Goal: Task Accomplishment & Management: Manage account settings

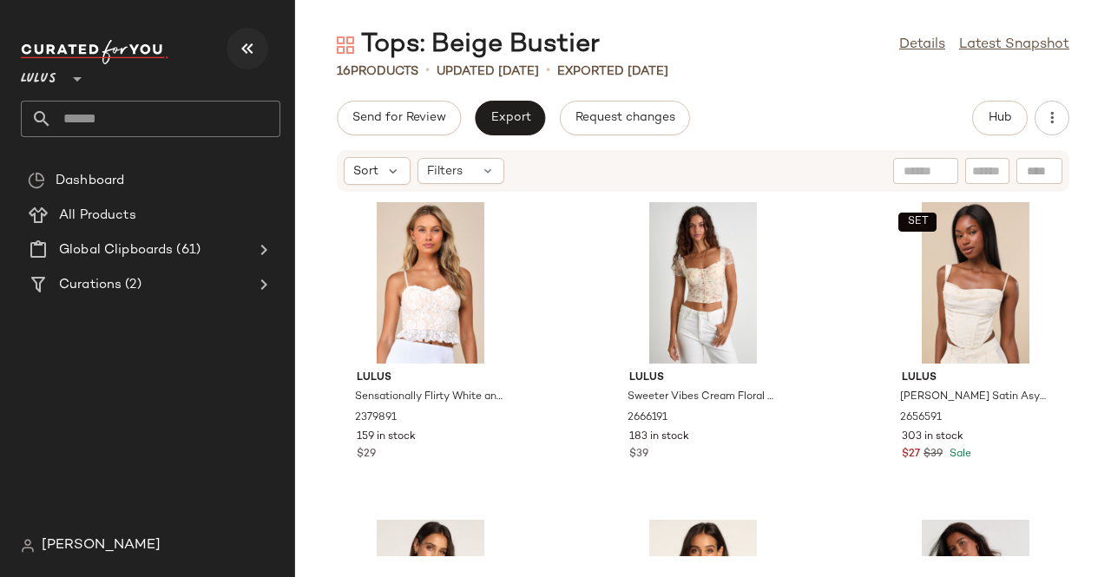
click at [241, 58] on icon "button" at bounding box center [247, 48] width 21 height 21
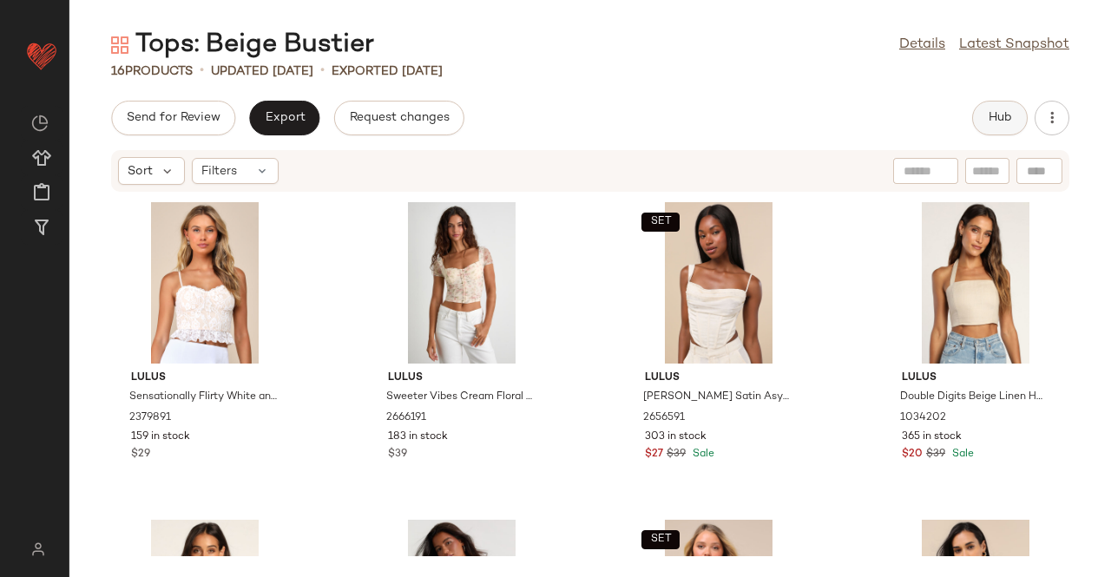
click at [1005, 121] on span "Hub" at bounding box center [999, 118] width 24 height 14
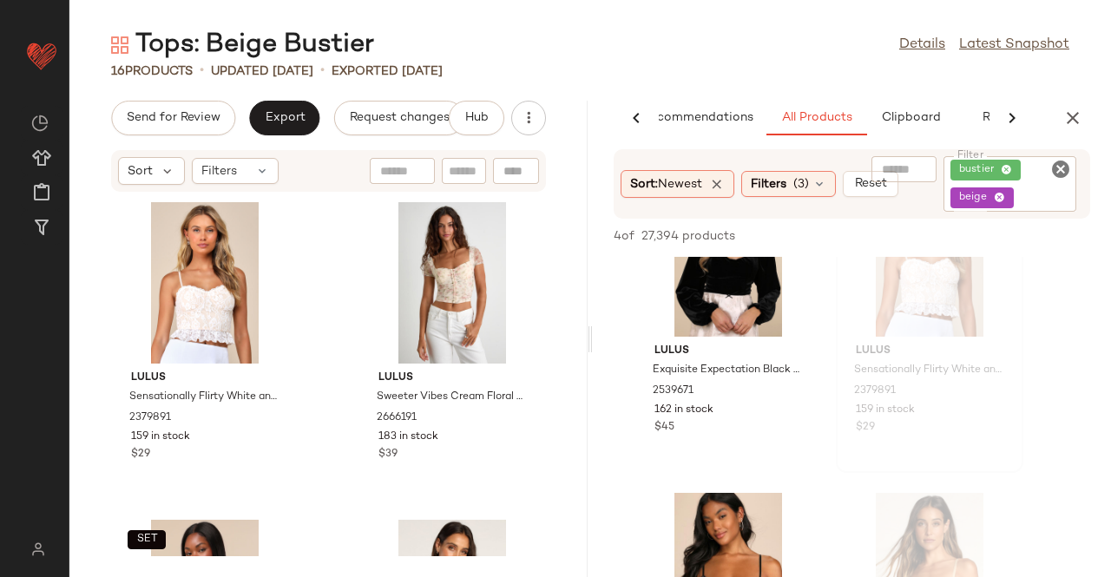
scroll to position [64, 0]
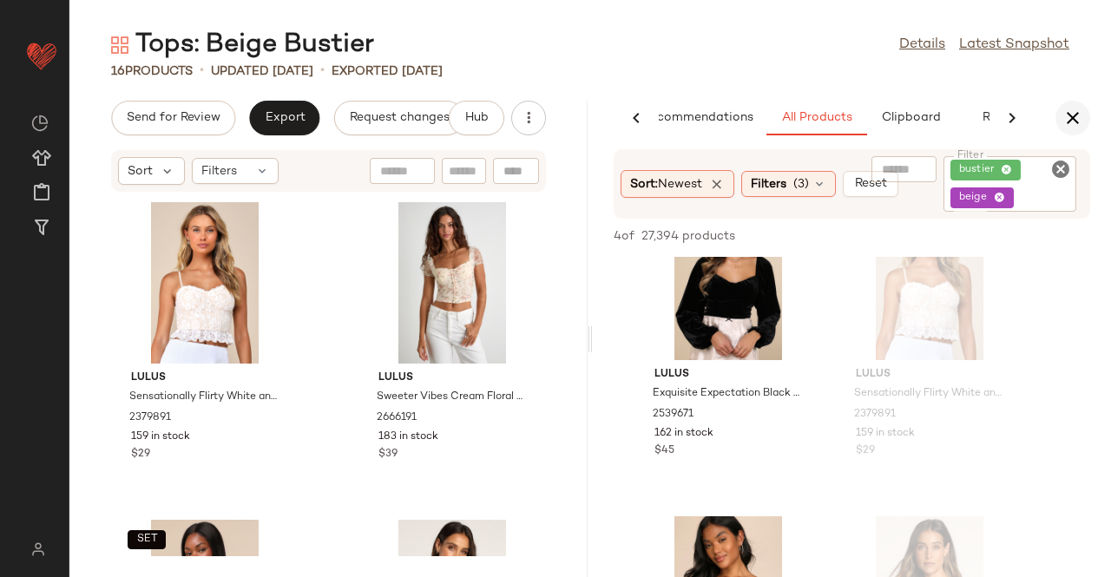
click at [1076, 127] on icon "button" at bounding box center [1072, 118] width 21 height 21
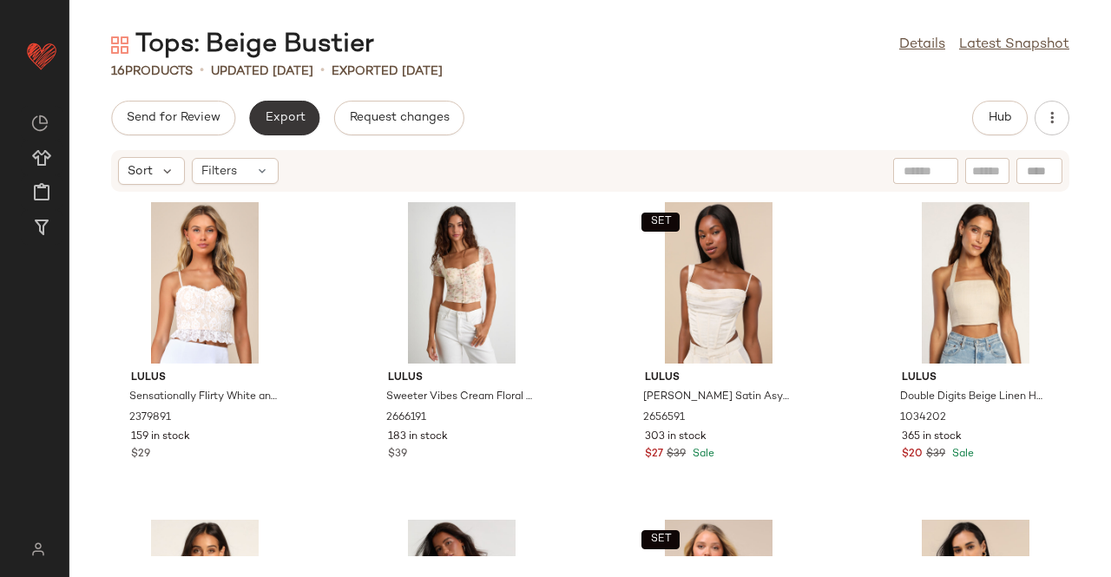
click at [281, 121] on span "Export" at bounding box center [284, 118] width 41 height 14
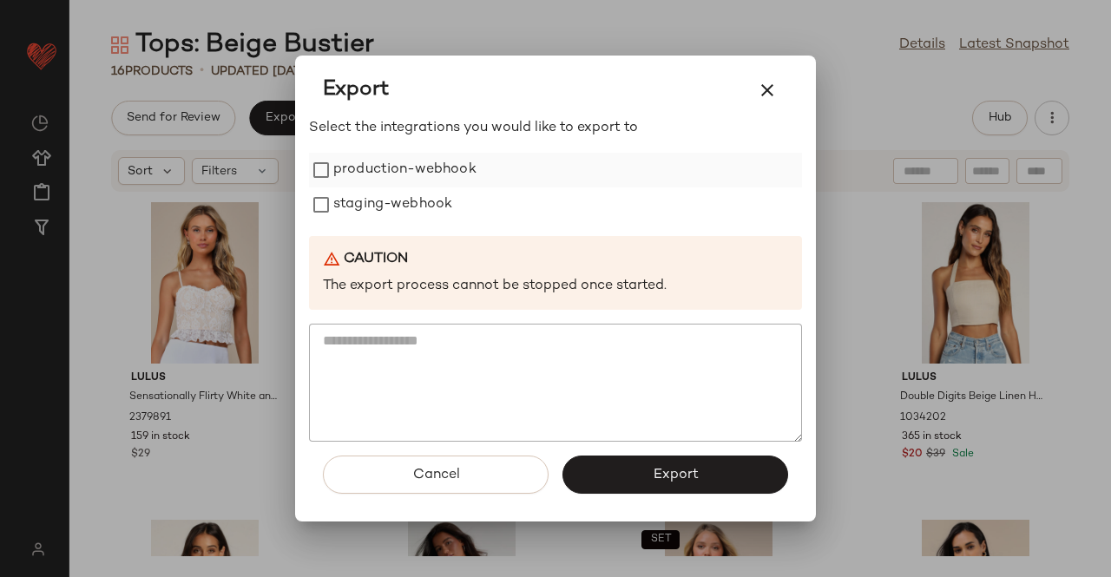
click at [415, 178] on label "production-webhook" at bounding box center [404, 170] width 143 height 35
click at [420, 202] on label "staging-webhook" at bounding box center [392, 204] width 119 height 35
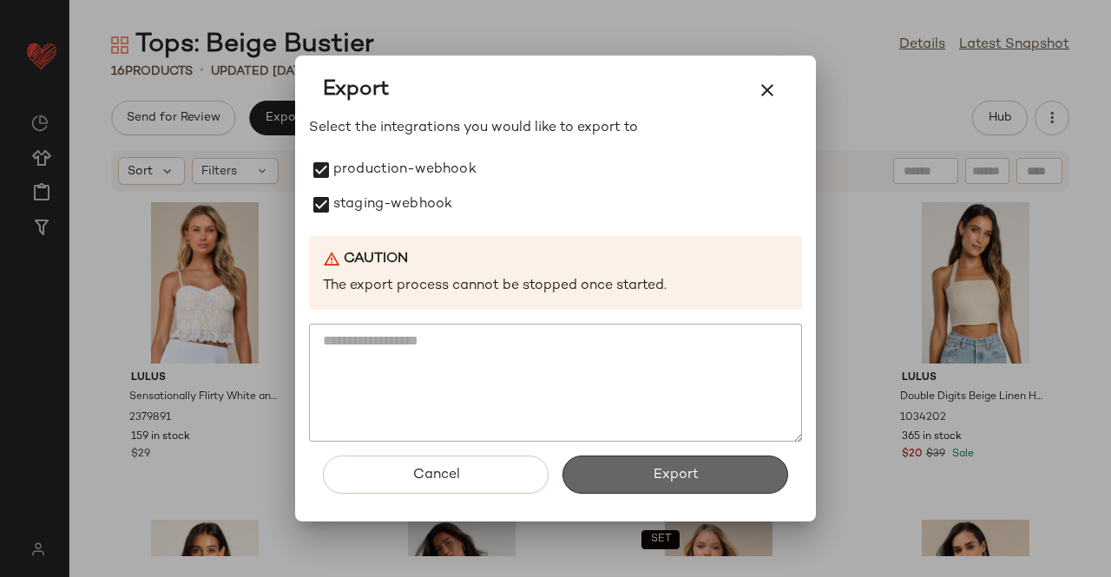
click at [685, 482] on span "Export" at bounding box center [675, 475] width 46 height 16
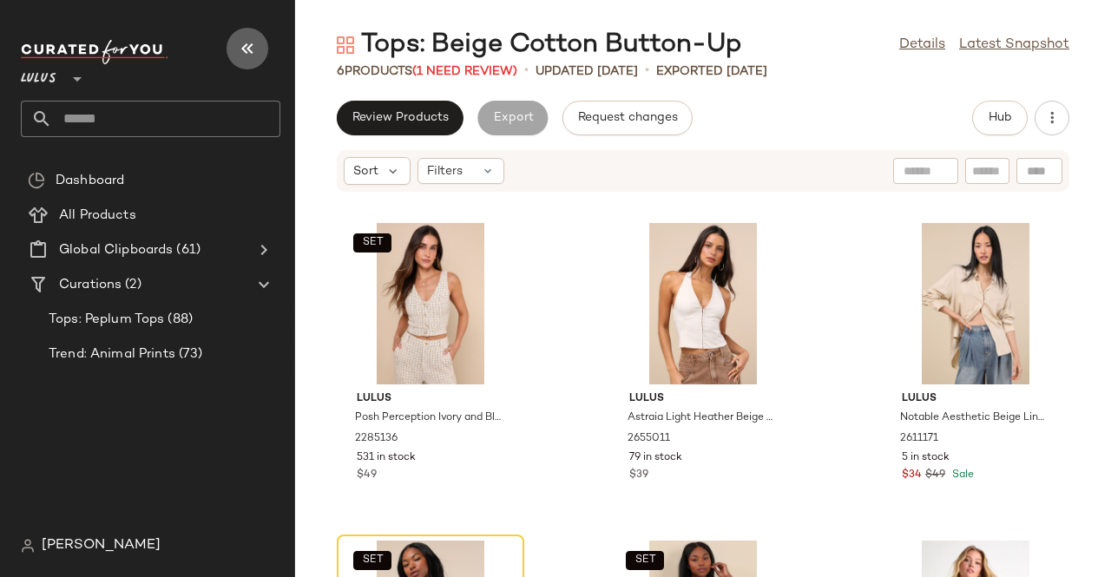
click at [249, 44] on icon "button" at bounding box center [247, 48] width 21 height 21
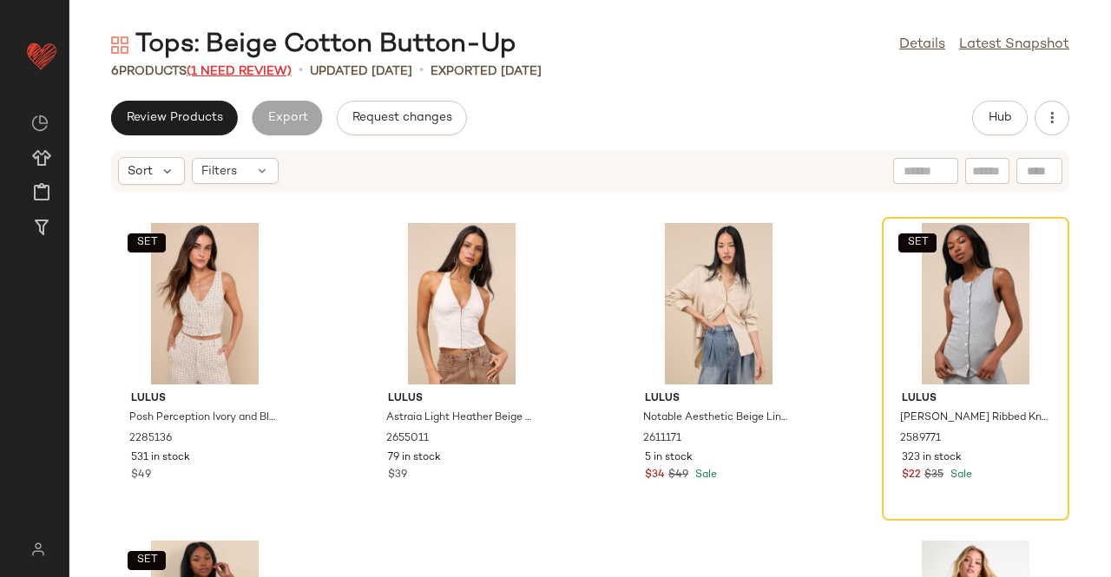
click at [256, 65] on span "(1 Need Review)" at bounding box center [239, 71] width 105 height 13
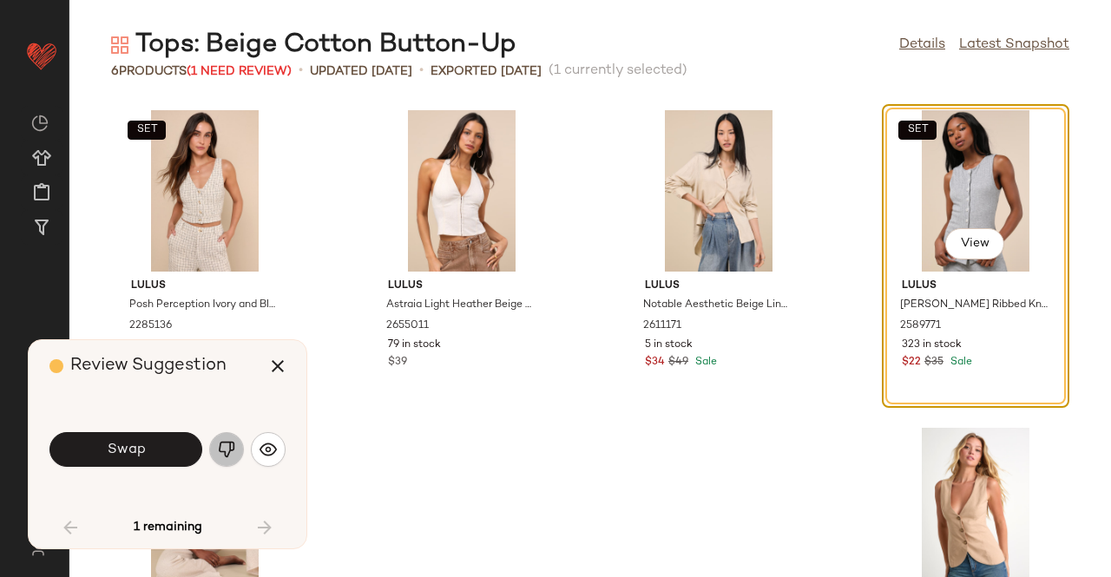
click at [239, 443] on button "button" at bounding box center [226, 449] width 35 height 35
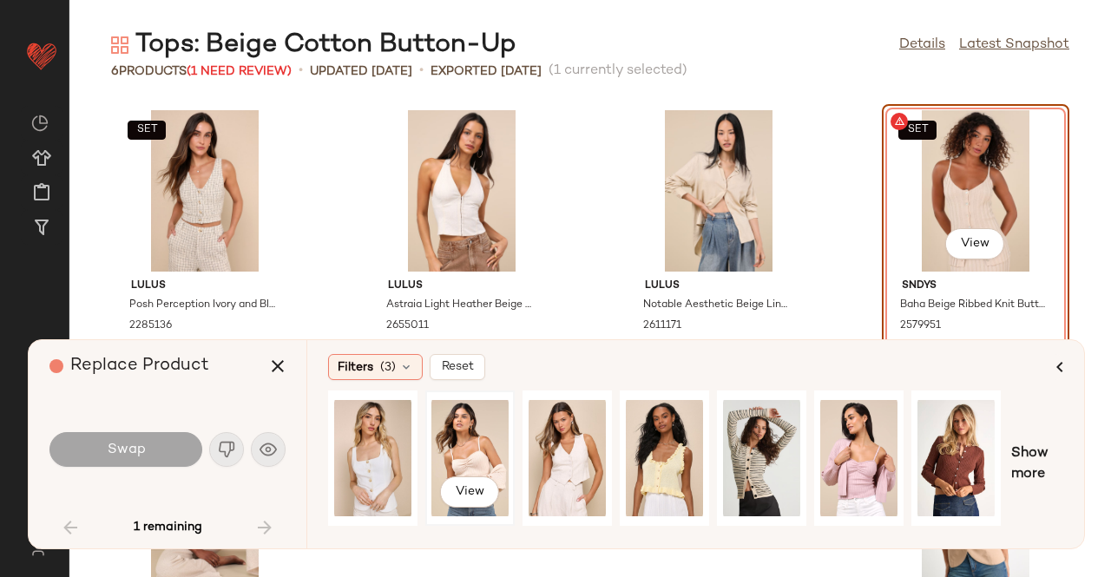
click at [486, 467] on div "View" at bounding box center [469, 458] width 77 height 123
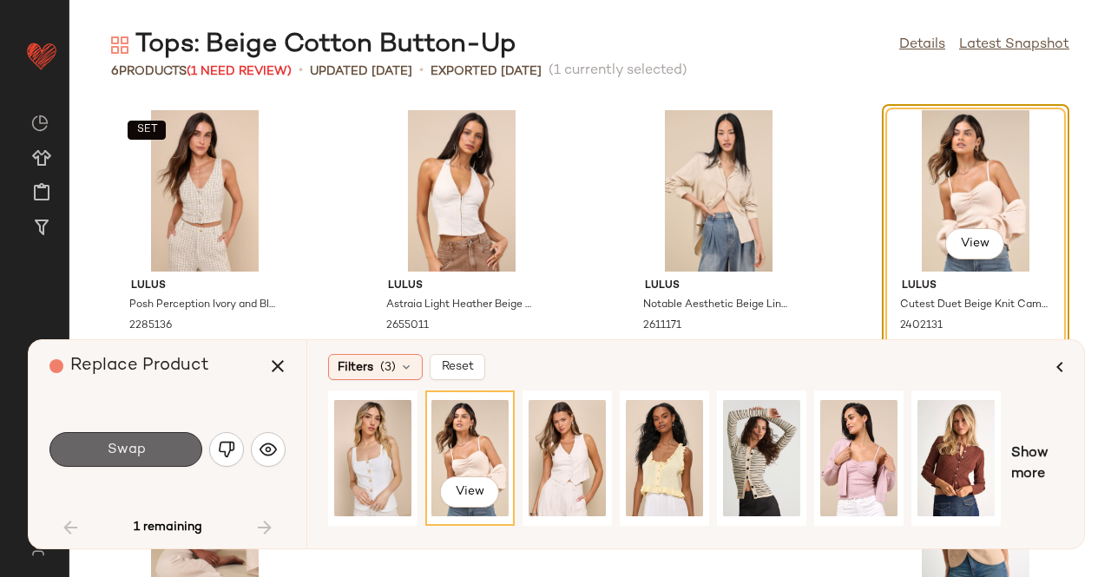
click at [154, 443] on button "Swap" at bounding box center [125, 449] width 153 height 35
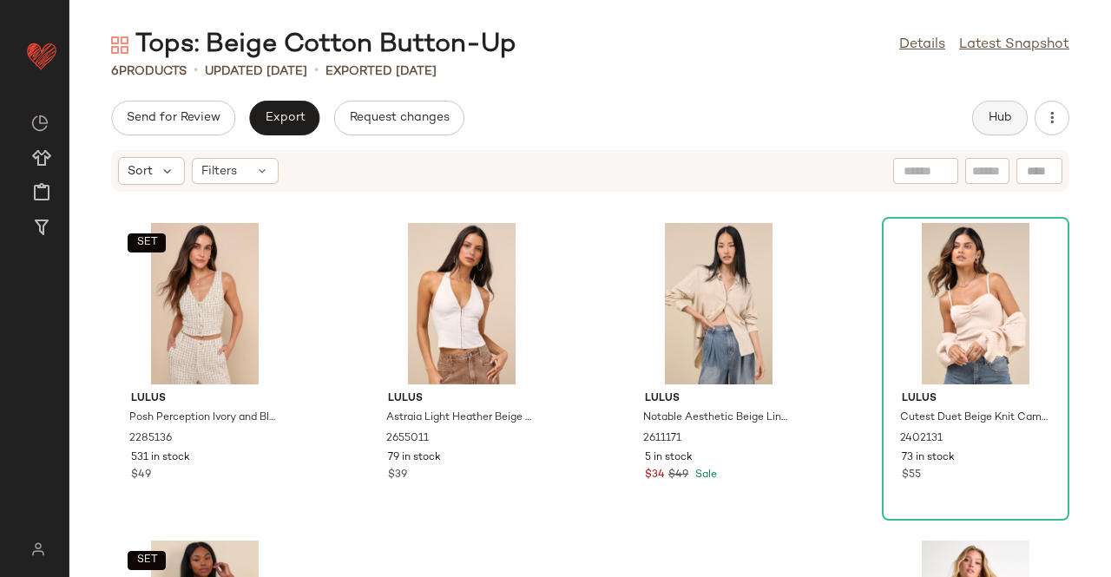
click at [1000, 112] on span "Hub" at bounding box center [999, 118] width 24 height 14
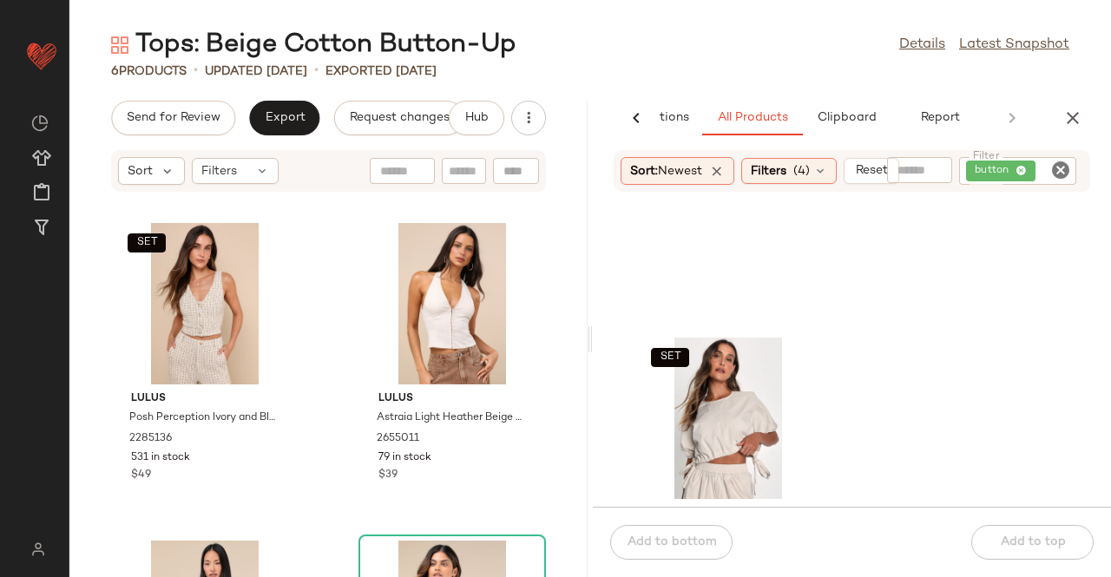
scroll to position [2567, 0]
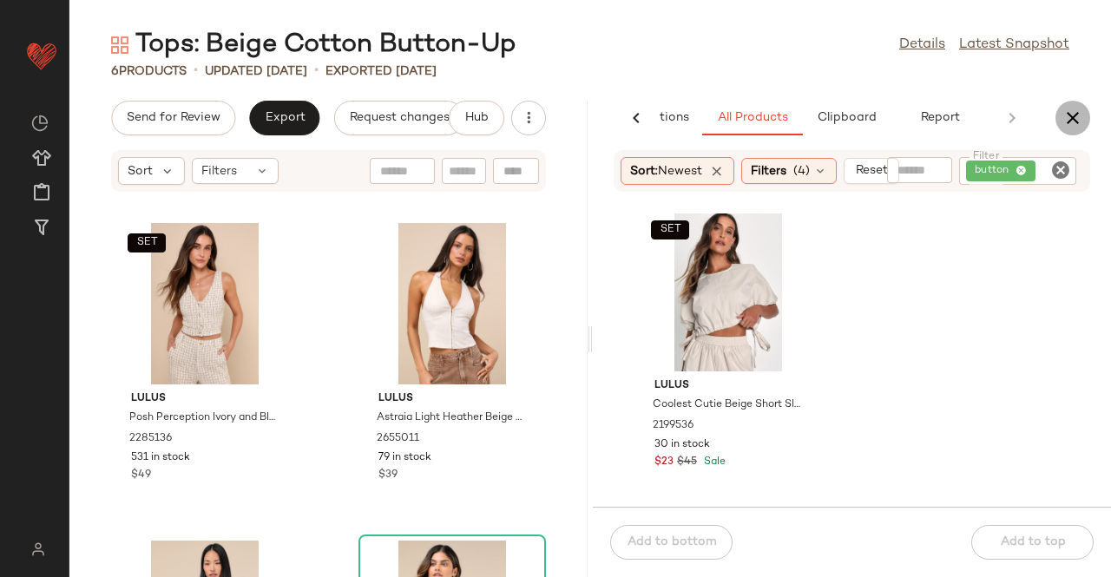
click at [1067, 123] on icon "button" at bounding box center [1072, 118] width 21 height 21
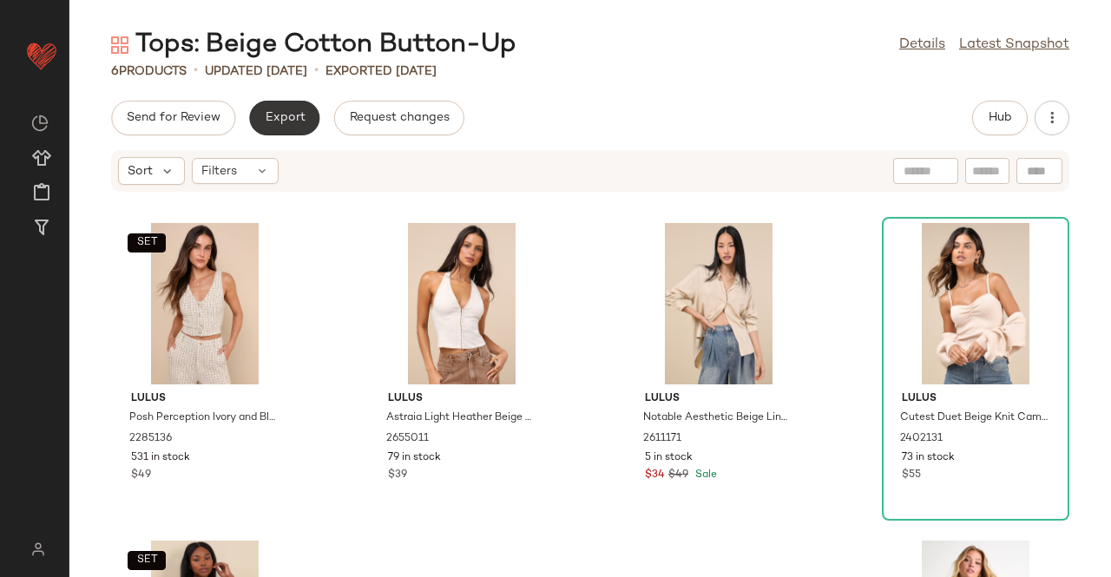
click at [264, 125] on span "Export" at bounding box center [284, 118] width 41 height 14
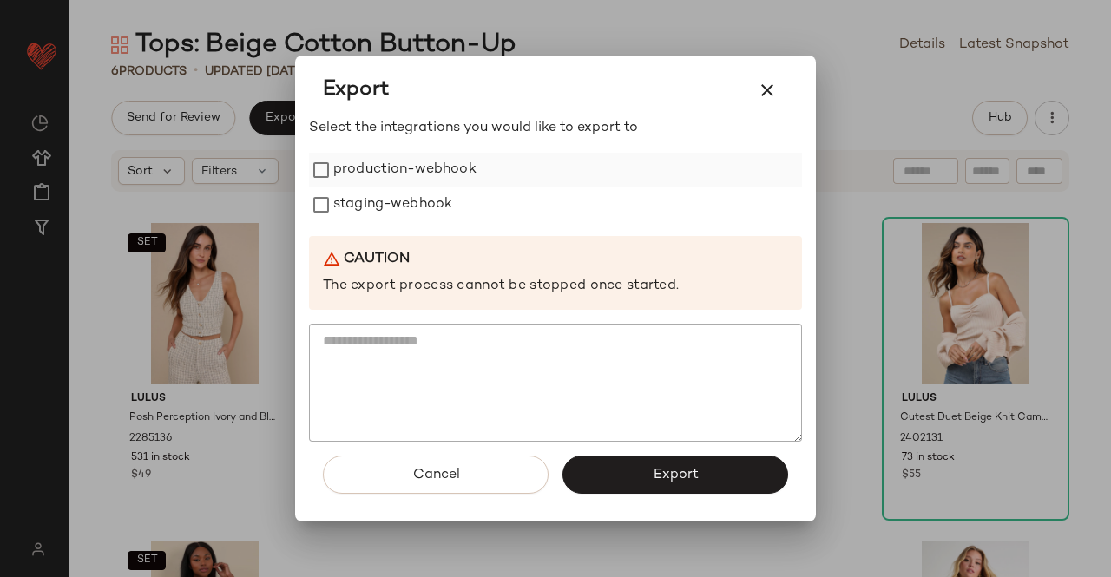
click at [334, 159] on label "production-webhook" at bounding box center [404, 170] width 143 height 35
click at [349, 192] on label "staging-webhook" at bounding box center [392, 204] width 119 height 35
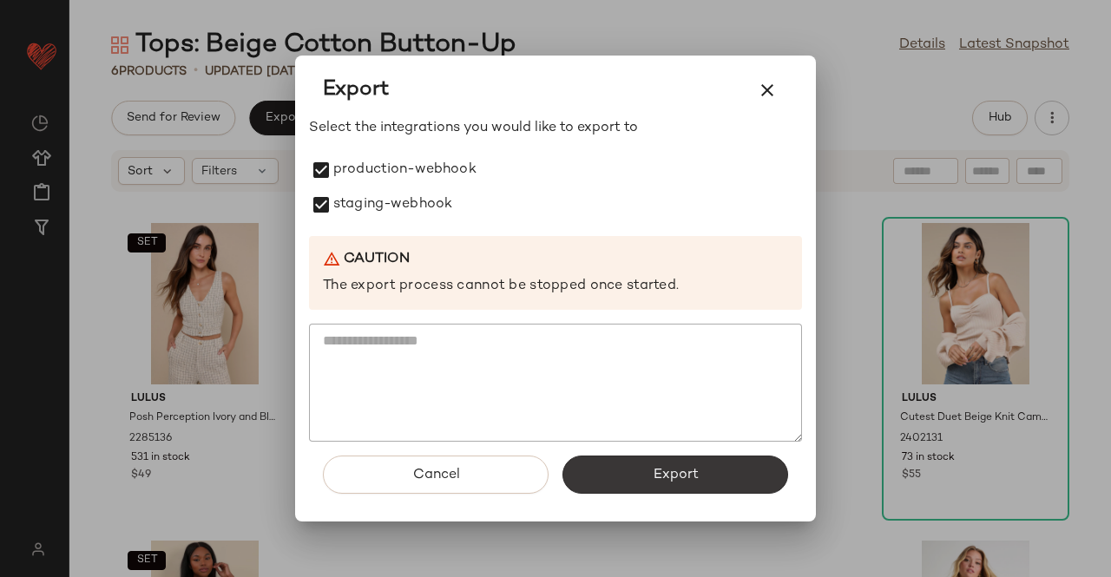
click at [663, 465] on button "Export" at bounding box center [675, 475] width 226 height 38
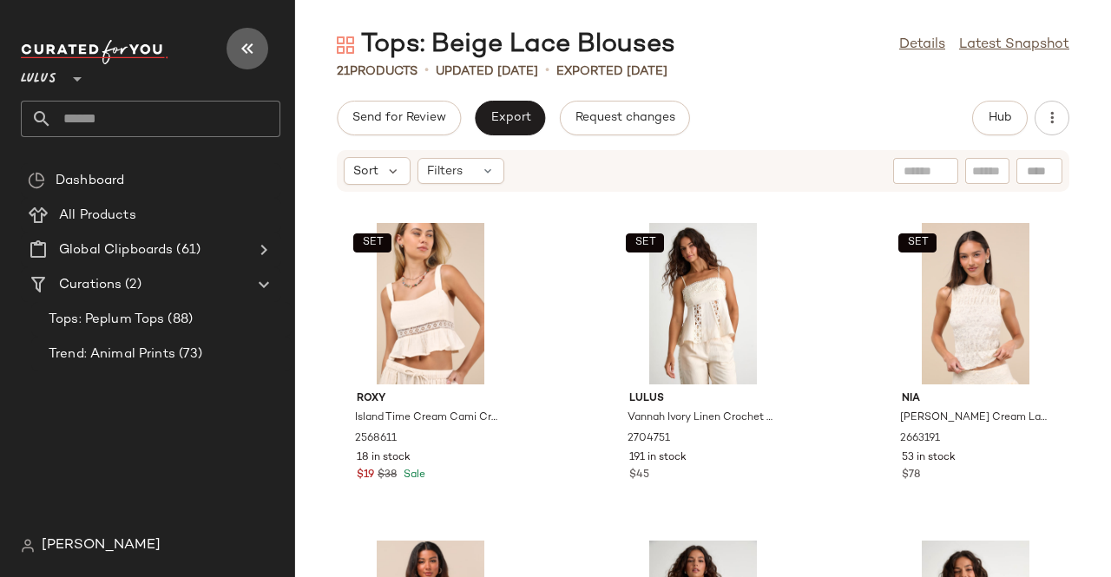
click at [250, 39] on icon "button" at bounding box center [247, 48] width 21 height 21
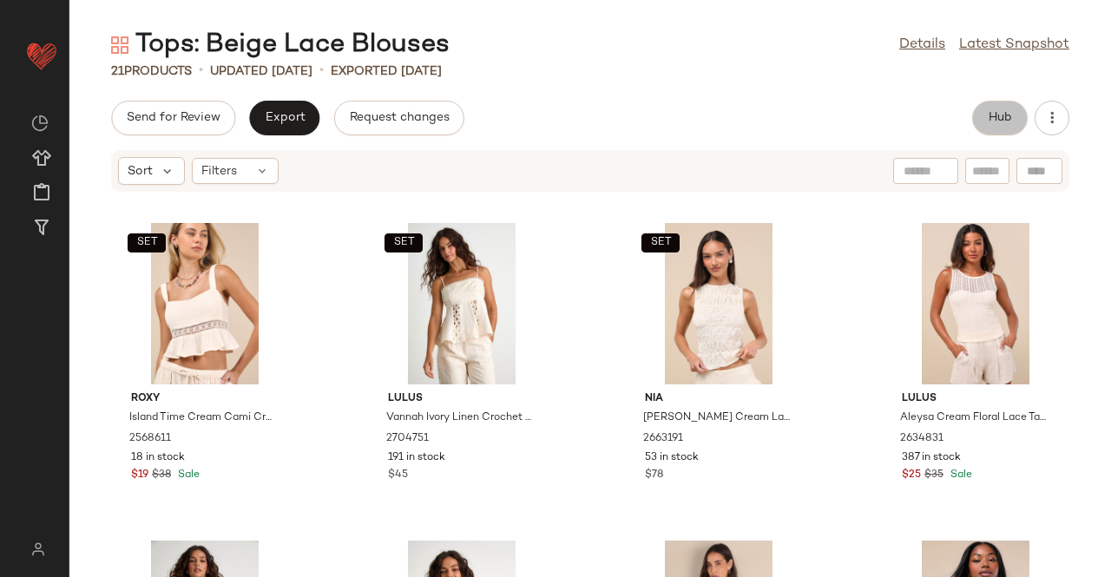
click at [984, 109] on button "Hub" at bounding box center [1000, 118] width 56 height 35
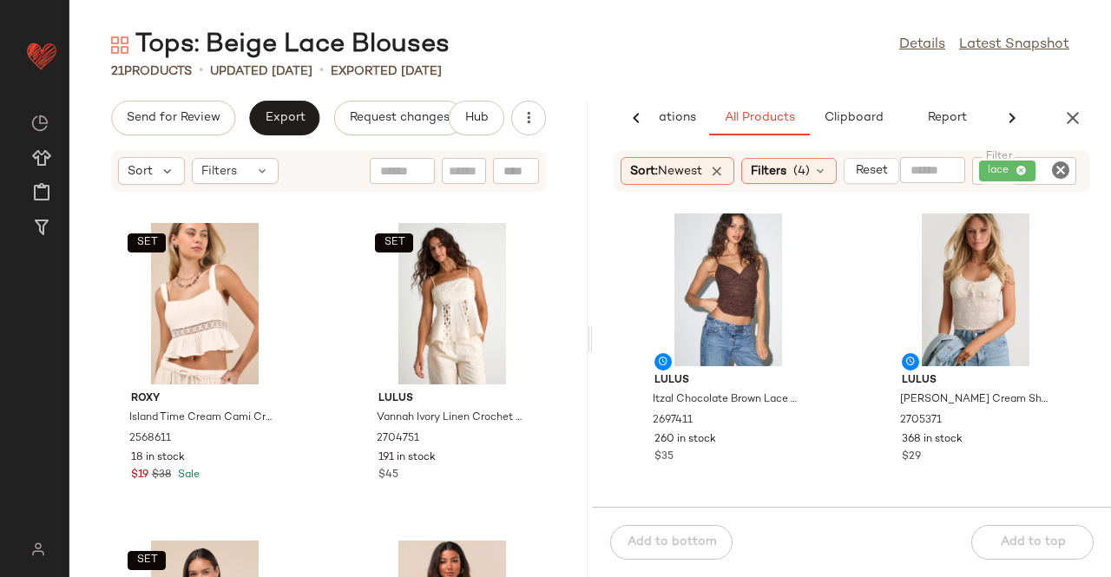
scroll to position [20, 0]
click at [945, 332] on button "View" at bounding box center [974, 336] width 59 height 31
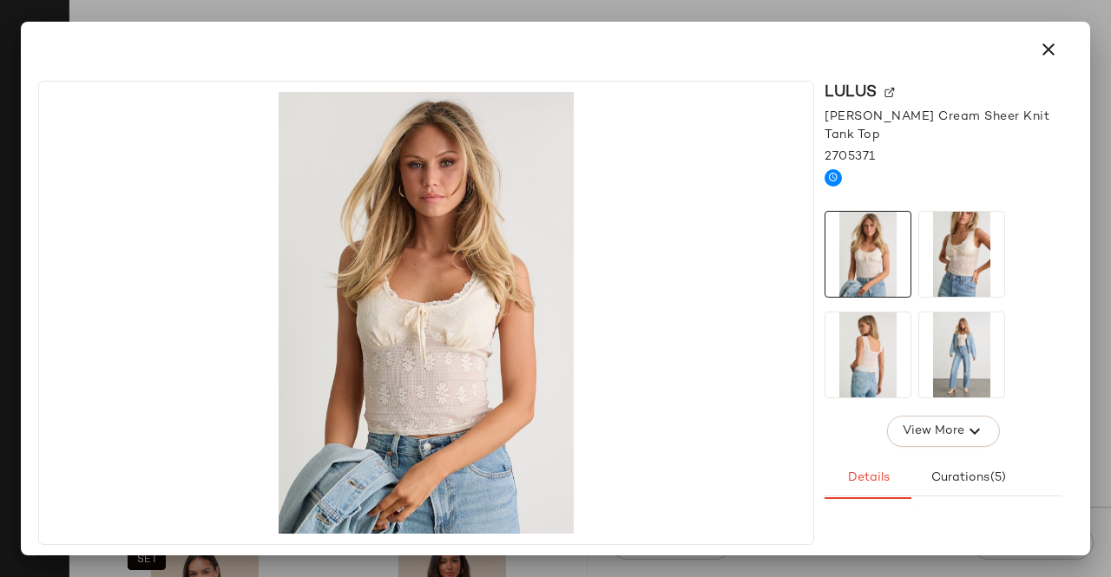
click at [954, 221] on img at bounding box center [961, 254] width 85 height 85
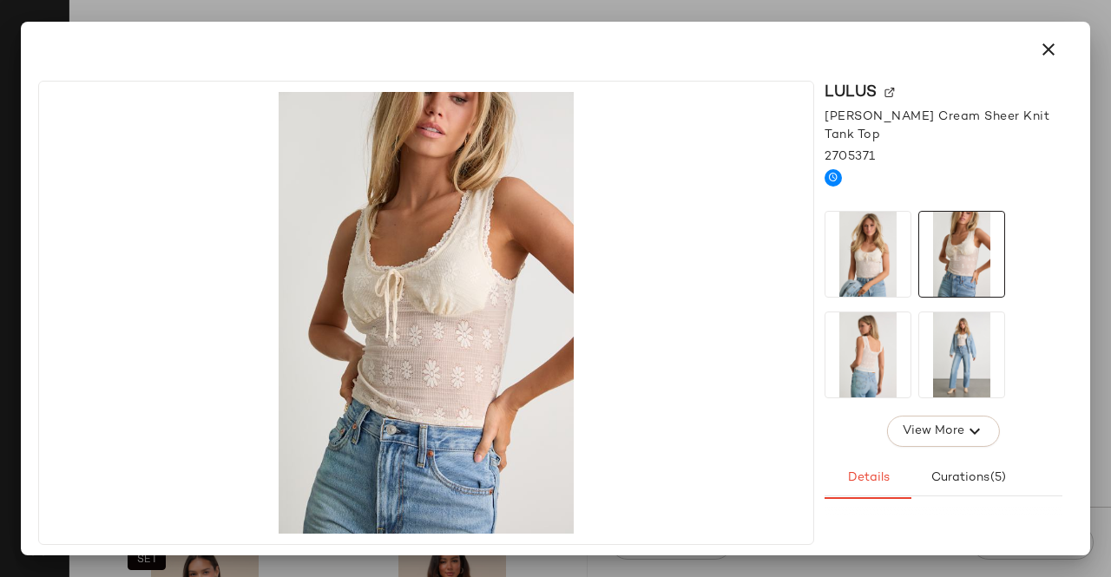
click at [911, 315] on div at bounding box center [943, 304] width 238 height 187
click at [891, 328] on img at bounding box center [867, 354] width 85 height 85
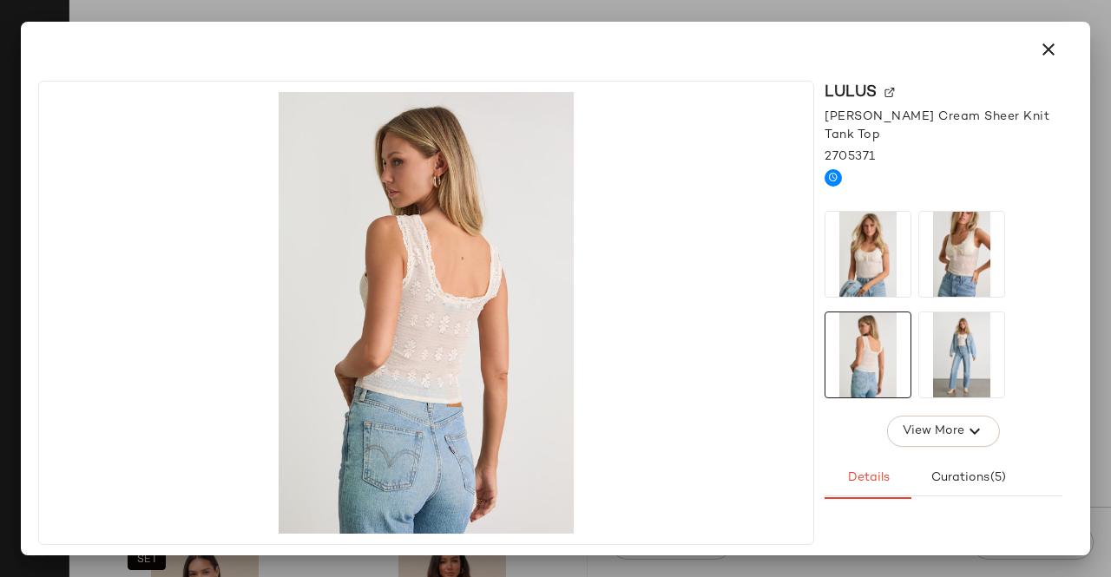
click at [982, 351] on img at bounding box center [961, 354] width 85 height 85
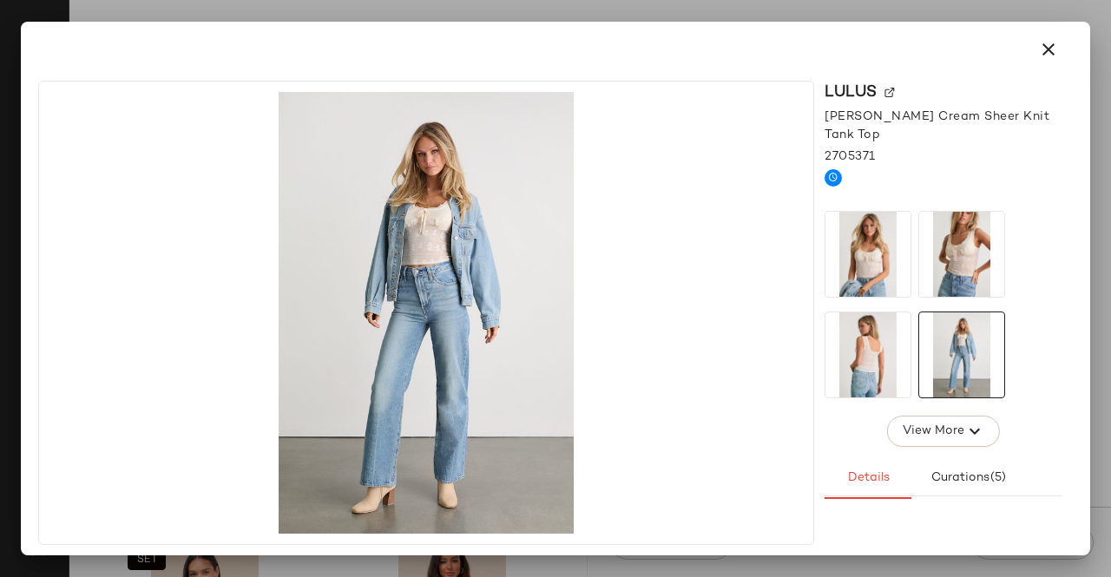
click at [1110, 331] on div at bounding box center [555, 288] width 1111 height 577
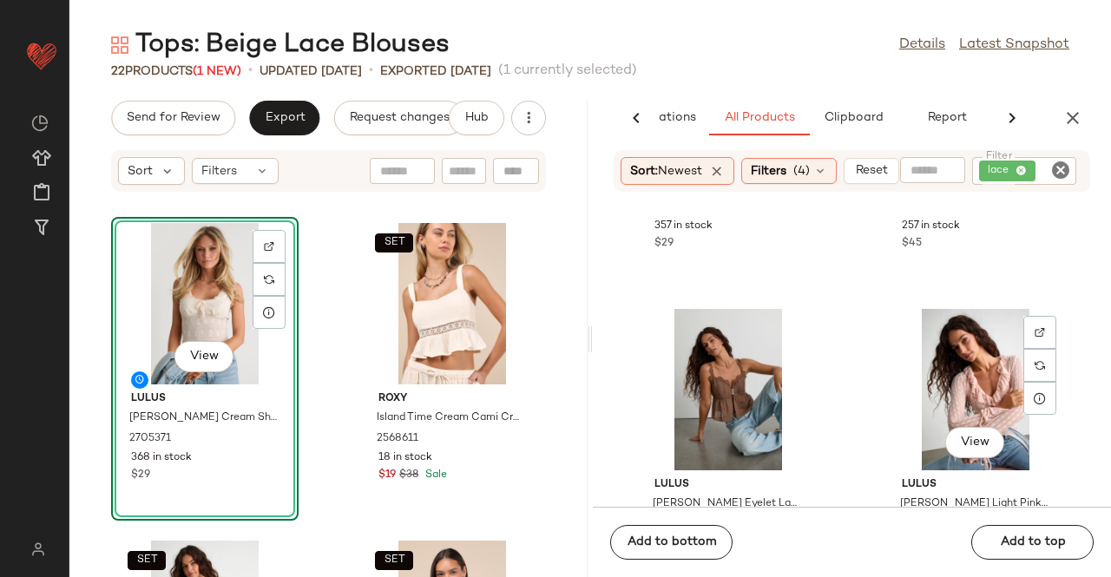
scroll to position [968, 0]
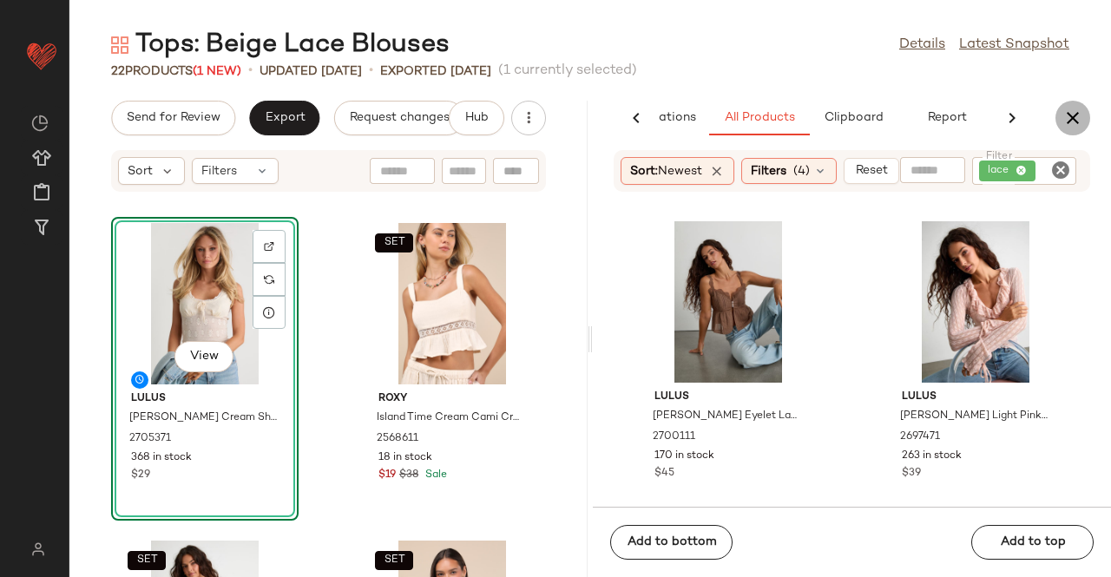
click at [1076, 122] on icon "button" at bounding box center [1072, 118] width 21 height 21
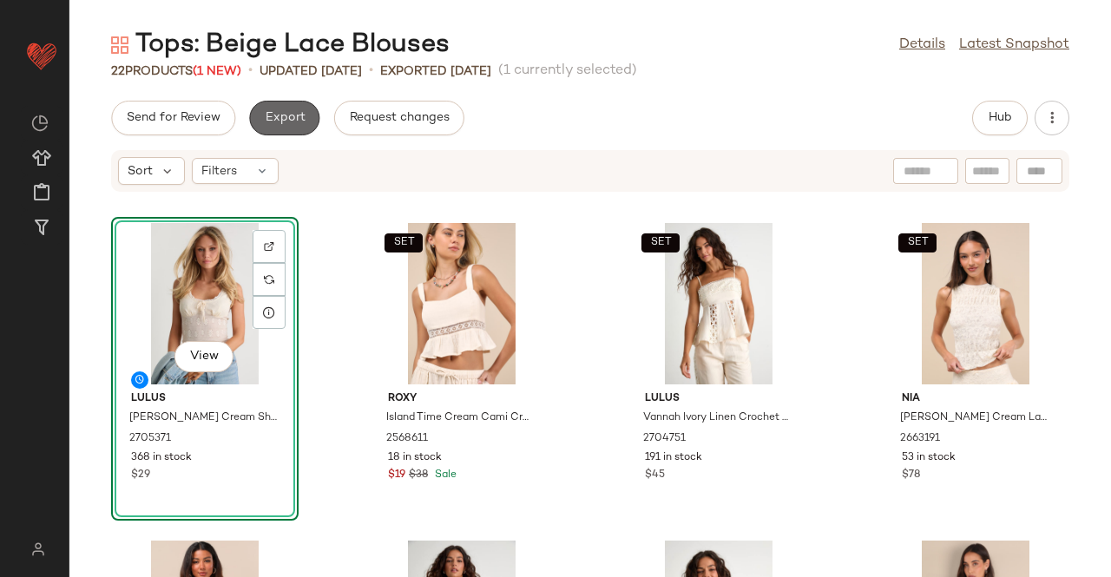
click at [283, 108] on button "Export" at bounding box center [284, 118] width 70 height 35
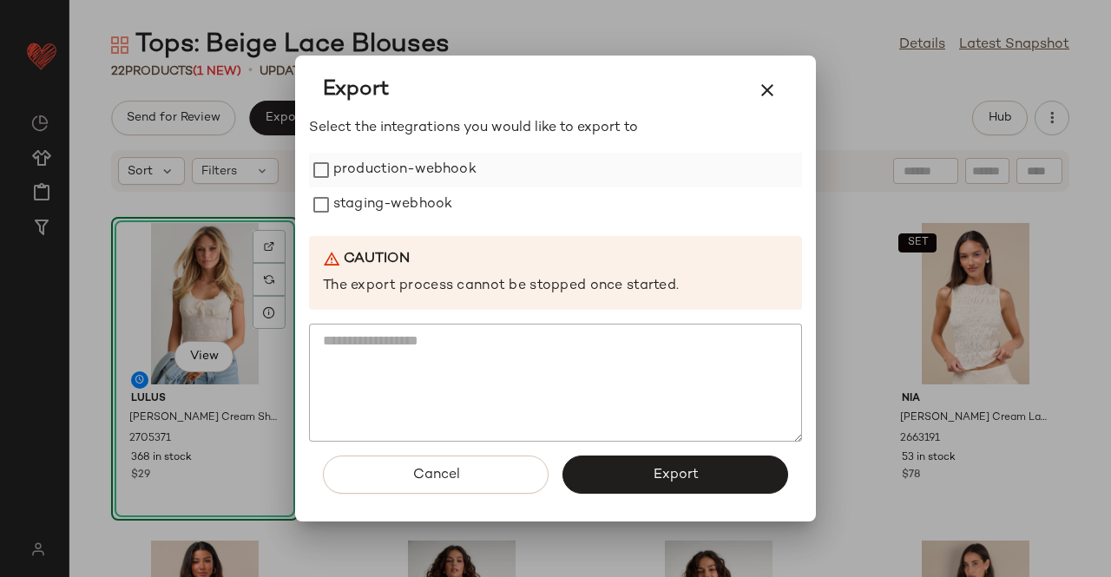
click at [469, 182] on label "production-webhook" at bounding box center [404, 170] width 143 height 35
click at [441, 220] on label "staging-webhook" at bounding box center [392, 204] width 119 height 35
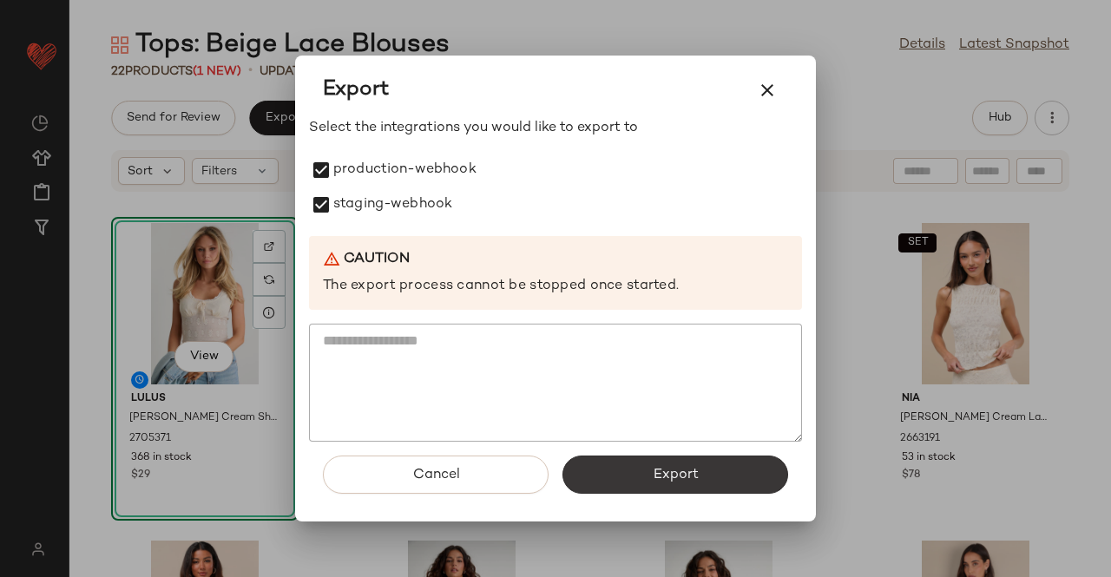
click at [665, 487] on div "Cancel Export" at bounding box center [555, 482] width 493 height 80
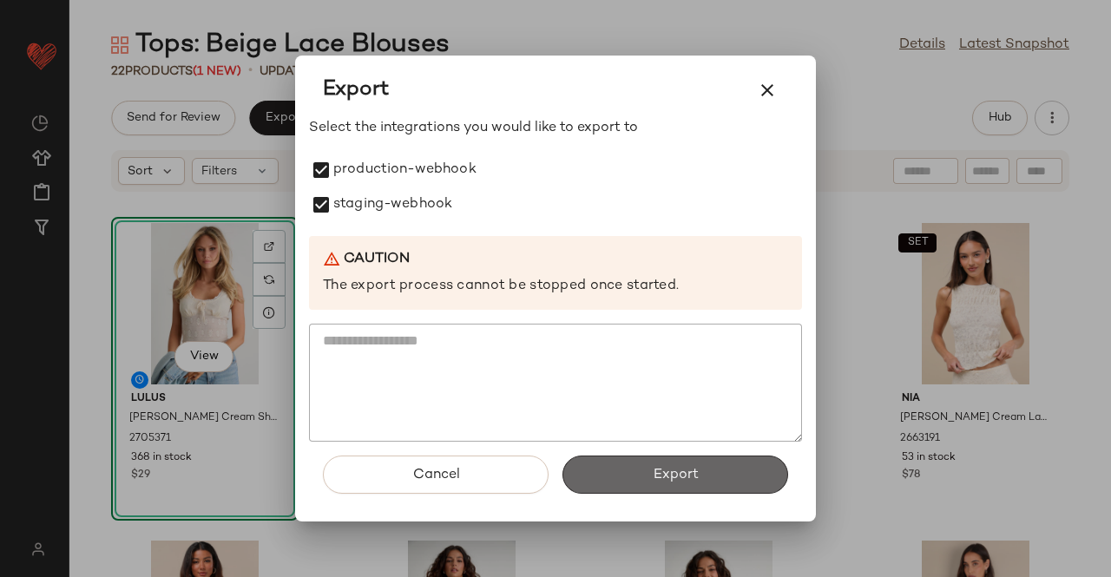
click at [665, 487] on button "Export" at bounding box center [675, 475] width 226 height 38
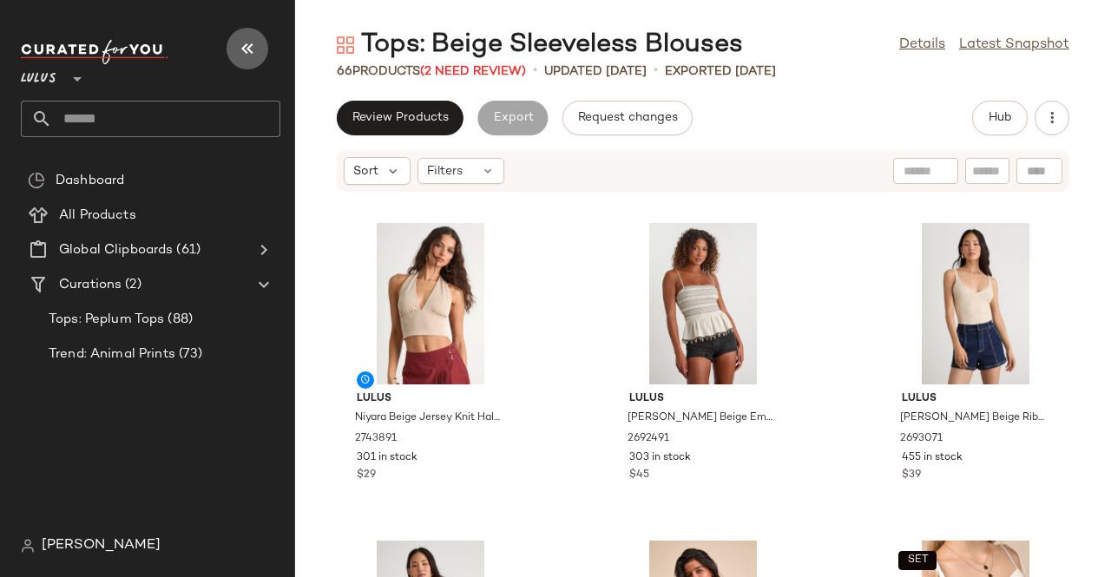
click at [261, 46] on button "button" at bounding box center [247, 49] width 42 height 42
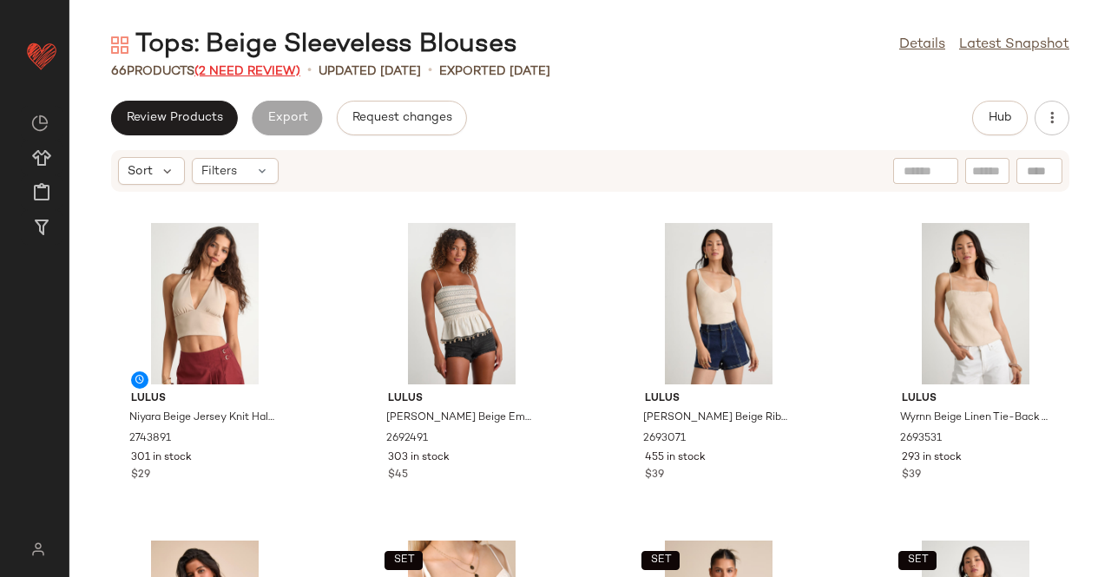
click at [292, 75] on span "(2 Need Review)" at bounding box center [247, 71] width 106 height 13
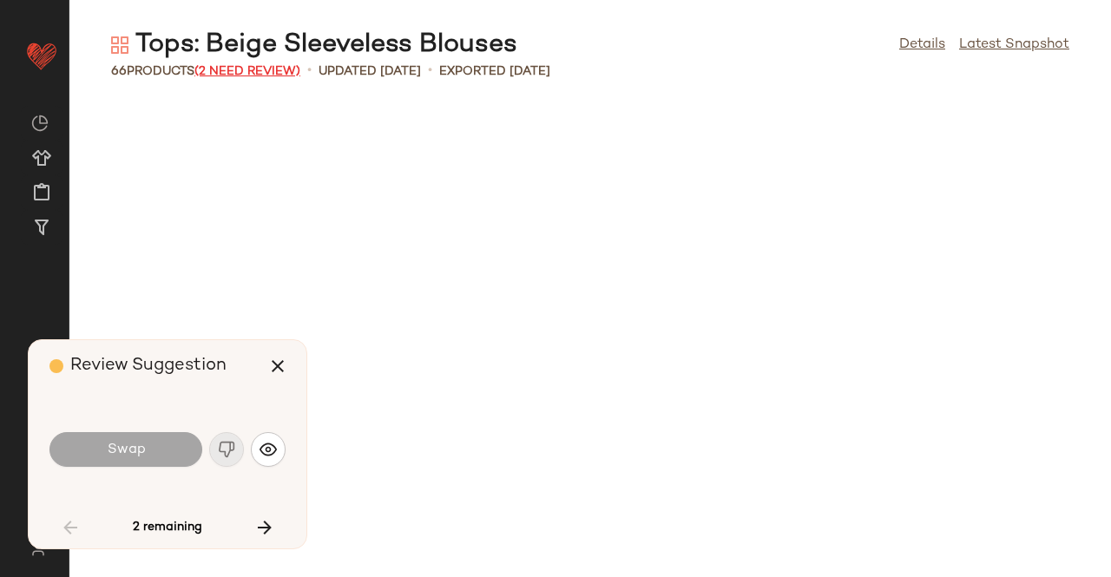
scroll to position [2540, 0]
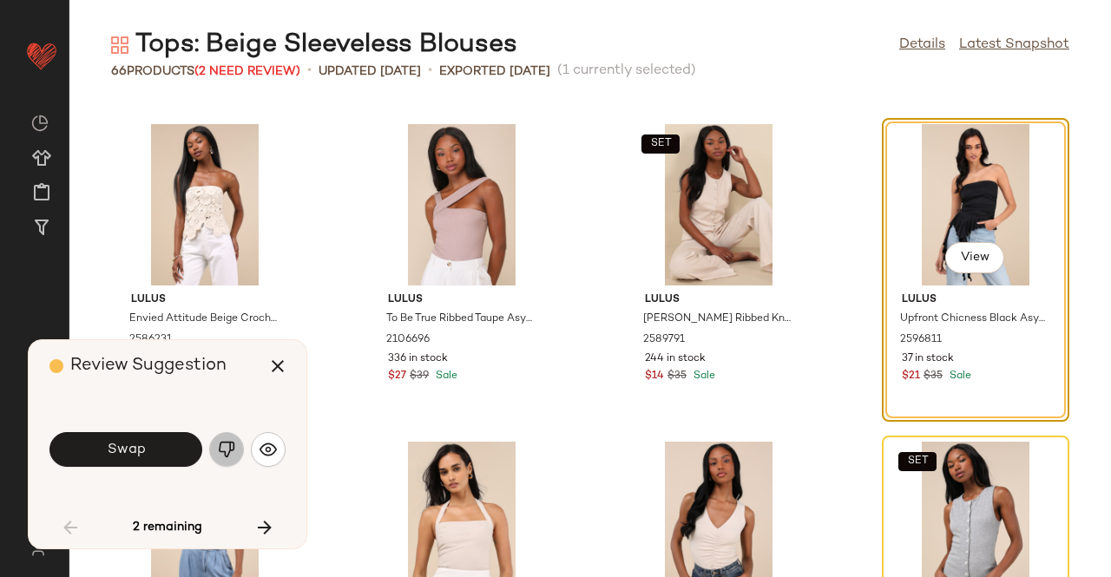
click at [232, 449] on img "button" at bounding box center [226, 449] width 17 height 17
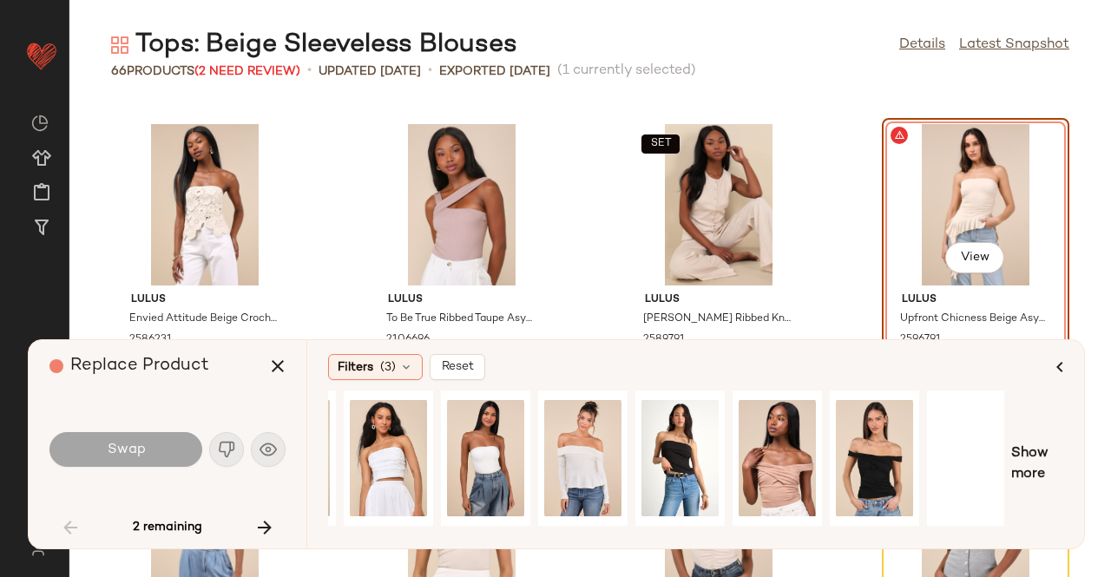
scroll to position [0, 287]
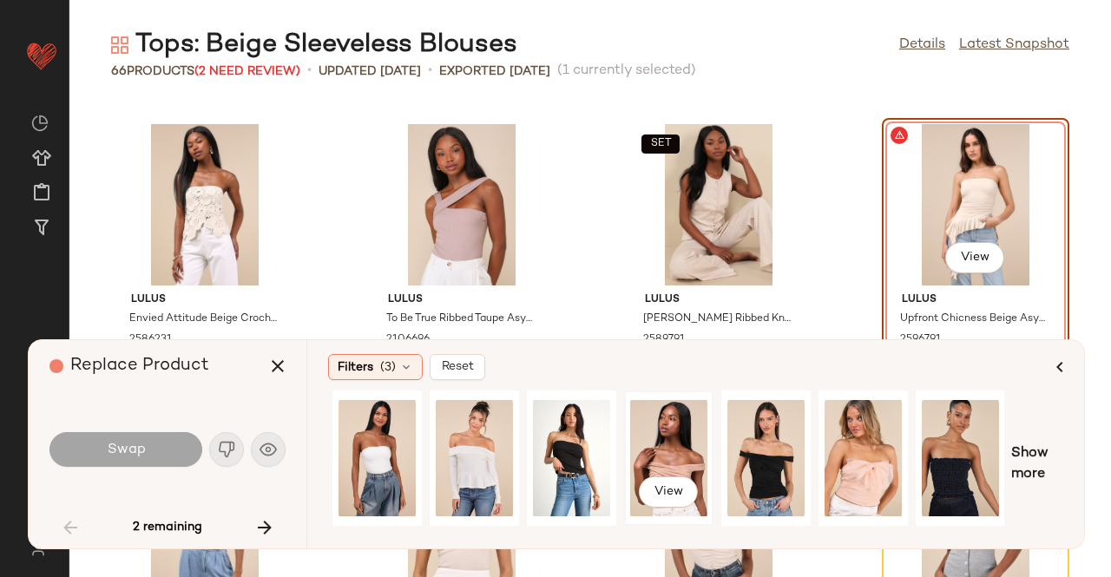
click at [663, 431] on div "View" at bounding box center [668, 458] width 77 height 123
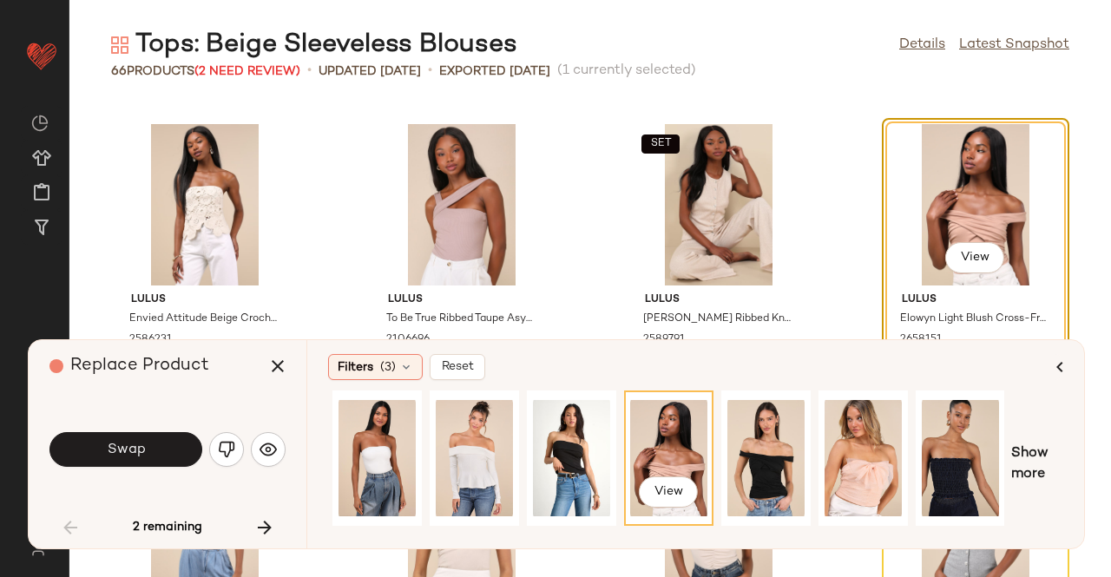
scroll to position [2575, 0]
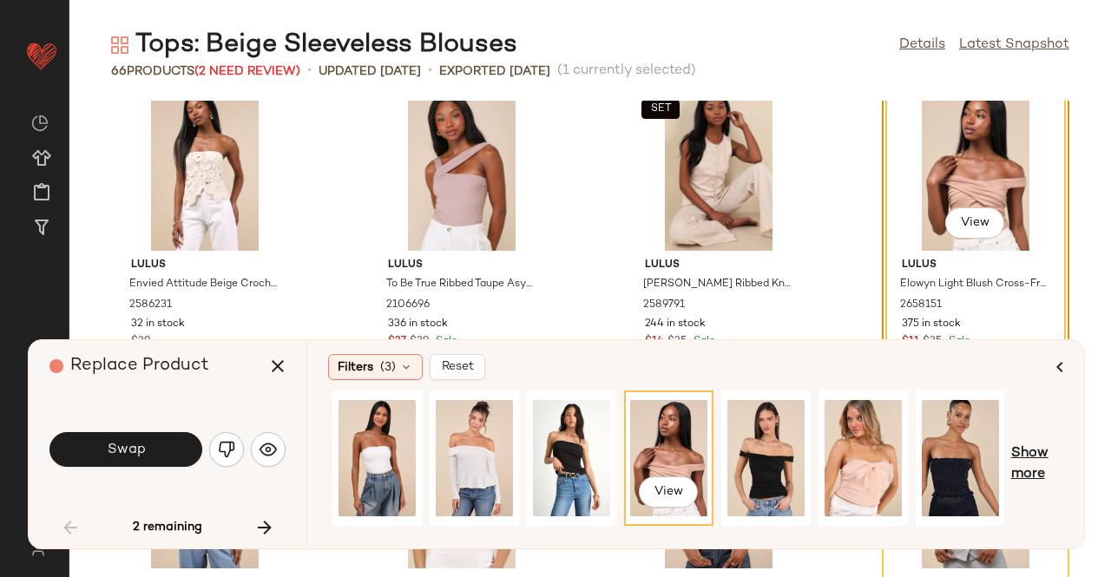
click at [1019, 457] on span "Show more" at bounding box center [1037, 464] width 52 height 42
click at [1056, 466] on span "Show more" at bounding box center [1044, 464] width 37 height 42
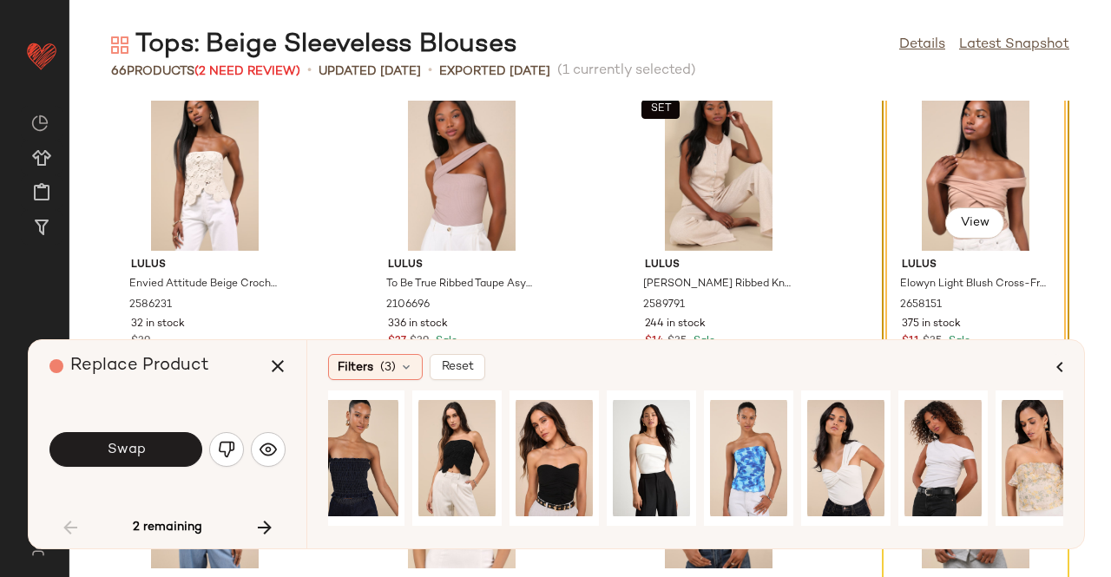
scroll to position [0, 884]
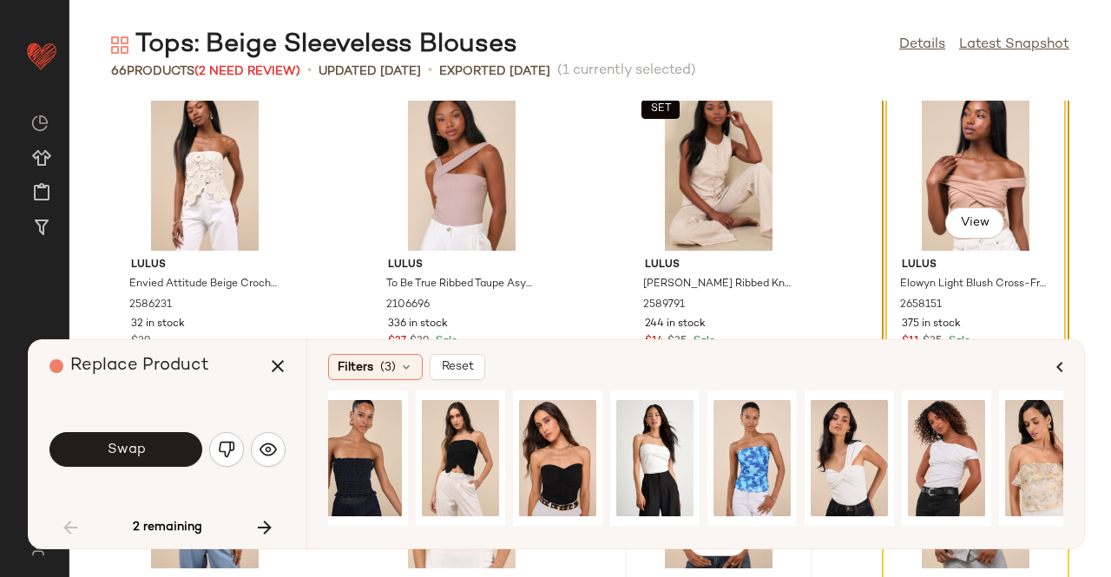
click at [782, 564] on div "View" at bounding box center [718, 487] width 175 height 161
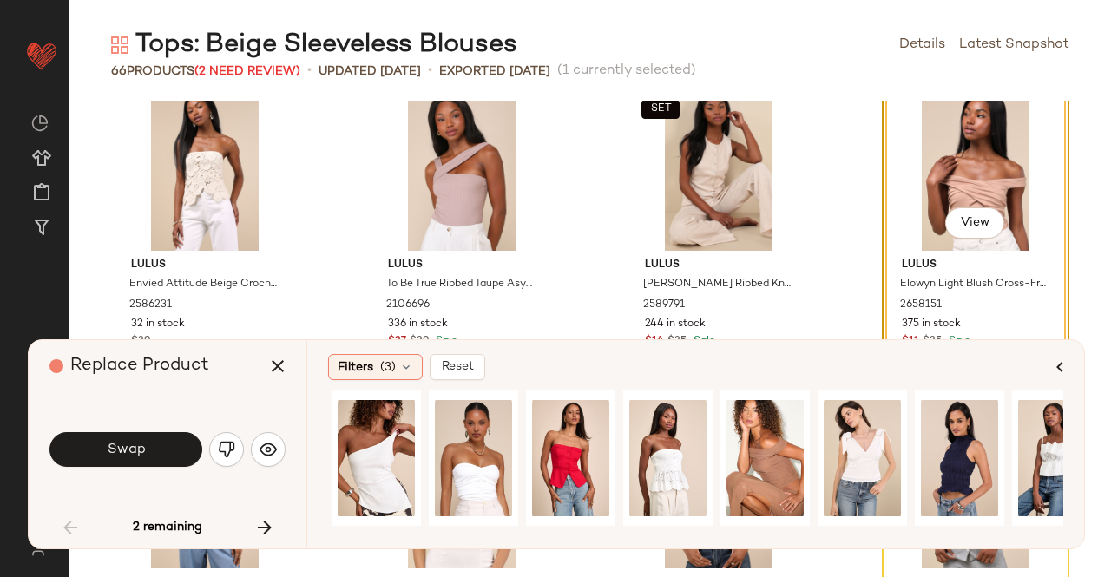
scroll to position [0, 1687]
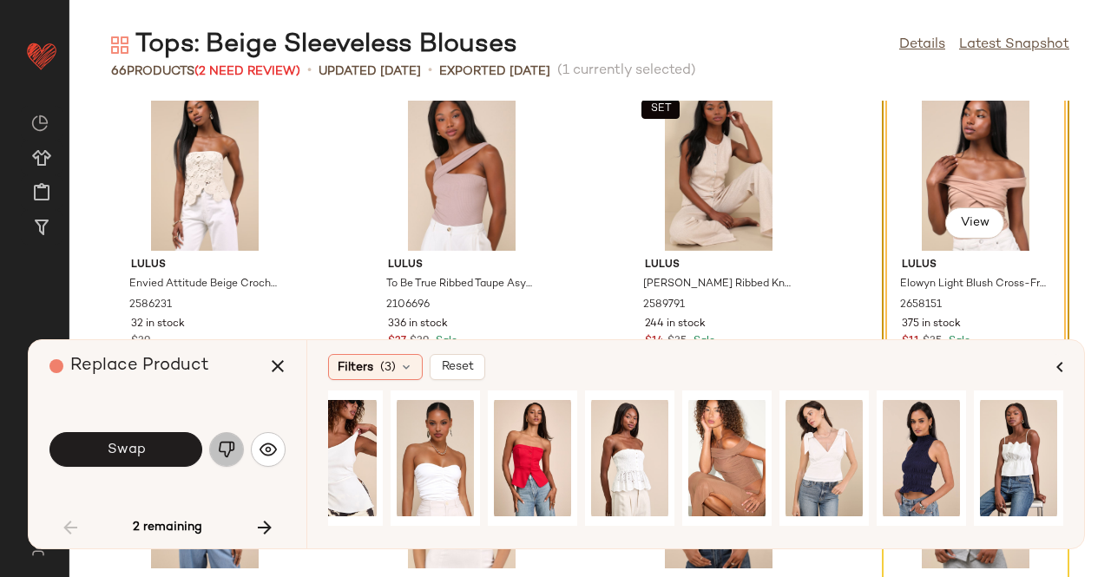
click at [227, 452] on img "button" at bounding box center [226, 449] width 17 height 17
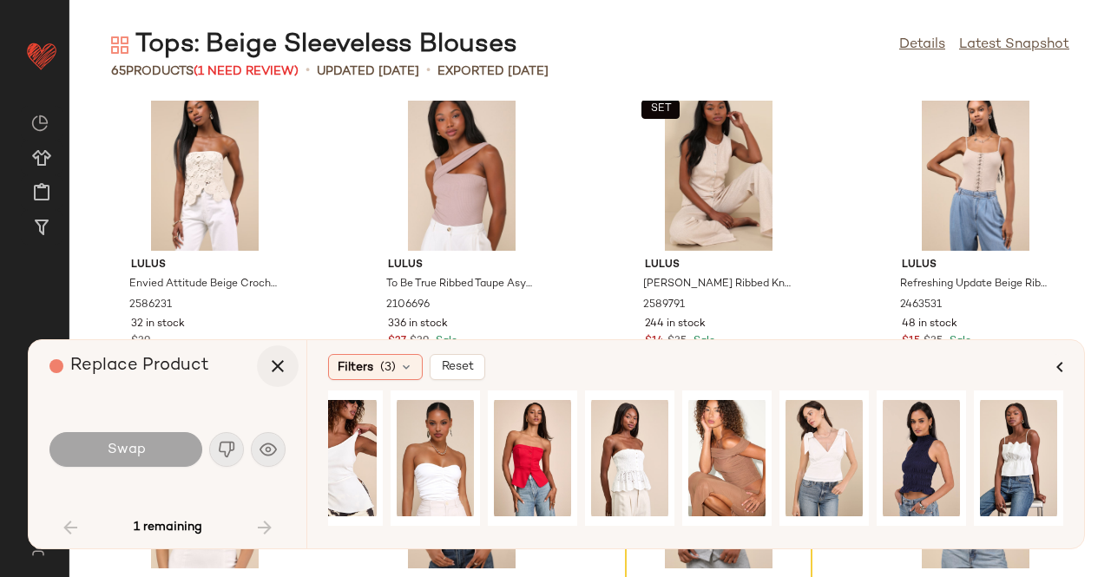
click at [274, 372] on icon "button" at bounding box center [277, 366] width 21 height 21
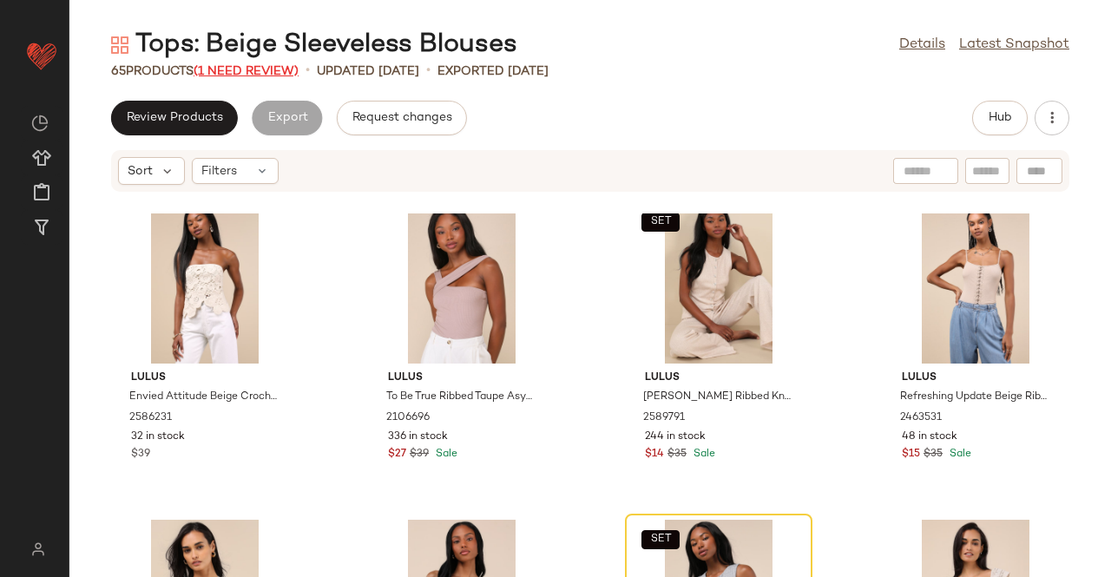
click at [255, 75] on span "(1 Need Review)" at bounding box center [245, 71] width 105 height 13
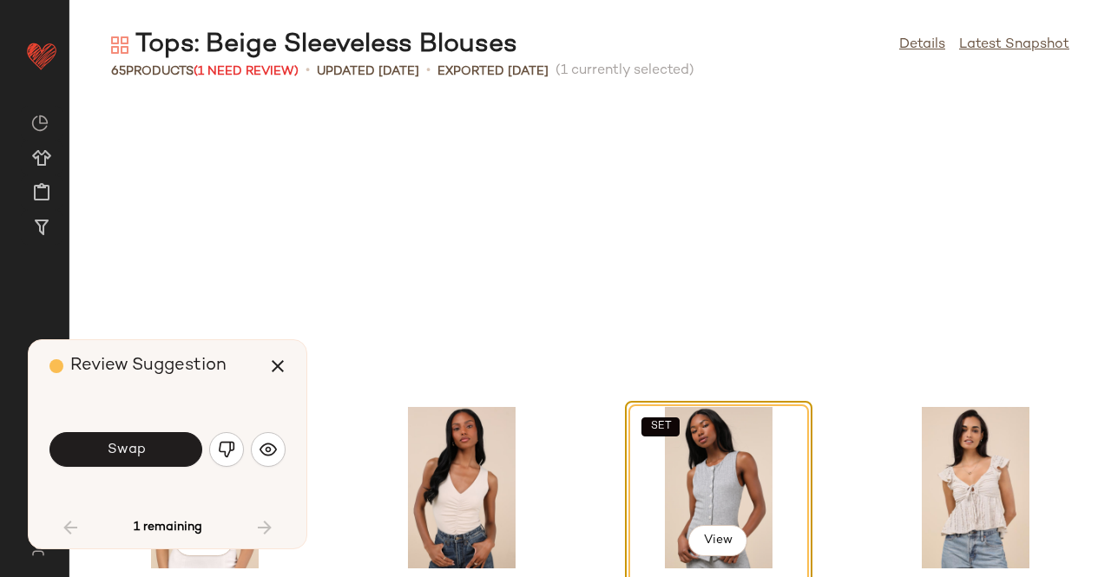
scroll to position [2858, 0]
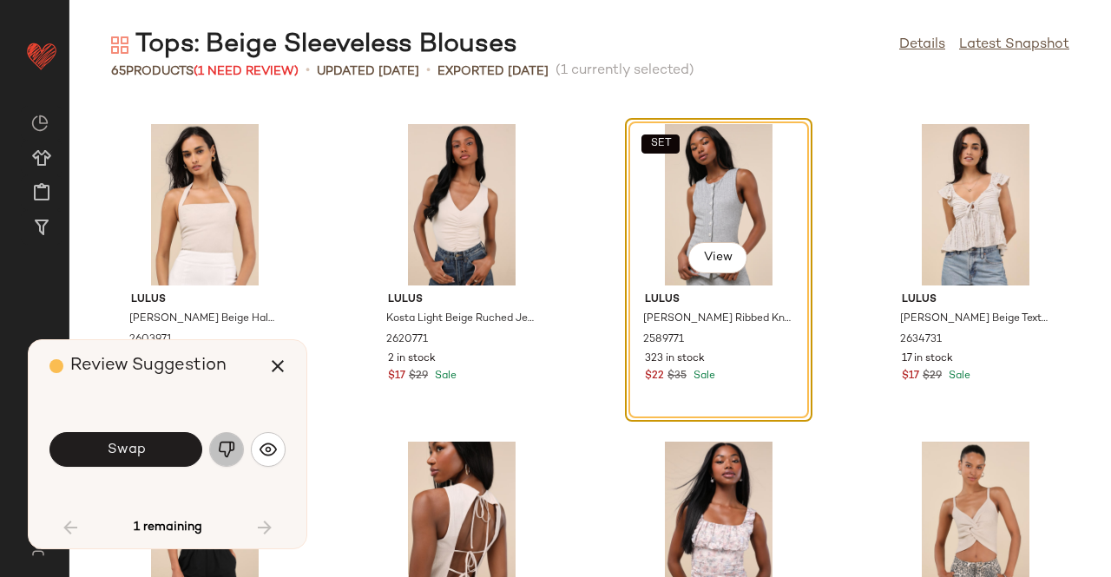
click at [227, 450] on img "button" at bounding box center [226, 449] width 17 height 17
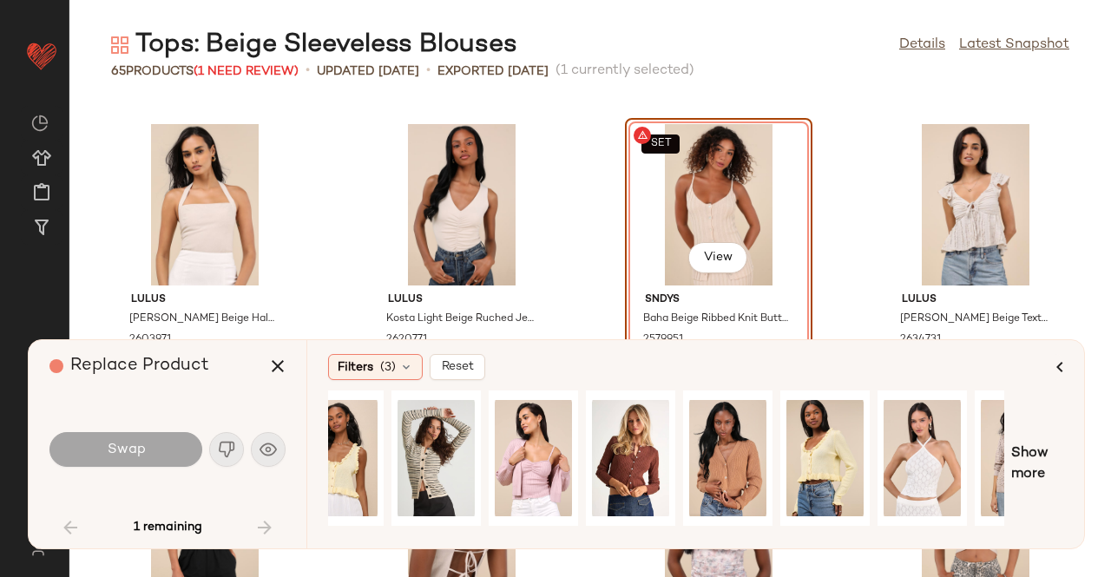
scroll to position [0, 259]
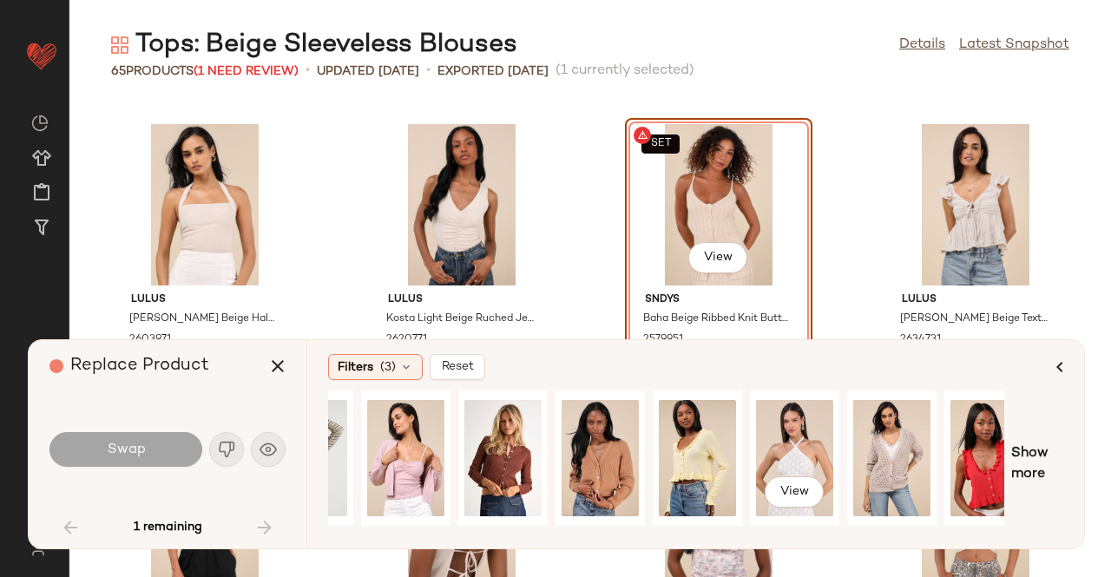
drag, startPoint x: 829, startPoint y: 525, endPoint x: 845, endPoint y: 525, distance: 15.6
click at [845, 525] on div "View" at bounding box center [666, 463] width 676 height 147
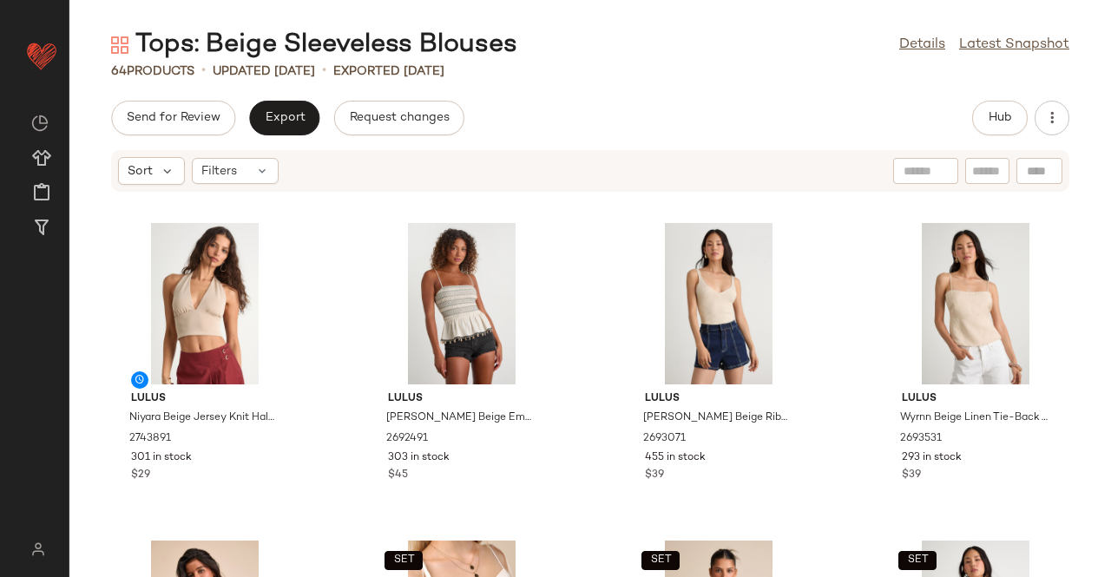
click at [1110, 135] on div "Send for Review Export Request changes Hub Sort Filters Lulus Niyara Beige Jers…" at bounding box center [589, 339] width 1041 height 476
click at [994, 112] on span "Hub" at bounding box center [999, 118] width 24 height 14
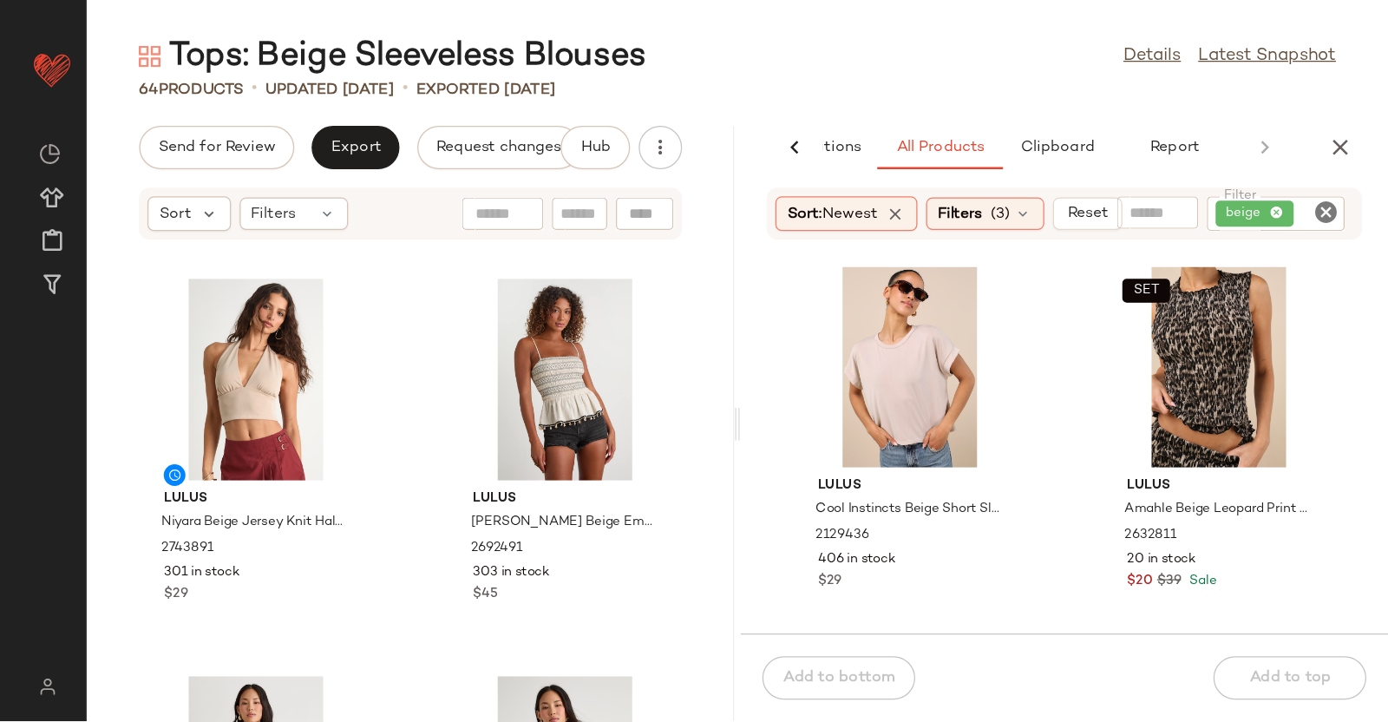
scroll to position [1510, 0]
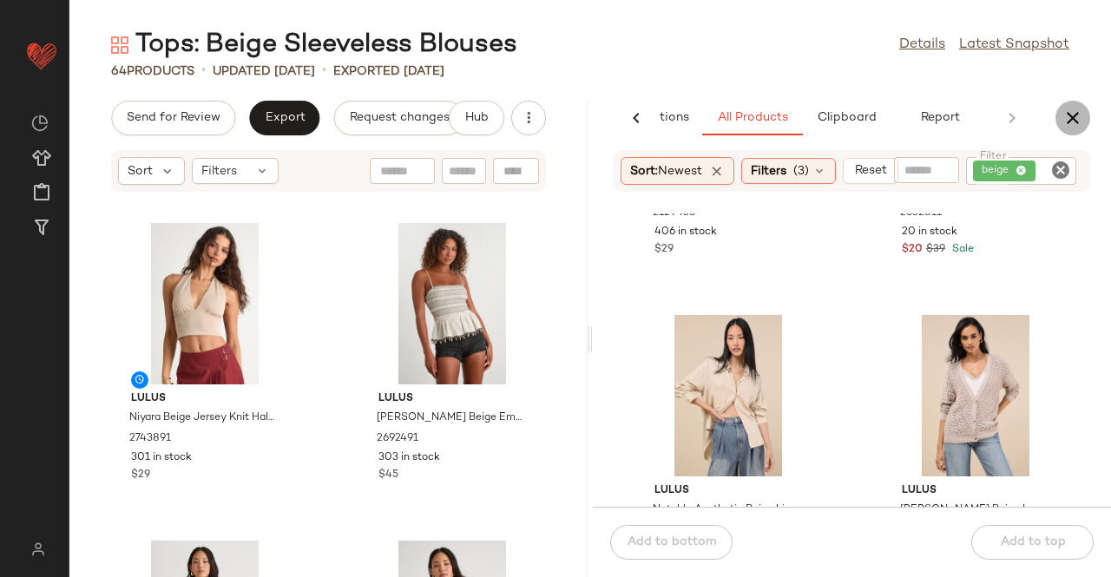
click at [1070, 112] on icon "button" at bounding box center [1072, 118] width 21 height 21
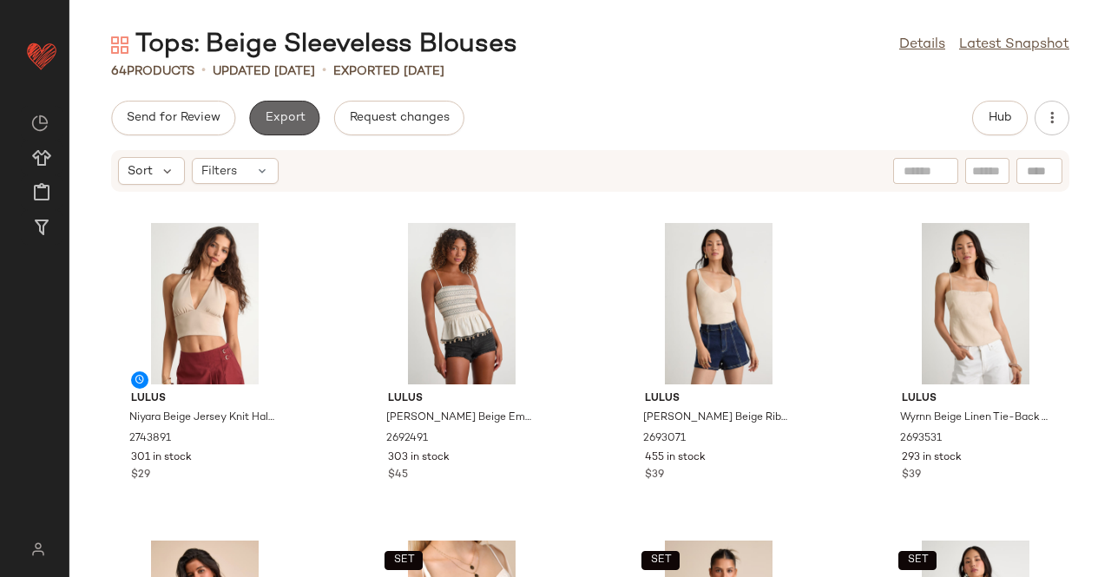
click at [279, 109] on button "Export" at bounding box center [284, 118] width 70 height 35
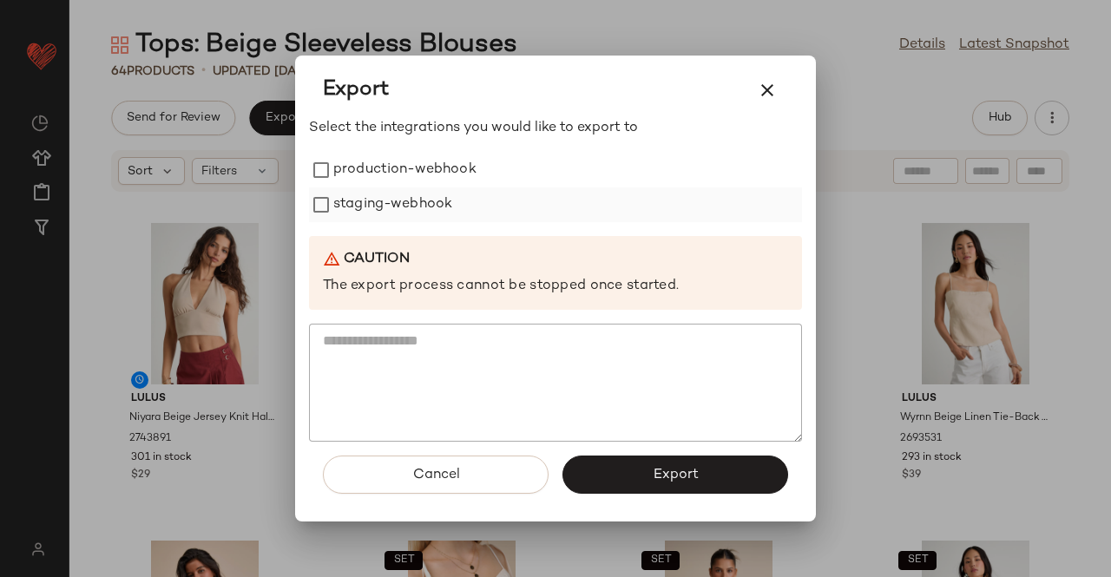
click at [378, 189] on label "staging-webhook" at bounding box center [392, 204] width 119 height 35
click at [403, 173] on label "production-webhook" at bounding box center [404, 170] width 143 height 35
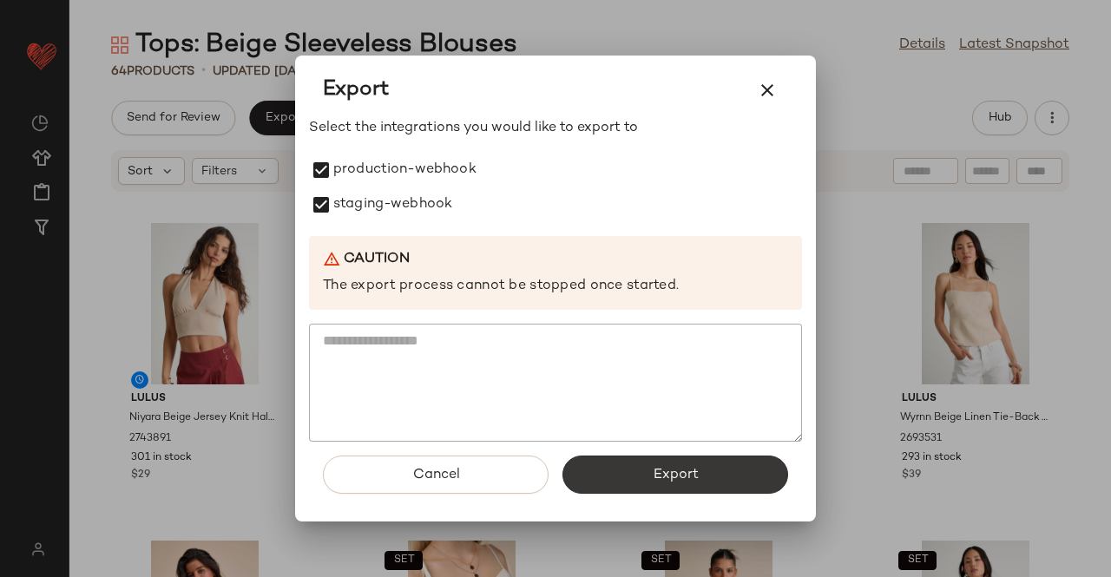
click at [675, 477] on span "Export" at bounding box center [675, 475] width 46 height 16
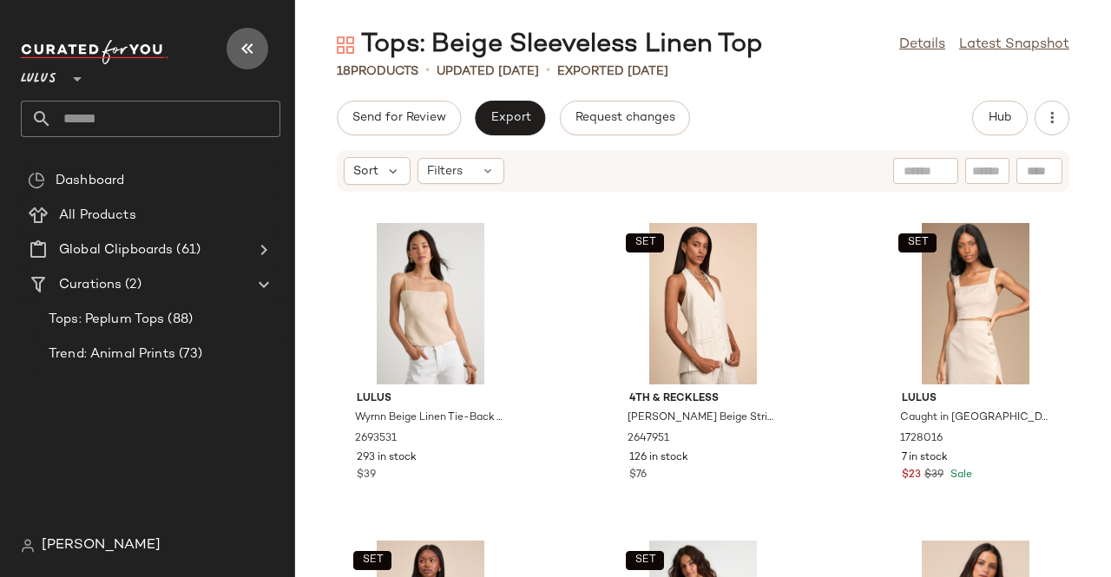
click at [256, 48] on icon "button" at bounding box center [247, 48] width 21 height 21
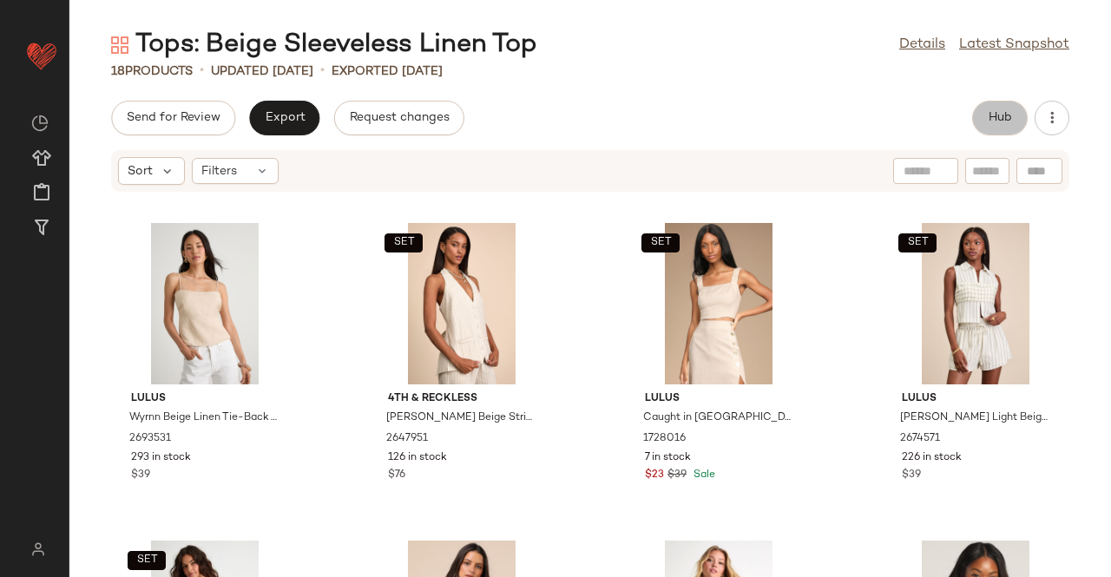
click at [1006, 128] on button "Hub" at bounding box center [1000, 118] width 56 height 35
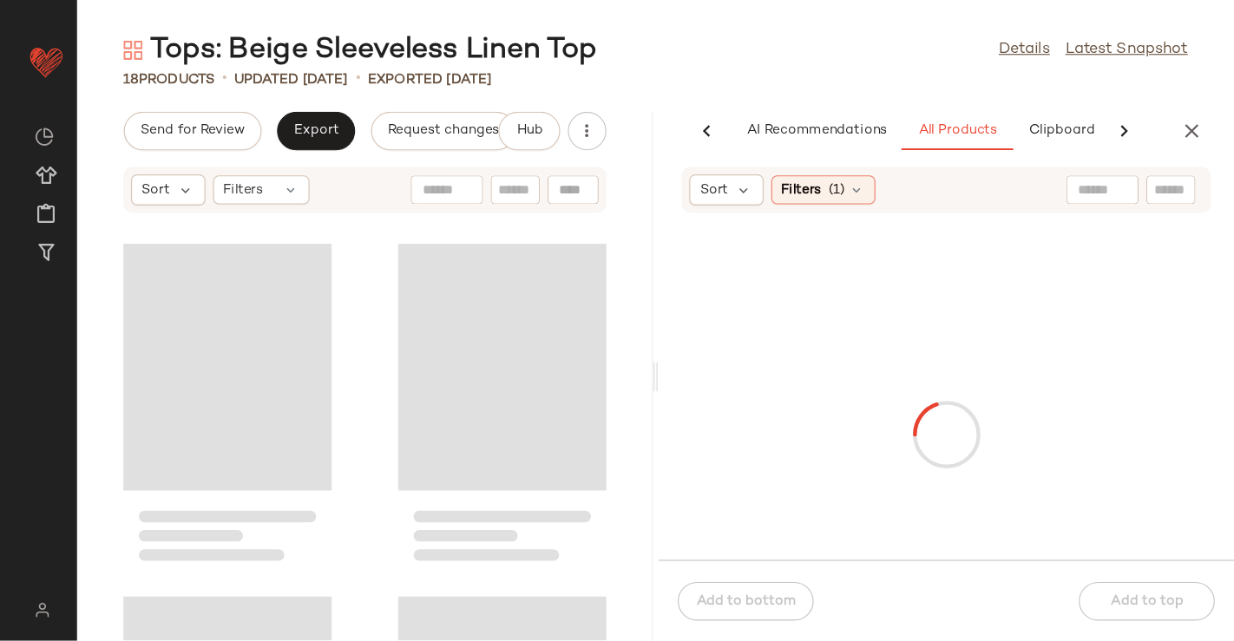
scroll to position [0, 85]
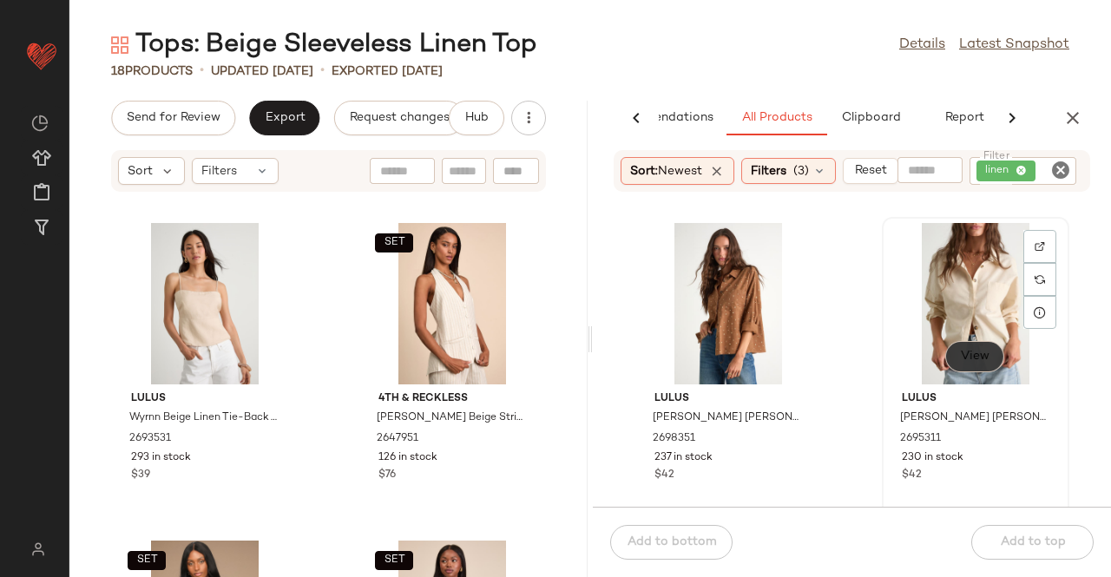
click at [960, 353] on span "View" at bounding box center [974, 357] width 29 height 14
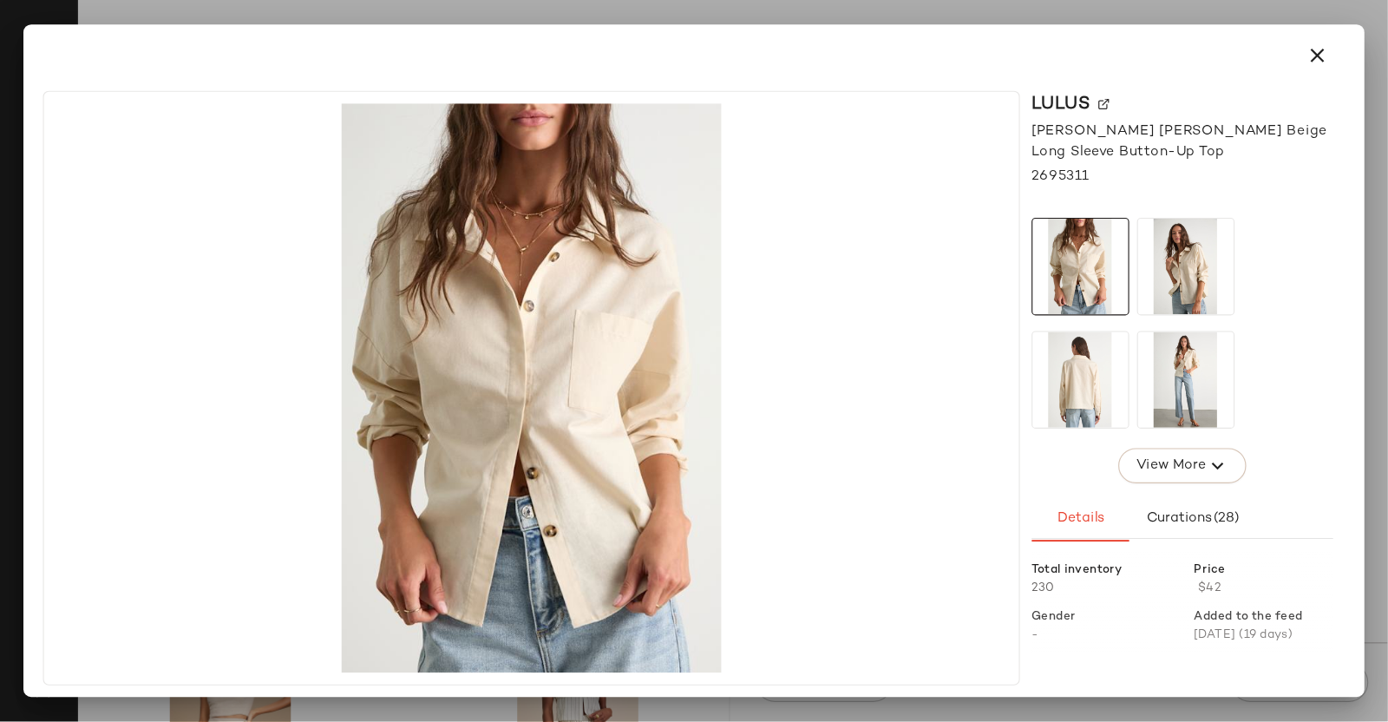
scroll to position [0, 0]
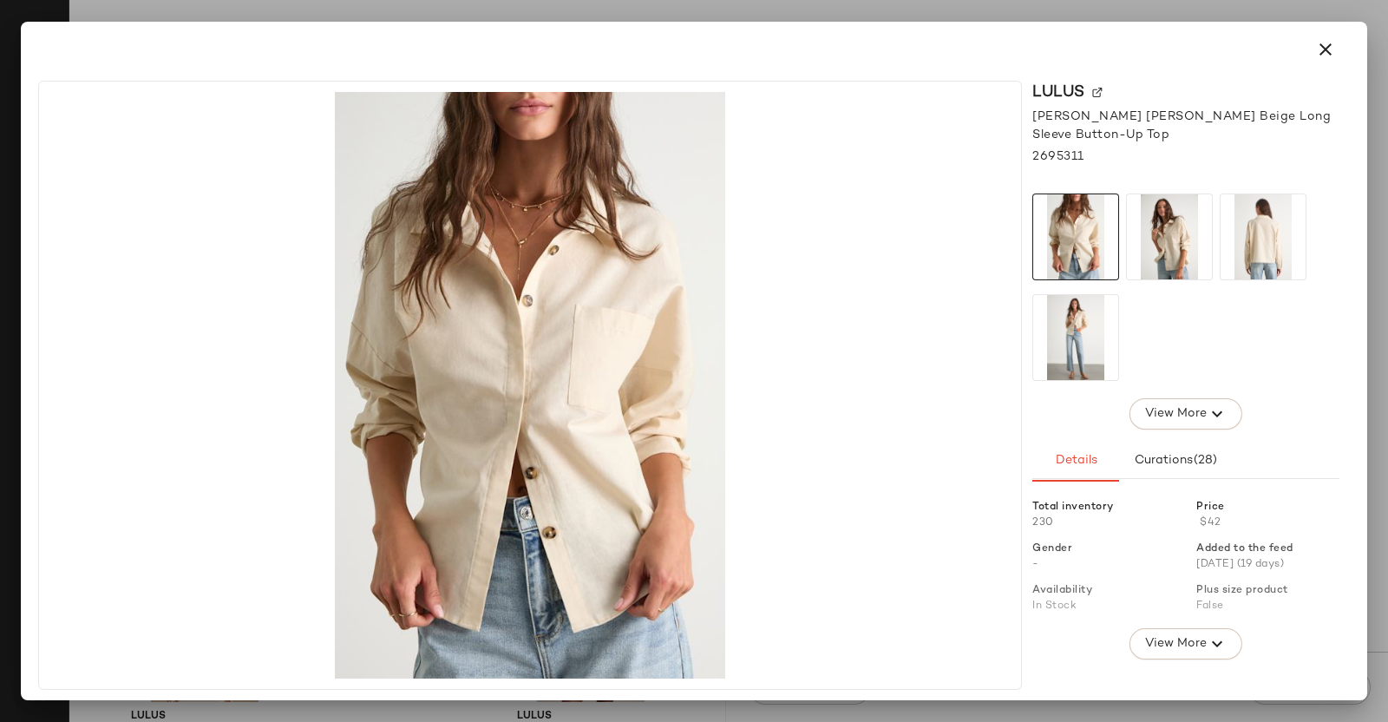
drag, startPoint x: 1110, startPoint y: 12, endPoint x: 927, endPoint y: 462, distance: 486.1
click at [927, 462] on img at bounding box center [529, 385] width 961 height 587
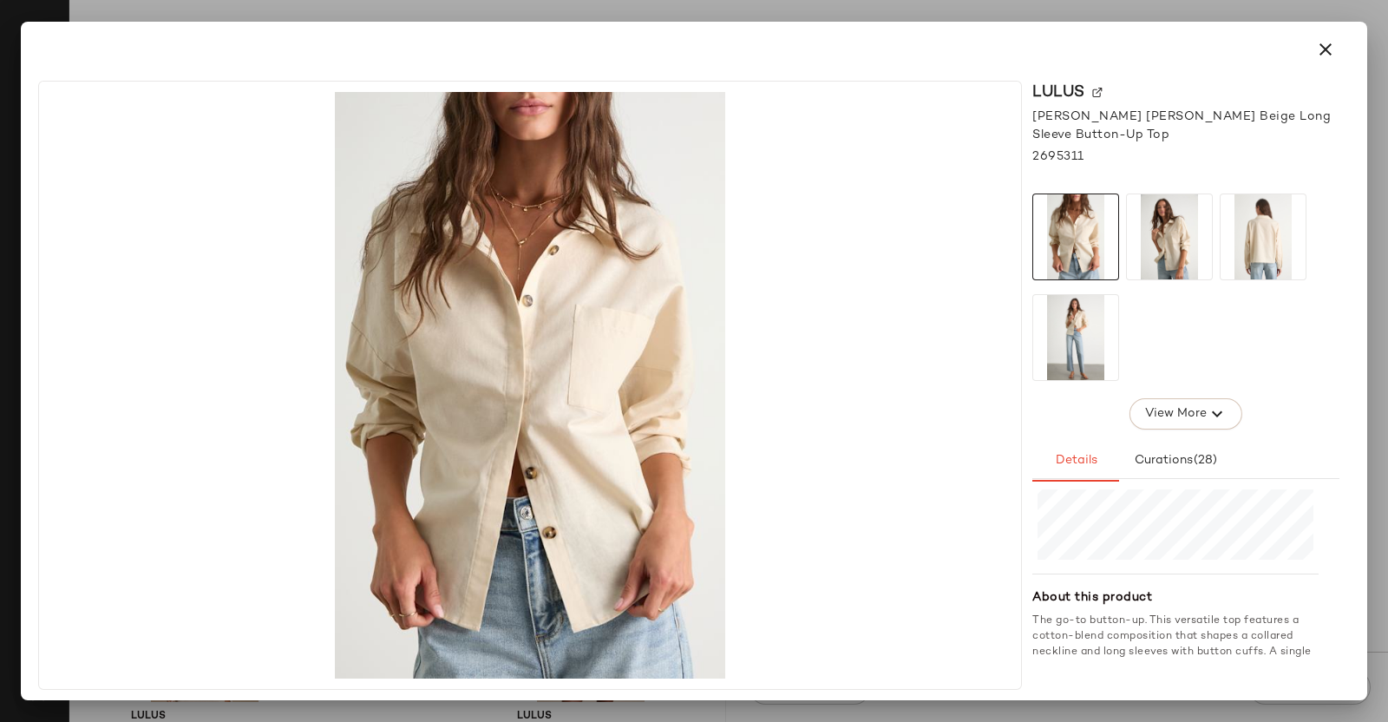
scroll to position [481, 0]
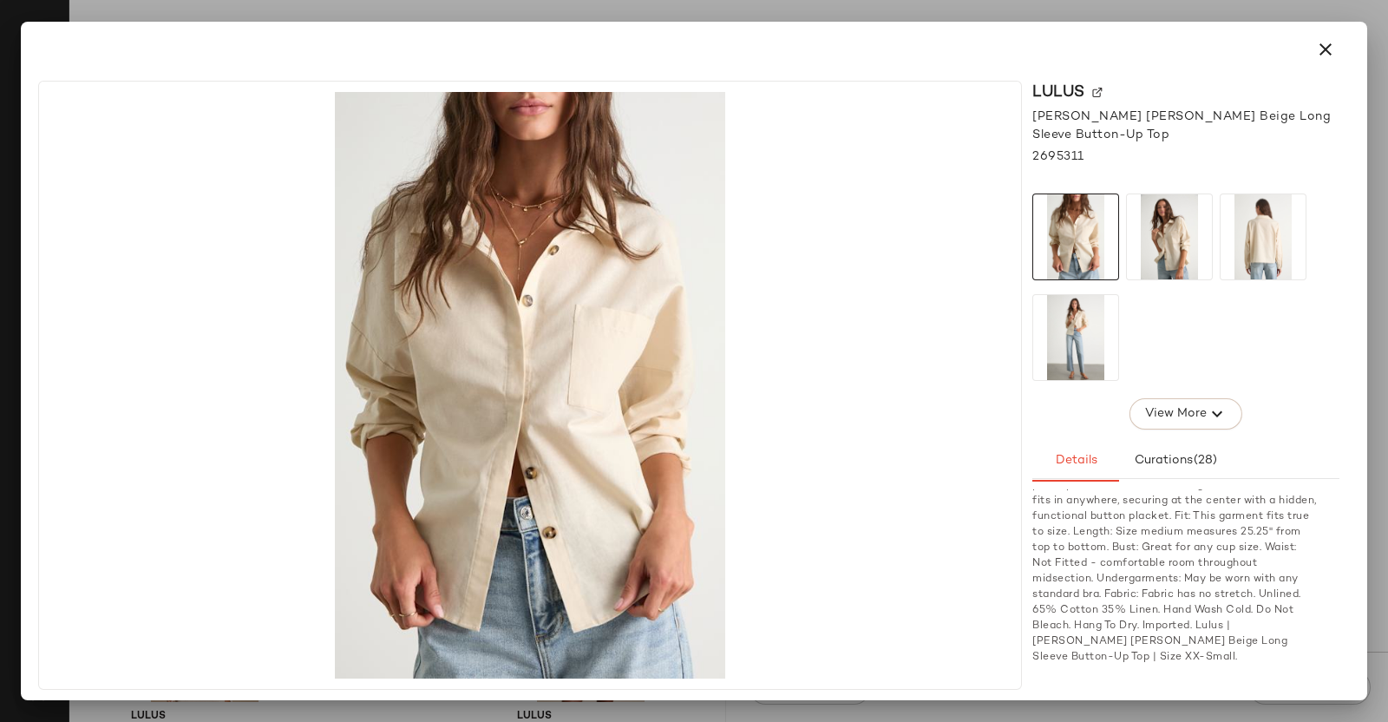
click at [1110, 507] on div at bounding box center [694, 361] width 1388 height 722
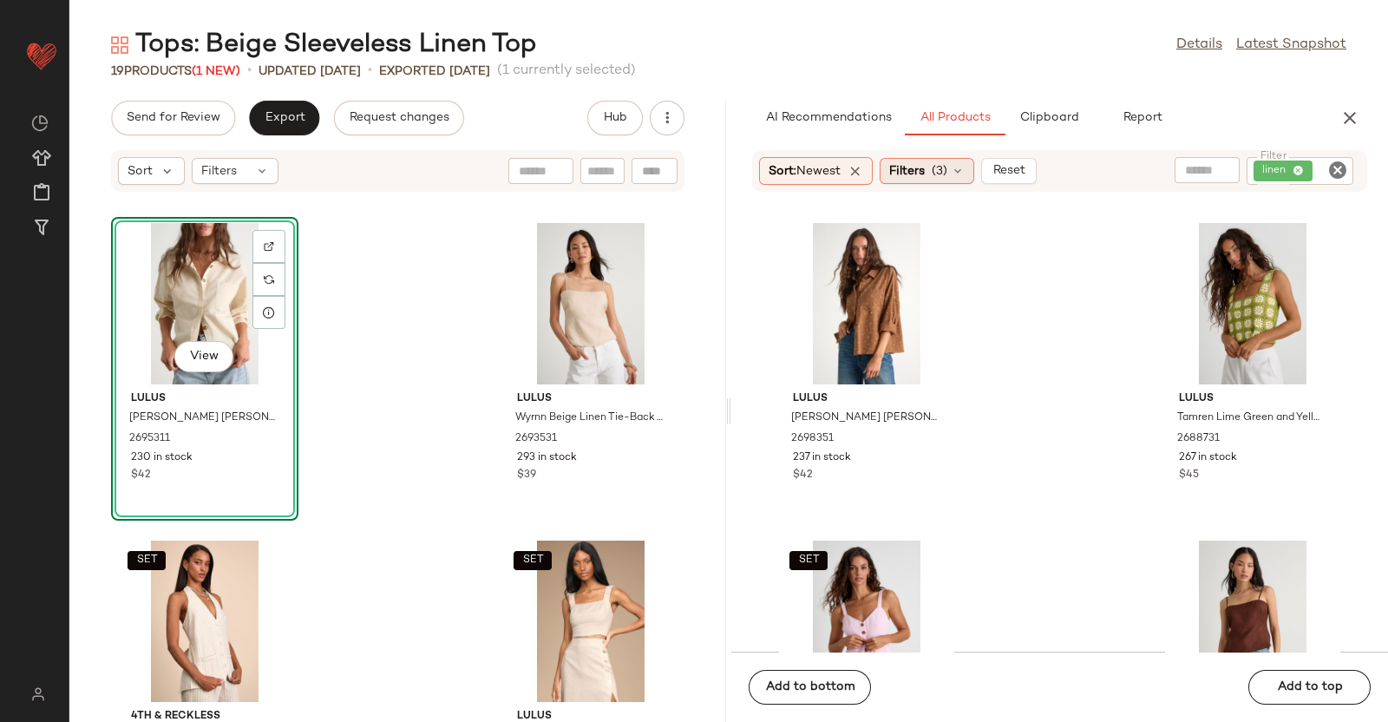
click at [933, 174] on div "Filters (3)" at bounding box center [927, 171] width 95 height 26
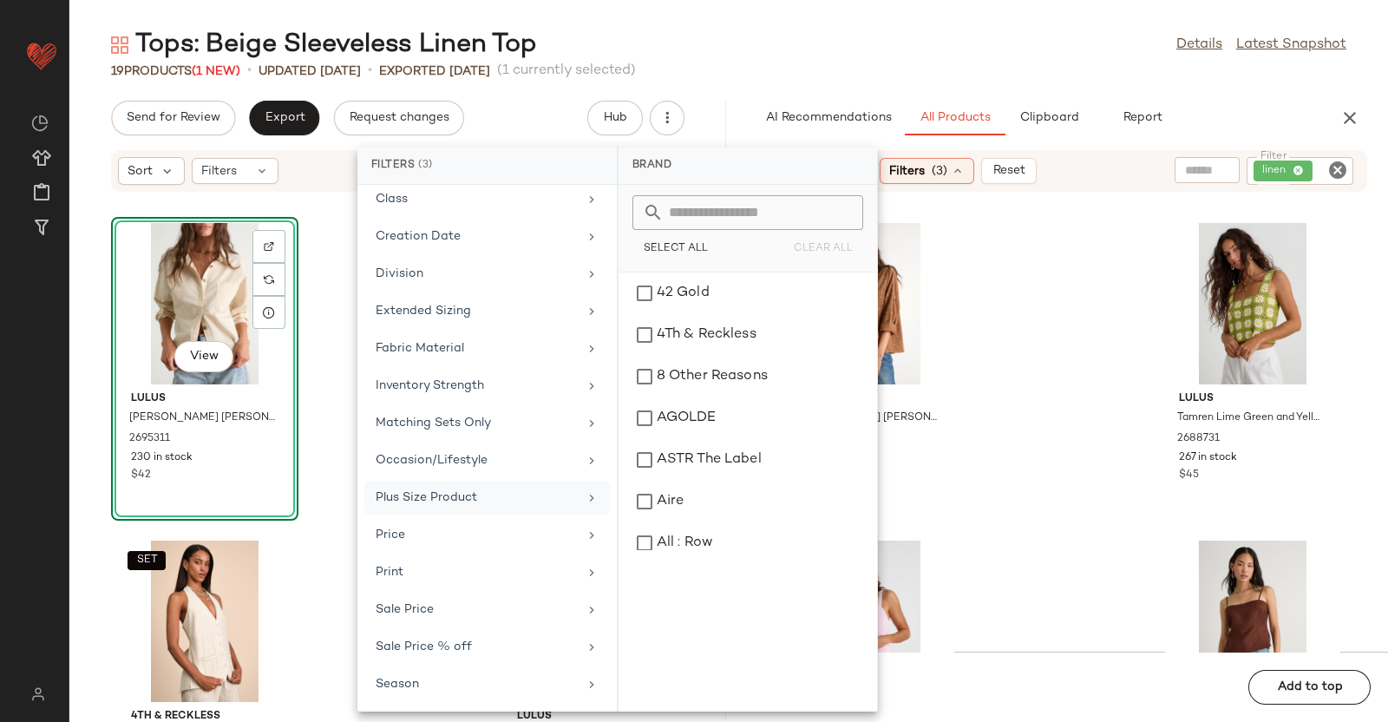
scroll to position [211, 0]
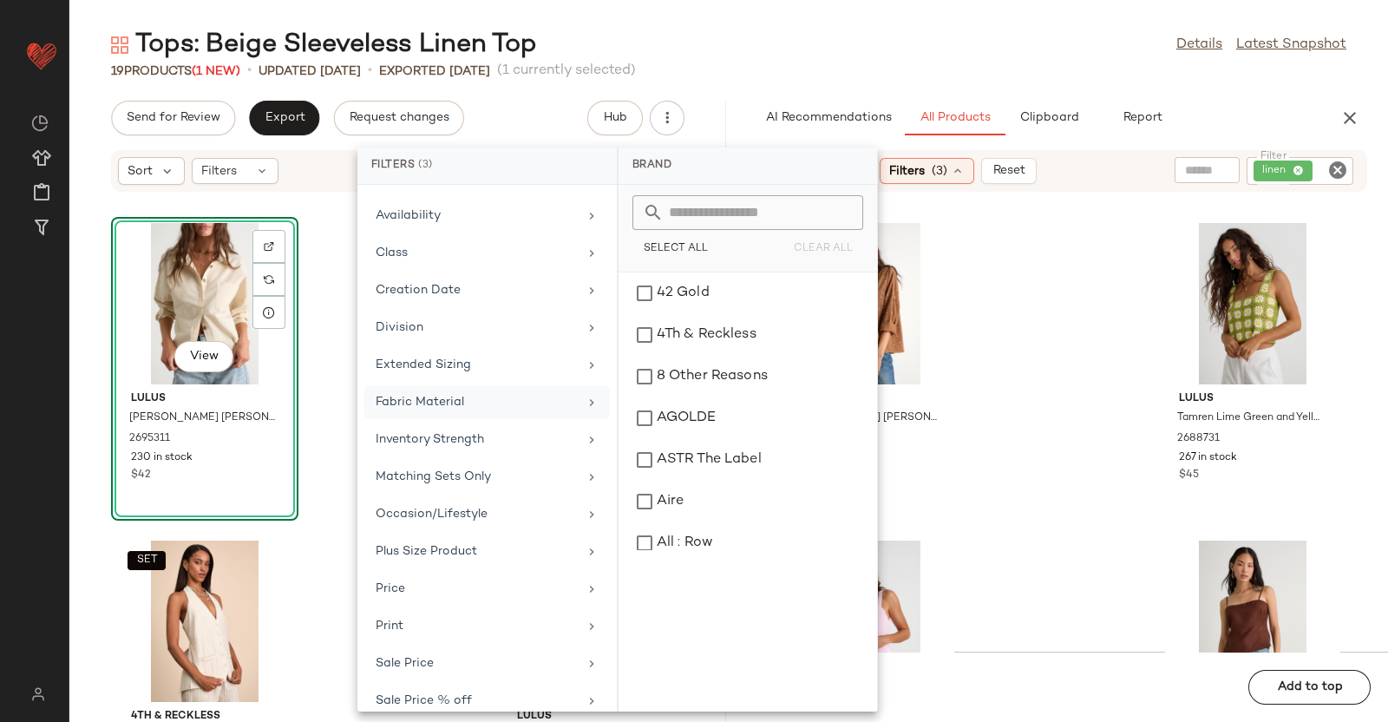
click at [513, 423] on div "Fabric Material" at bounding box center [487, 440] width 246 height 34
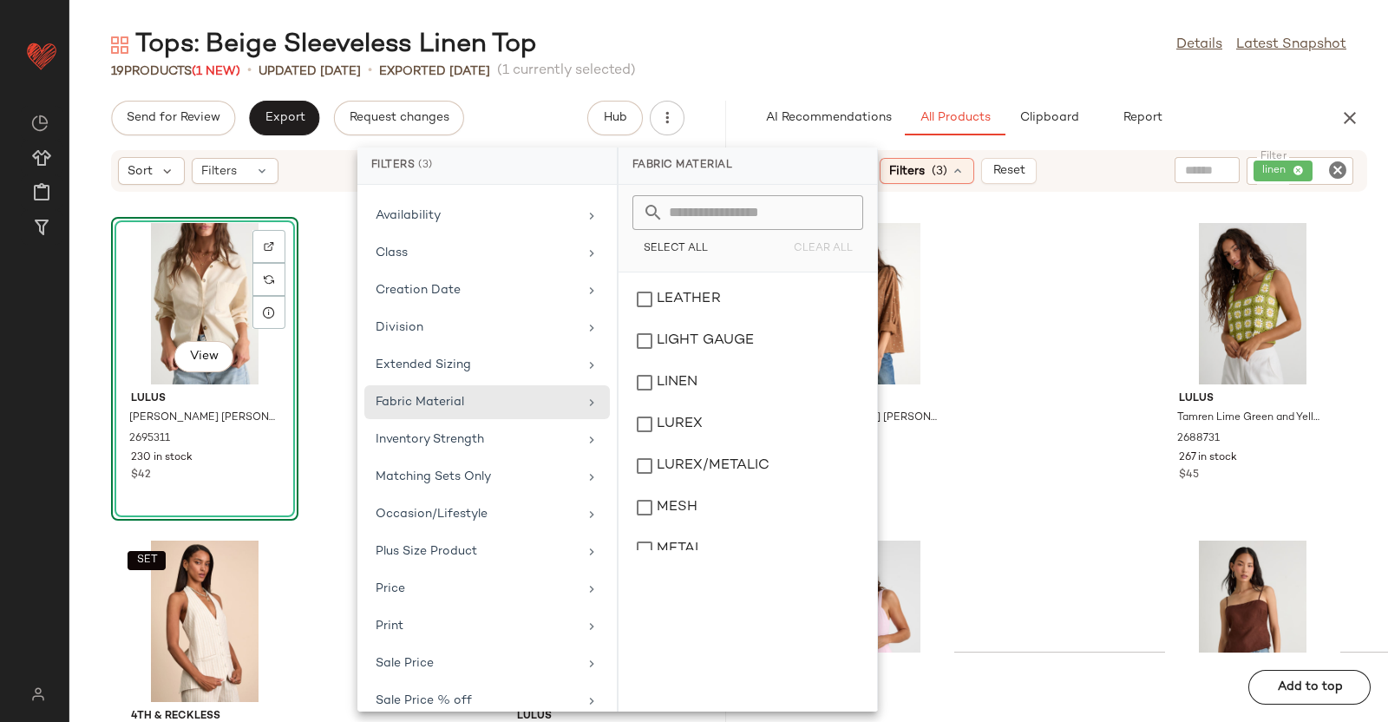
scroll to position [1457, 0]
click at [721, 396] on div "LINEN" at bounding box center [748, 385] width 245 height 42
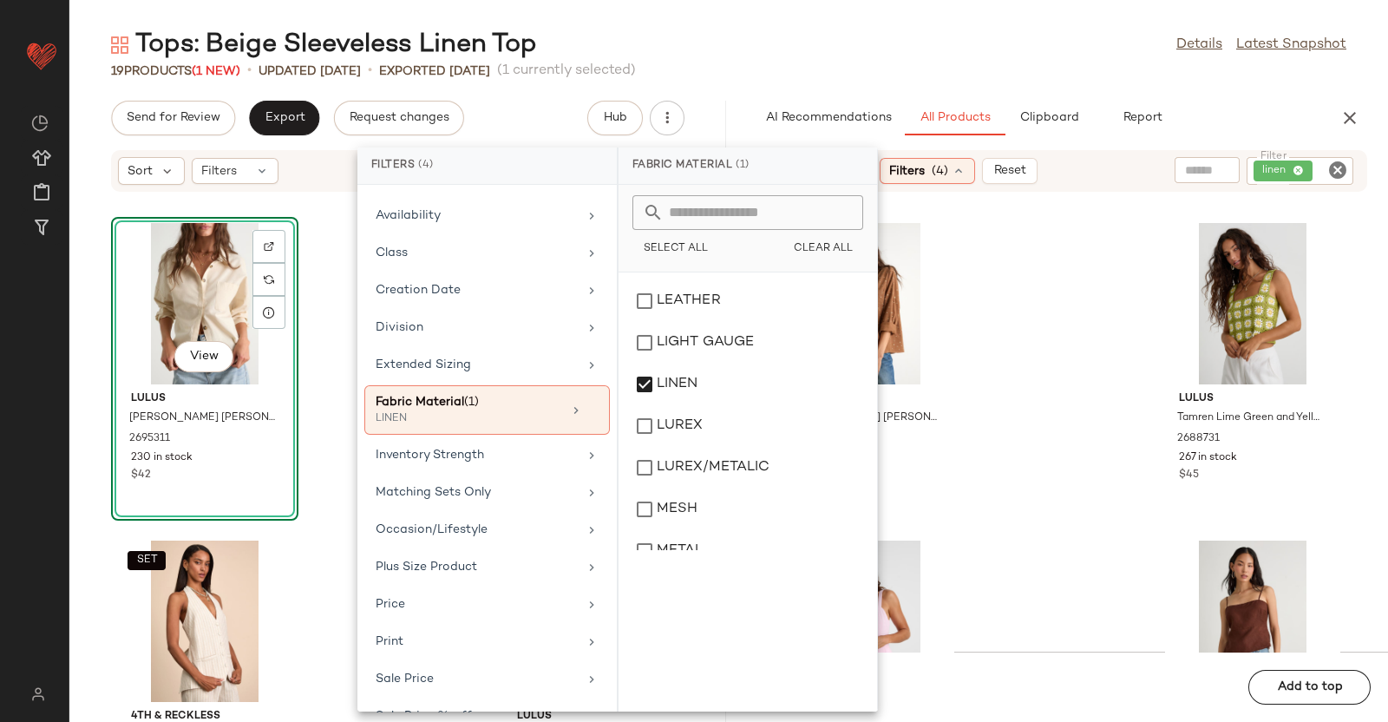
click at [967, 49] on div "Tops: Beige Sleeveless Linen Top Details Latest Snapshot" at bounding box center [728, 45] width 1319 height 35
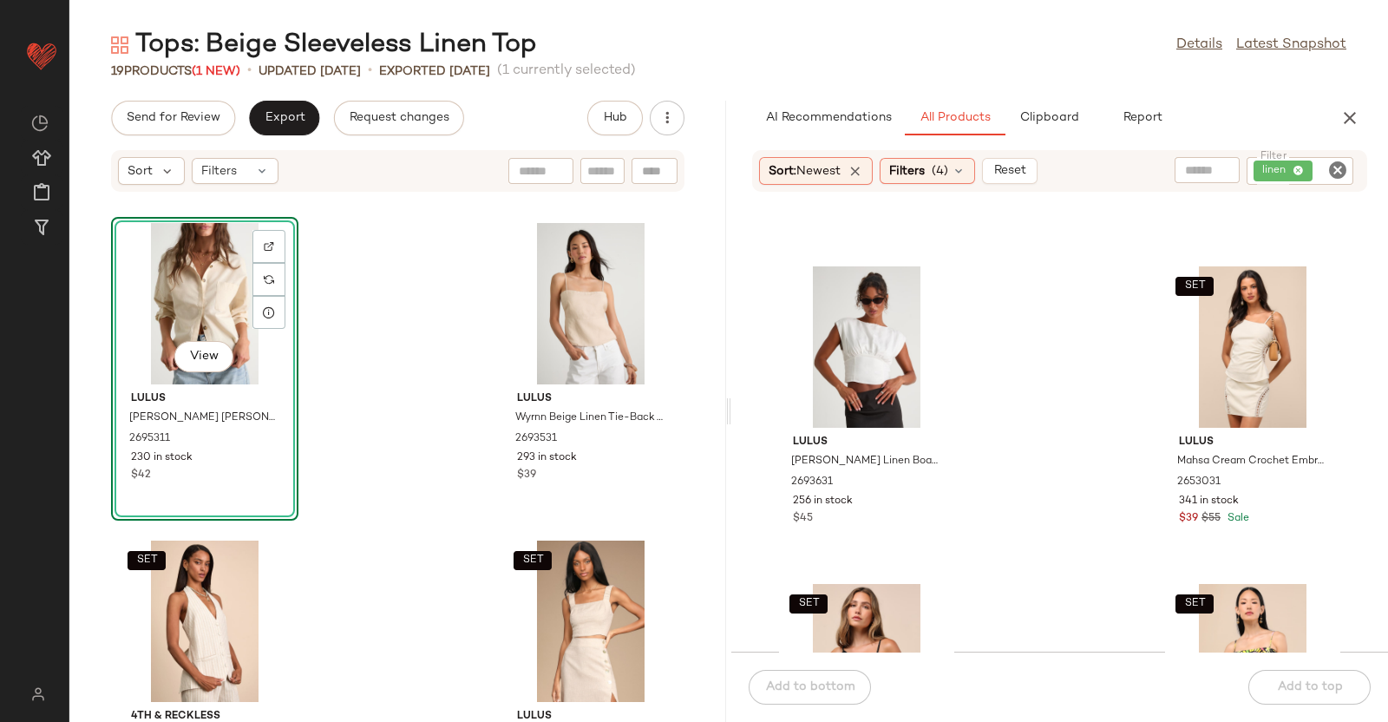
scroll to position [274, 0]
click at [178, 324] on div "View" at bounding box center [204, 303] width 175 height 161
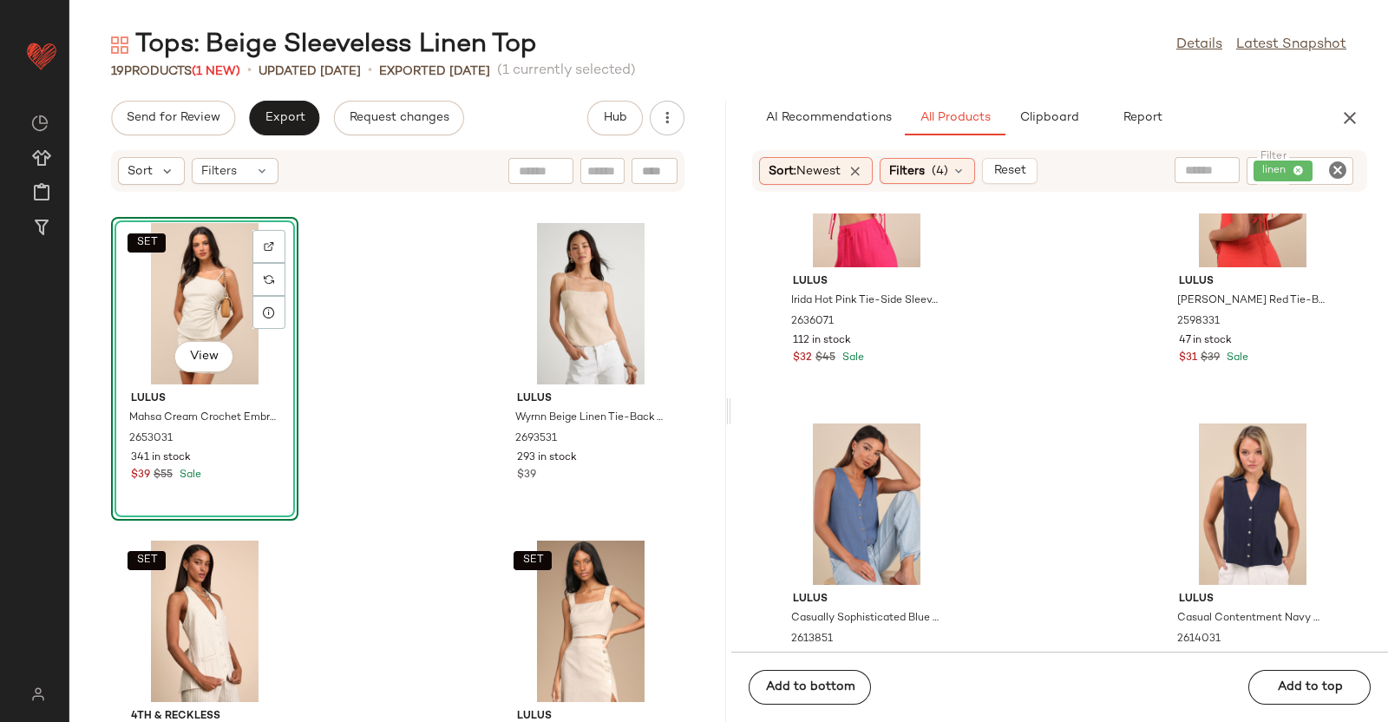
scroll to position [2037, 0]
click at [1110, 111] on icon "button" at bounding box center [1350, 118] width 21 height 21
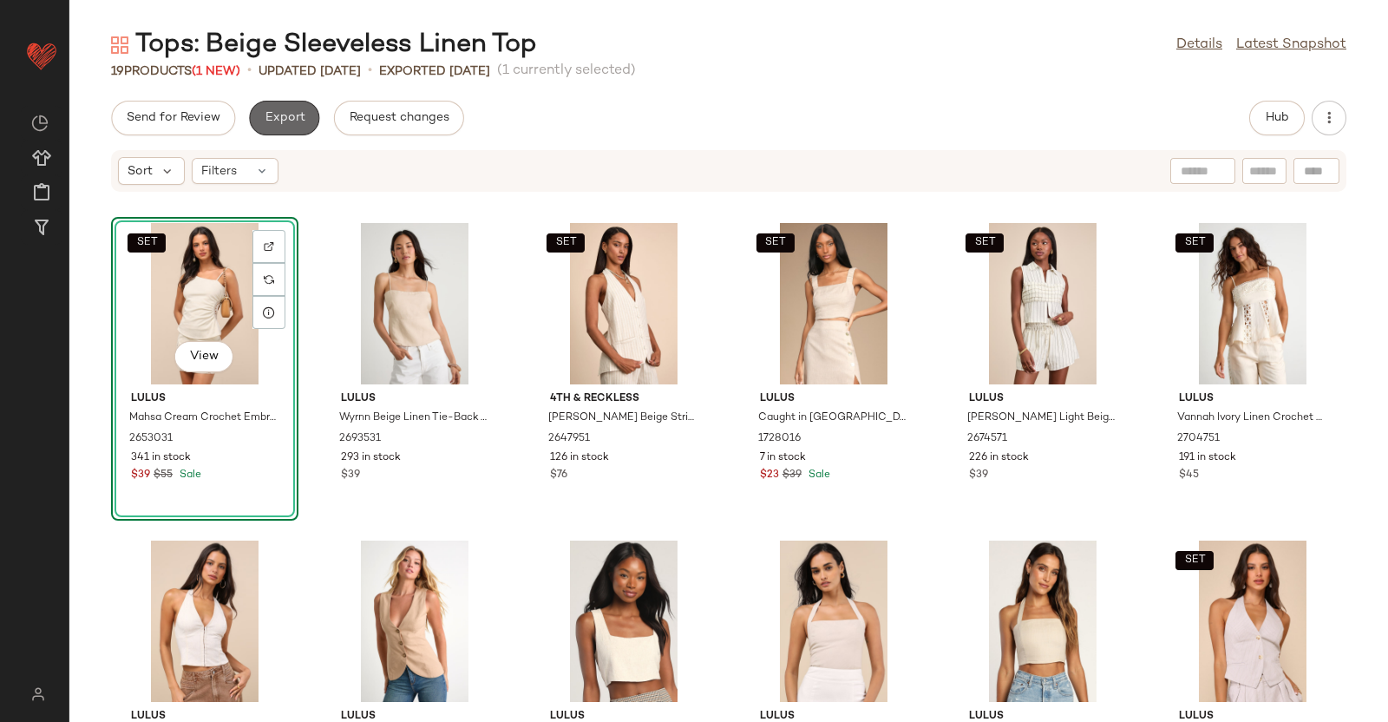
click at [287, 129] on button "Export" at bounding box center [284, 118] width 70 height 35
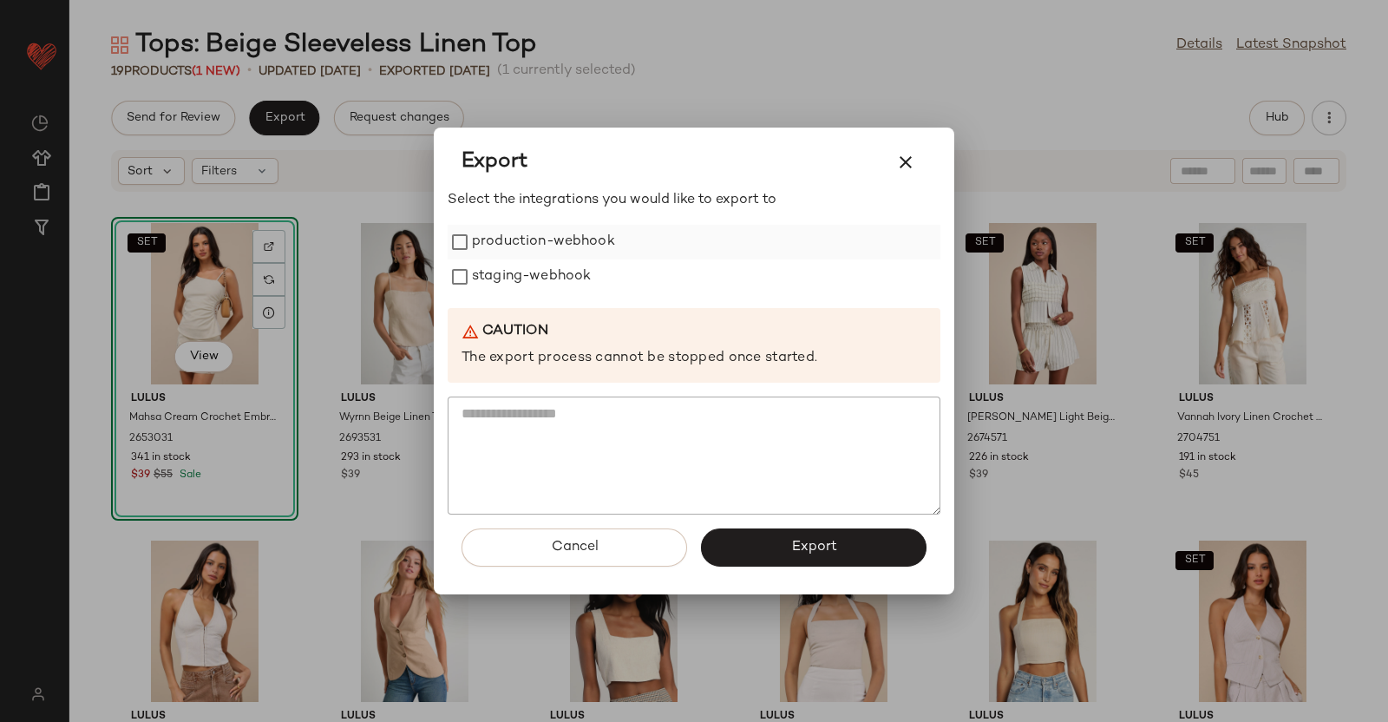
click at [530, 227] on label "production-webhook" at bounding box center [543, 242] width 143 height 35
click at [534, 279] on label "staging-webhook" at bounding box center [531, 276] width 119 height 35
click at [824, 557] on button "Export" at bounding box center [814, 547] width 226 height 38
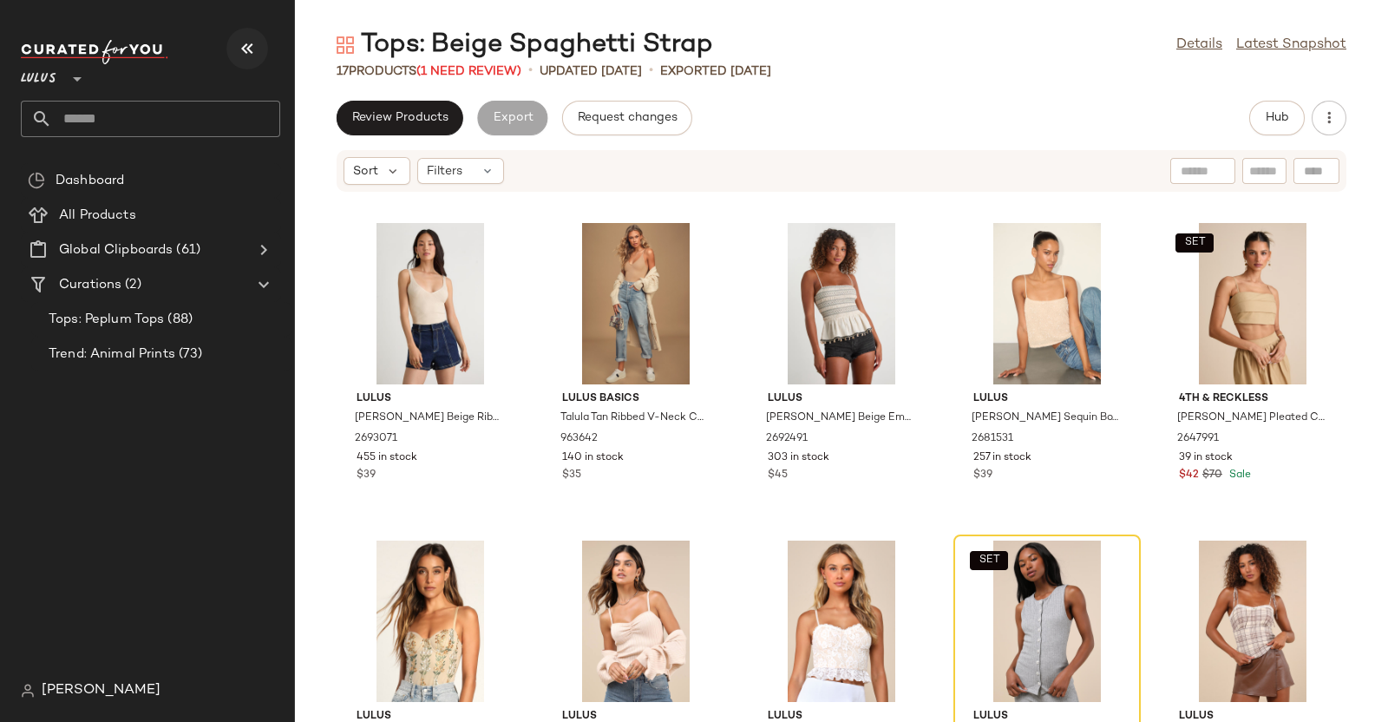
click at [264, 54] on button "button" at bounding box center [247, 49] width 42 height 42
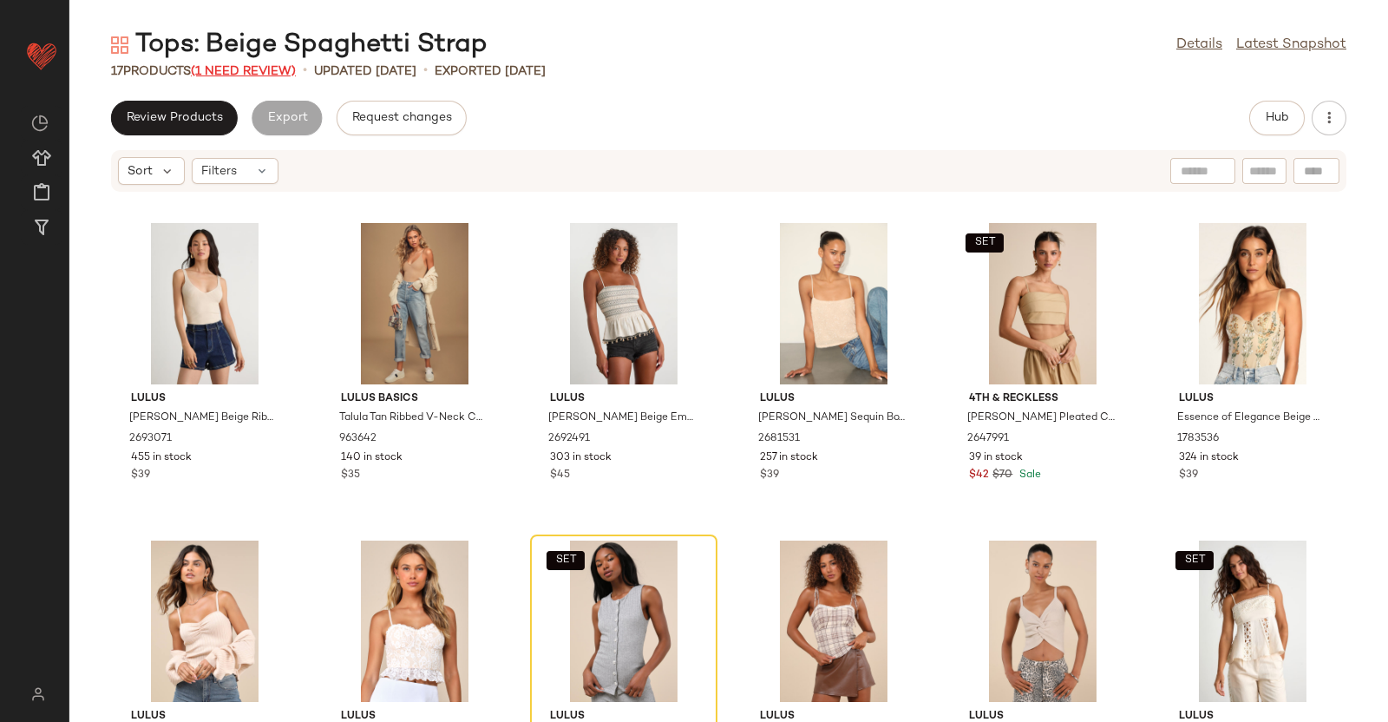
click at [267, 65] on span "(1 Need Review)" at bounding box center [243, 71] width 105 height 13
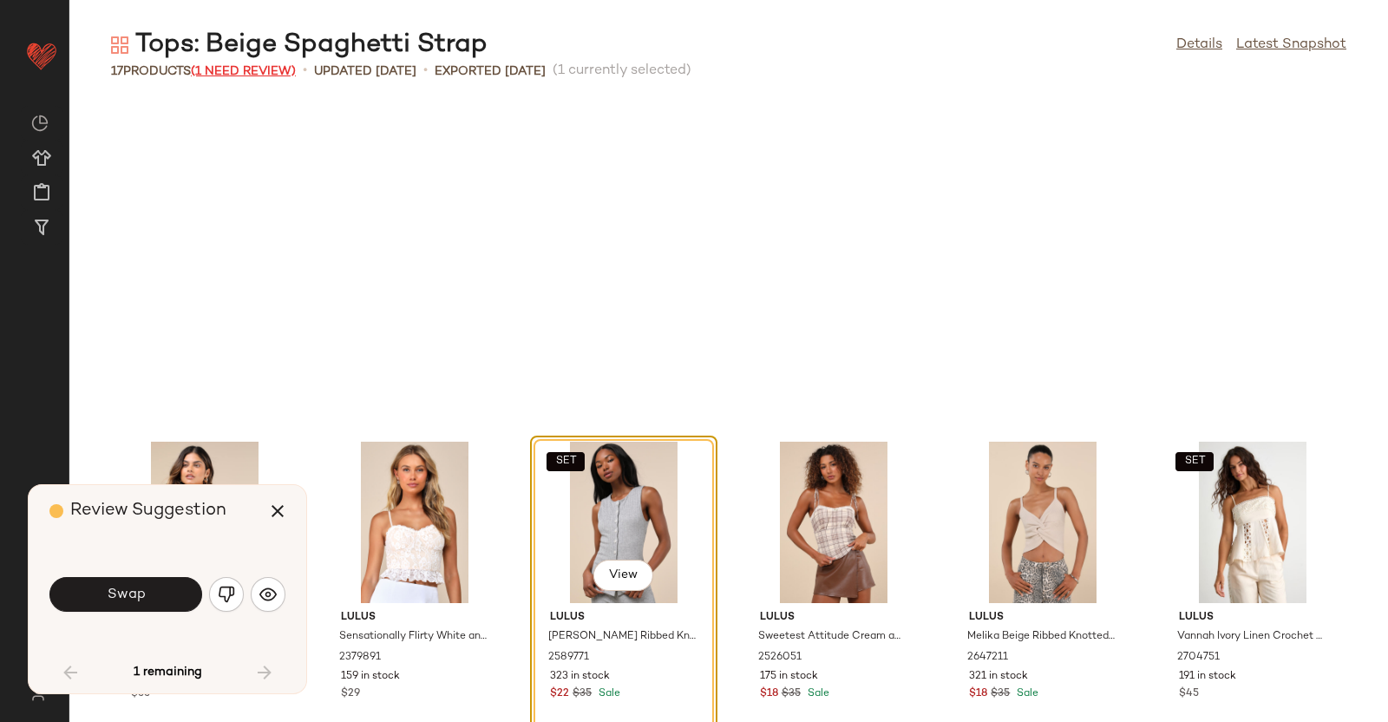
scroll to position [331, 0]
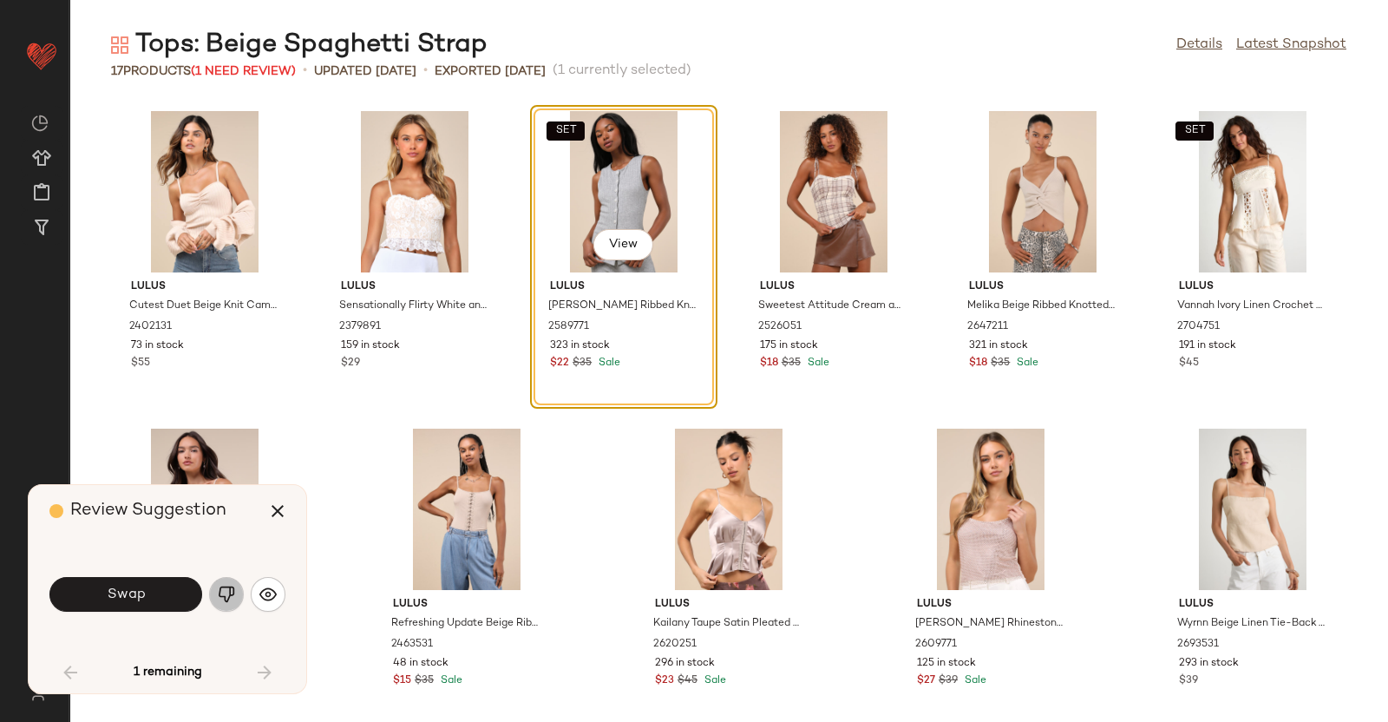
click at [222, 576] on img "button" at bounding box center [226, 594] width 17 height 17
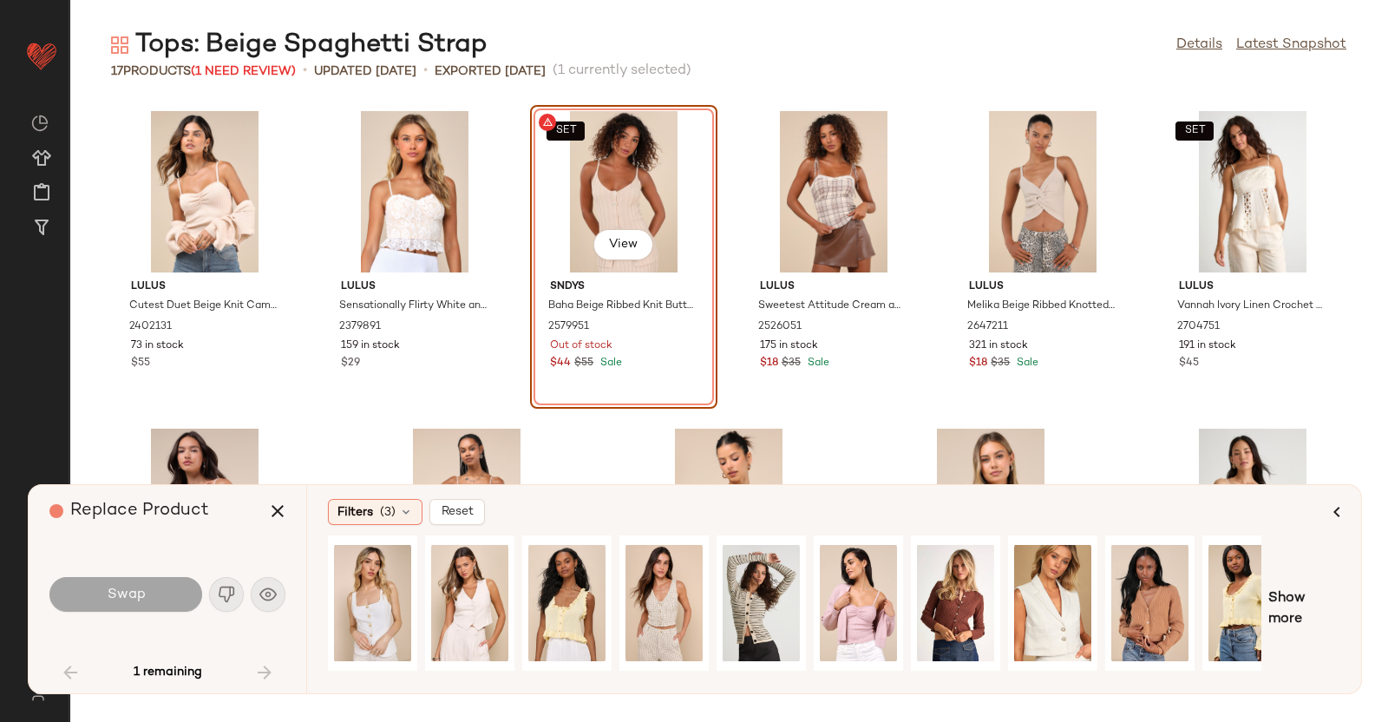
scroll to position [0, 29]
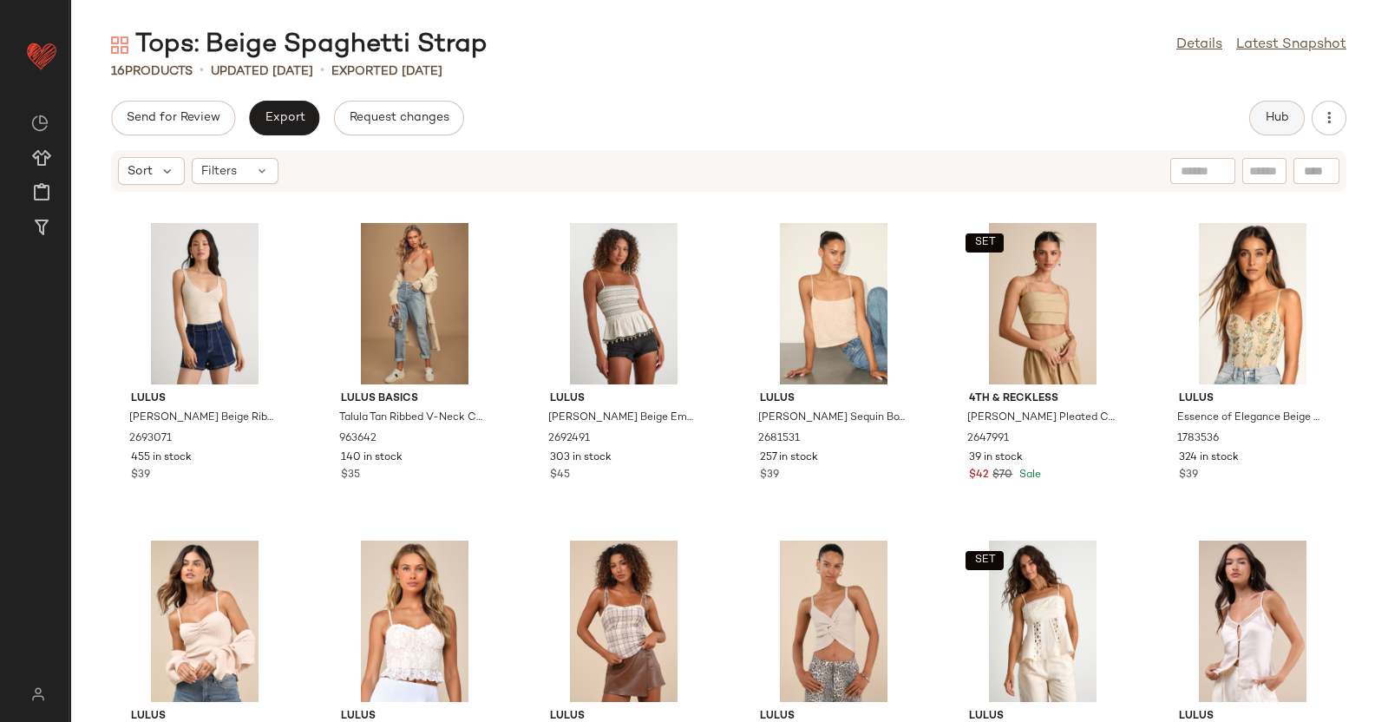
click at [1110, 127] on button "Hub" at bounding box center [1277, 118] width 56 height 35
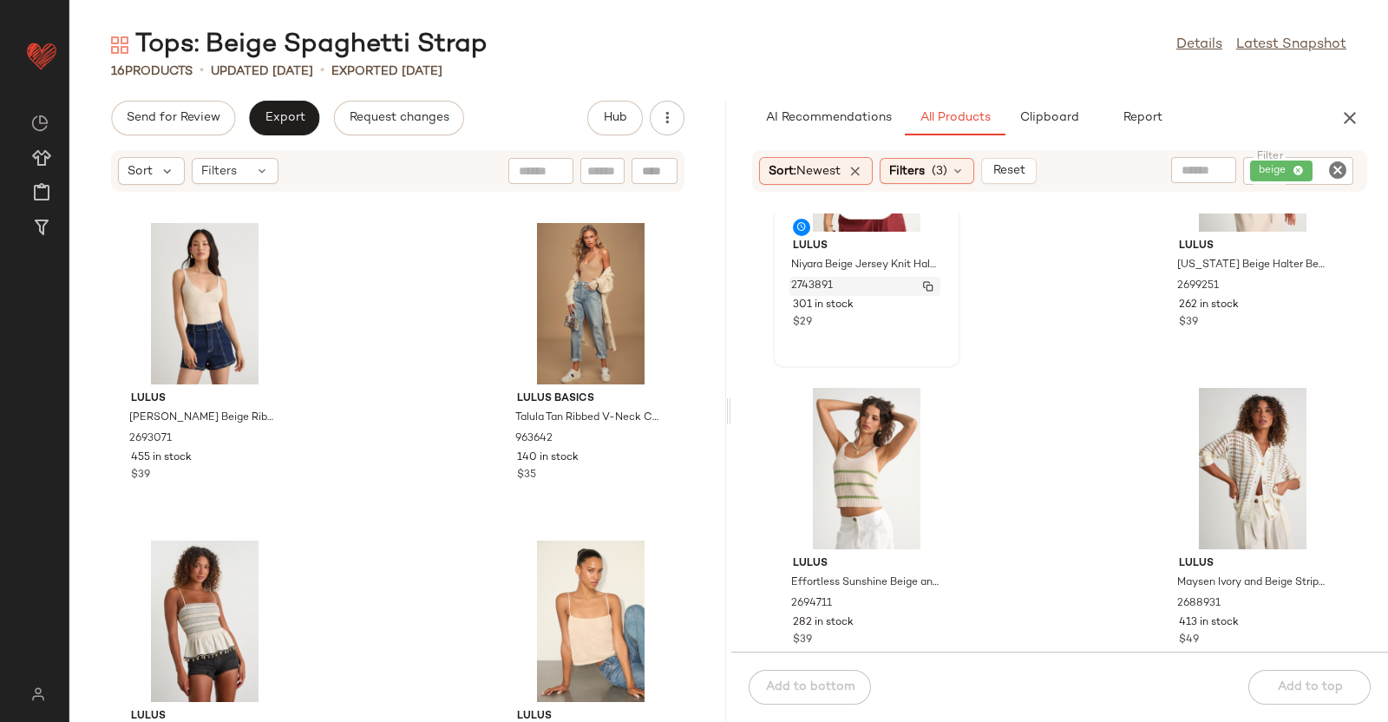
scroll to position [156, 0]
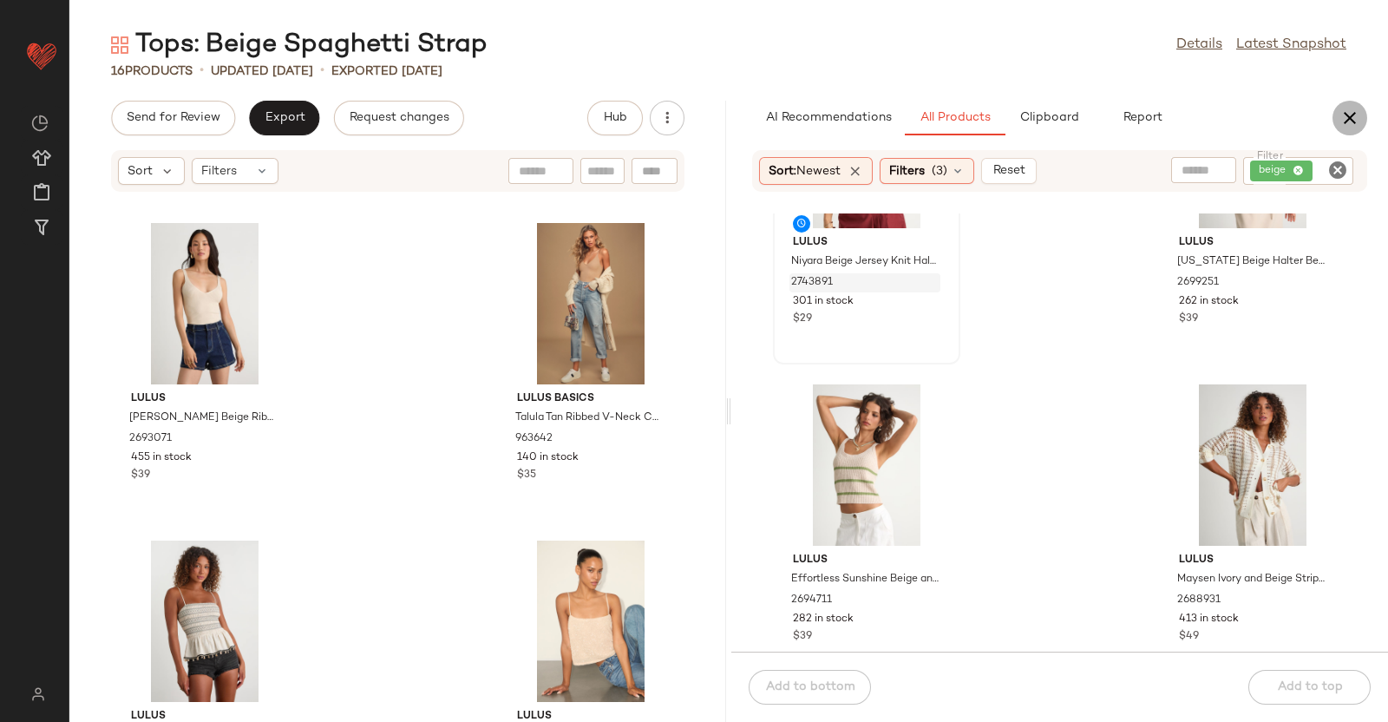
click at [1110, 122] on button "button" at bounding box center [1350, 118] width 35 height 35
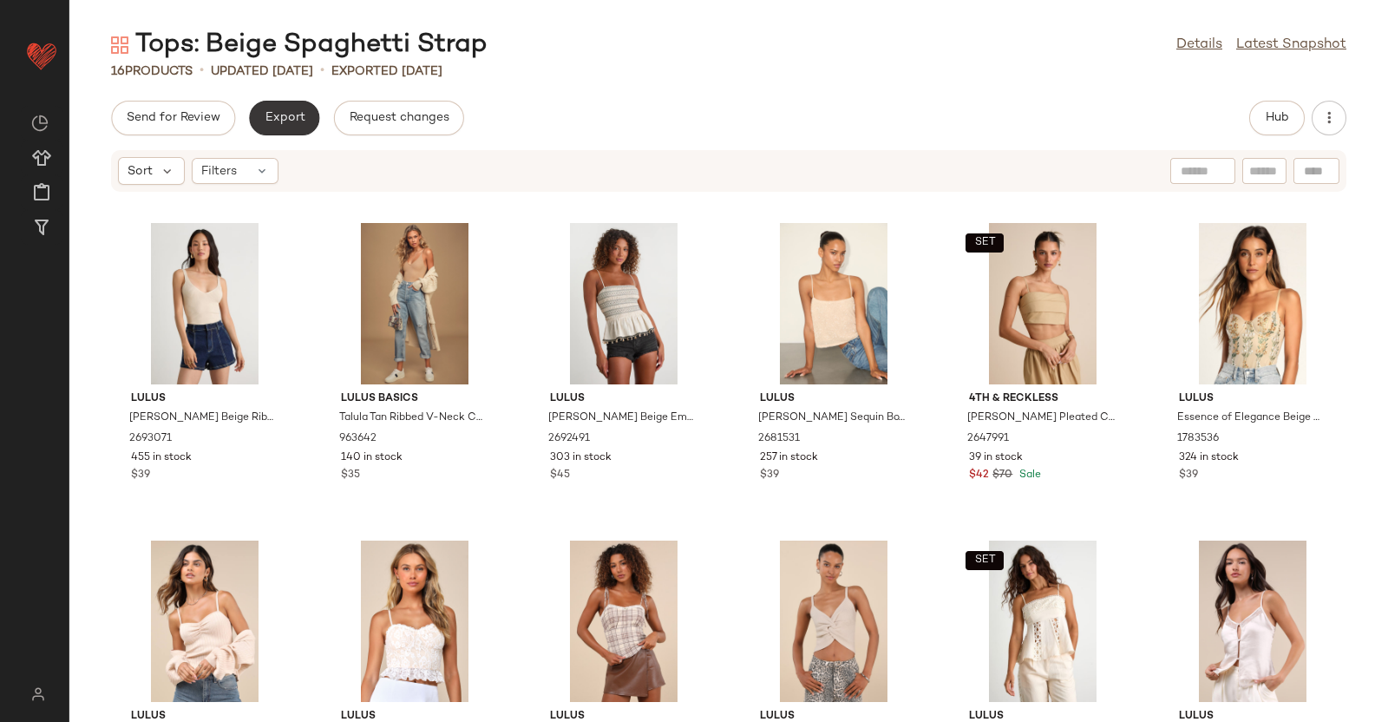
click at [278, 106] on button "Export" at bounding box center [284, 118] width 70 height 35
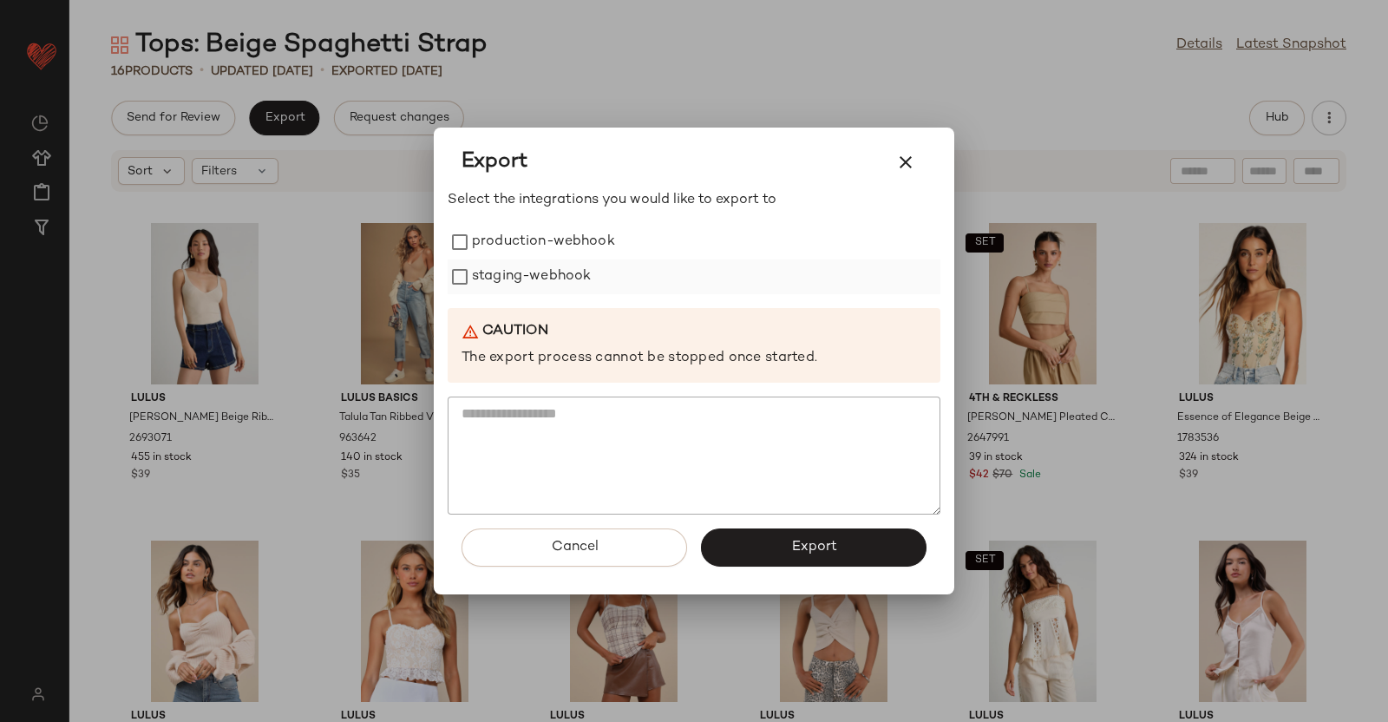
click at [516, 262] on label "staging-webhook" at bounding box center [531, 276] width 119 height 35
click at [530, 225] on label "production-webhook" at bounding box center [543, 242] width 143 height 35
click at [832, 540] on span "Export" at bounding box center [813, 547] width 46 height 16
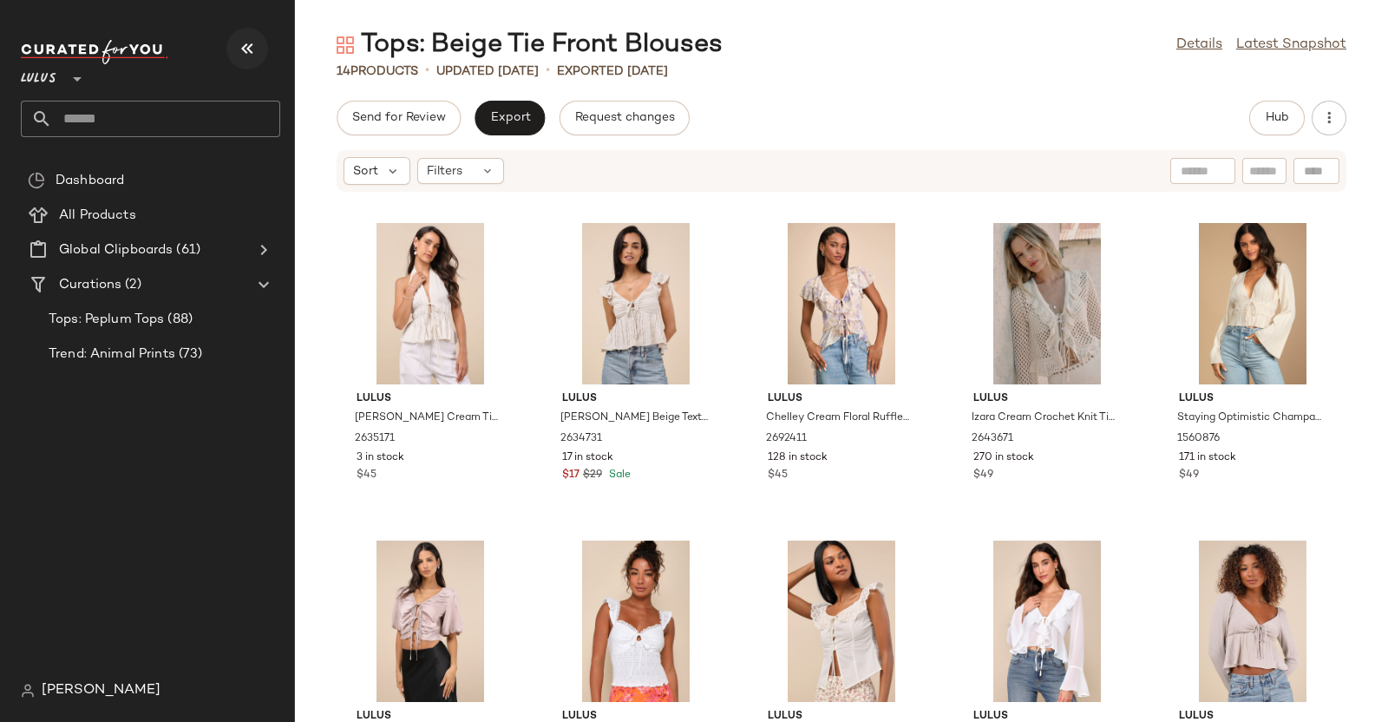
click at [266, 41] on div "Lulus **" at bounding box center [150, 88] width 259 height 97
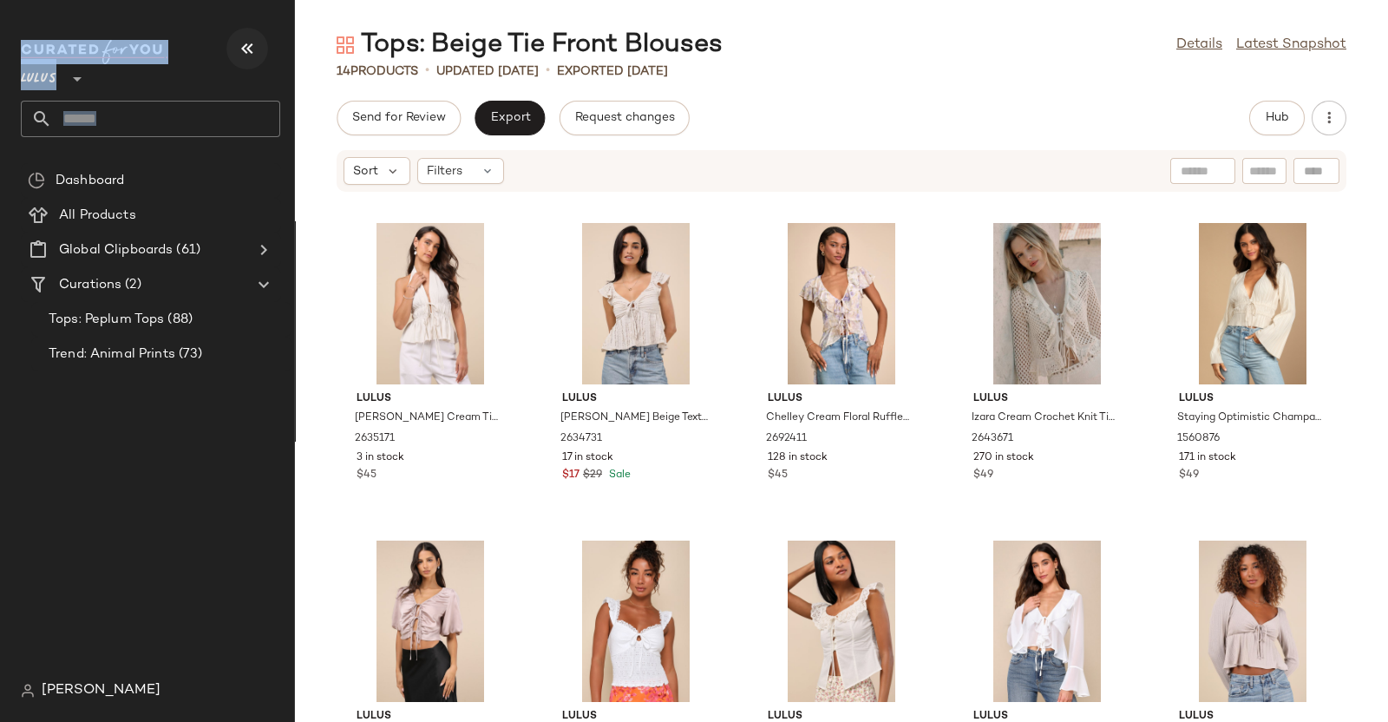
click at [266, 41] on button "button" at bounding box center [247, 49] width 42 height 42
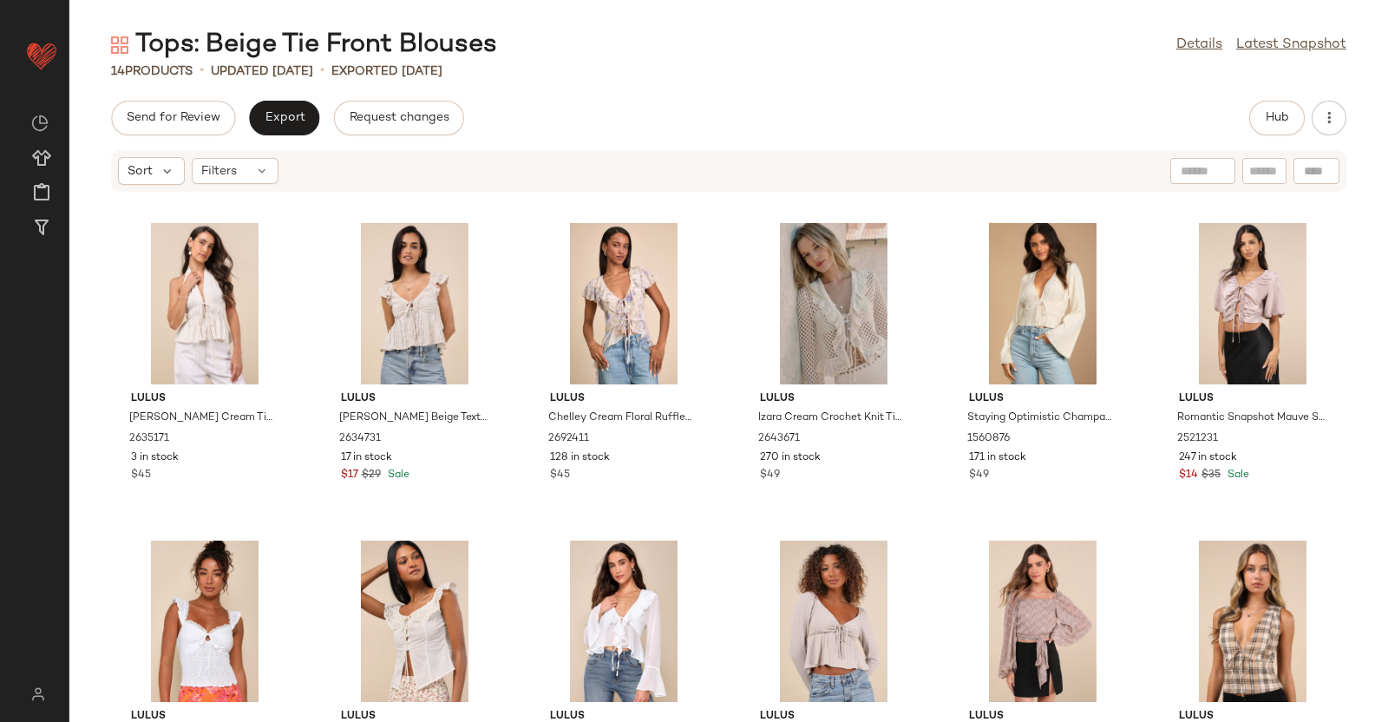
click at [941, 92] on div "Tops: Beige Tie Front Blouses Details Latest Snapshot 14 Products • updated [DA…" at bounding box center [728, 375] width 1319 height 694
click at [1110, 127] on button "Hub" at bounding box center [1277, 118] width 56 height 35
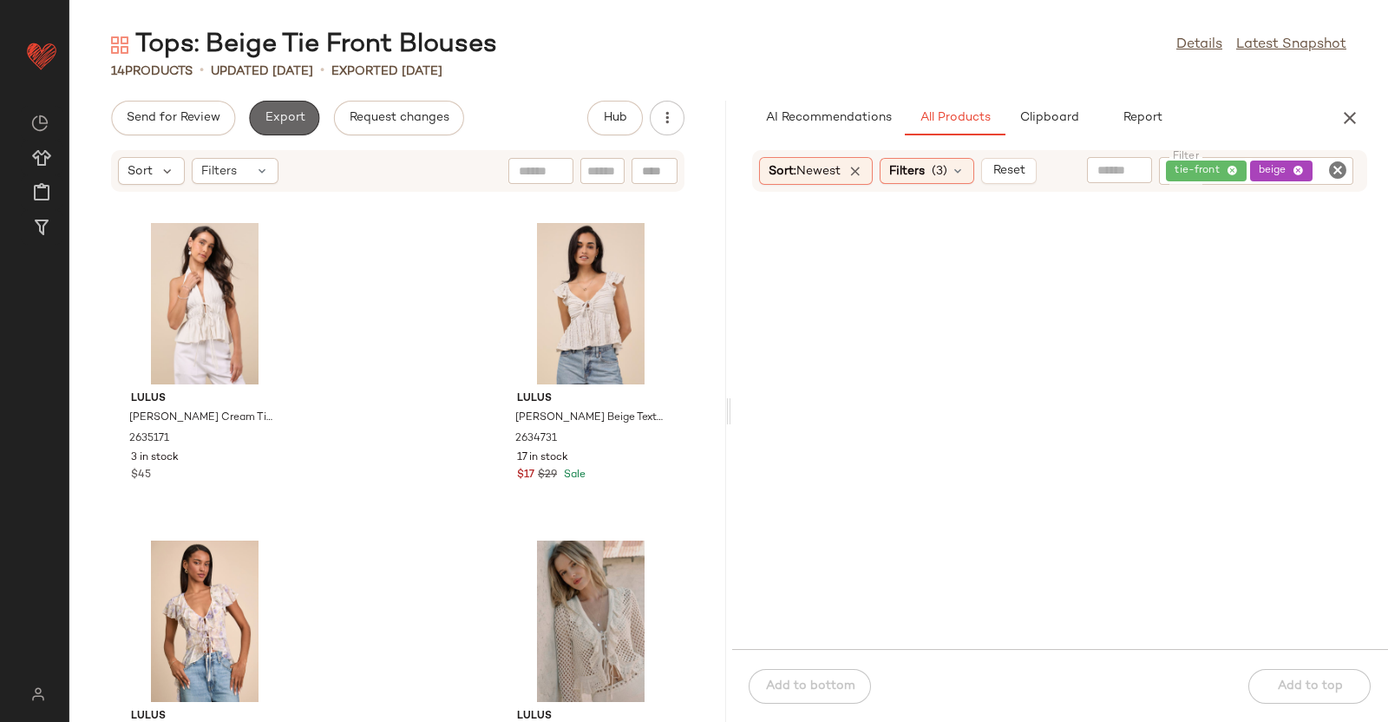
click at [292, 119] on span "Export" at bounding box center [284, 118] width 41 height 14
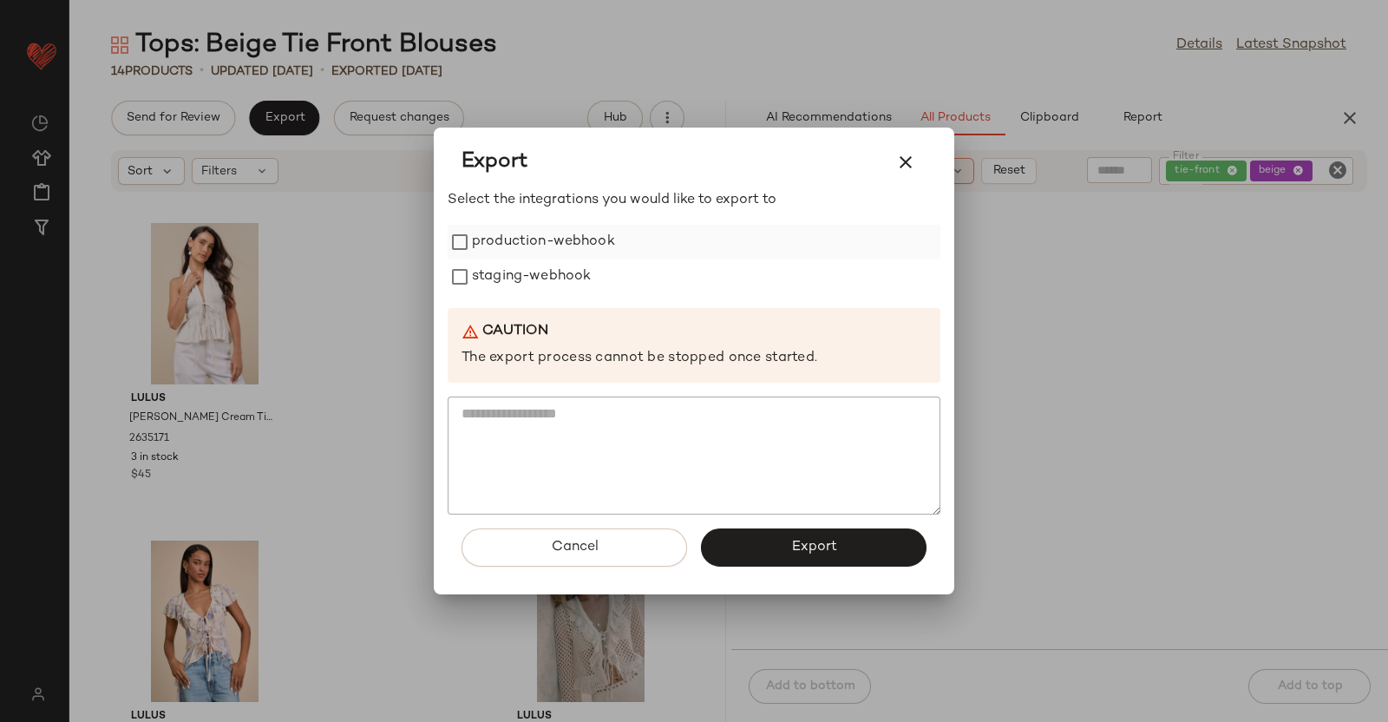
click at [485, 228] on label "production-webhook" at bounding box center [543, 242] width 143 height 35
click at [504, 282] on label "staging-webhook" at bounding box center [531, 276] width 119 height 35
click at [770, 537] on button "Export" at bounding box center [814, 547] width 226 height 38
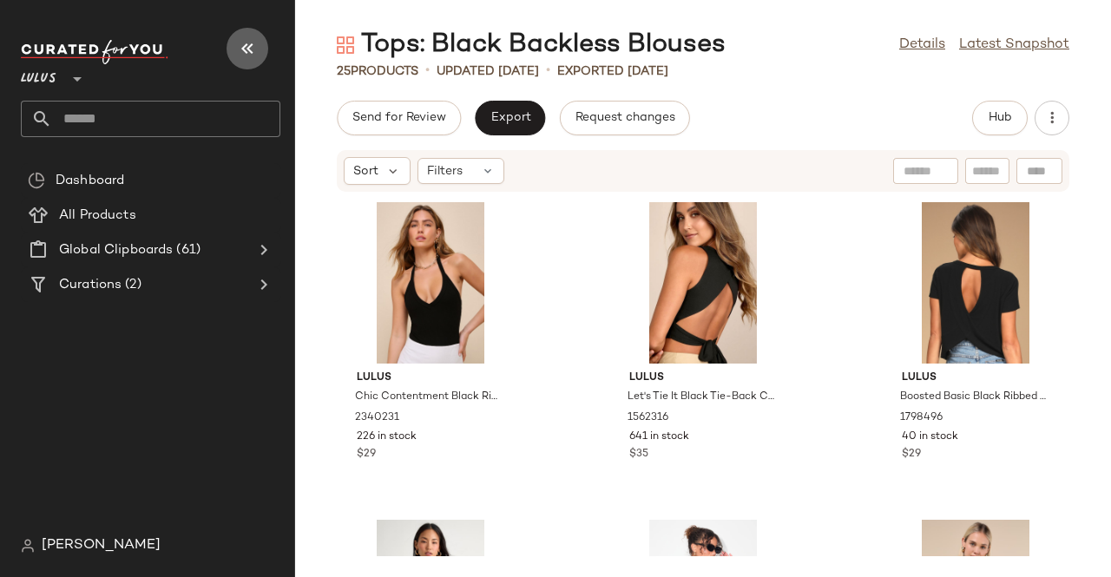
click at [252, 41] on icon "button" at bounding box center [247, 48] width 21 height 21
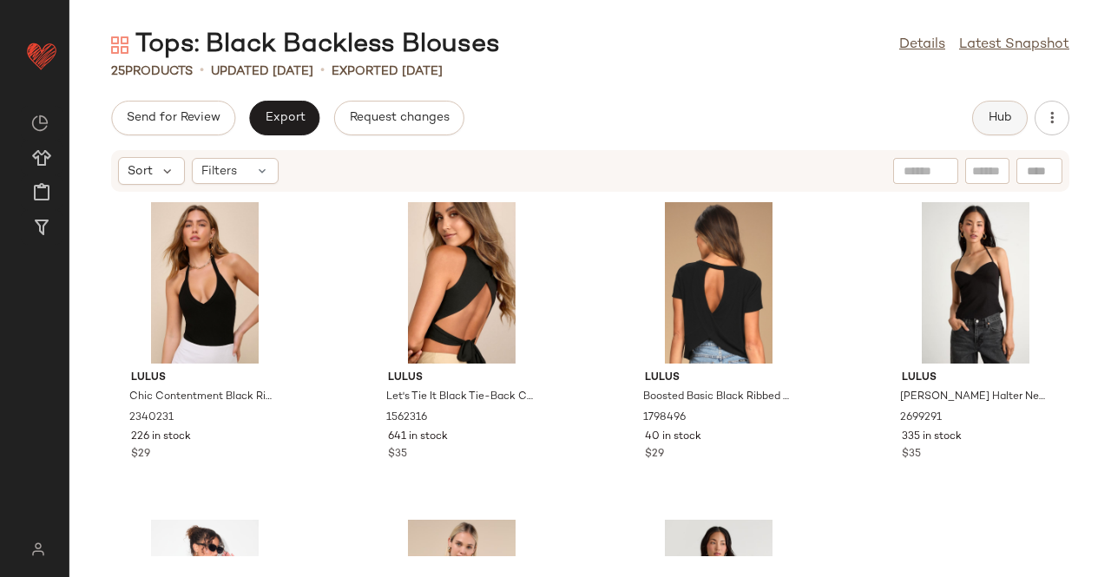
click at [1019, 113] on button "Hub" at bounding box center [1000, 118] width 56 height 35
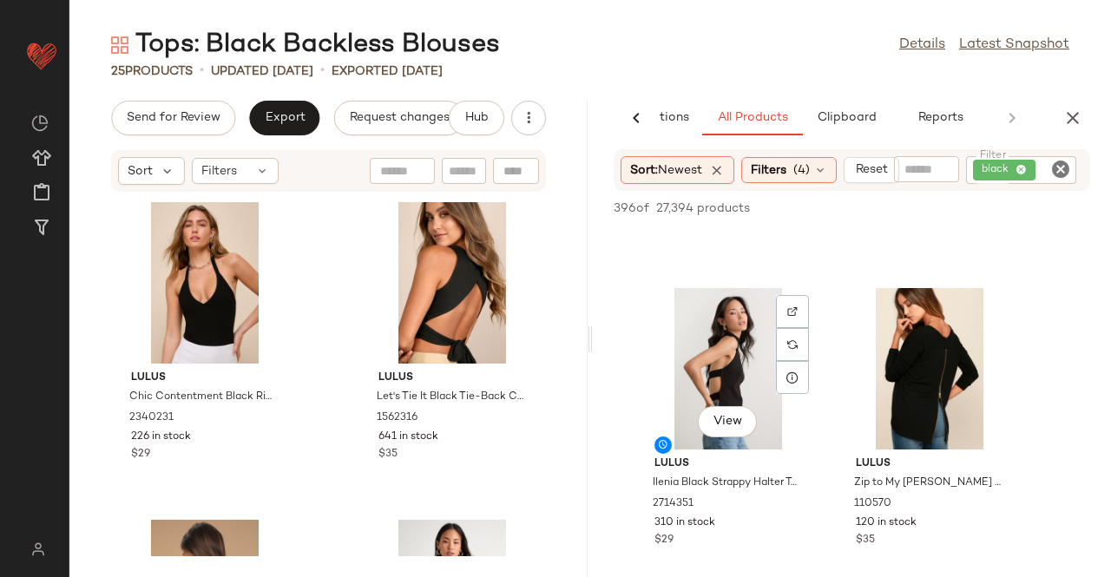
scroll to position [899, 0]
click at [729, 427] on span "View" at bounding box center [726, 423] width 29 height 14
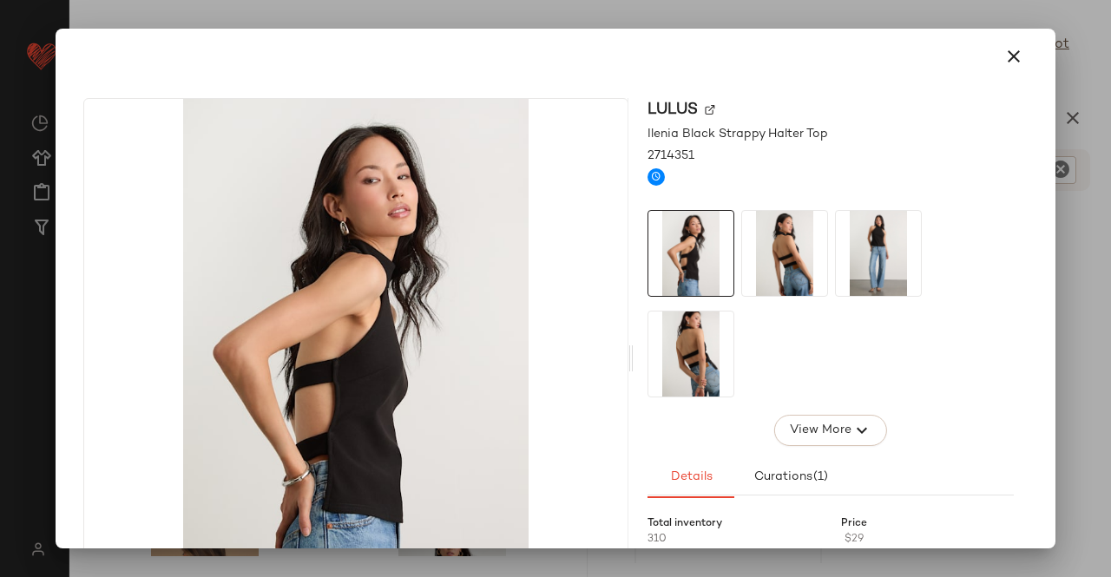
click at [817, 263] on img at bounding box center [784, 253] width 85 height 85
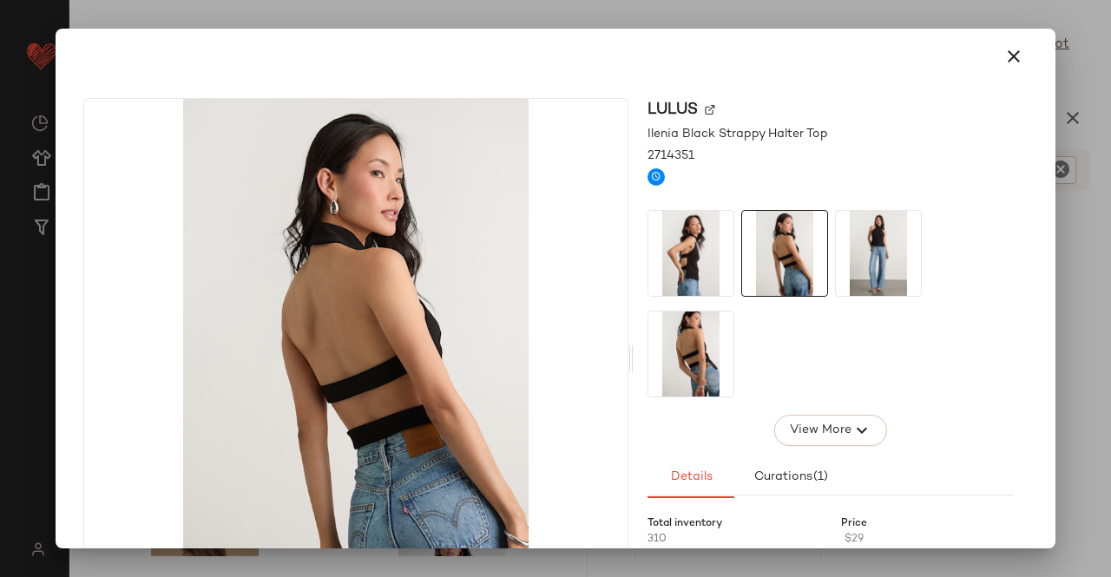
click at [836, 263] on img at bounding box center [878, 253] width 85 height 85
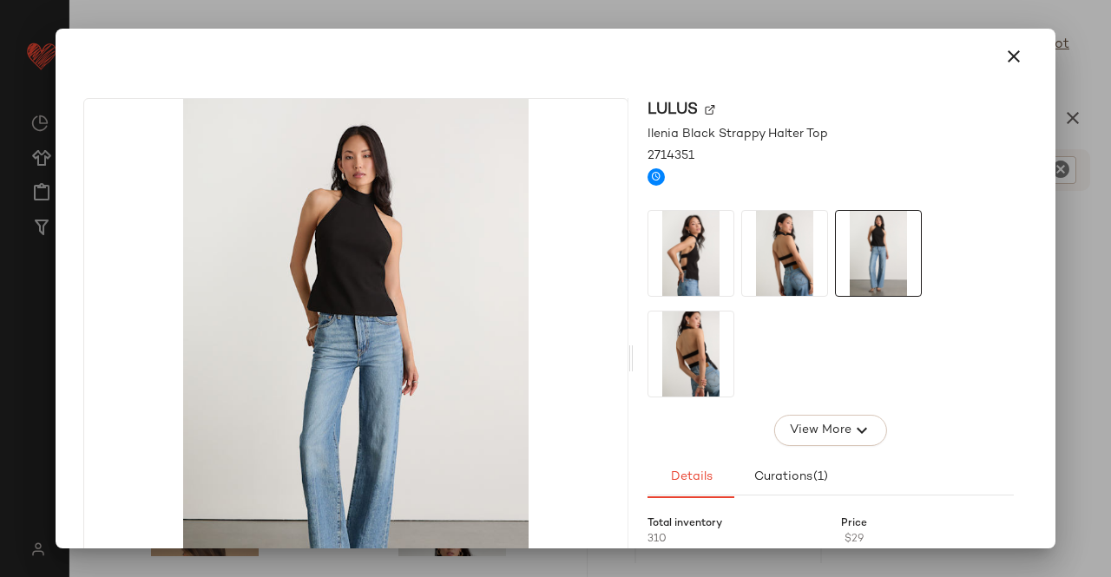
click at [699, 363] on img at bounding box center [690, 353] width 85 height 85
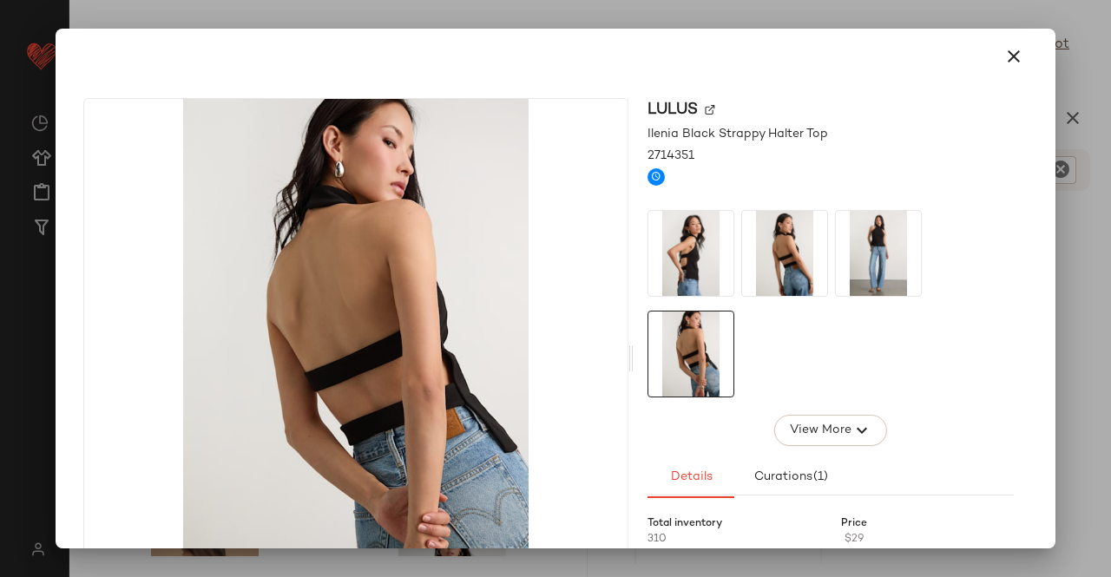
click at [1032, 351] on div "Lulus Ilenia Black Strappy Halter Top 2714351 View More Details Curations (1) T…" at bounding box center [555, 361] width 986 height 555
click at [1110, 319] on div at bounding box center [555, 288] width 1111 height 577
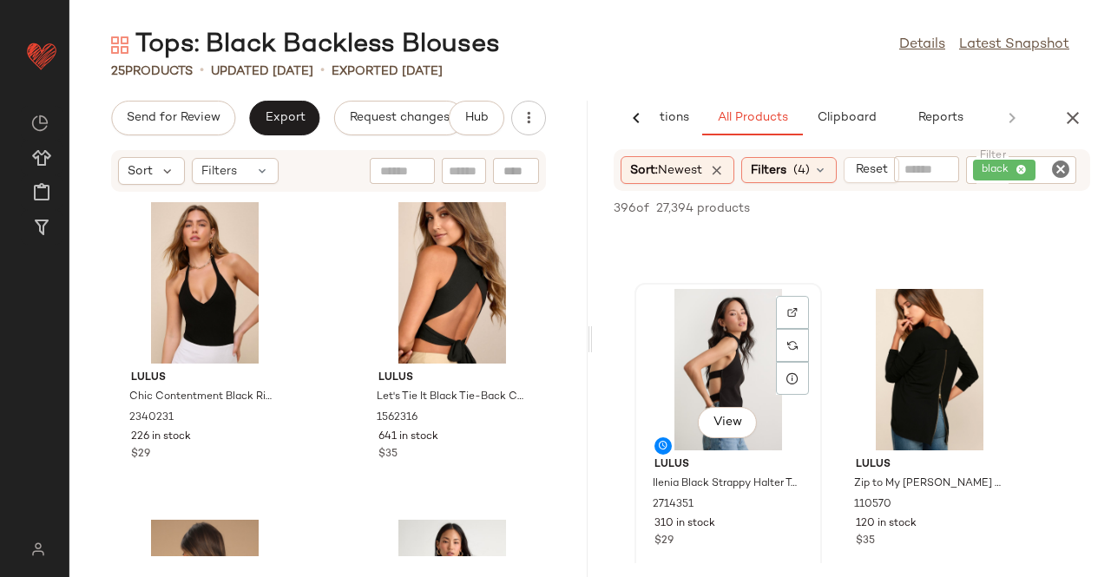
click at [751, 354] on div "View" at bounding box center [727, 369] width 175 height 161
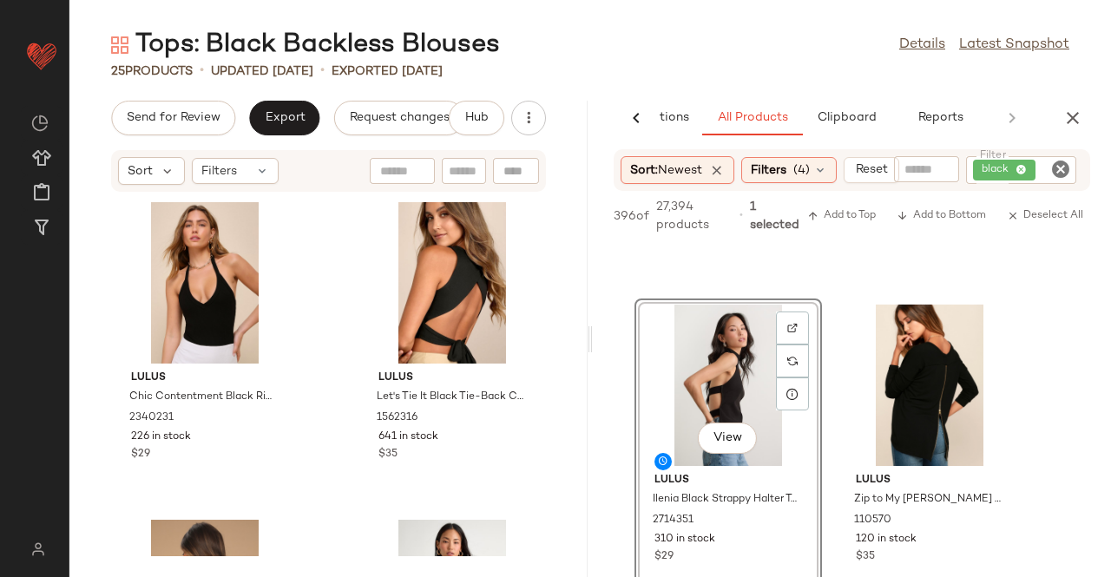
drag, startPoint x: 751, startPoint y: 354, endPoint x: 707, endPoint y: 374, distance: 48.5
click at [656, 366] on div "View" at bounding box center [727, 385] width 175 height 161
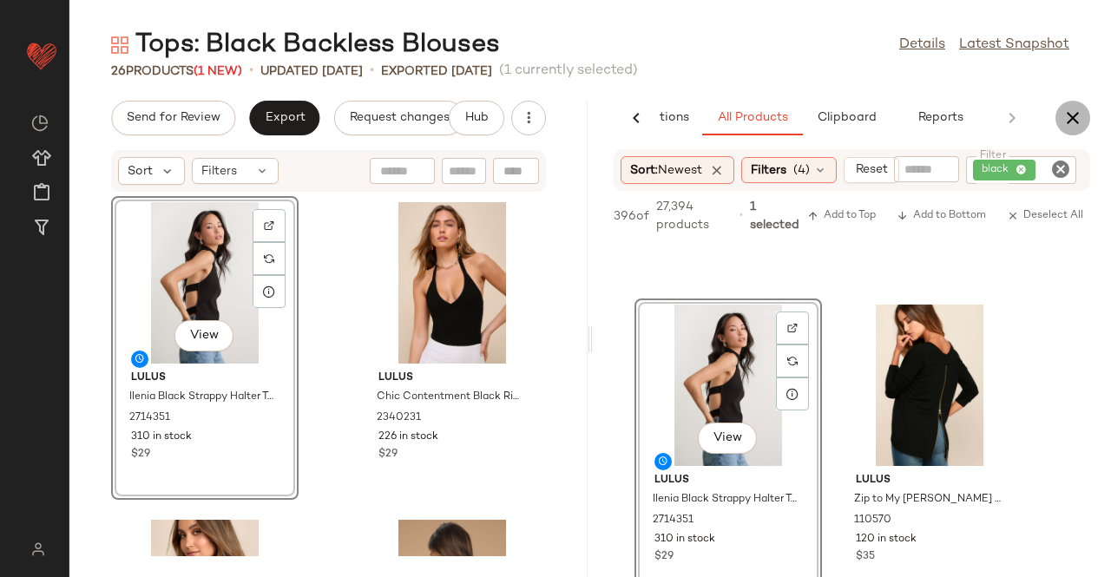
click at [1076, 126] on icon "button" at bounding box center [1072, 118] width 21 height 21
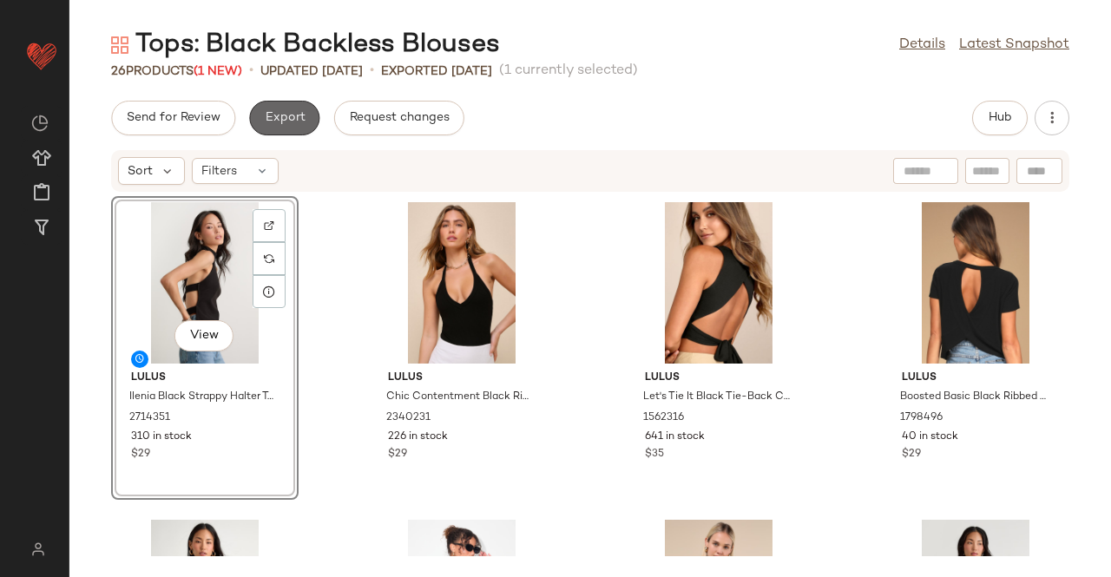
click at [288, 119] on span "Export" at bounding box center [284, 118] width 41 height 14
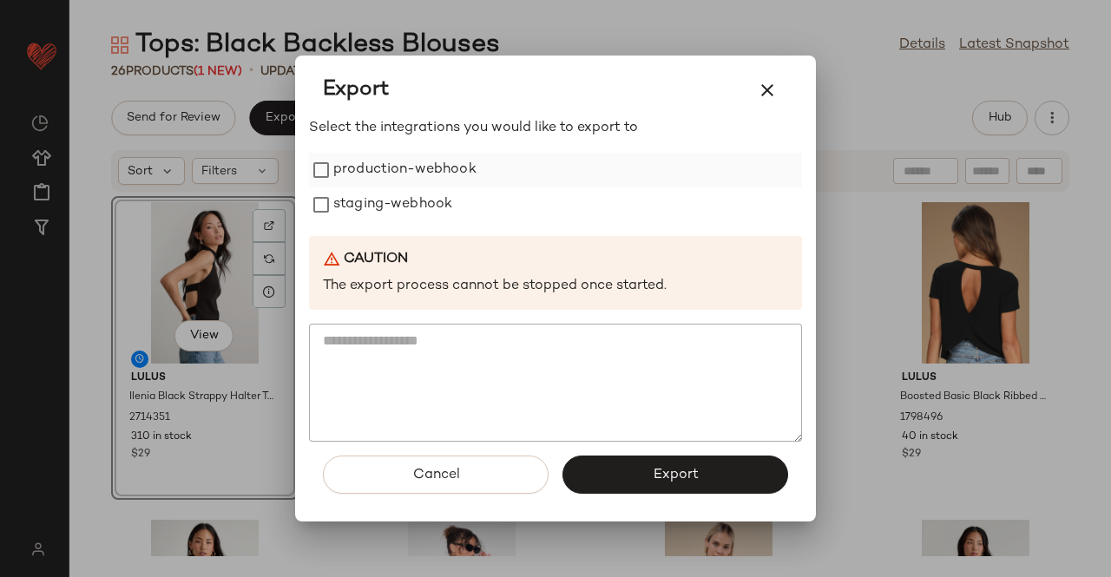
click at [429, 164] on label "production-webhook" at bounding box center [404, 170] width 143 height 35
click at [424, 187] on label "staging-webhook" at bounding box center [392, 204] width 119 height 35
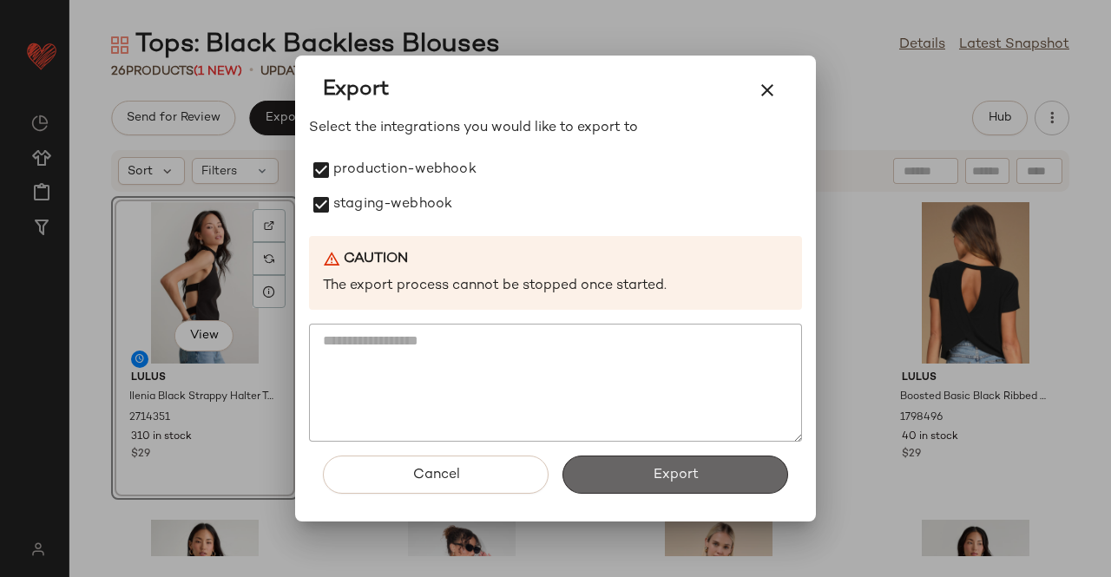
click at [718, 481] on button "Export" at bounding box center [675, 475] width 226 height 38
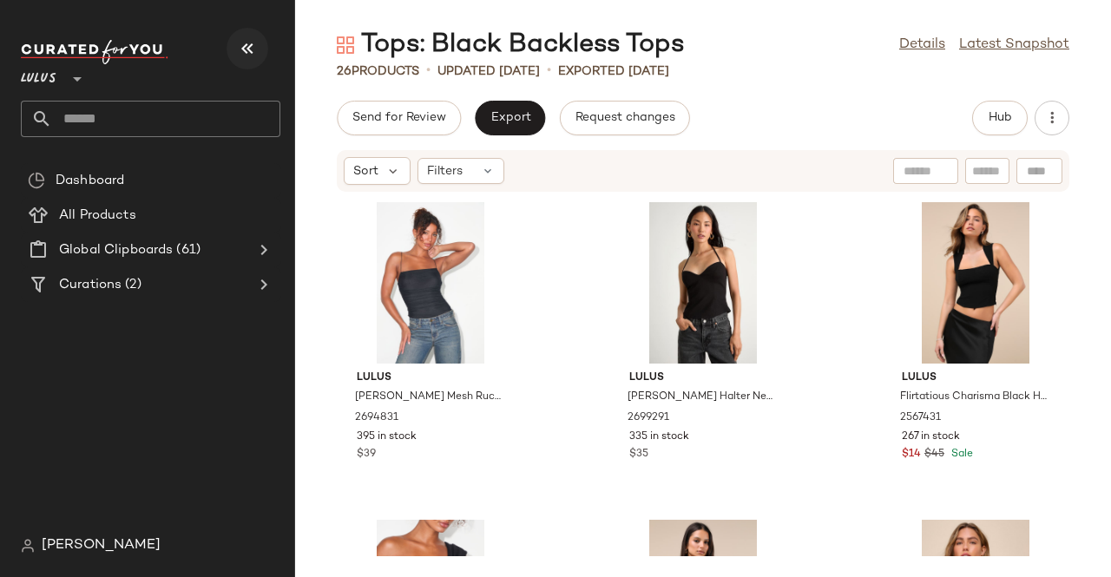
click at [239, 53] on icon "button" at bounding box center [247, 48] width 21 height 21
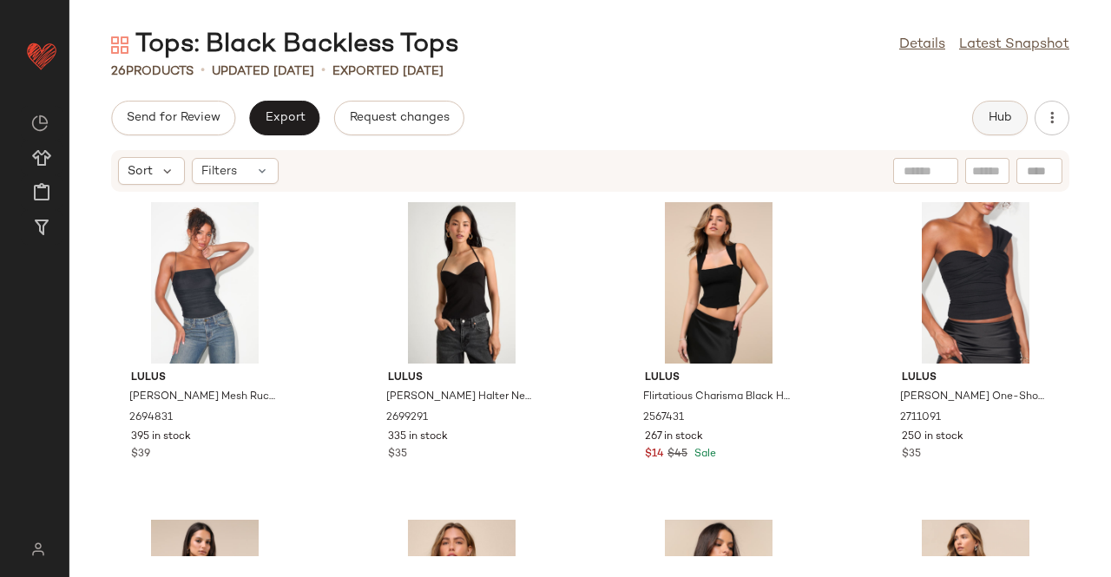
click at [984, 122] on button "Hub" at bounding box center [1000, 118] width 56 height 35
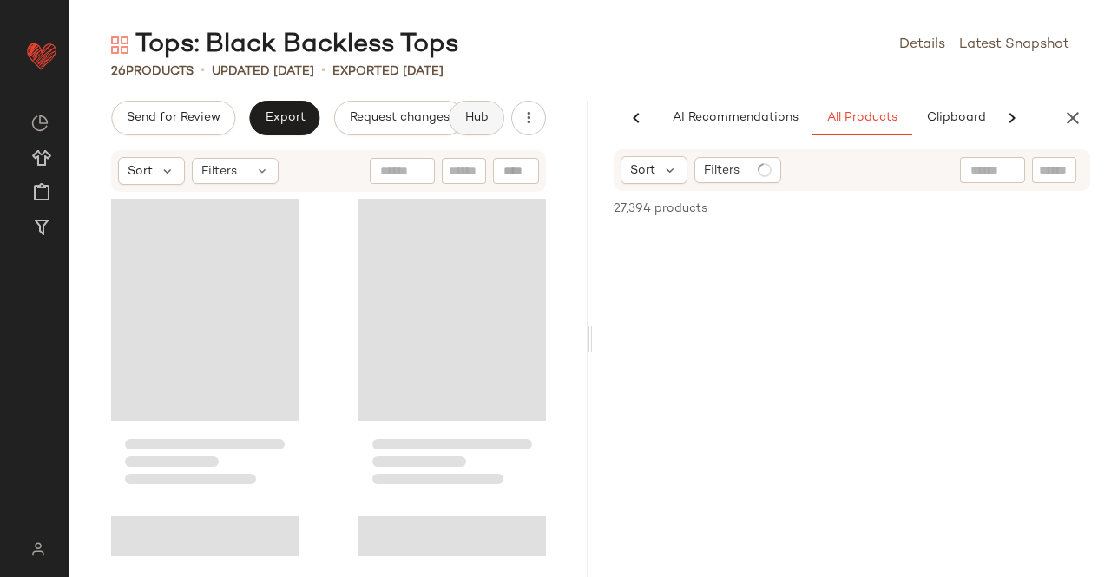
scroll to position [0, 102]
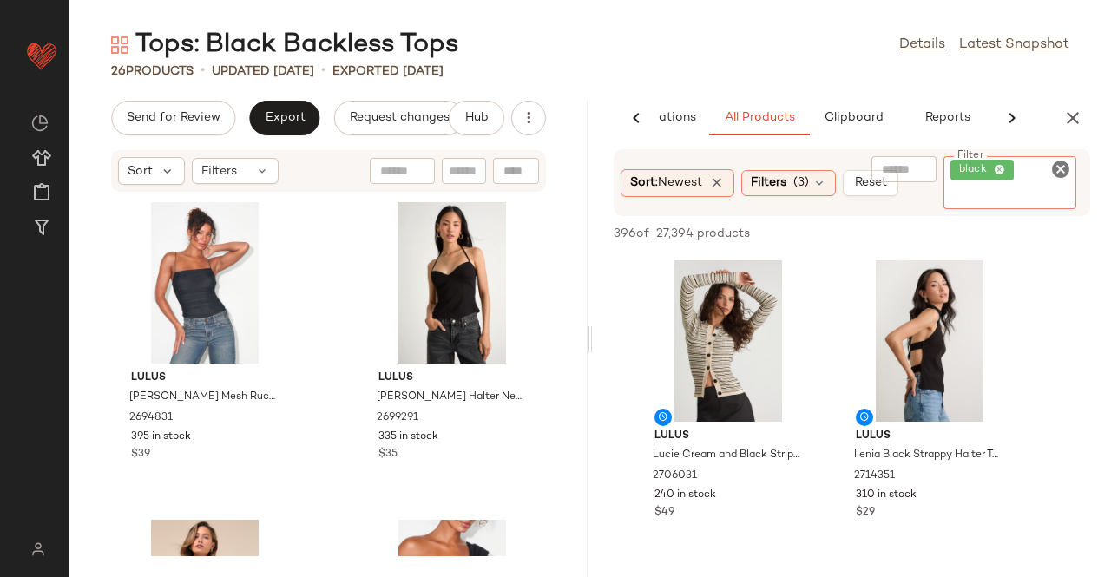
click at [1041, 176] on div "black" at bounding box center [1009, 182] width 133 height 53
type input "*"
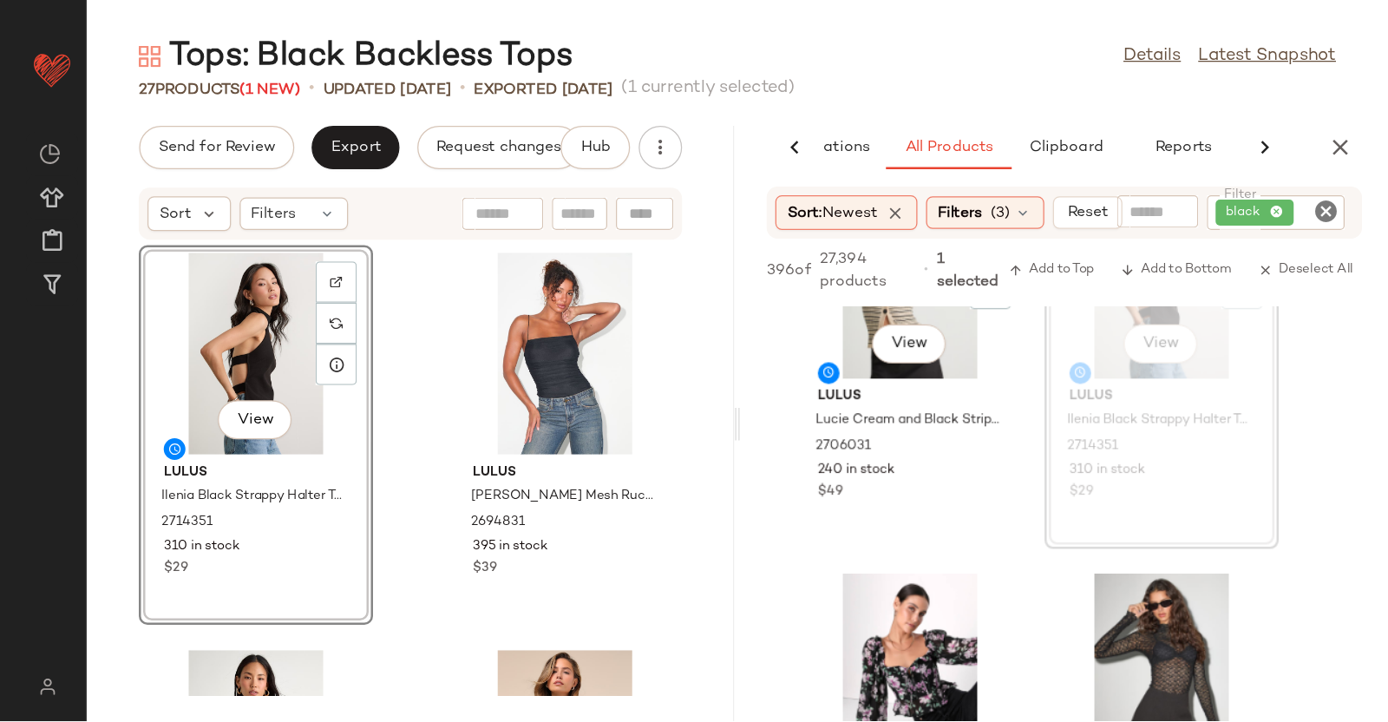
scroll to position [0, 0]
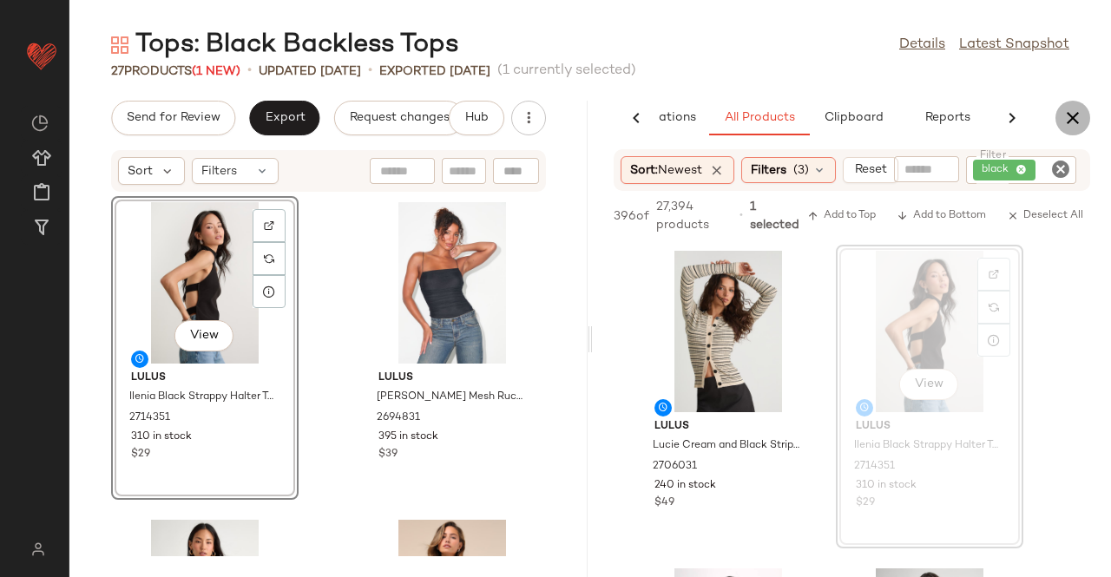
click at [1082, 113] on icon "button" at bounding box center [1072, 118] width 21 height 21
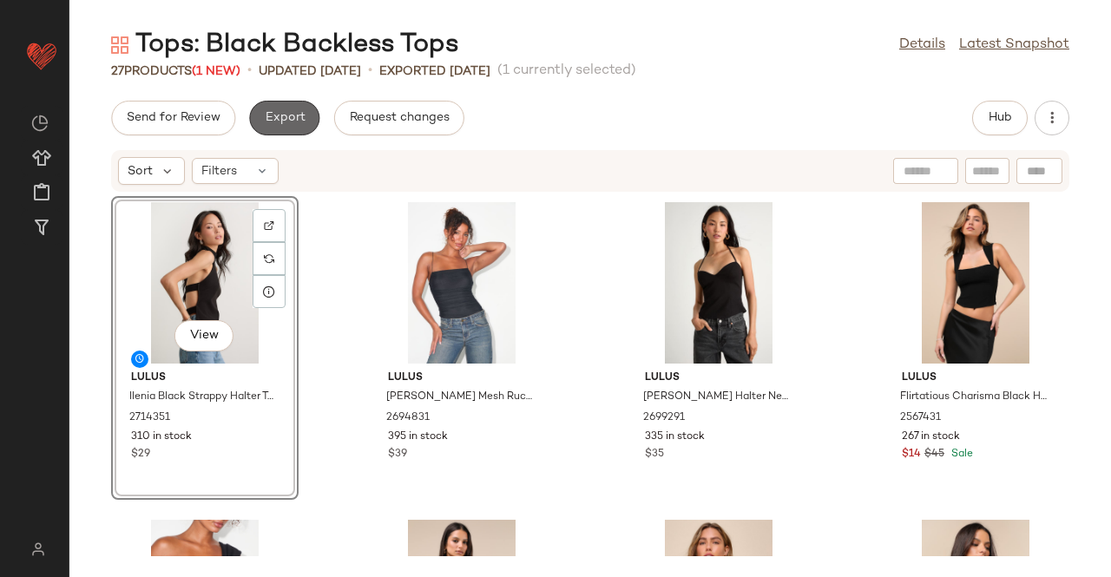
click at [280, 114] on span "Export" at bounding box center [284, 118] width 41 height 14
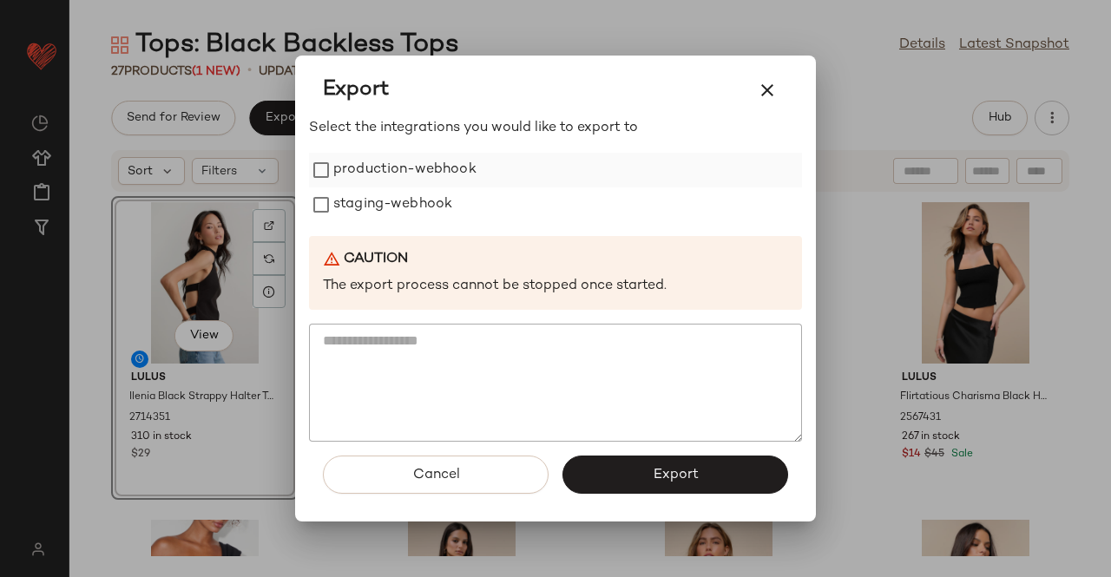
click at [401, 187] on label "staging-webhook" at bounding box center [392, 204] width 119 height 35
click at [411, 161] on label "production-webhook" at bounding box center [404, 170] width 143 height 35
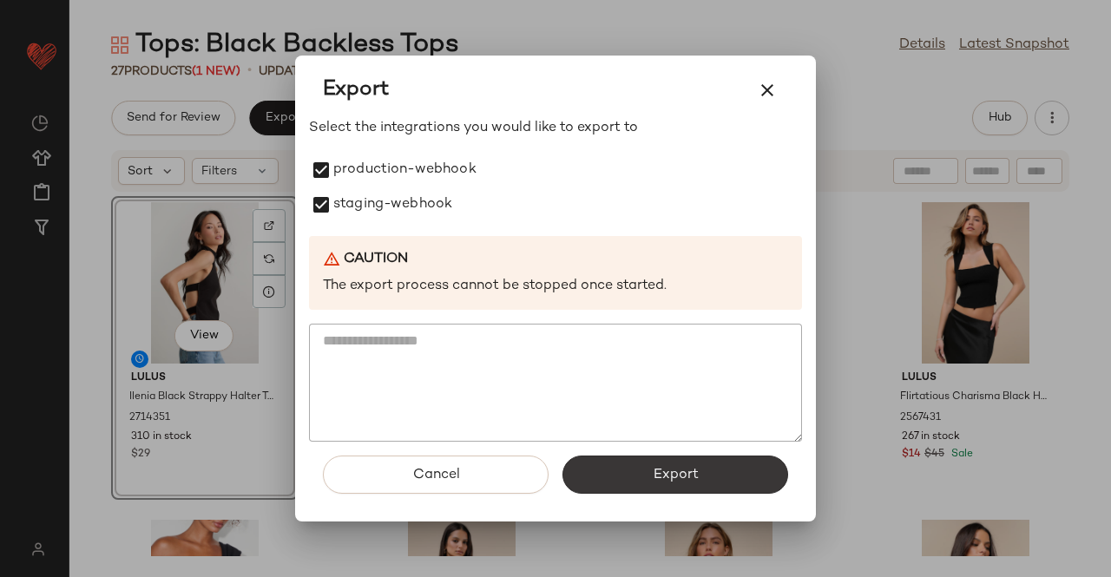
click at [637, 482] on button "Export" at bounding box center [675, 475] width 226 height 38
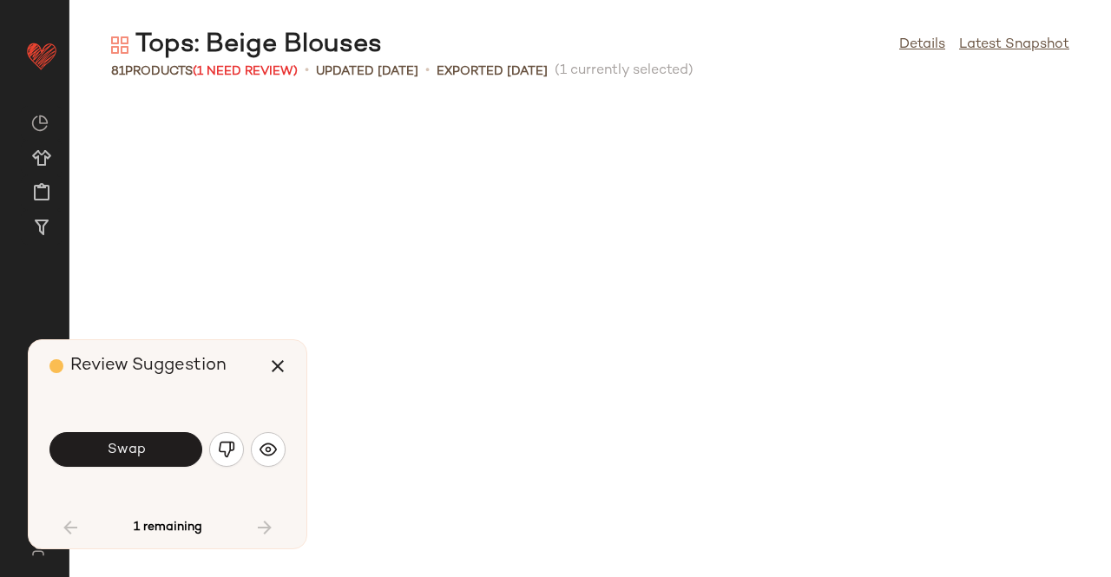
scroll to position [5081, 0]
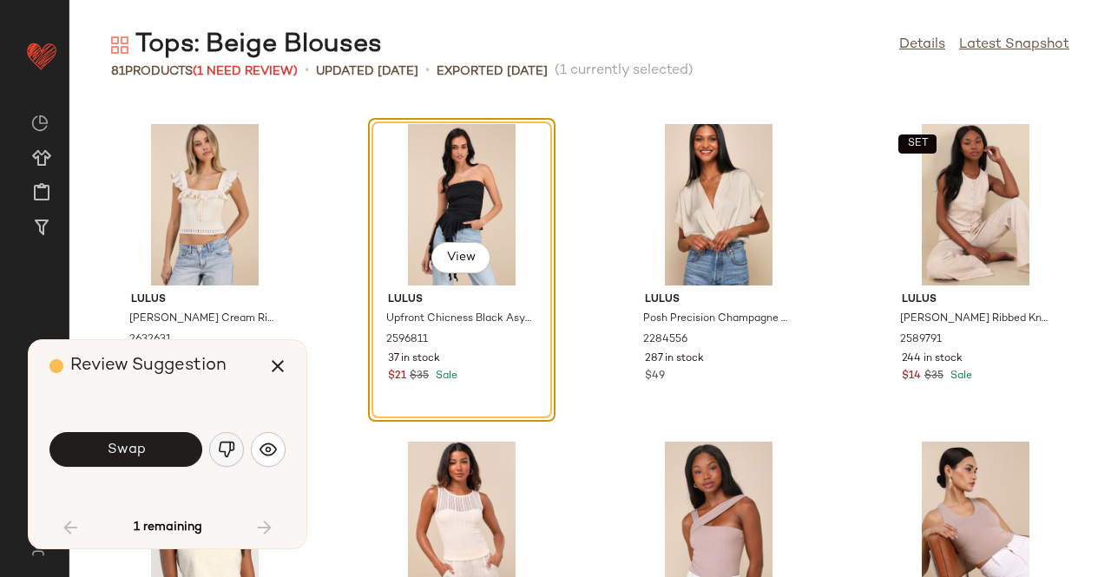
click at [226, 445] on img "button" at bounding box center [226, 449] width 17 height 17
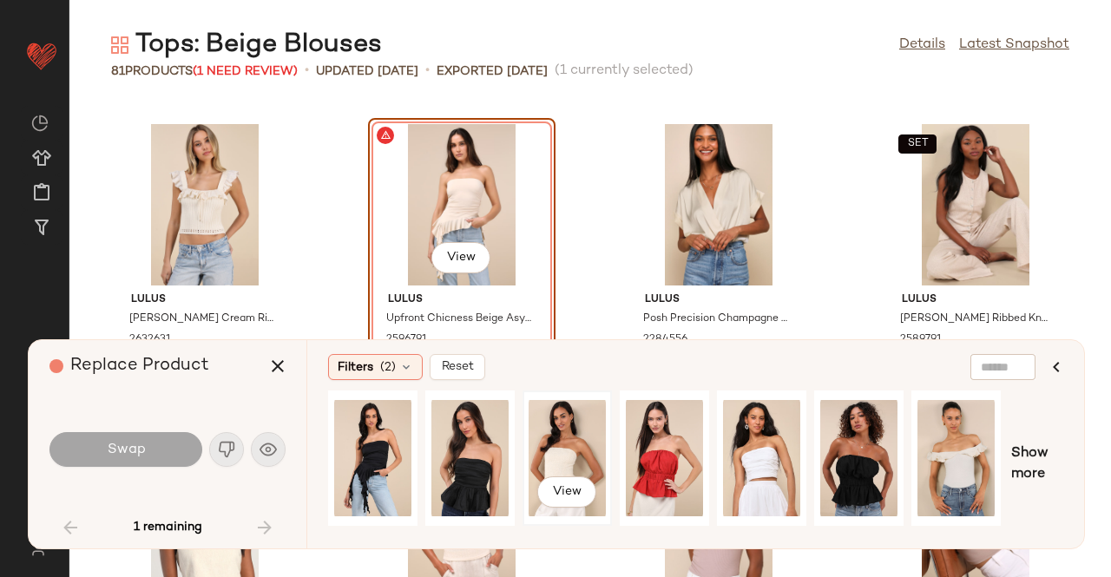
click at [598, 438] on div "View" at bounding box center [566, 458] width 77 height 123
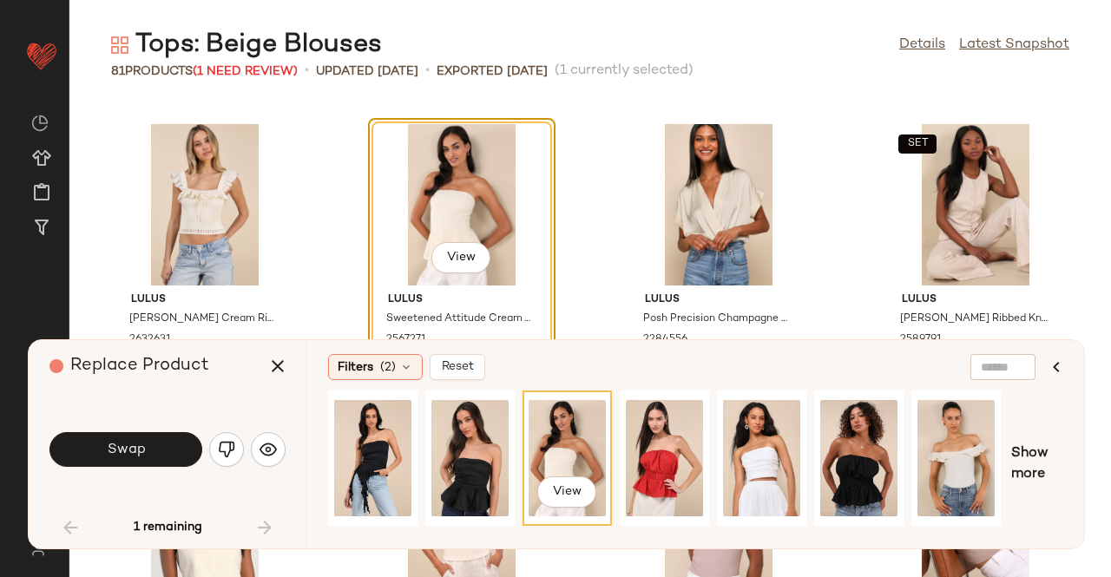
scroll to position [5130, 0]
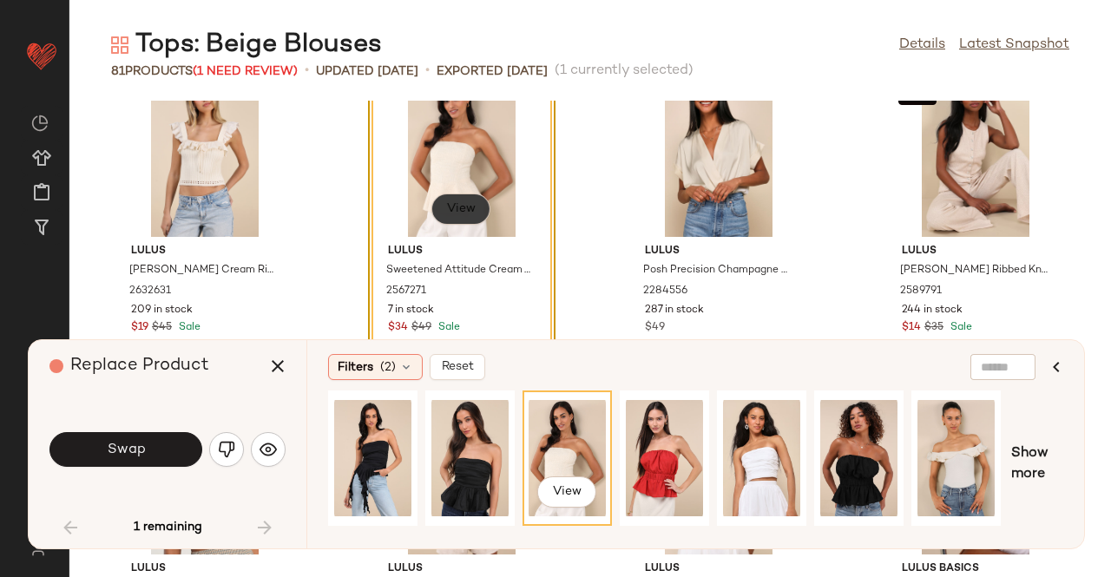
click at [455, 209] on span "View" at bounding box center [460, 209] width 29 height 14
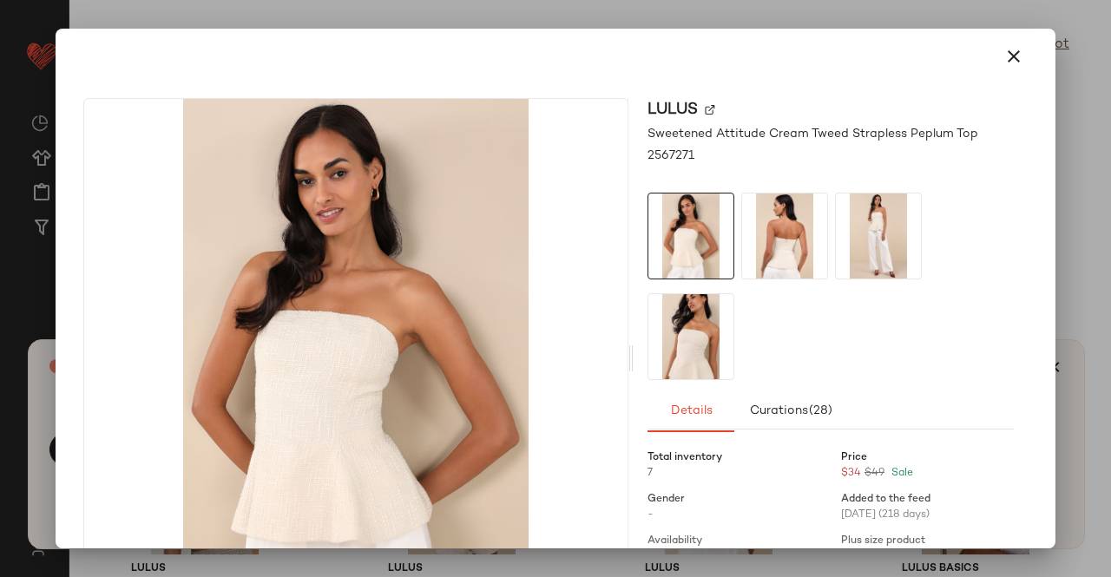
click at [769, 231] on img at bounding box center [784, 235] width 85 height 85
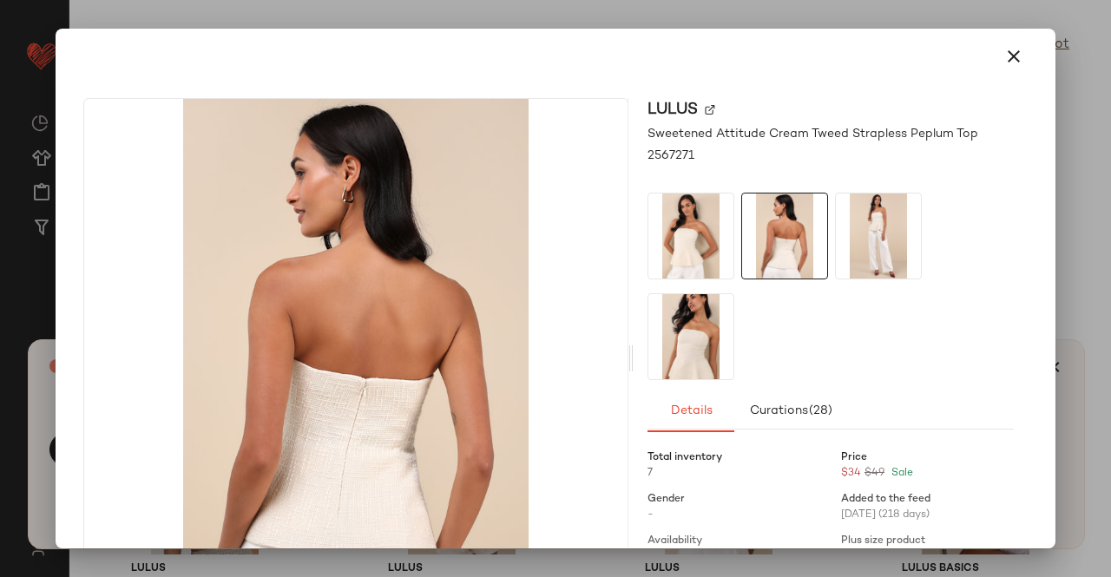
click at [852, 247] on img at bounding box center [878, 235] width 85 height 85
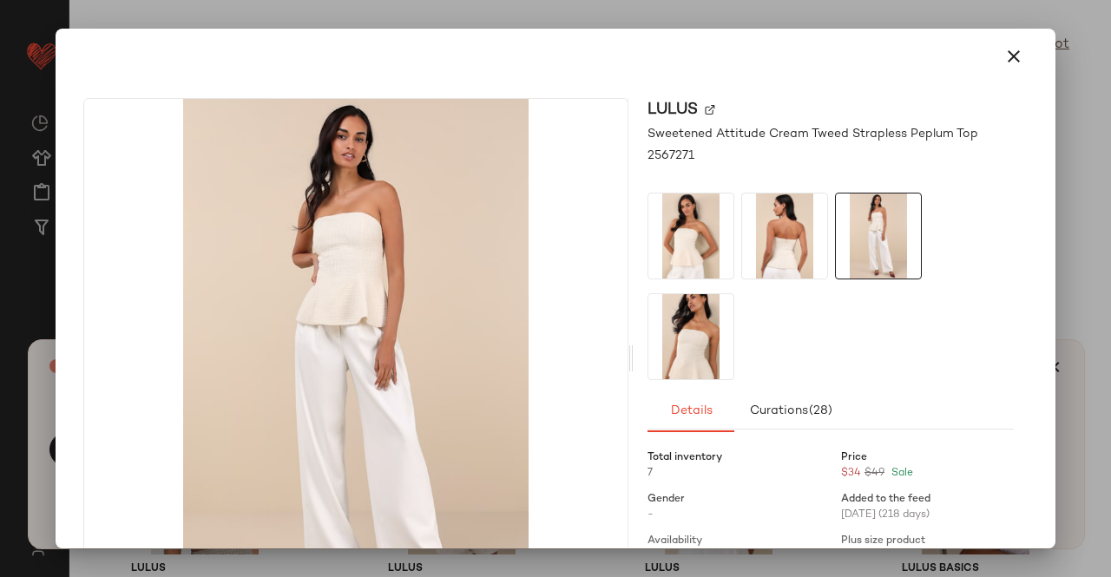
click at [680, 328] on img at bounding box center [690, 336] width 85 height 85
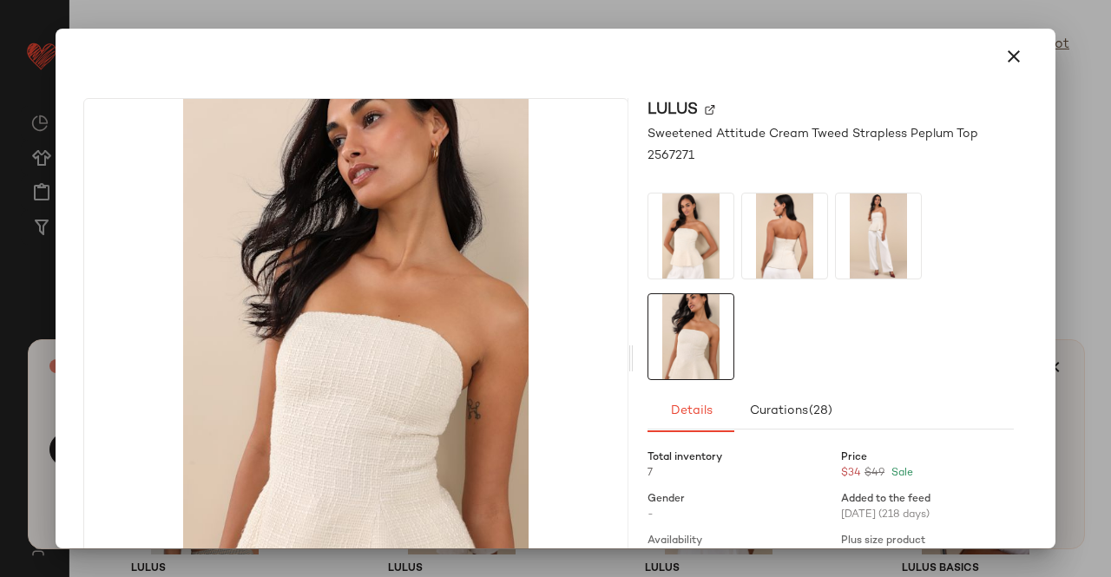
click at [1005, 294] on div "Lulus Sweetened Attitude Cream Tweed Strapless Peplum Top 2567271 Details Curat…" at bounding box center [830, 358] width 394 height 521
click at [1110, 186] on div at bounding box center [555, 288] width 1111 height 577
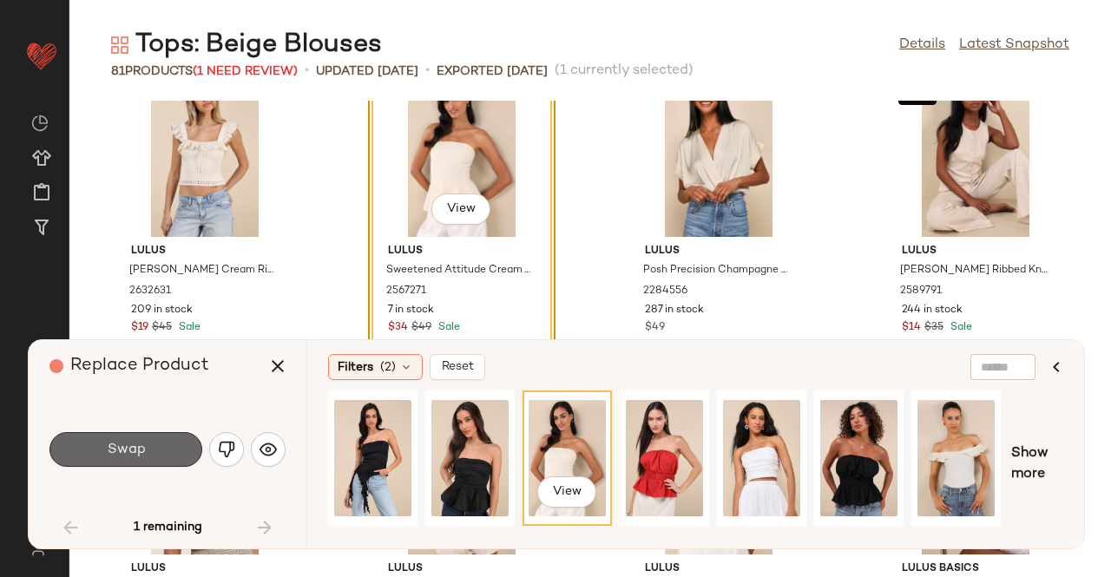
click at [163, 454] on button "Swap" at bounding box center [125, 449] width 153 height 35
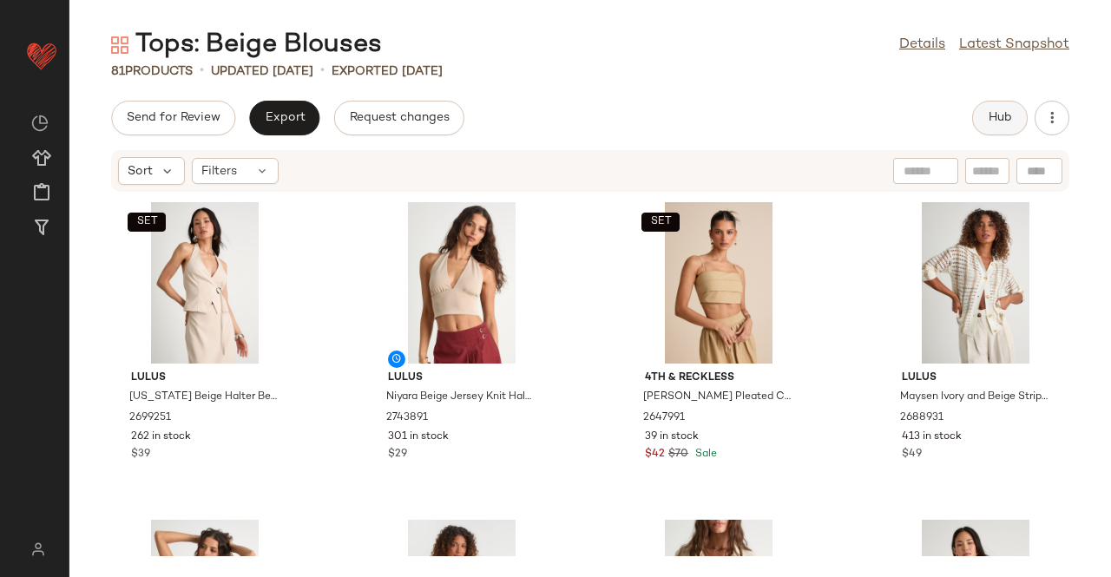
click at [987, 119] on span "Hub" at bounding box center [999, 118] width 24 height 14
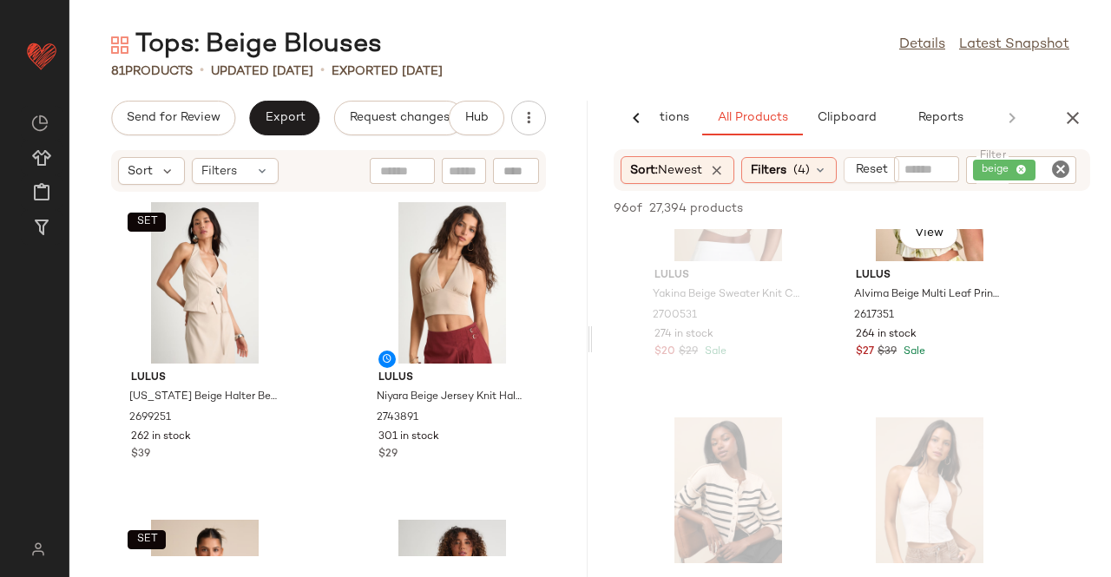
scroll to position [2042, 0]
click at [283, 124] on span "Export" at bounding box center [284, 118] width 41 height 14
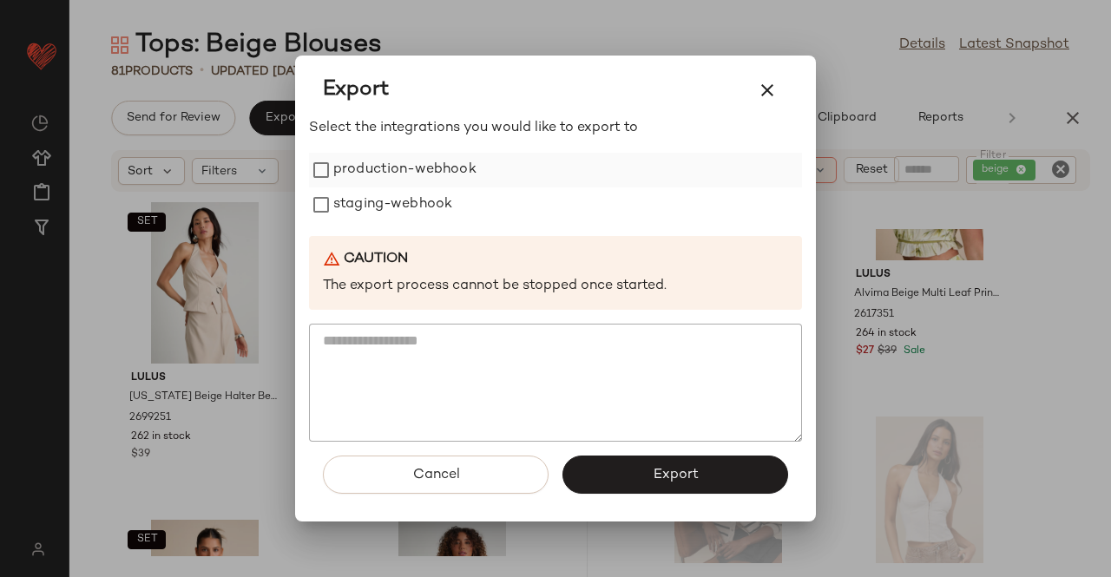
click at [366, 169] on label "production-webhook" at bounding box center [404, 170] width 143 height 35
click at [387, 208] on label "staging-webhook" at bounding box center [392, 204] width 119 height 35
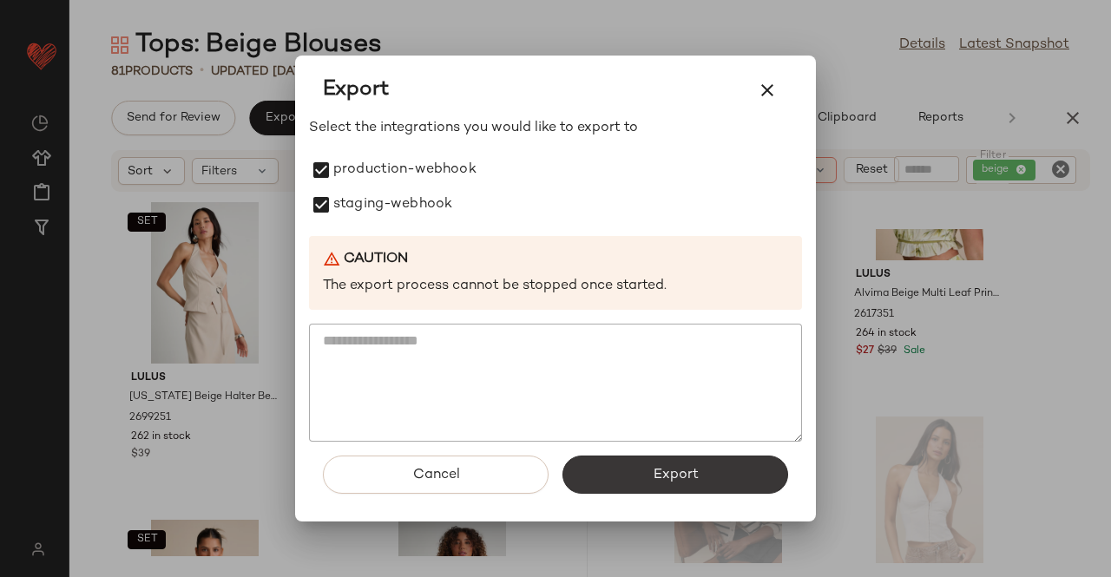
click at [646, 486] on button "Export" at bounding box center [675, 475] width 226 height 38
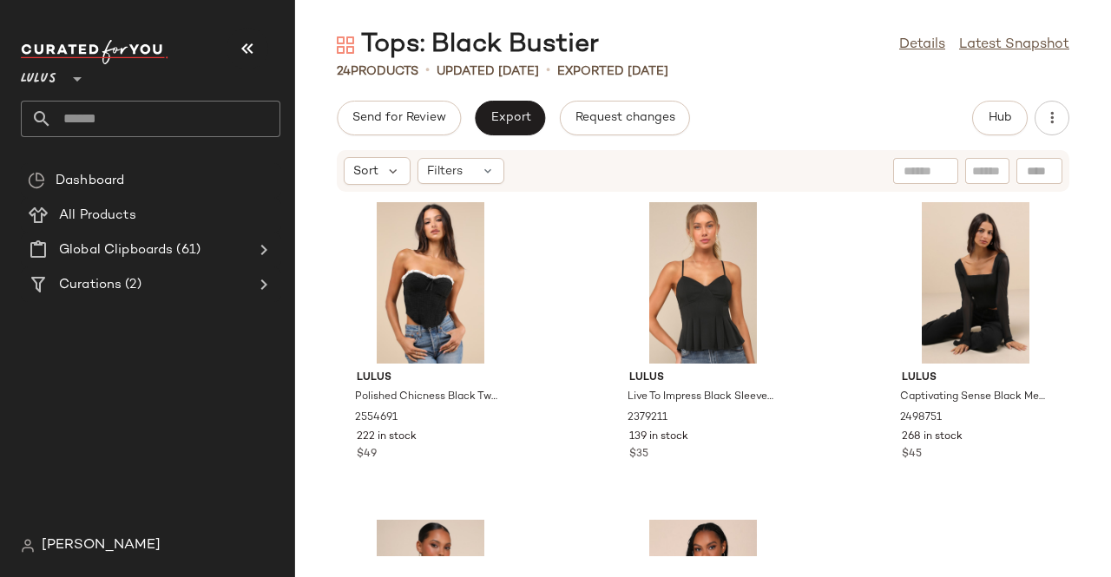
click at [252, 60] on button "button" at bounding box center [247, 49] width 42 height 42
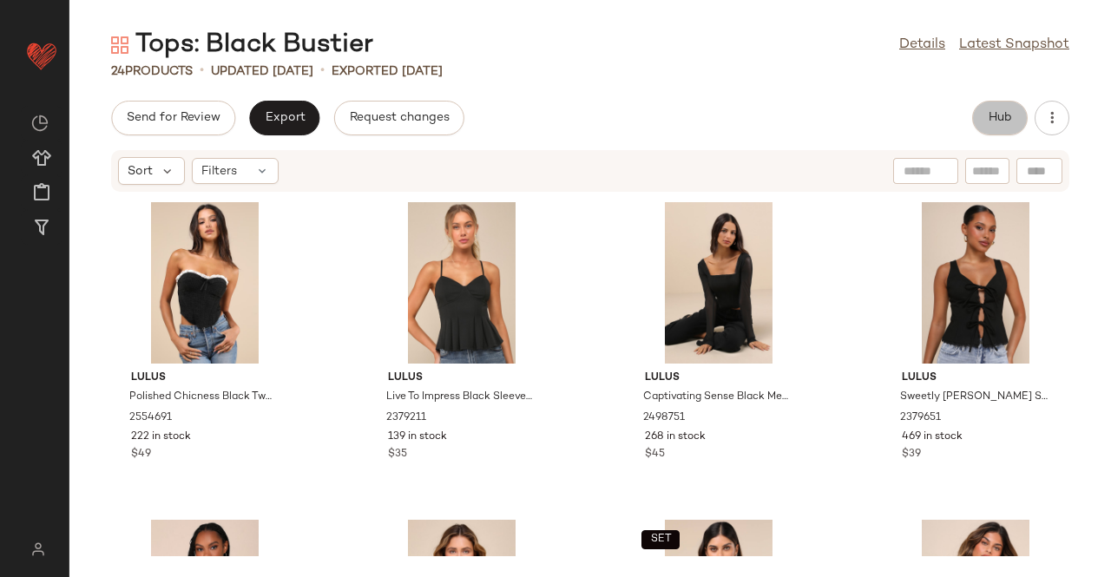
click at [1003, 111] on span "Hub" at bounding box center [999, 118] width 24 height 14
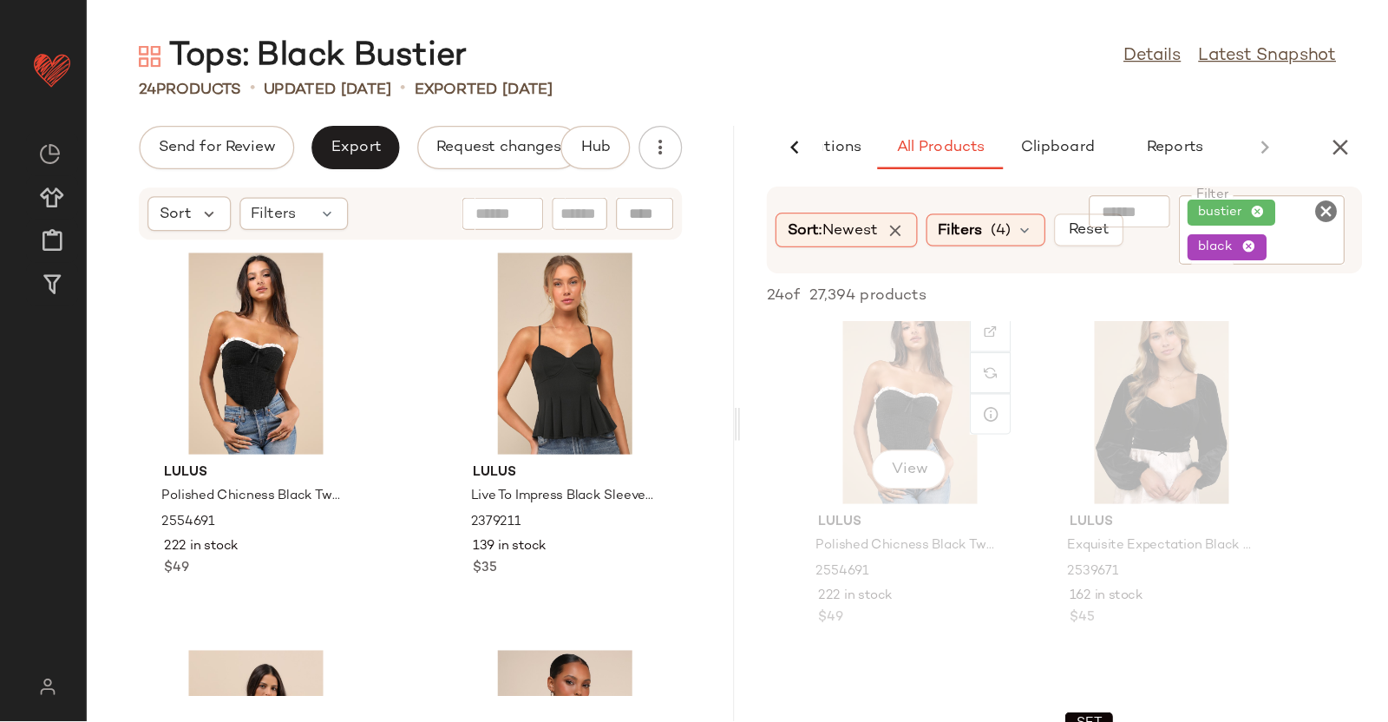
scroll to position [357, 0]
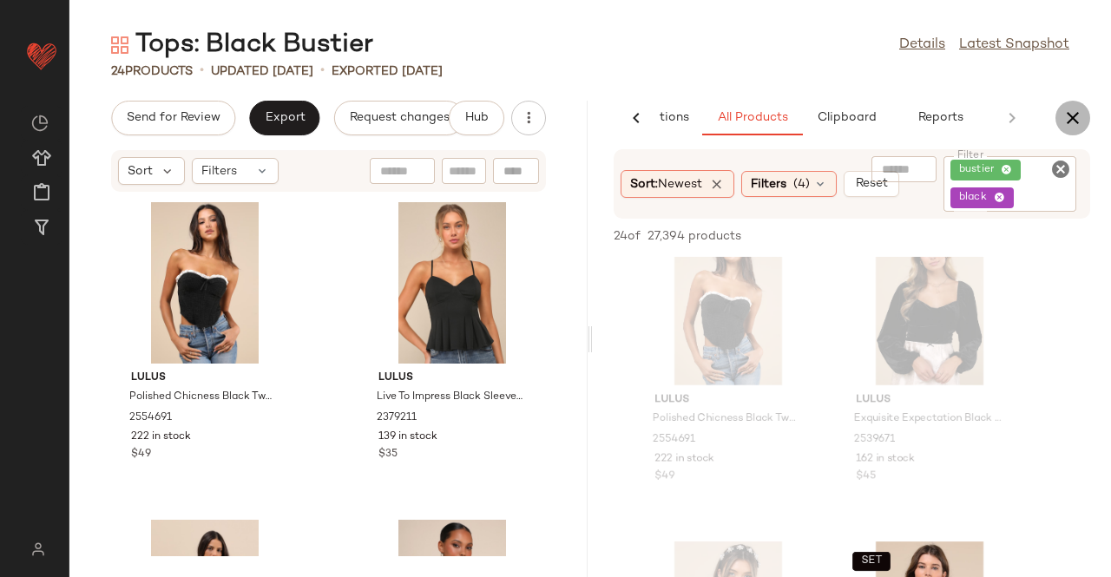
click at [1067, 112] on icon "button" at bounding box center [1072, 118] width 21 height 21
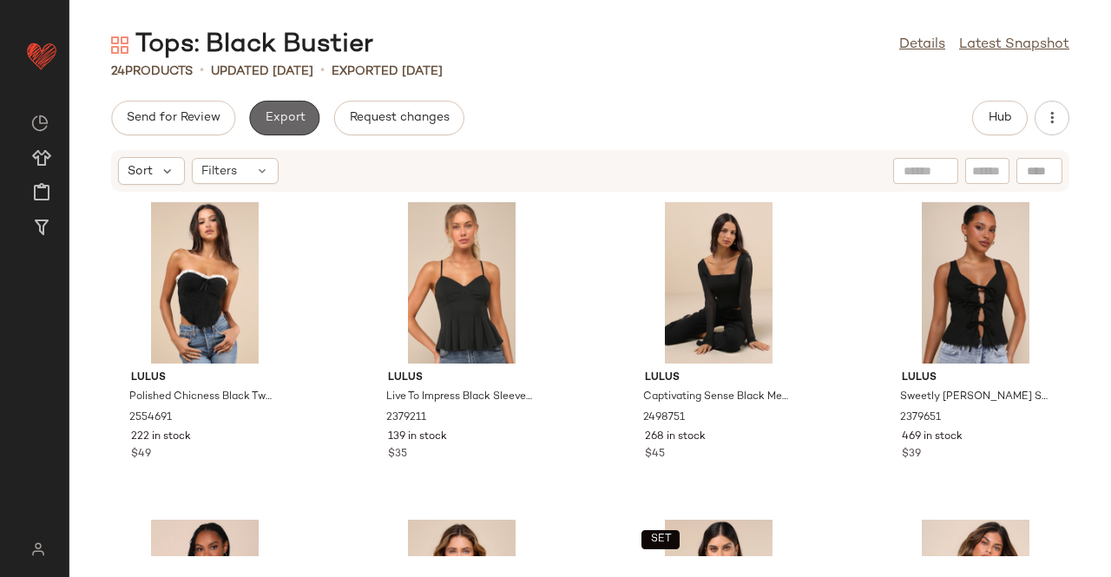
click at [279, 116] on span "Export" at bounding box center [284, 118] width 41 height 14
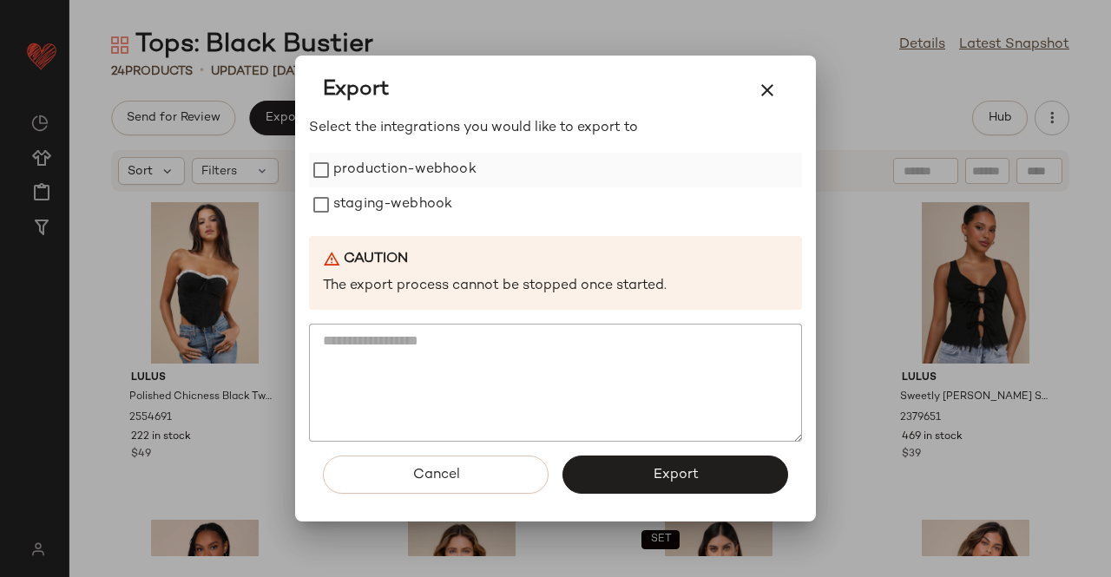
click at [396, 173] on label "production-webhook" at bounding box center [404, 170] width 143 height 35
click at [403, 220] on label "staging-webhook" at bounding box center [392, 204] width 119 height 35
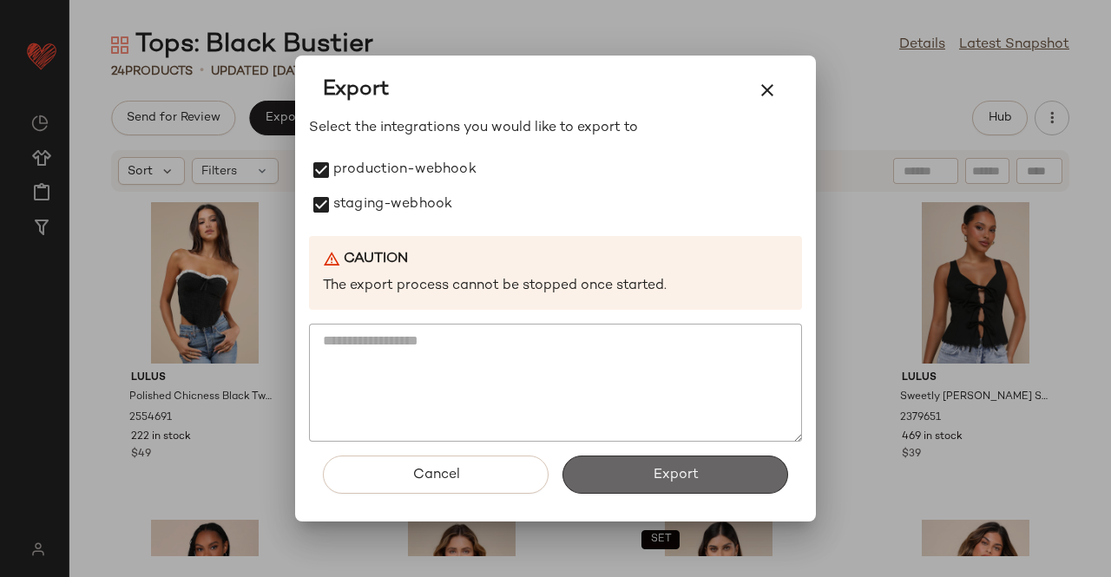
click at [680, 478] on span "Export" at bounding box center [675, 475] width 46 height 16
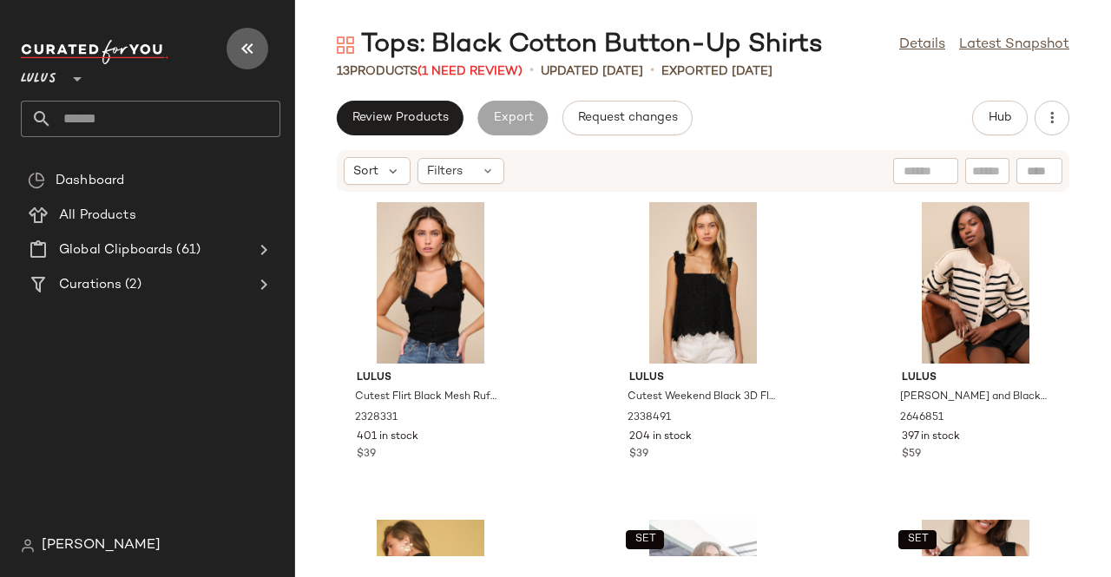
click at [243, 62] on button "button" at bounding box center [247, 49] width 42 height 42
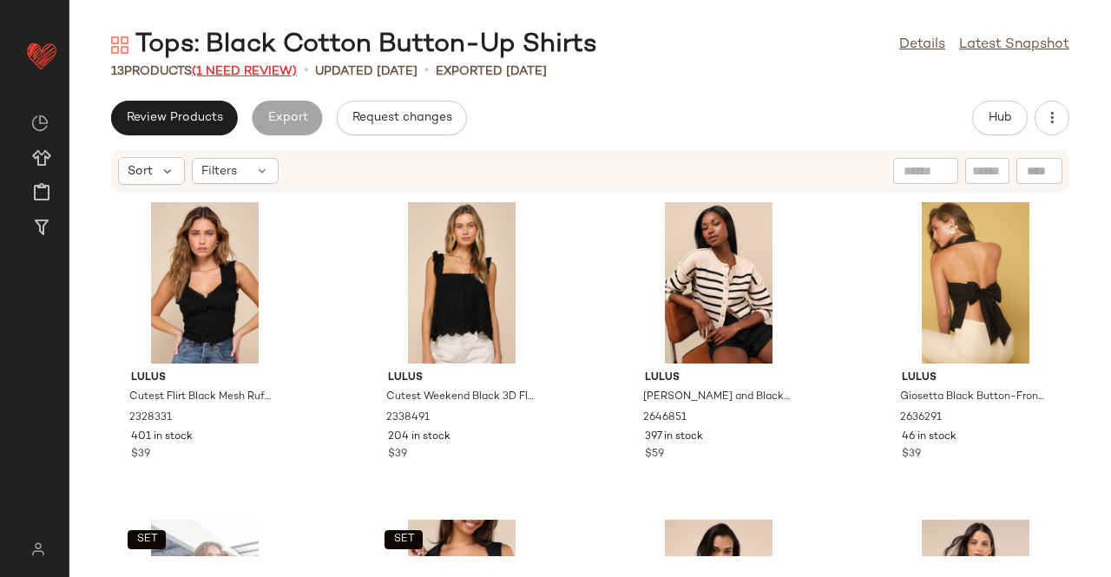
click at [246, 72] on span "(1 Need Review)" at bounding box center [244, 71] width 105 height 13
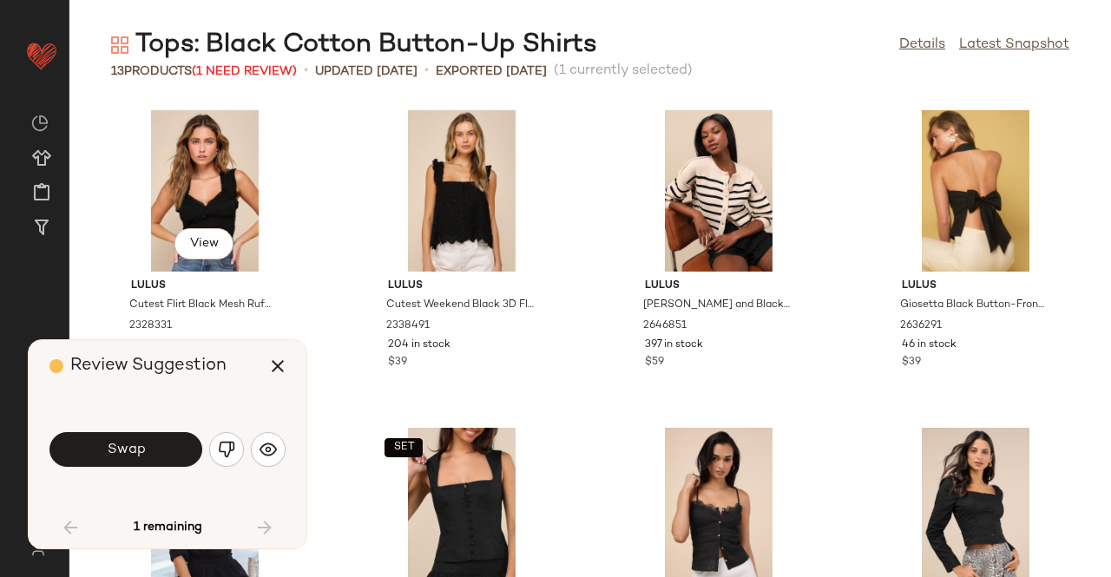
scroll to position [649, 0]
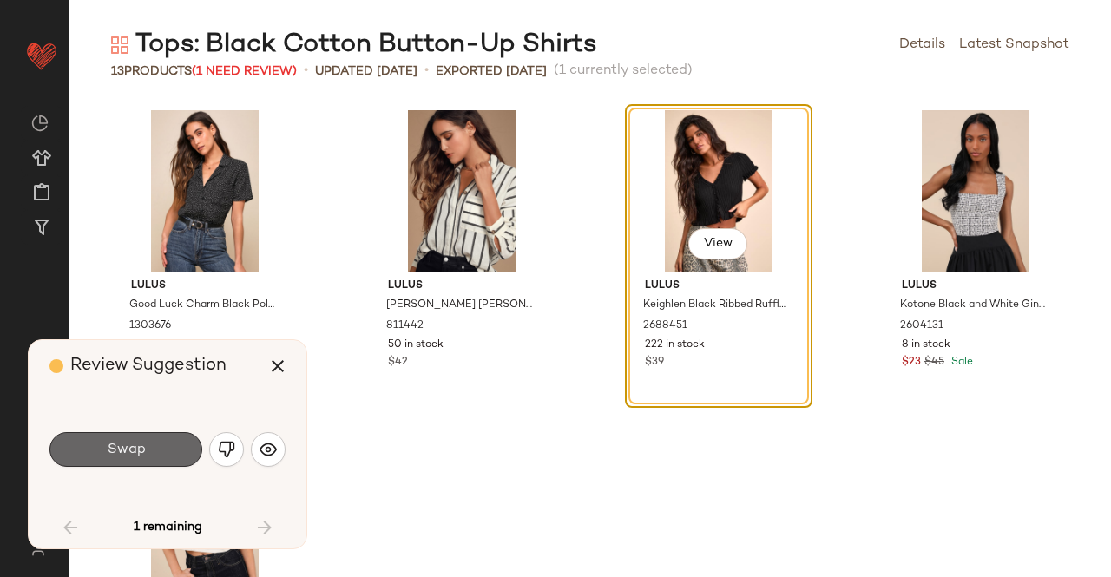
click at [147, 435] on button "Swap" at bounding box center [125, 449] width 153 height 35
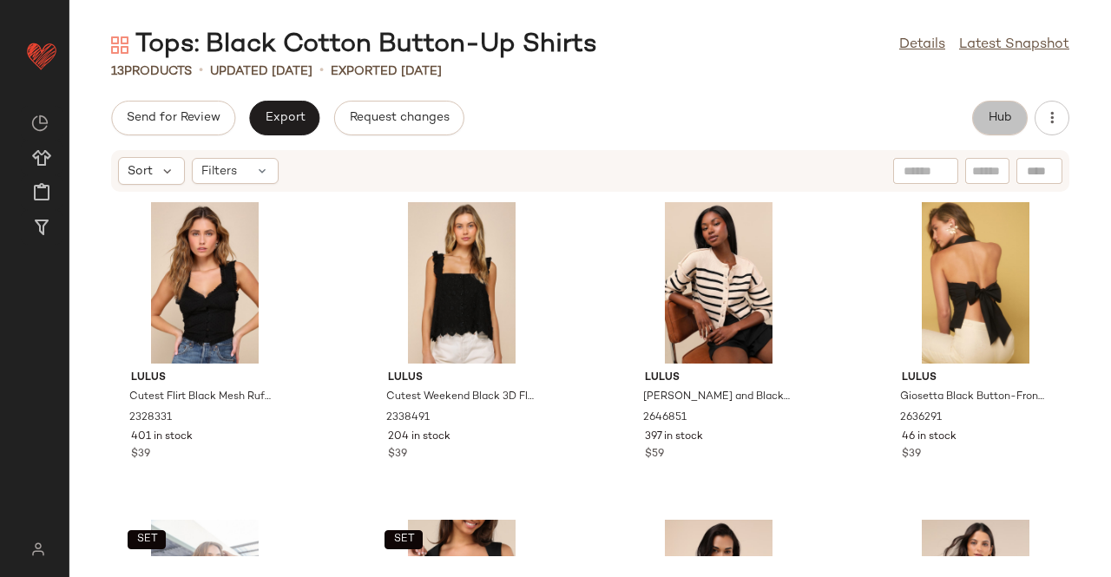
click at [993, 121] on span "Hub" at bounding box center [999, 118] width 24 height 14
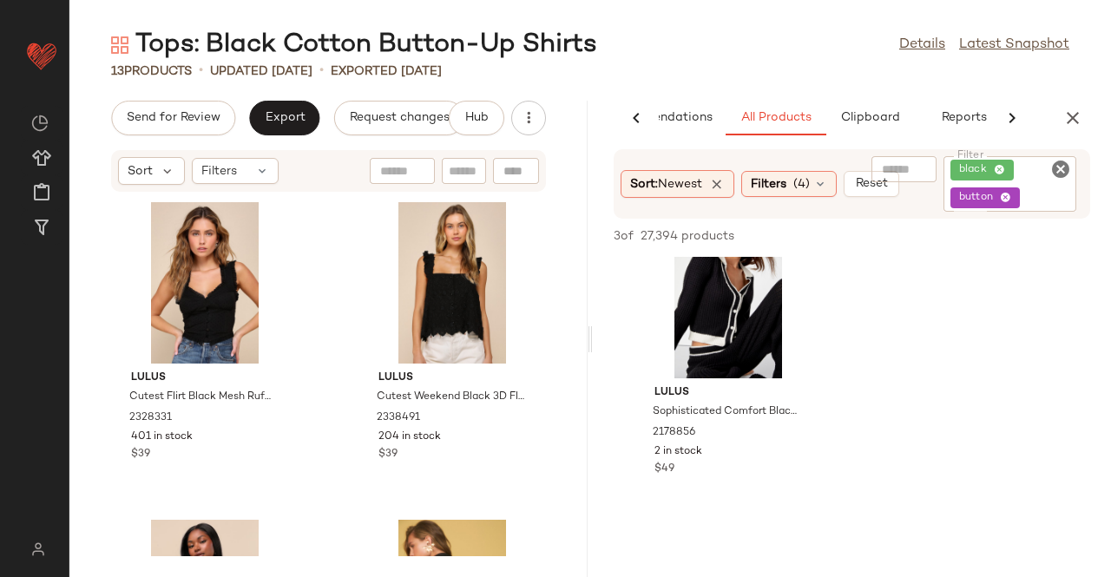
scroll to position [364, 0]
click at [1080, 113] on icon "button" at bounding box center [1072, 118] width 21 height 21
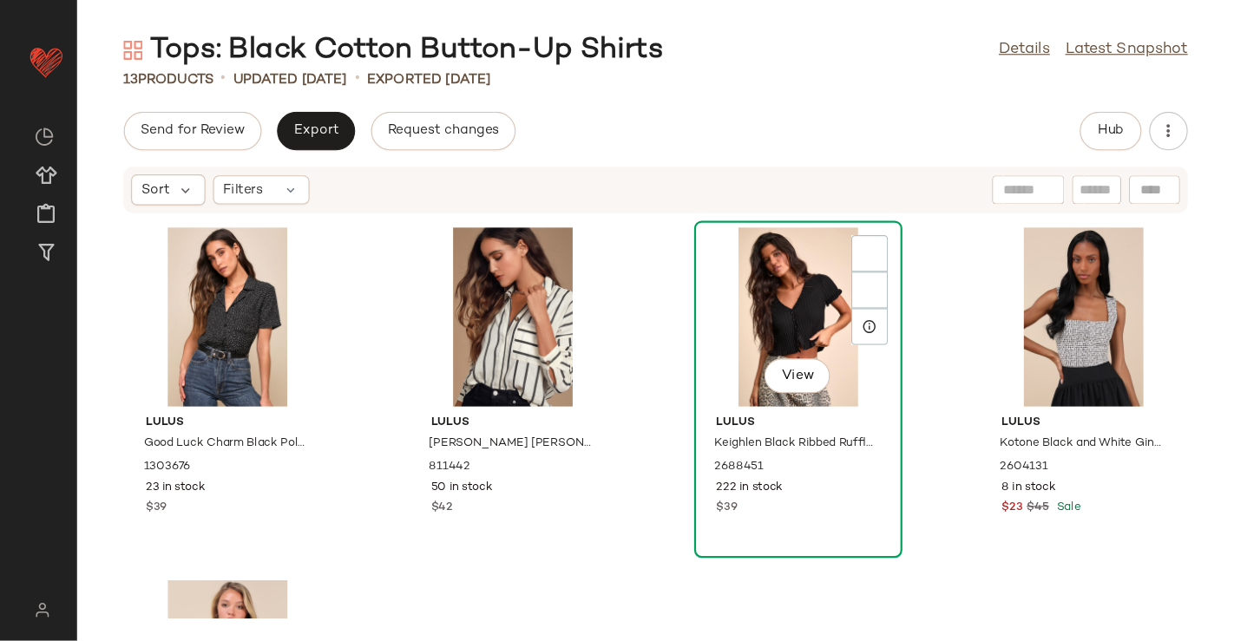
scroll to position [650, 0]
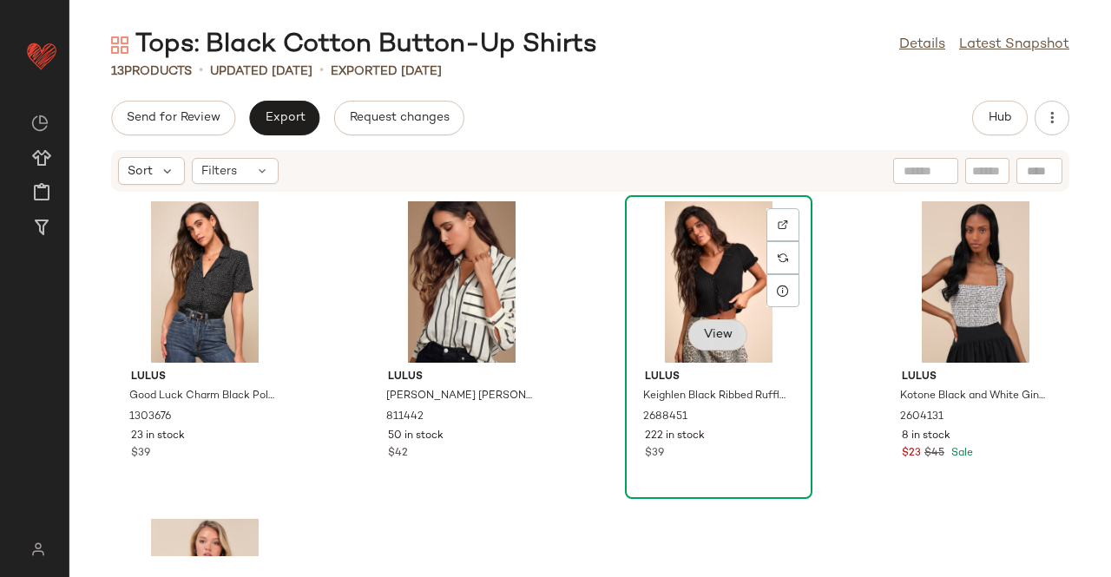
click at [712, 336] on span "View" at bounding box center [717, 335] width 29 height 14
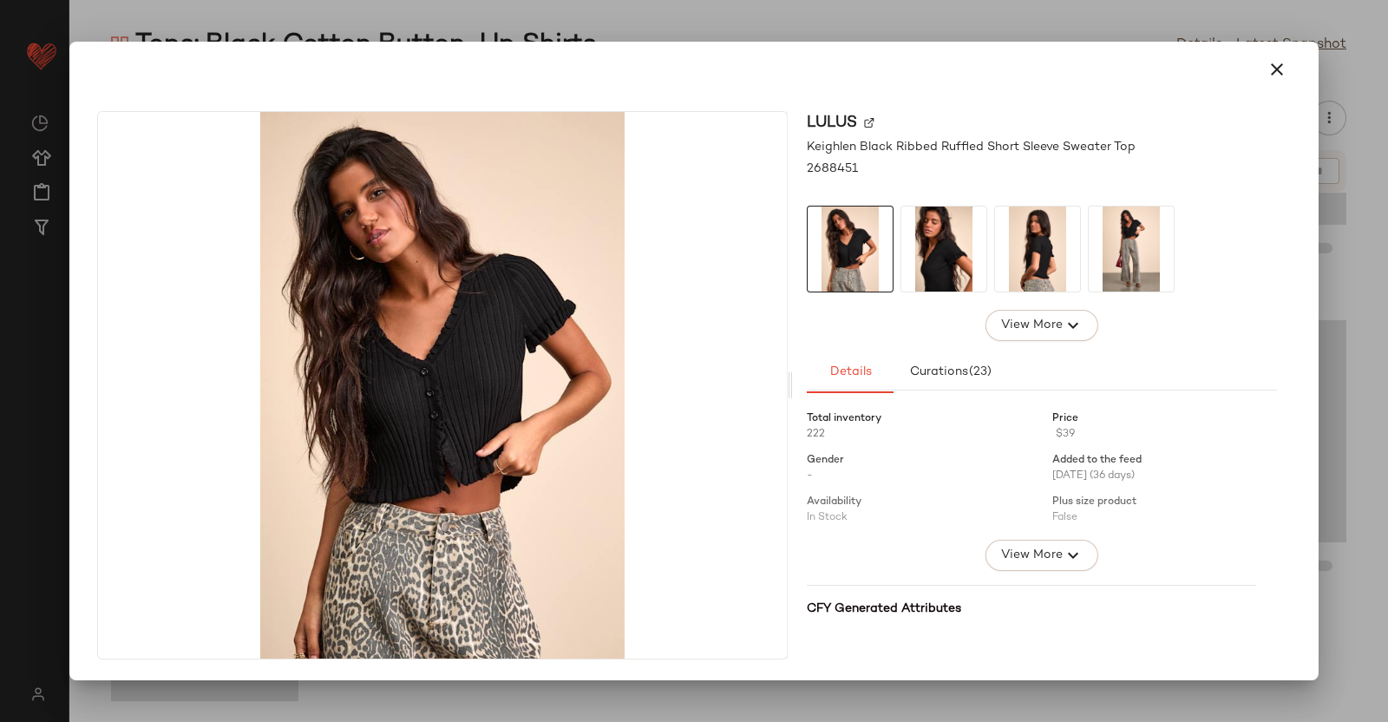
scroll to position [331, 0]
drag, startPoint x: 1081, startPoint y: 0, endPoint x: 908, endPoint y: 501, distance: 529.9
click at [908, 501] on div at bounding box center [1042, 468] width 470 height 142
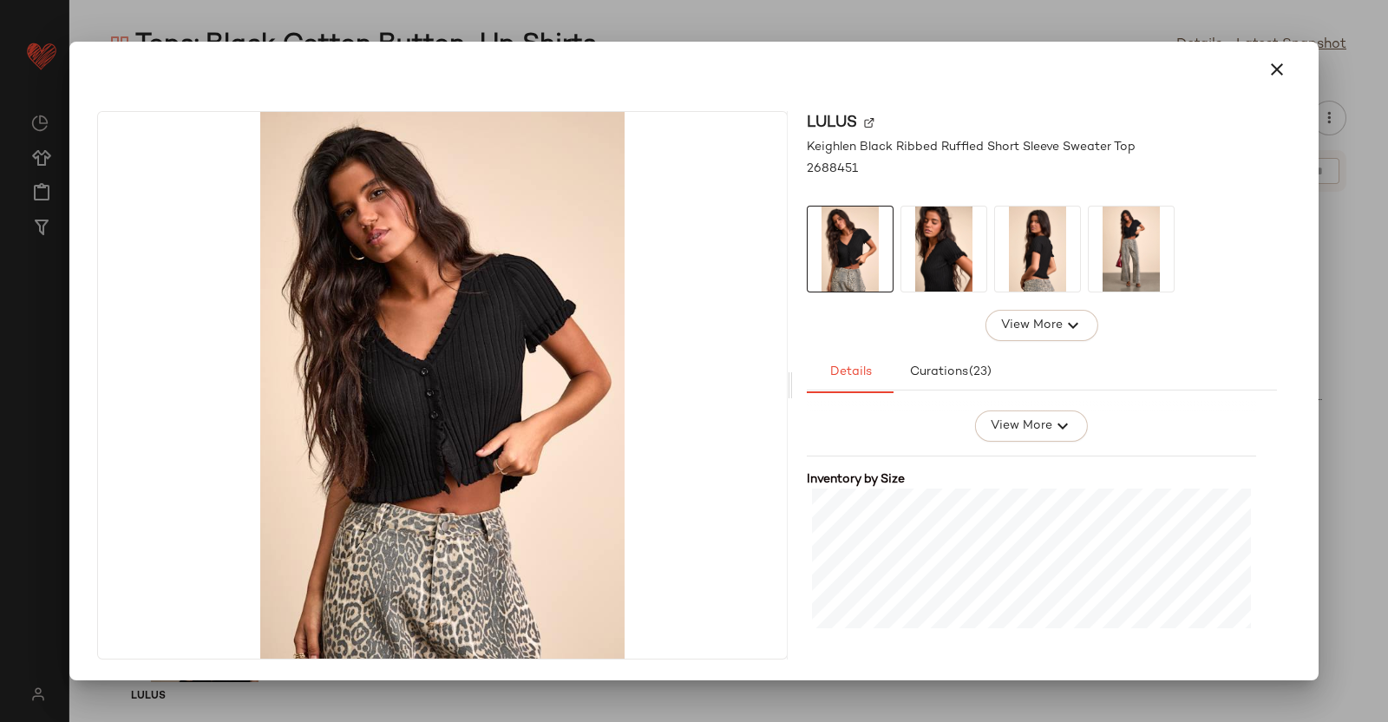
scroll to position [567, 0]
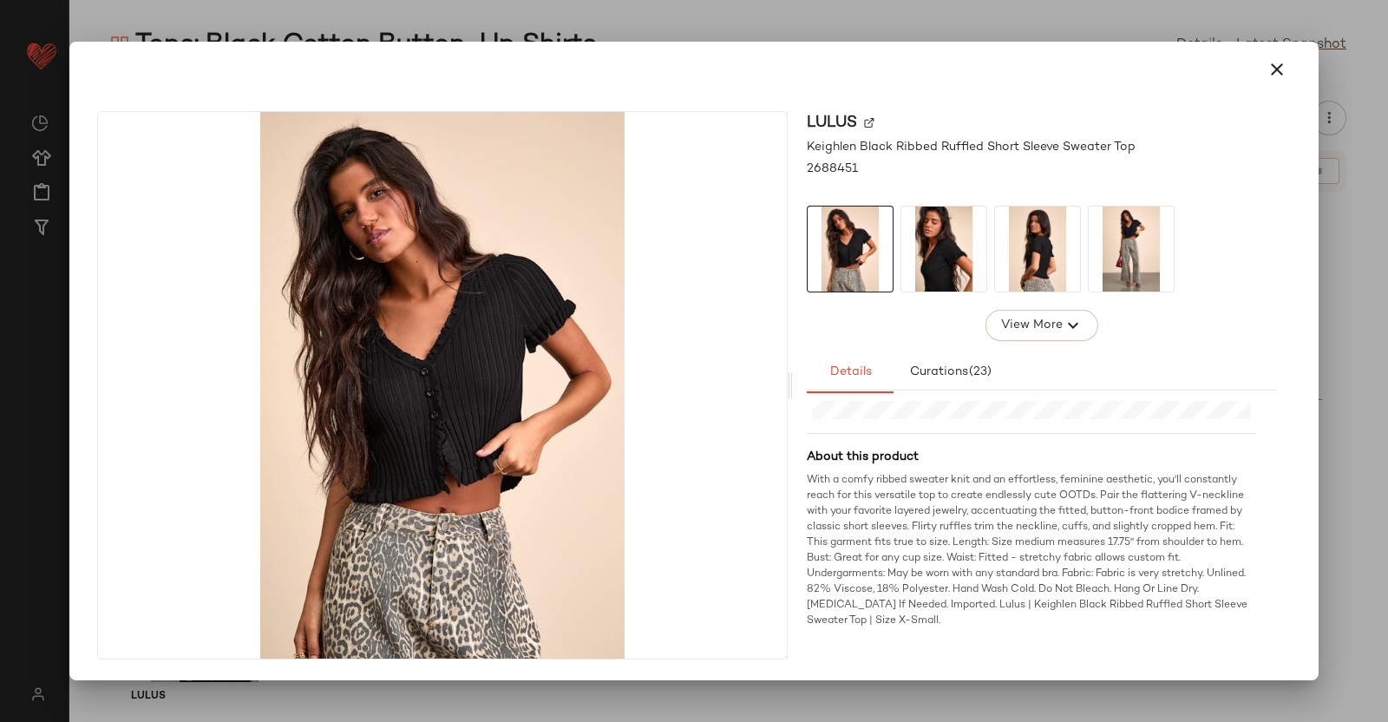
click at [1110, 530] on div at bounding box center [694, 361] width 1388 height 722
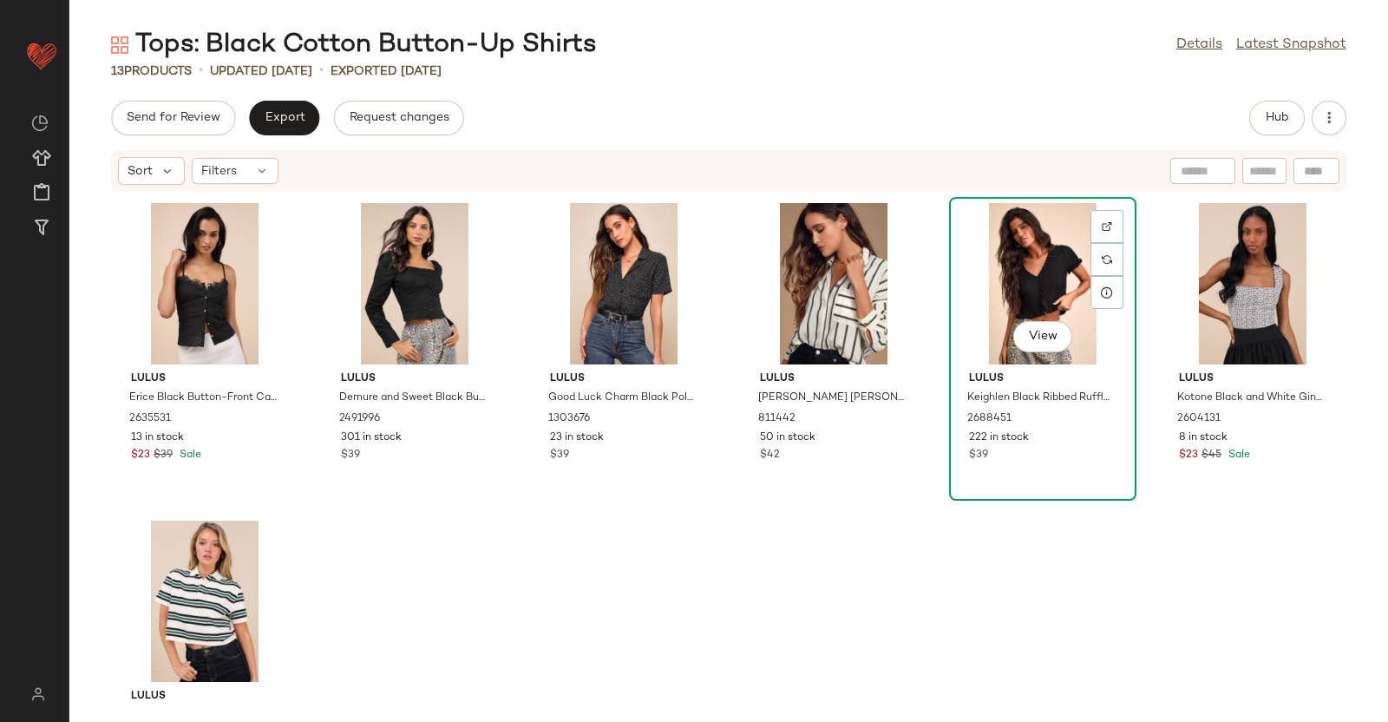
click at [1011, 288] on div "View" at bounding box center [1042, 283] width 175 height 161
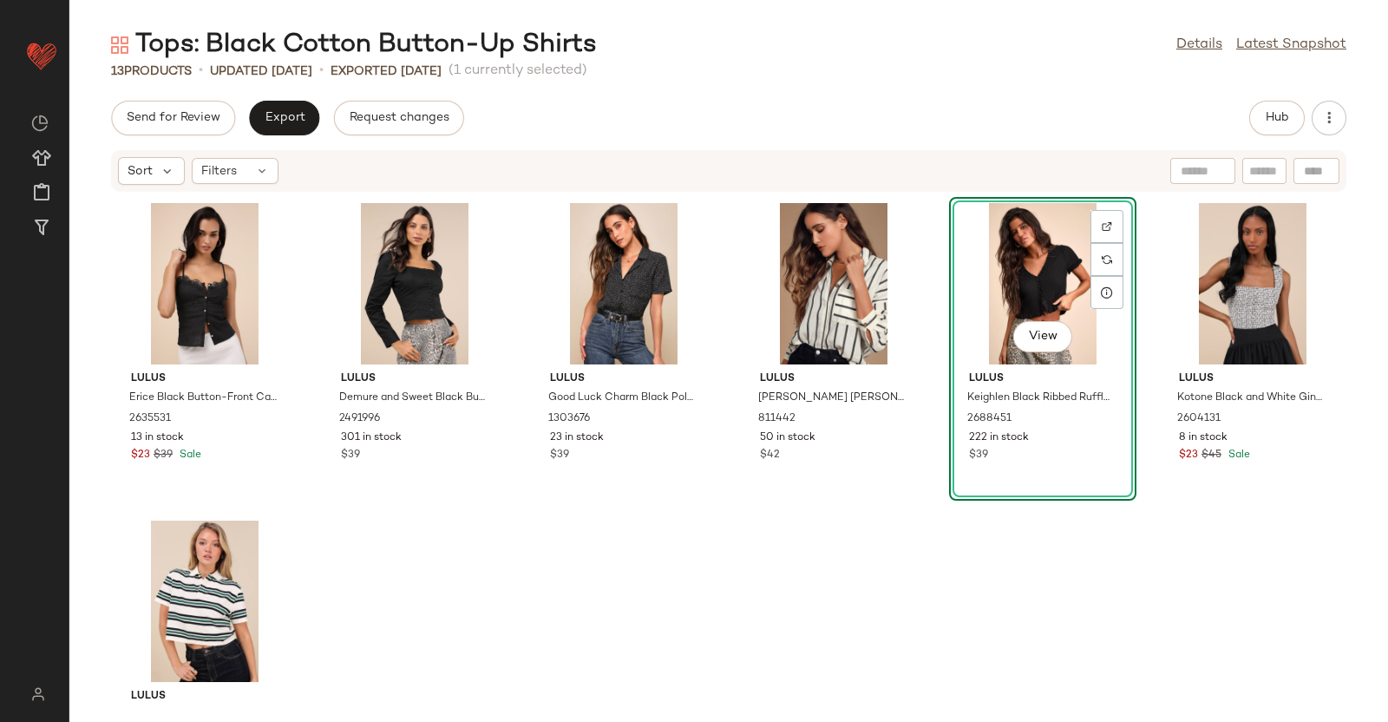
scroll to position [116, 0]
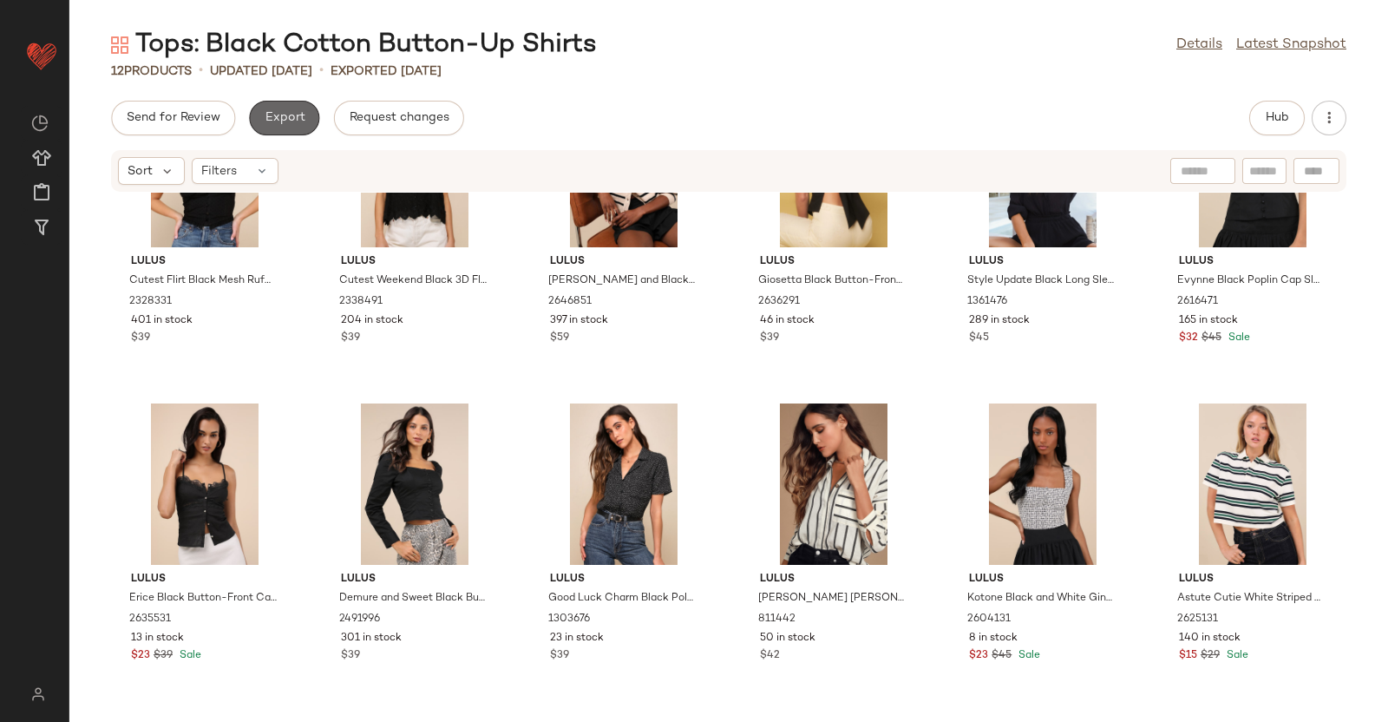
click at [294, 113] on span "Export" at bounding box center [284, 118] width 41 height 14
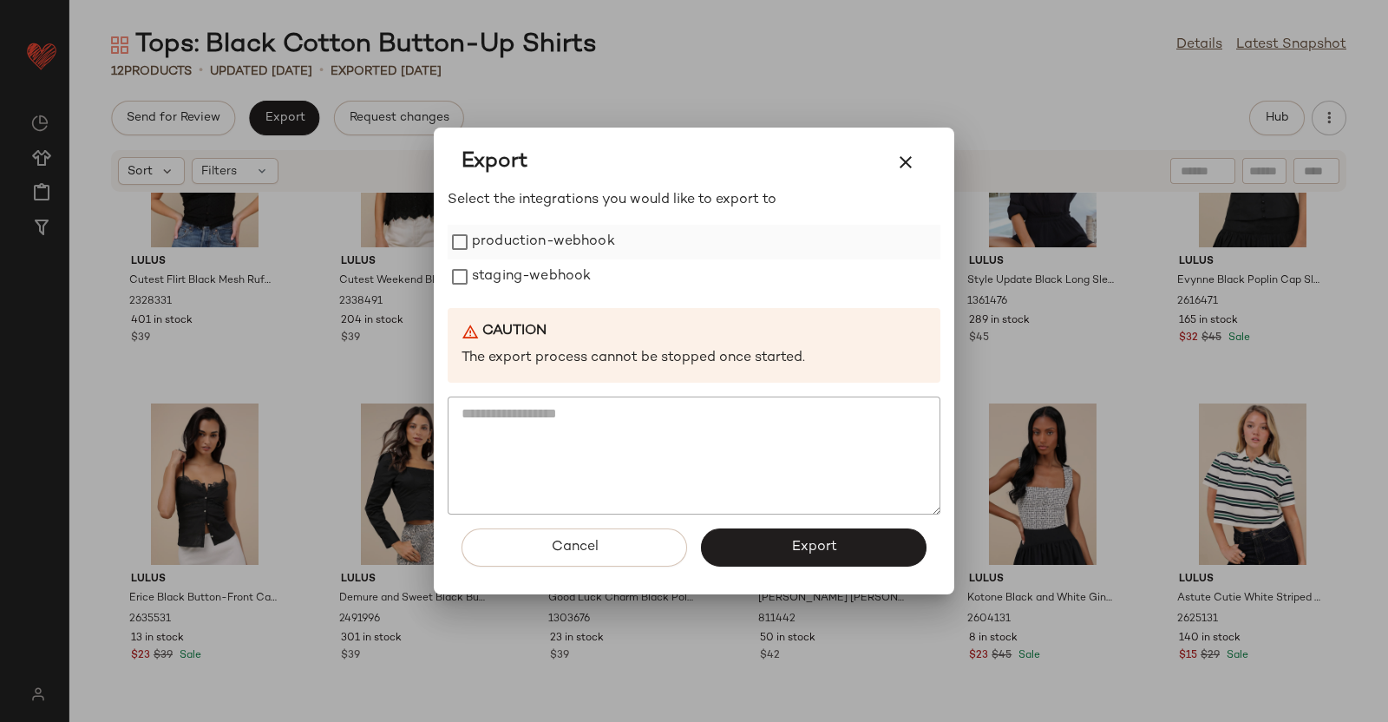
click at [472, 241] on label "production-webhook" at bounding box center [543, 242] width 143 height 35
click at [511, 279] on label "staging-webhook" at bounding box center [531, 276] width 119 height 35
click at [823, 542] on span "Export" at bounding box center [813, 547] width 46 height 16
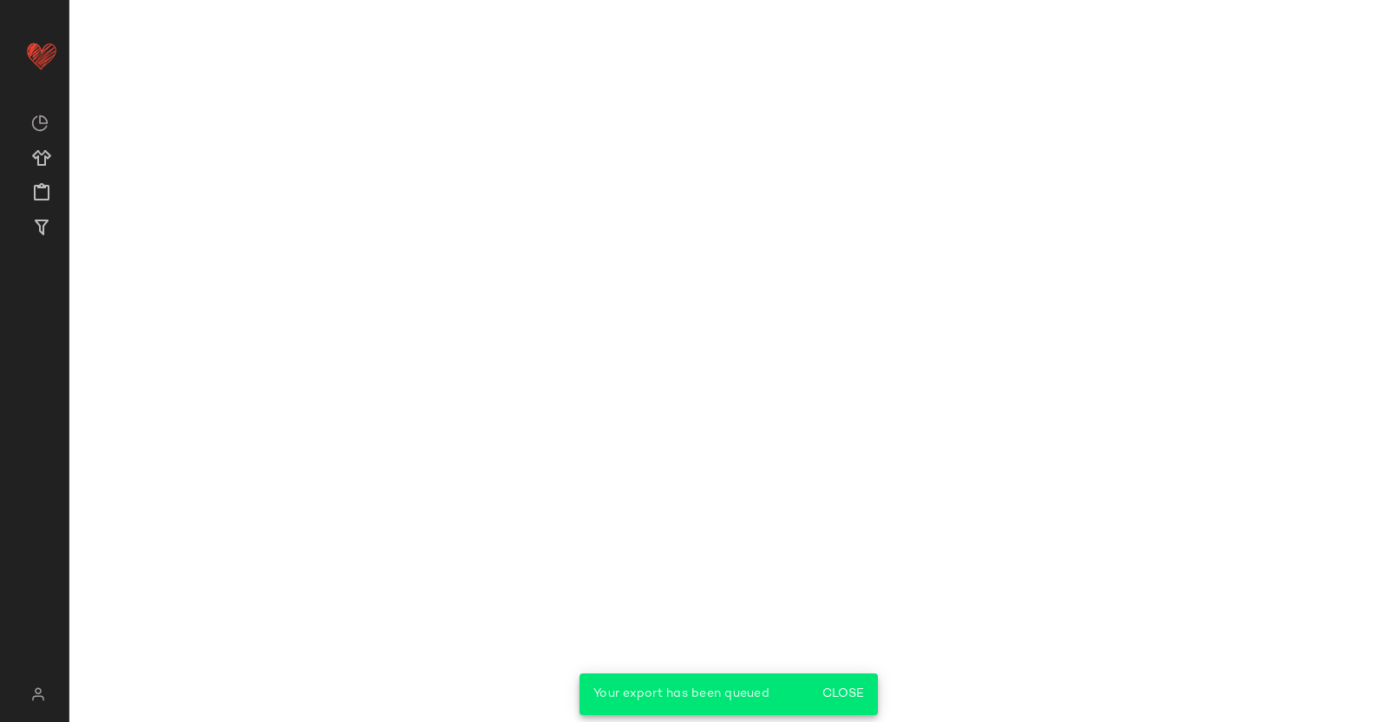
scroll to position [317, 0]
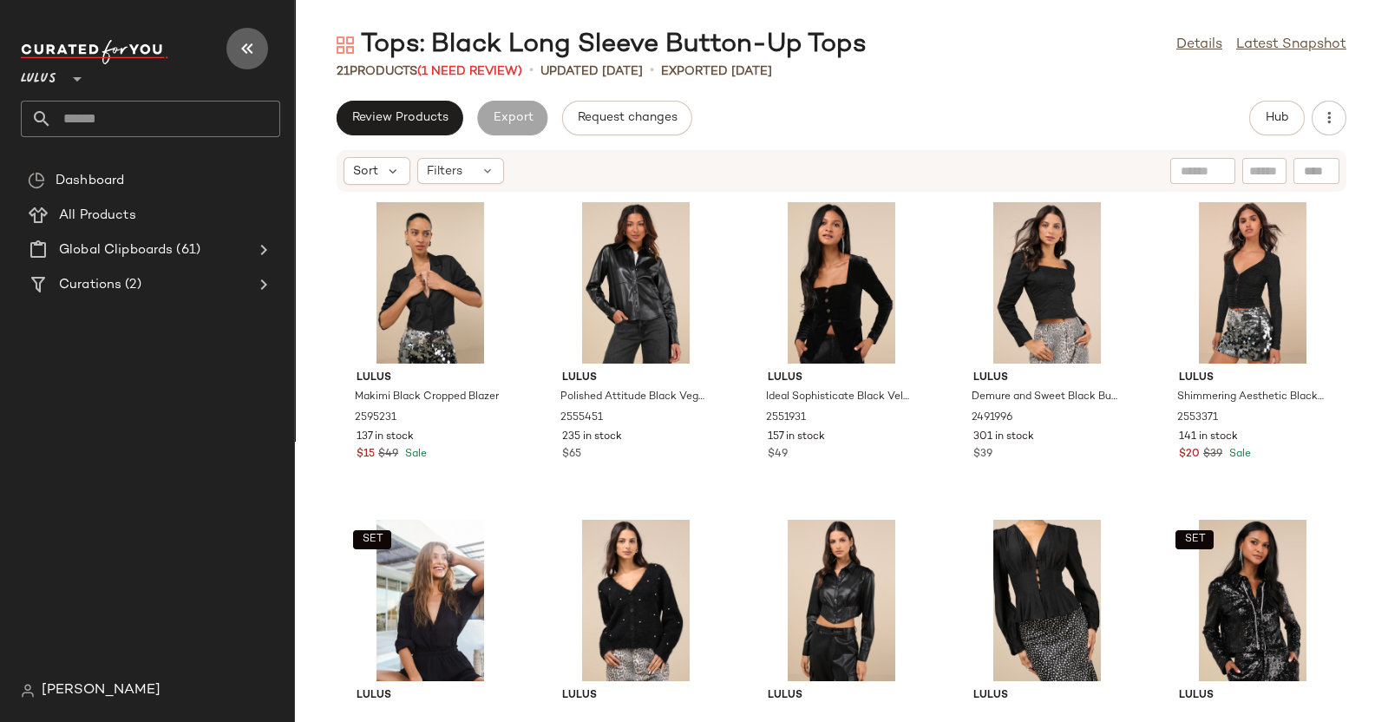
click at [248, 38] on icon "button" at bounding box center [247, 48] width 21 height 21
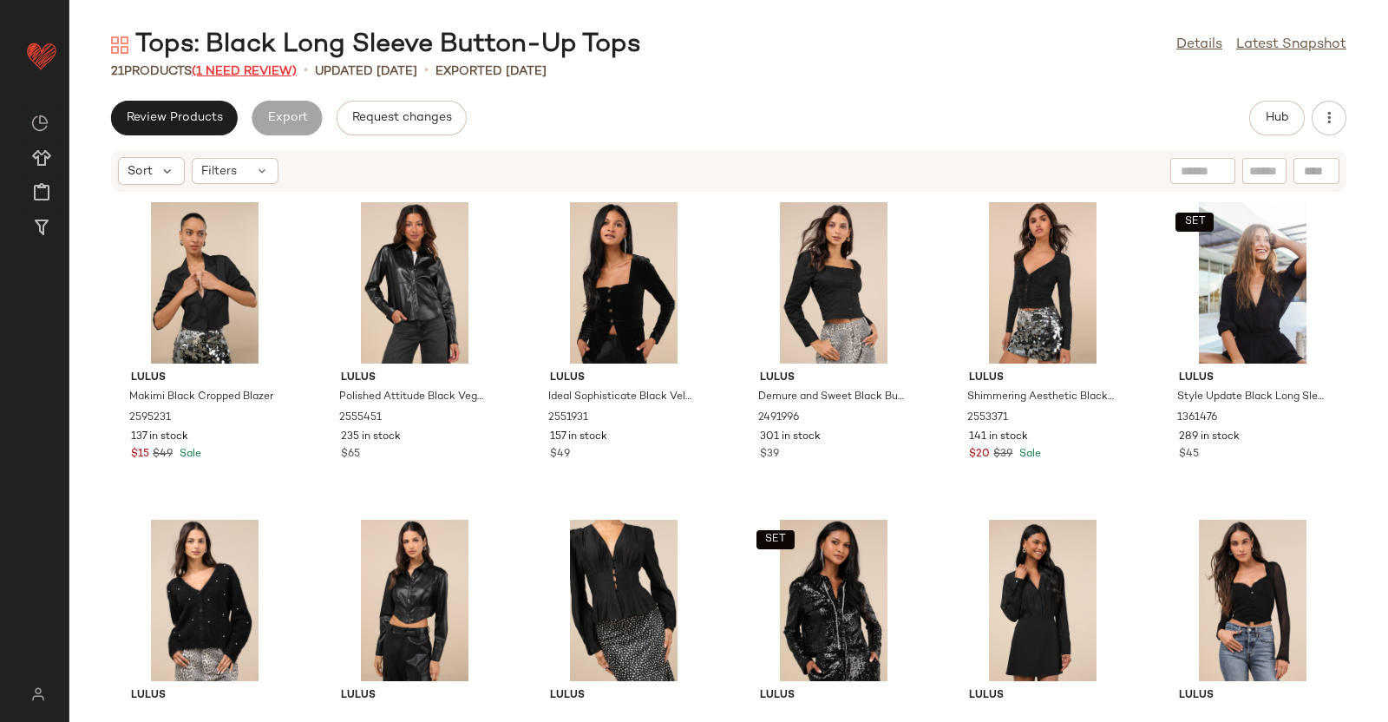
click at [264, 68] on span "(1 Need Review)" at bounding box center [244, 71] width 105 height 13
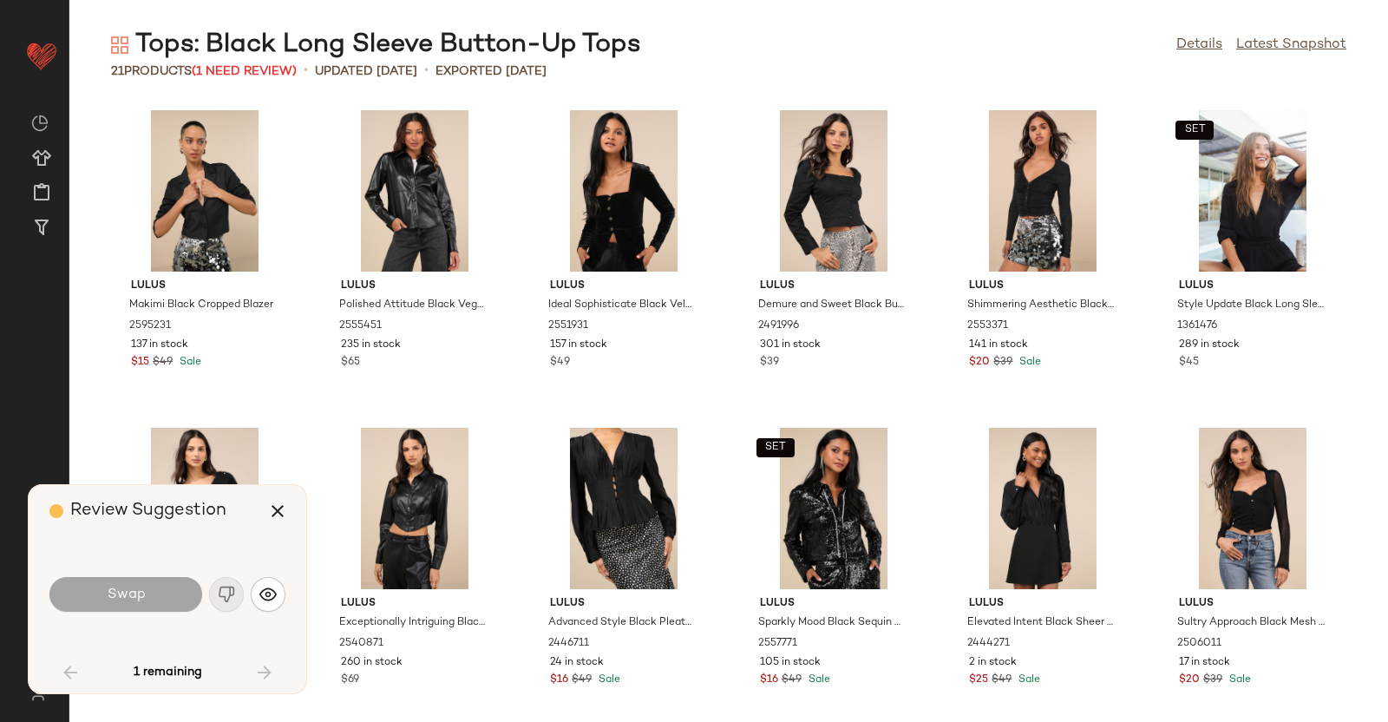
scroll to position [648, 0]
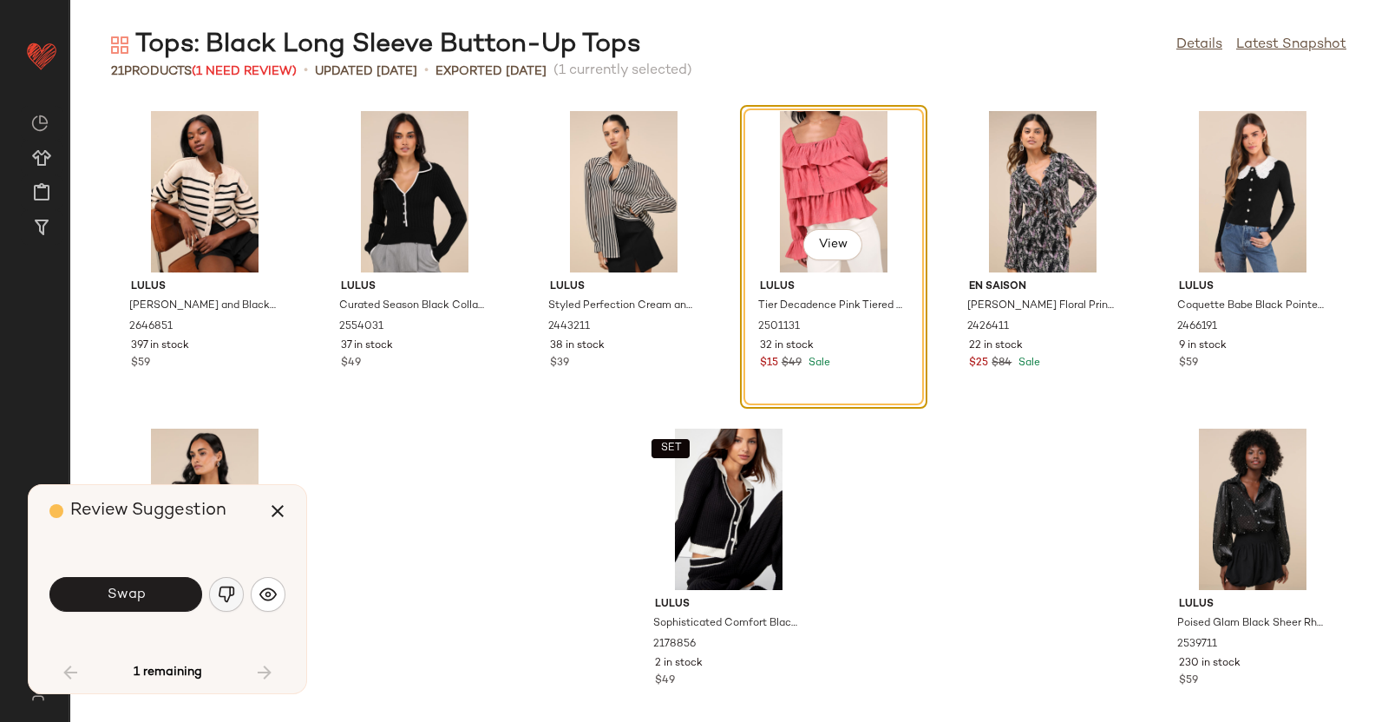
drag, startPoint x: 213, startPoint y: 612, endPoint x: 233, endPoint y: 591, distance: 29.4
click at [233, 591] on div "Swap" at bounding box center [167, 595] width 236 height 42
click at [233, 591] on img "button" at bounding box center [226, 594] width 17 height 17
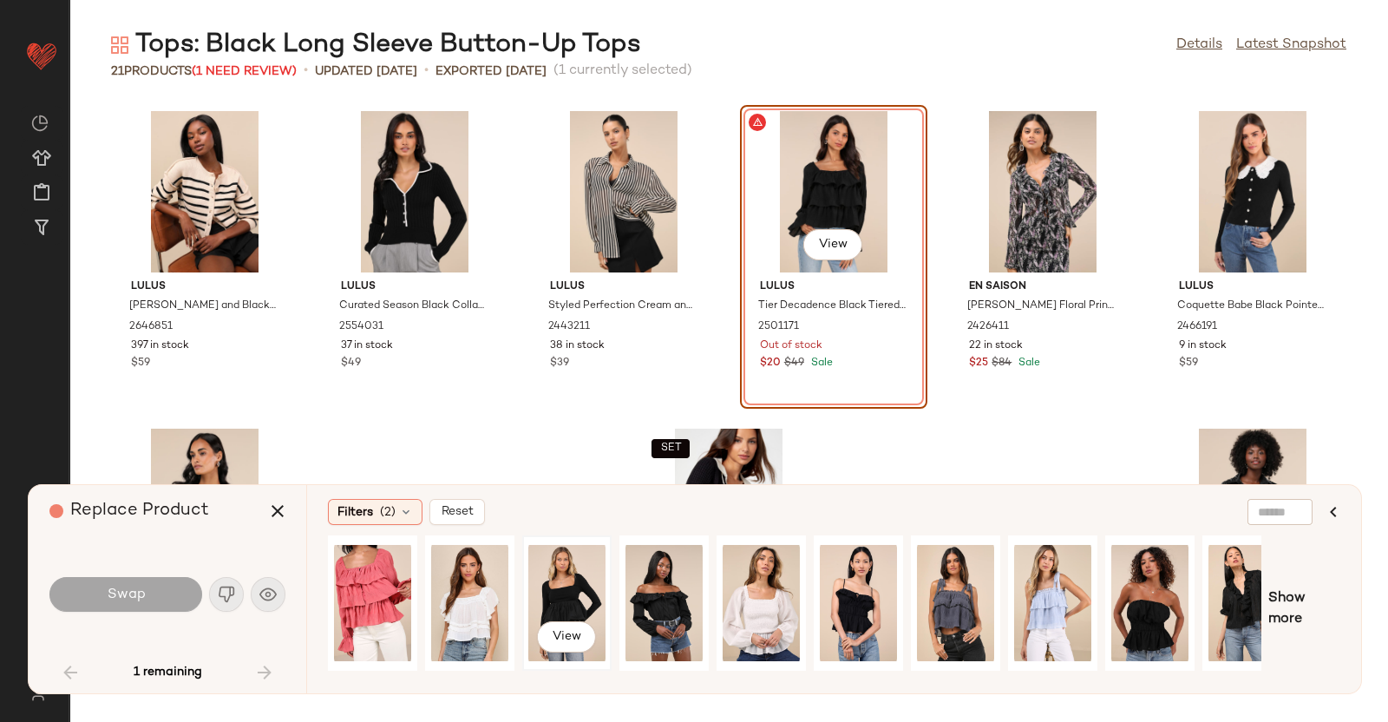
click at [592, 599] on div "View" at bounding box center [566, 602] width 77 height 123
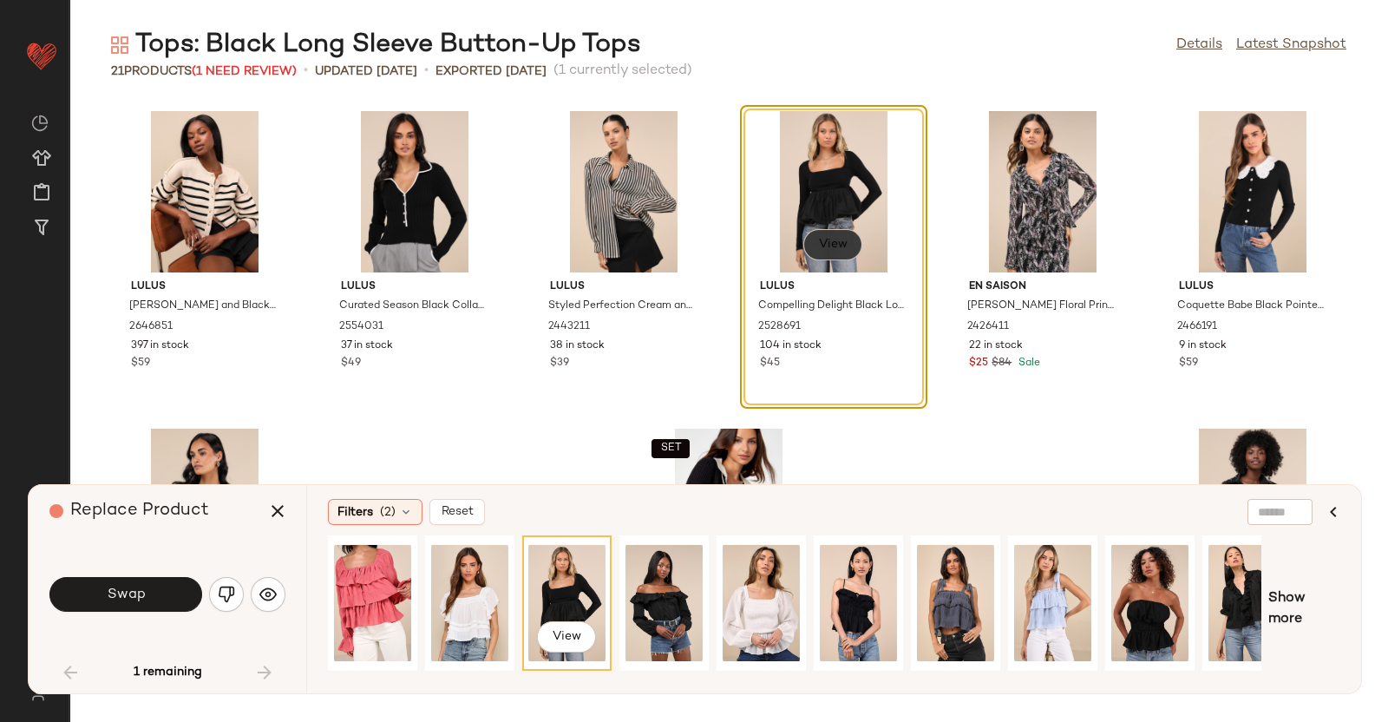
click at [822, 241] on span "View" at bounding box center [832, 245] width 29 height 14
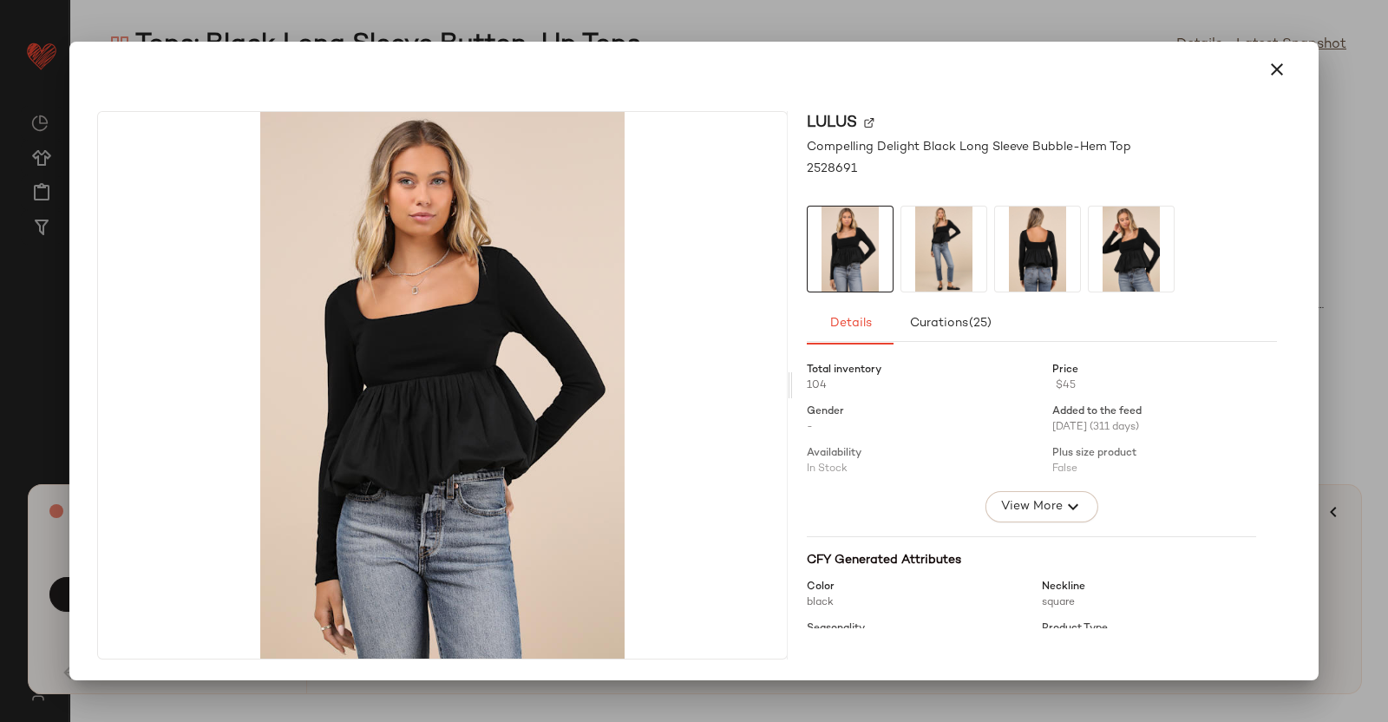
click at [951, 261] on img at bounding box center [943, 248] width 85 height 85
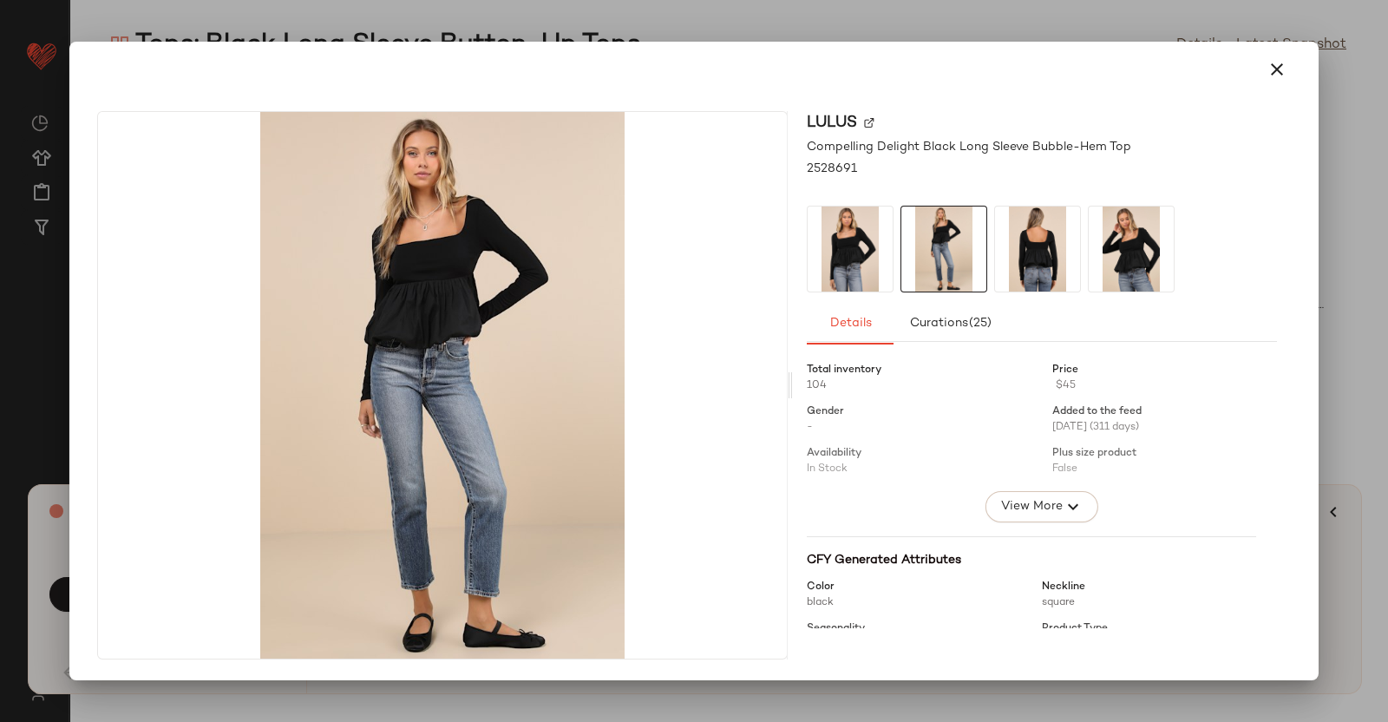
click at [1061, 214] on img at bounding box center [1037, 248] width 85 height 85
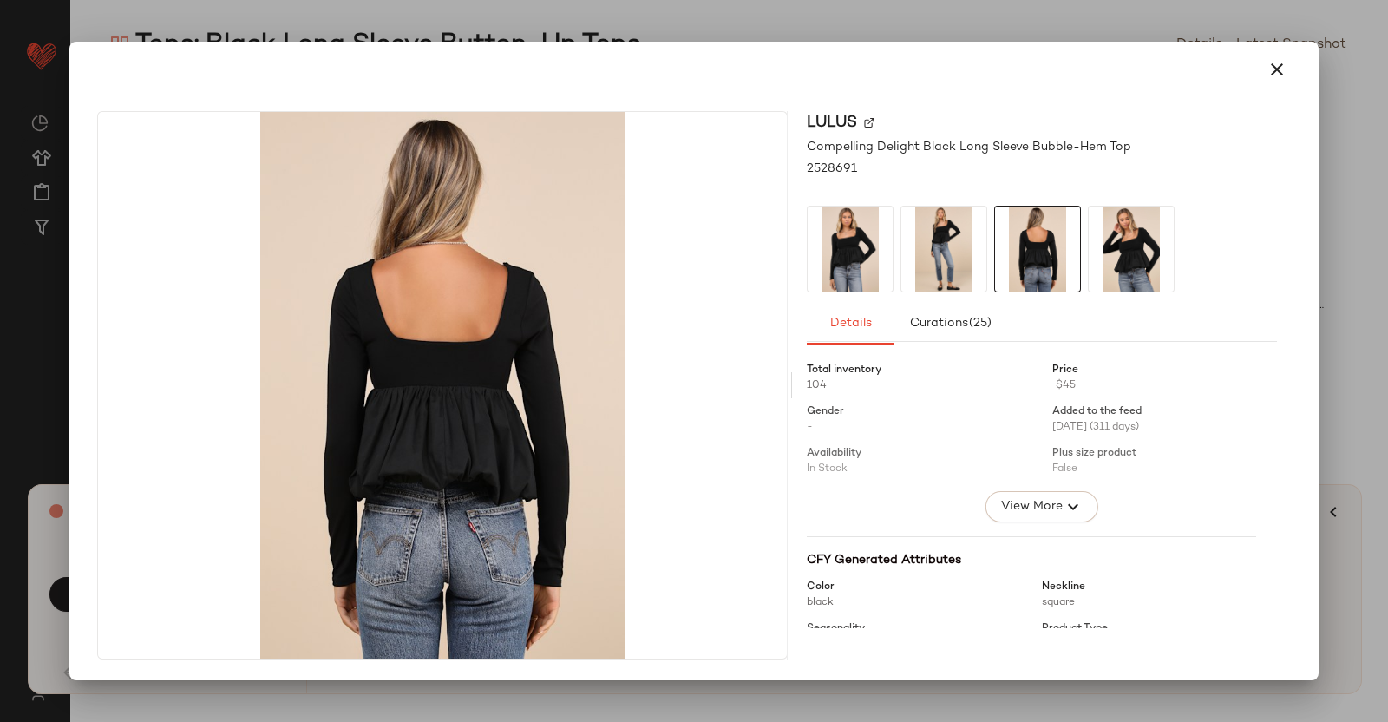
click at [1120, 230] on img at bounding box center [1131, 248] width 85 height 85
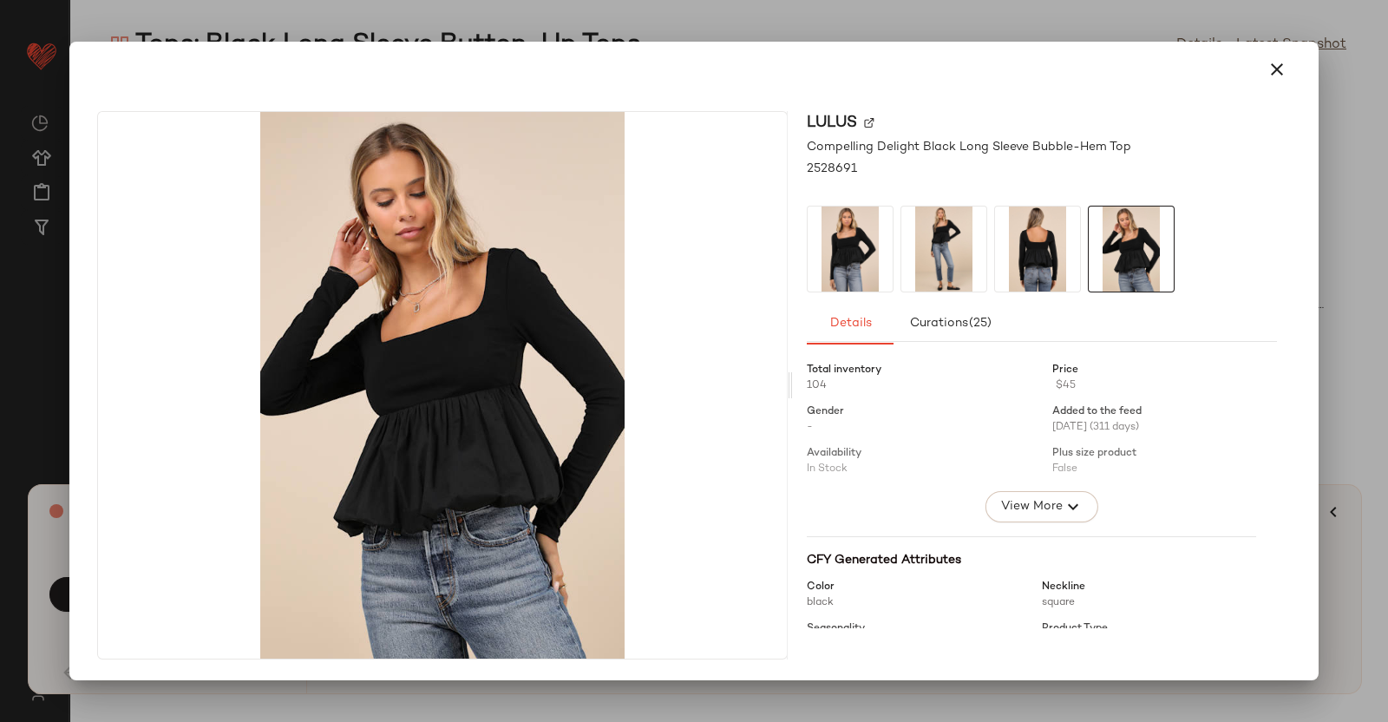
click at [1373, 225] on div at bounding box center [694, 361] width 1388 height 722
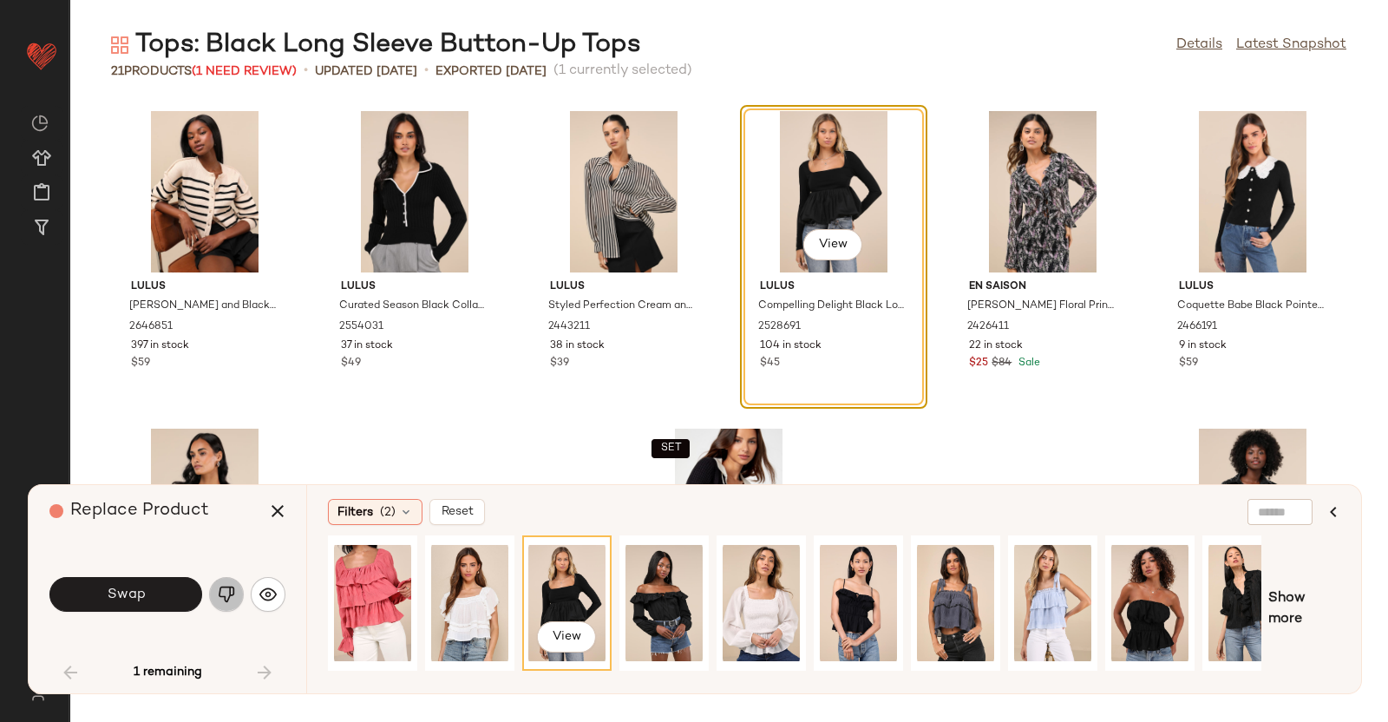
click at [221, 588] on img "button" at bounding box center [226, 594] width 17 height 17
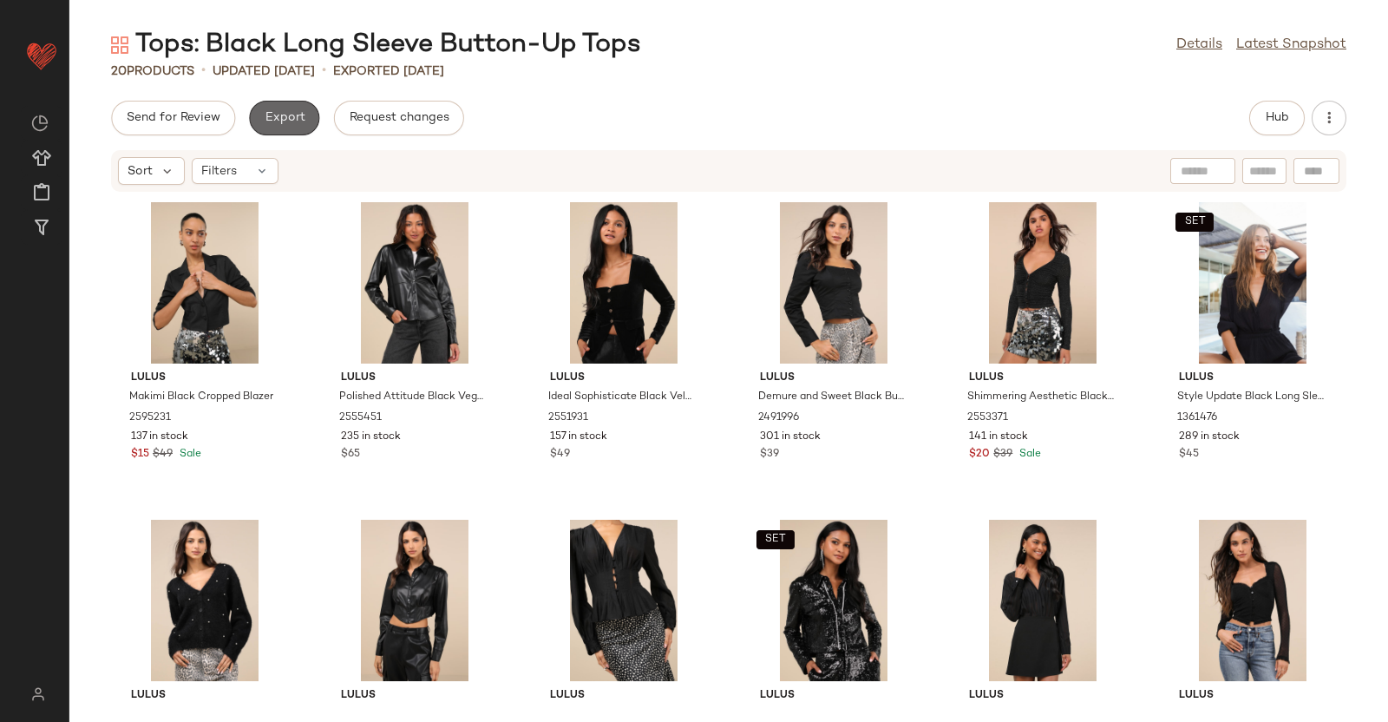
click at [272, 103] on button "Export" at bounding box center [284, 118] width 70 height 35
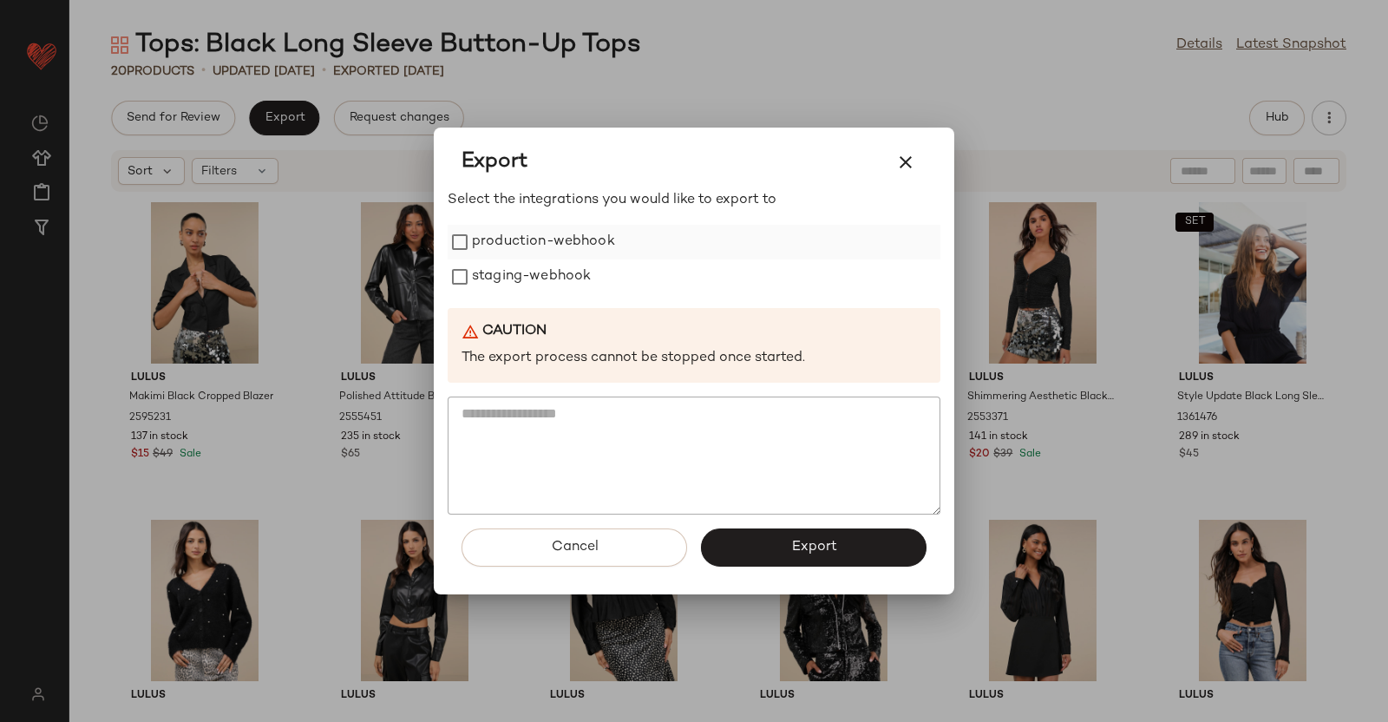
click at [544, 247] on label "production-webhook" at bounding box center [543, 242] width 143 height 35
click at [545, 279] on label "staging-webhook" at bounding box center [531, 276] width 119 height 35
click at [802, 534] on button "Export" at bounding box center [814, 547] width 226 height 38
click at [802, 534] on div "Export" at bounding box center [814, 547] width 226 height 38
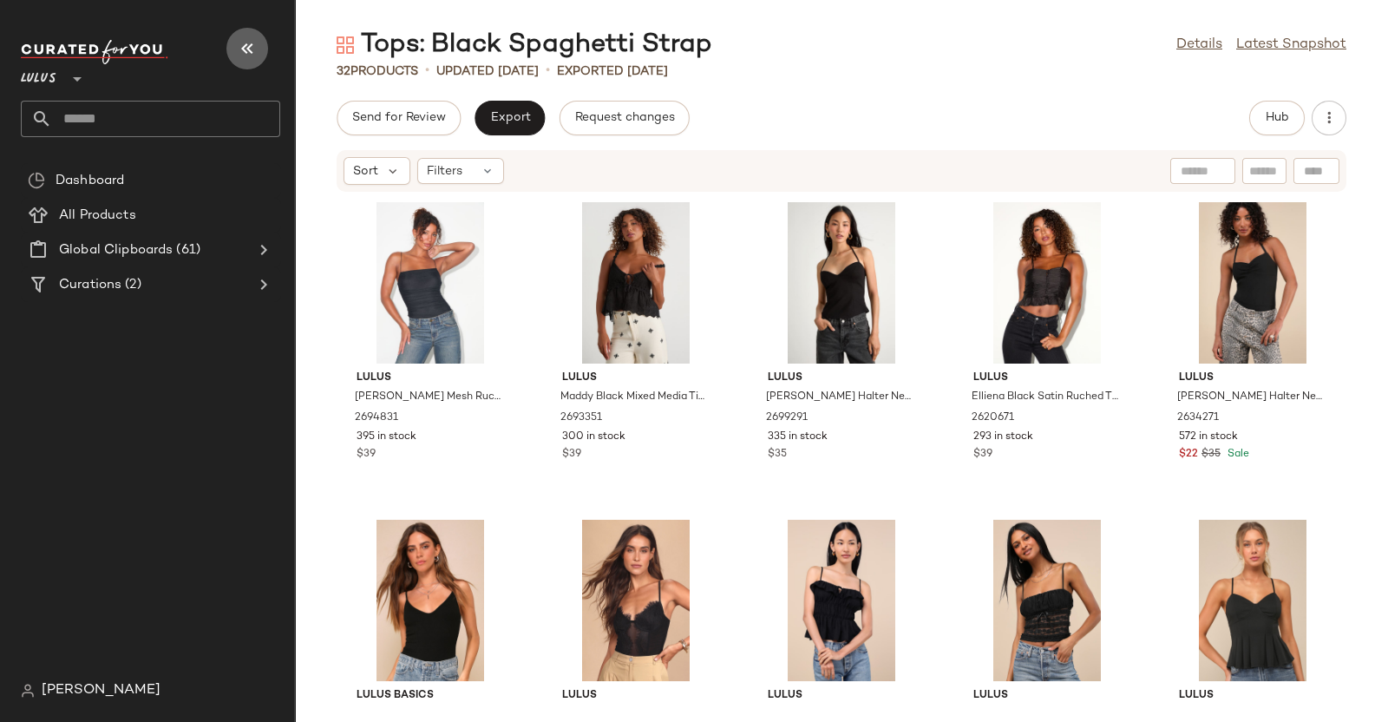
click at [235, 42] on button "button" at bounding box center [247, 49] width 42 height 42
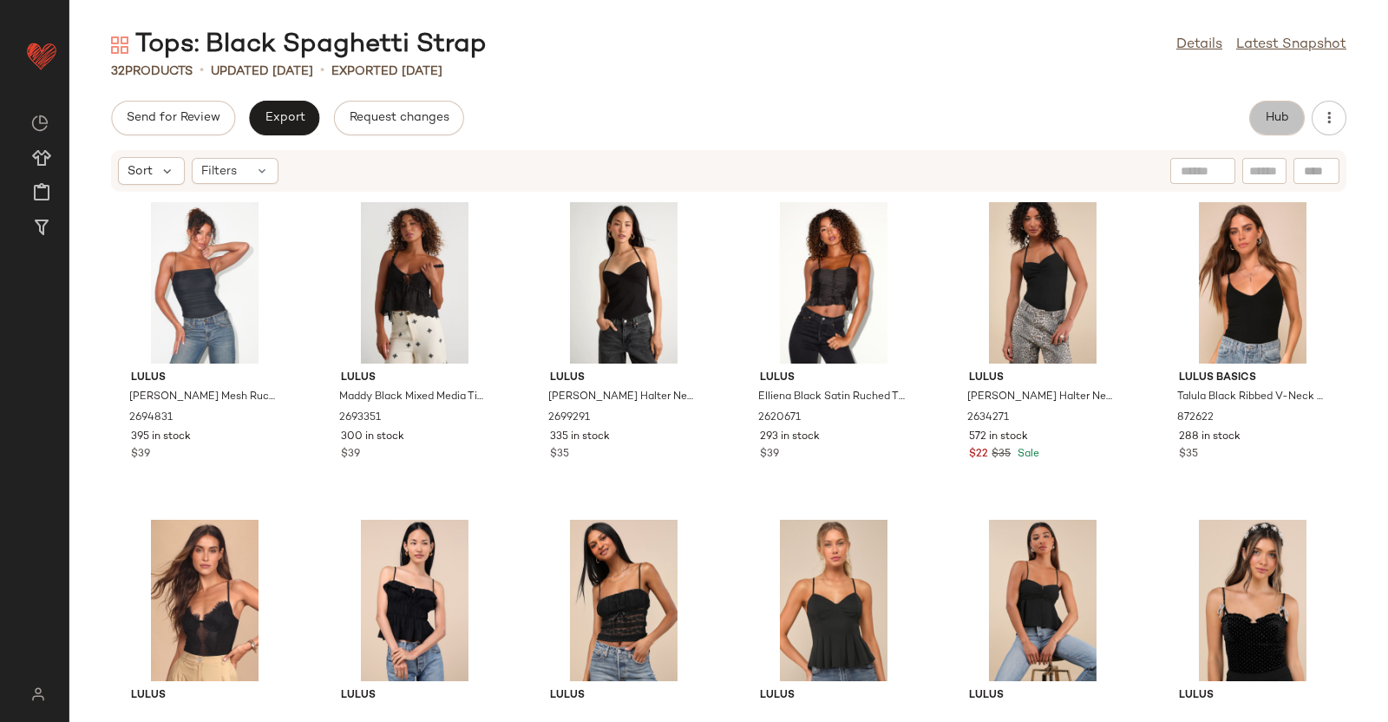
click at [1261, 128] on button "Hub" at bounding box center [1277, 118] width 56 height 35
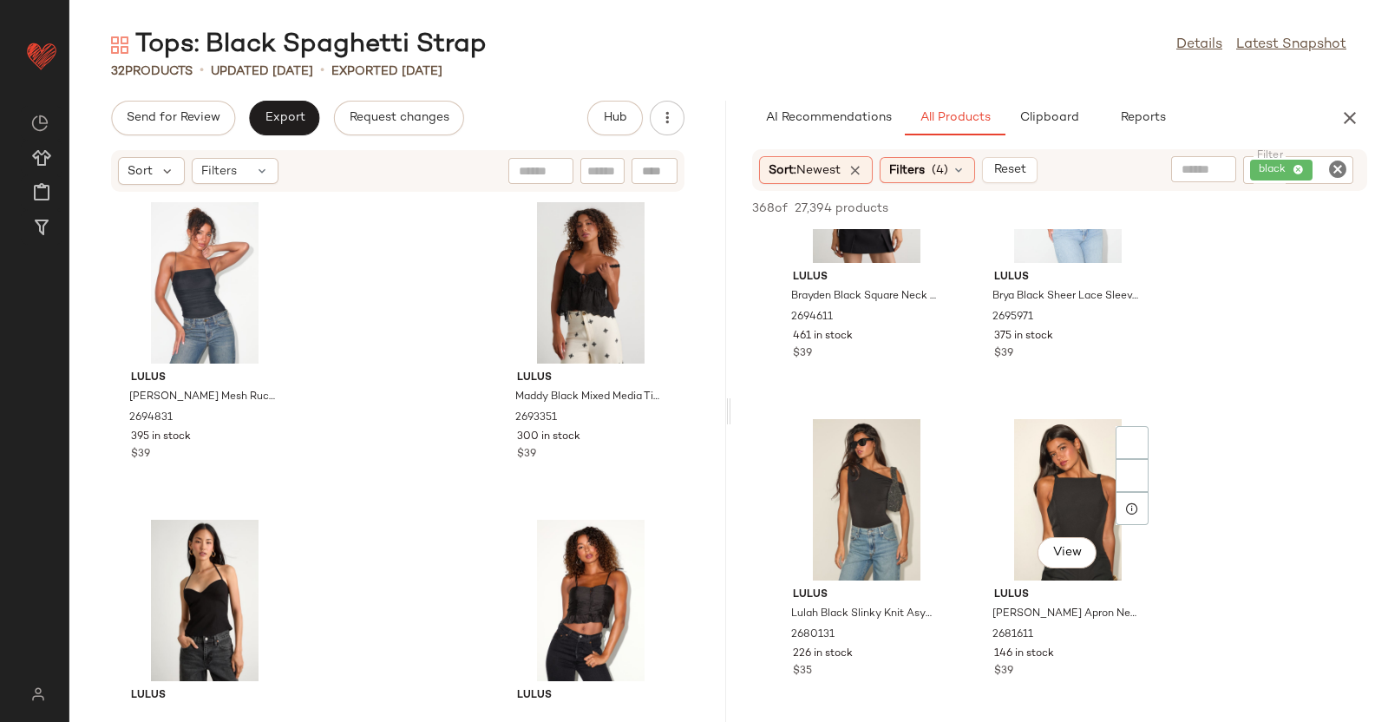
scroll to position [2093, 0]
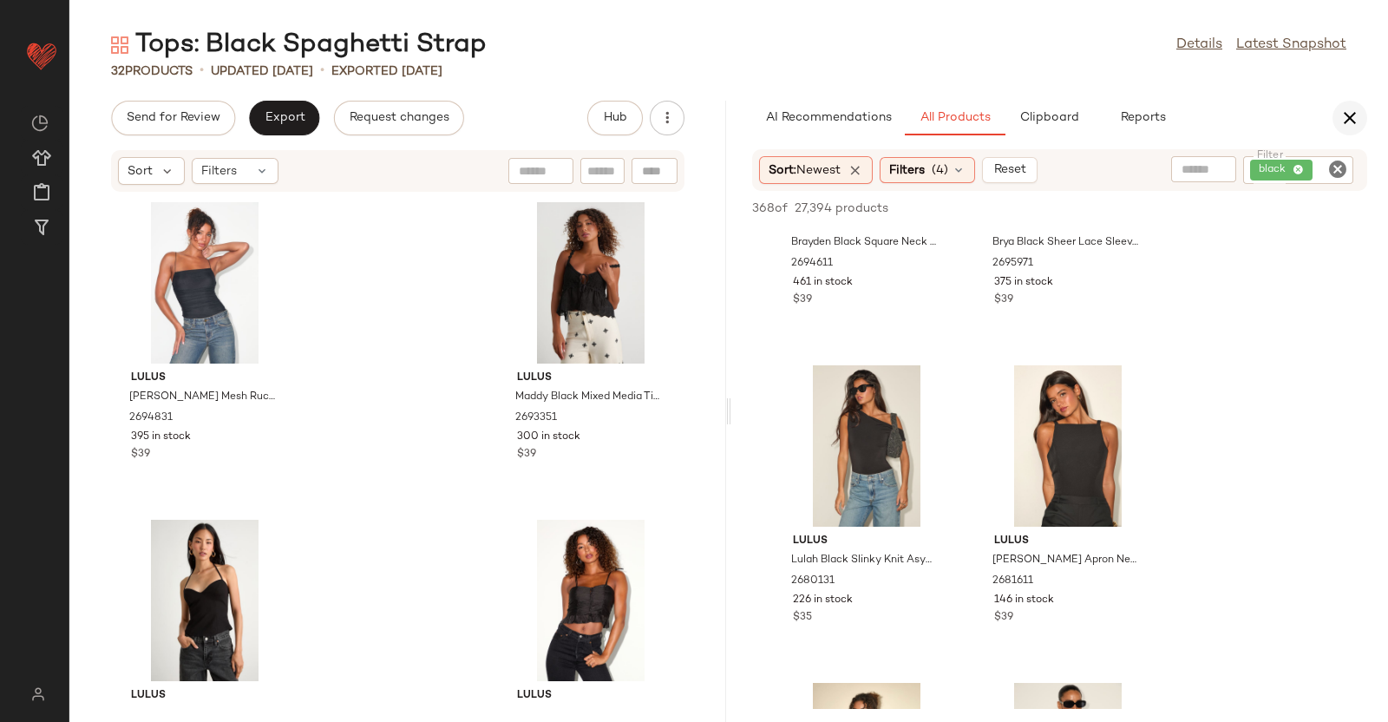
click at [1345, 120] on icon "button" at bounding box center [1350, 118] width 21 height 21
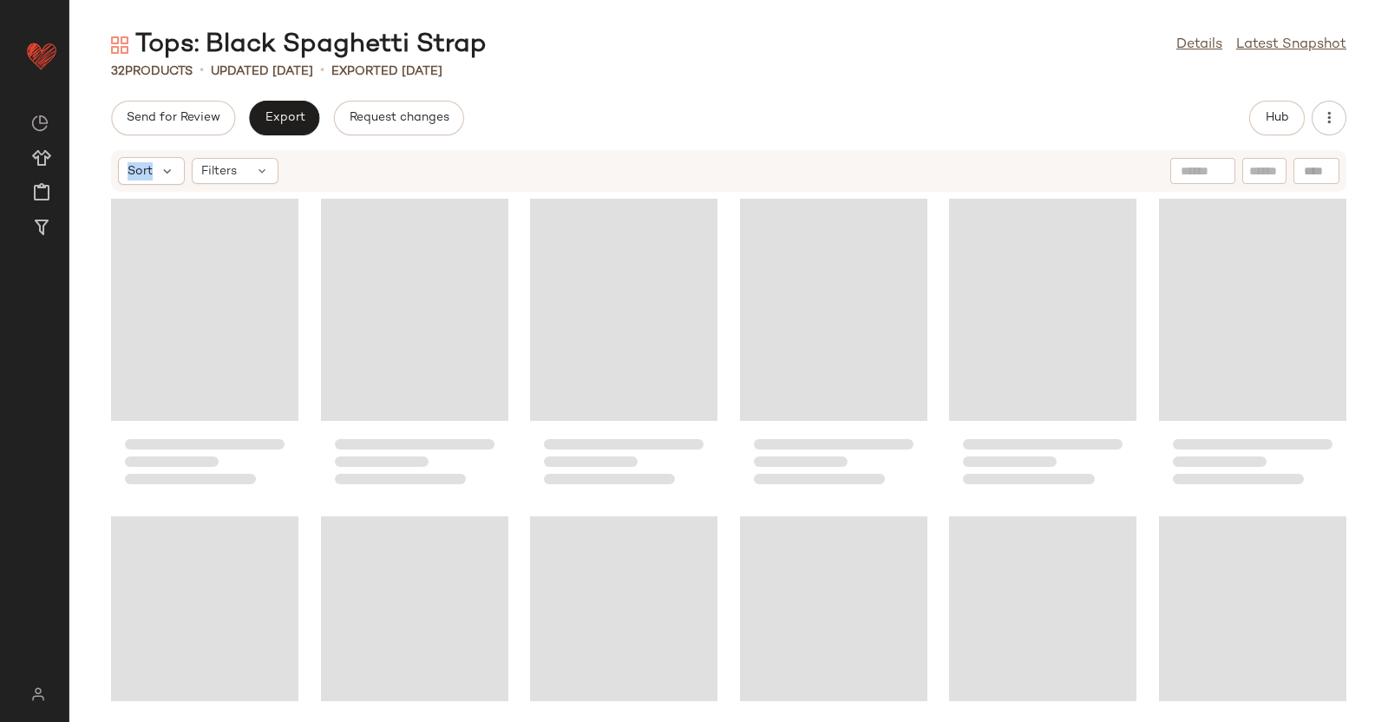
click at [1345, 120] on div "Send for Review Export Request changes Hub Sort Filters" at bounding box center [728, 411] width 1319 height 621
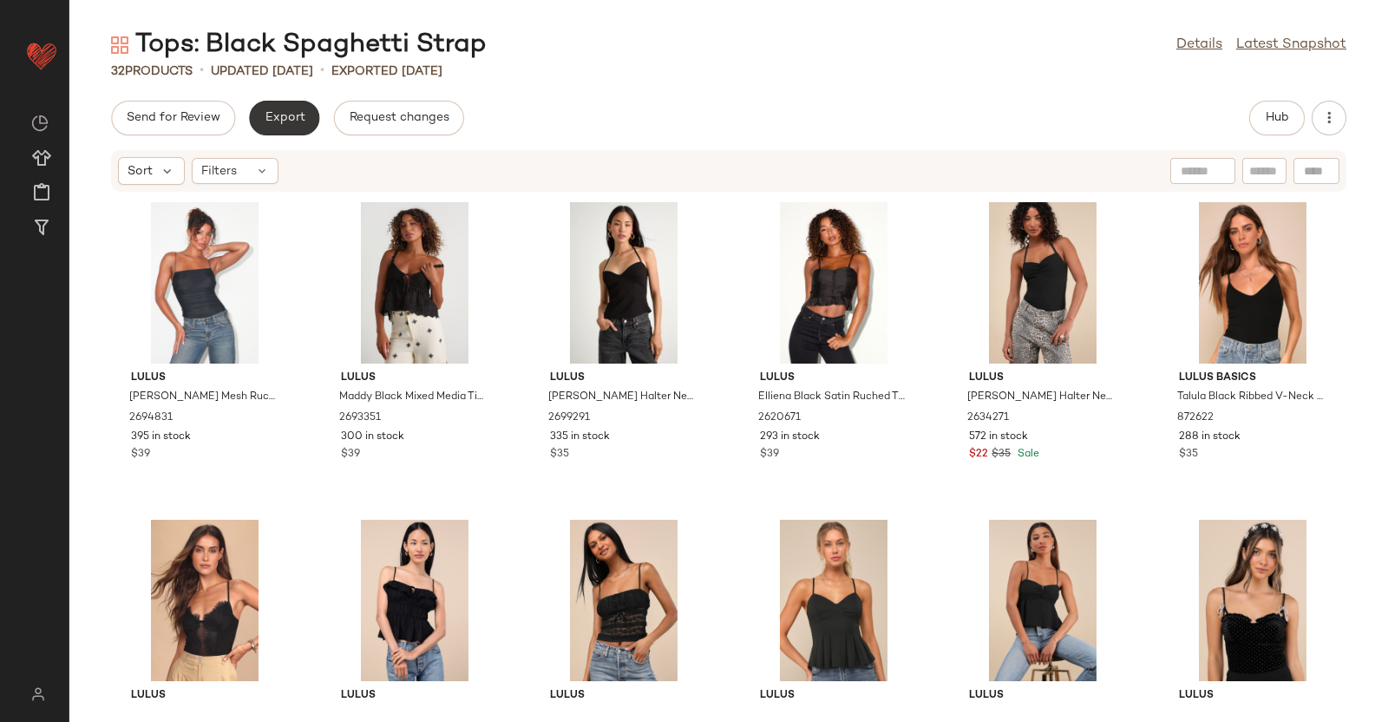
drag, startPoint x: 321, startPoint y: 115, endPoint x: 272, endPoint y: 114, distance: 48.6
click at [272, 114] on div "Send for Review Export Request changes" at bounding box center [287, 118] width 353 height 35
click at [272, 114] on span "Export" at bounding box center [284, 118] width 41 height 14
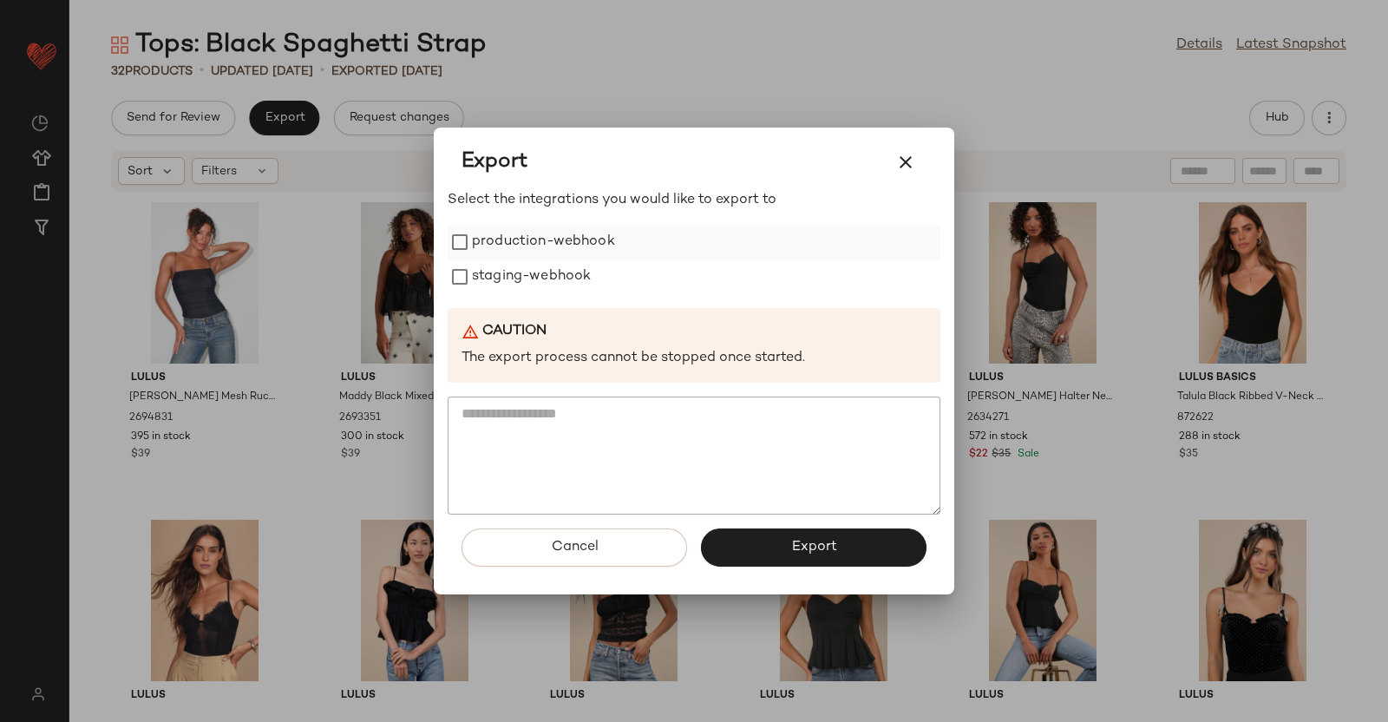
click at [502, 238] on label "production-webhook" at bounding box center [543, 242] width 143 height 35
click at [516, 266] on label "staging-webhook" at bounding box center [531, 276] width 119 height 35
click at [772, 538] on button "Export" at bounding box center [814, 547] width 226 height 38
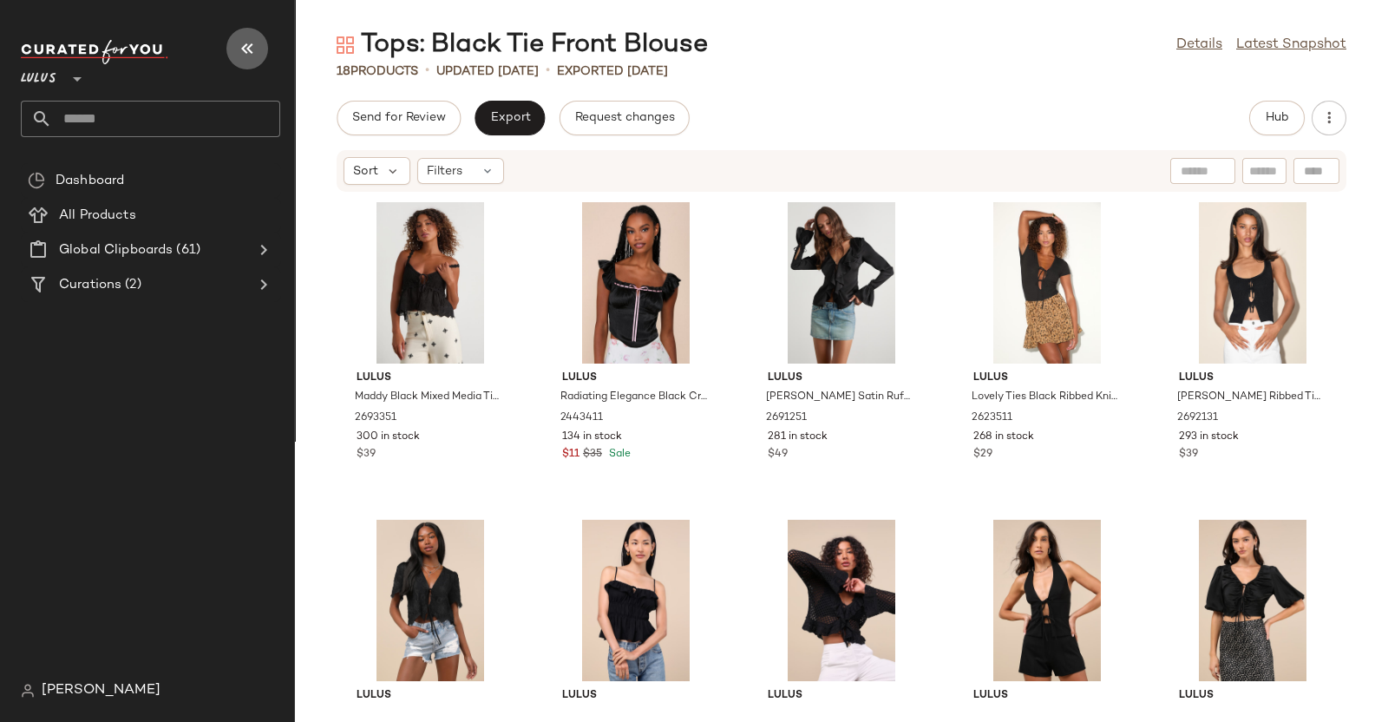
click at [248, 38] on icon "button" at bounding box center [247, 48] width 21 height 21
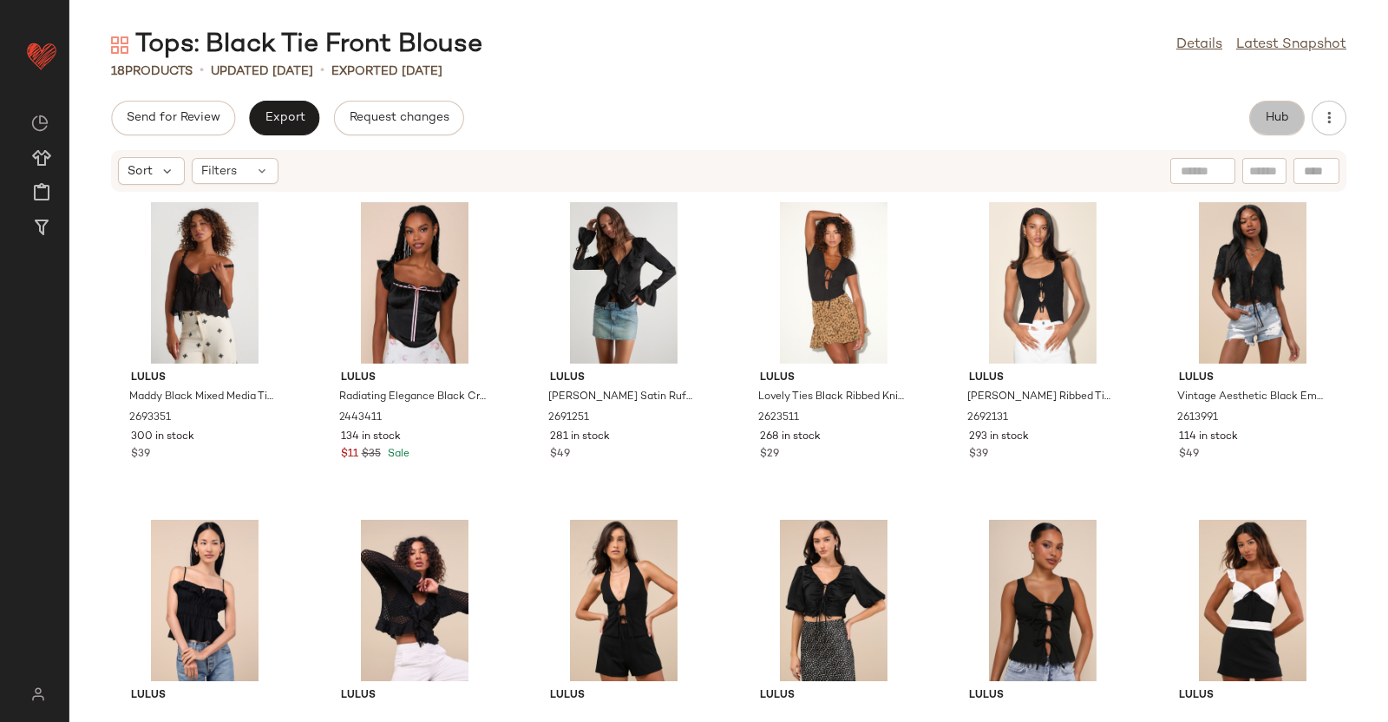
click at [1271, 124] on span "Hub" at bounding box center [1277, 118] width 24 height 14
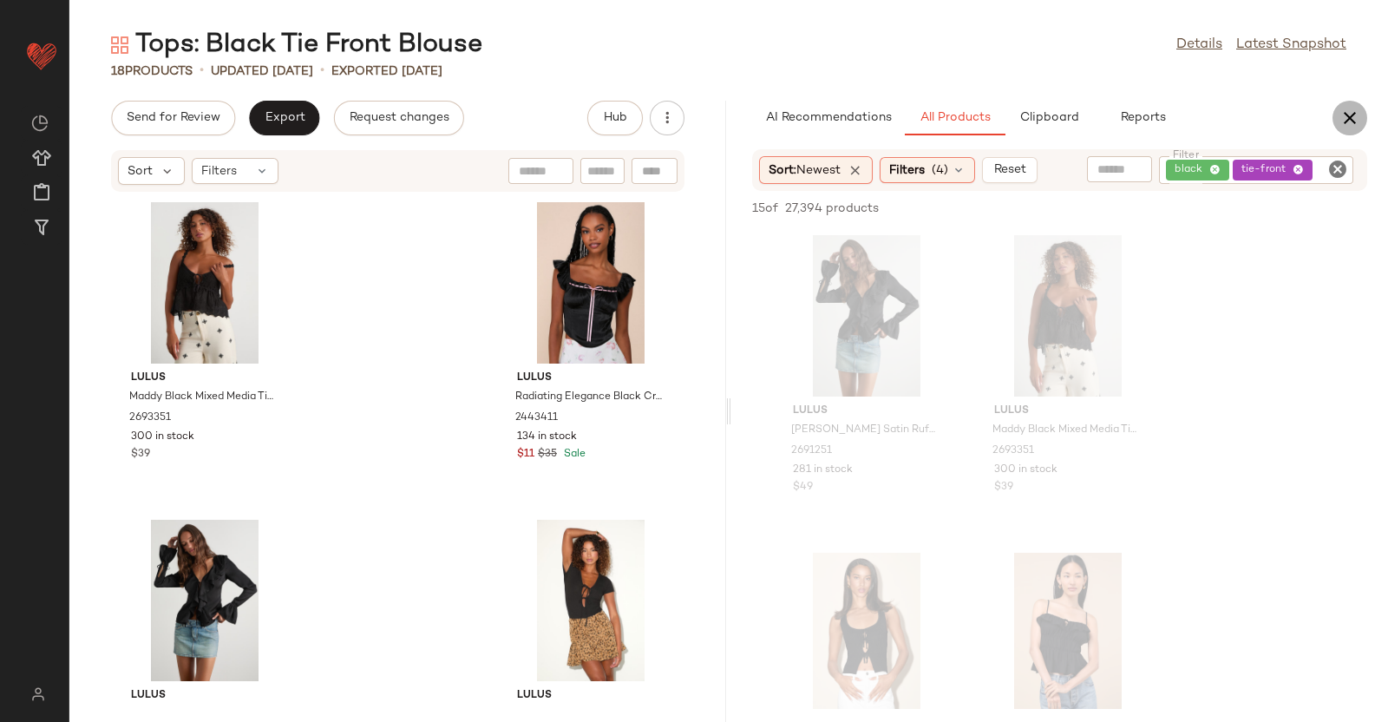
click at [1349, 123] on icon "button" at bounding box center [1350, 118] width 21 height 21
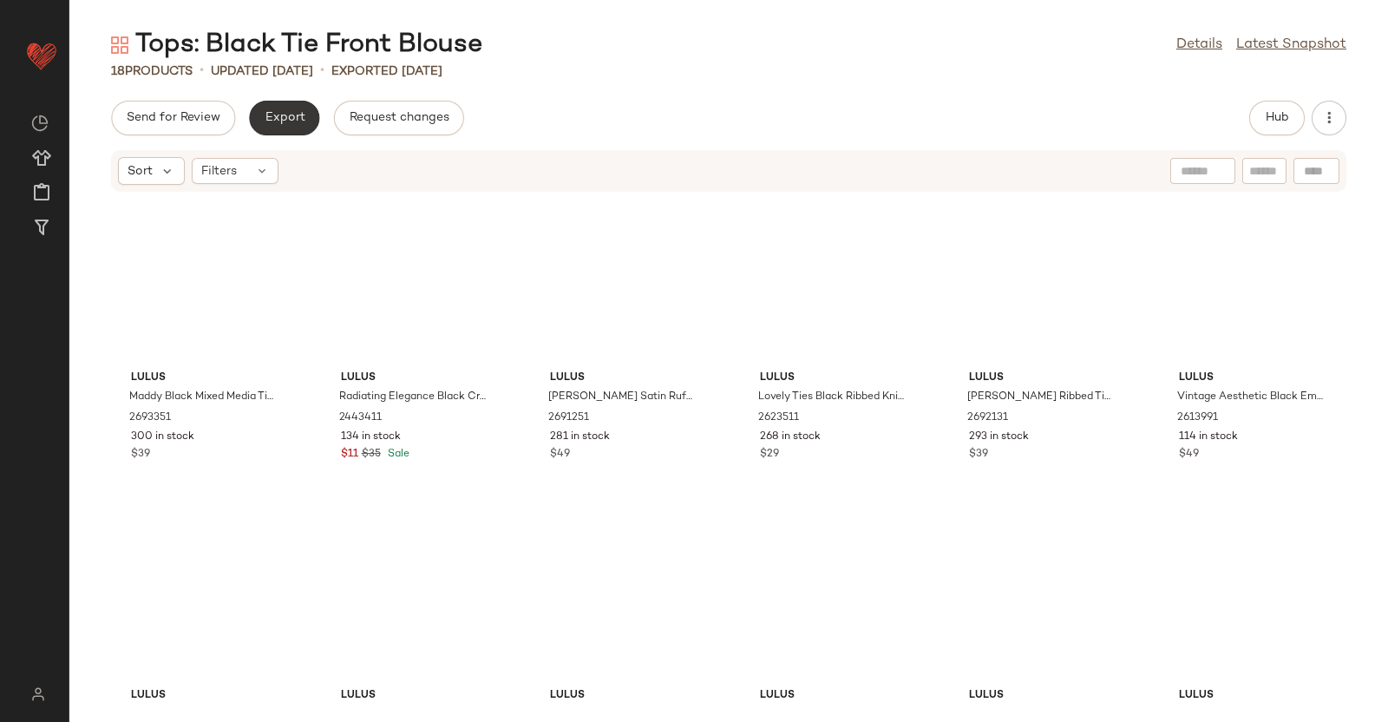
click at [283, 125] on span "Export" at bounding box center [284, 118] width 41 height 14
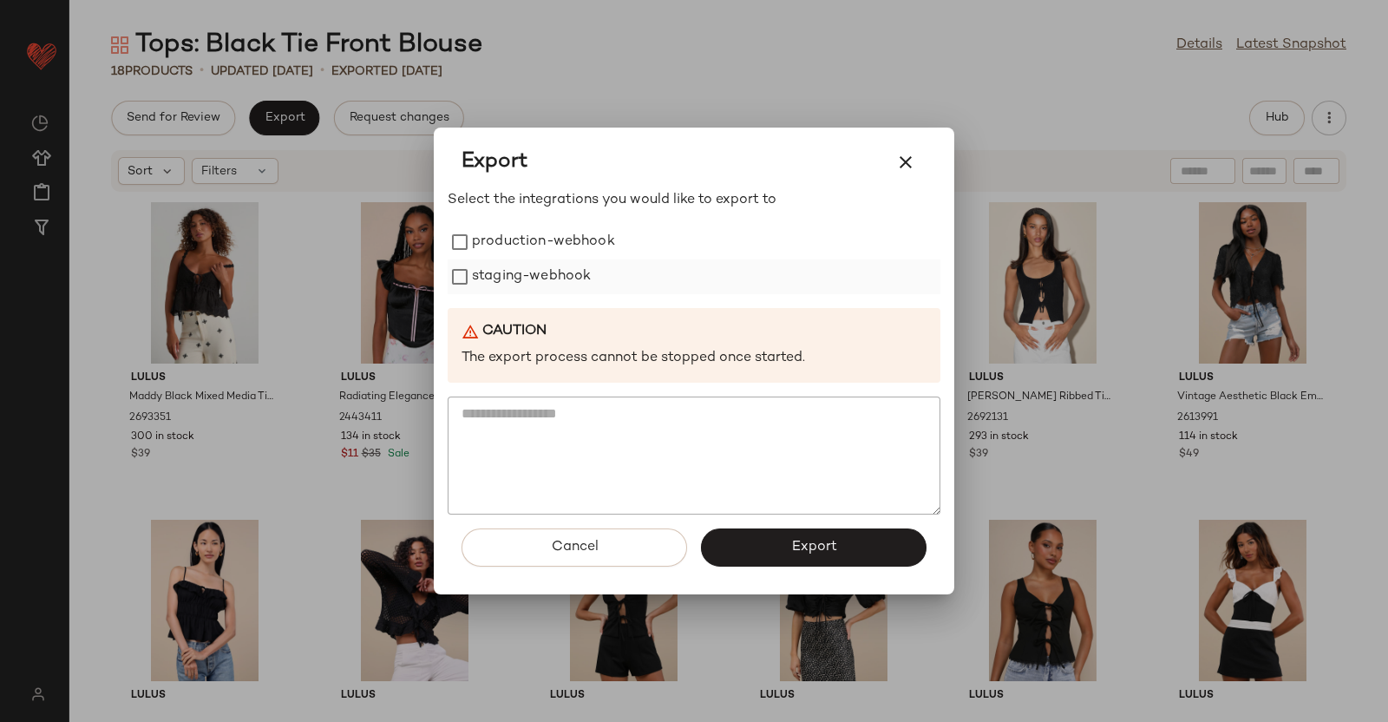
click at [477, 262] on label "staging-webhook" at bounding box center [531, 276] width 119 height 35
click at [502, 253] on label "production-webhook" at bounding box center [543, 242] width 143 height 35
click at [794, 560] on button "Export" at bounding box center [814, 547] width 226 height 38
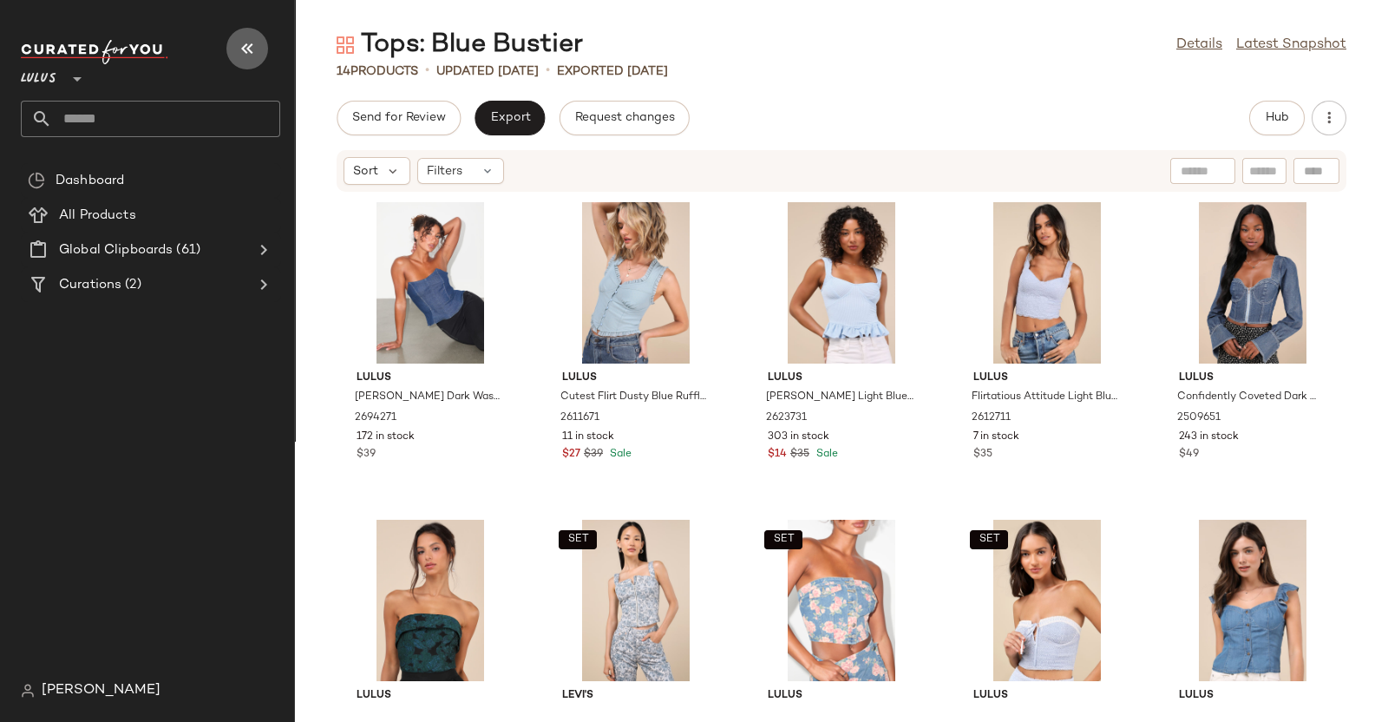
click at [252, 43] on icon "button" at bounding box center [247, 48] width 21 height 21
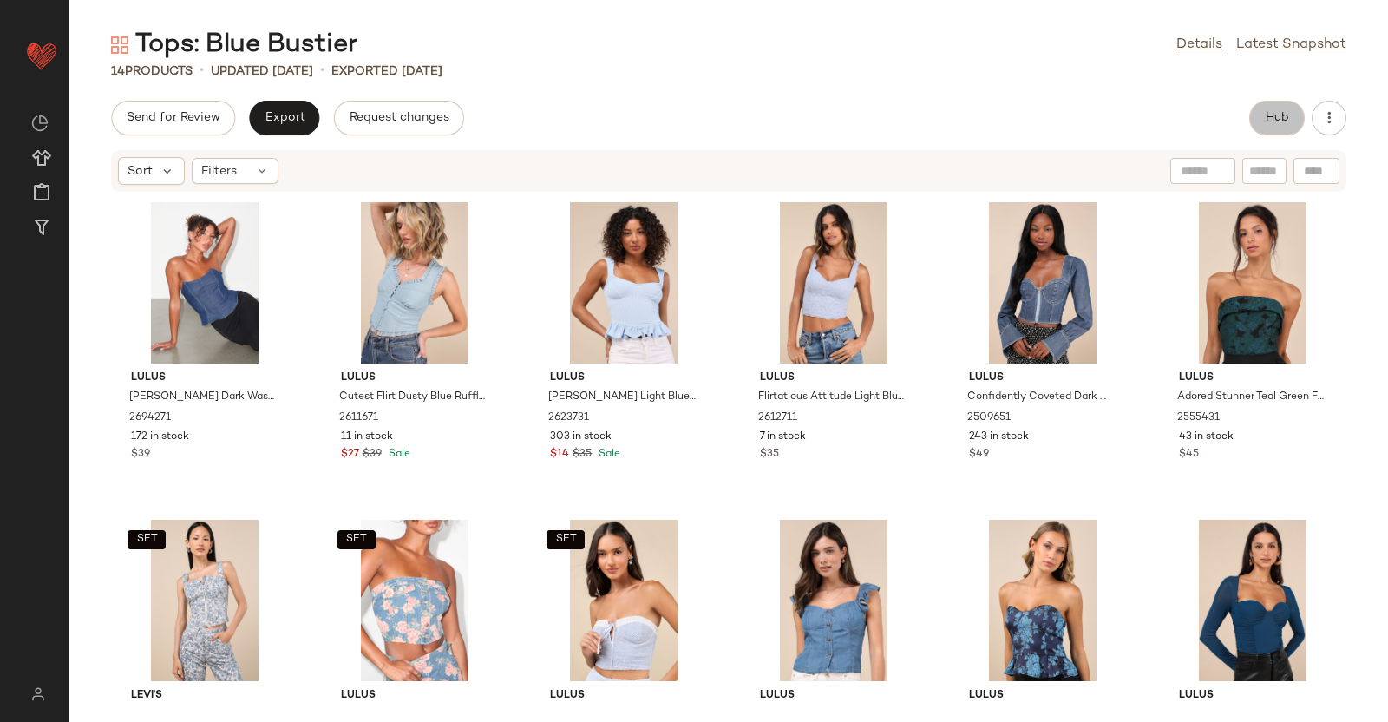
click at [1252, 118] on button "Hub" at bounding box center [1277, 118] width 56 height 35
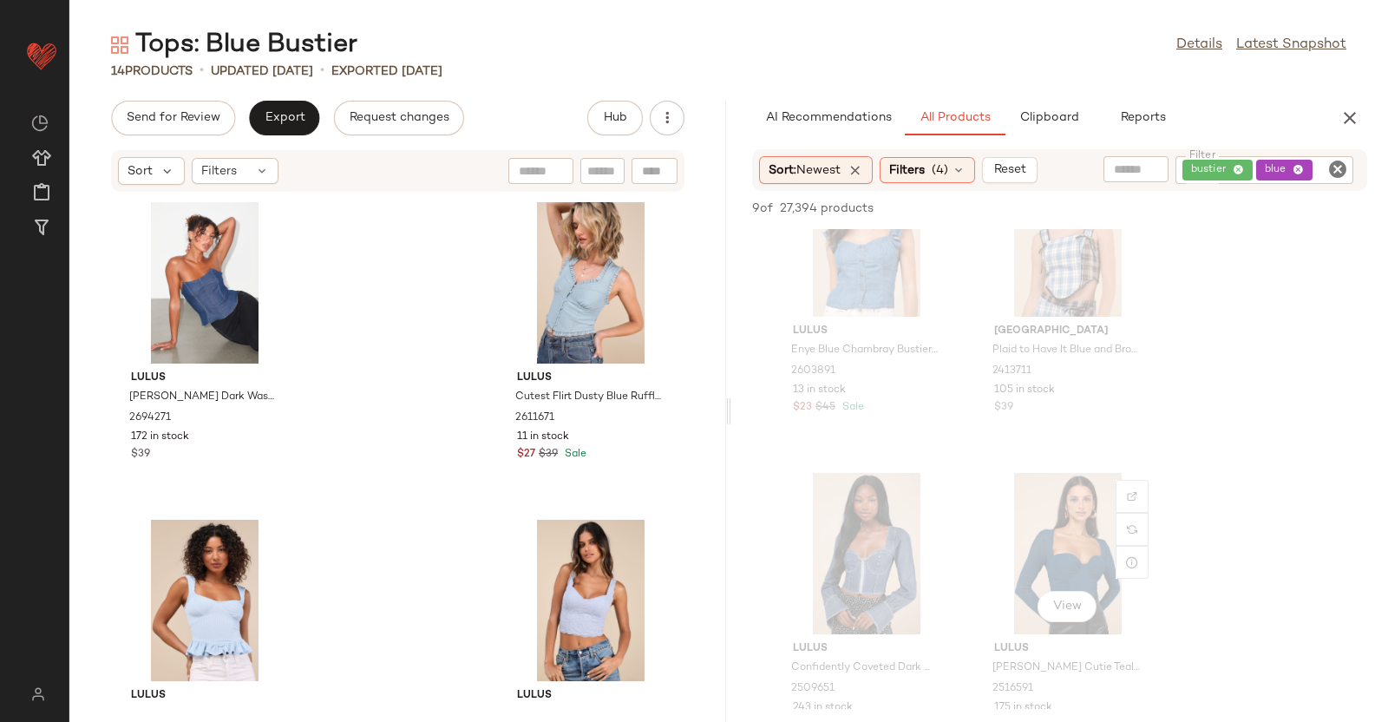
scroll to position [936, 0]
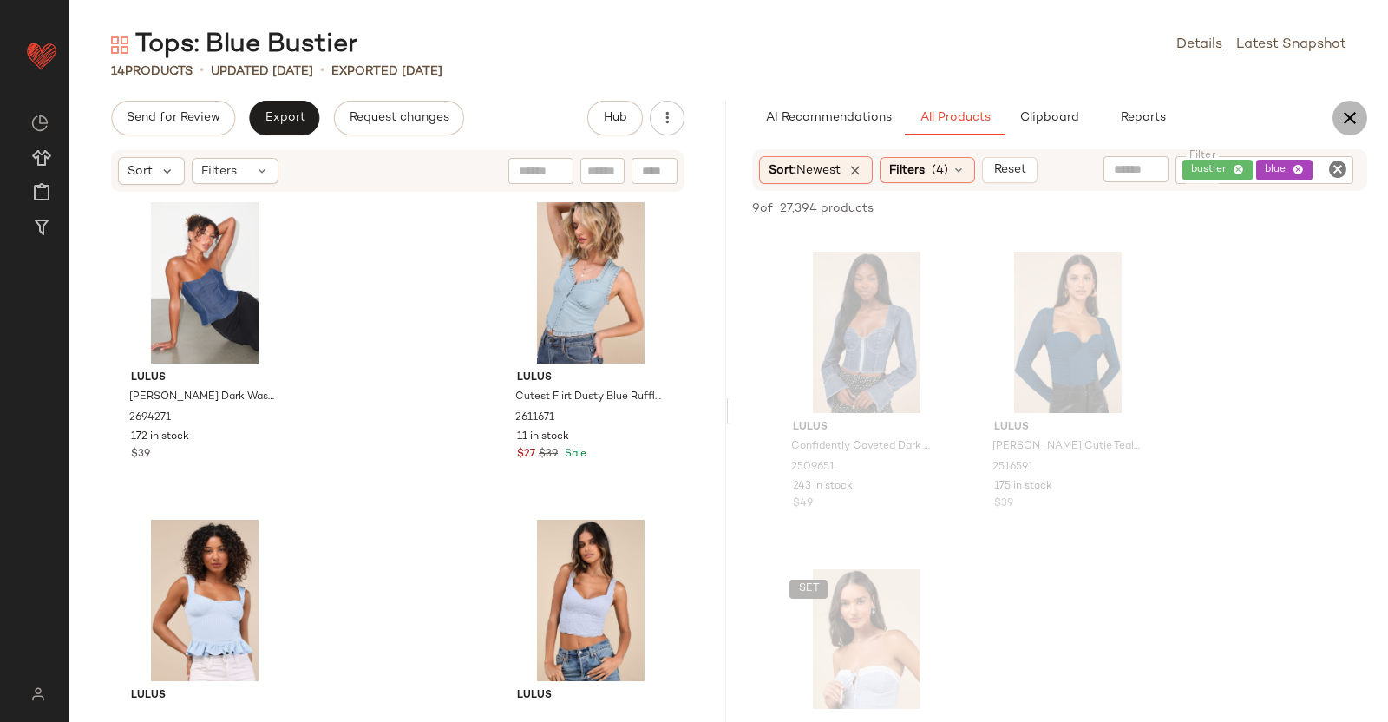
click at [1347, 125] on icon "button" at bounding box center [1350, 118] width 21 height 21
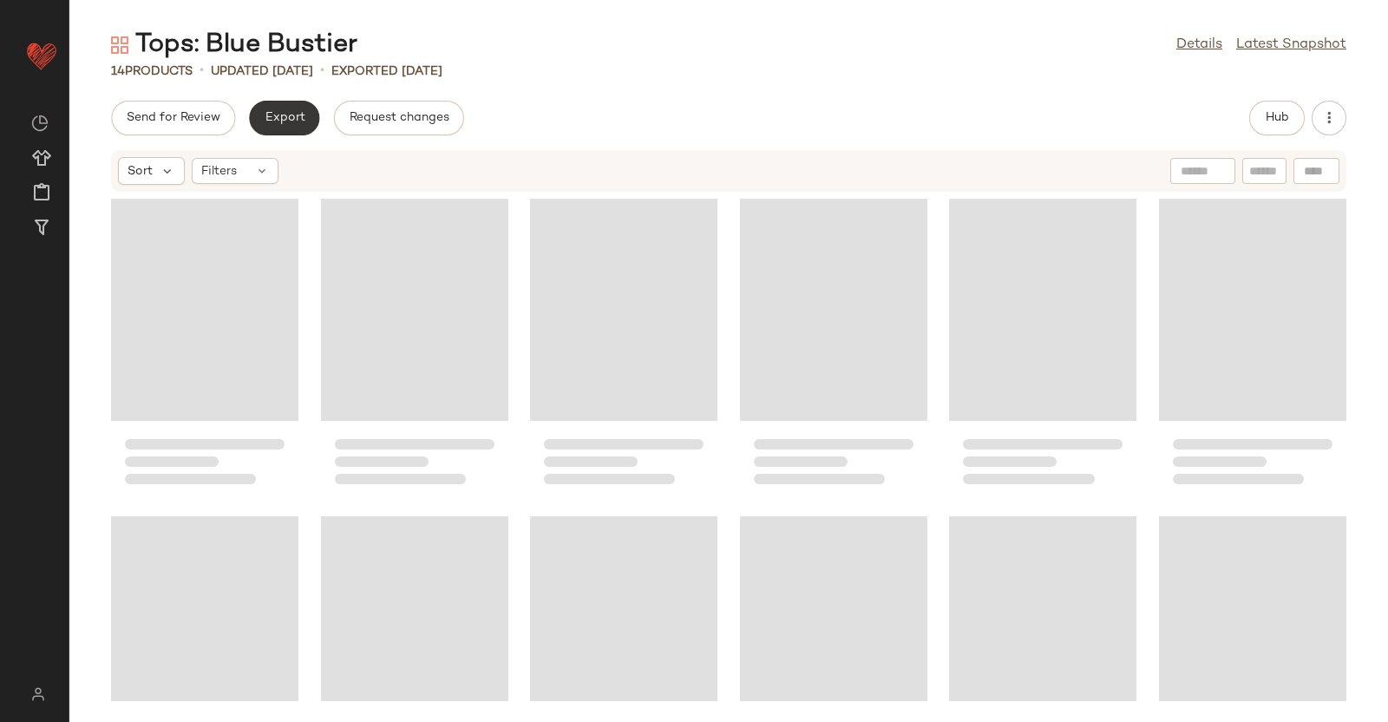
click at [260, 110] on button "Export" at bounding box center [284, 118] width 70 height 35
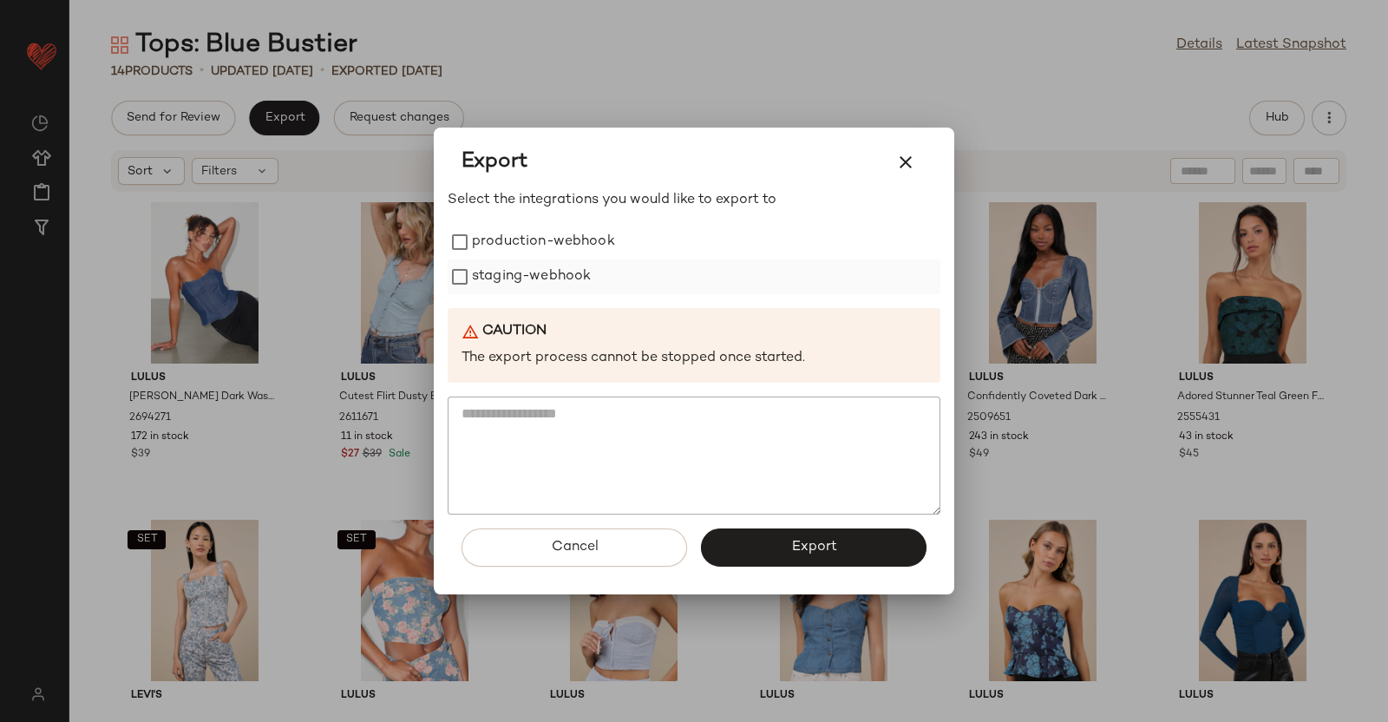
click at [497, 259] on label "staging-webhook" at bounding box center [531, 276] width 119 height 35
click at [504, 254] on label "production-webhook" at bounding box center [543, 242] width 143 height 35
click at [759, 531] on button "Export" at bounding box center [814, 547] width 226 height 38
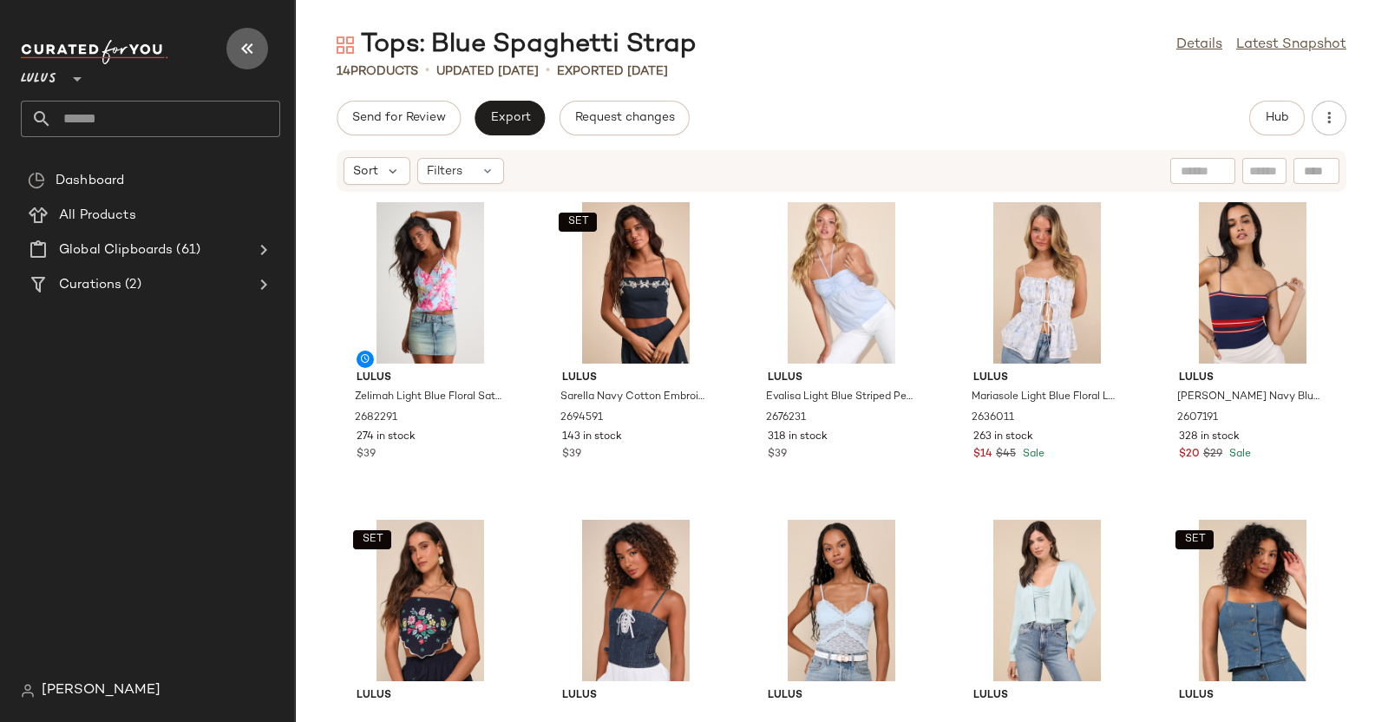
click at [244, 41] on icon "button" at bounding box center [247, 48] width 21 height 21
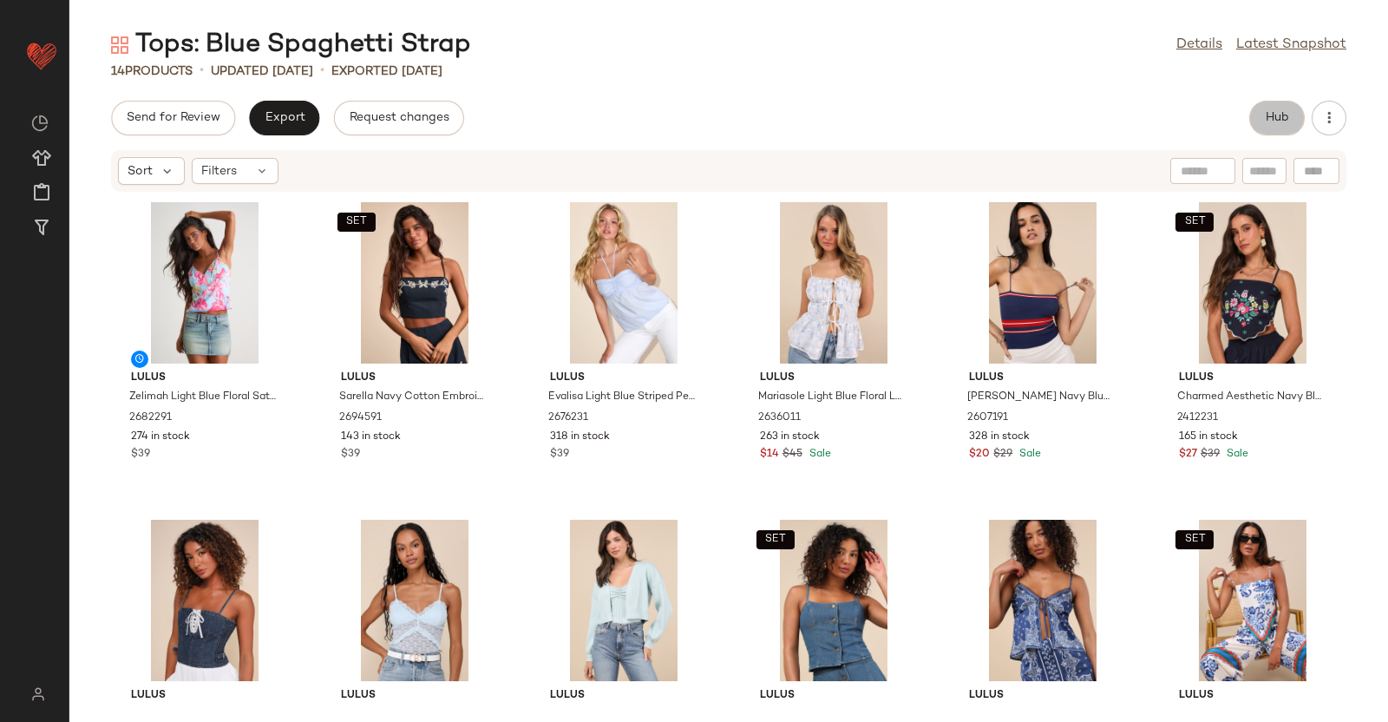
click at [1272, 134] on button "Hub" at bounding box center [1277, 118] width 56 height 35
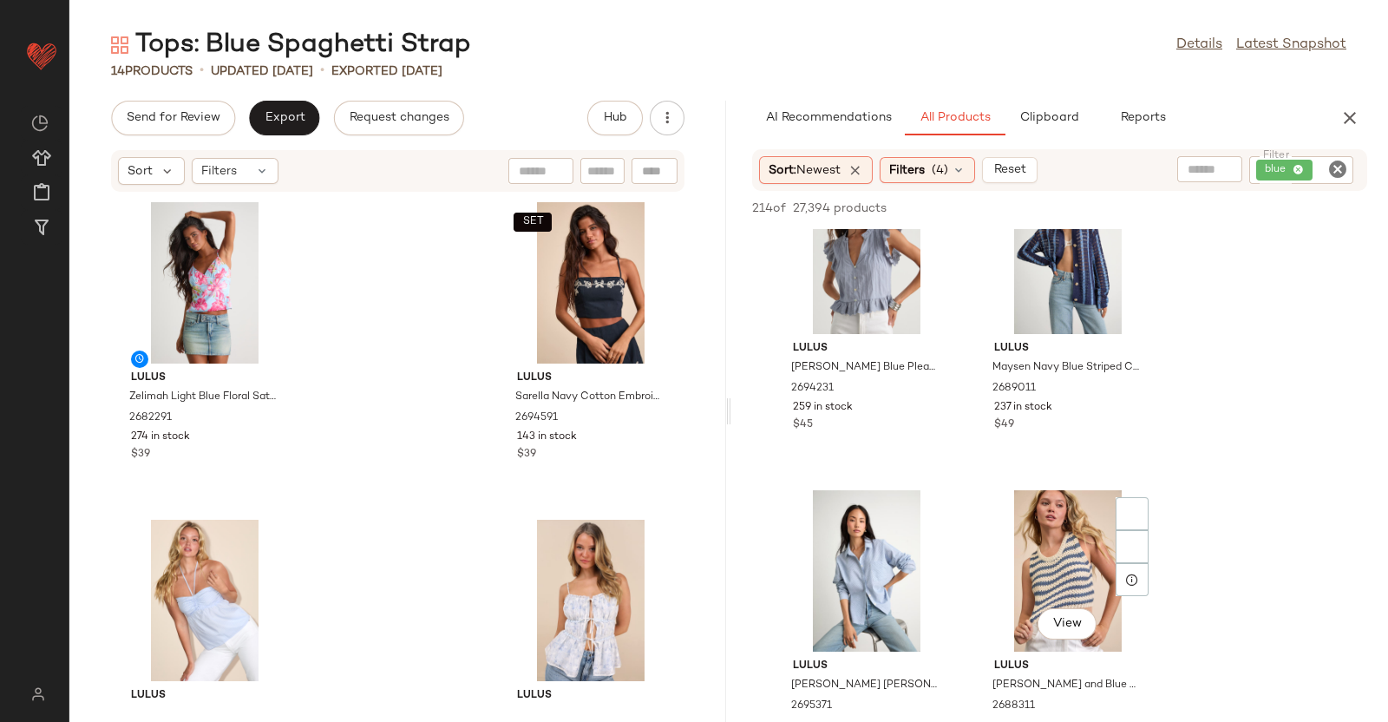
scroll to position [950, 0]
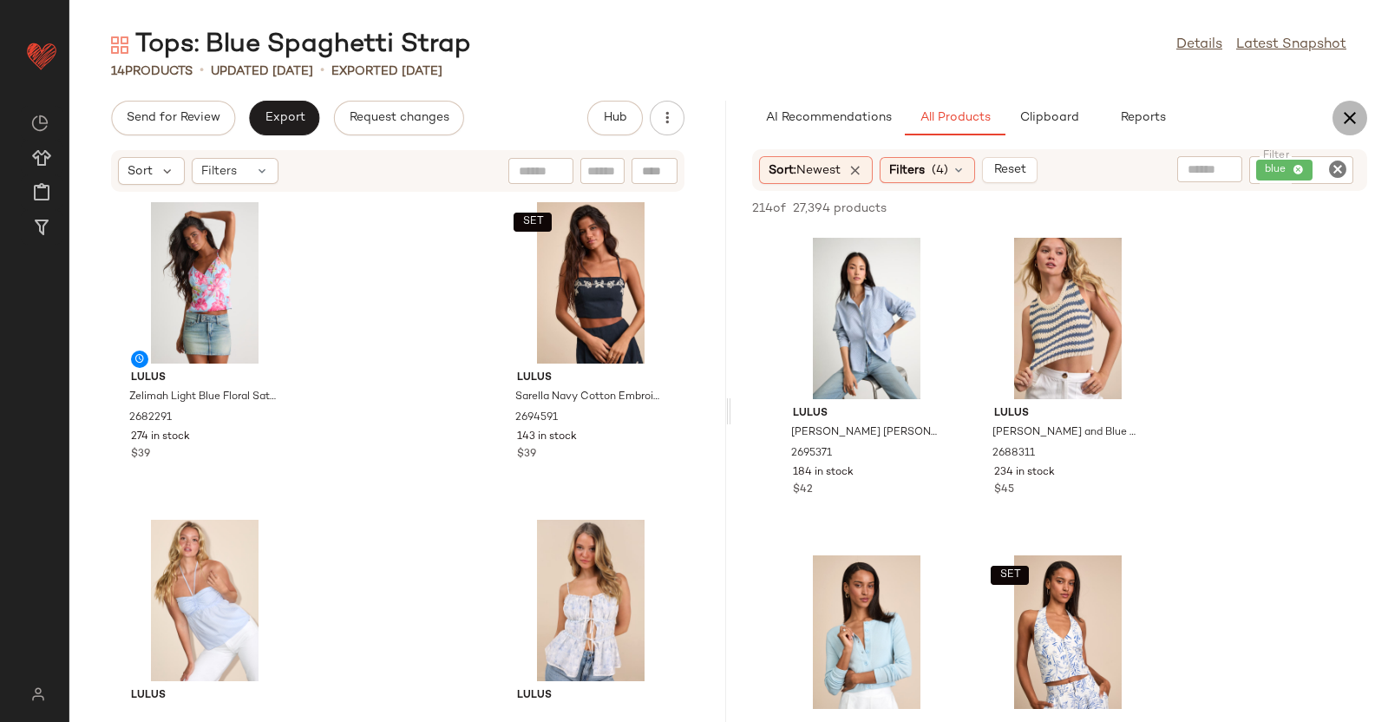
click at [1345, 108] on icon "button" at bounding box center [1350, 118] width 21 height 21
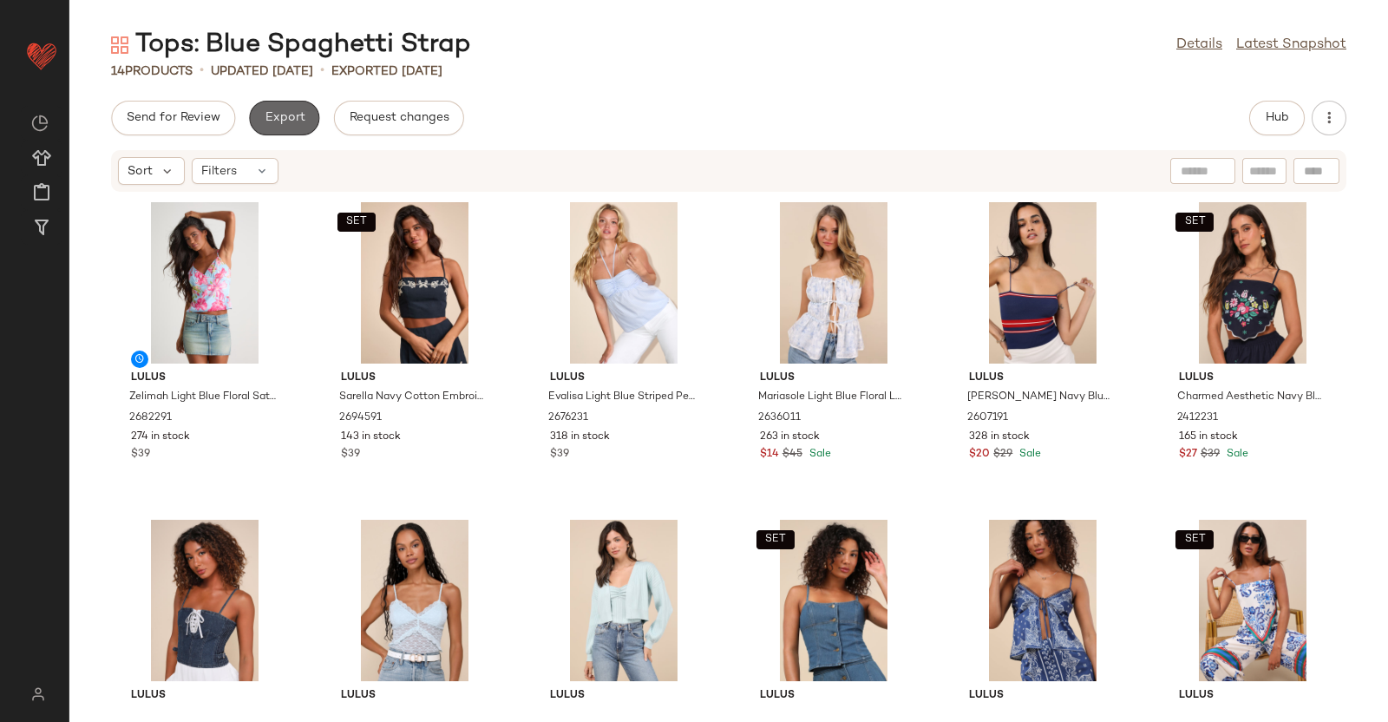
click at [259, 122] on button "Export" at bounding box center [284, 118] width 70 height 35
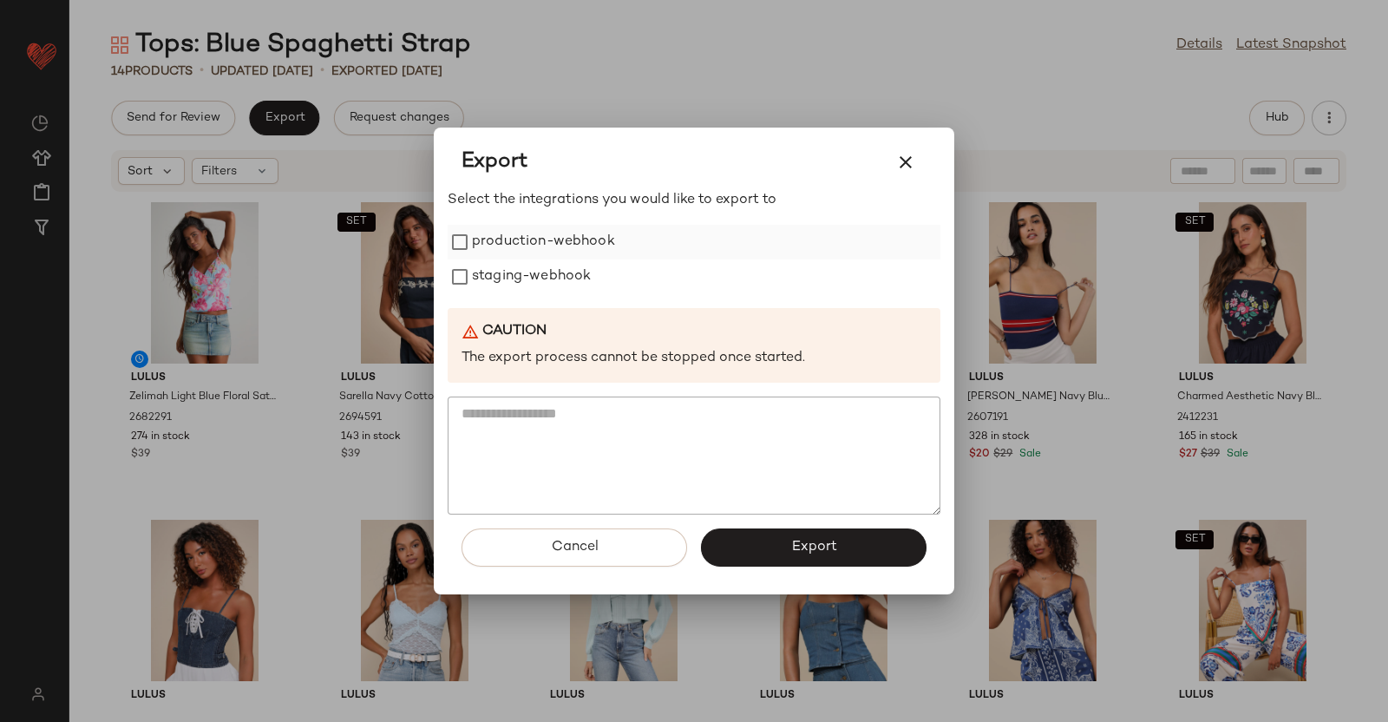
click at [503, 232] on label "production-webhook" at bounding box center [543, 242] width 143 height 35
click at [520, 275] on label "staging-webhook" at bounding box center [531, 276] width 119 height 35
click at [824, 534] on button "Export" at bounding box center [814, 547] width 226 height 38
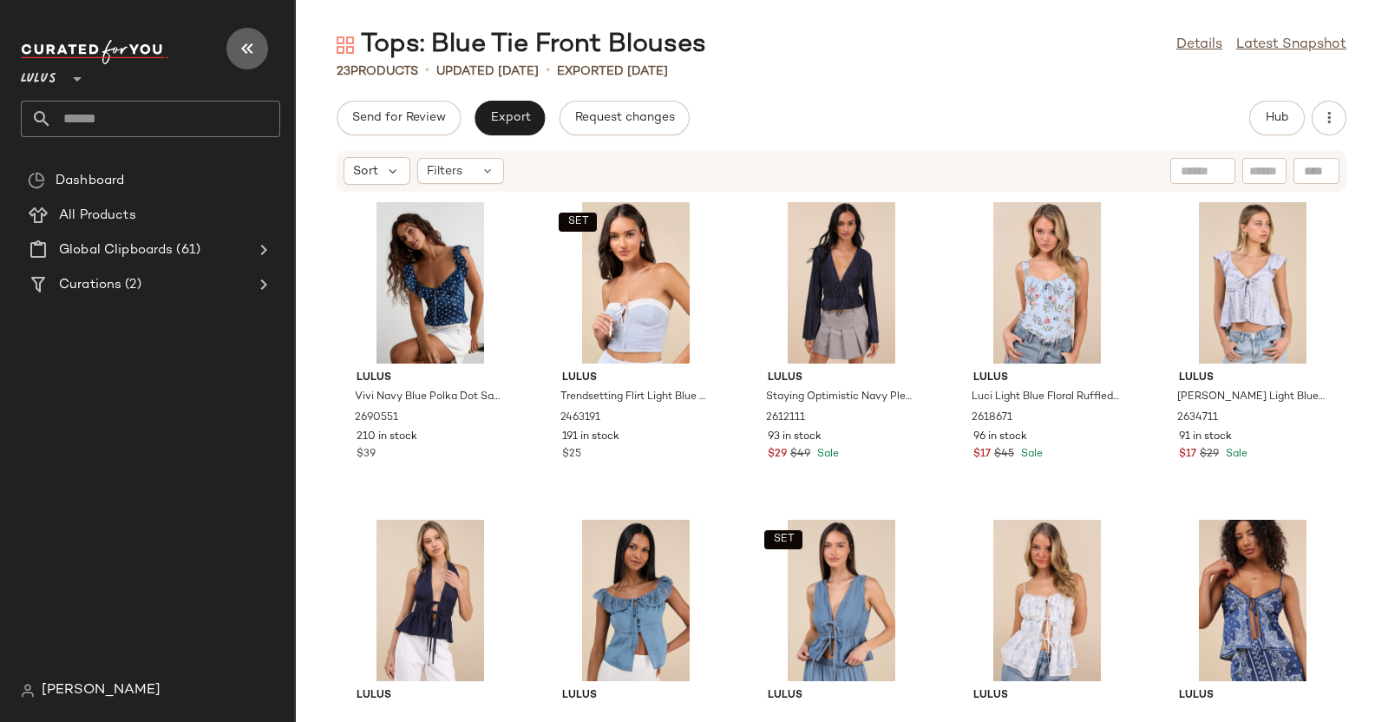
click at [257, 35] on button "button" at bounding box center [247, 49] width 42 height 42
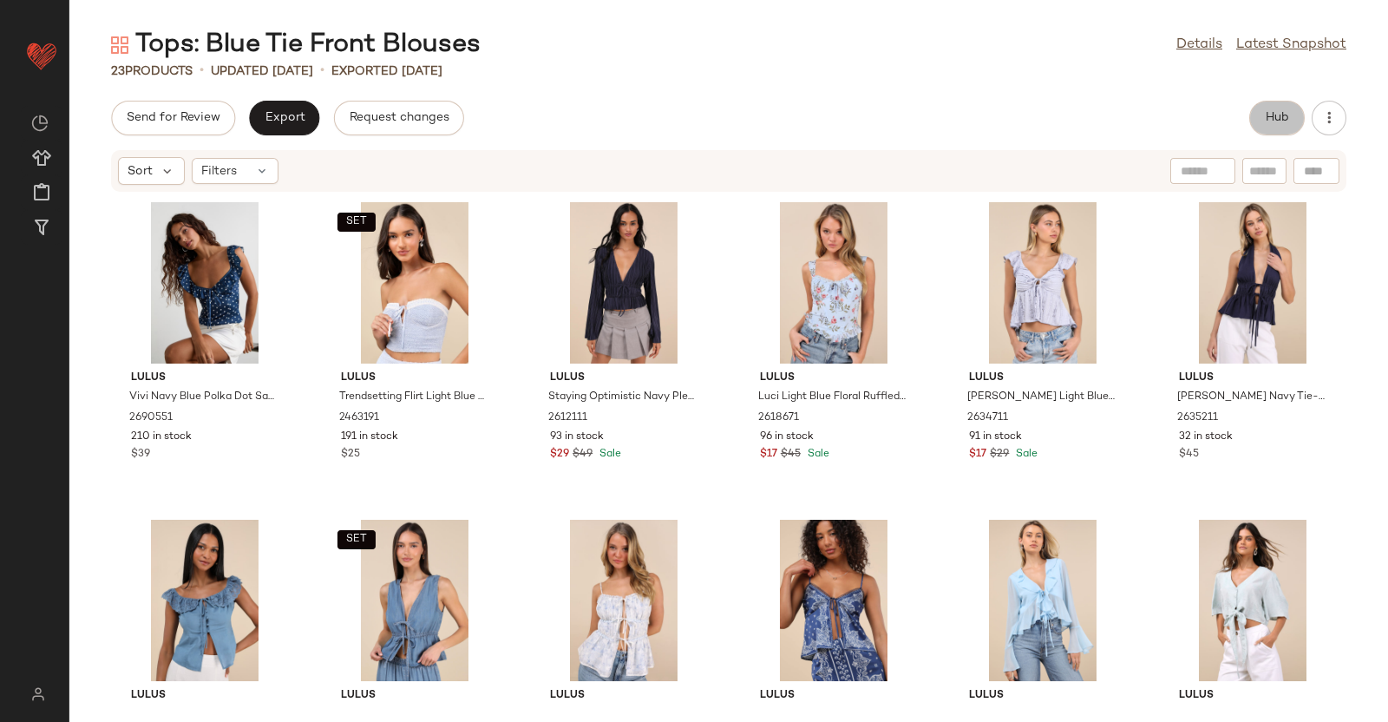
click at [1265, 128] on button "Hub" at bounding box center [1277, 118] width 56 height 35
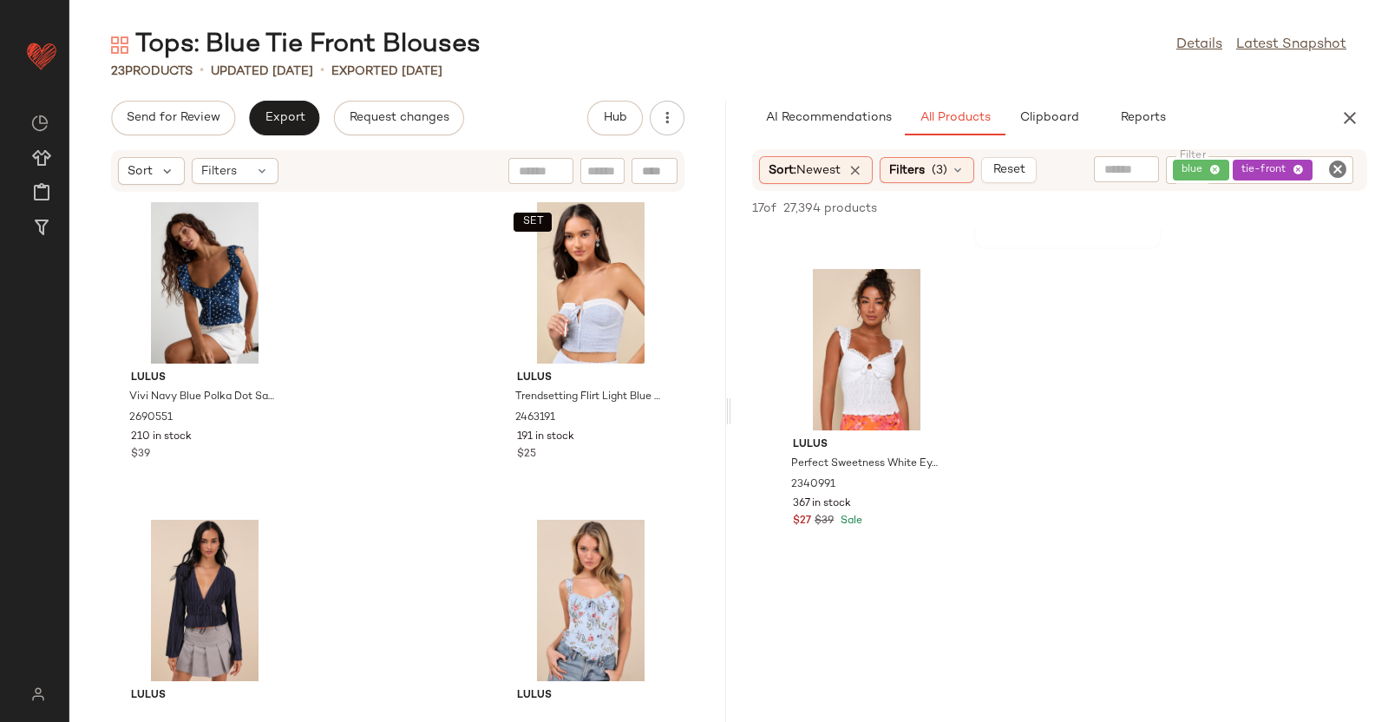
scroll to position [2782, 0]
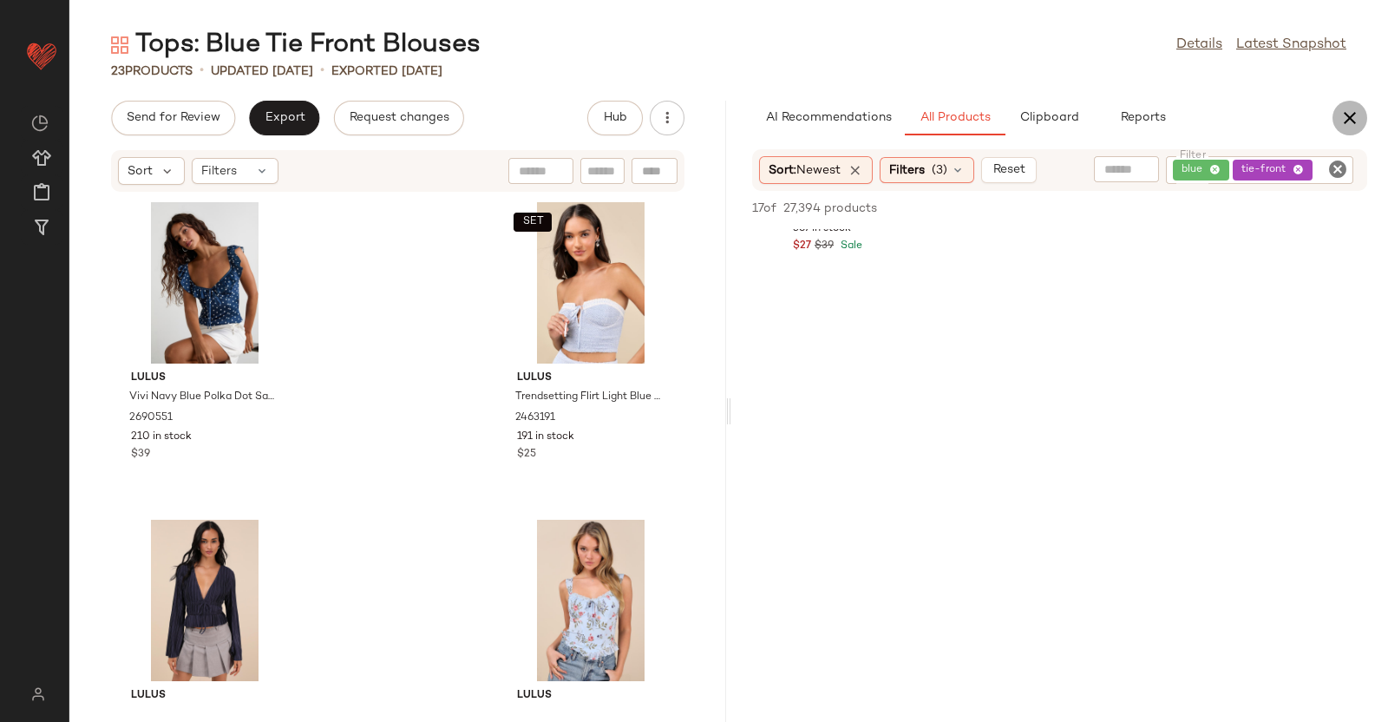
click at [1357, 121] on icon "button" at bounding box center [1350, 118] width 21 height 21
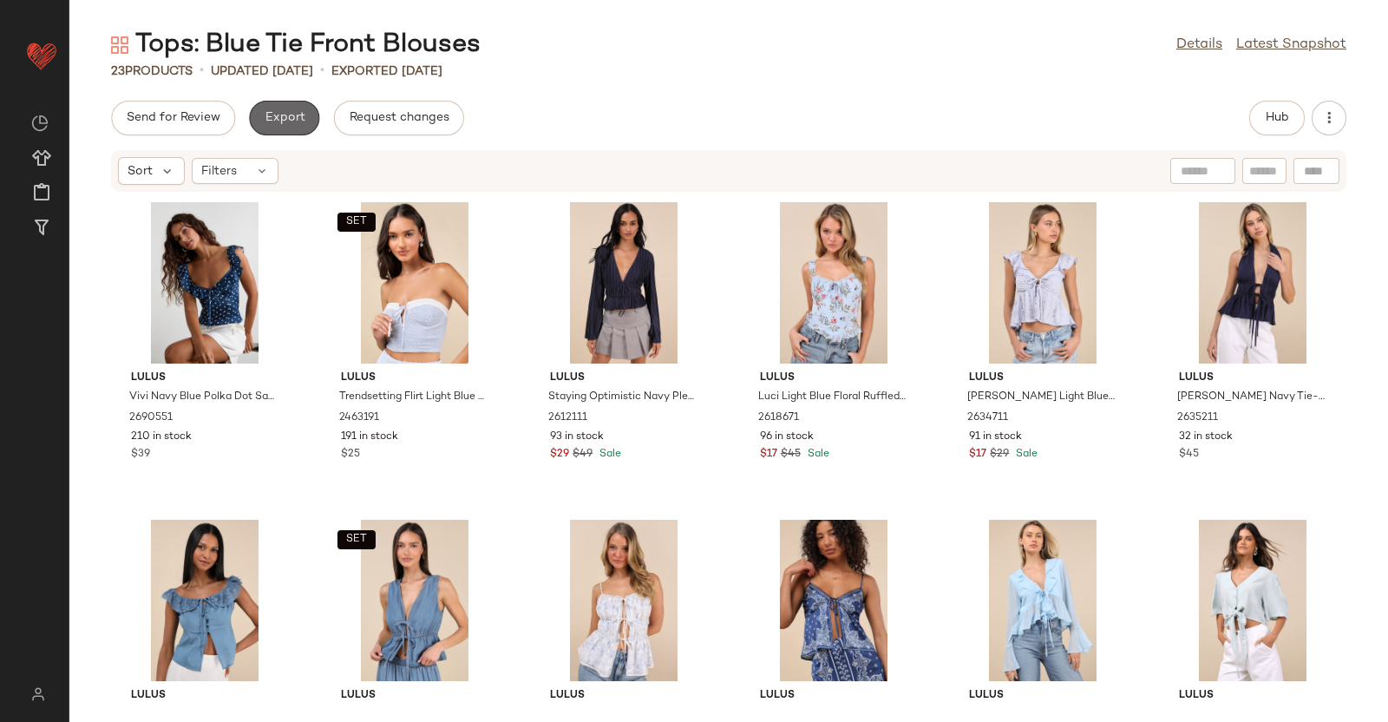
click at [284, 128] on button "Export" at bounding box center [284, 118] width 70 height 35
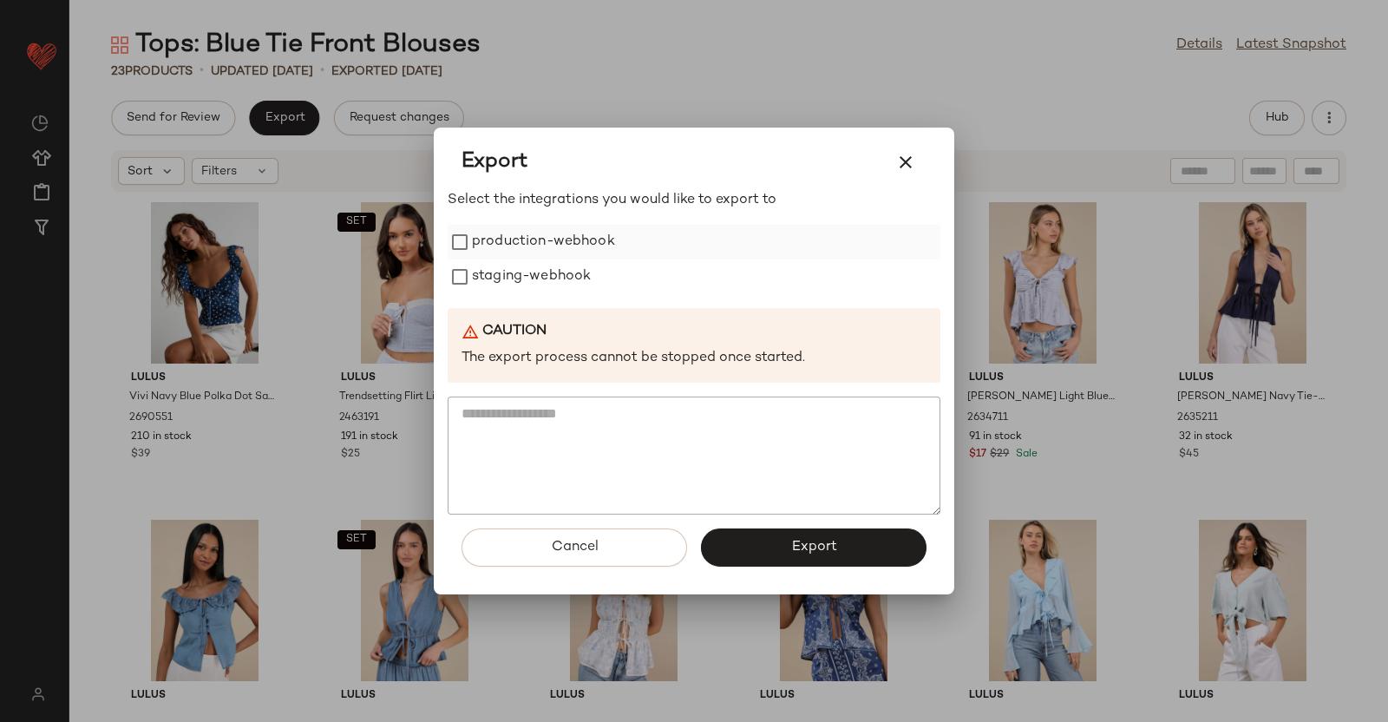
click at [503, 226] on label "production-webhook" at bounding box center [543, 242] width 143 height 35
click at [524, 265] on label "staging-webhook" at bounding box center [531, 276] width 119 height 35
click at [808, 545] on span "Export" at bounding box center [813, 547] width 46 height 16
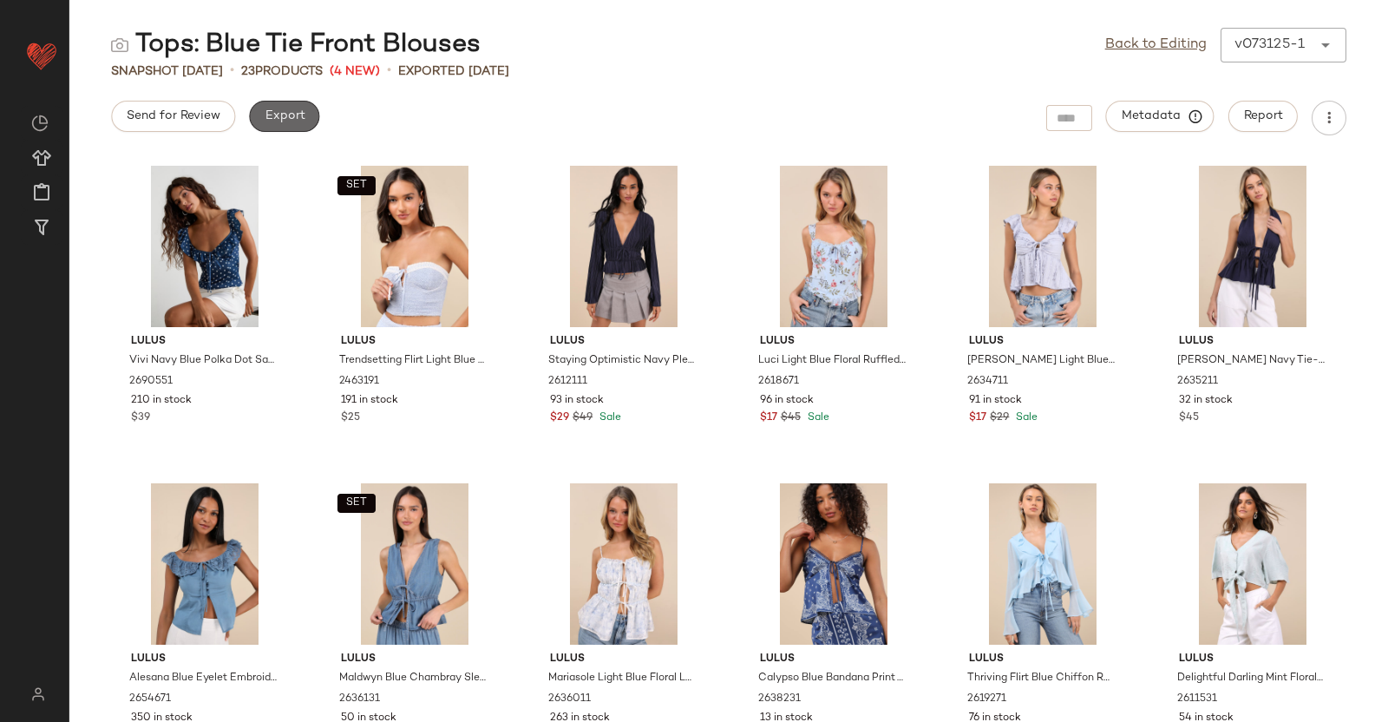
click at [293, 119] on span "Export" at bounding box center [284, 116] width 41 height 14
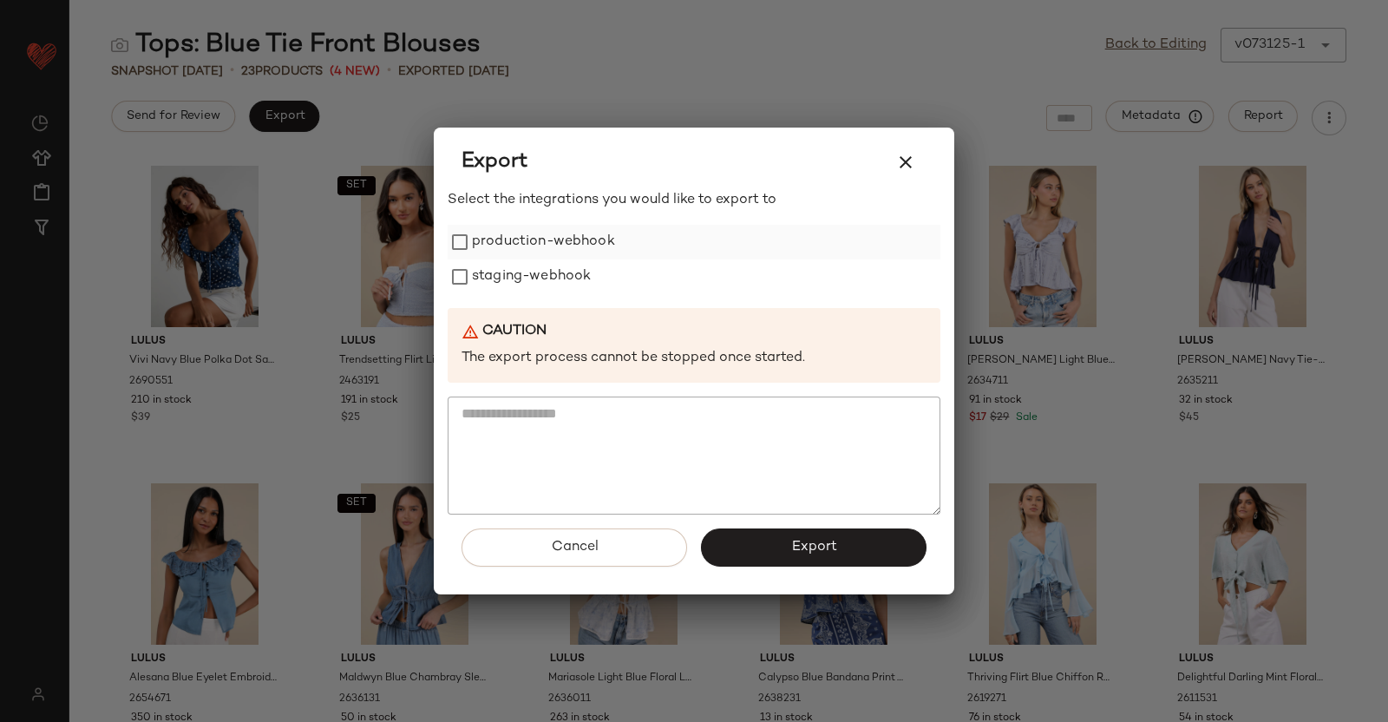
click at [551, 240] on label "production-webhook" at bounding box center [543, 242] width 143 height 35
click at [549, 256] on label "production-webhook" at bounding box center [543, 242] width 143 height 35
click at [549, 257] on label "production-webhook" at bounding box center [543, 242] width 143 height 35
click at [545, 294] on div "Select the integrations you would like to export to production-webhook staging-…" at bounding box center [694, 352] width 493 height 324
click at [573, 265] on label "staging-webhook" at bounding box center [531, 276] width 119 height 35
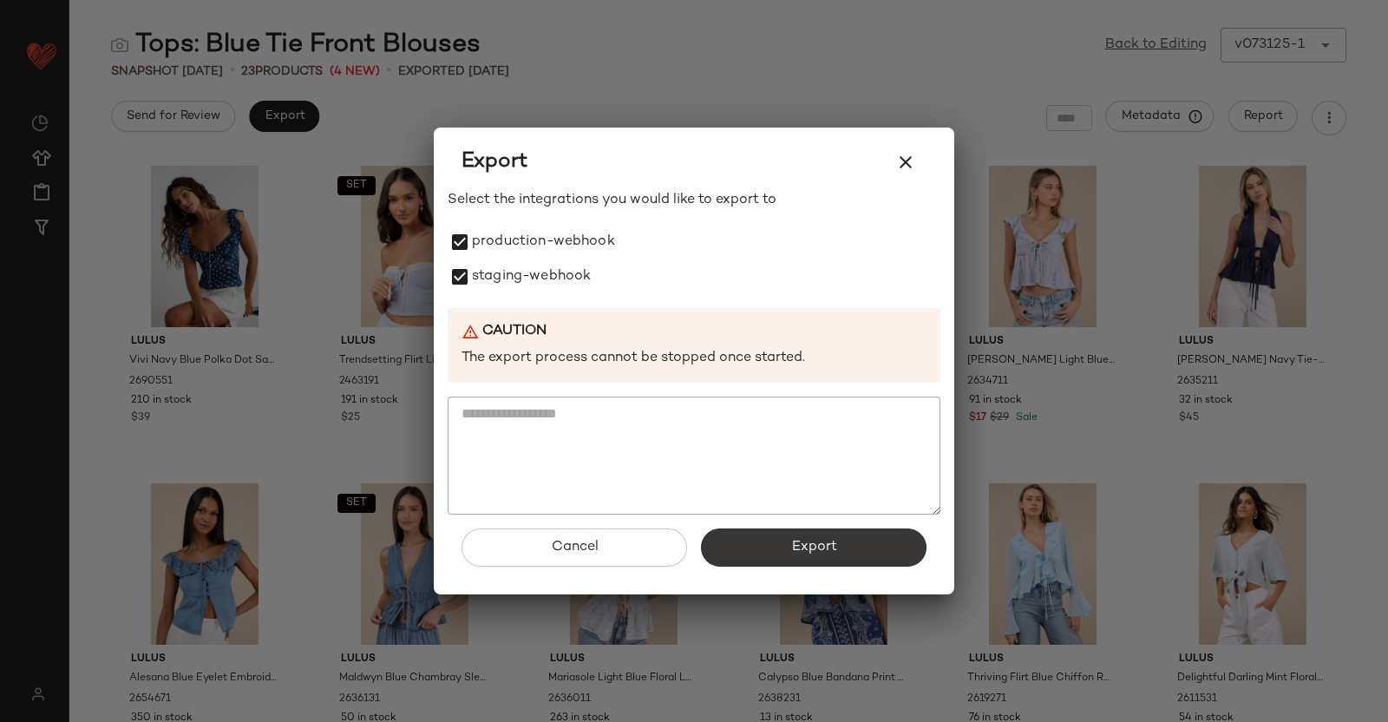
click at [833, 548] on span "Export" at bounding box center [813, 547] width 46 height 16
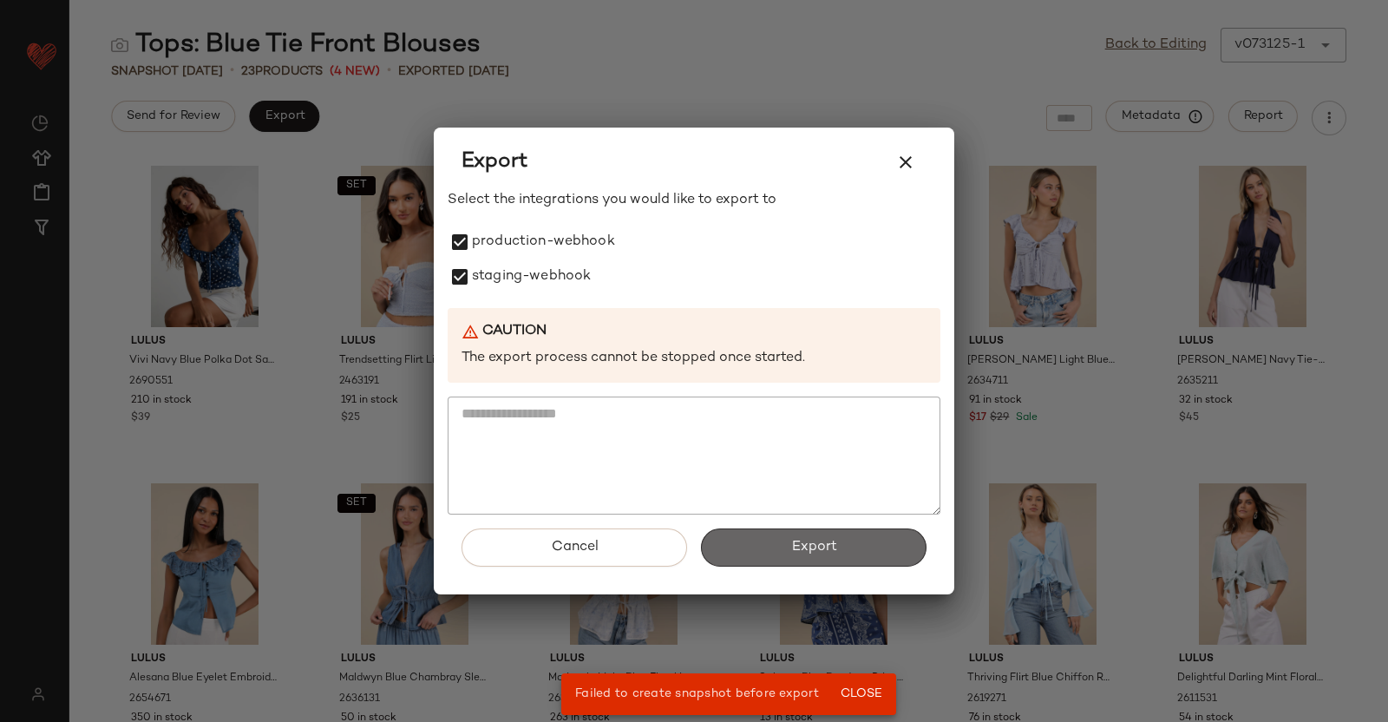
click at [833, 548] on span "Export" at bounding box center [813, 547] width 46 height 16
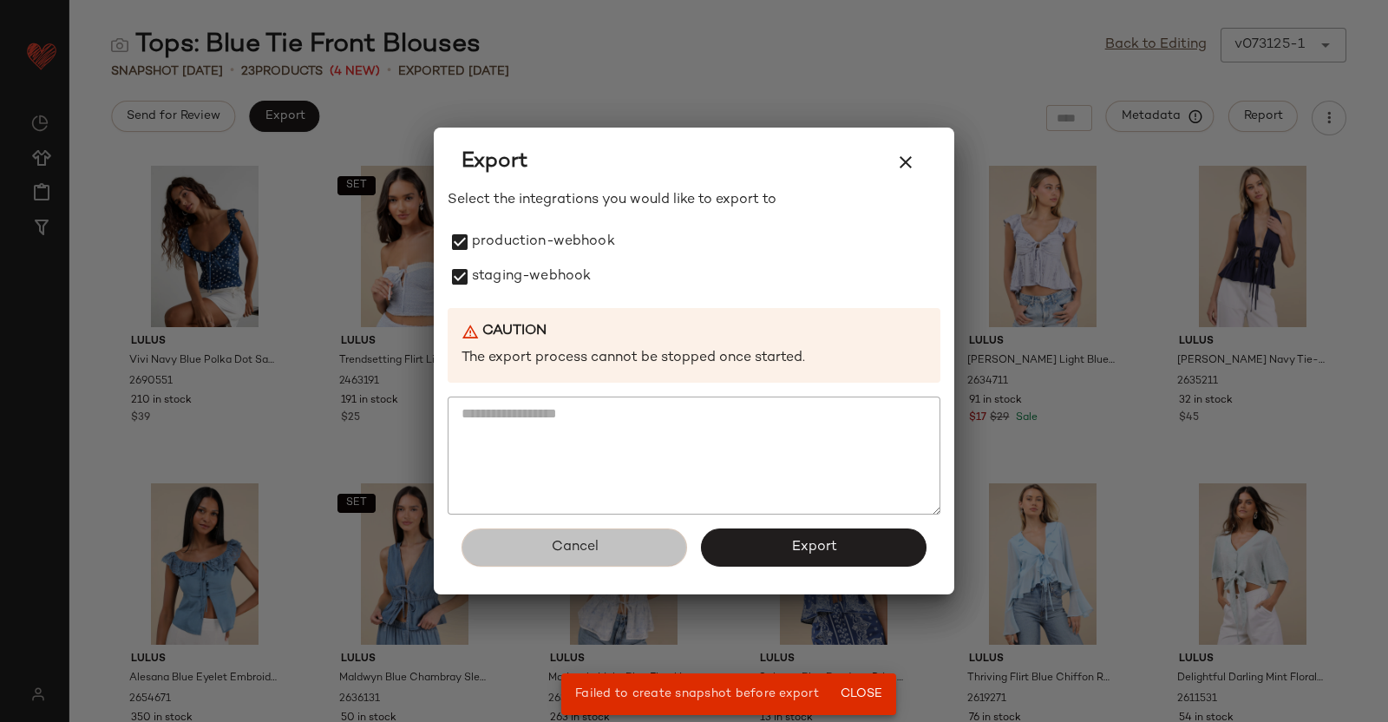
click at [597, 545] on span "Cancel" at bounding box center [574, 547] width 48 height 16
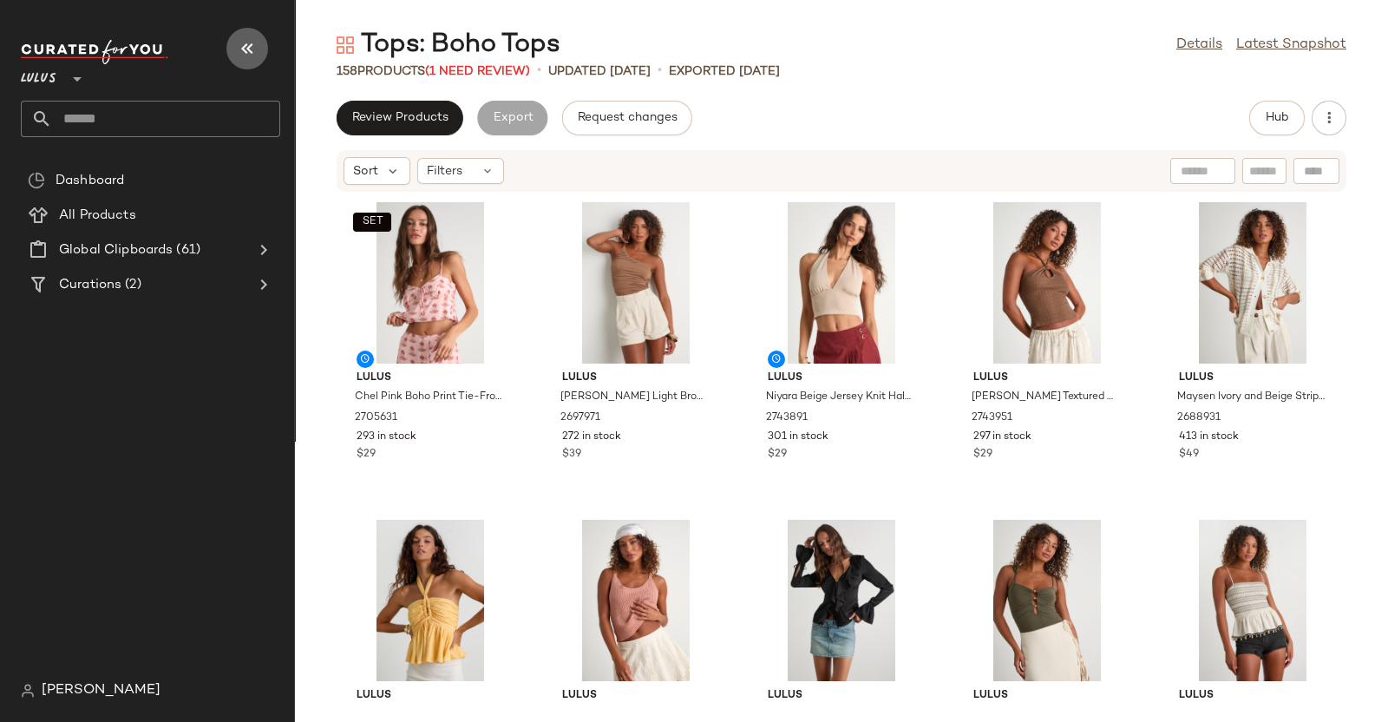
click at [252, 55] on icon "button" at bounding box center [247, 48] width 21 height 21
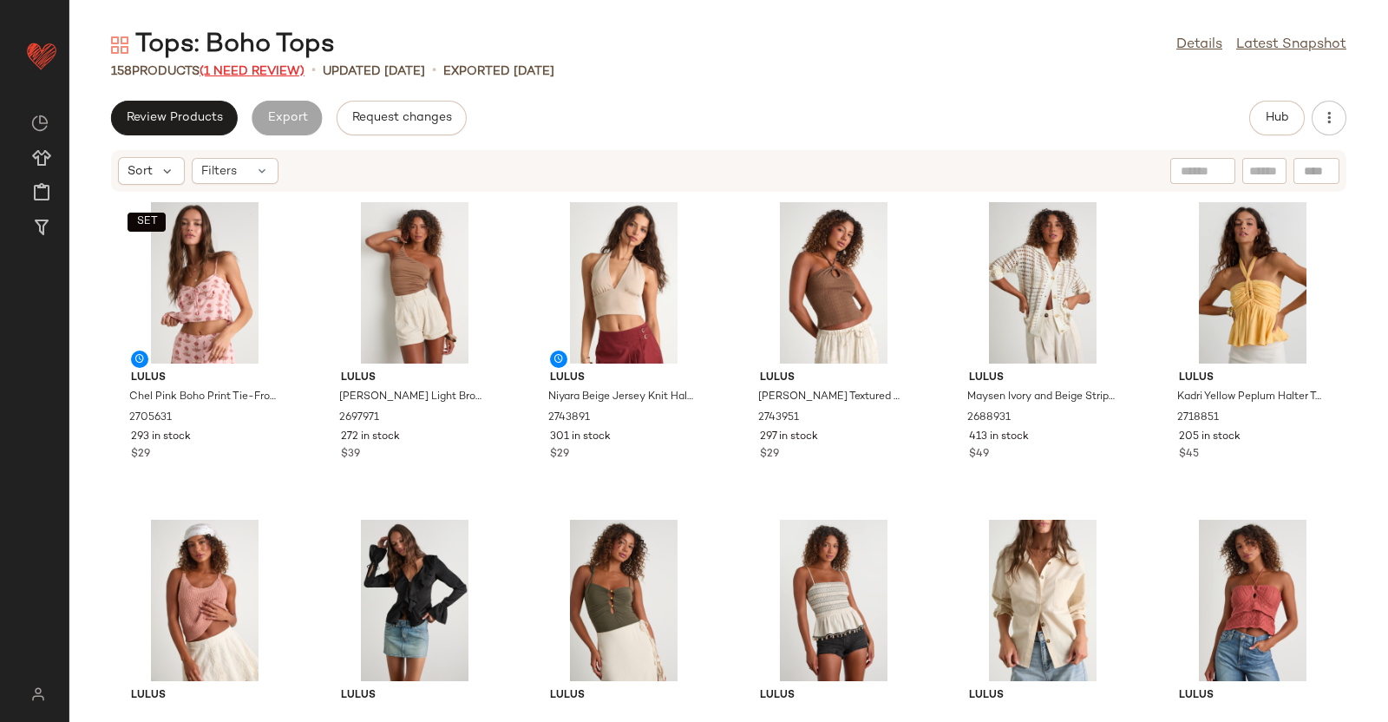
click at [271, 73] on span "(1 Need Review)" at bounding box center [252, 71] width 105 height 13
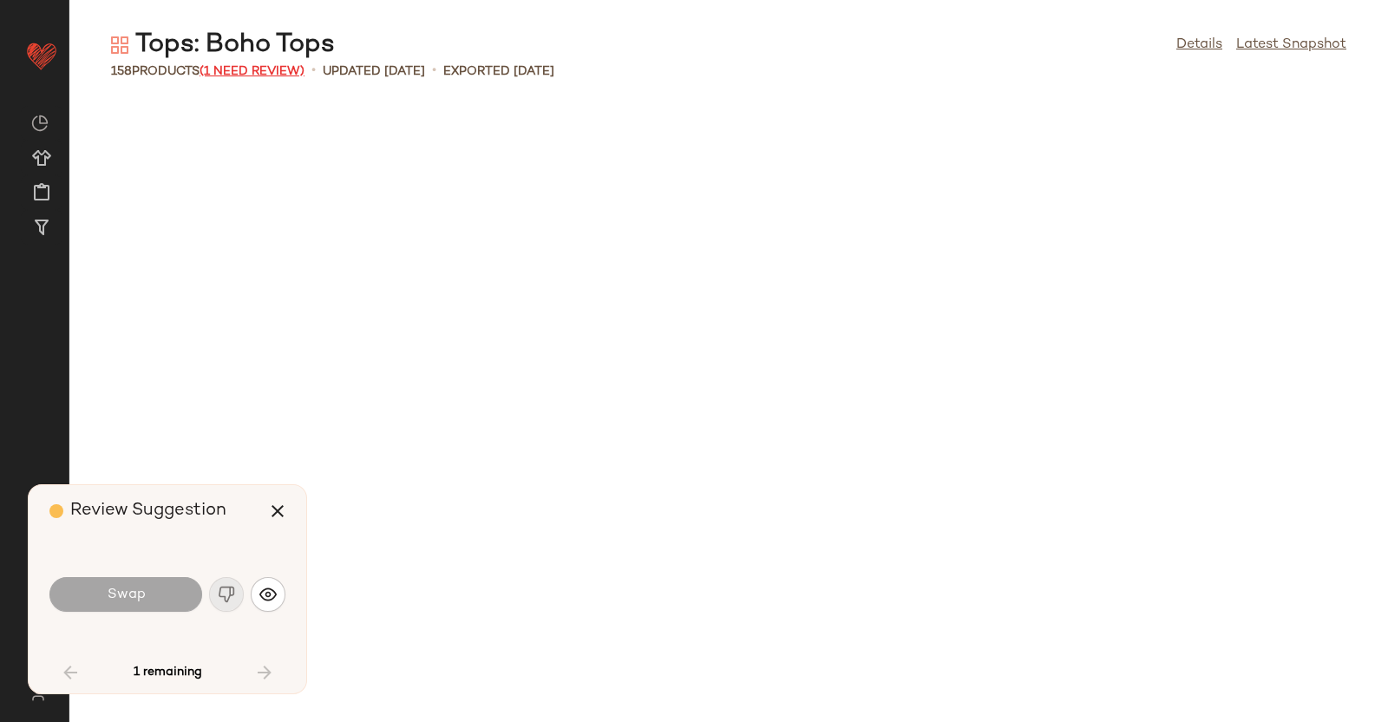
scroll to position [1270, 0]
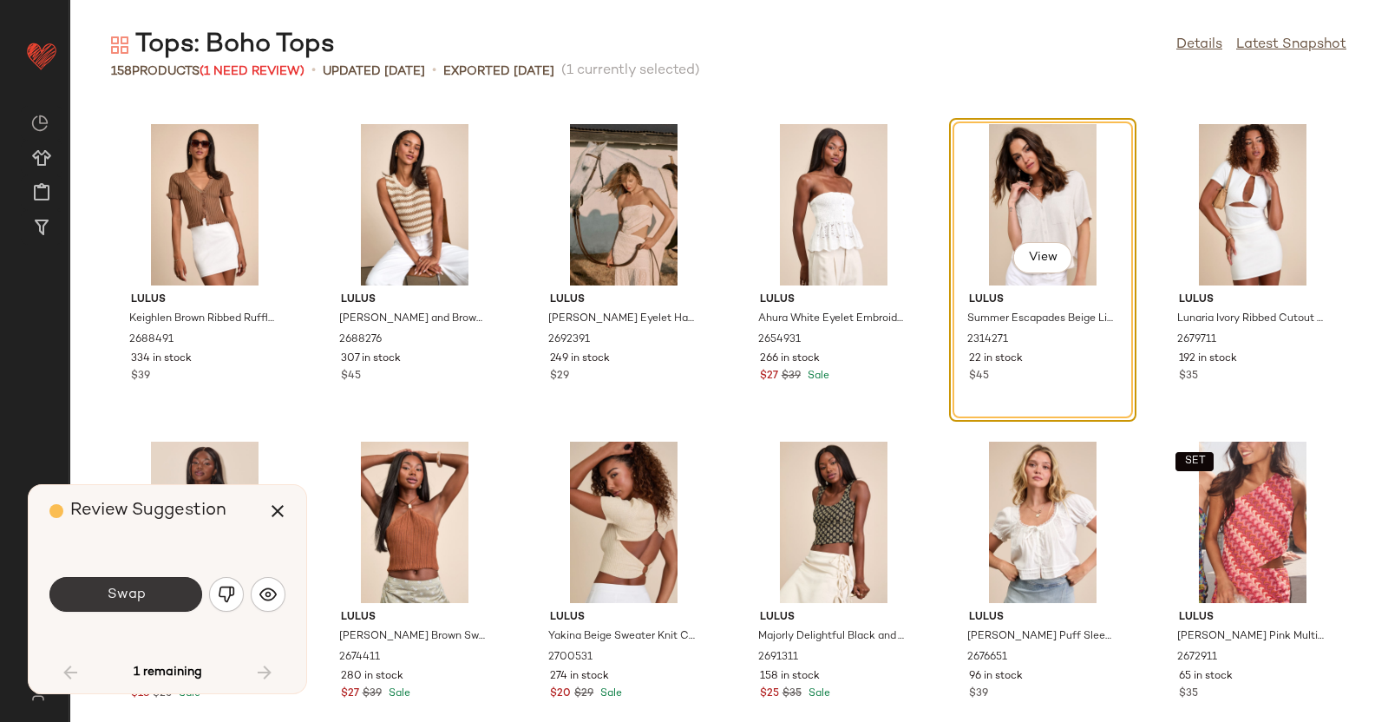
drag, startPoint x: 107, startPoint y: 618, endPoint x: 131, endPoint y: 605, distance: 27.6
click at [131, 605] on div "Swap" at bounding box center [167, 594] width 236 height 94
click at [131, 605] on button "Swap" at bounding box center [125, 594] width 153 height 35
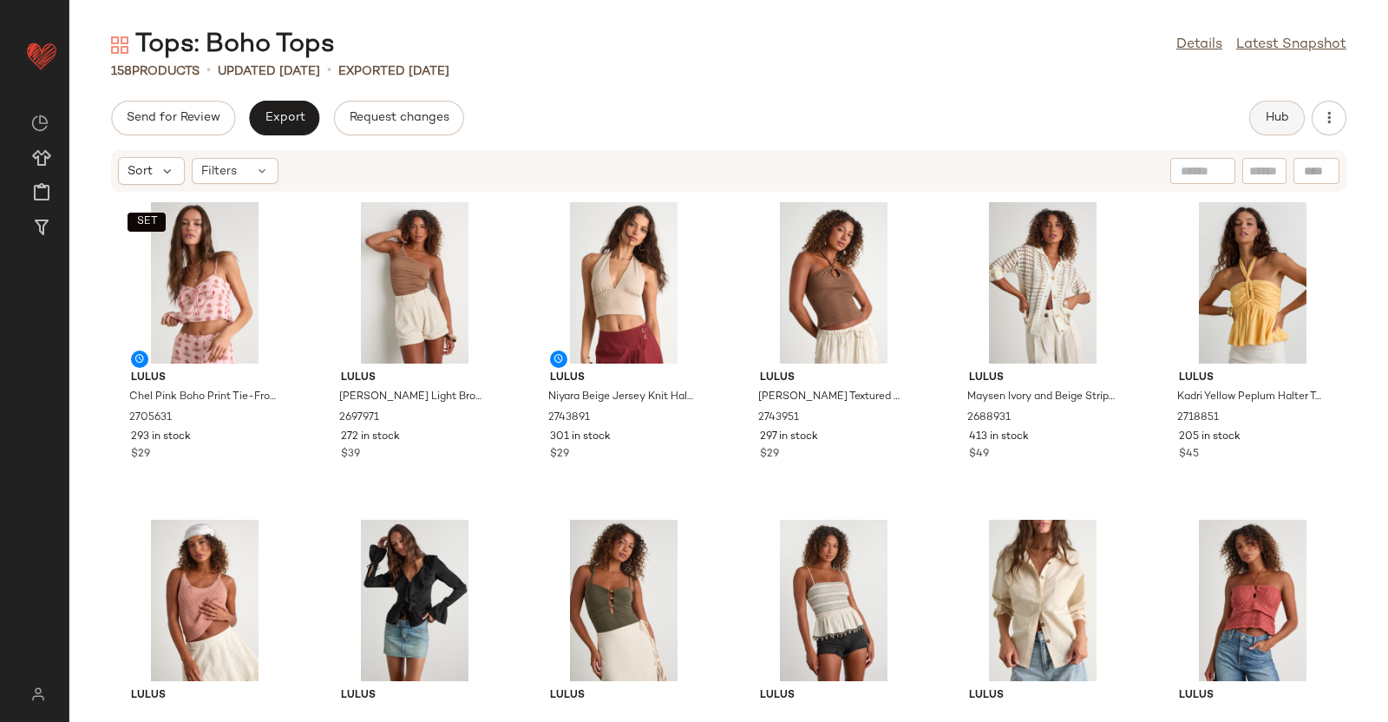
click at [1282, 121] on span "Hub" at bounding box center [1277, 118] width 24 height 14
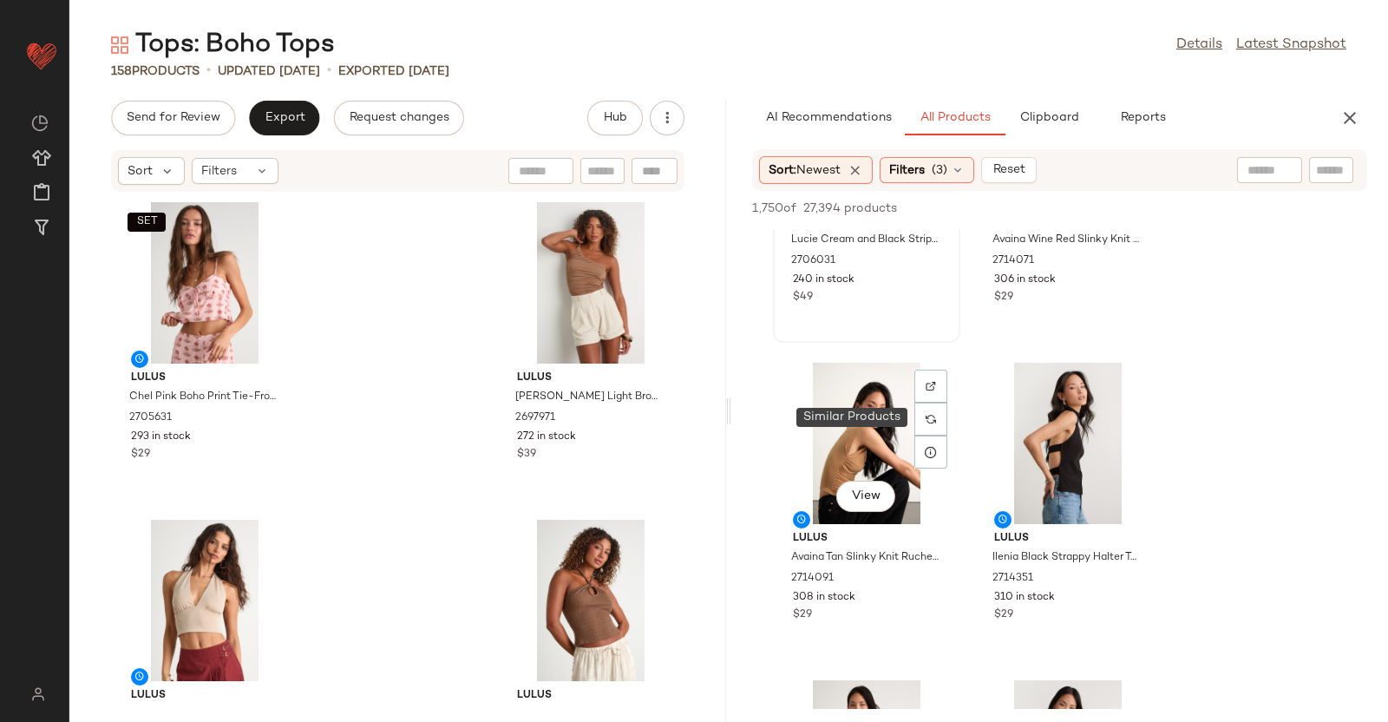
scroll to position [277, 0]
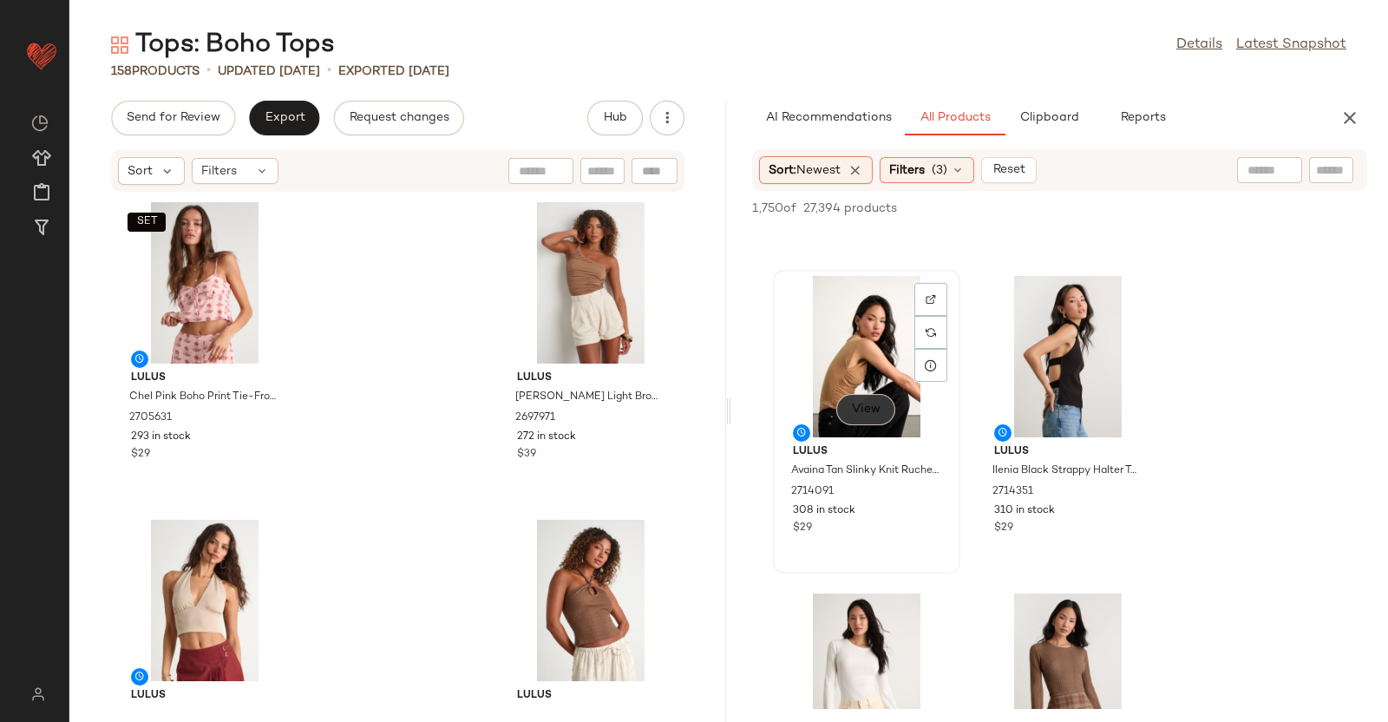
click at [882, 423] on button "View" at bounding box center [865, 409] width 59 height 31
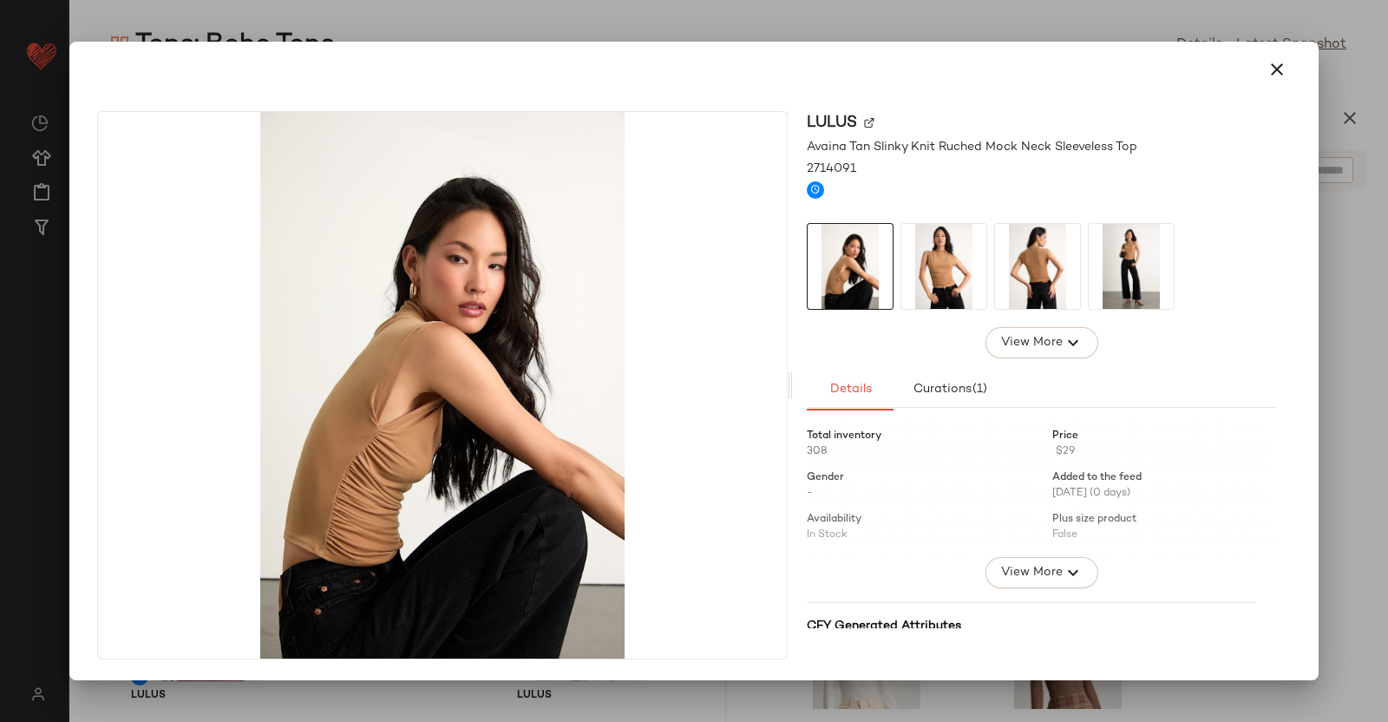
click at [960, 262] on img at bounding box center [943, 266] width 85 height 85
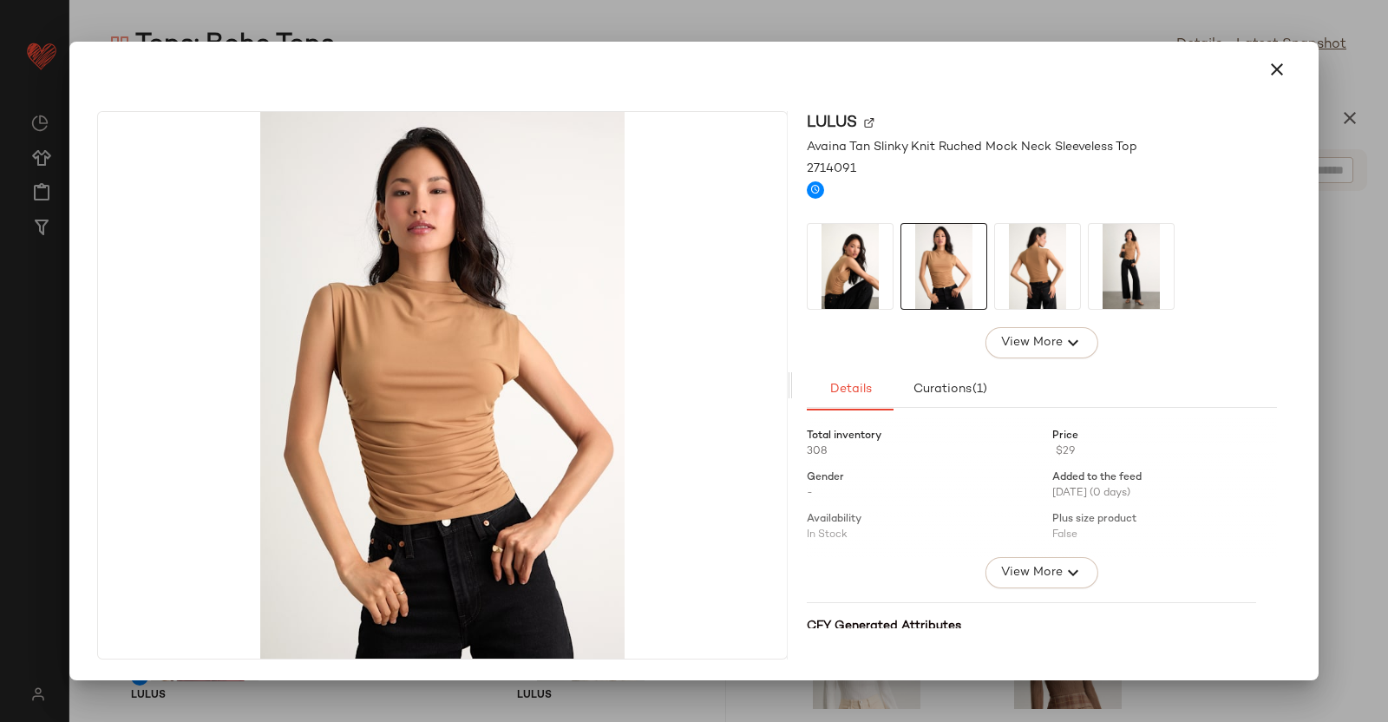
click at [1029, 284] on img at bounding box center [1037, 266] width 85 height 85
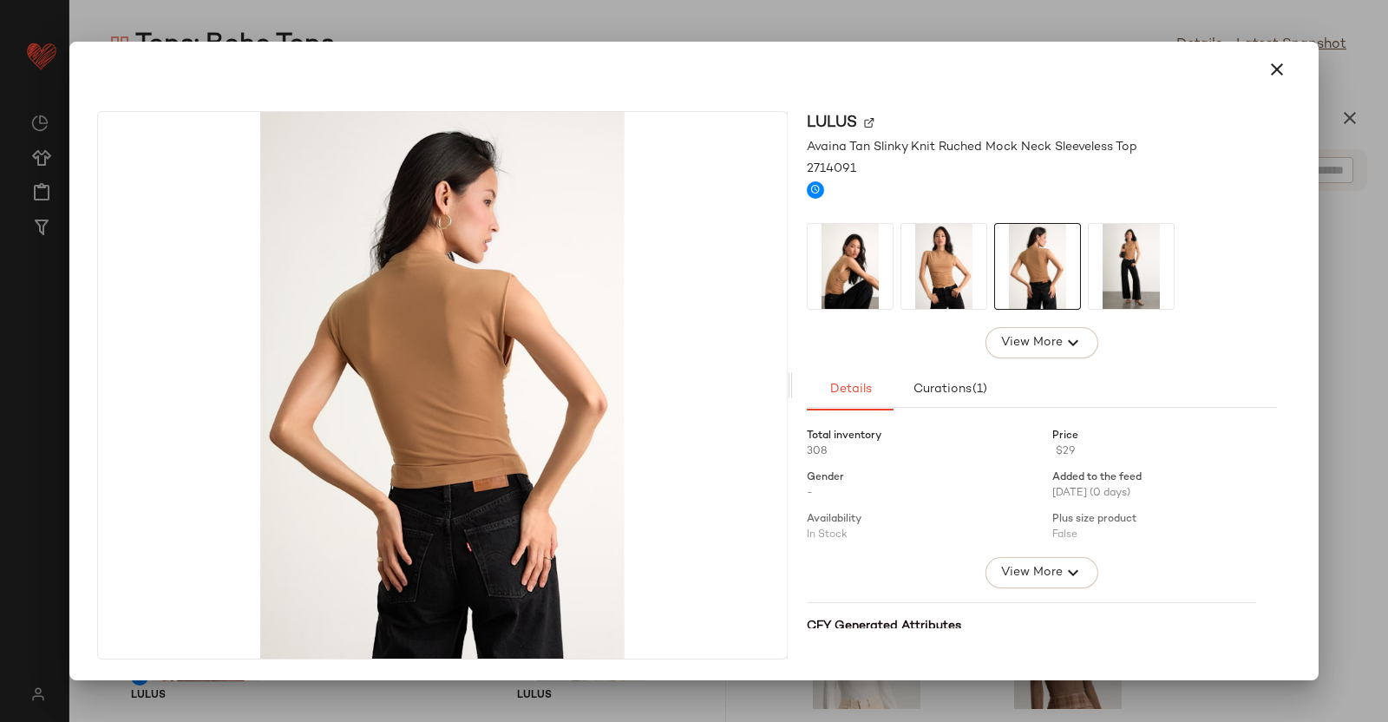
click at [1098, 288] on img at bounding box center [1131, 266] width 85 height 85
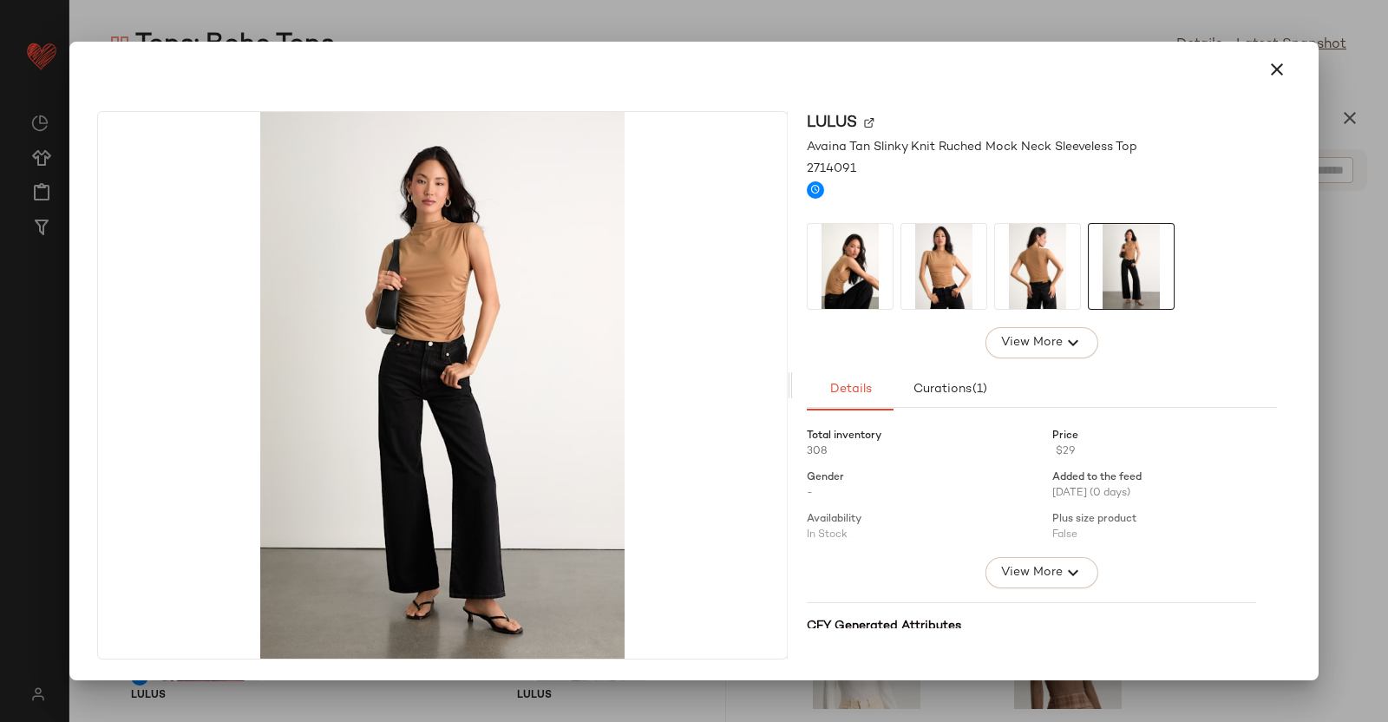
click at [1339, 351] on div at bounding box center [694, 361] width 1388 height 722
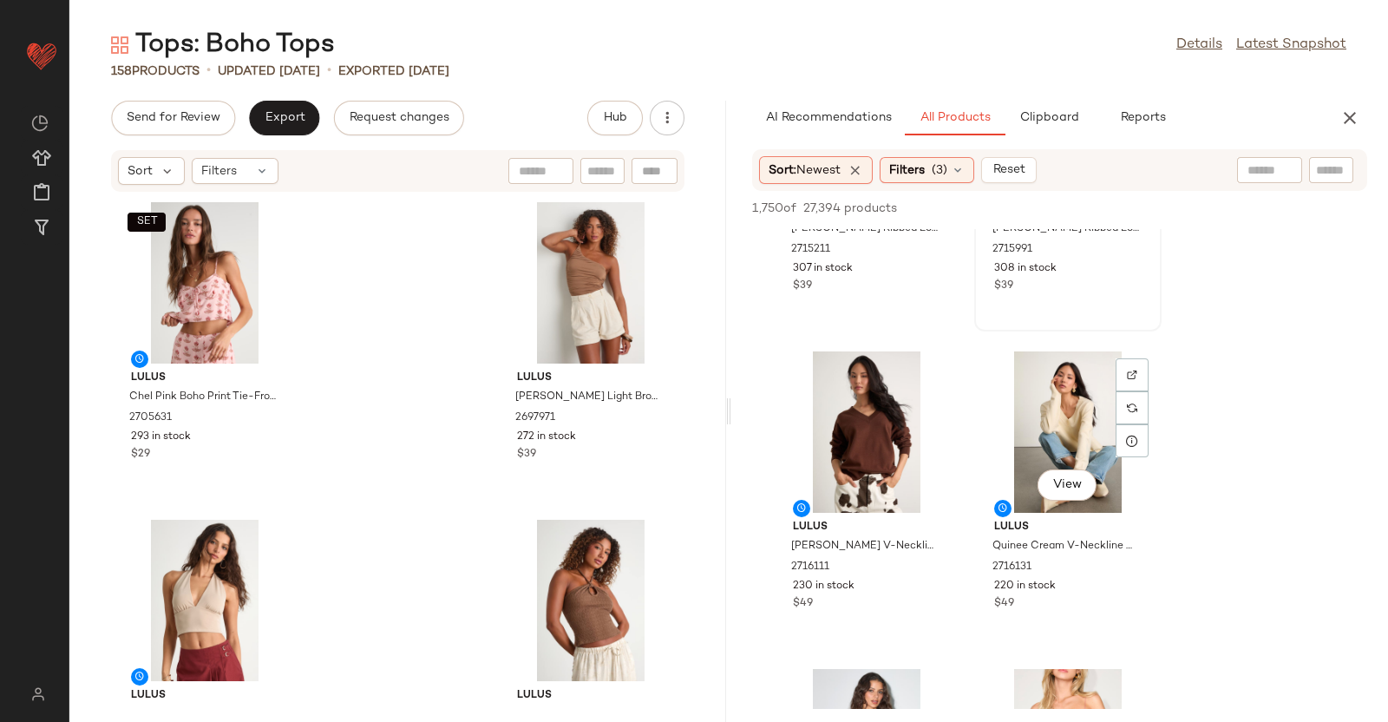
scroll to position [836, 0]
click at [880, 487] on span "View" at bounding box center [865, 485] width 29 height 14
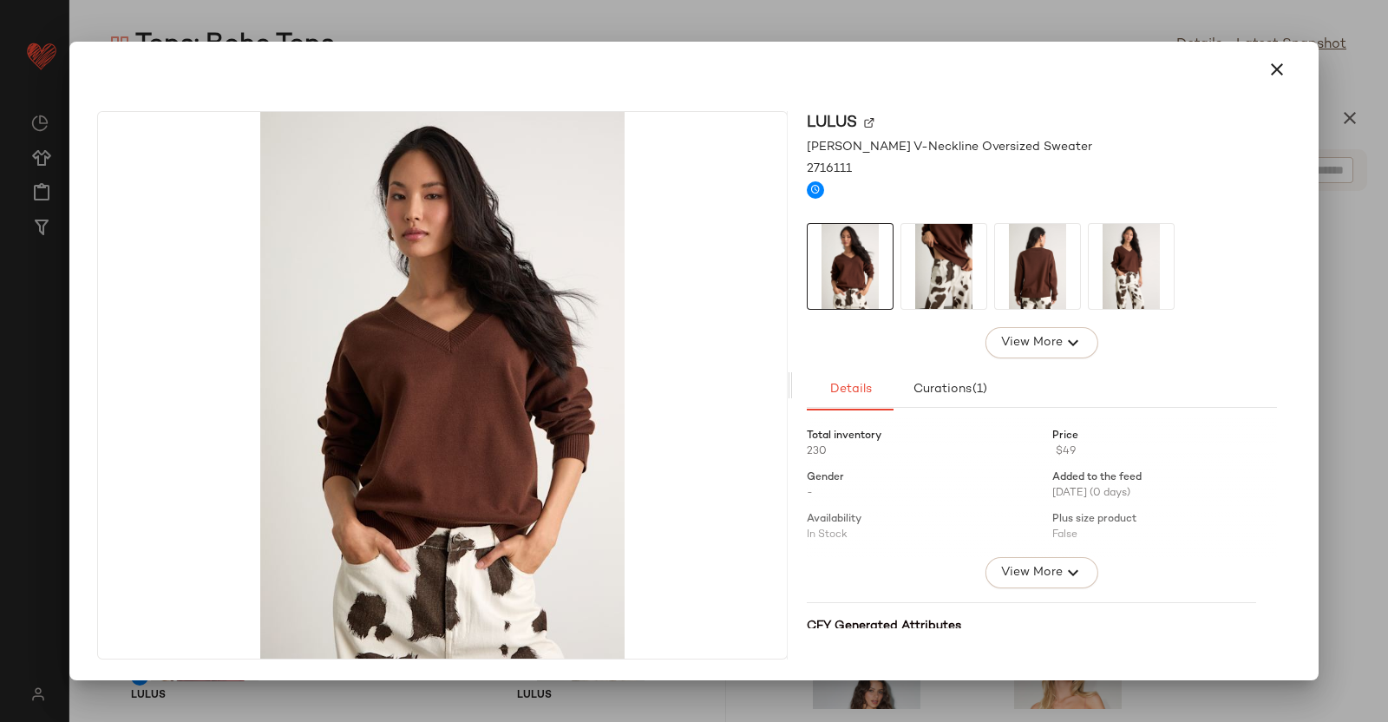
click at [1028, 285] on img at bounding box center [1037, 266] width 85 height 85
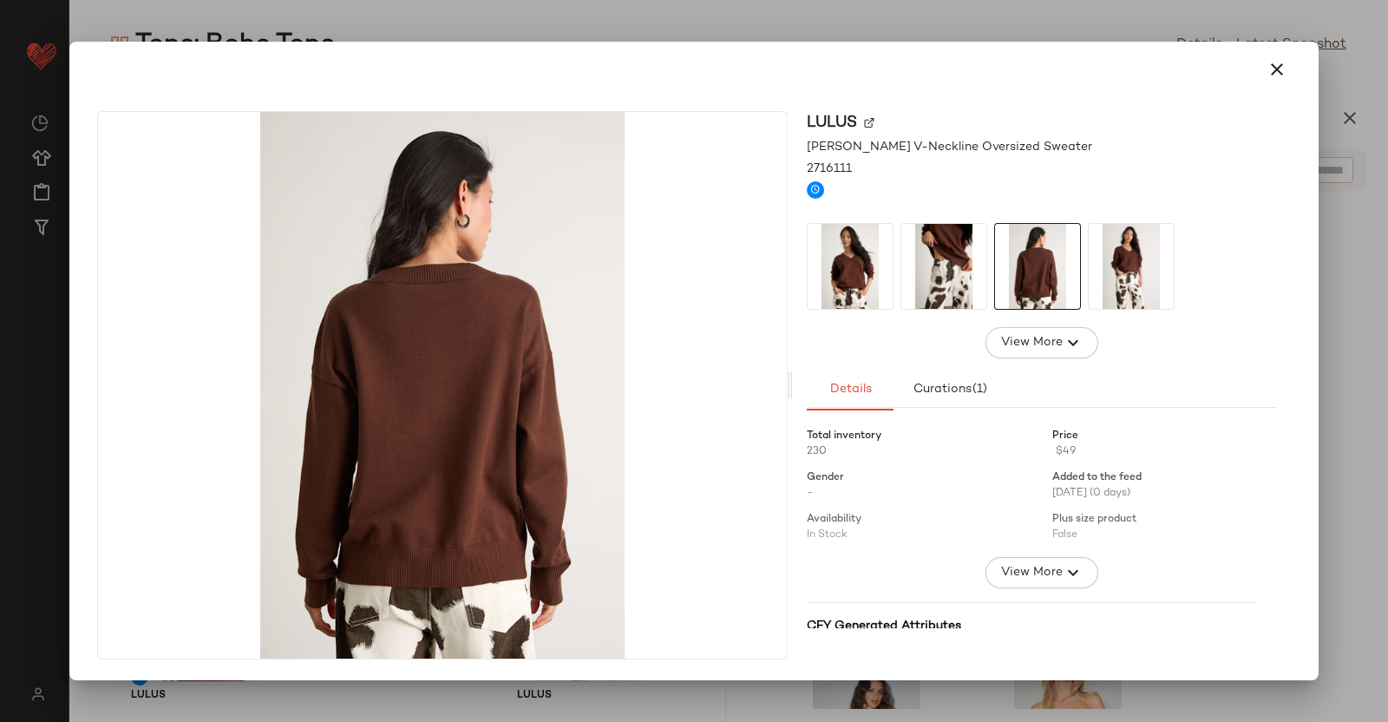
click at [972, 275] on img at bounding box center [943, 266] width 85 height 85
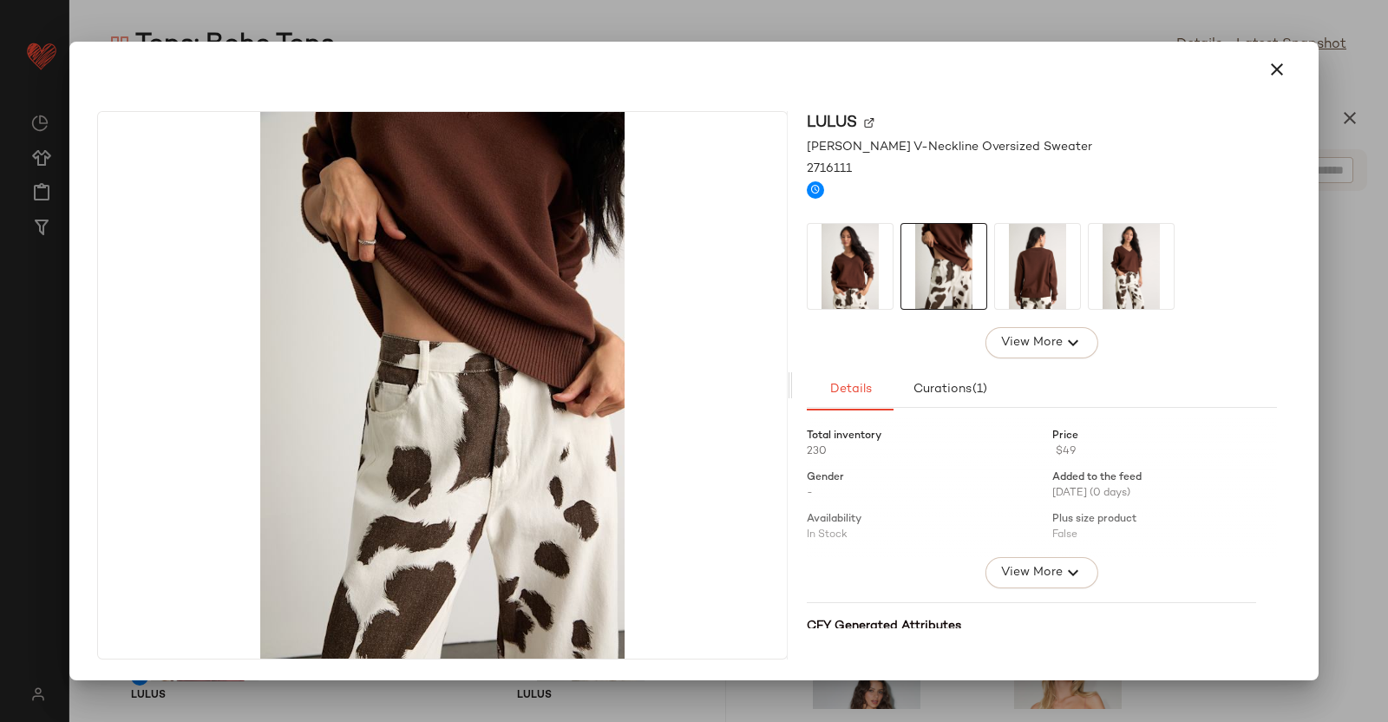
click at [1097, 269] on img at bounding box center [1131, 266] width 85 height 85
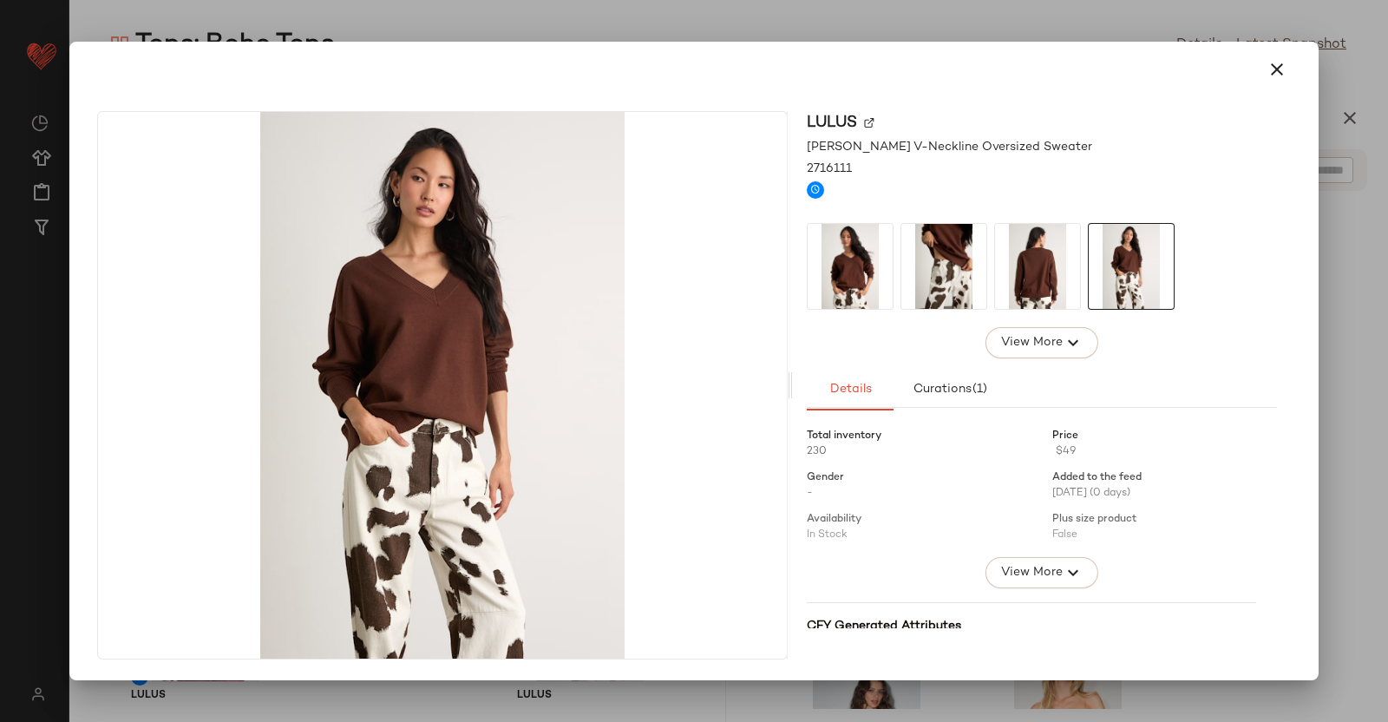
click at [1301, 313] on div "Lulus Quinee Brown V-Neckline Oversized Sweater 2716111 View More Details Curat…" at bounding box center [694, 388] width 1236 height 583
click at [1329, 305] on div at bounding box center [694, 361] width 1388 height 722
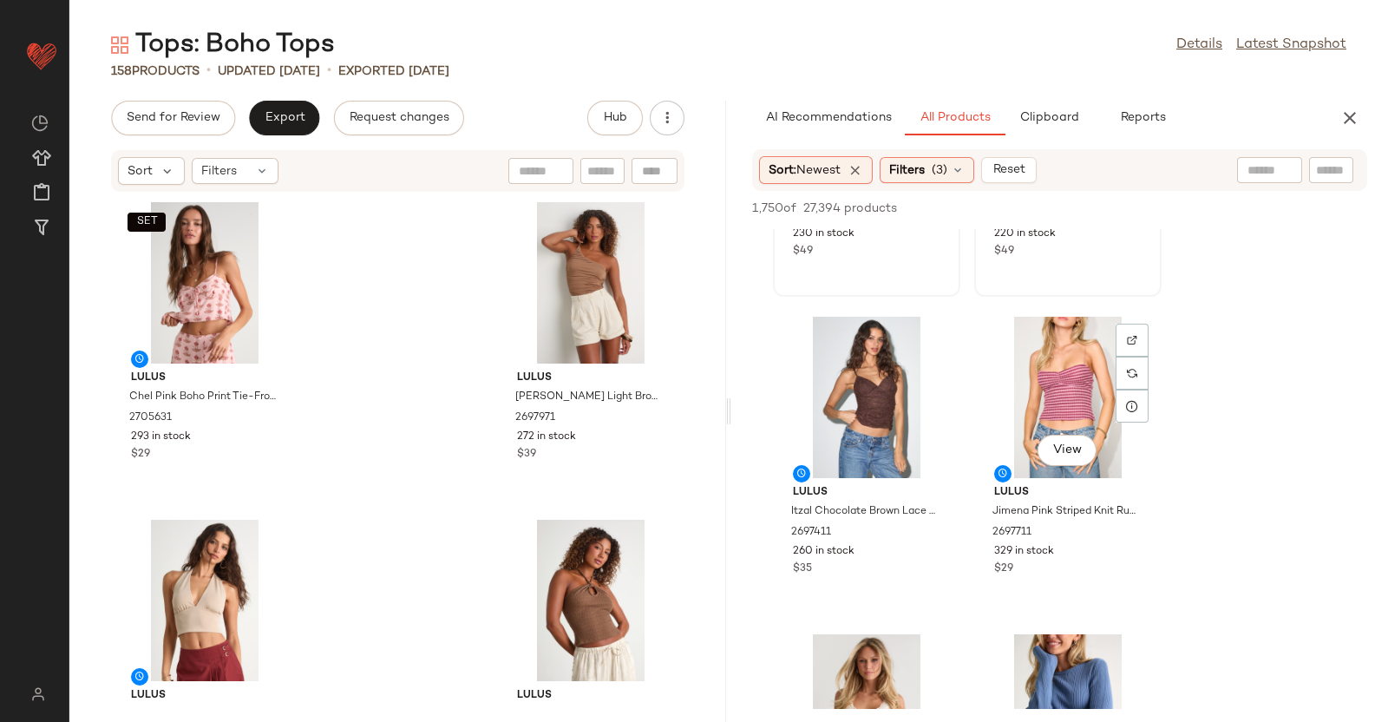
scroll to position [1190, 0]
click at [882, 441] on button "View" at bounding box center [865, 449] width 59 height 31
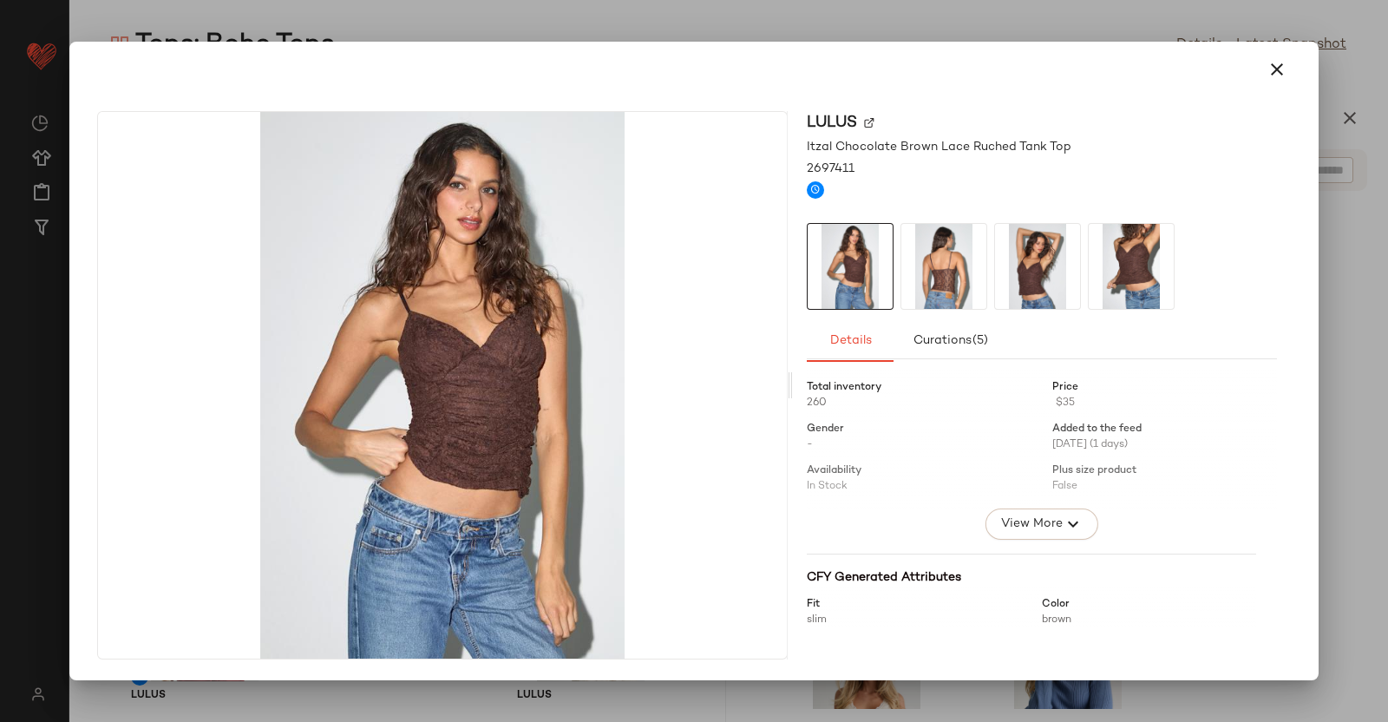
click at [940, 285] on img at bounding box center [943, 266] width 85 height 85
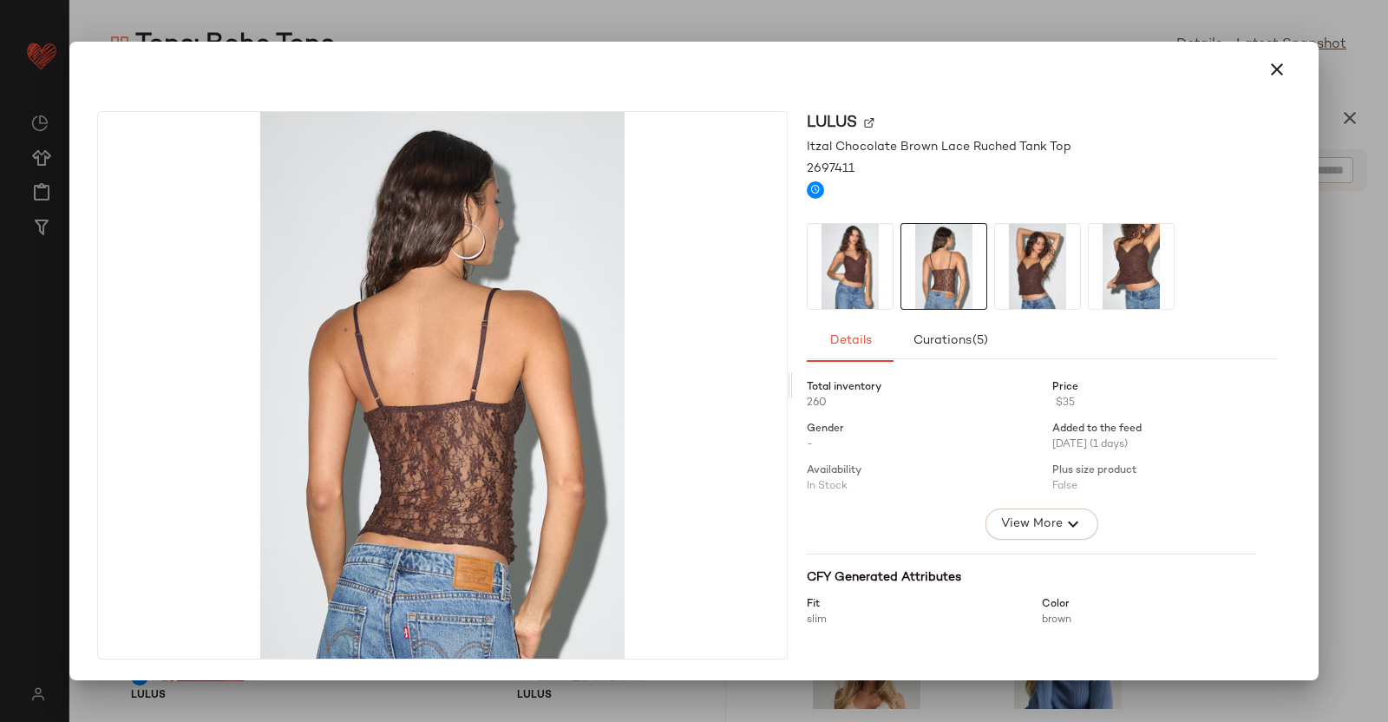
click at [860, 264] on img at bounding box center [850, 266] width 85 height 85
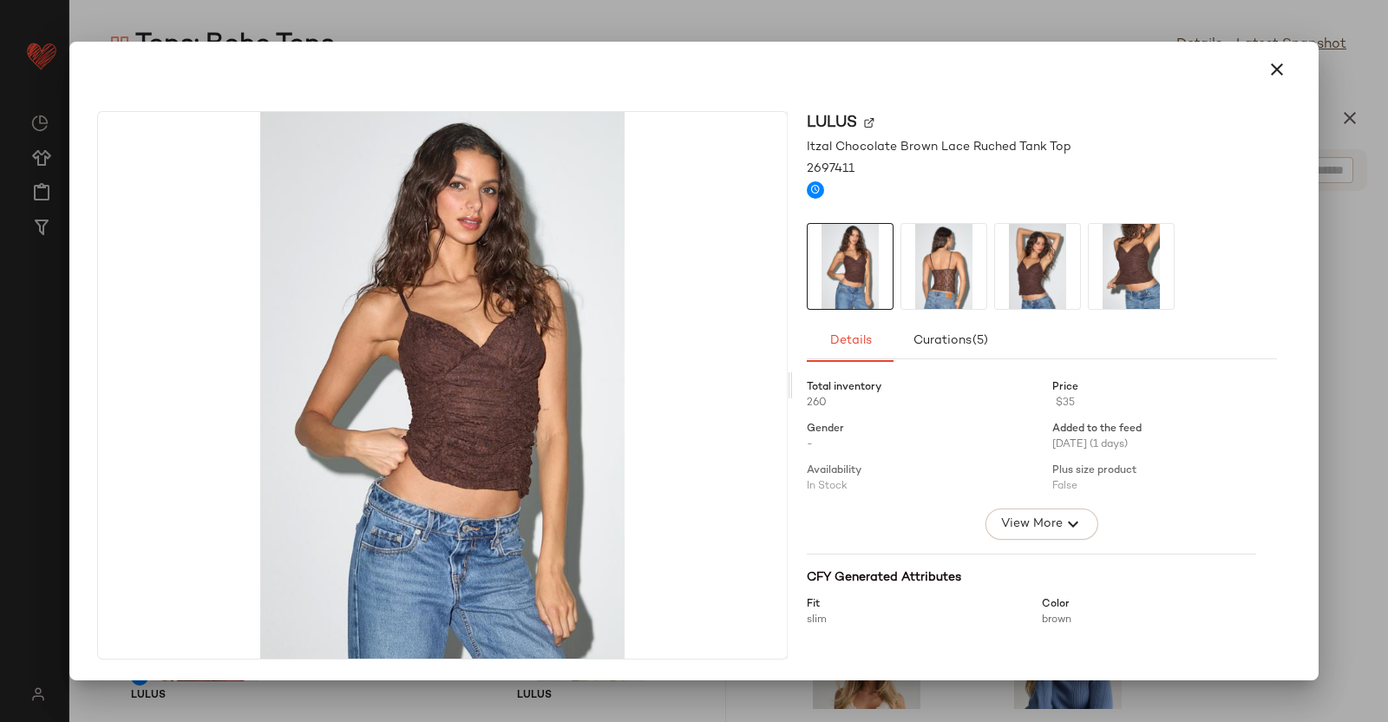
click at [1363, 301] on div at bounding box center [694, 361] width 1388 height 722
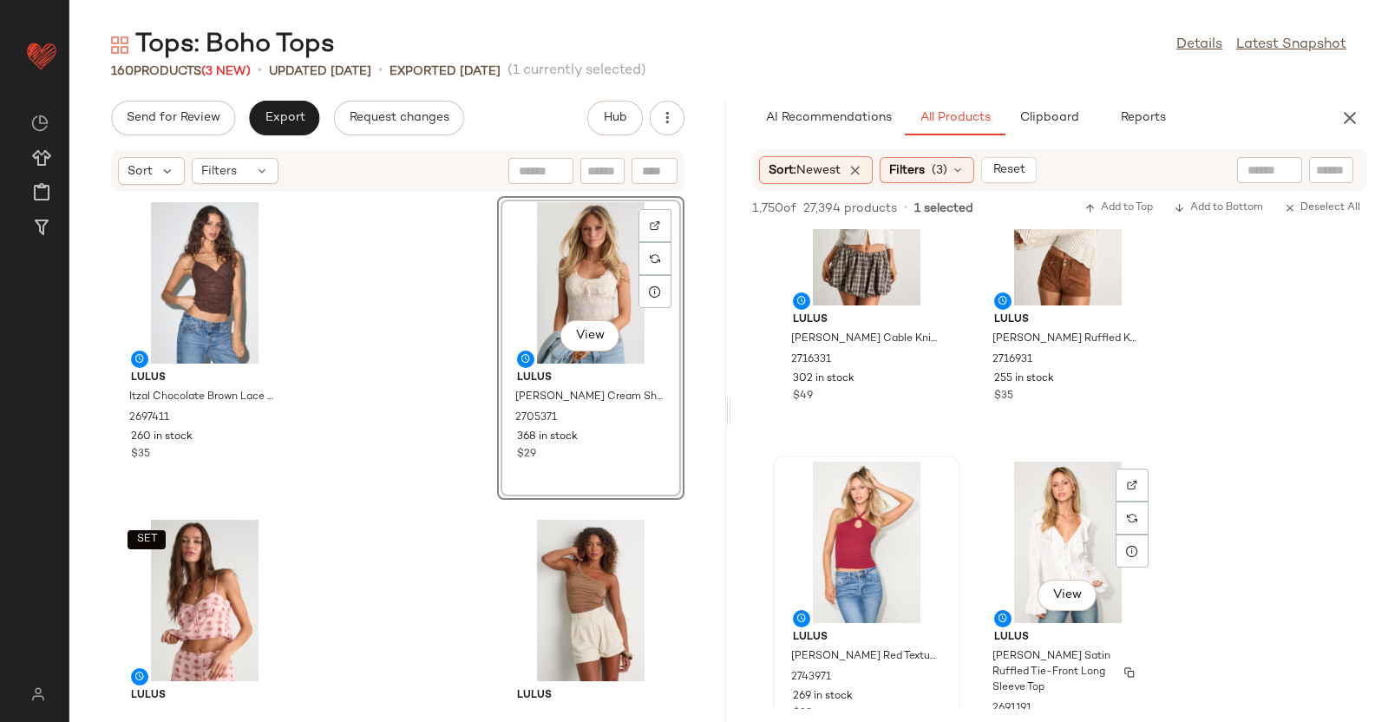
scroll to position [2316, 0]
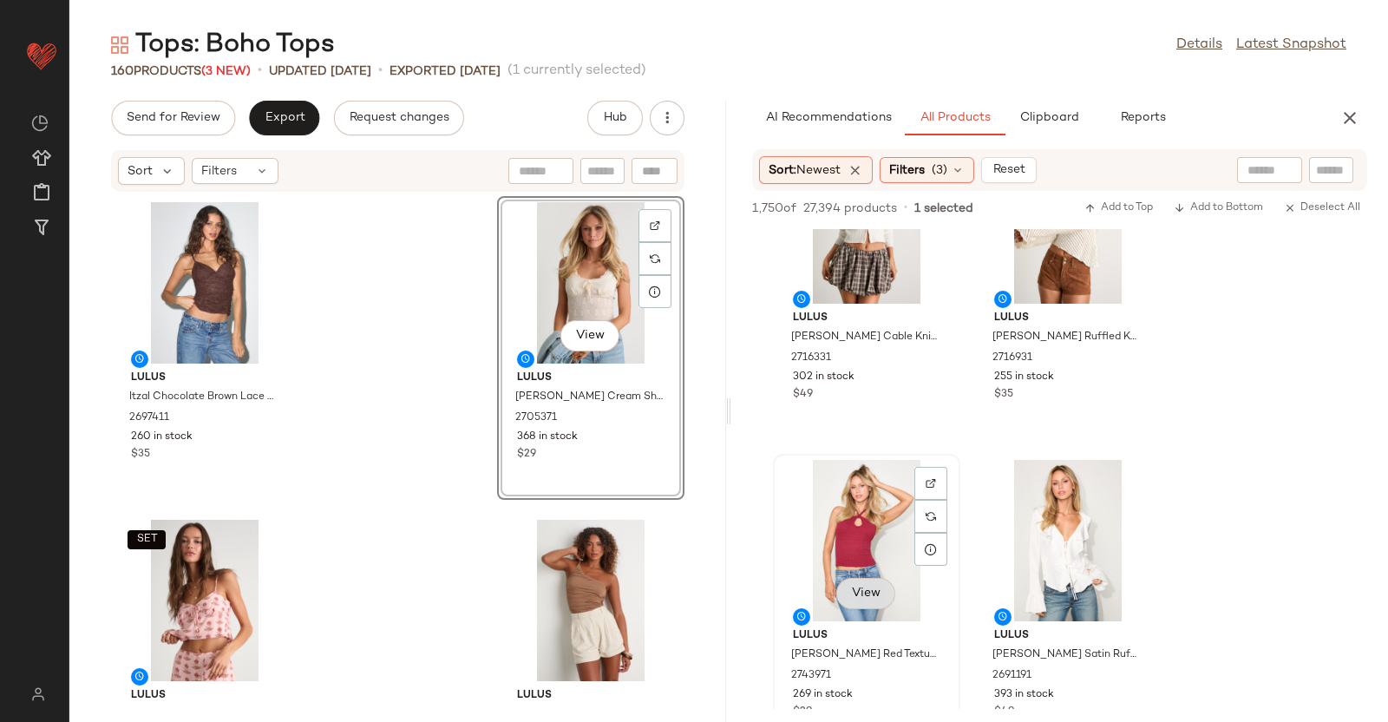
click at [885, 590] on button "View" at bounding box center [865, 593] width 59 height 31
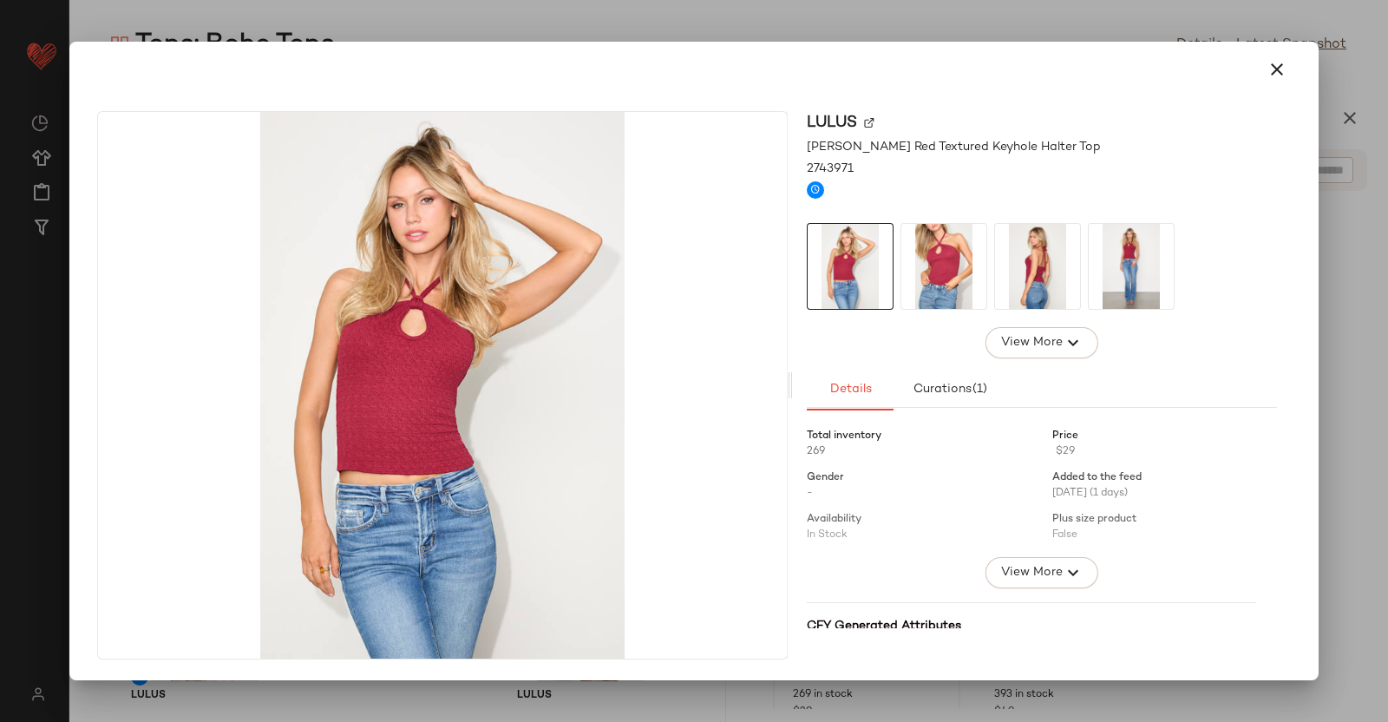
click at [949, 275] on img at bounding box center [943, 266] width 85 height 85
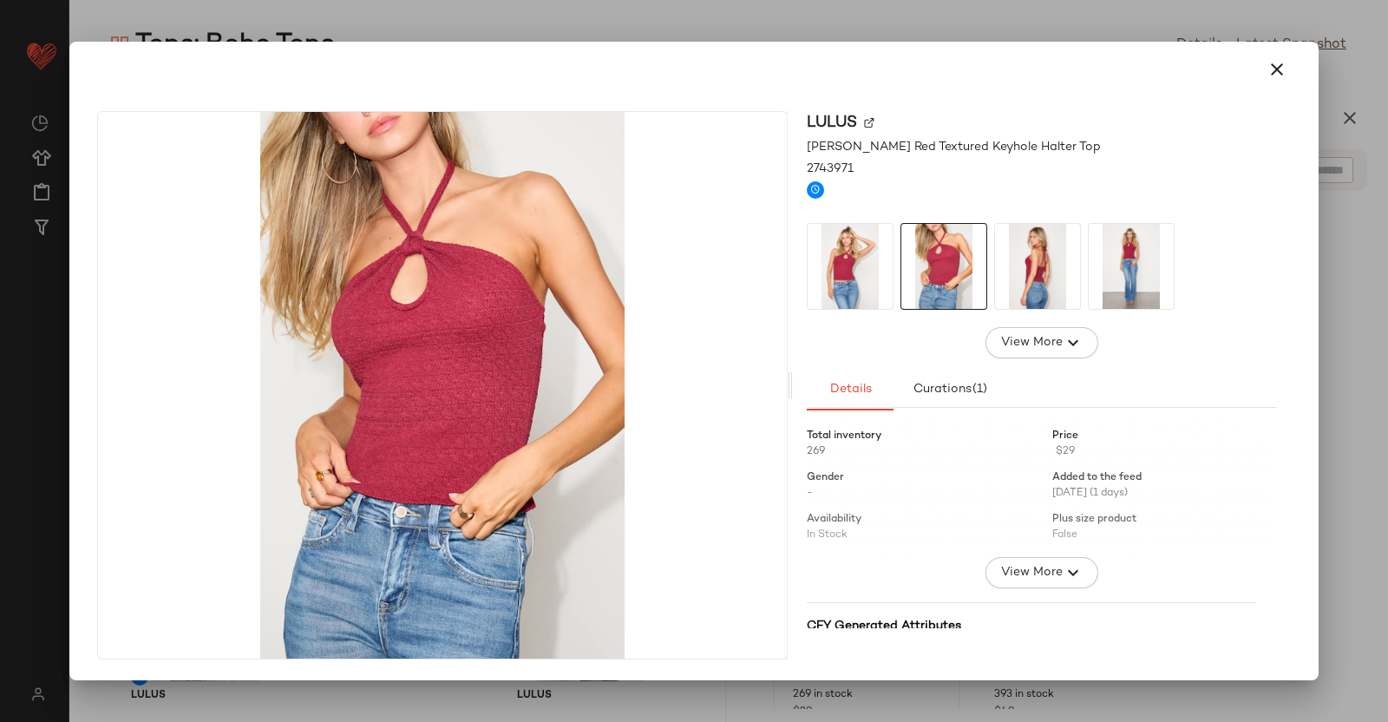
click at [1010, 272] on img at bounding box center [1037, 266] width 85 height 85
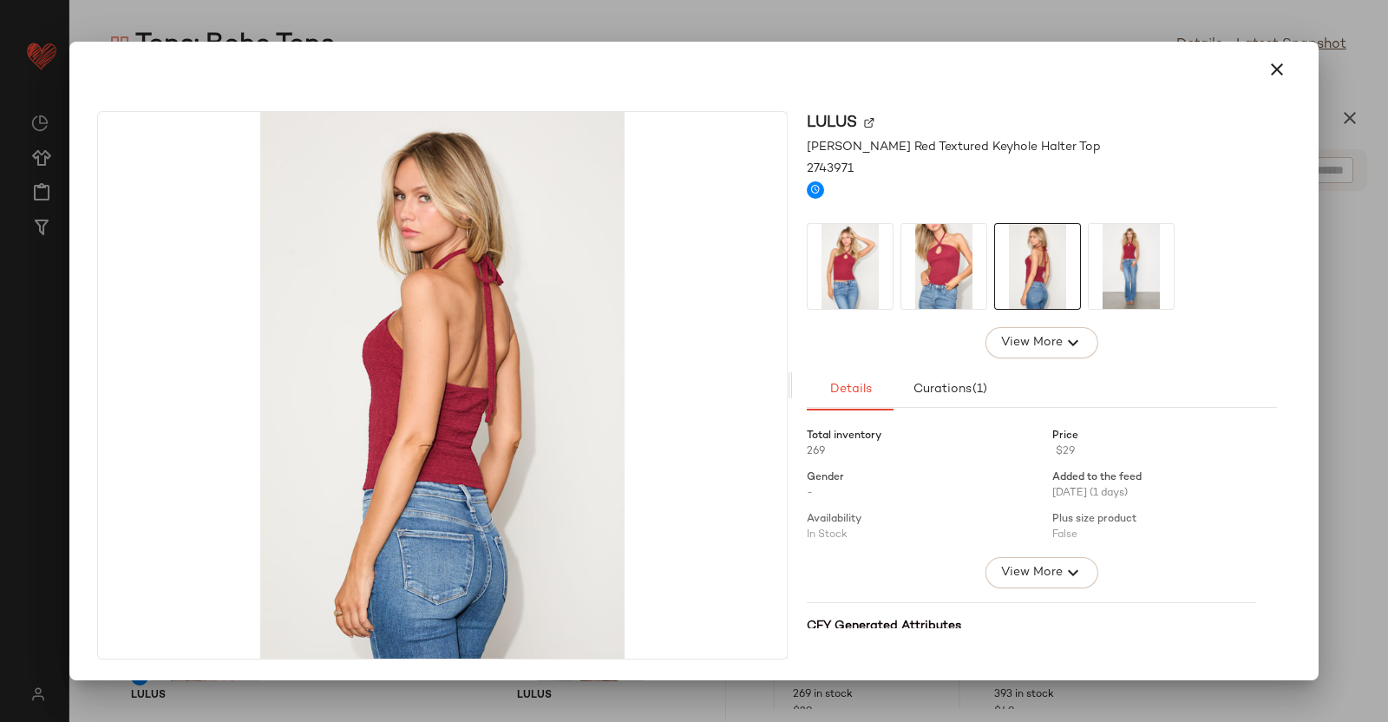
click at [1387, 275] on div at bounding box center [694, 361] width 1388 height 722
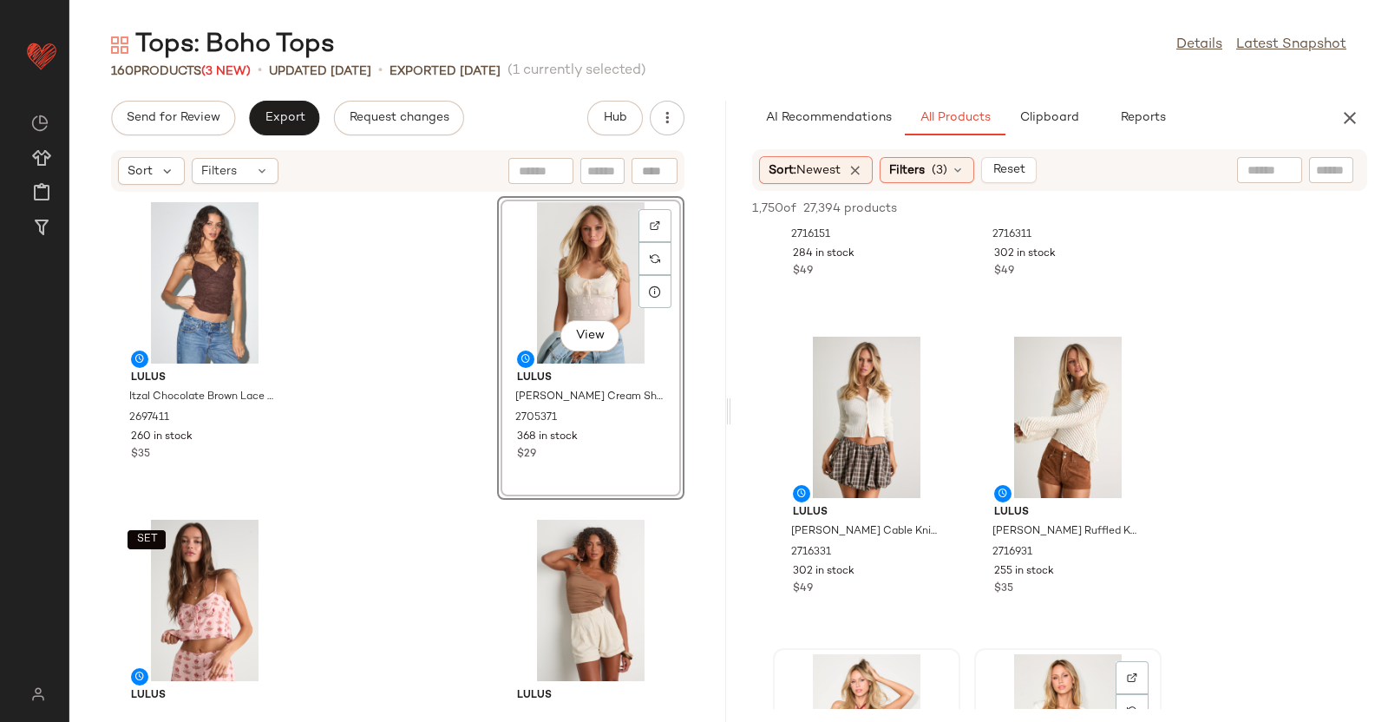
scroll to position [2117, 0]
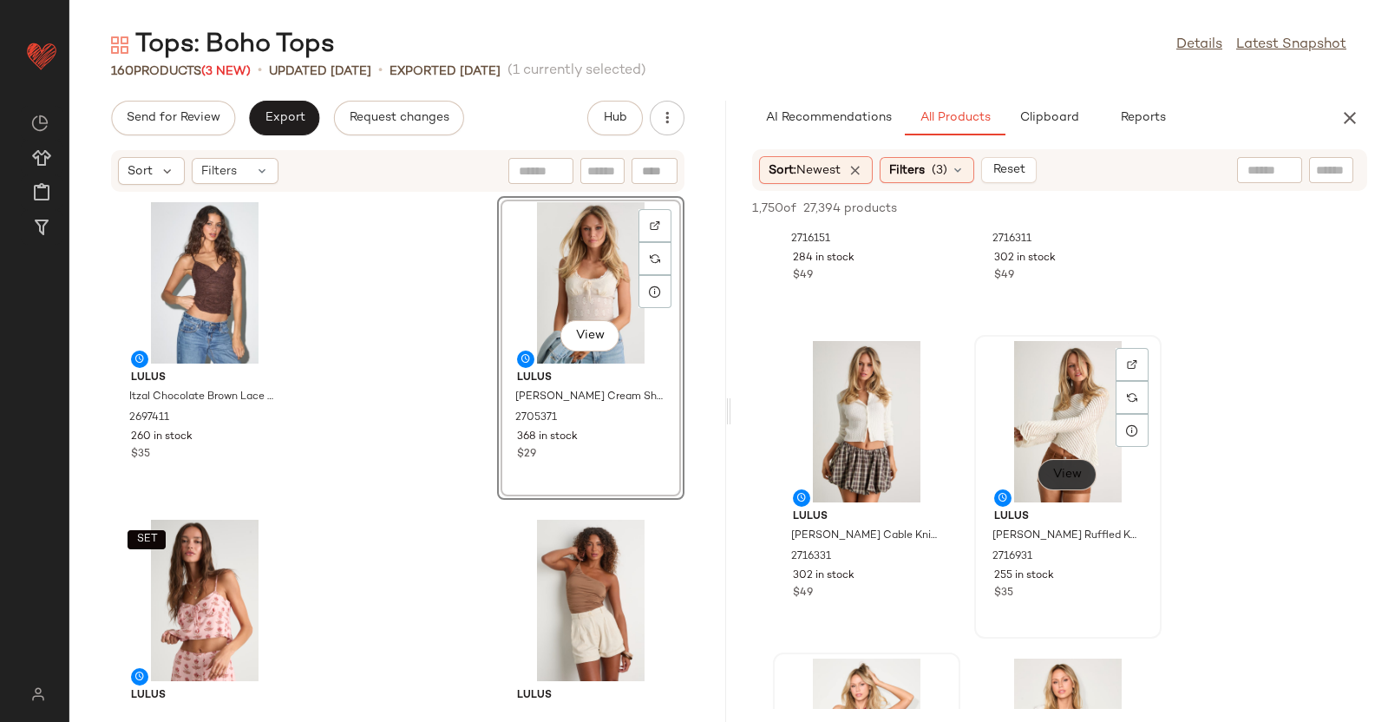
click at [1077, 470] on span "View" at bounding box center [1066, 475] width 29 height 14
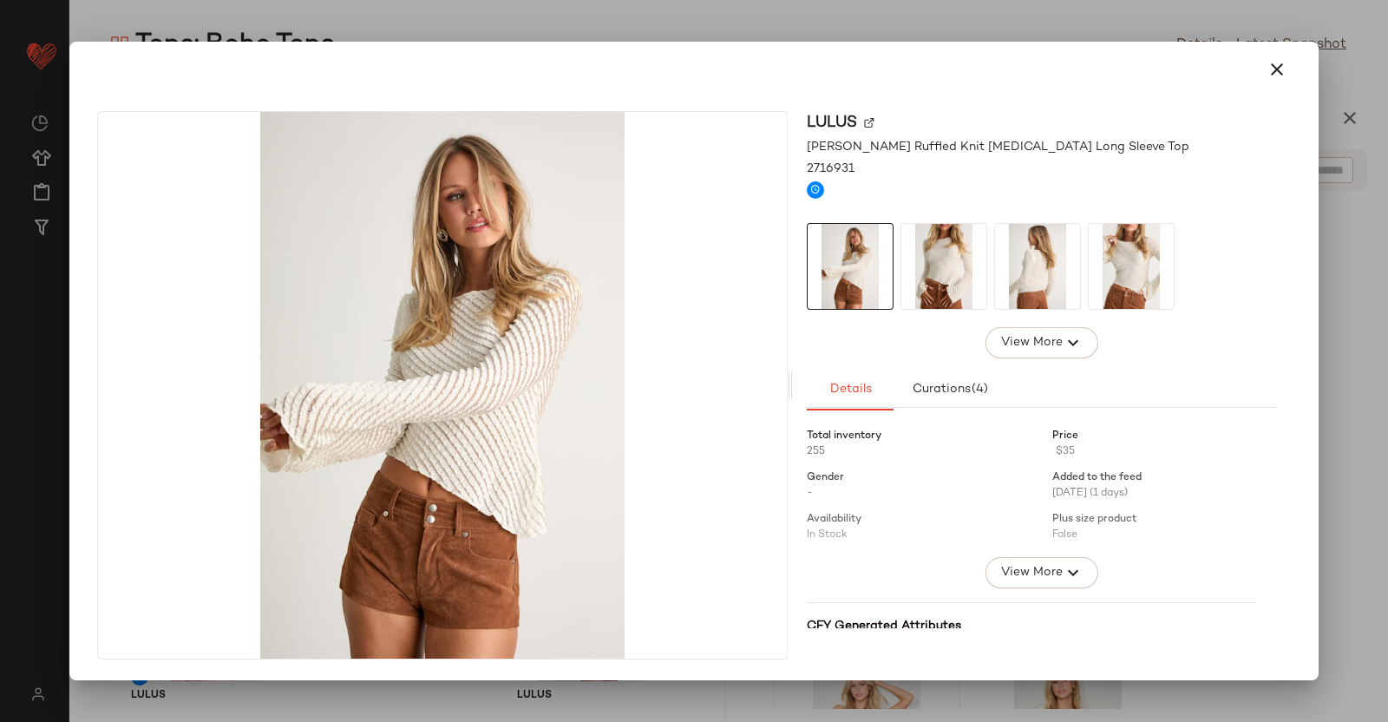
click at [939, 276] on img at bounding box center [943, 266] width 85 height 85
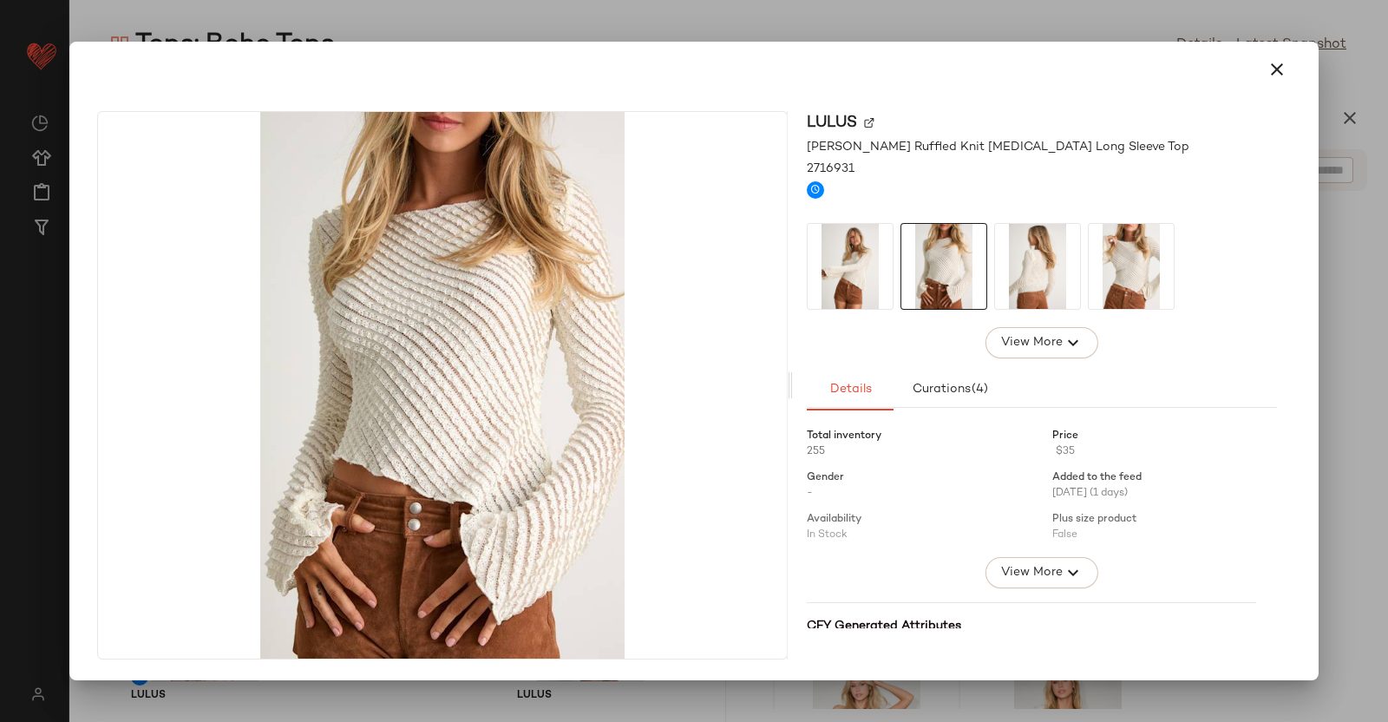
click at [1062, 267] on img at bounding box center [1037, 266] width 85 height 85
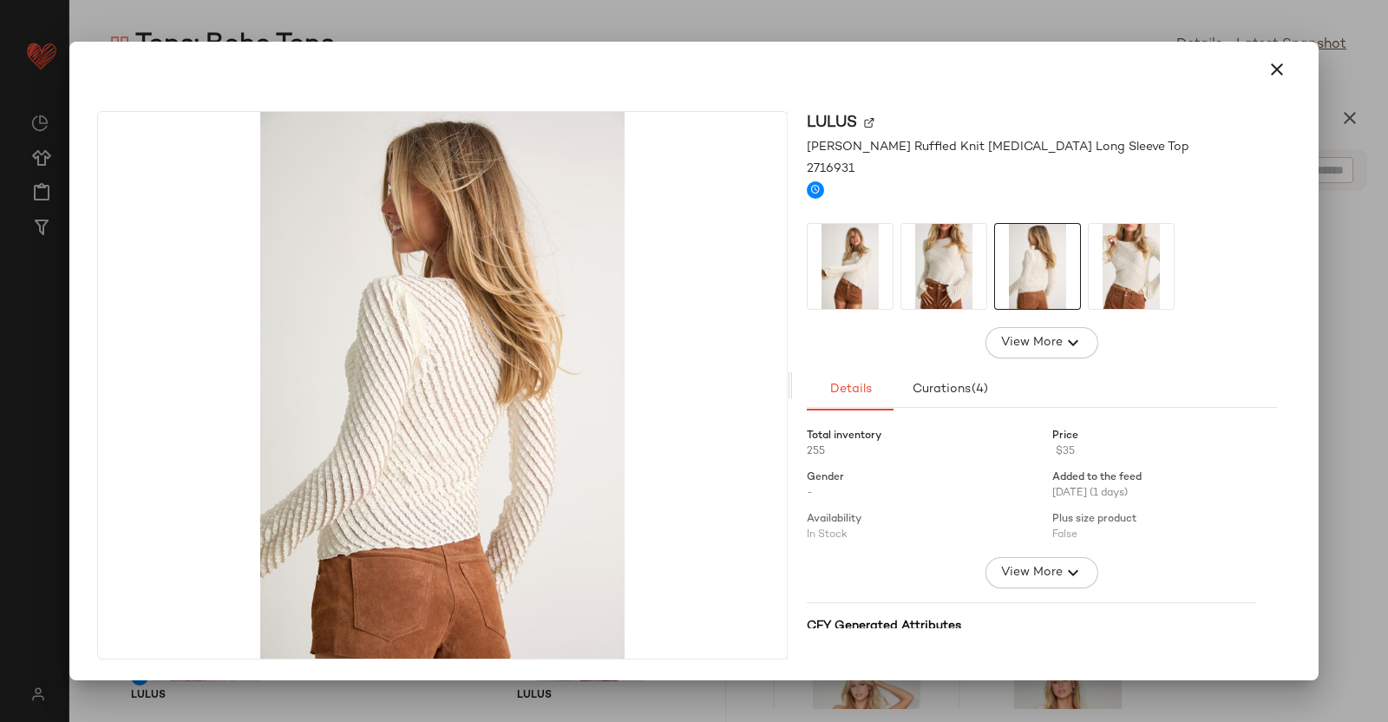
click at [1336, 285] on div at bounding box center [694, 361] width 1388 height 722
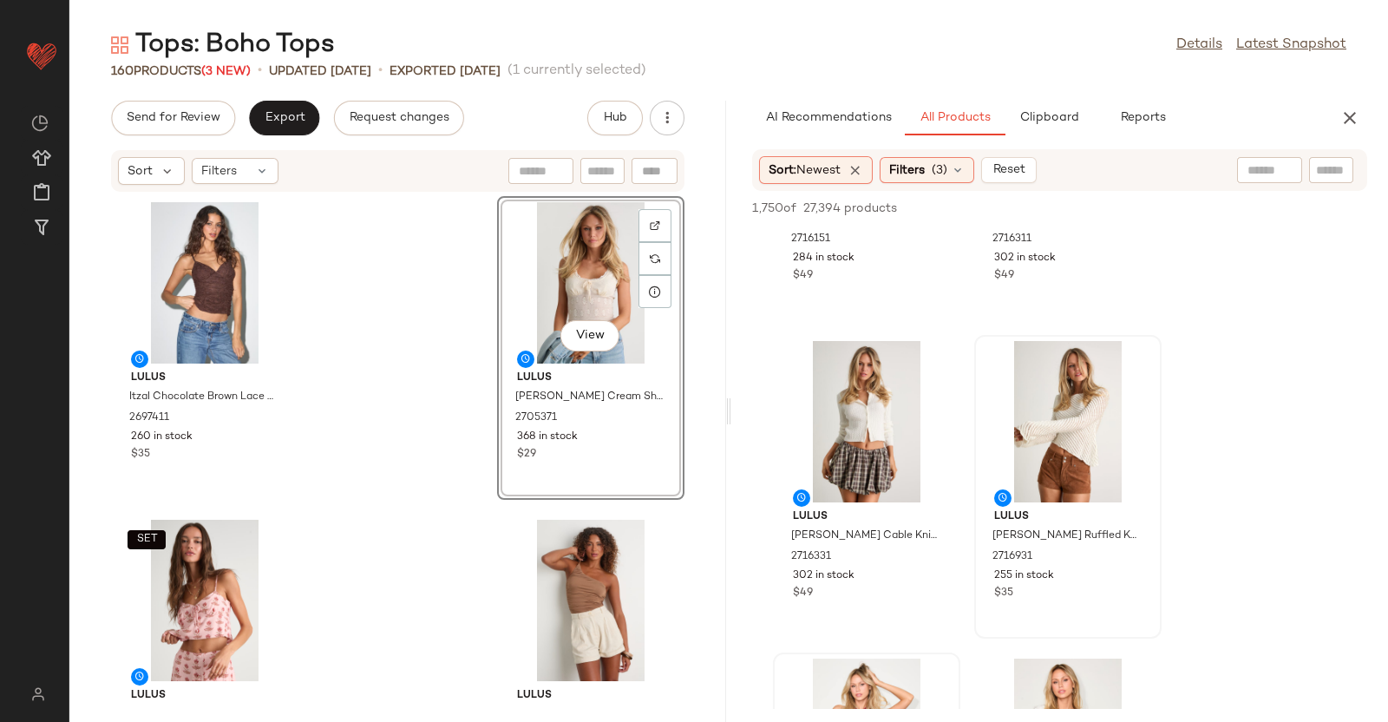
click at [342, 310] on div "Lulus Itzal Chocolate Brown Lace Ruched Tank Top 2697411 260 in stock $35 View …" at bounding box center [397, 447] width 657 height 508
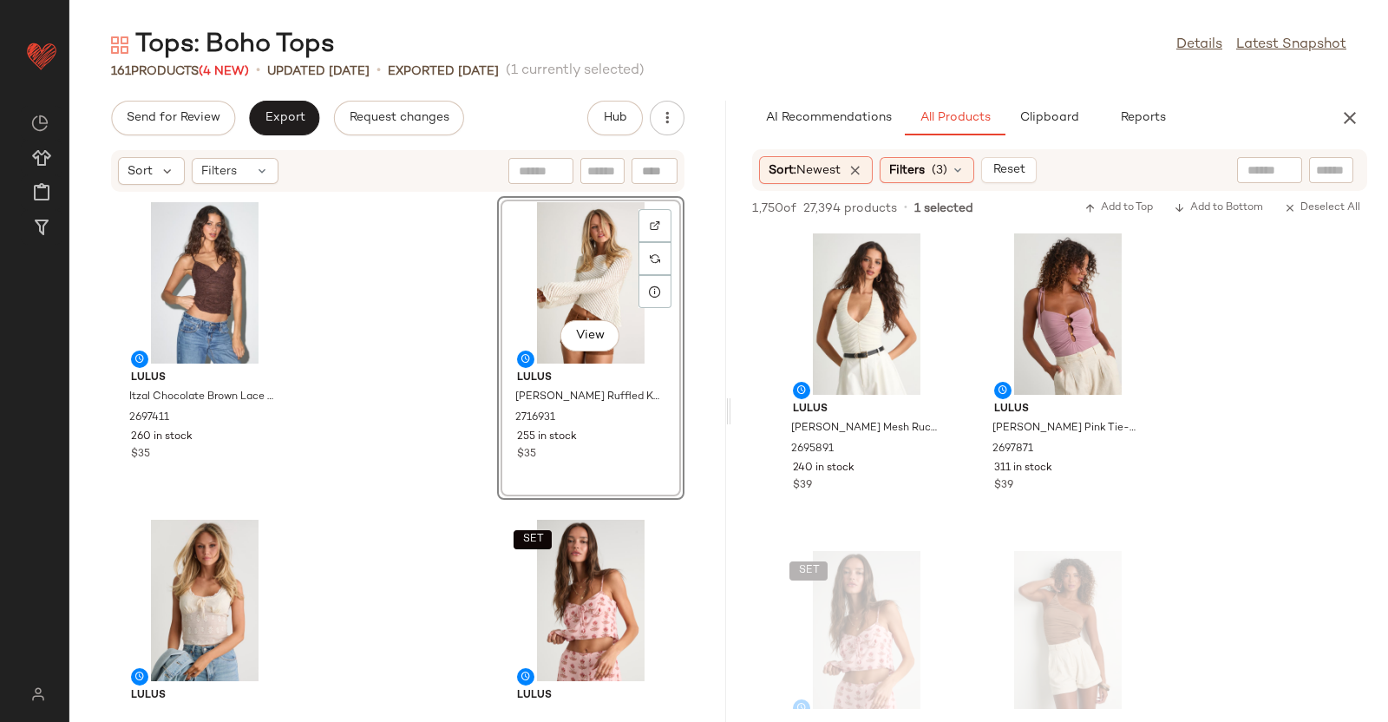
scroll to position [3811, 0]
click at [1347, 120] on icon "button" at bounding box center [1350, 118] width 21 height 21
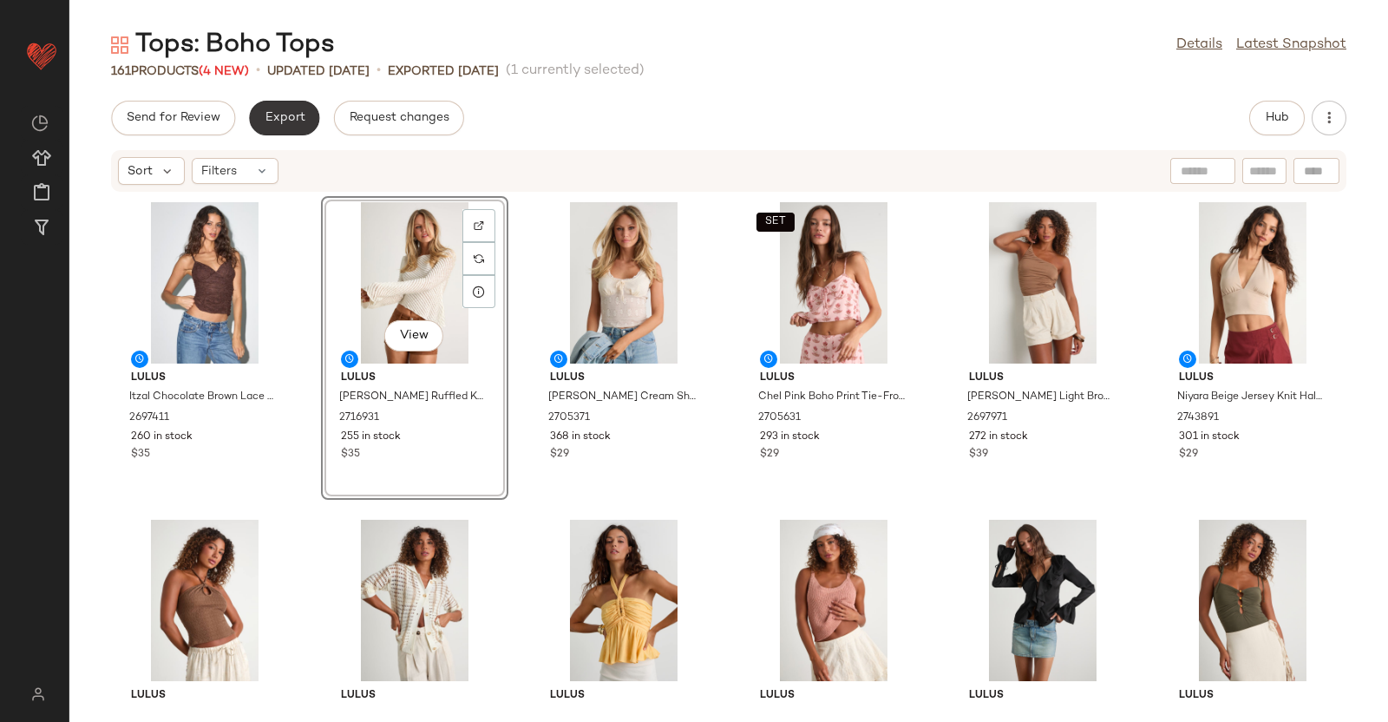
click at [290, 112] on span "Export" at bounding box center [284, 118] width 41 height 14
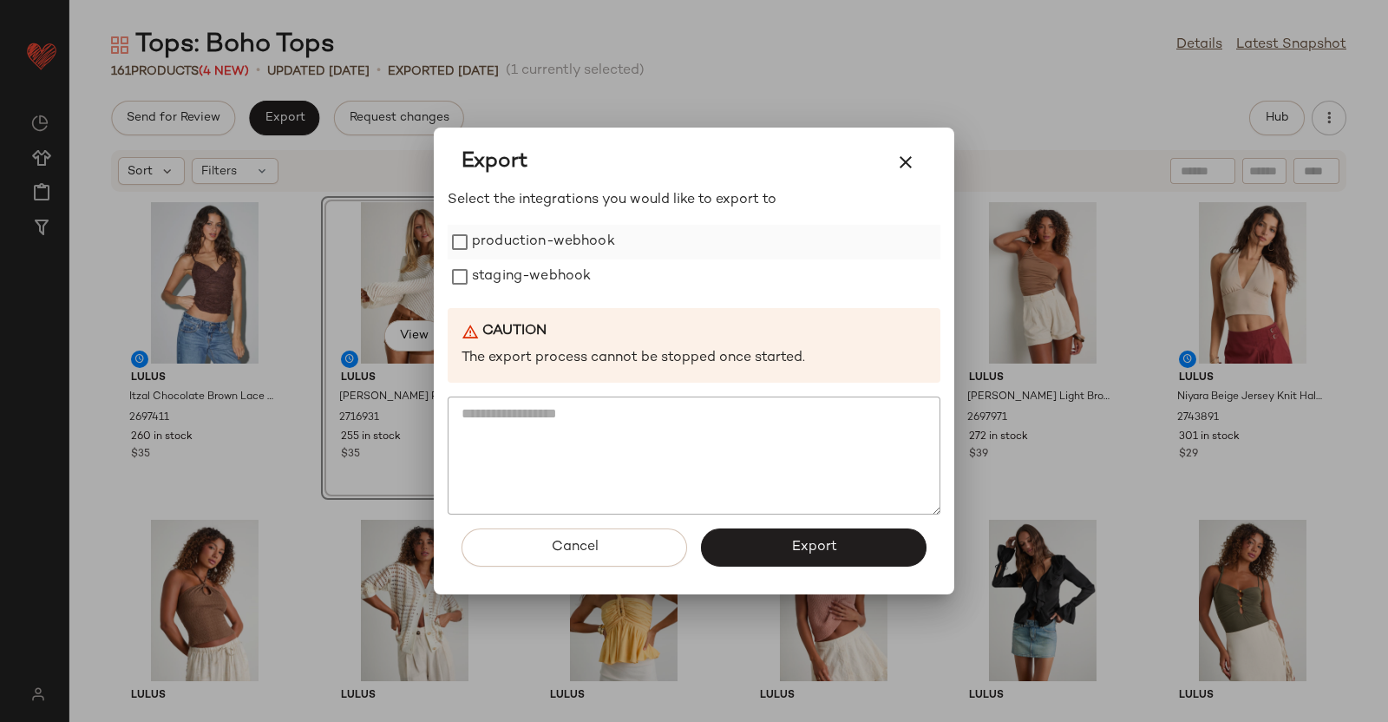
click at [509, 248] on label "production-webhook" at bounding box center [543, 242] width 143 height 35
drag, startPoint x: 514, startPoint y: 266, endPoint x: 514, endPoint y: 226, distance: 39.9
click at [514, 226] on div "production-webhook staging-webhook" at bounding box center [694, 259] width 493 height 69
click at [519, 263] on label "staging-webhook" at bounding box center [531, 276] width 119 height 35
click at [790, 556] on button "Export" at bounding box center [814, 547] width 226 height 38
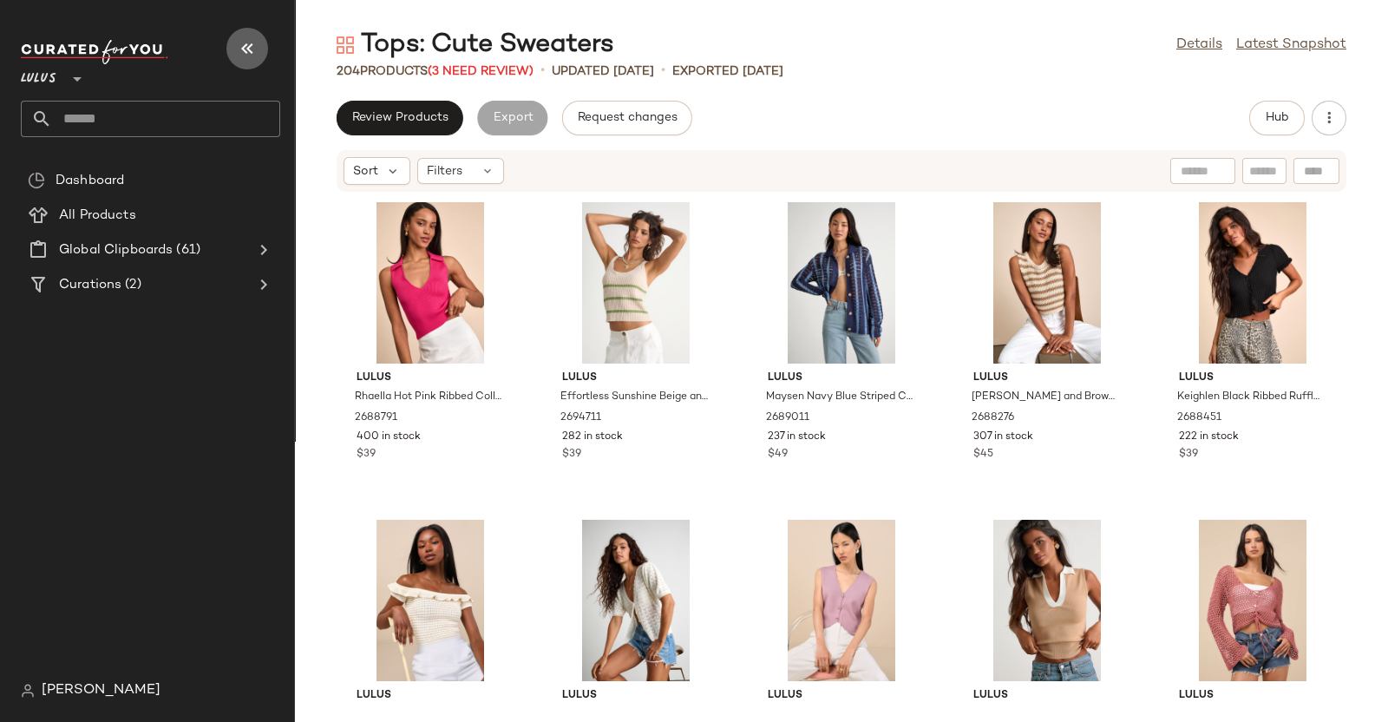
click at [243, 50] on icon "button" at bounding box center [247, 48] width 21 height 21
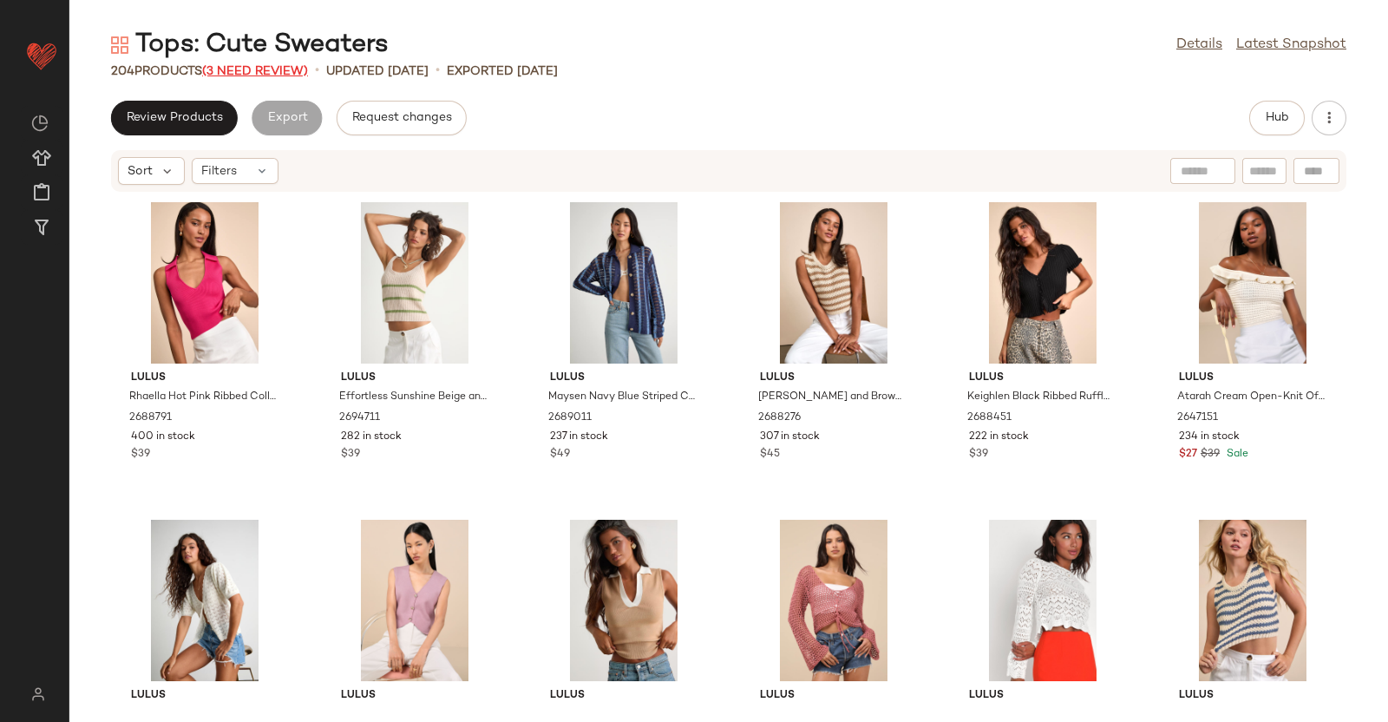
click at [291, 74] on span "(3 Need Review)" at bounding box center [255, 71] width 106 height 13
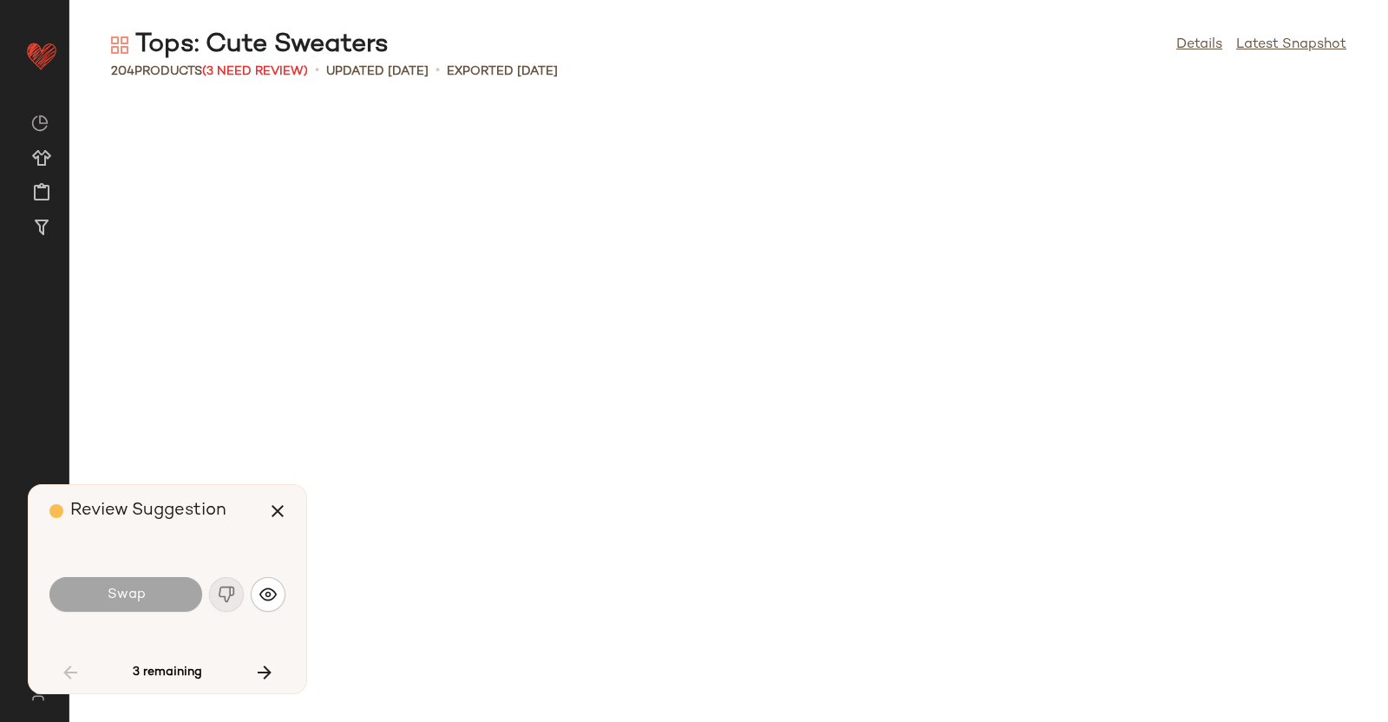
scroll to position [1904, 0]
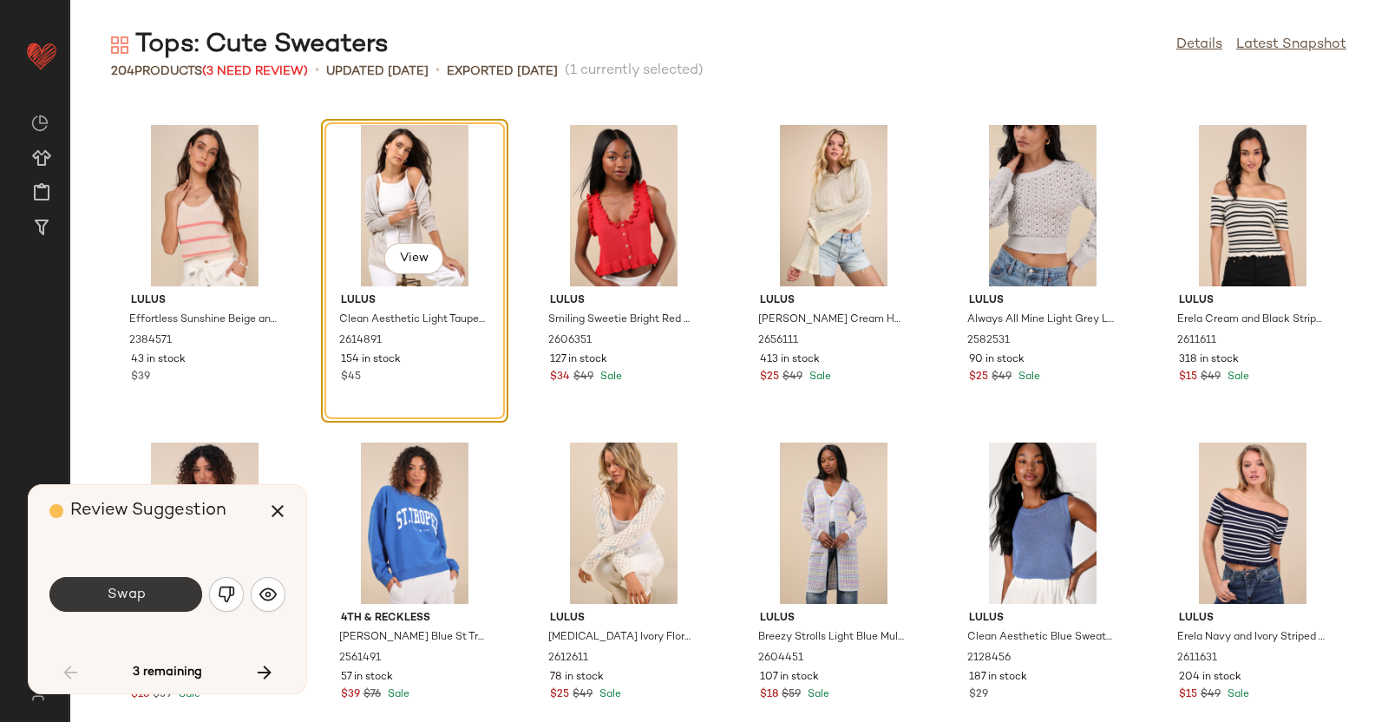
click at [152, 587] on button "Swap" at bounding box center [125, 594] width 153 height 35
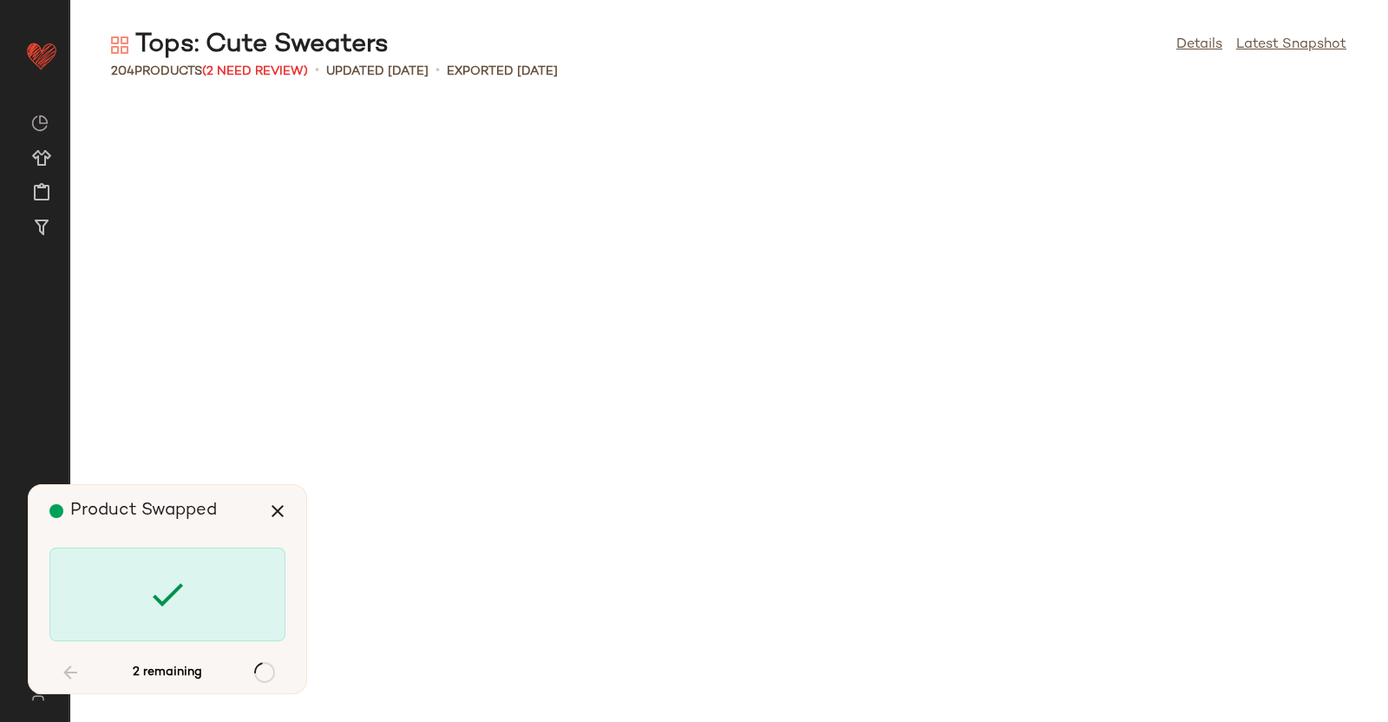
scroll to position [3810, 0]
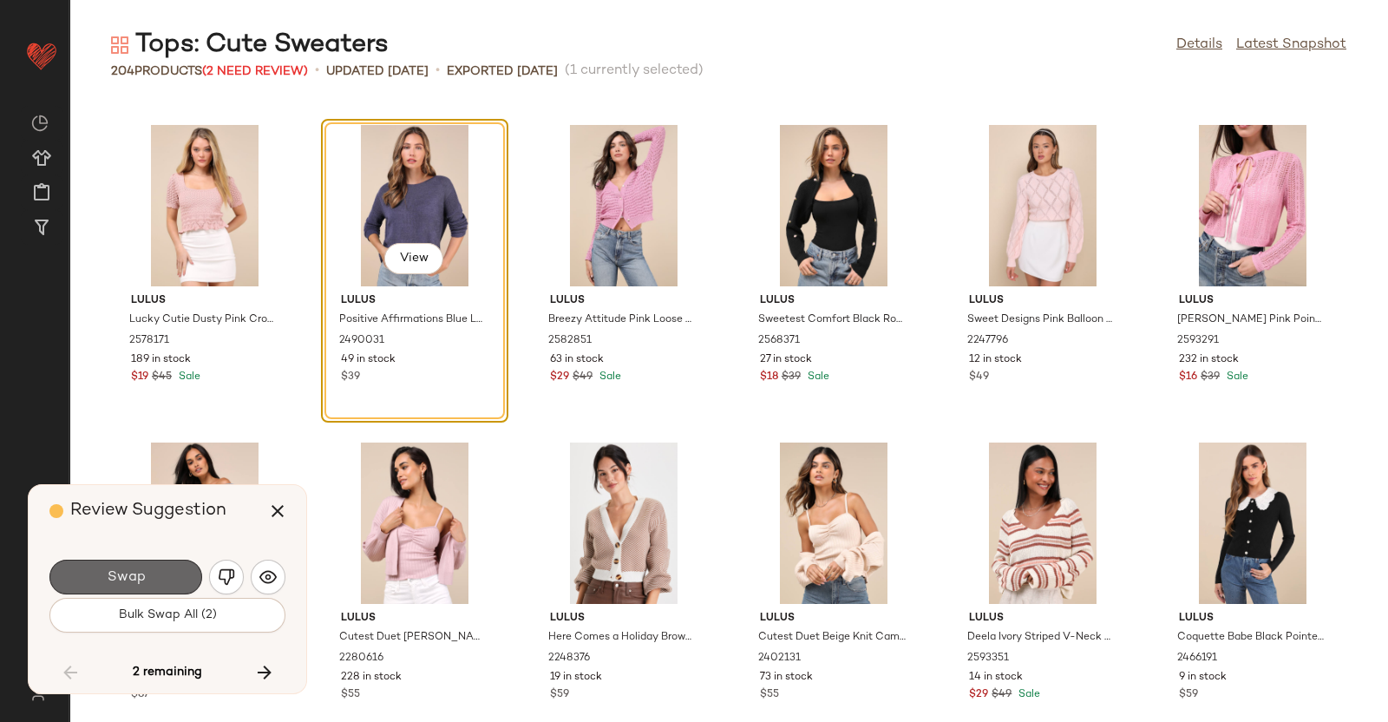
click at [170, 570] on button "Swap" at bounding box center [125, 577] width 153 height 35
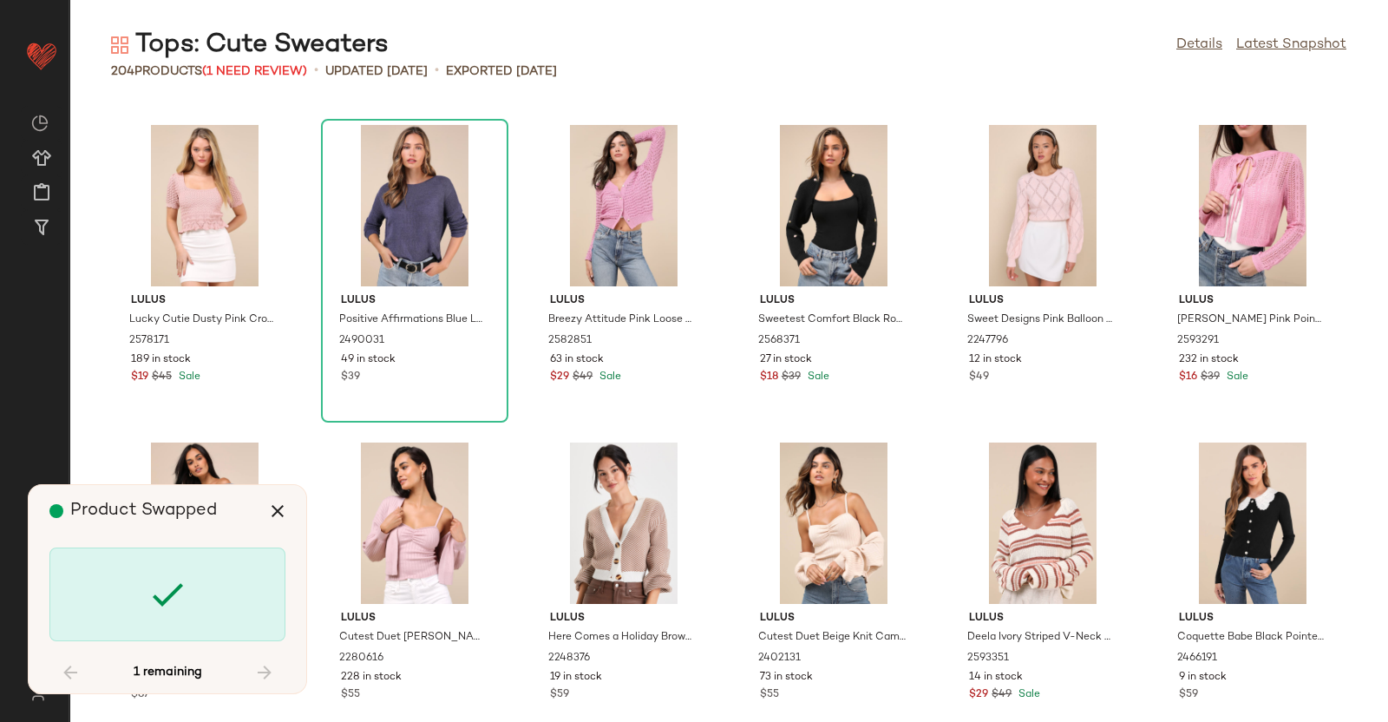
scroll to position [7939, 0]
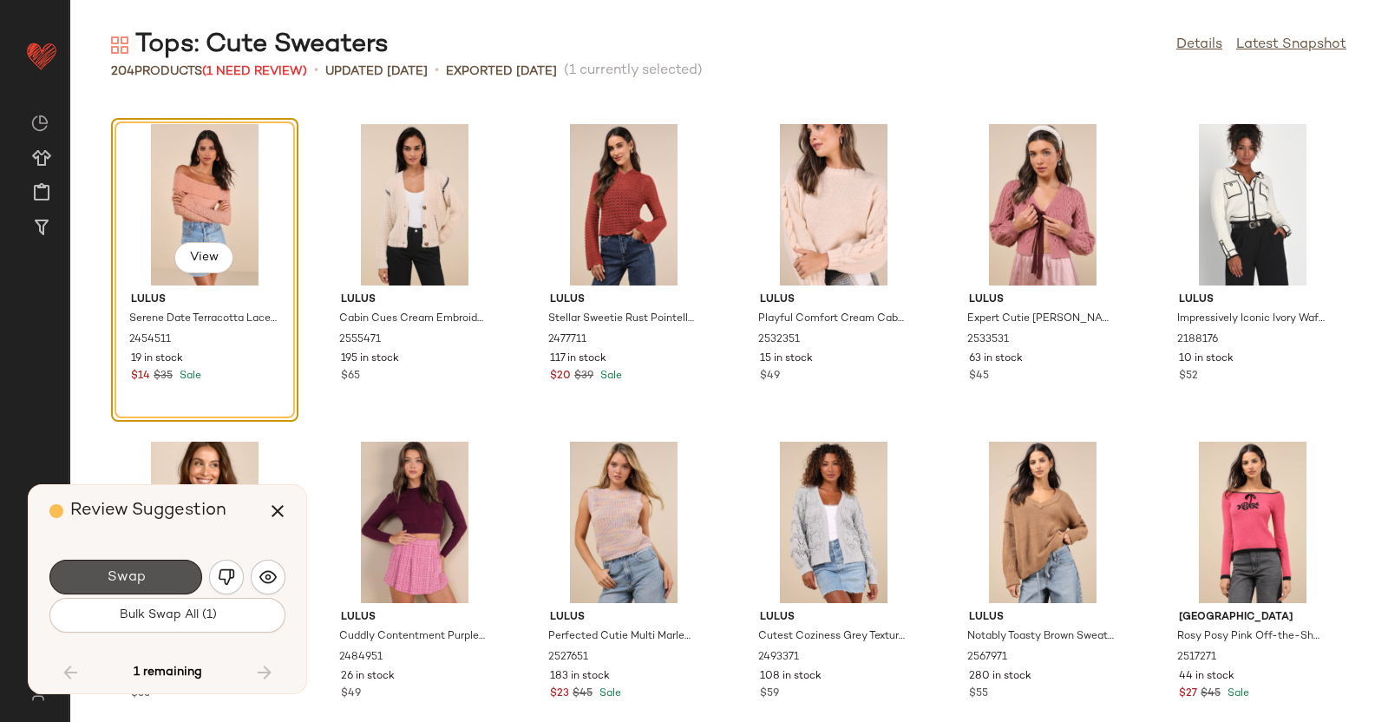
click at [170, 570] on button "Swap" at bounding box center [125, 577] width 153 height 35
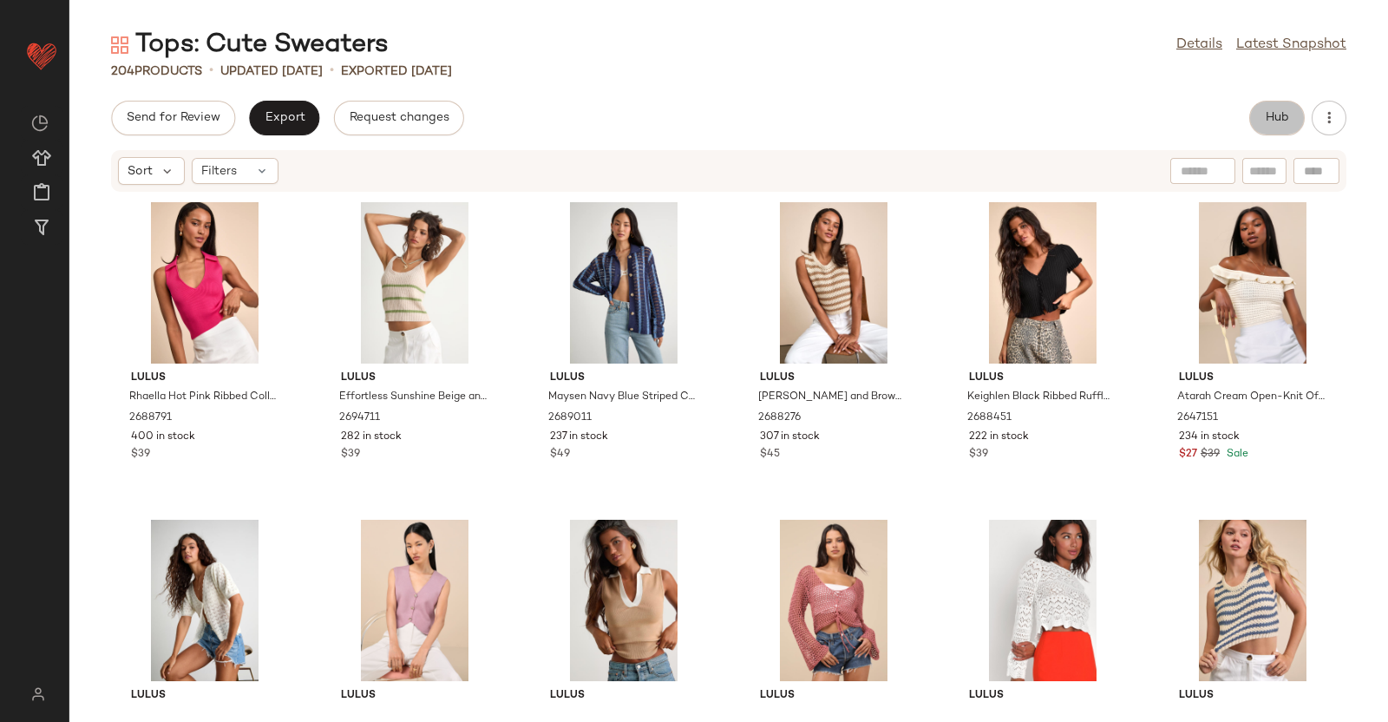
click at [1273, 105] on button "Hub" at bounding box center [1277, 118] width 56 height 35
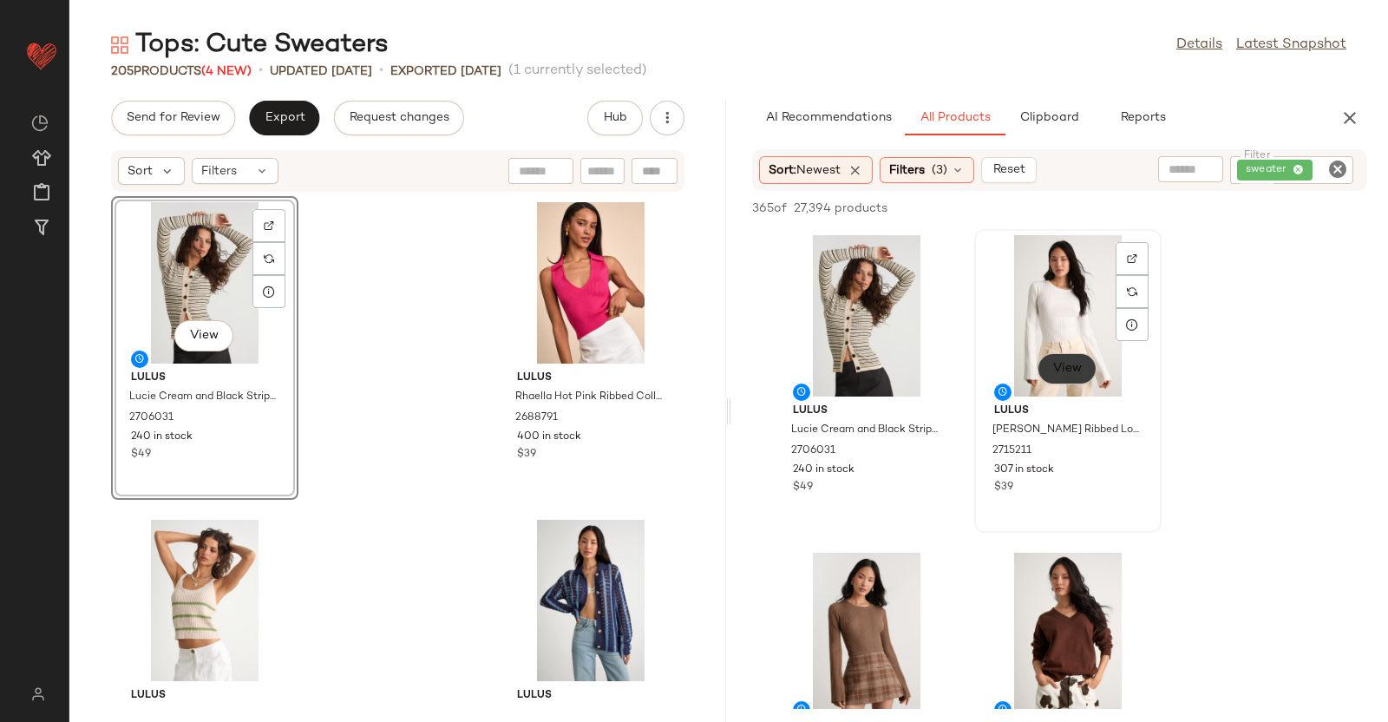
click at [1072, 366] on span "View" at bounding box center [1066, 369] width 29 height 14
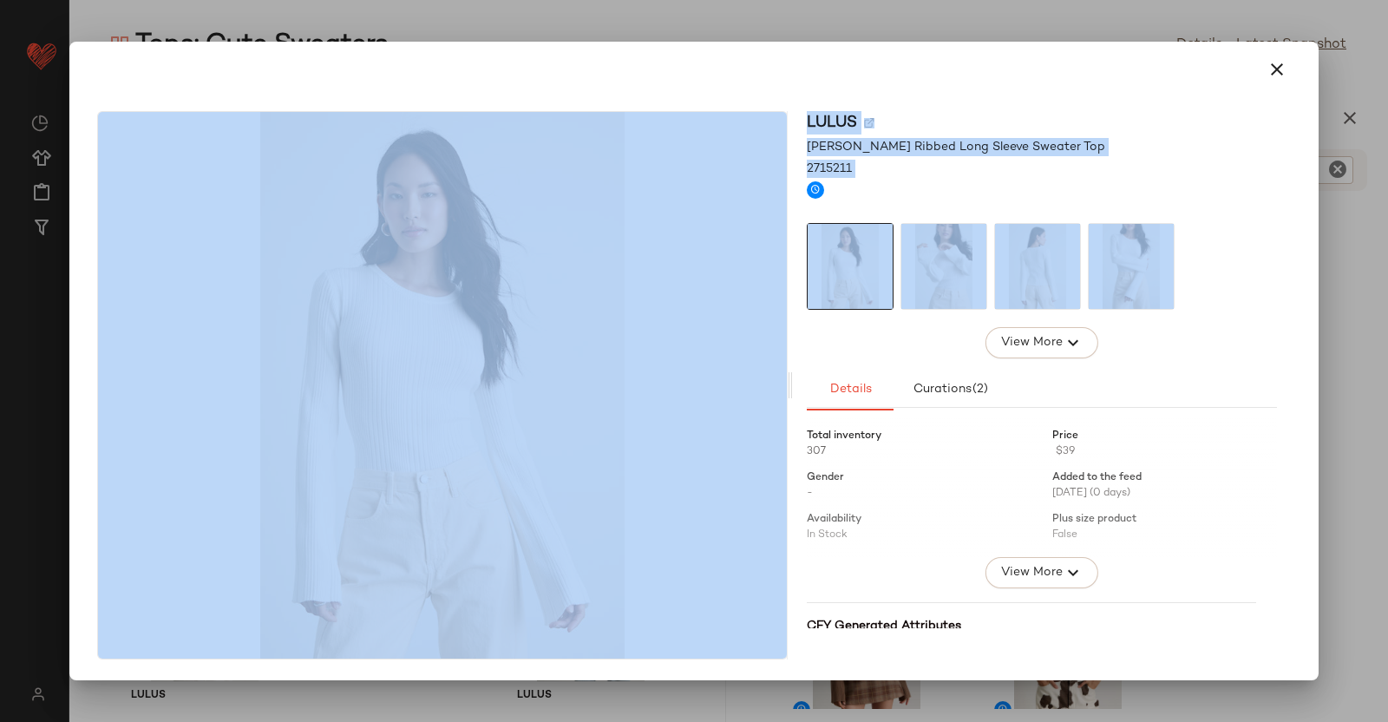
drag, startPoint x: 1300, startPoint y: 351, endPoint x: 1363, endPoint y: 309, distance: 75.8
click at [1363, 309] on div "Lulus Nydia White Ribbed Long Sleeve Sweater Top 2715211 View More Details Cura…" at bounding box center [694, 361] width 1388 height 722
click at [1363, 309] on div at bounding box center [694, 361] width 1388 height 722
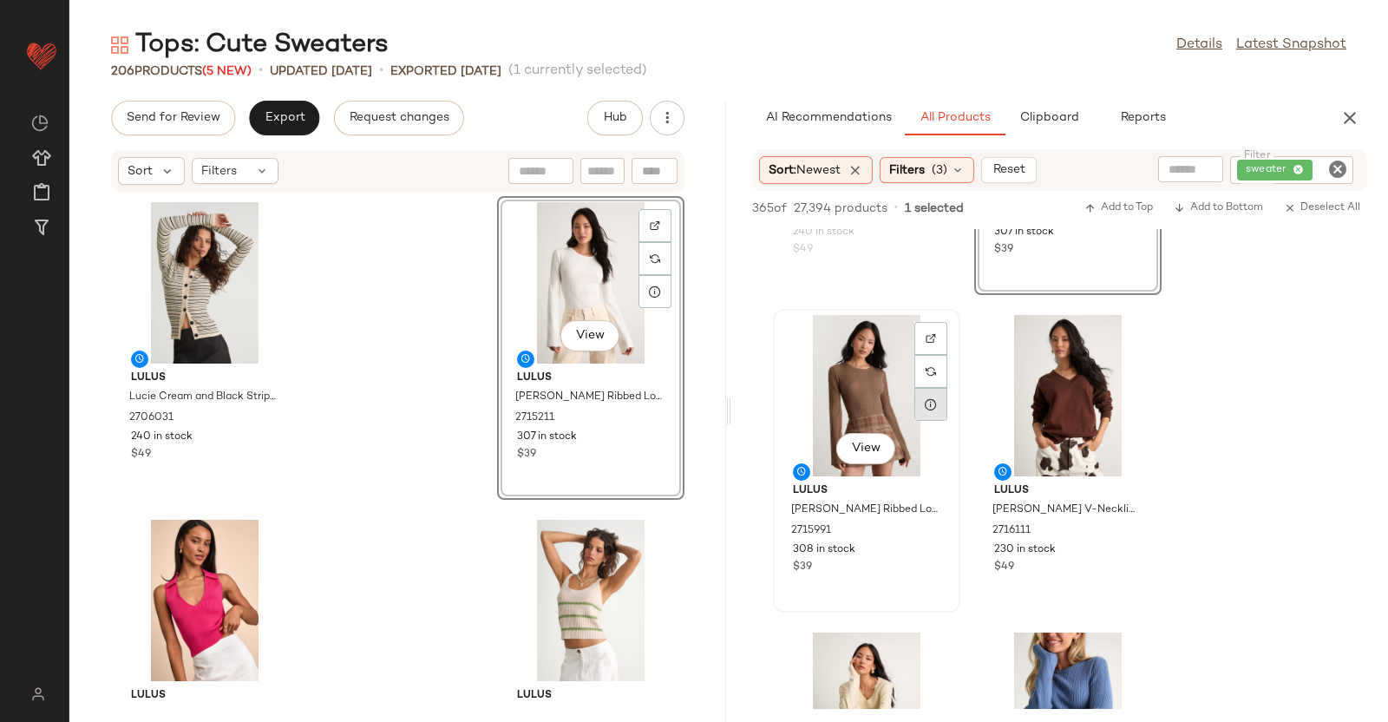
scroll to position [239, 0]
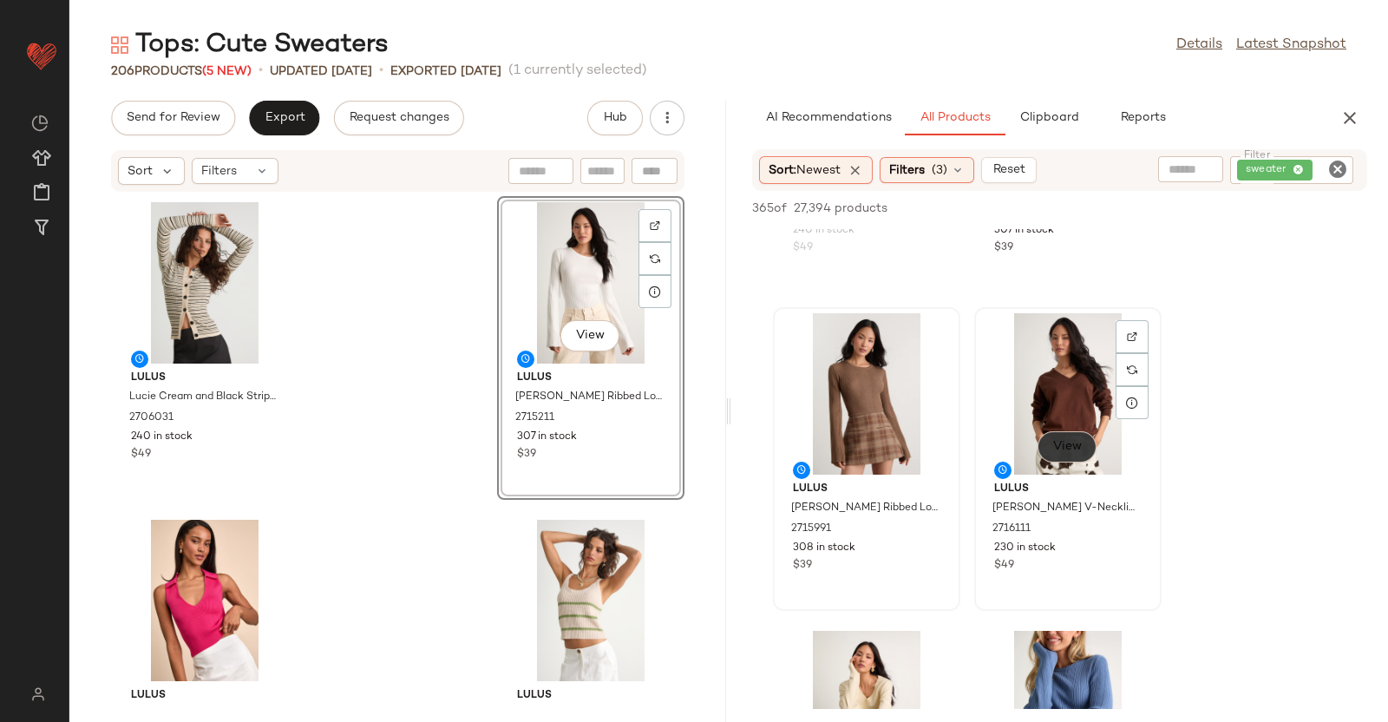
click at [1054, 441] on span "View" at bounding box center [1066, 447] width 29 height 14
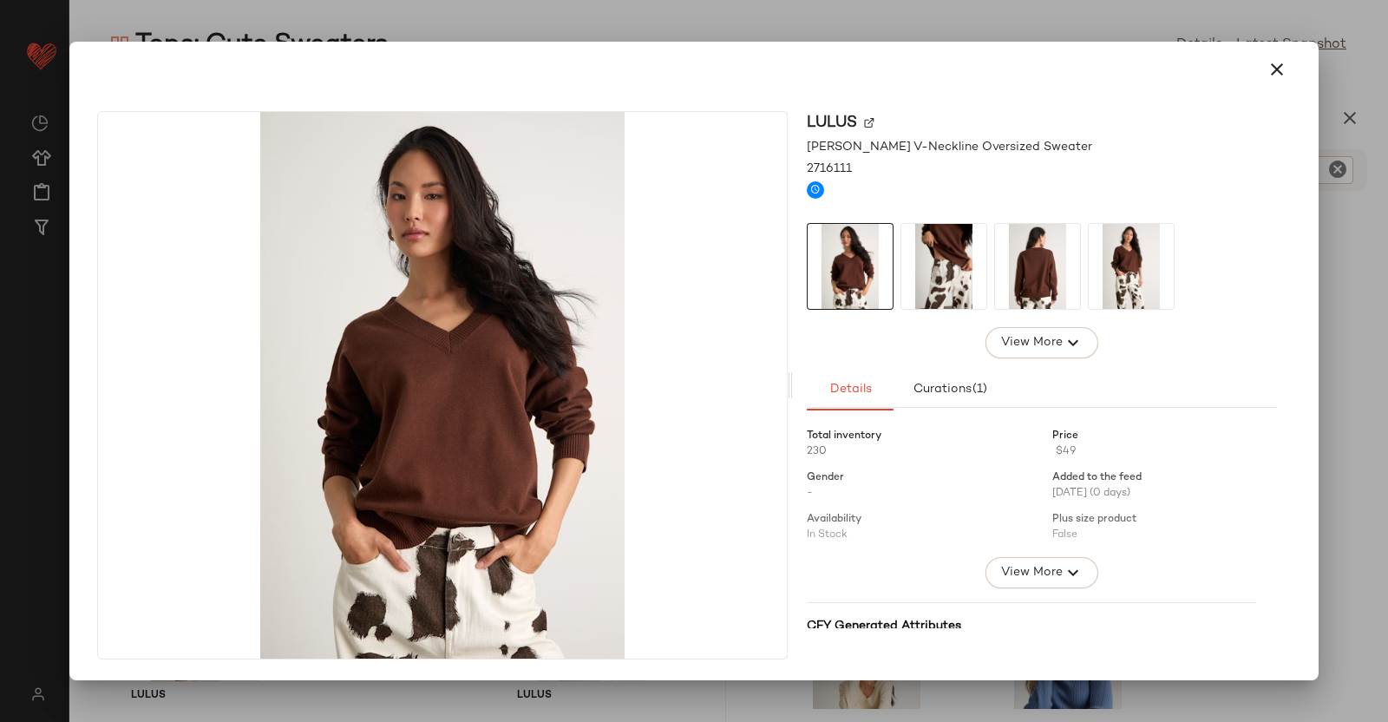
click at [1335, 338] on div at bounding box center [694, 361] width 1388 height 722
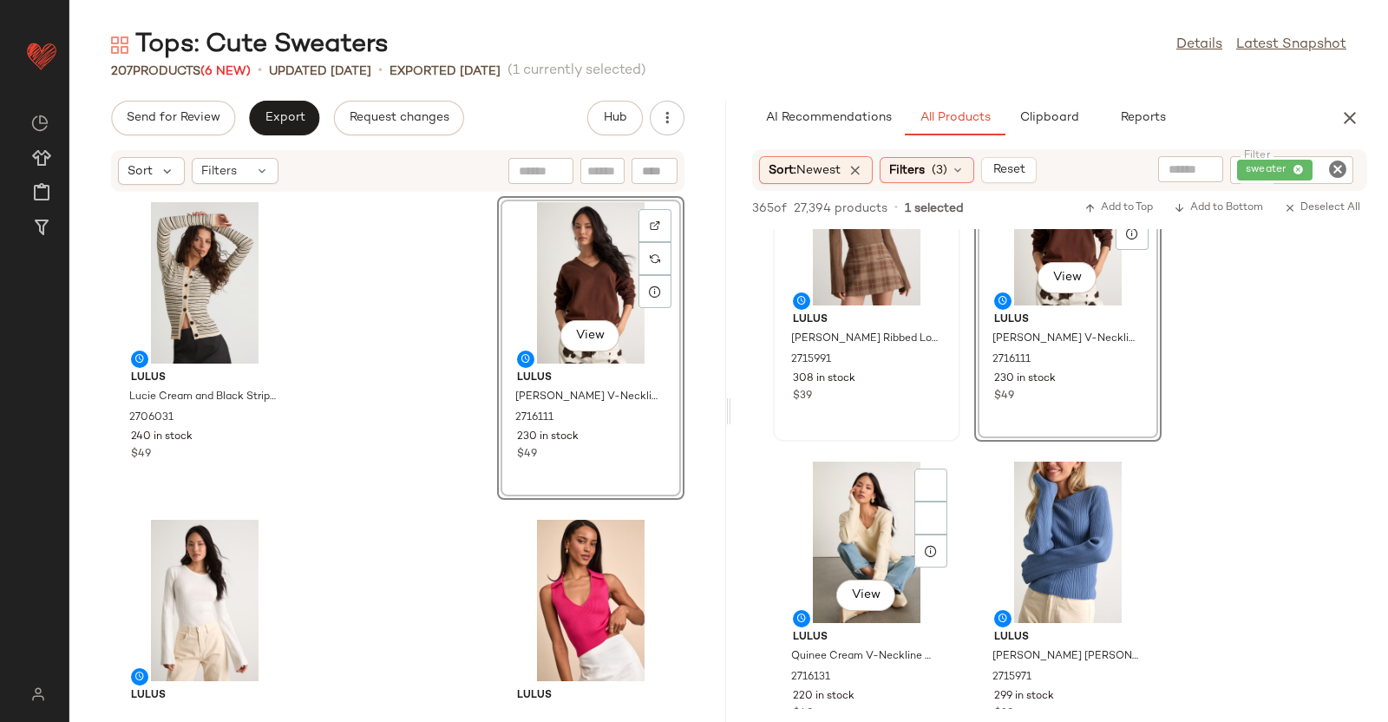
scroll to position [490, 0]
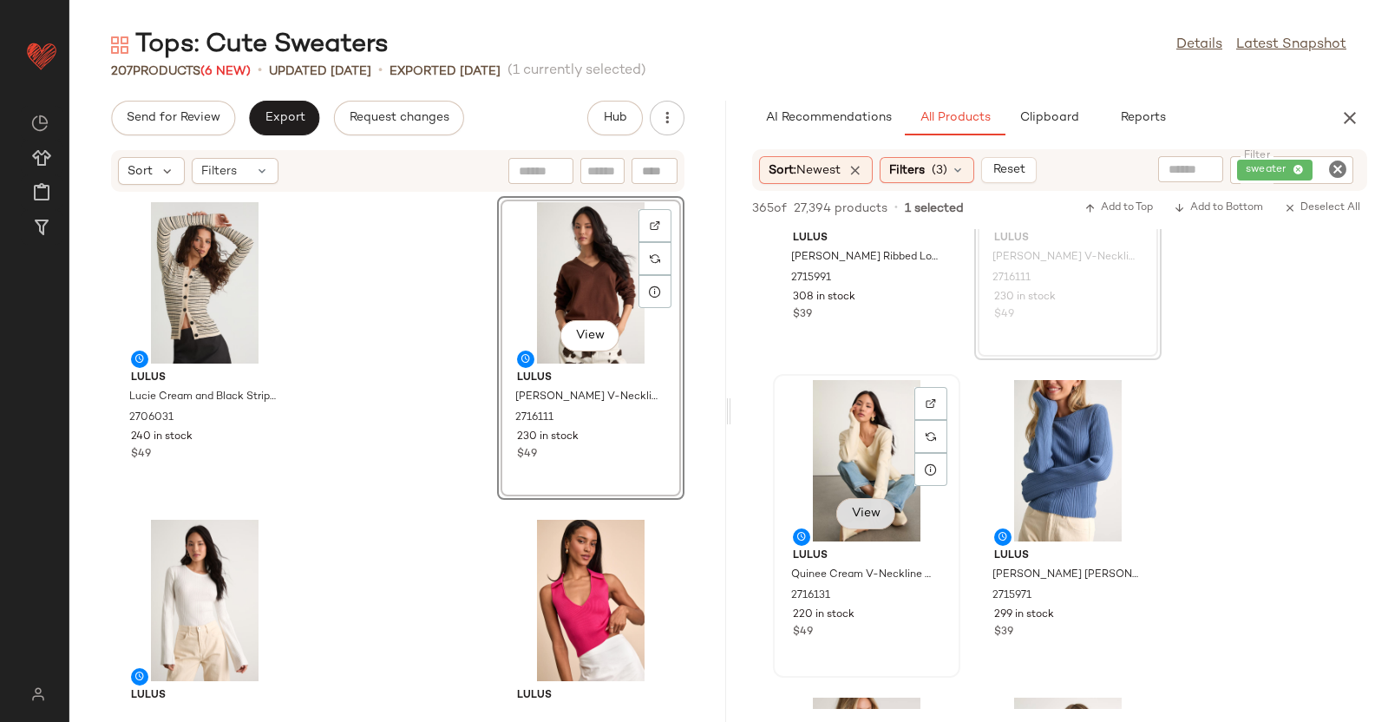
click at [868, 528] on button "View" at bounding box center [865, 513] width 59 height 31
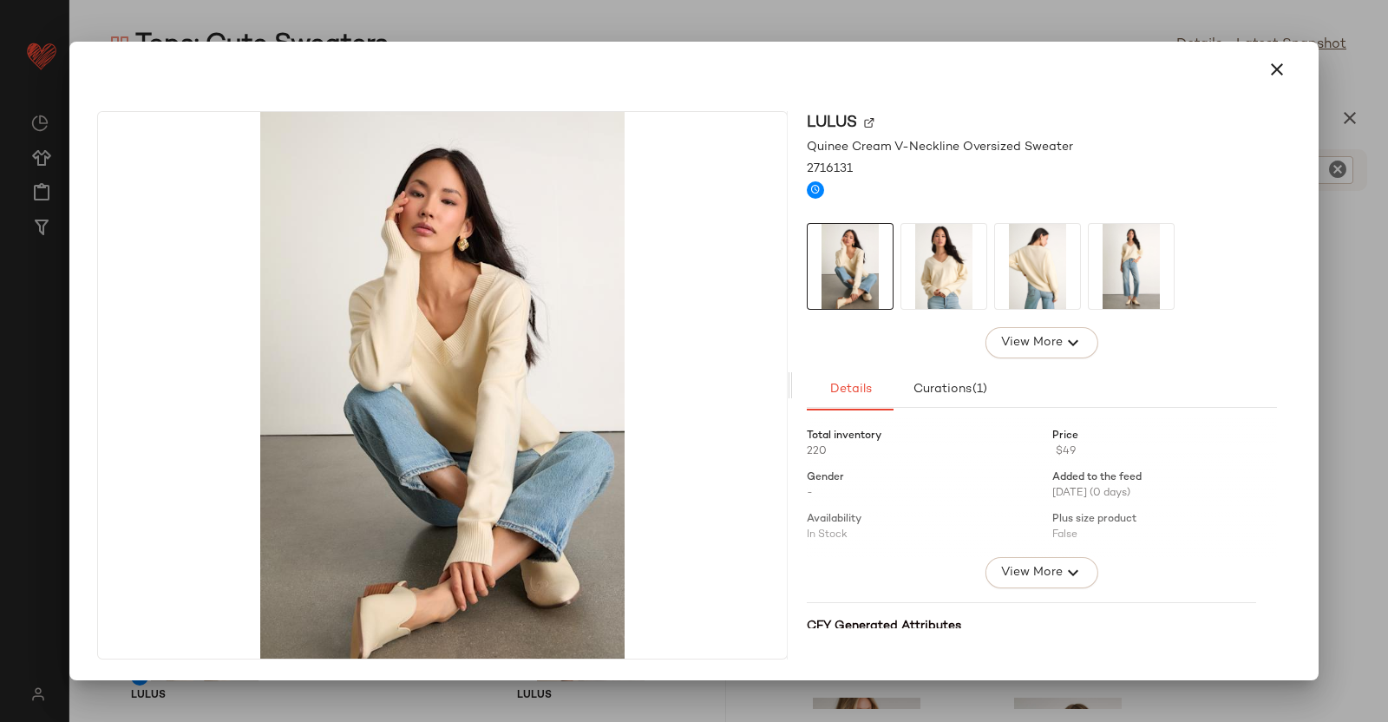
click at [1360, 325] on div at bounding box center [694, 361] width 1388 height 722
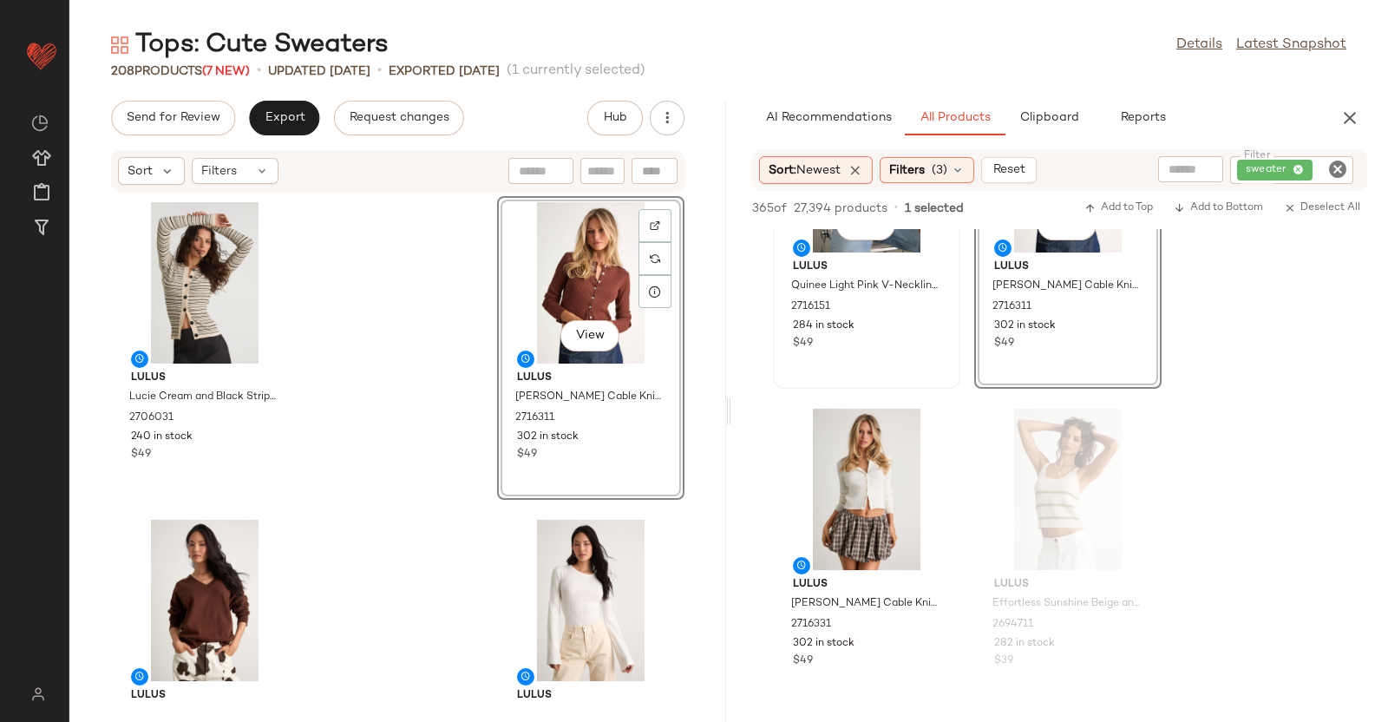
scroll to position [1098, 0]
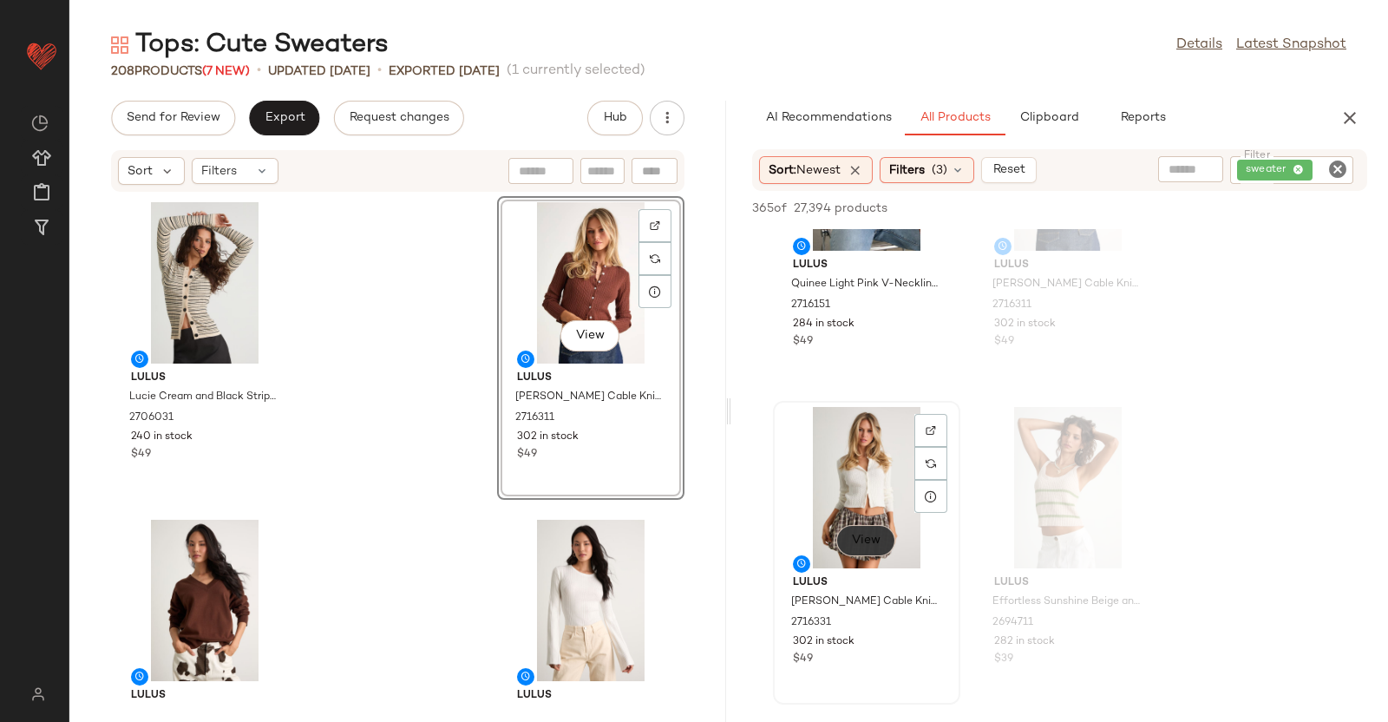
click at [859, 553] on button "View" at bounding box center [865, 540] width 59 height 31
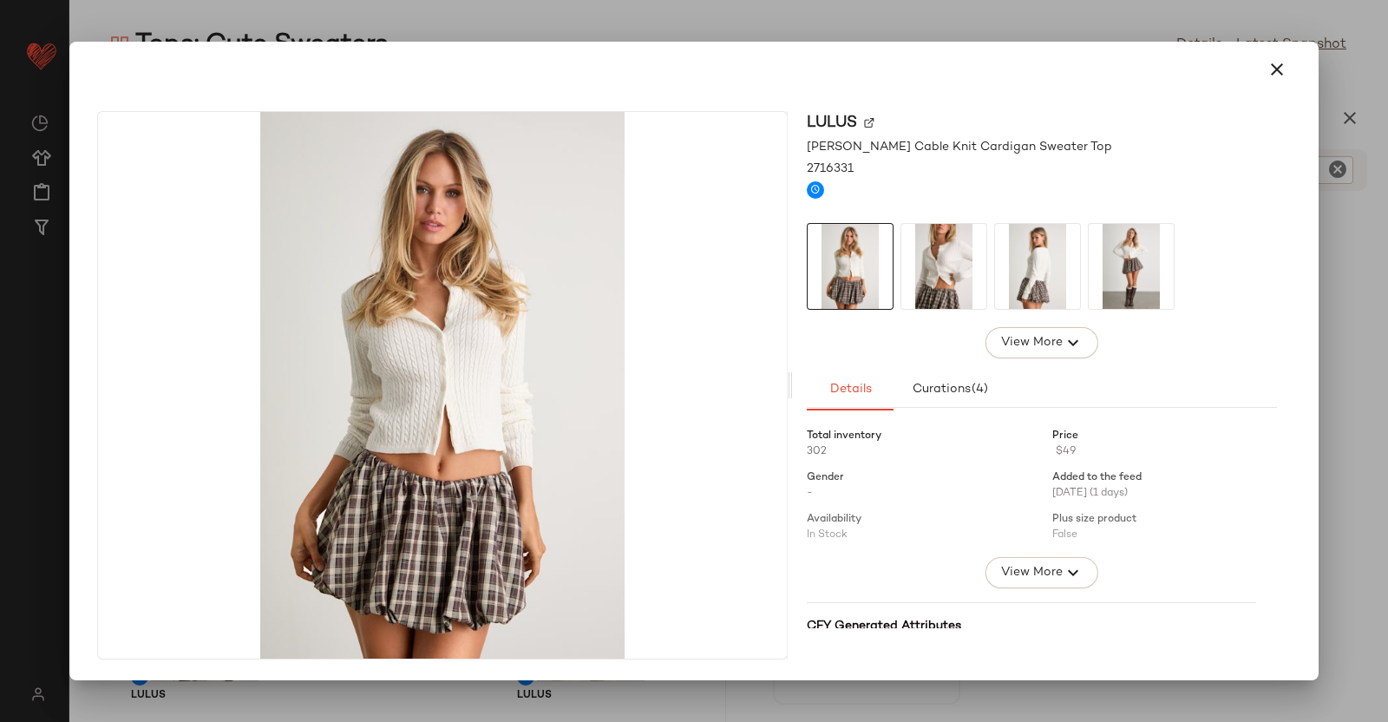
click at [946, 250] on img at bounding box center [943, 266] width 85 height 85
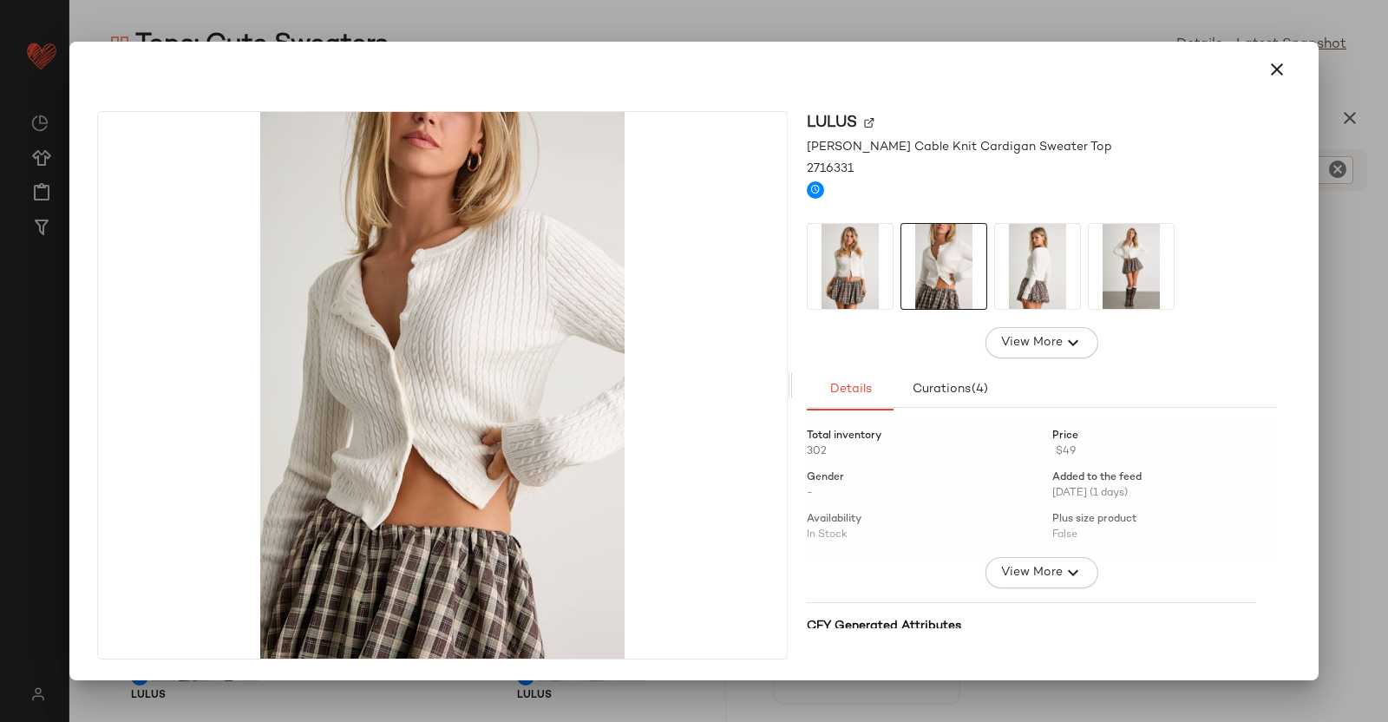
click at [1356, 287] on div at bounding box center [694, 361] width 1388 height 722
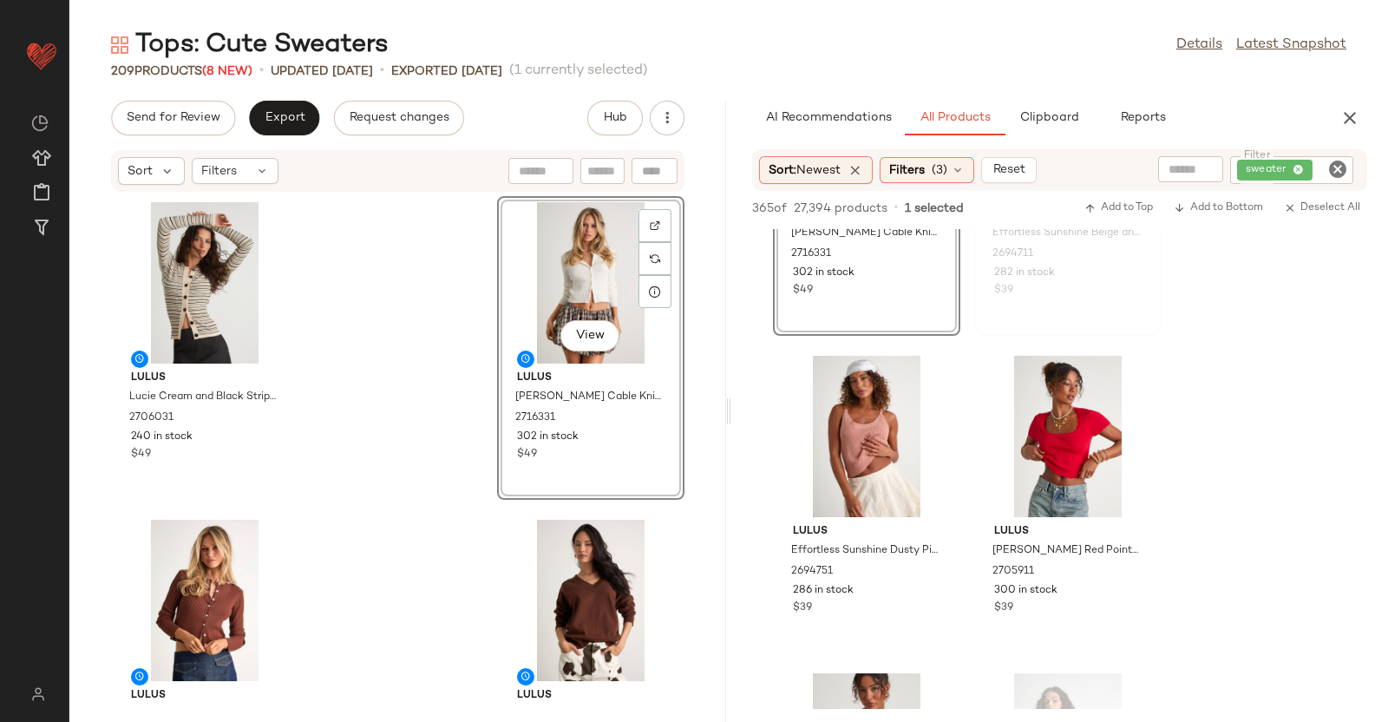
scroll to position [1465, 0]
drag, startPoint x: 1375, startPoint y: 105, endPoint x: 1345, endPoint y: 123, distance: 35.4
click at [1345, 123] on div "AI Recommendations All Products Clipboard Reports" at bounding box center [1059, 118] width 657 height 35
click at [1345, 123] on icon "button" at bounding box center [1350, 118] width 21 height 21
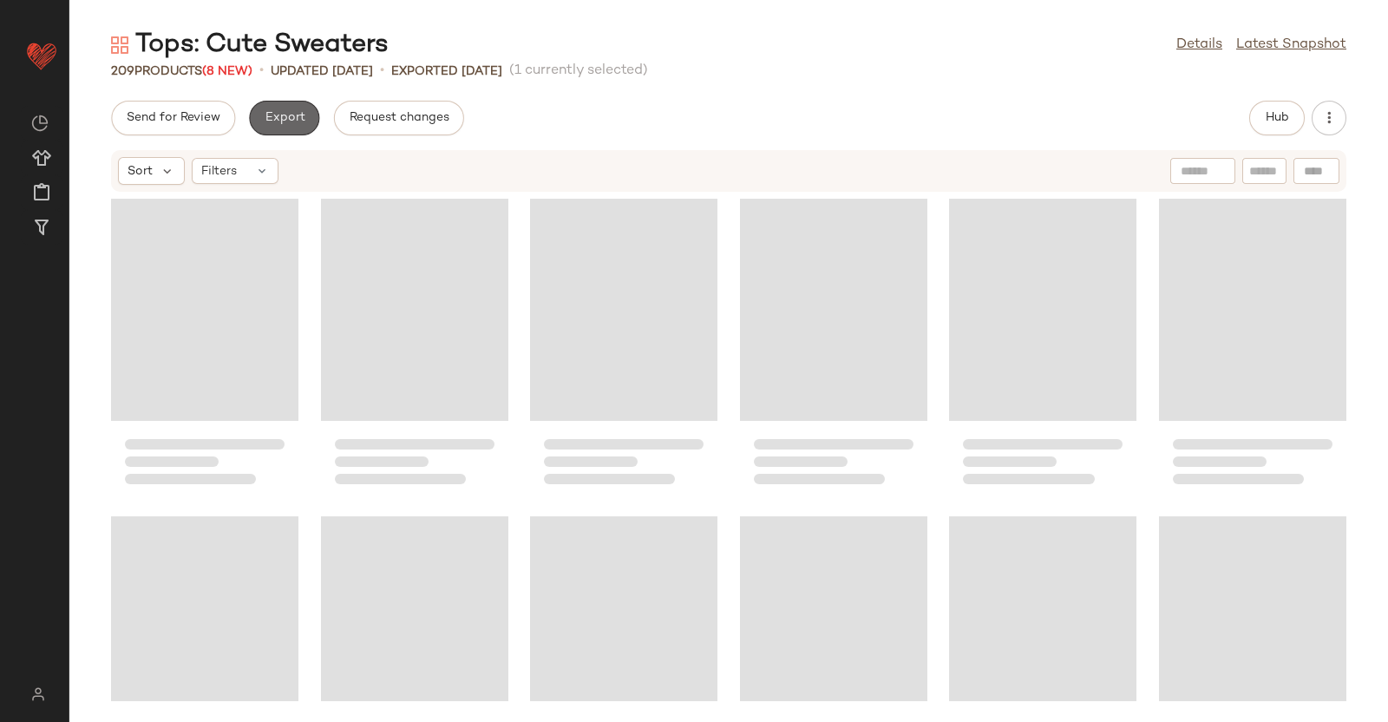
click at [280, 112] on span "Export" at bounding box center [284, 118] width 41 height 14
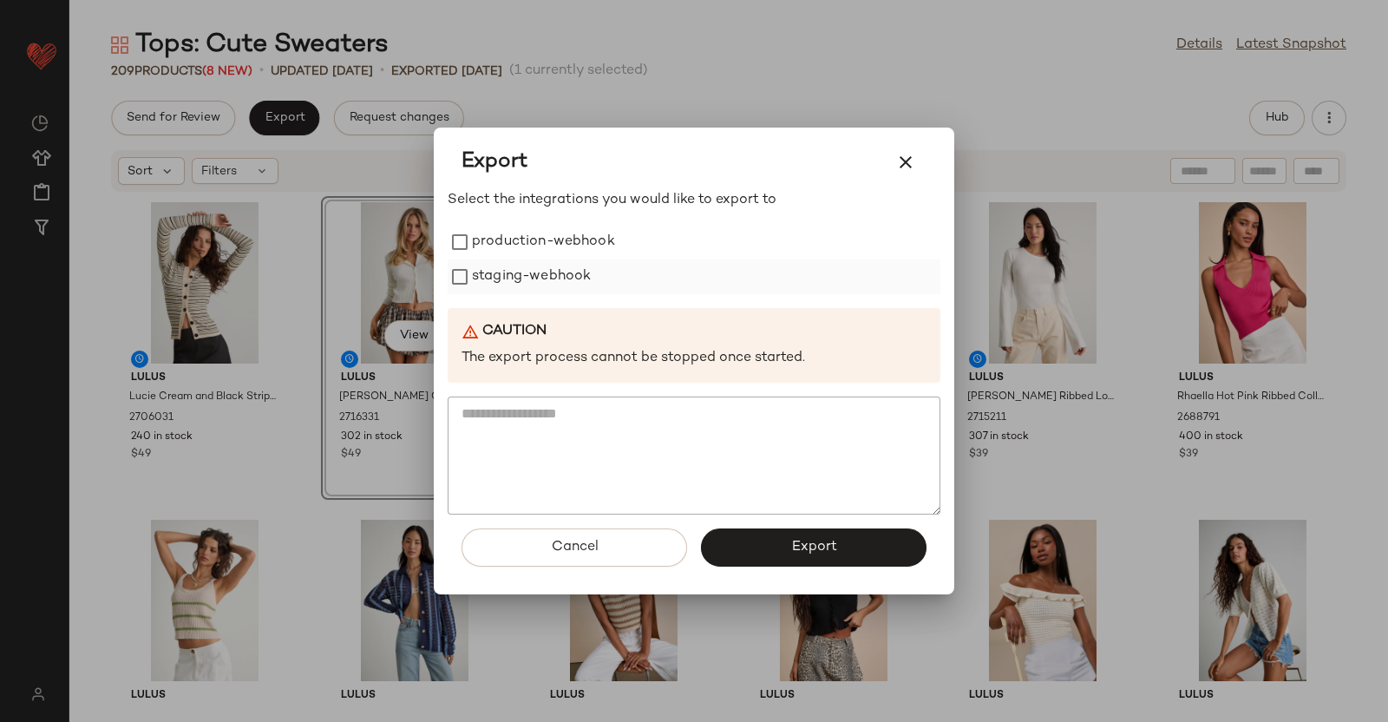
click at [543, 268] on label "staging-webhook" at bounding box center [531, 276] width 119 height 35
click at [557, 243] on label "production-webhook" at bounding box center [543, 242] width 143 height 35
click at [768, 546] on button "Export" at bounding box center [814, 547] width 226 height 38
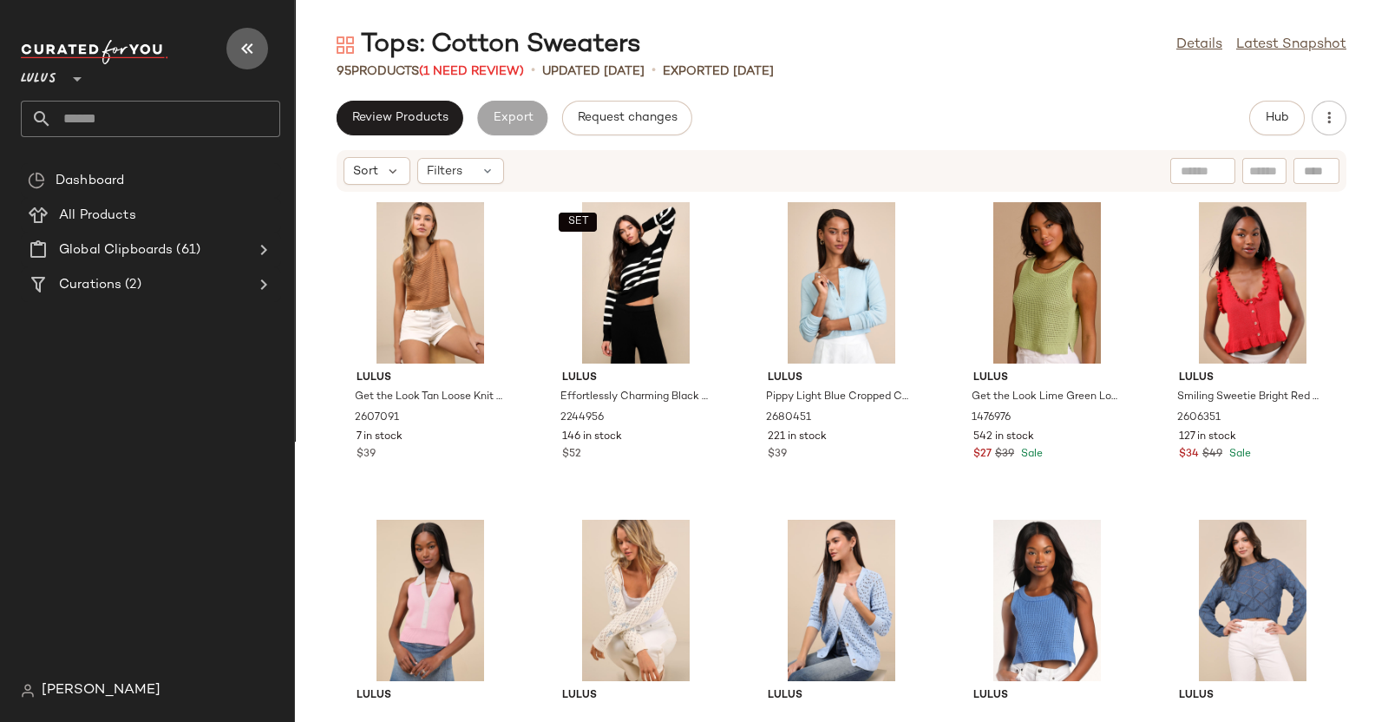
click at [251, 43] on icon "button" at bounding box center [247, 48] width 21 height 21
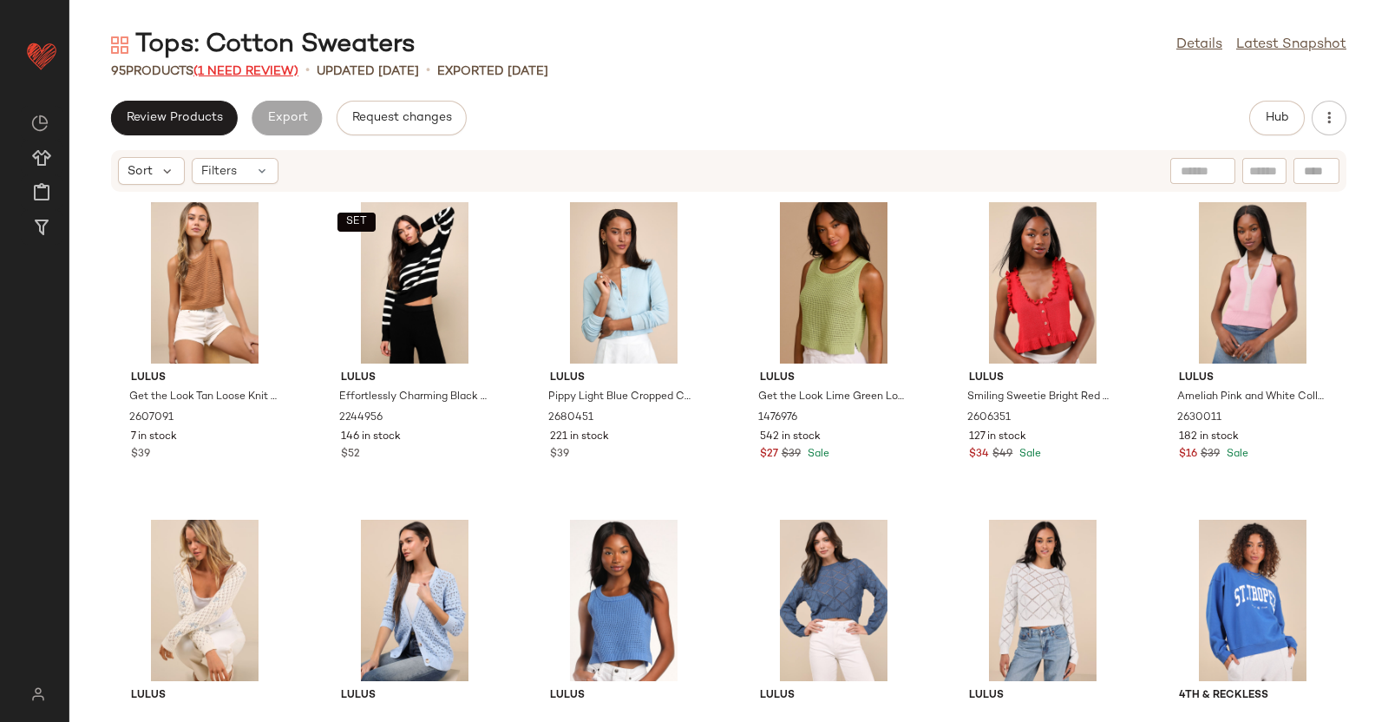
click at [276, 67] on span "(1 Need Review)" at bounding box center [245, 71] width 105 height 13
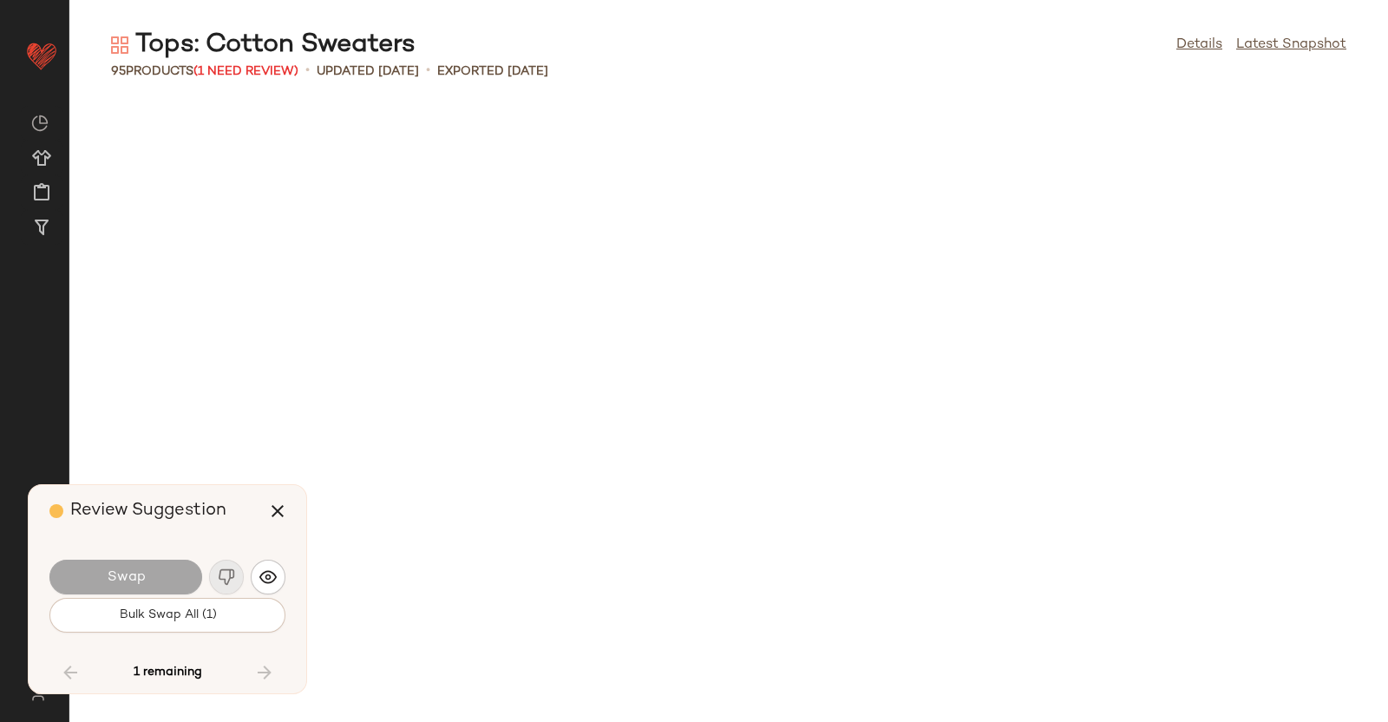
scroll to position [4446, 0]
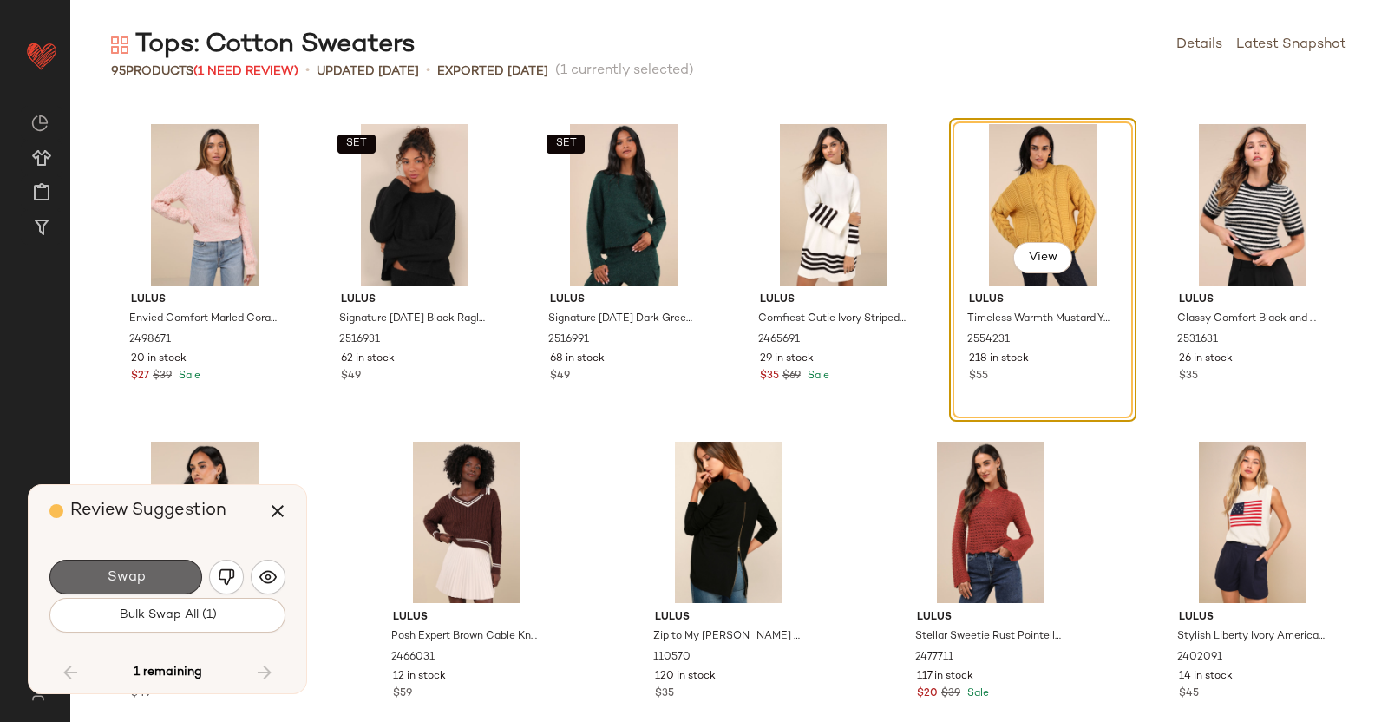
click at [154, 569] on button "Swap" at bounding box center [125, 577] width 153 height 35
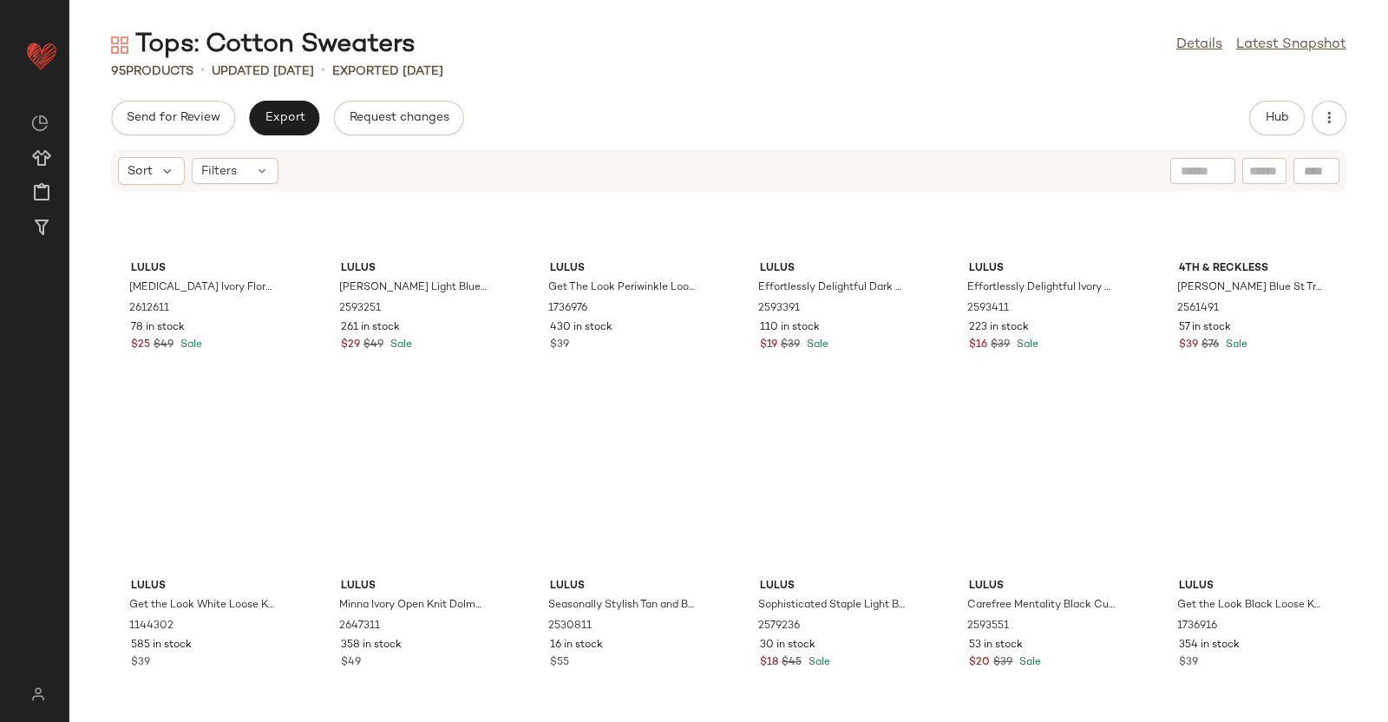
scroll to position [13, 0]
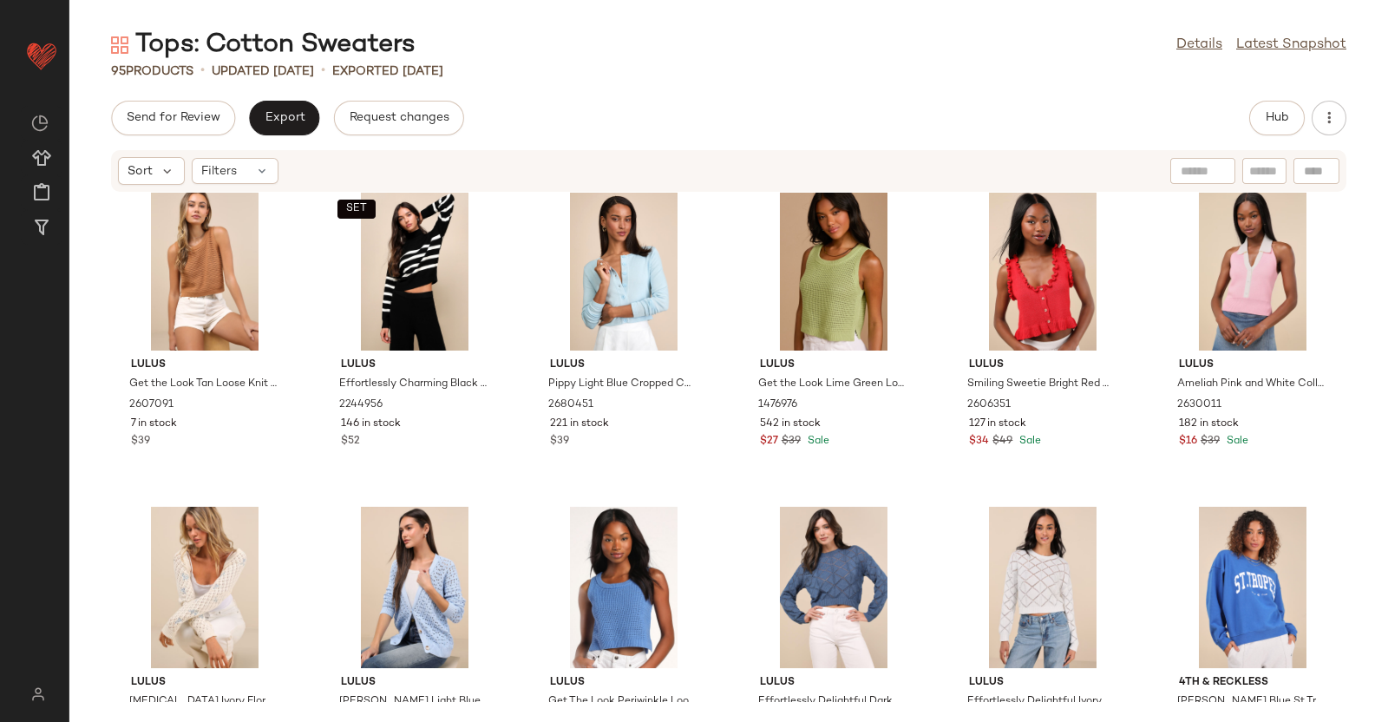
click at [1282, 136] on div "Send for Review Export Request changes Hub Sort Filters Lulus Get the Look Tan …" at bounding box center [728, 411] width 1319 height 621
click at [1279, 126] on button "Hub" at bounding box center [1277, 118] width 56 height 35
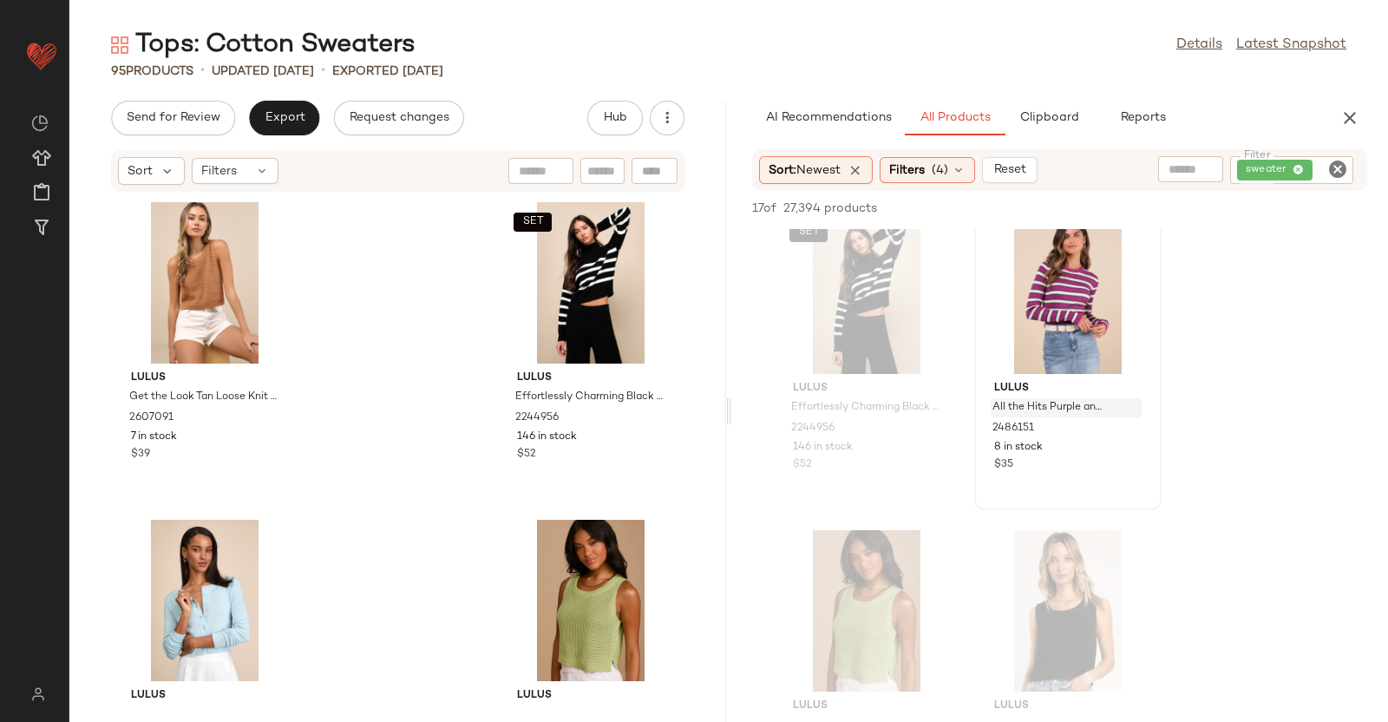
scroll to position [1604, 0]
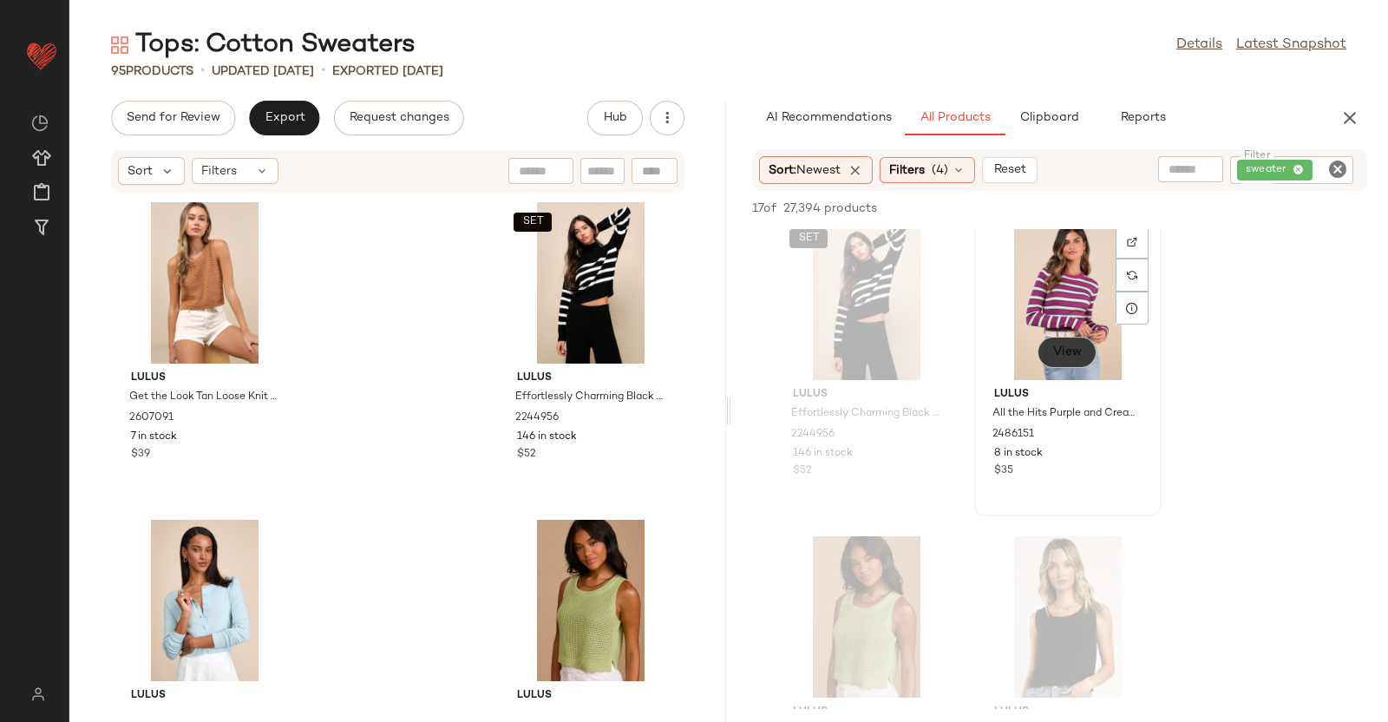
click at [1075, 355] on span "View" at bounding box center [1066, 352] width 29 height 14
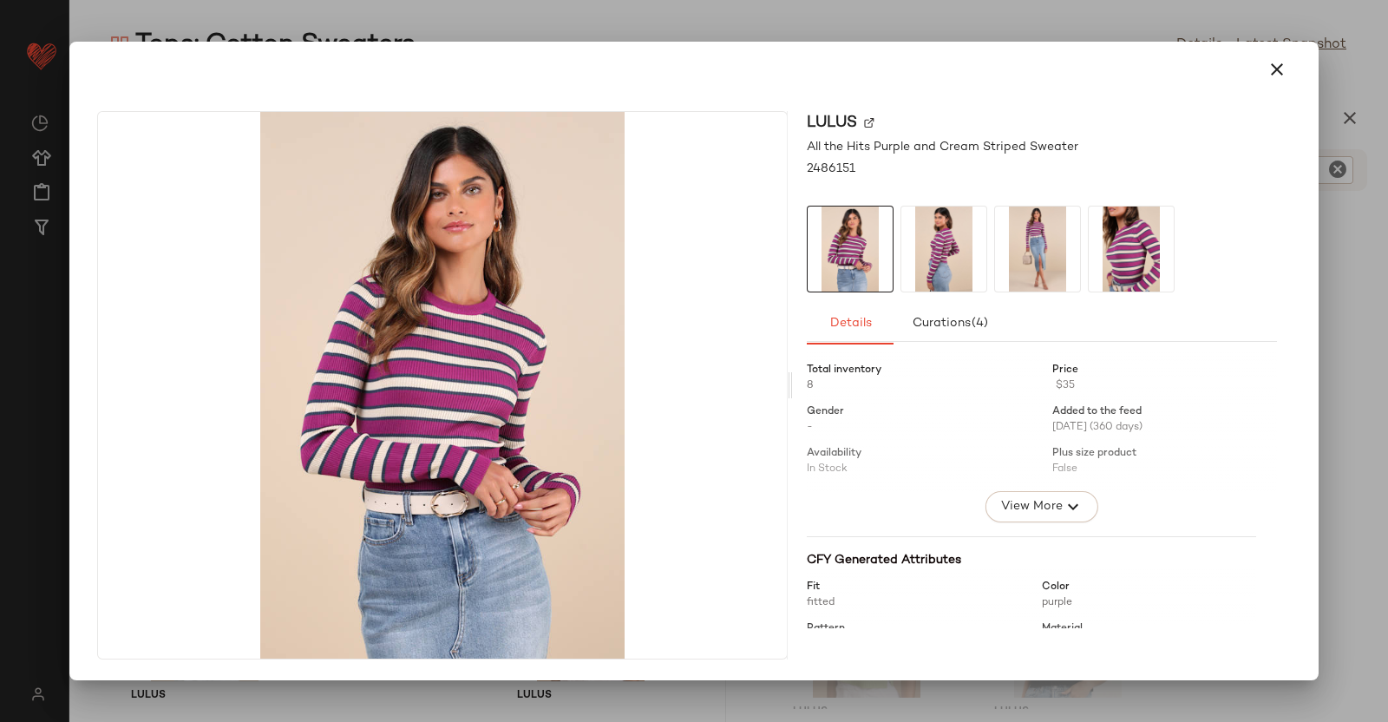
click at [922, 245] on img at bounding box center [943, 248] width 85 height 85
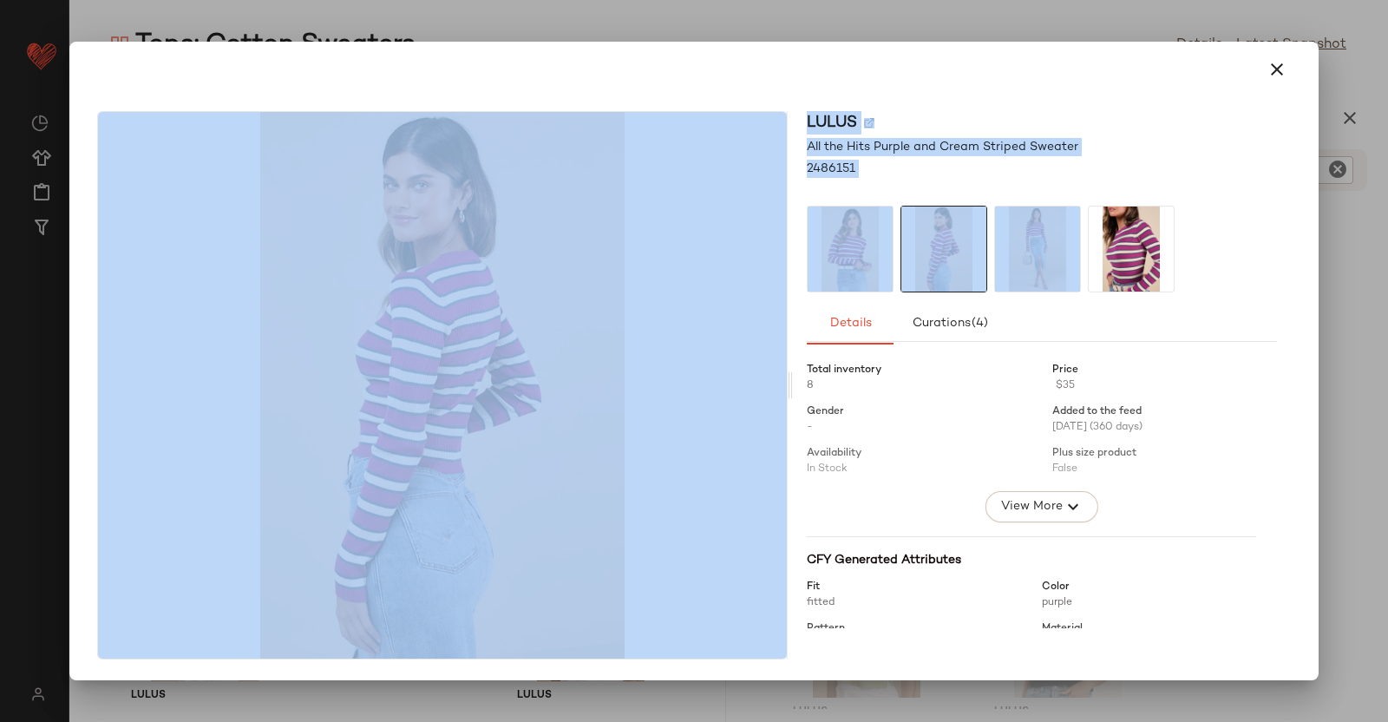
drag, startPoint x: 1387, startPoint y: 226, endPoint x: 1291, endPoint y: 264, distance: 103.3
click at [1291, 264] on div "Lulus All the Hits Purple and Cream Striped Sweater 2486151 Details Curations (…" at bounding box center [694, 361] width 1388 height 722
click at [1331, 254] on div at bounding box center [694, 361] width 1388 height 722
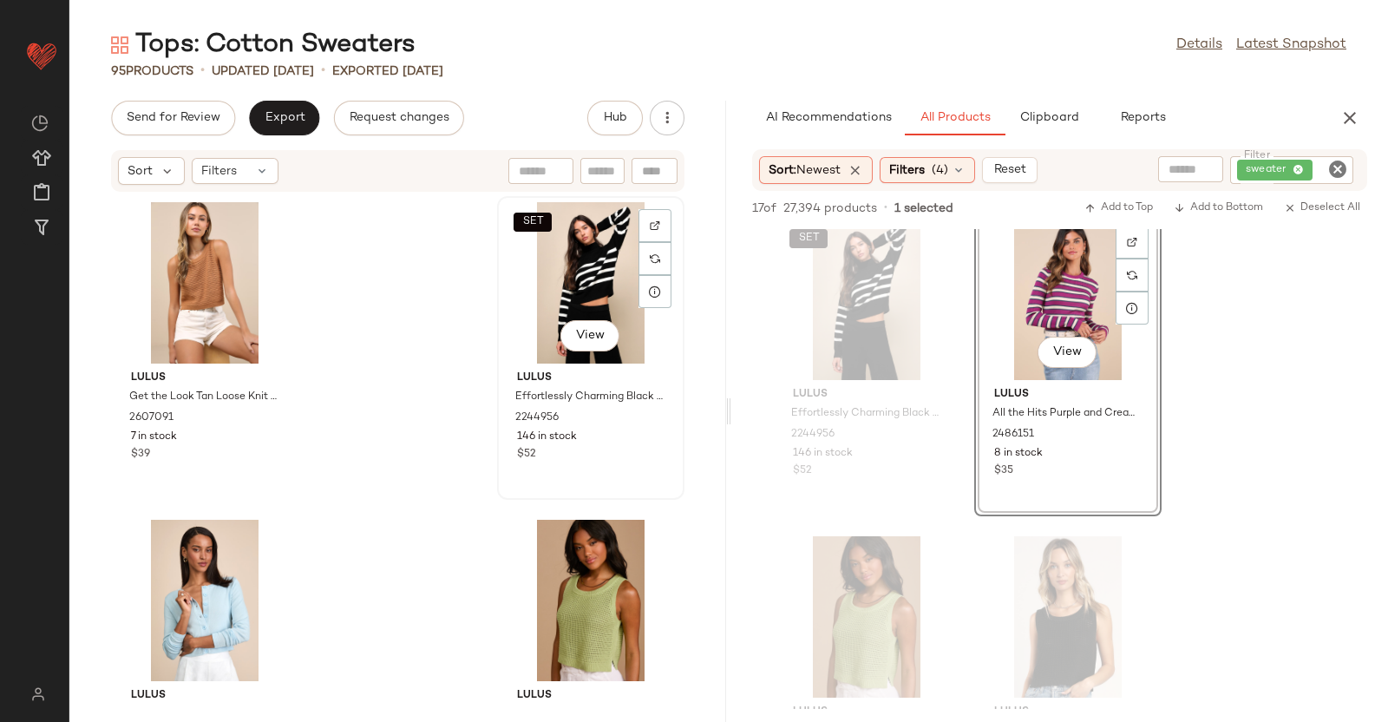
click at [580, 312] on div "Lulus Get the Look Tan Loose Knit Sweater Tank Top 2607091 7 in stock $39 SET V…" at bounding box center [397, 447] width 657 height 508
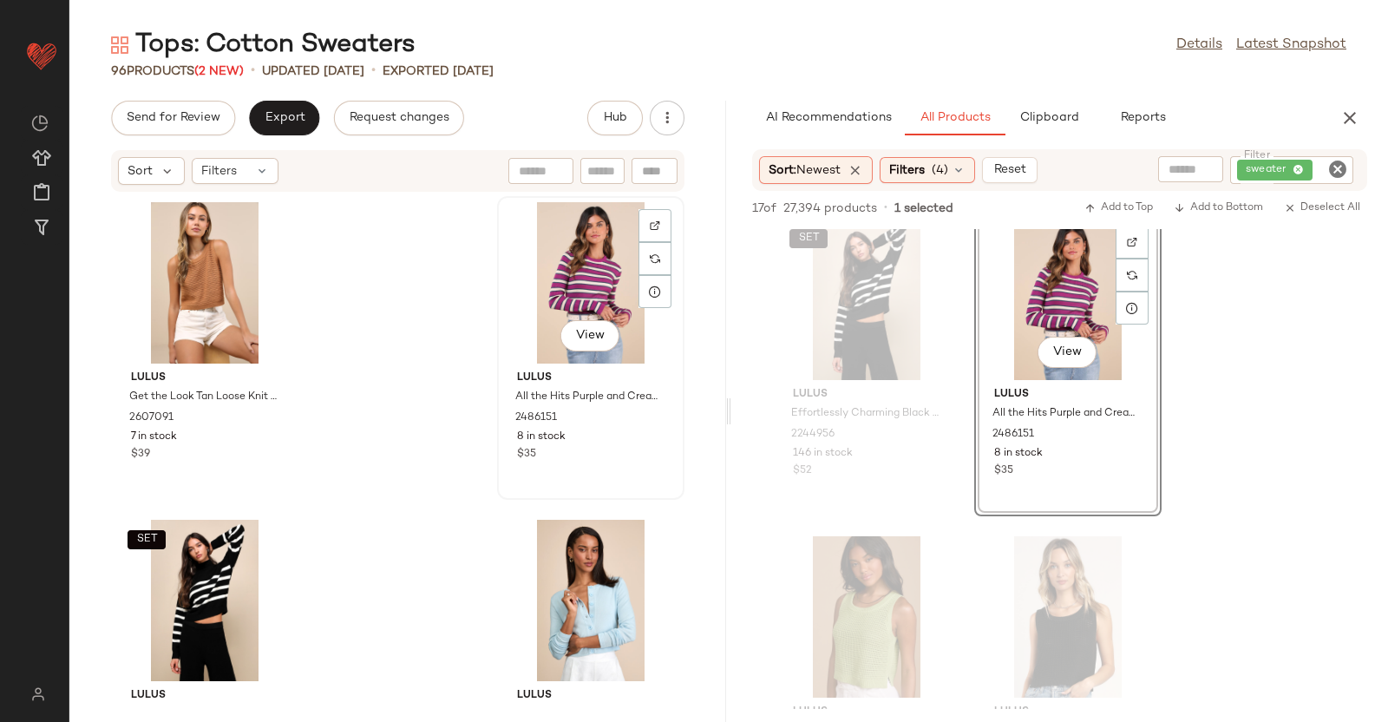
click at [547, 292] on div "View" at bounding box center [590, 282] width 175 height 161
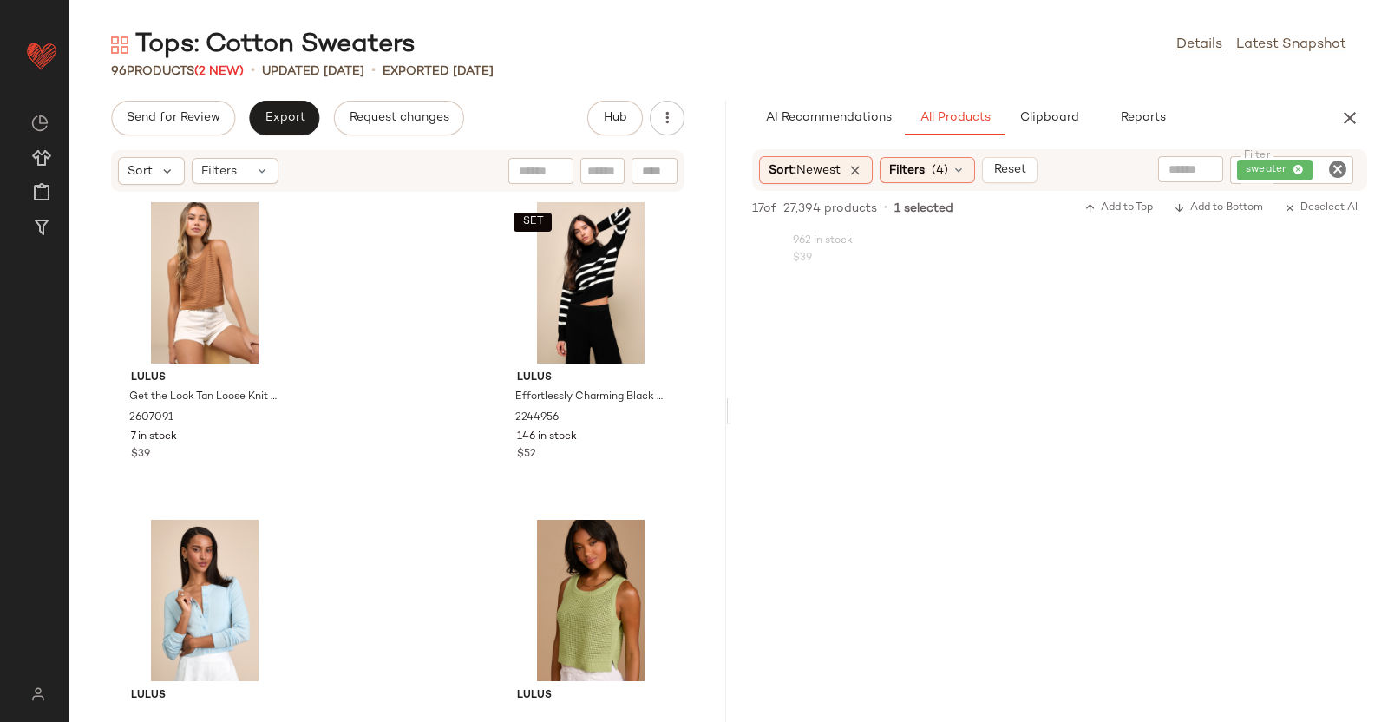
scroll to position [3019, 0]
click at [1353, 112] on icon "button" at bounding box center [1350, 118] width 21 height 21
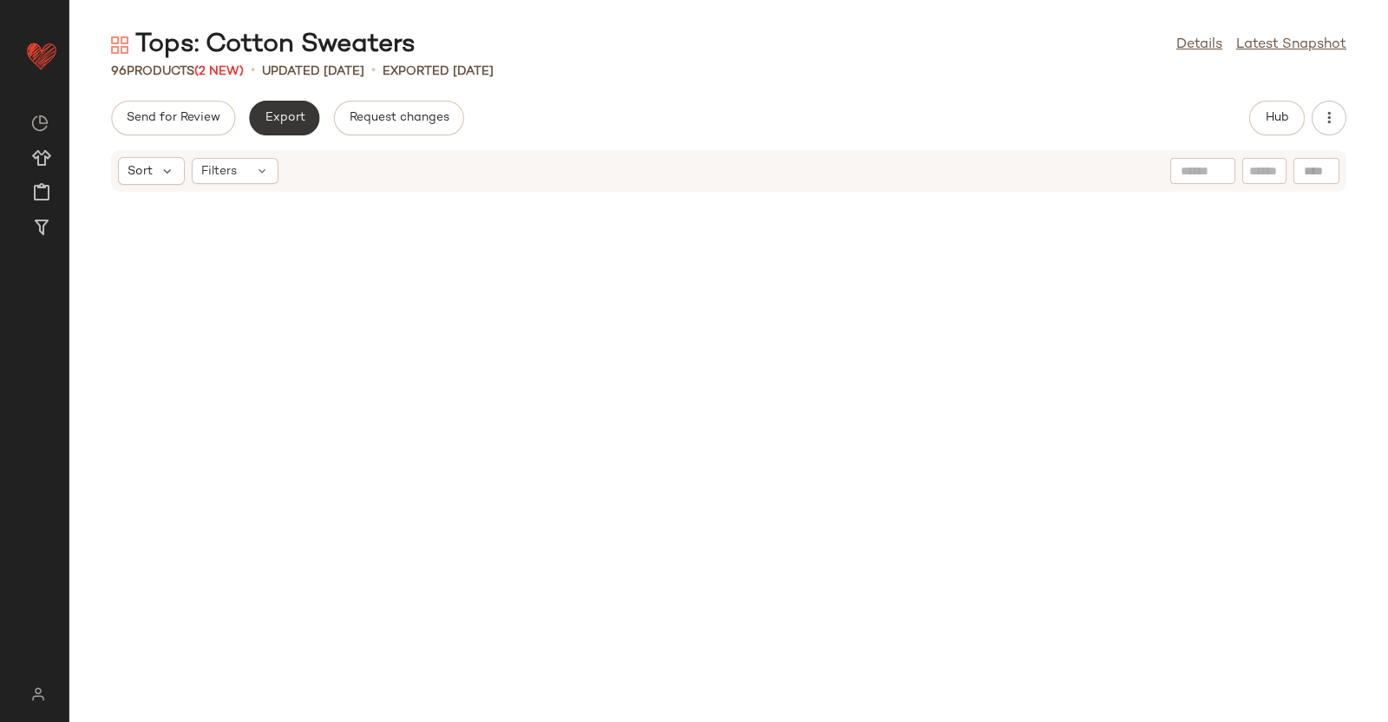
scroll to position [4576, 0]
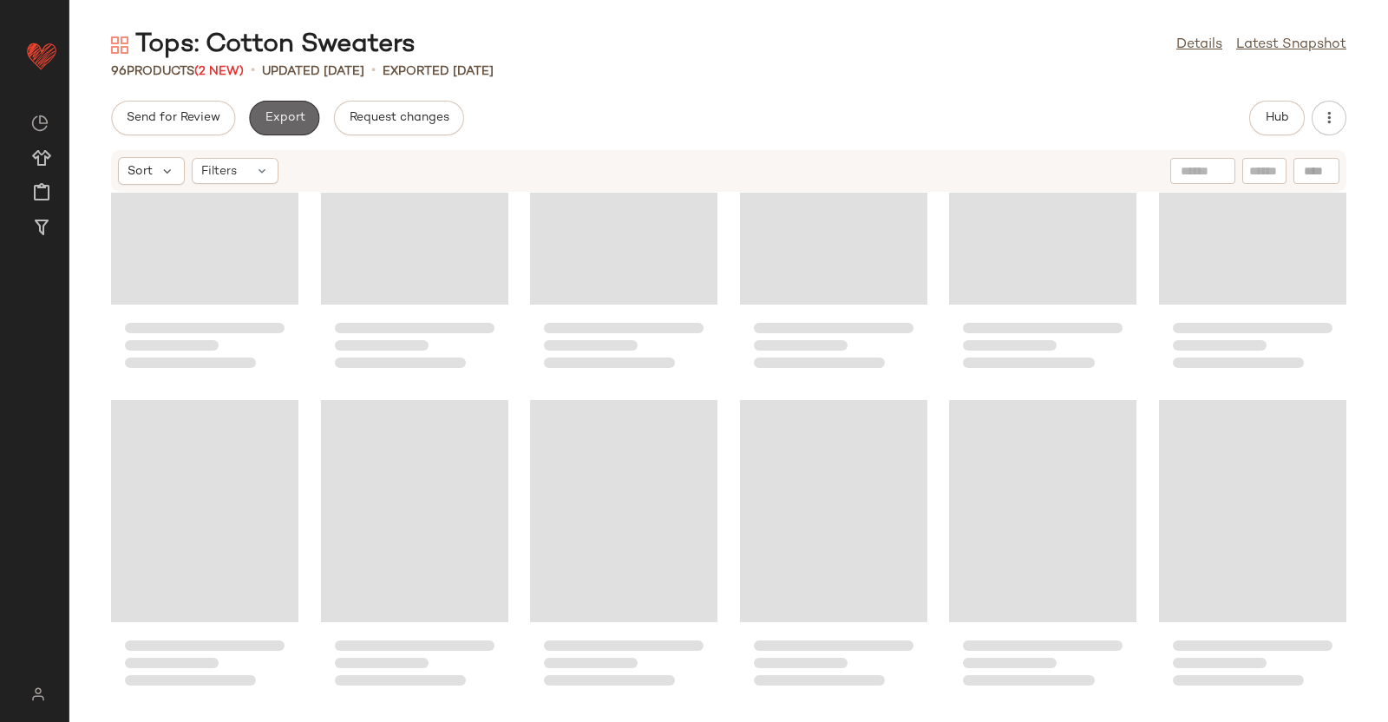
click at [306, 126] on button "Export" at bounding box center [284, 118] width 70 height 35
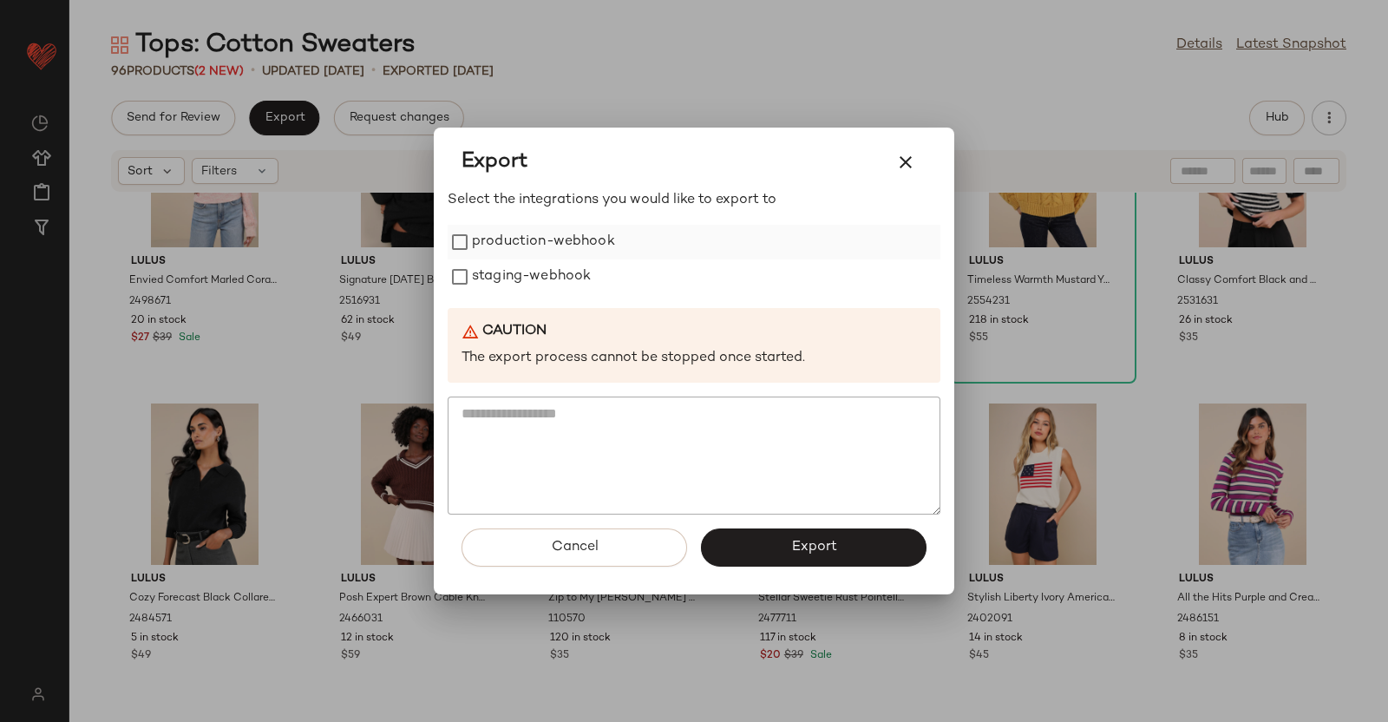
click at [516, 252] on label "production-webhook" at bounding box center [543, 242] width 143 height 35
click at [532, 279] on label "staging-webhook" at bounding box center [531, 276] width 119 height 35
click at [796, 553] on span "Export" at bounding box center [813, 547] width 46 height 16
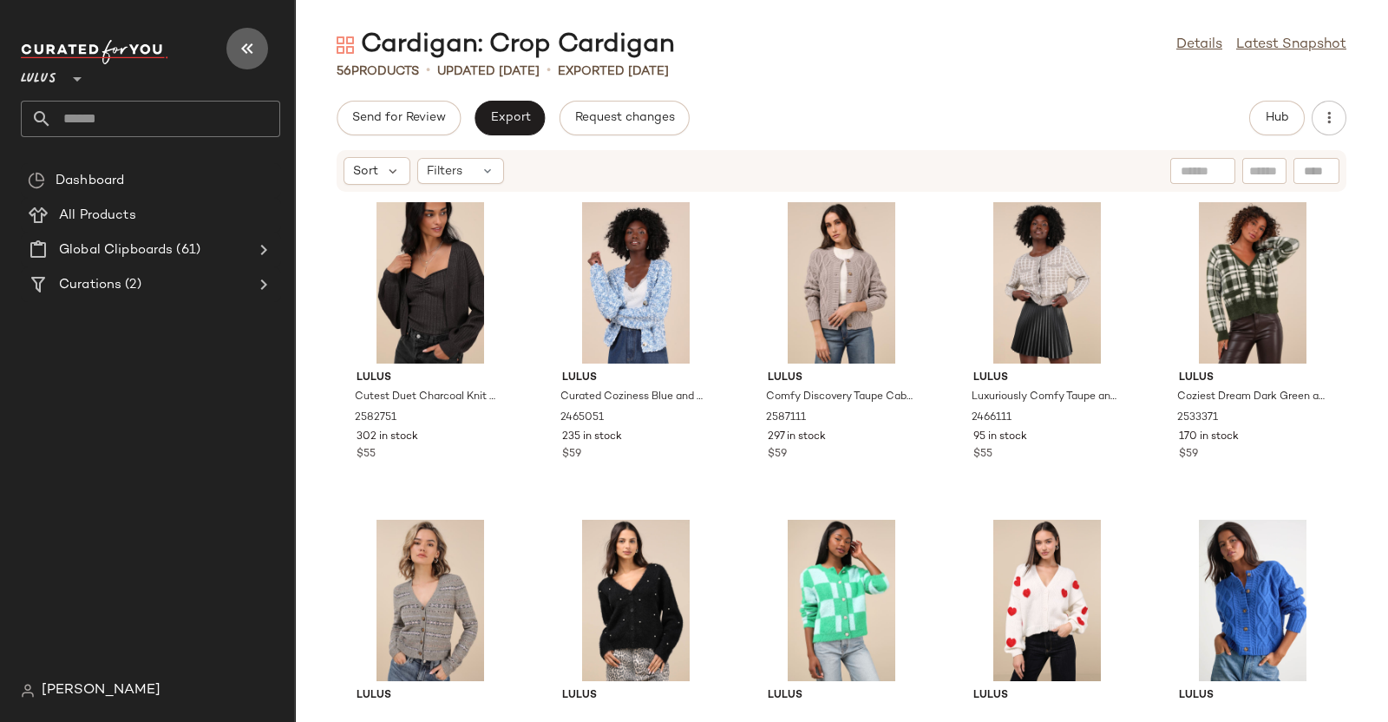
click at [263, 56] on button "button" at bounding box center [247, 49] width 42 height 42
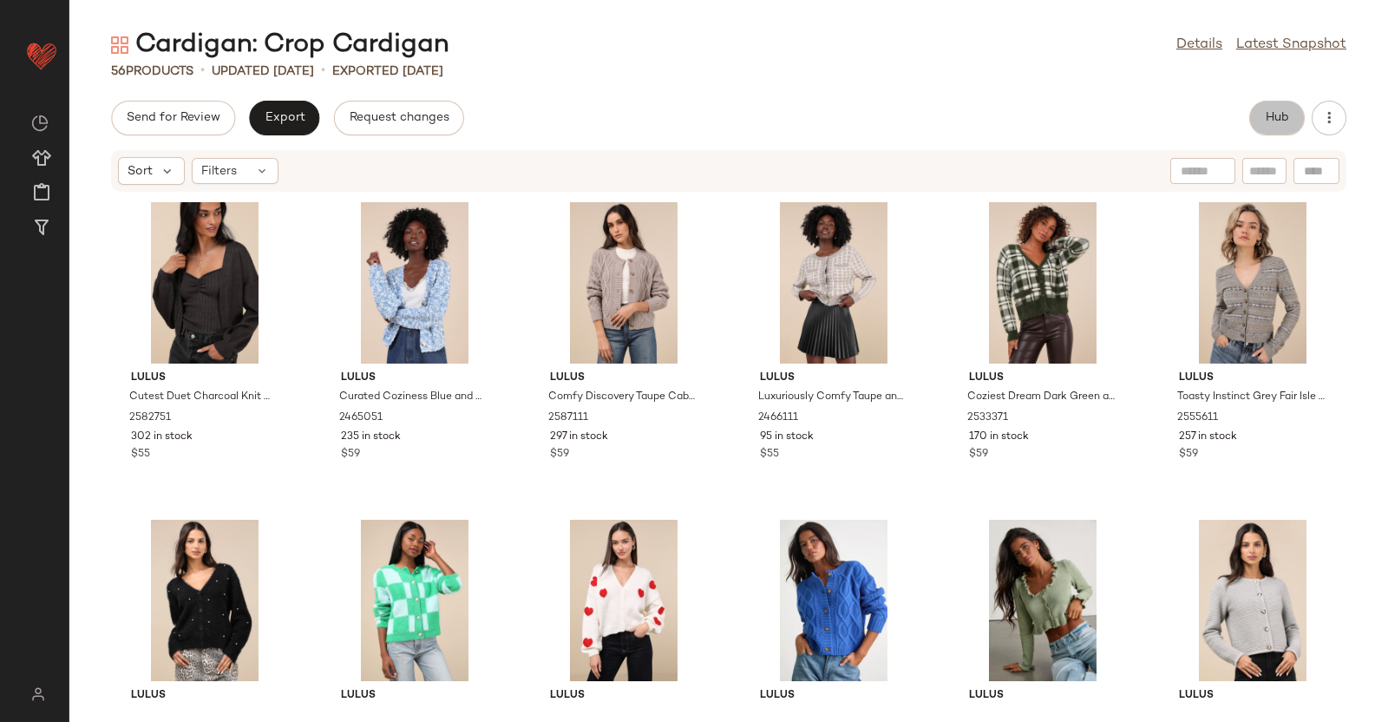
click at [1284, 116] on span "Hub" at bounding box center [1277, 118] width 24 height 14
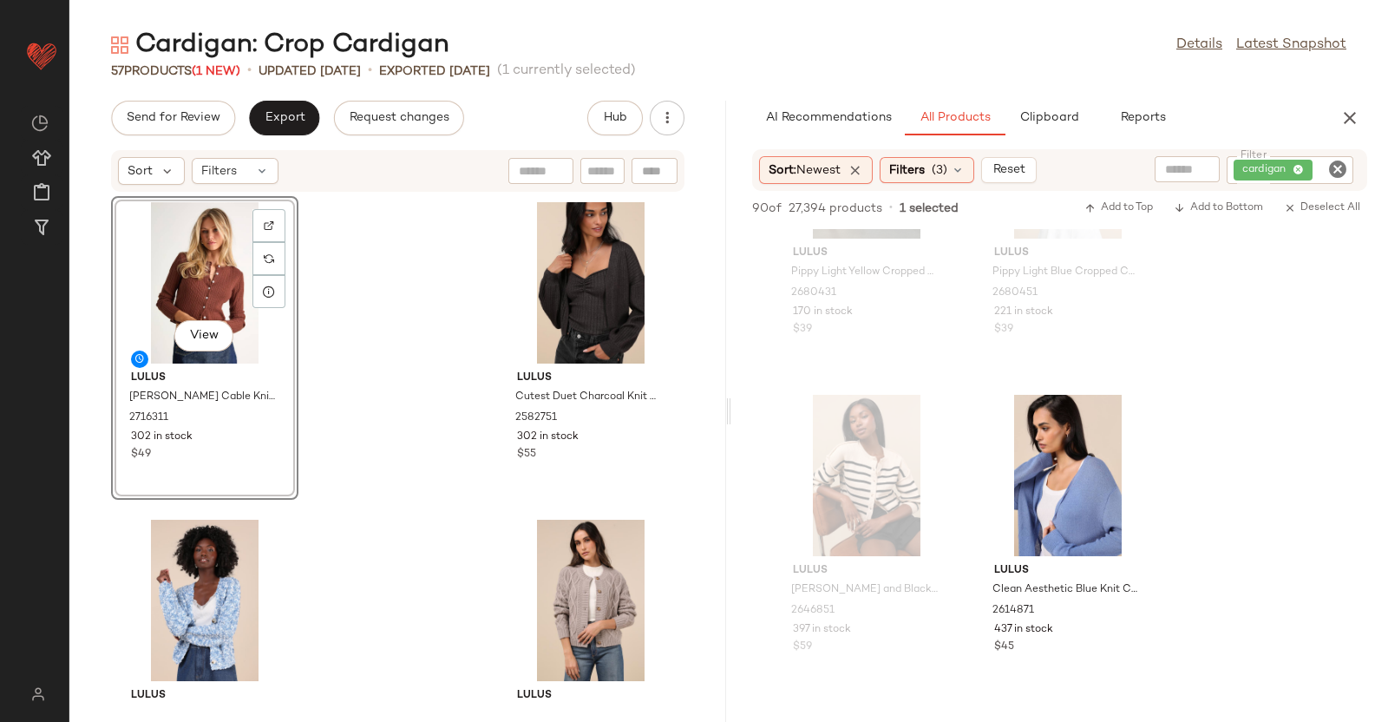
scroll to position [806, 0]
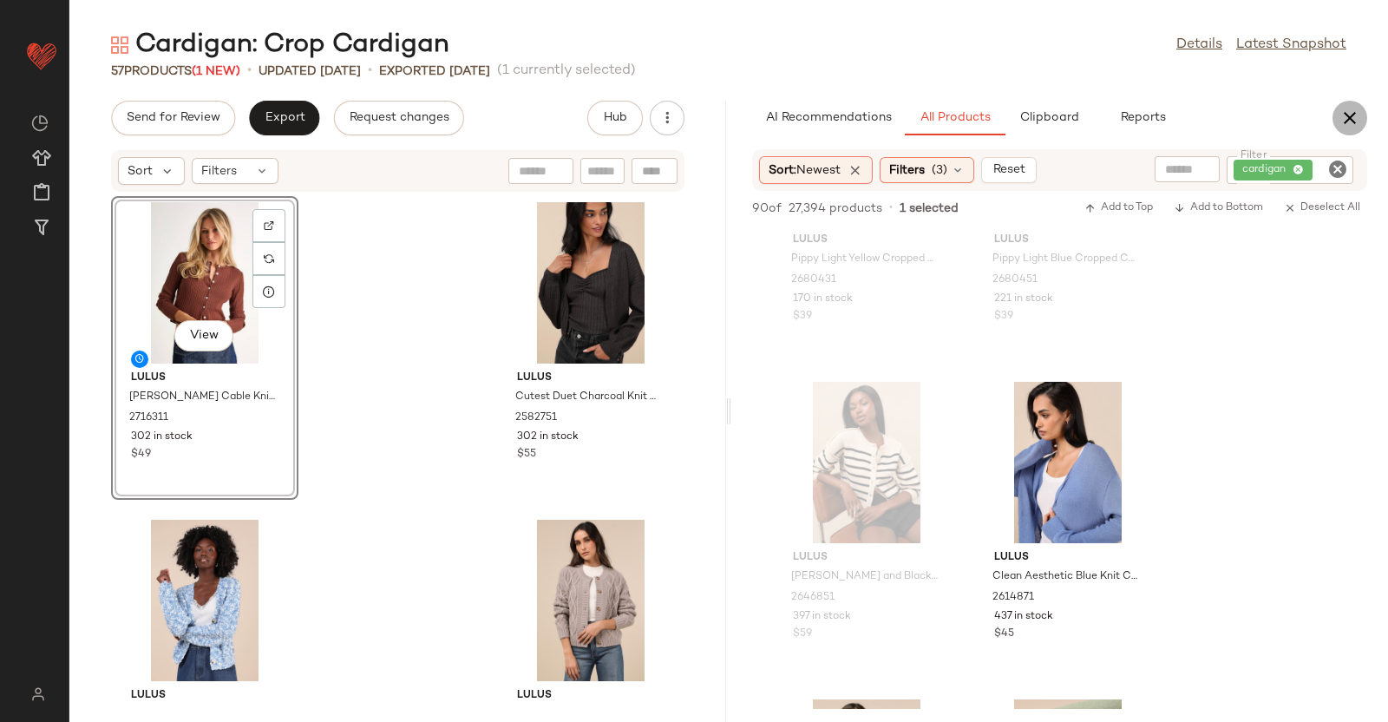
click at [1346, 122] on icon "button" at bounding box center [1350, 118] width 21 height 21
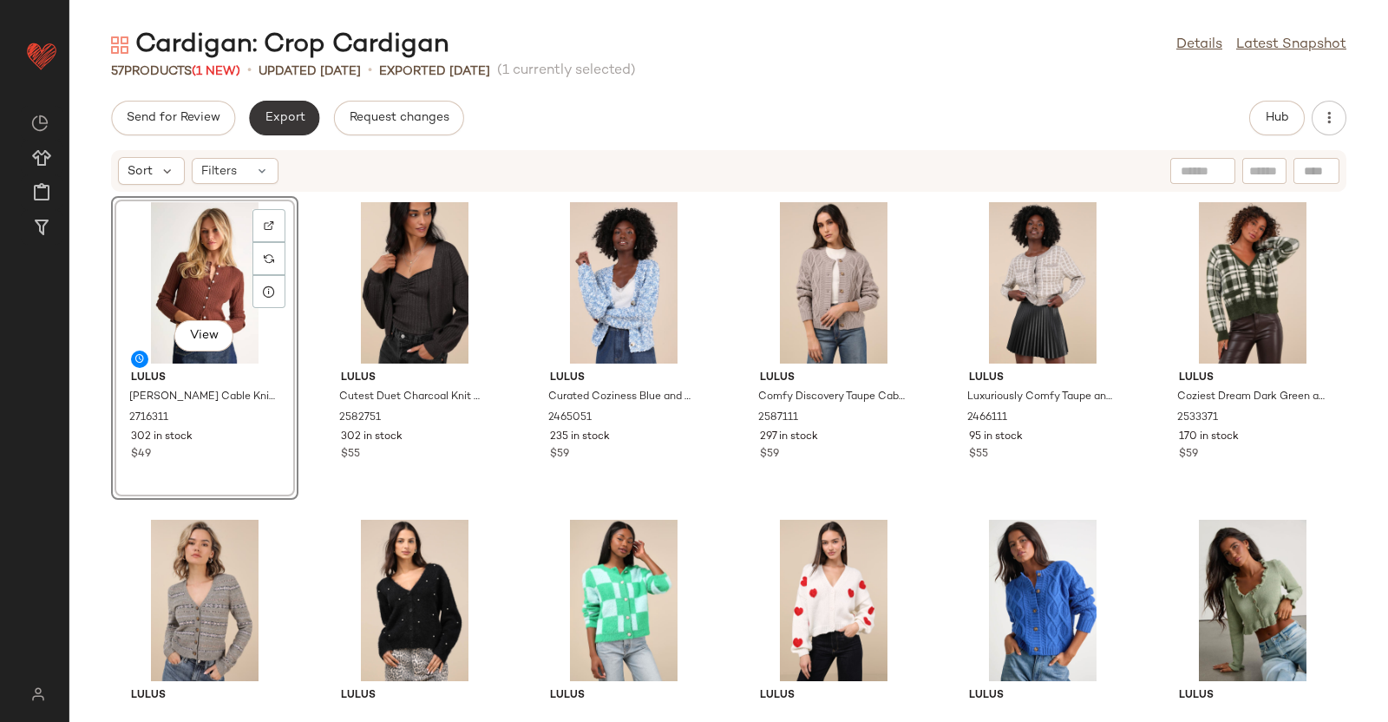
click at [284, 118] on span "Export" at bounding box center [284, 118] width 41 height 14
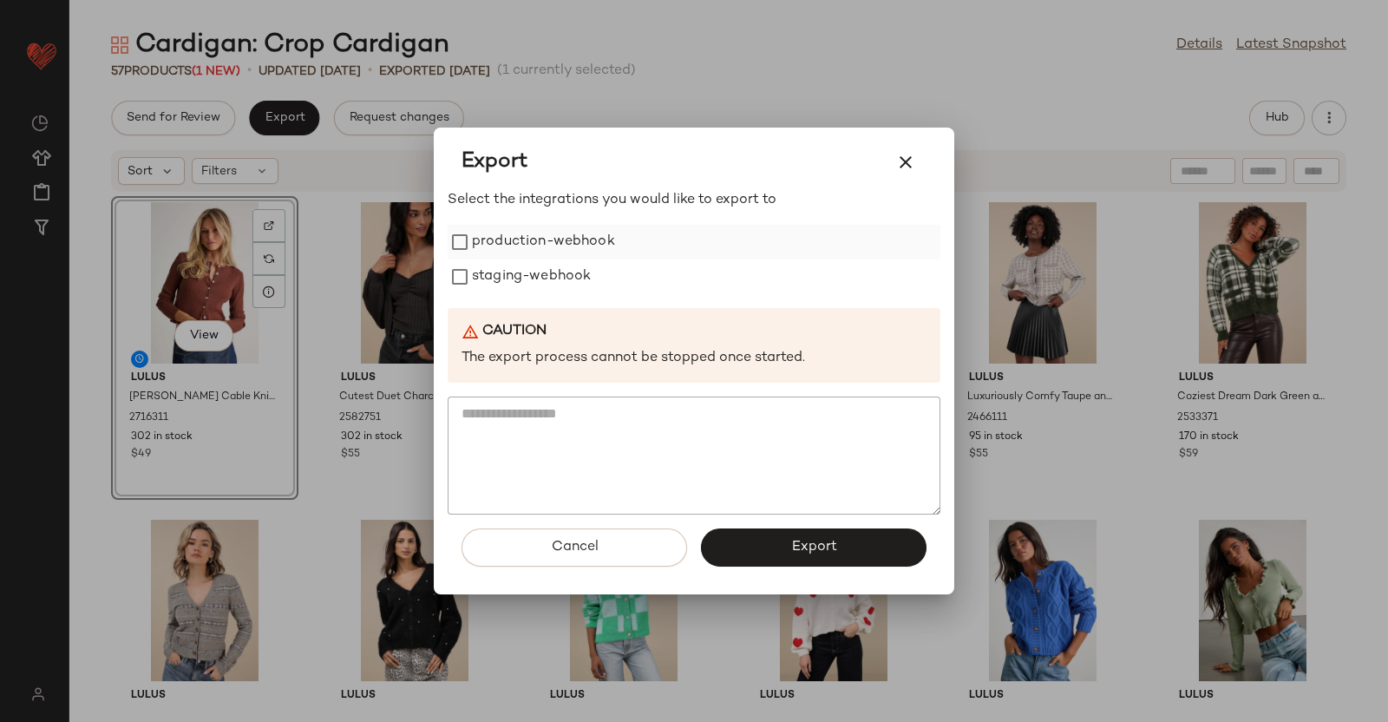
click at [538, 245] on label "production-webhook" at bounding box center [543, 242] width 143 height 35
drag, startPoint x: 547, startPoint y: 259, endPoint x: 546, endPoint y: 278, distance: 19.2
click at [546, 278] on label "staging-webhook" at bounding box center [531, 276] width 119 height 35
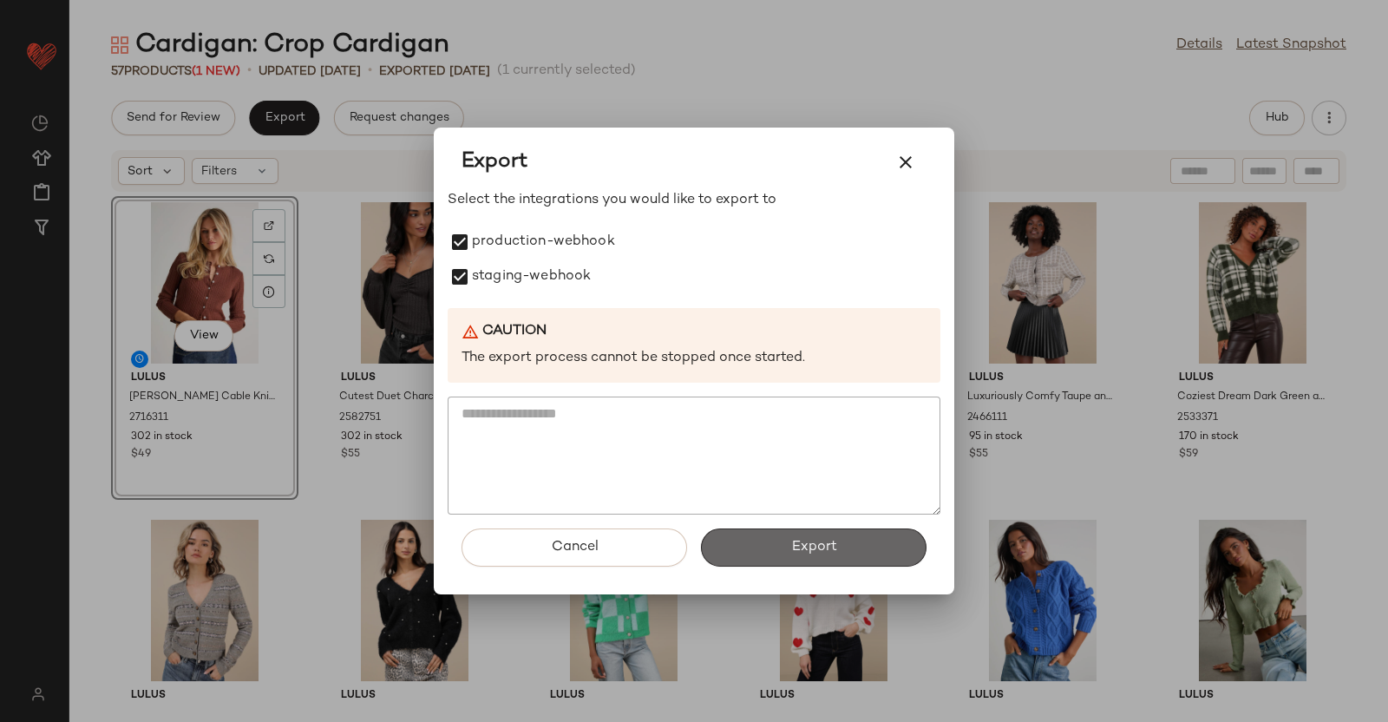
click at [820, 539] on span "Export" at bounding box center [813, 547] width 46 height 16
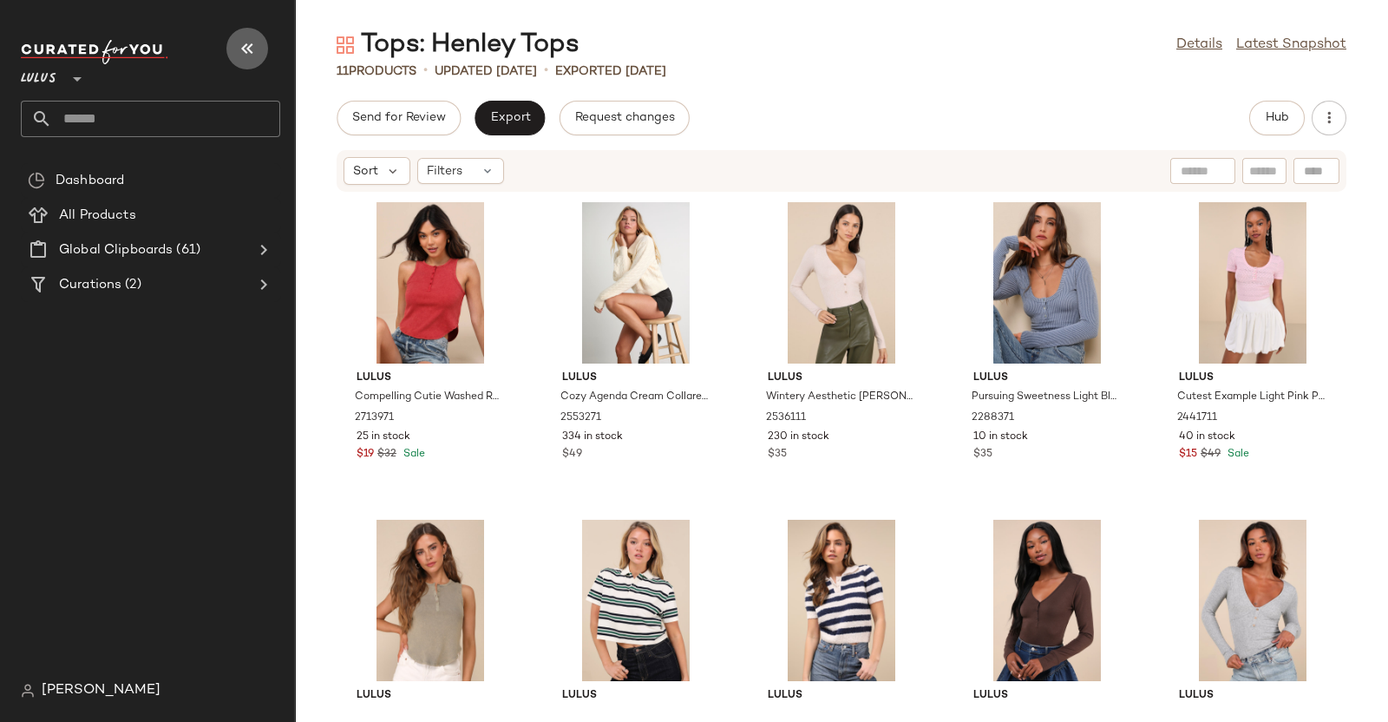
click at [237, 56] on icon "button" at bounding box center [247, 48] width 21 height 21
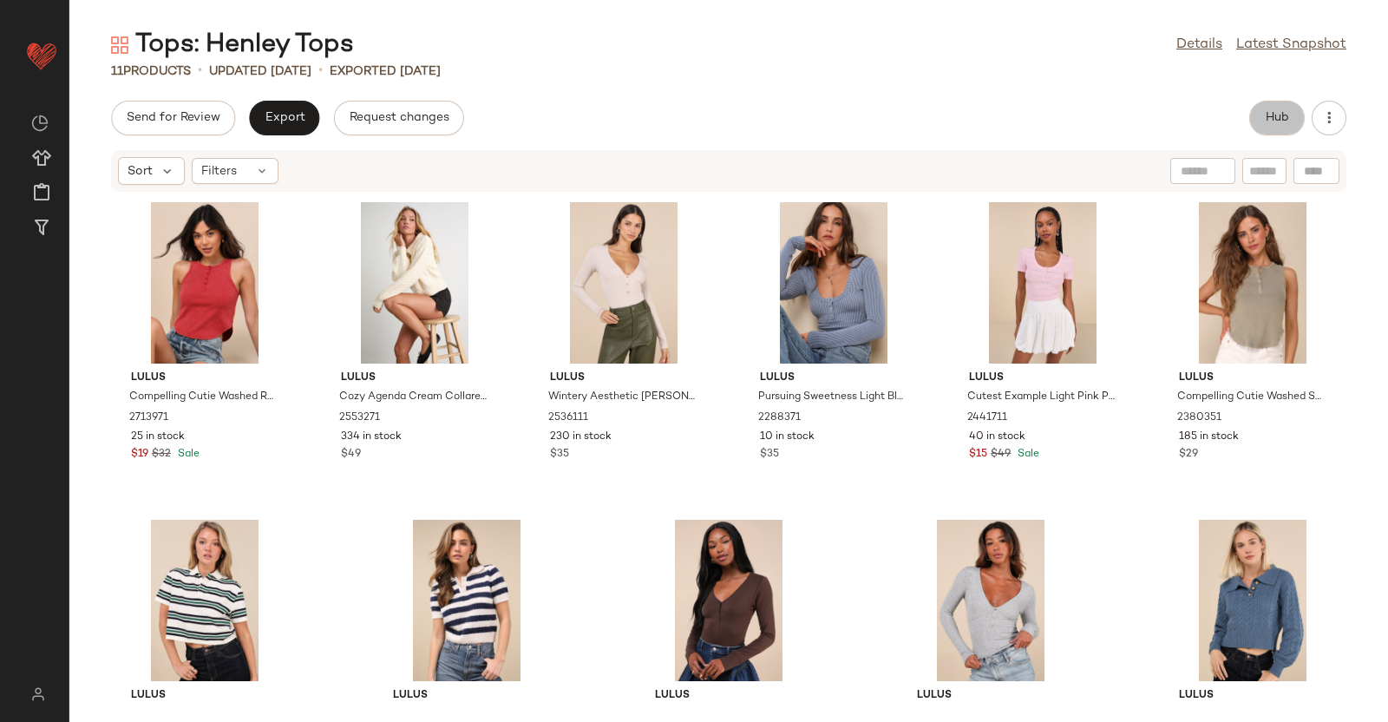
click at [1282, 119] on span "Hub" at bounding box center [1277, 118] width 24 height 14
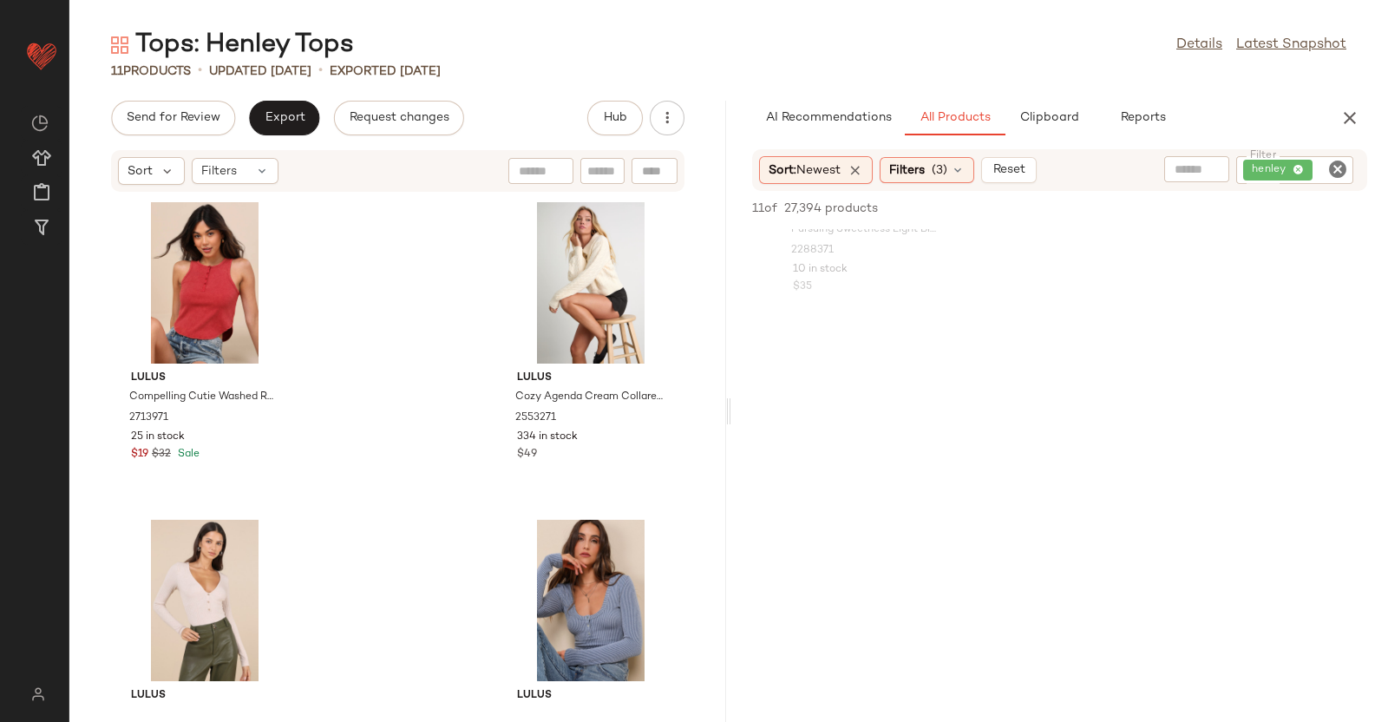
scroll to position [1793, 0]
click at [1347, 131] on button "button" at bounding box center [1350, 118] width 35 height 35
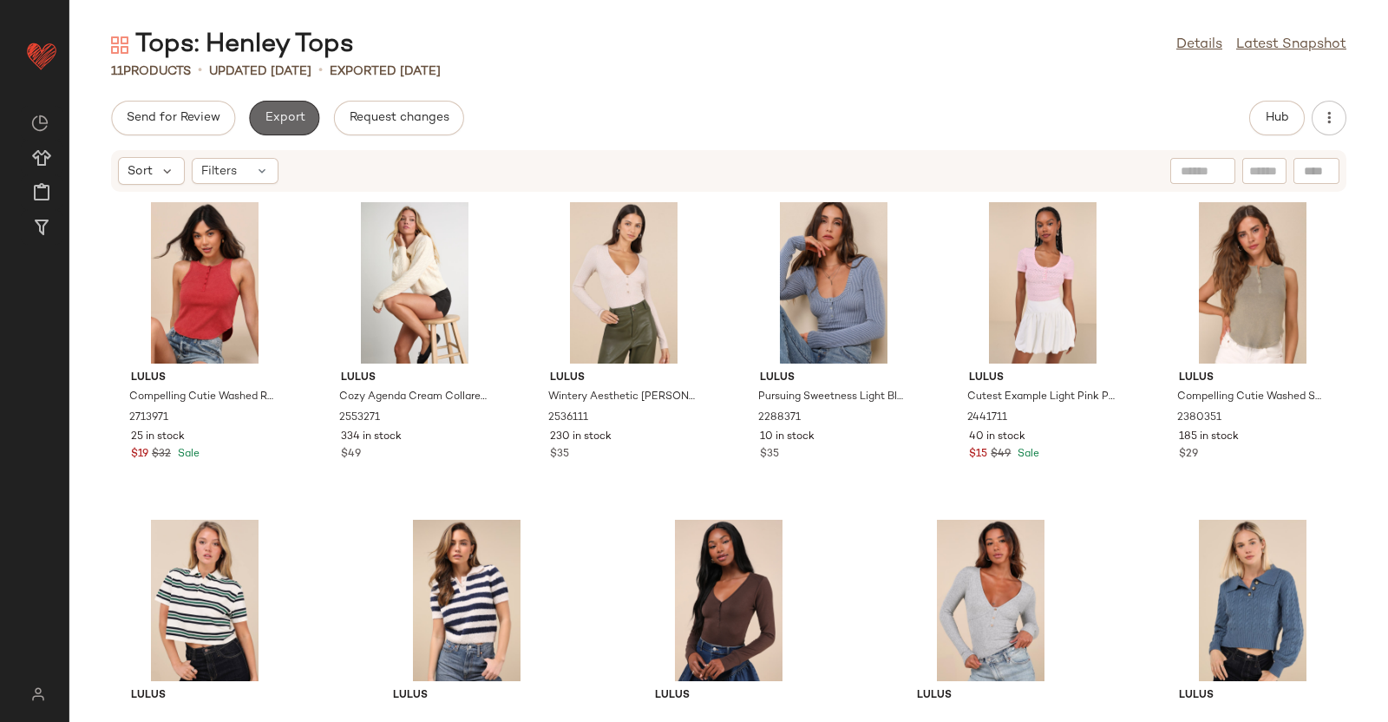
click at [293, 116] on span "Export" at bounding box center [284, 118] width 41 height 14
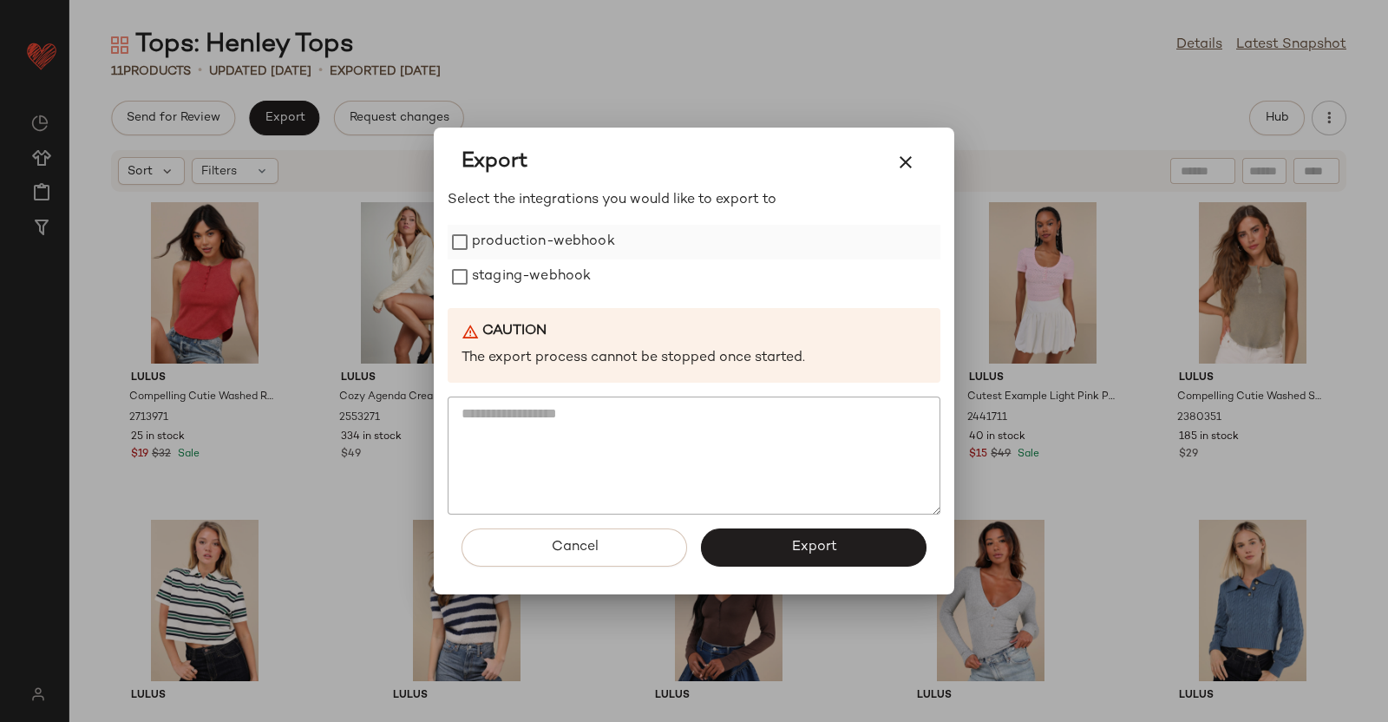
click at [542, 230] on label "production-webhook" at bounding box center [543, 242] width 143 height 35
click at [549, 279] on label "staging-webhook" at bounding box center [531, 276] width 119 height 35
click at [838, 537] on button "Export" at bounding box center [814, 547] width 226 height 38
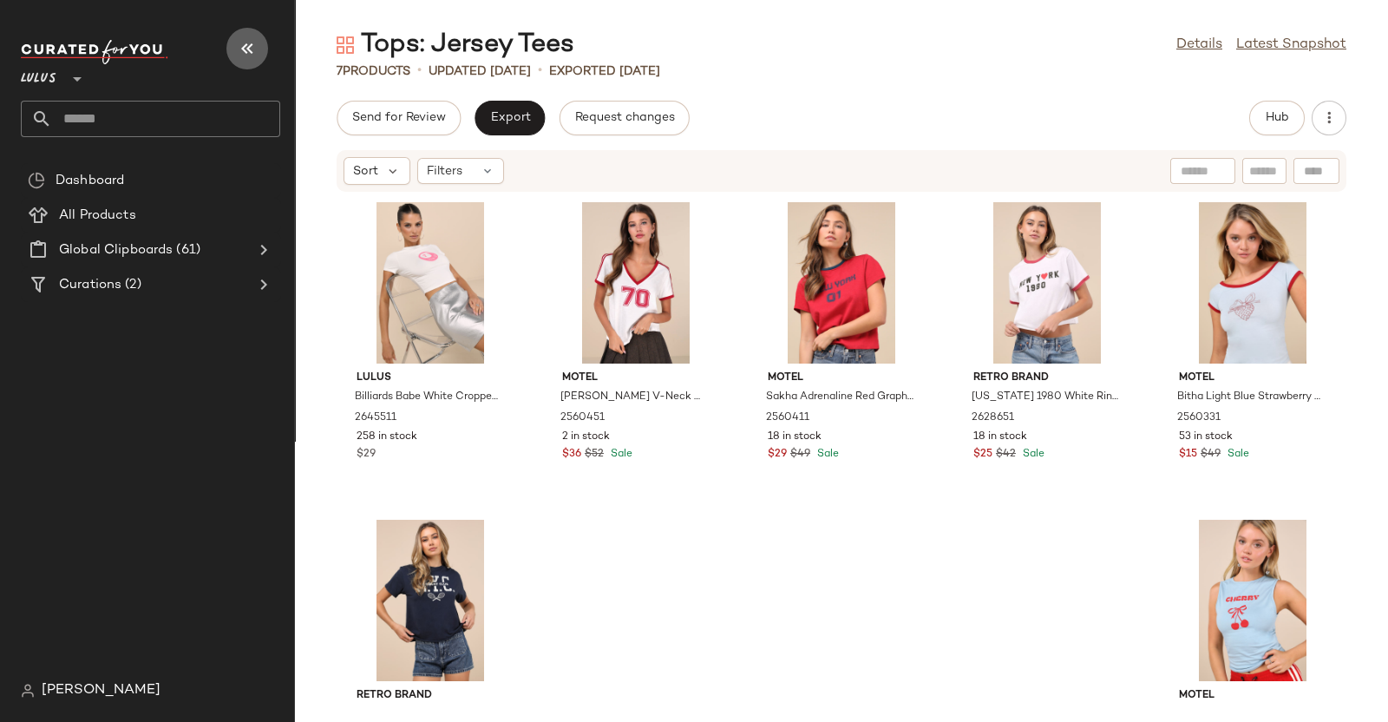
click at [259, 54] on button "button" at bounding box center [247, 49] width 42 height 42
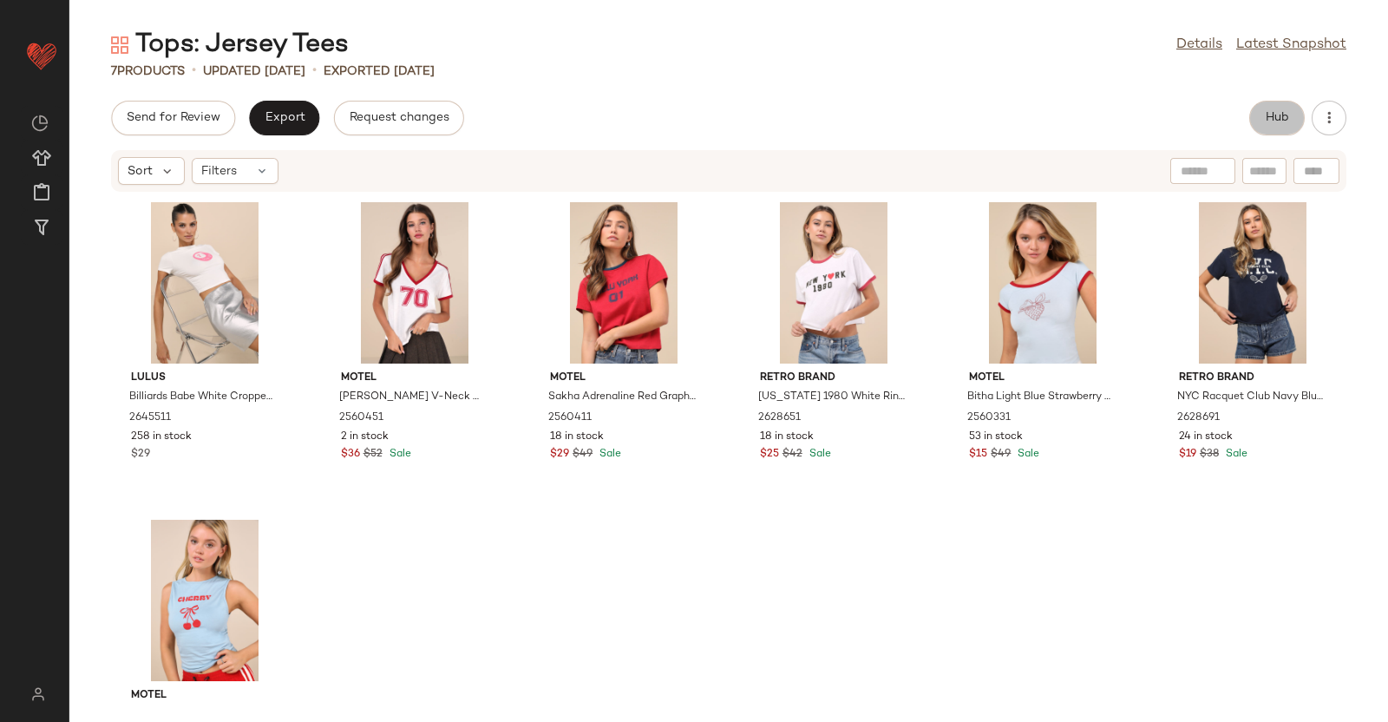
click at [1255, 120] on button "Hub" at bounding box center [1277, 118] width 56 height 35
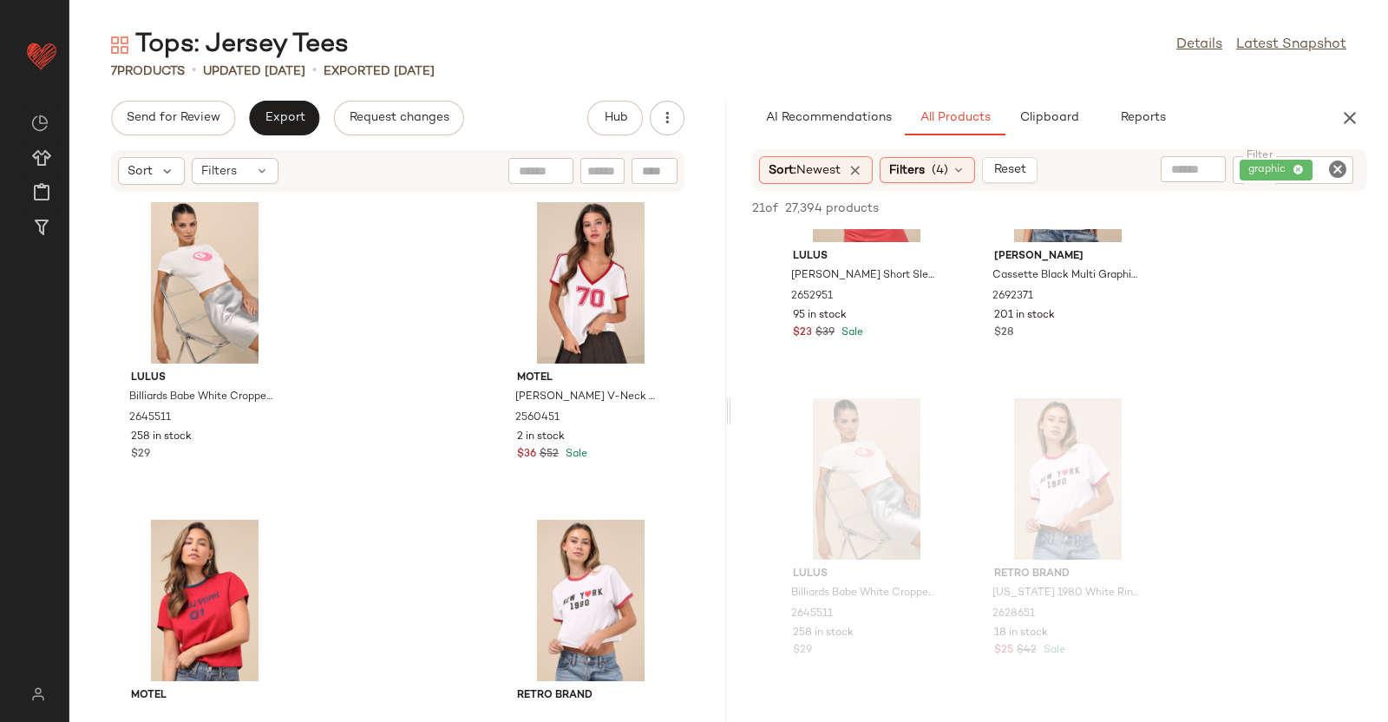
scroll to position [511, 0]
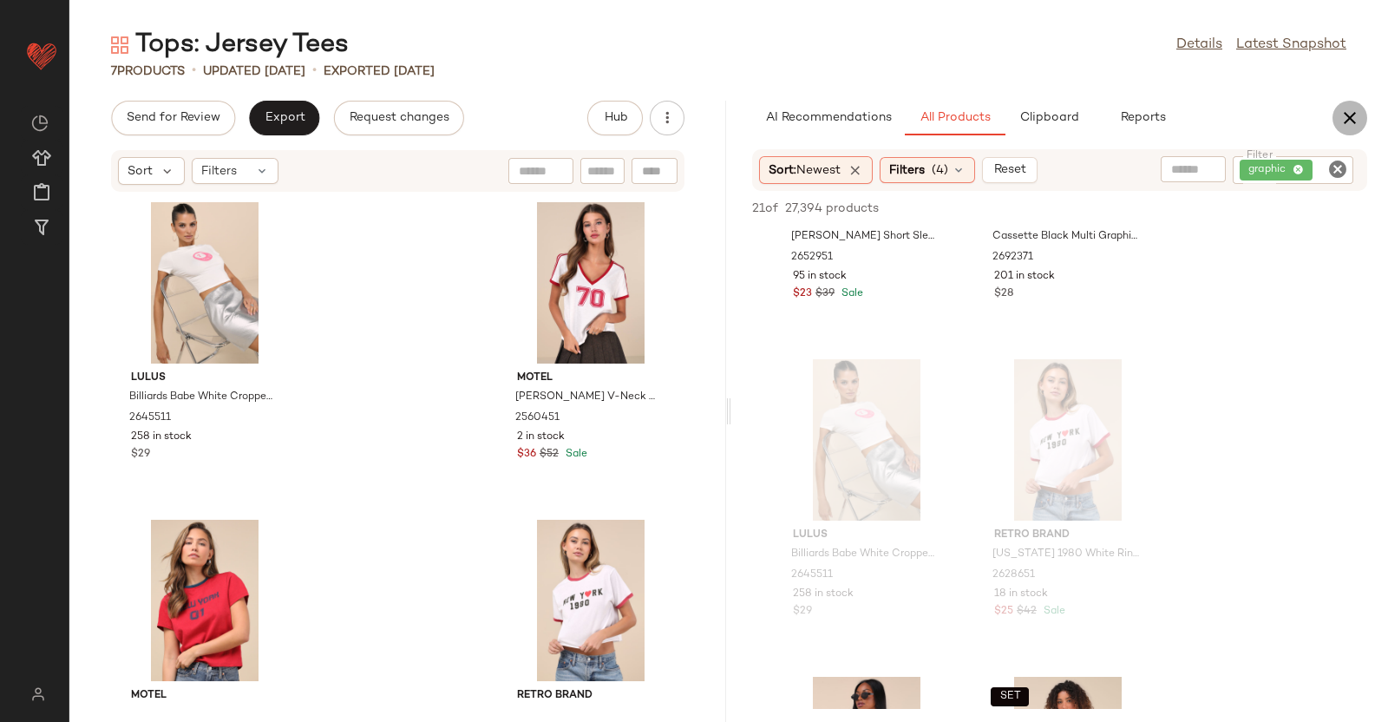
click at [1354, 113] on icon "button" at bounding box center [1350, 118] width 21 height 21
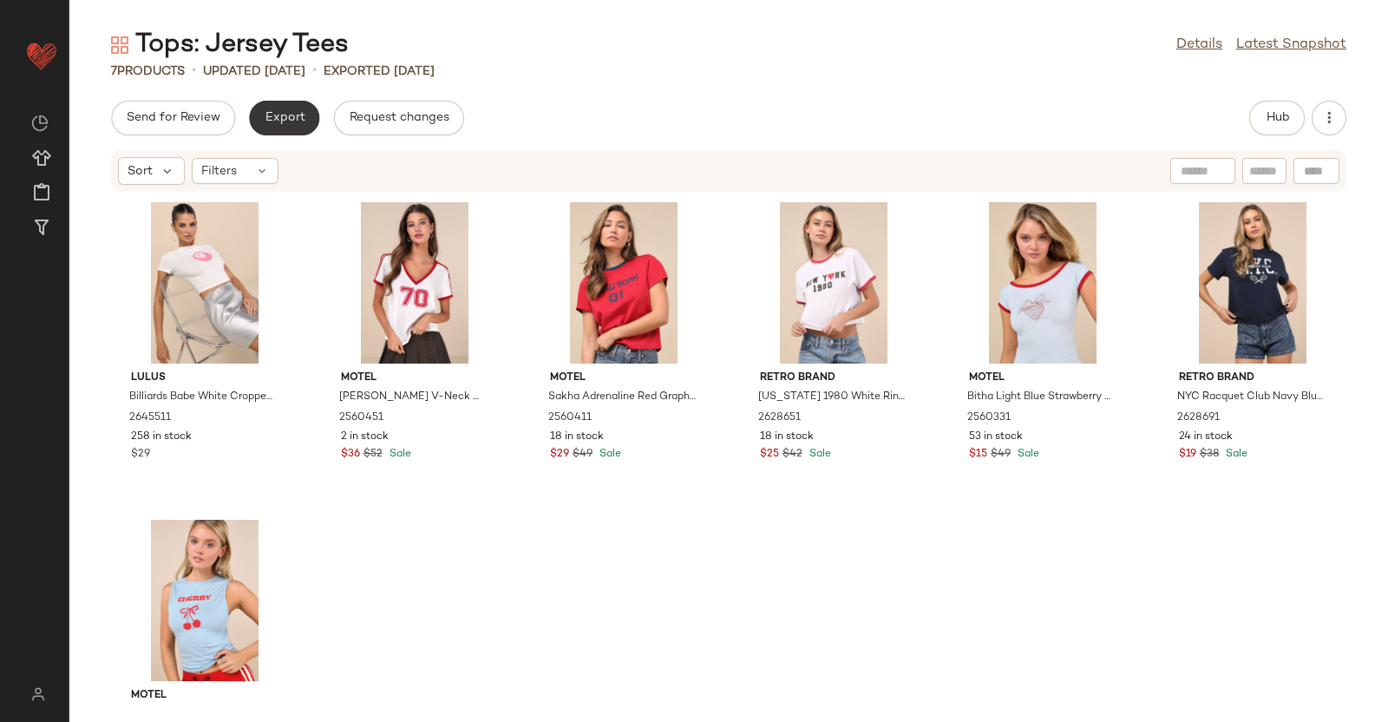
click at [304, 115] on button "Export" at bounding box center [284, 118] width 70 height 35
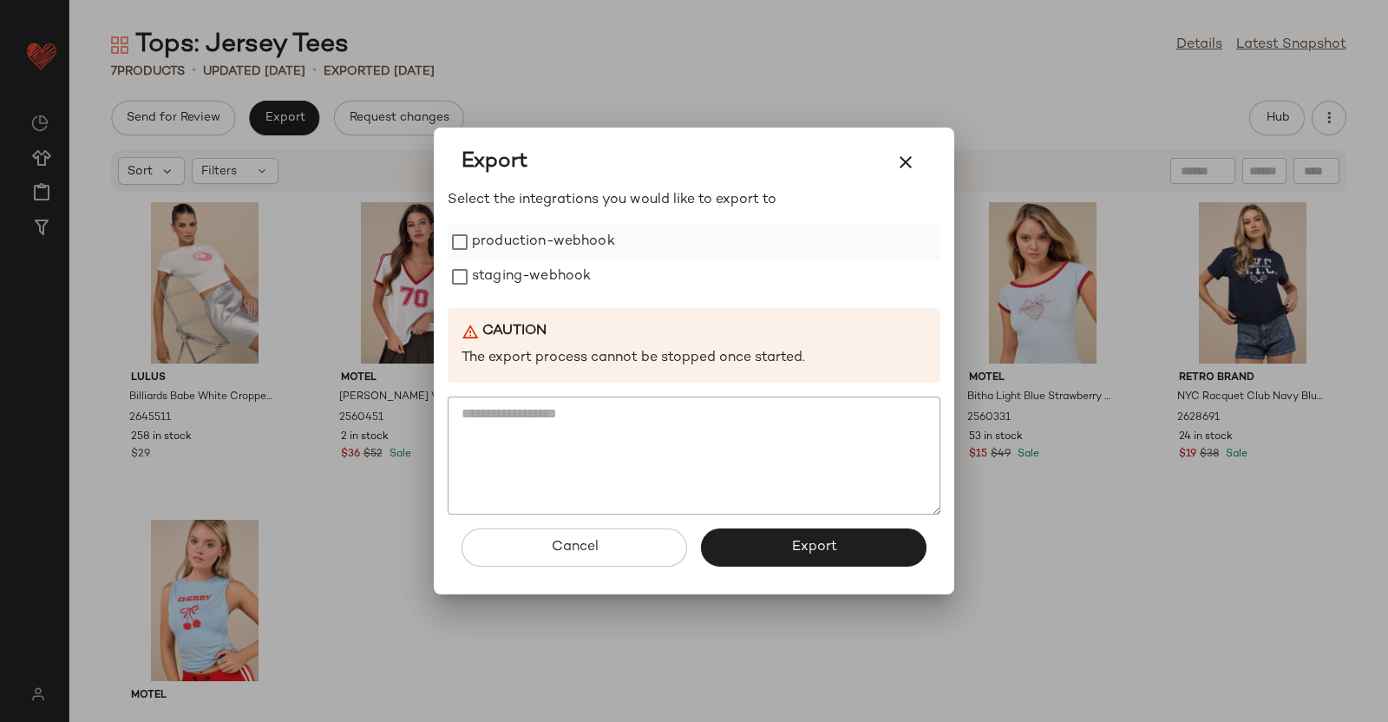
click at [534, 246] on label "production-webhook" at bounding box center [543, 242] width 143 height 35
click at [538, 273] on label "staging-webhook" at bounding box center [531, 276] width 119 height 35
click at [815, 548] on span "Export" at bounding box center [813, 547] width 46 height 16
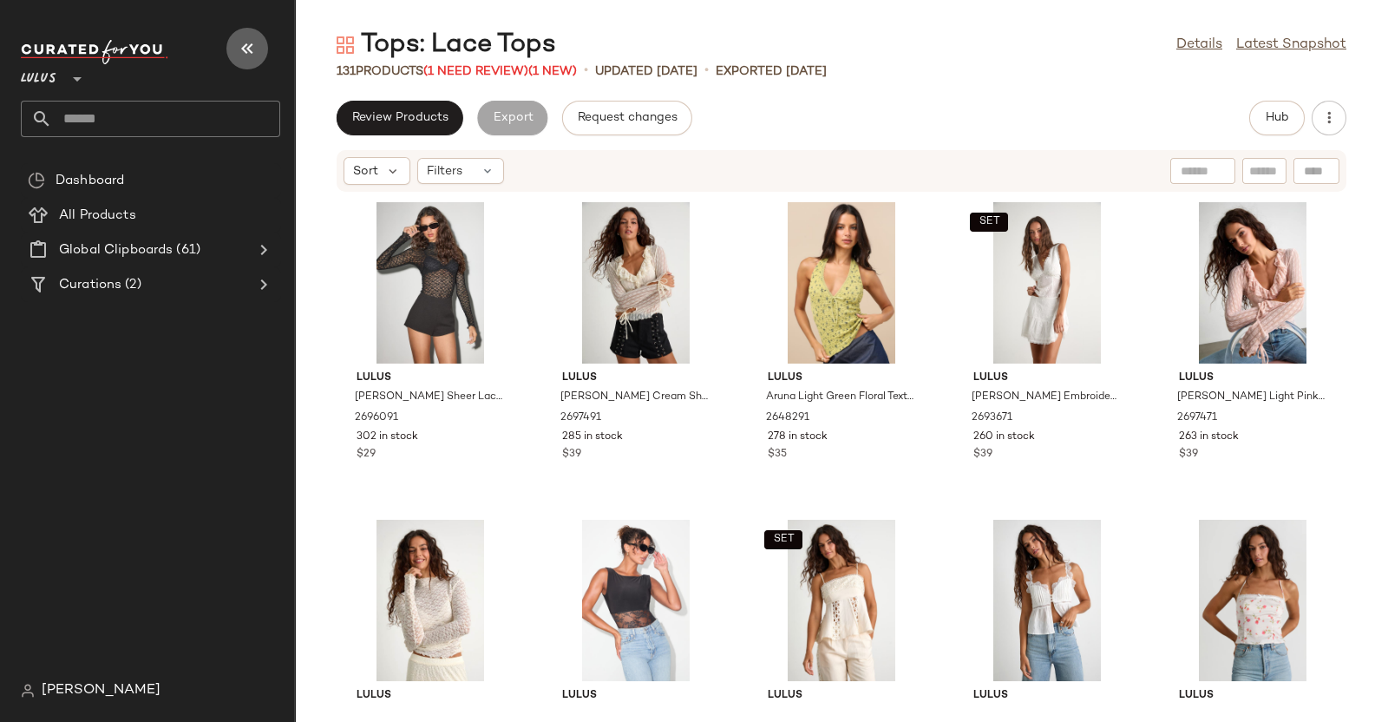
click at [241, 47] on icon "button" at bounding box center [247, 48] width 21 height 21
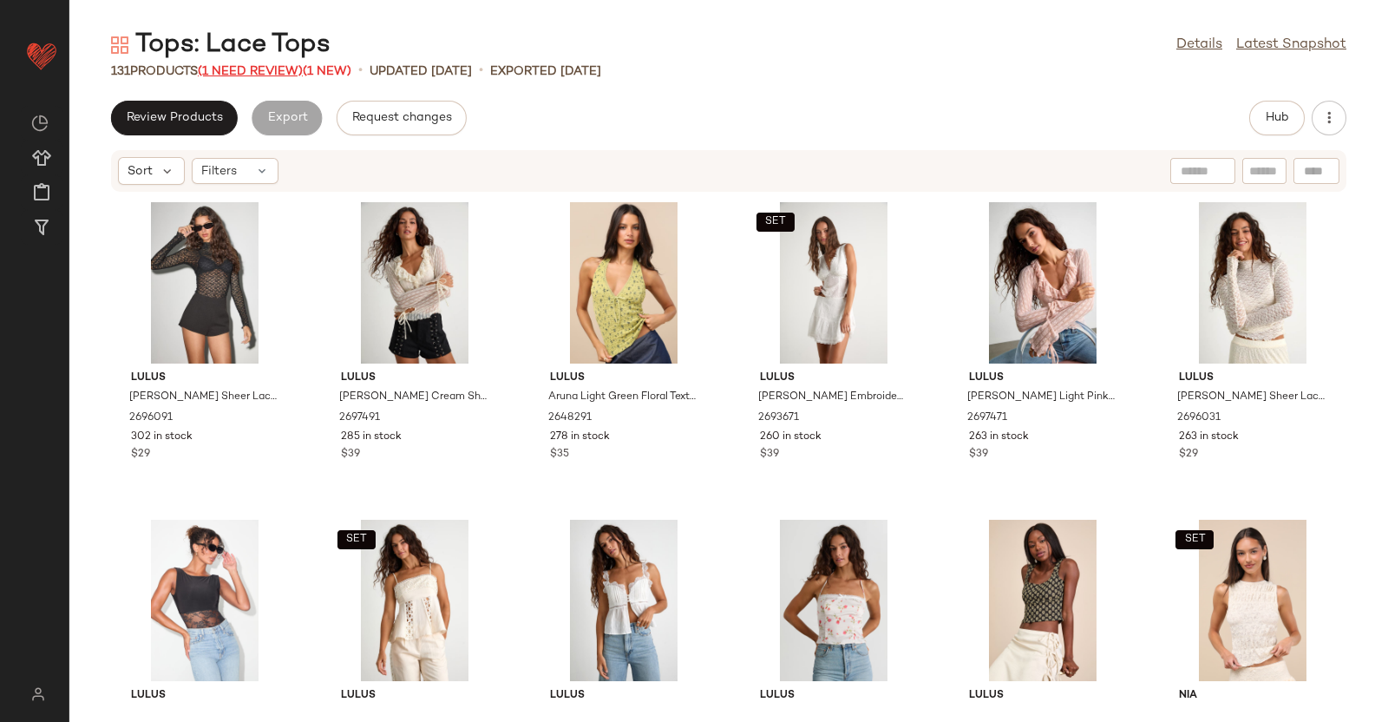
click at [286, 73] on span "(1 Need Review)" at bounding box center [250, 71] width 105 height 13
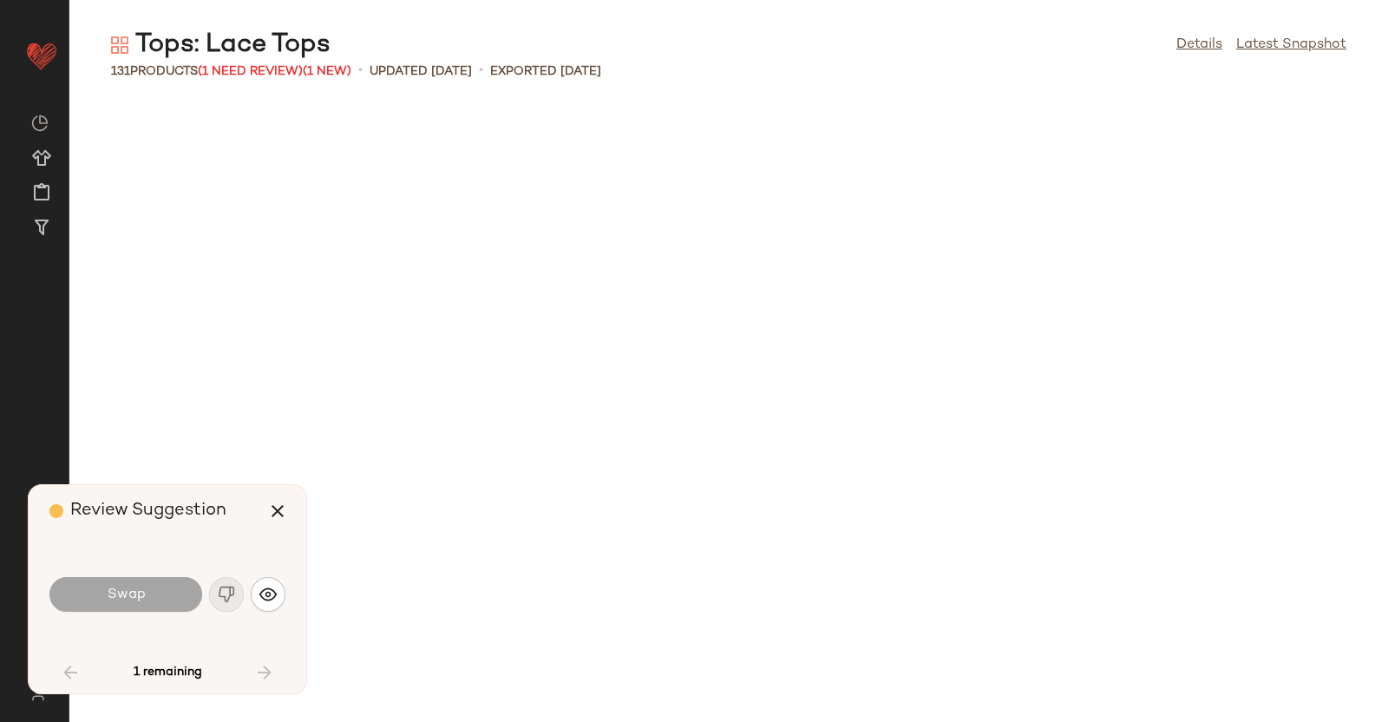
scroll to position [2540, 0]
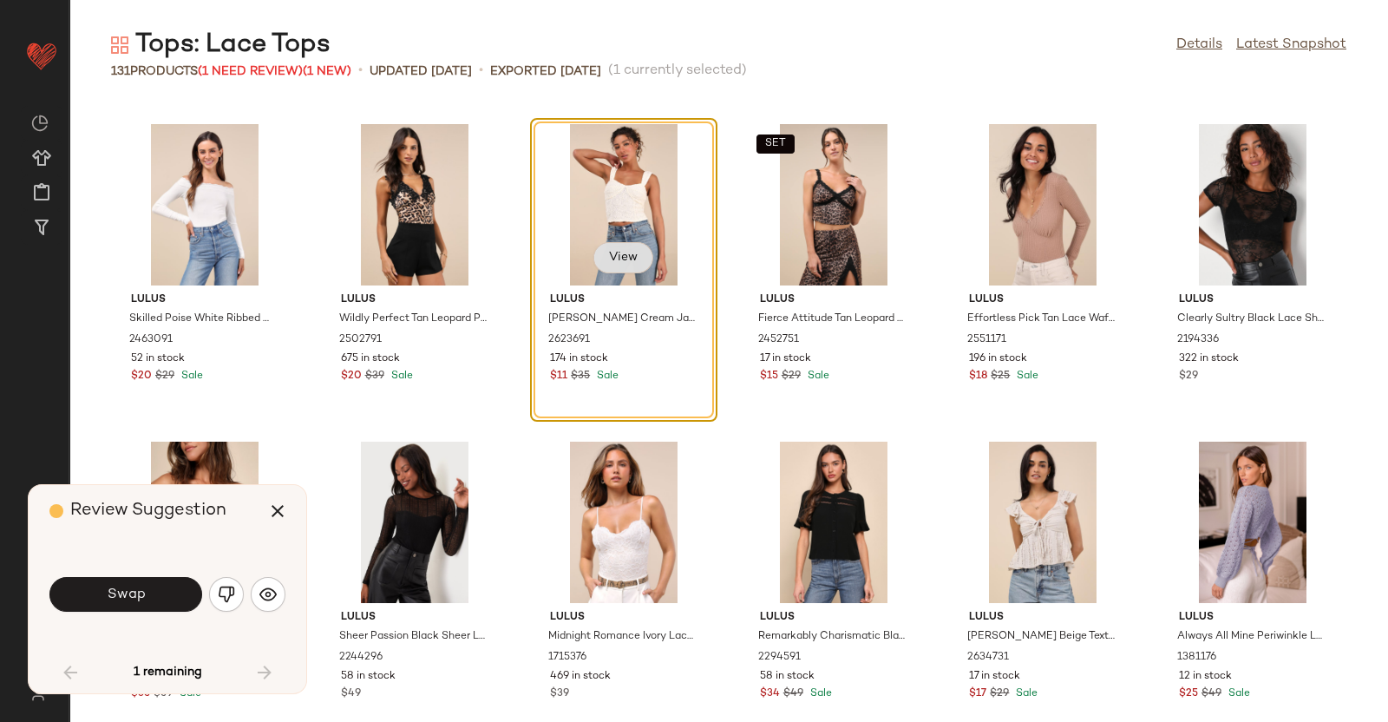
click at [628, 252] on span "View" at bounding box center [622, 258] width 29 height 14
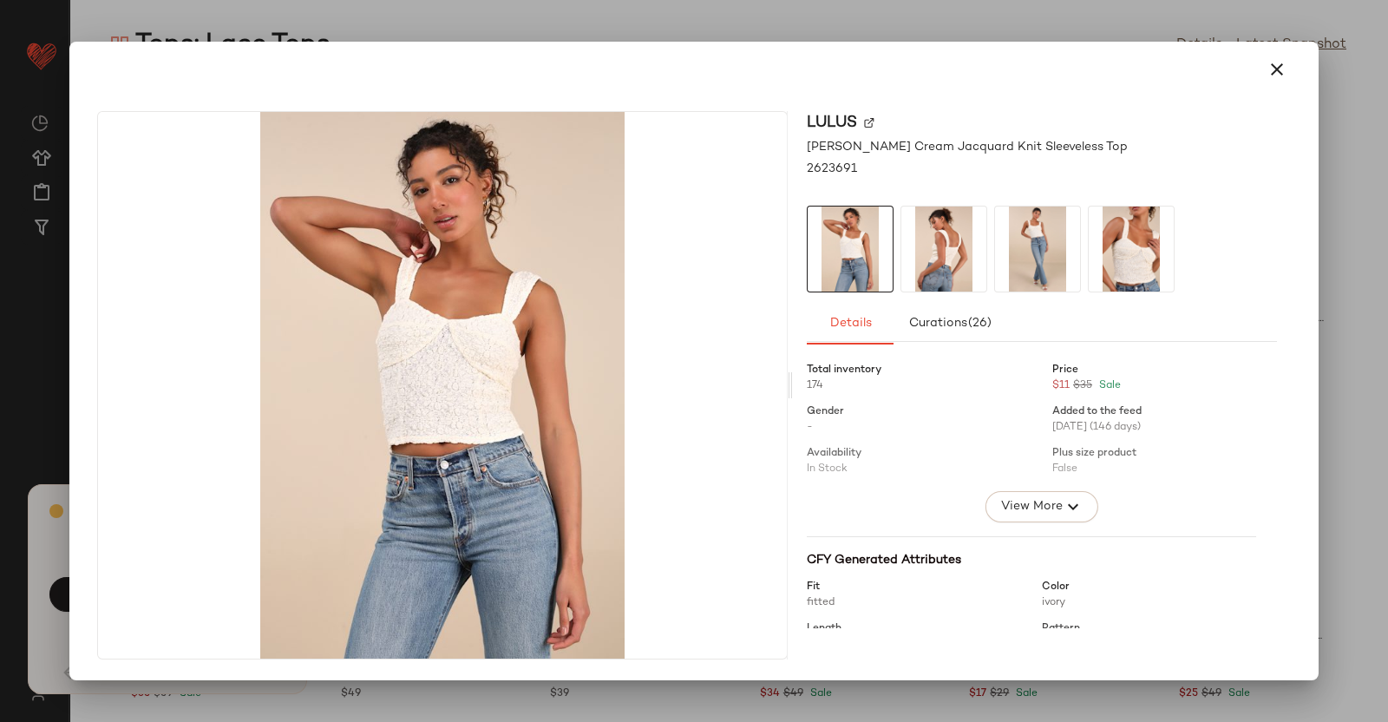
click at [1323, 154] on div at bounding box center [694, 361] width 1388 height 722
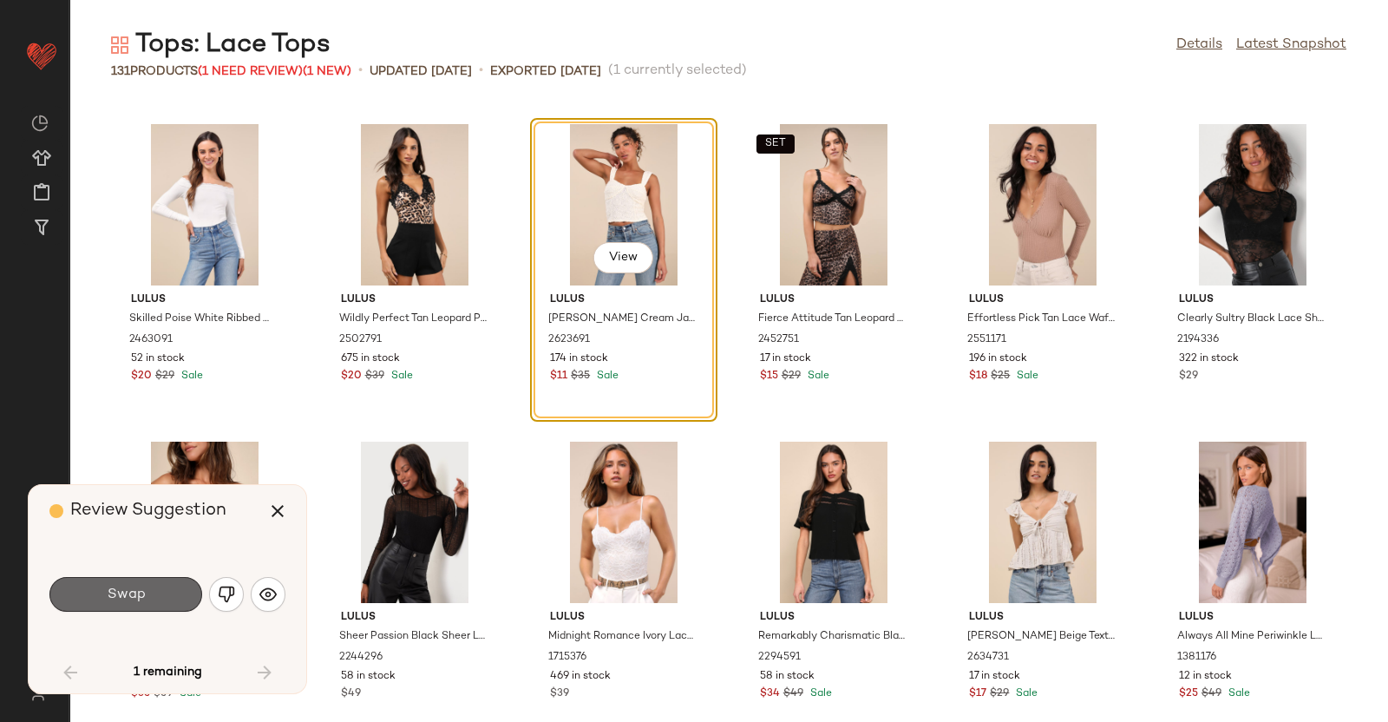
click at [154, 599] on button "Swap" at bounding box center [125, 594] width 153 height 35
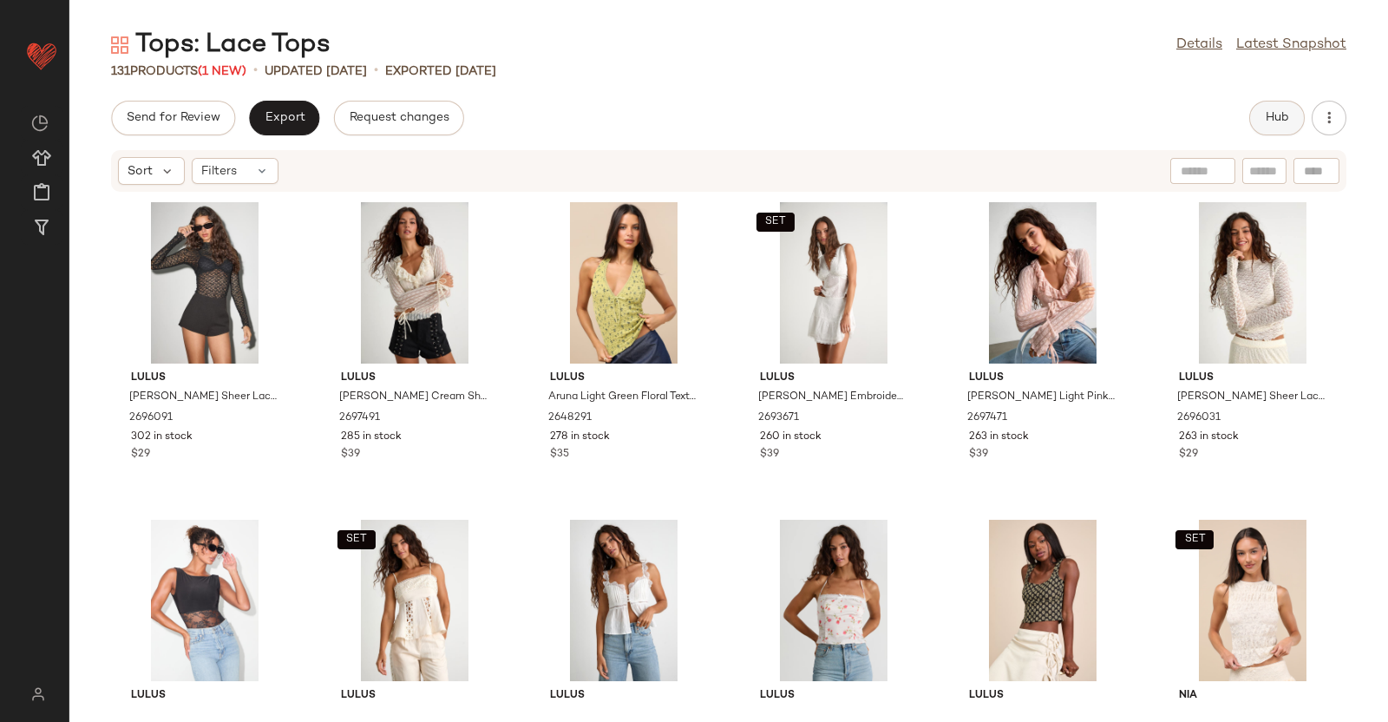
drag, startPoint x: 1297, startPoint y: 134, endPoint x: 1293, endPoint y: 125, distance: 9.7
click at [1293, 125] on div "Hub" at bounding box center [1277, 118] width 56 height 35
click at [1293, 125] on button "Hub" at bounding box center [1277, 118] width 56 height 35
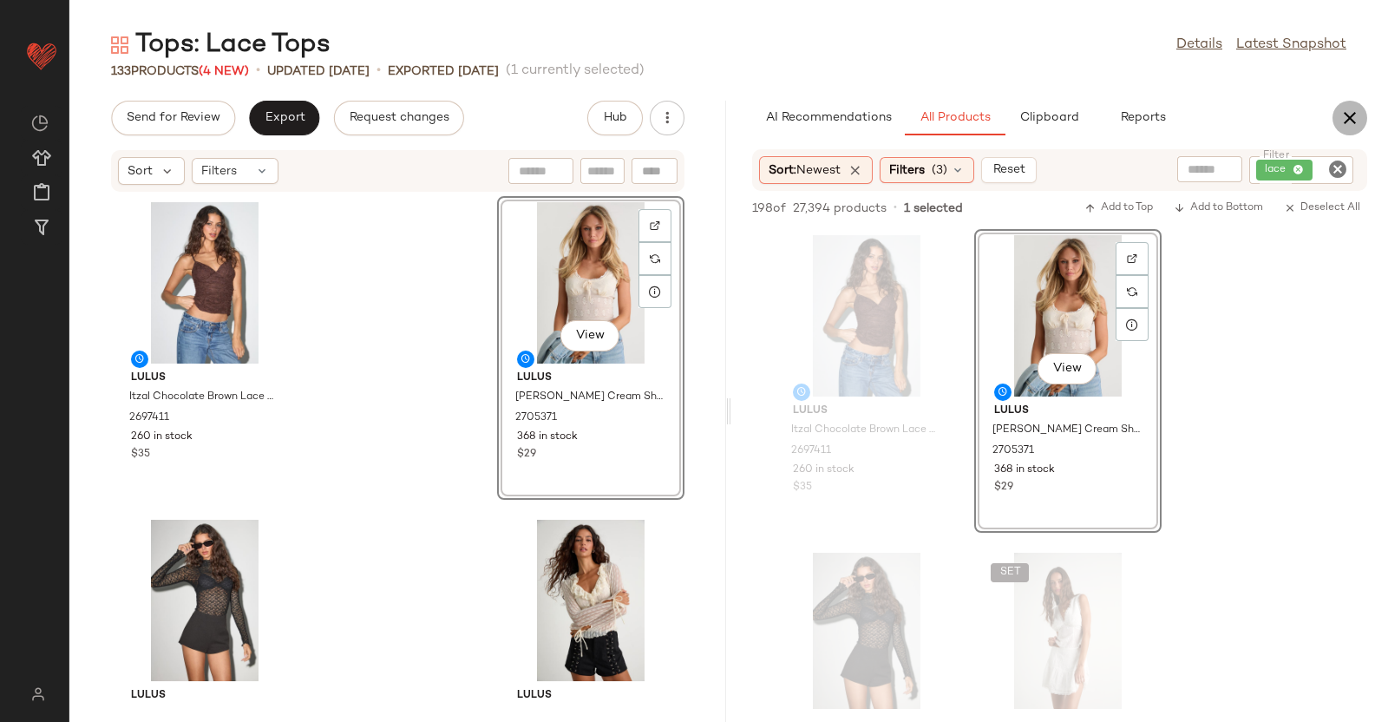
click at [1361, 110] on button "button" at bounding box center [1350, 118] width 35 height 35
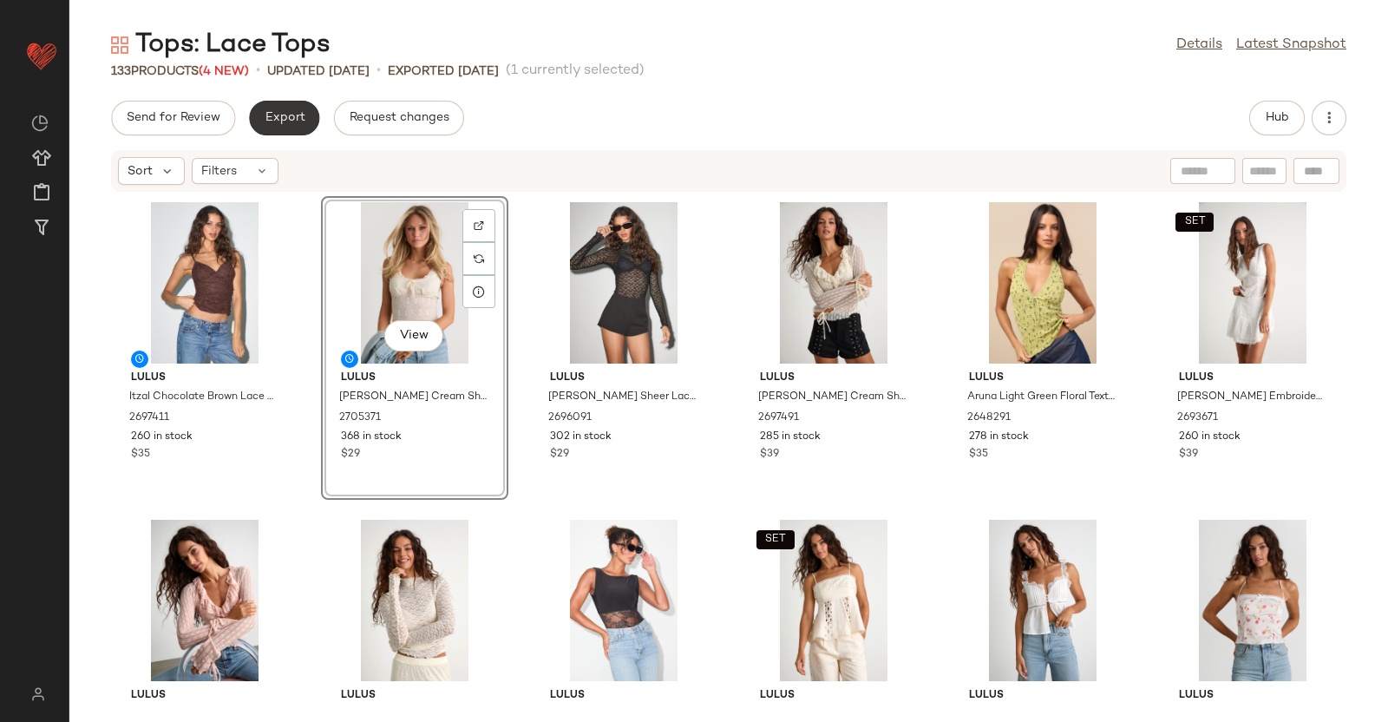
click at [278, 116] on span "Export" at bounding box center [284, 118] width 41 height 14
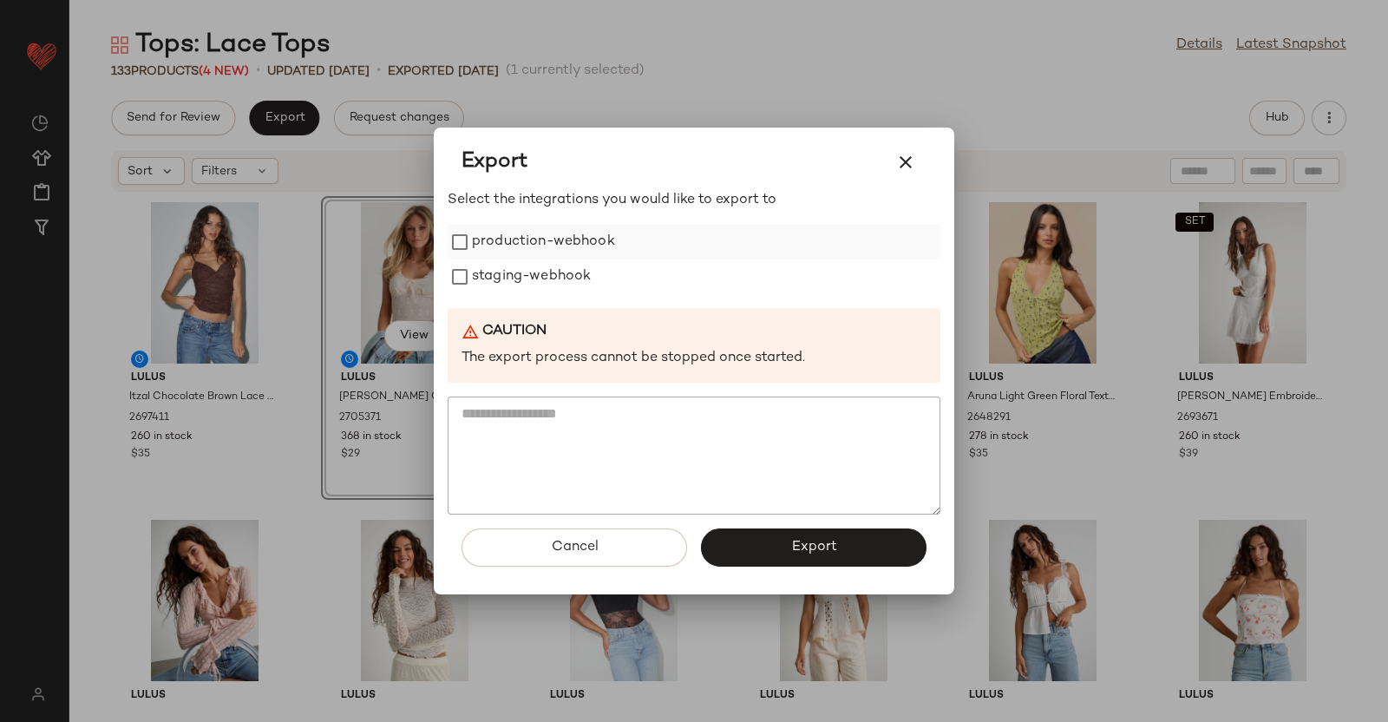
click at [593, 252] on label "production-webhook" at bounding box center [543, 242] width 143 height 35
click at [593, 269] on div "staging-webhook" at bounding box center [694, 276] width 493 height 35
click at [587, 275] on label "staging-webhook" at bounding box center [531, 276] width 119 height 35
click at [885, 561] on button "Export" at bounding box center [814, 547] width 226 height 38
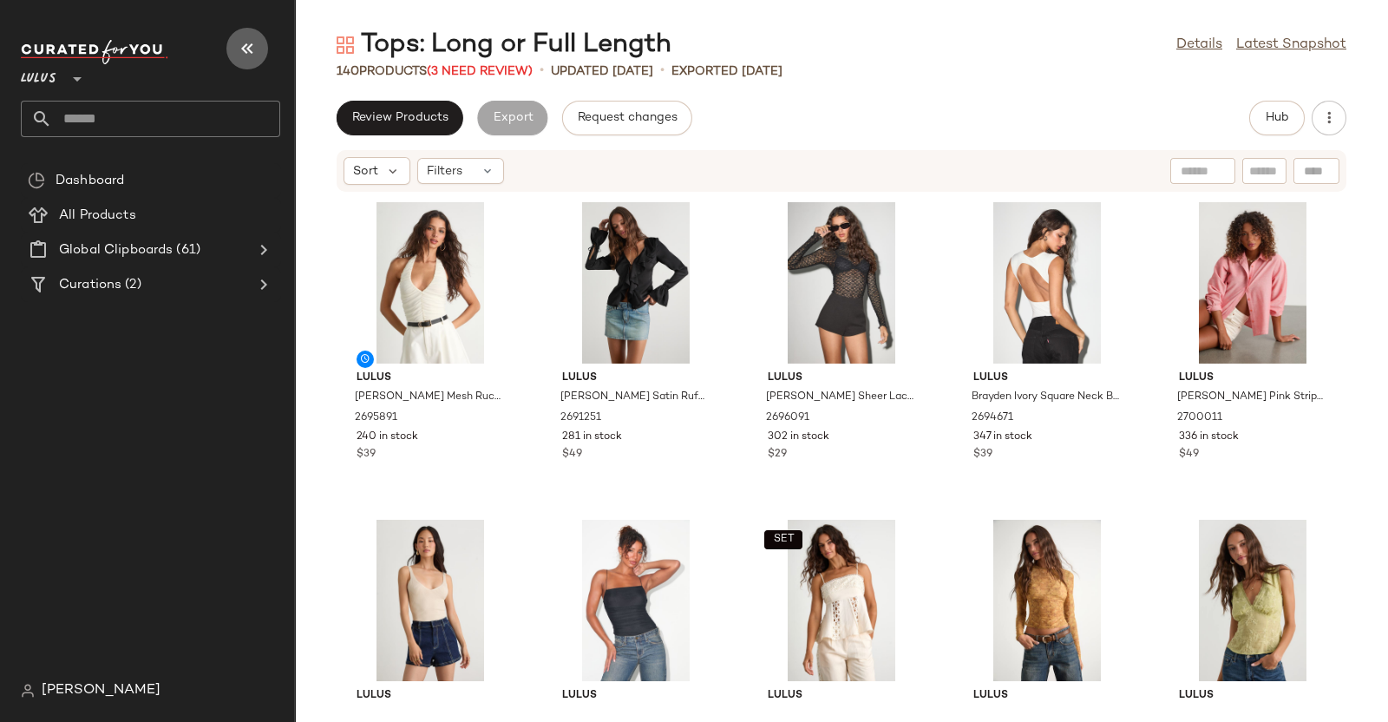
click at [253, 38] on icon "button" at bounding box center [247, 48] width 21 height 21
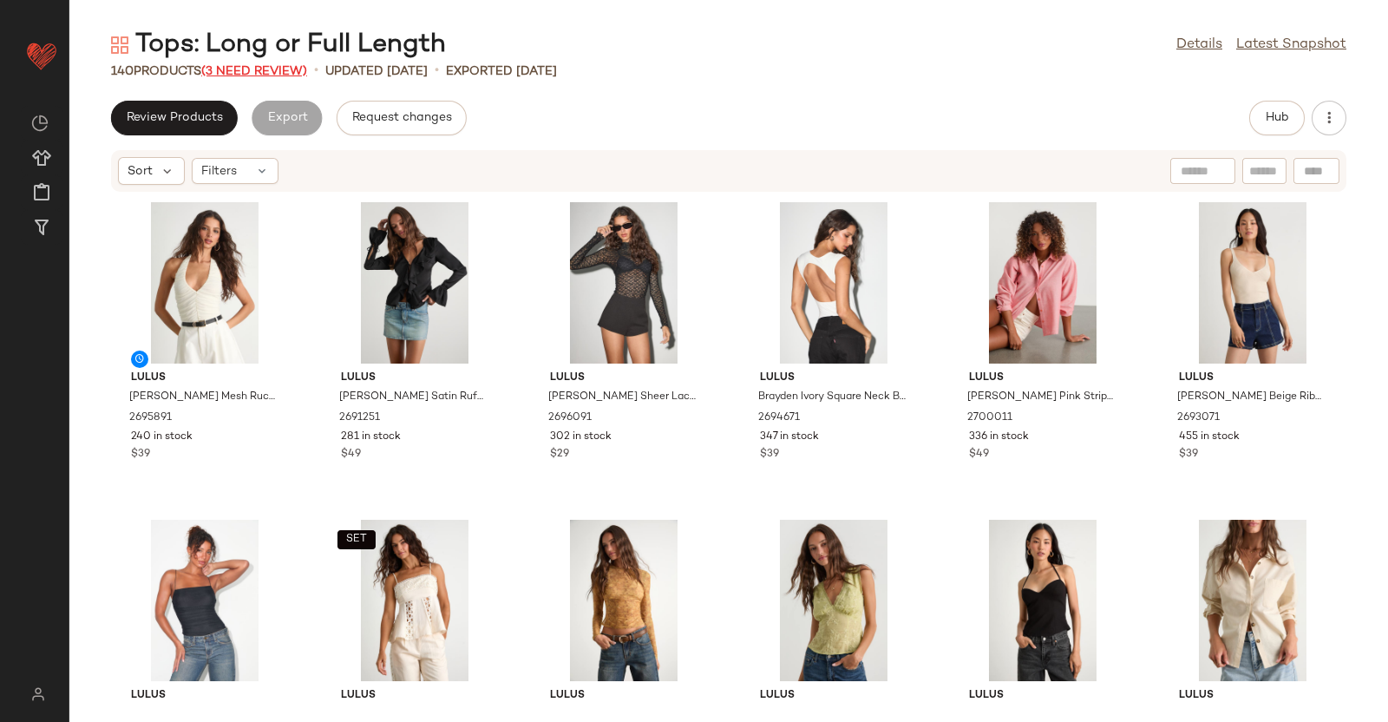
click at [302, 68] on span "(3 Need Review)" at bounding box center [254, 71] width 106 height 13
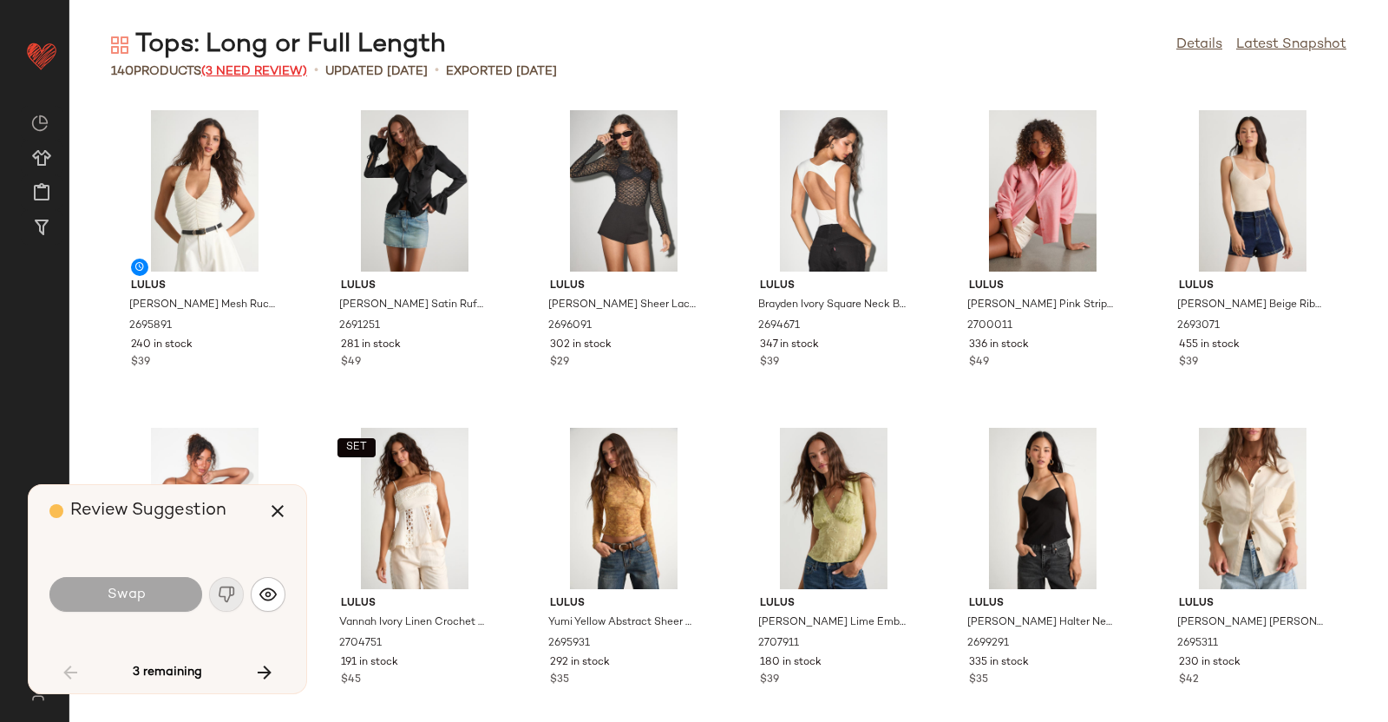
scroll to position [967, 0]
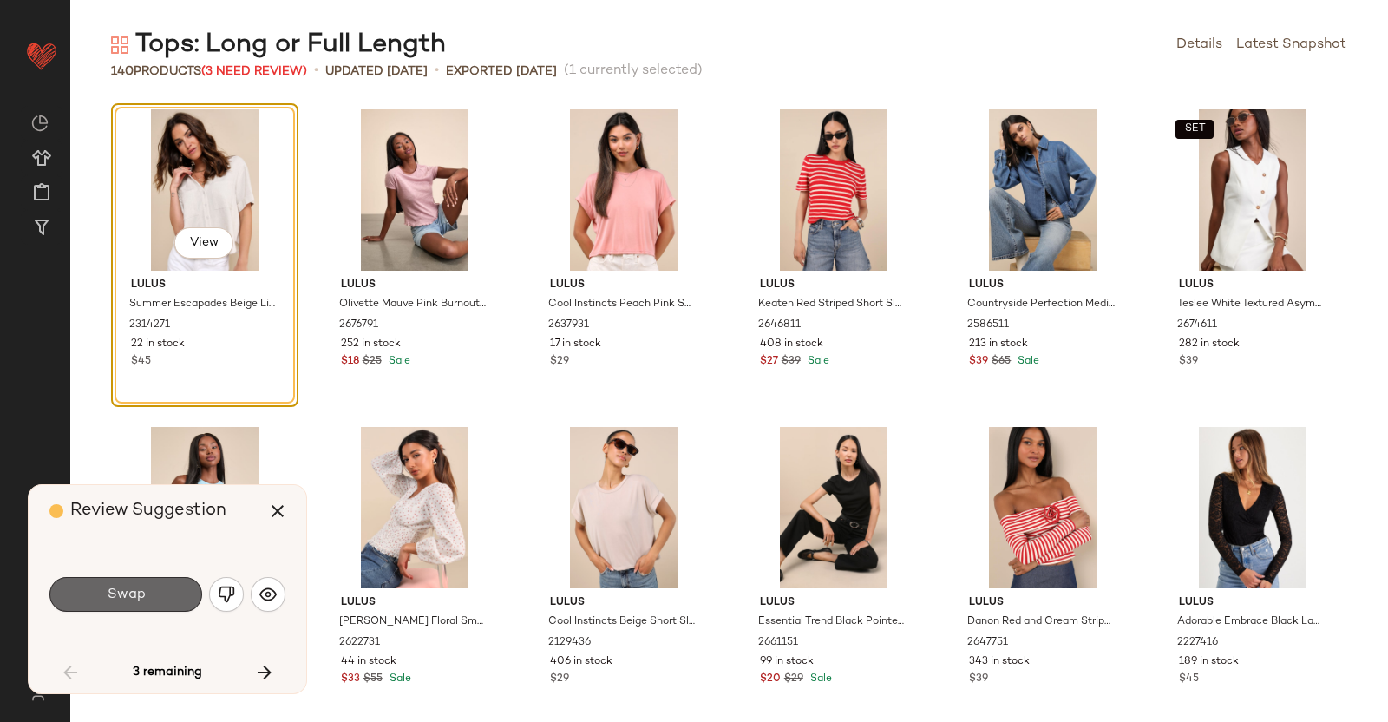
click at [147, 580] on button "Swap" at bounding box center [125, 594] width 153 height 35
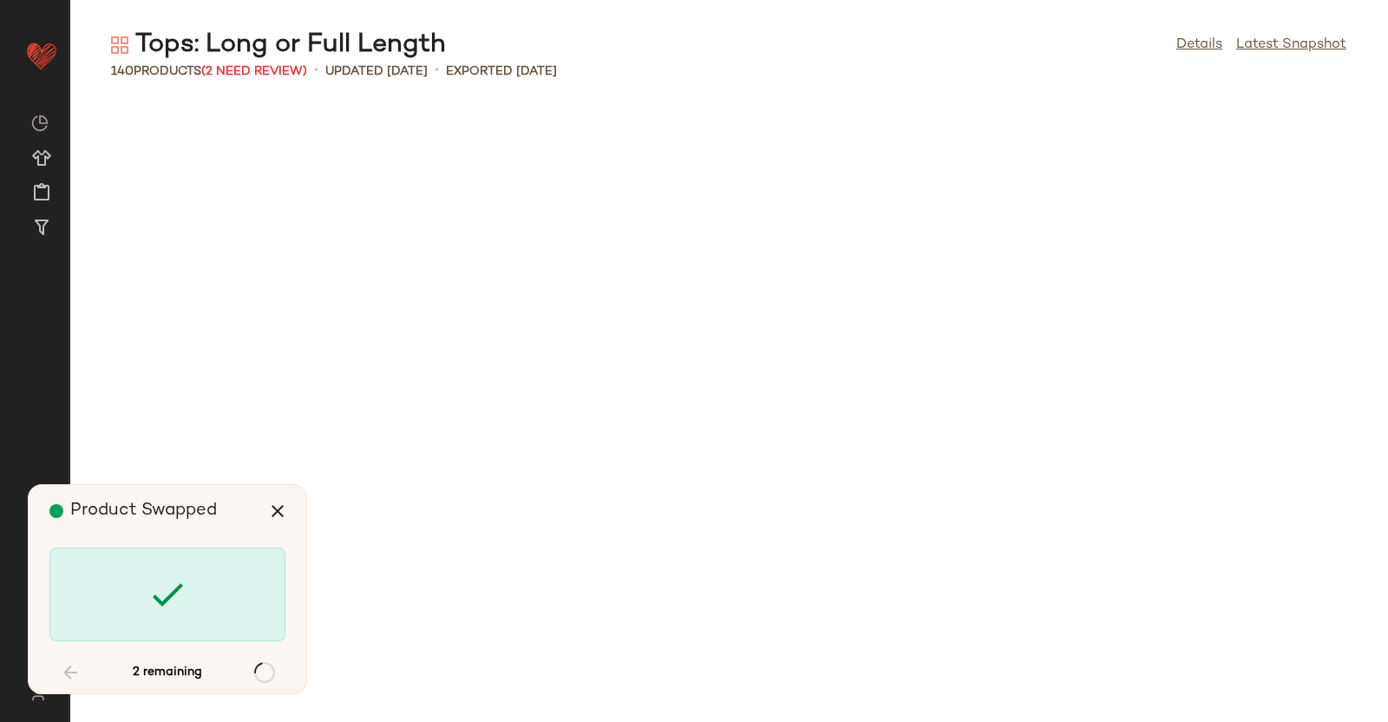
scroll to position [3175, 0]
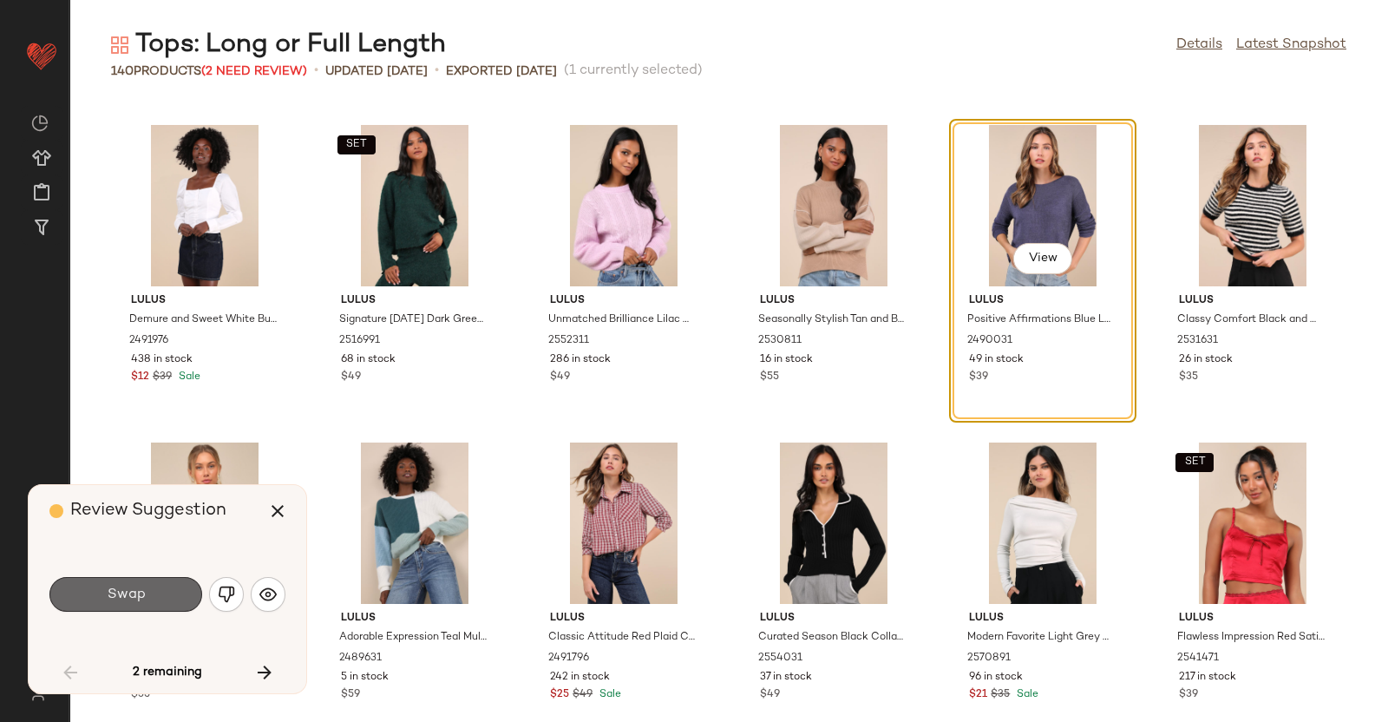
click at [165, 597] on button "Swap" at bounding box center [125, 594] width 153 height 35
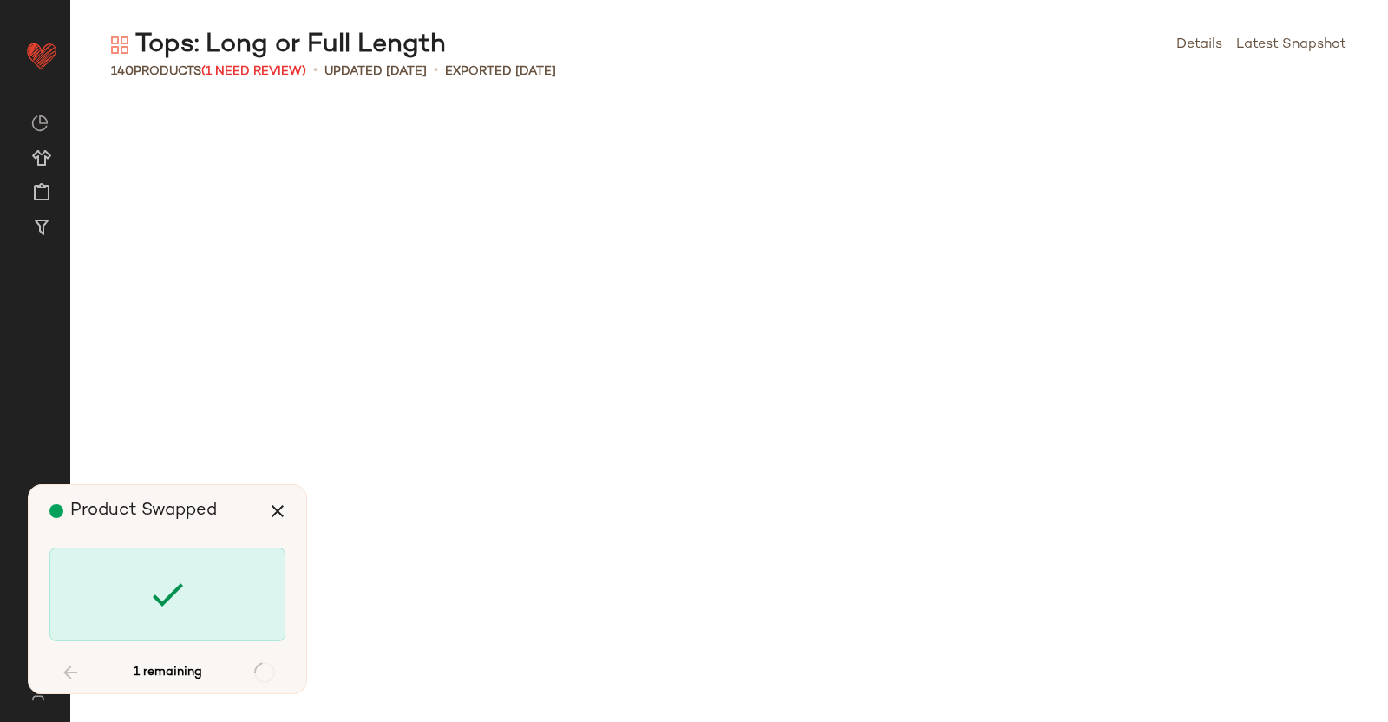
scroll to position [6668, 0]
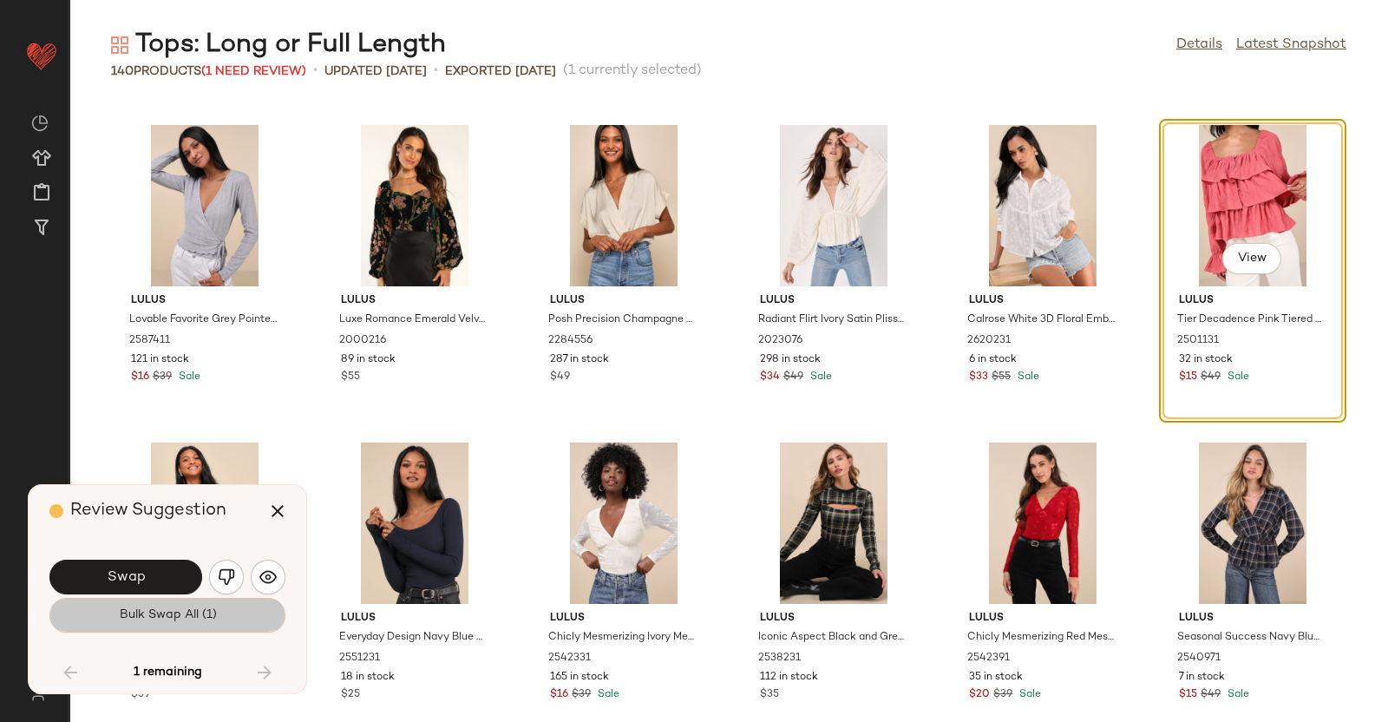
click at [165, 598] on button "Bulk Swap All (1)" at bounding box center [167, 615] width 236 height 35
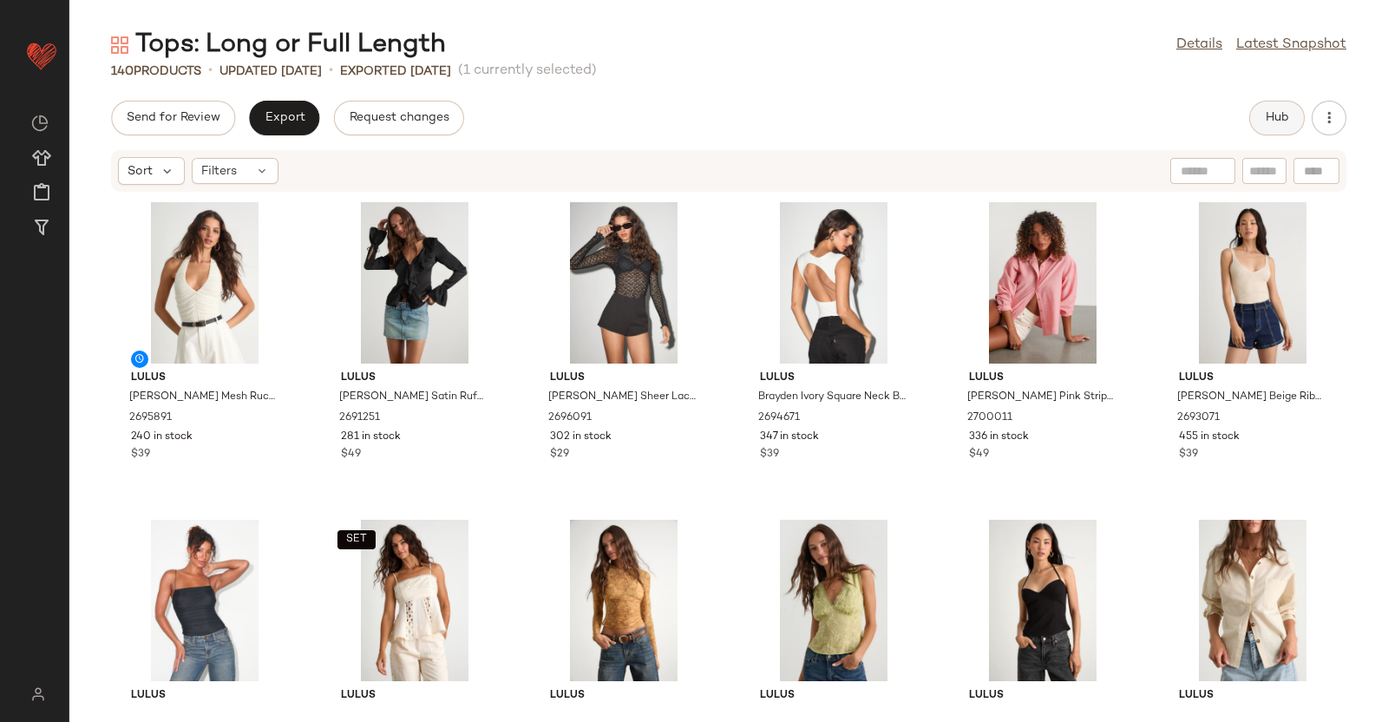
click at [1297, 104] on button "Hub" at bounding box center [1277, 118] width 56 height 35
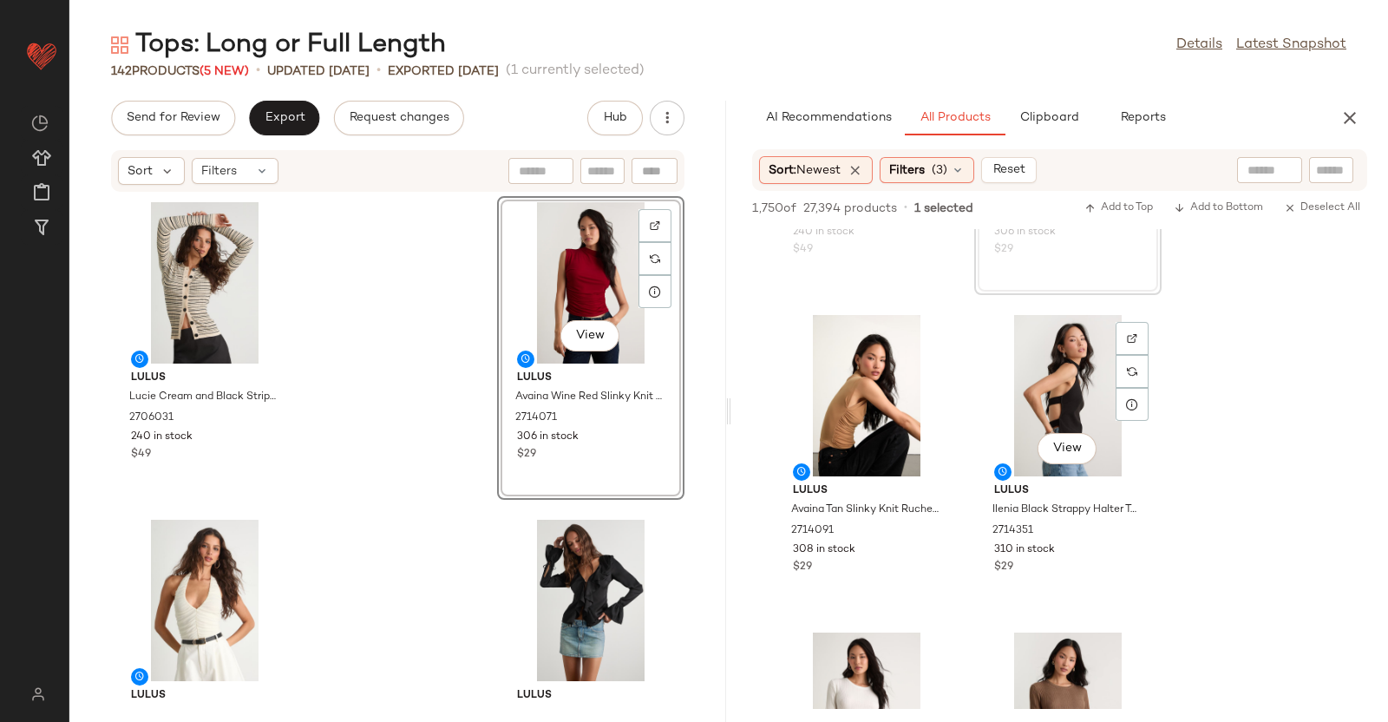
scroll to position [240, 0]
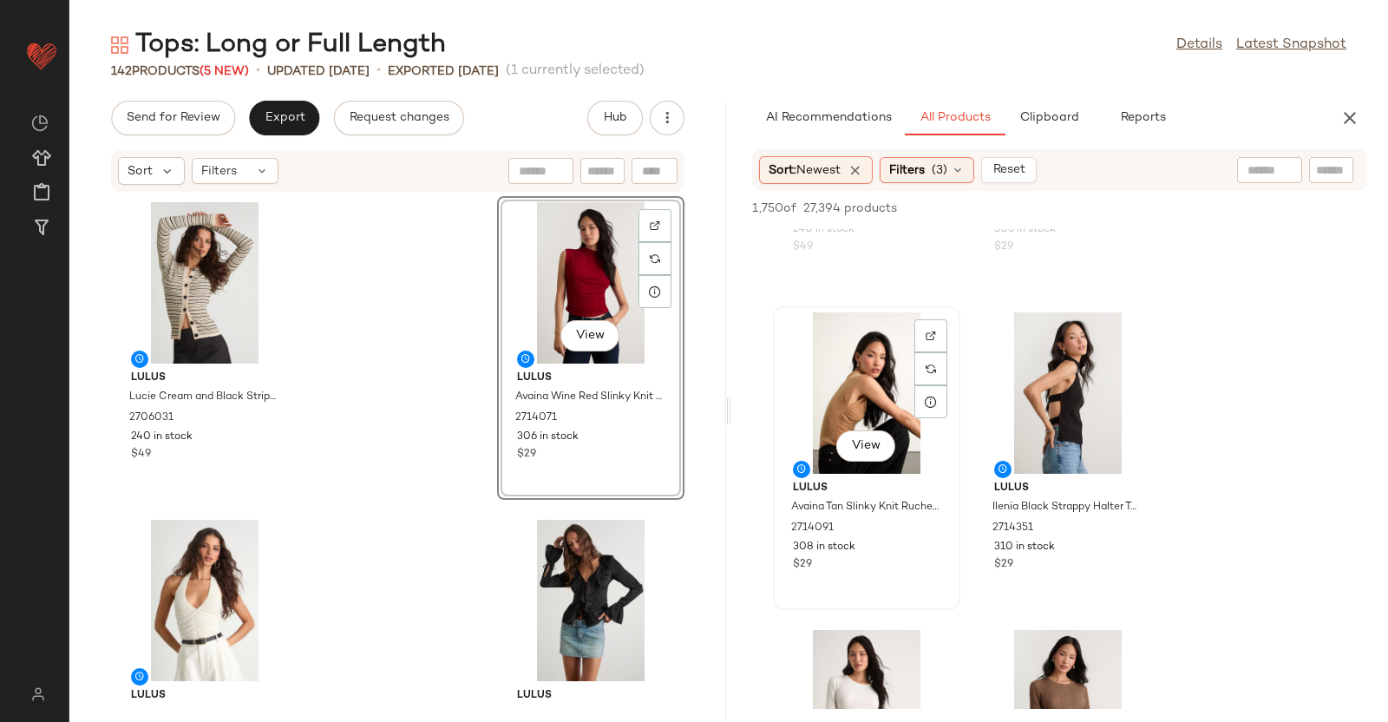
click at [910, 384] on div "View" at bounding box center [866, 392] width 175 height 161
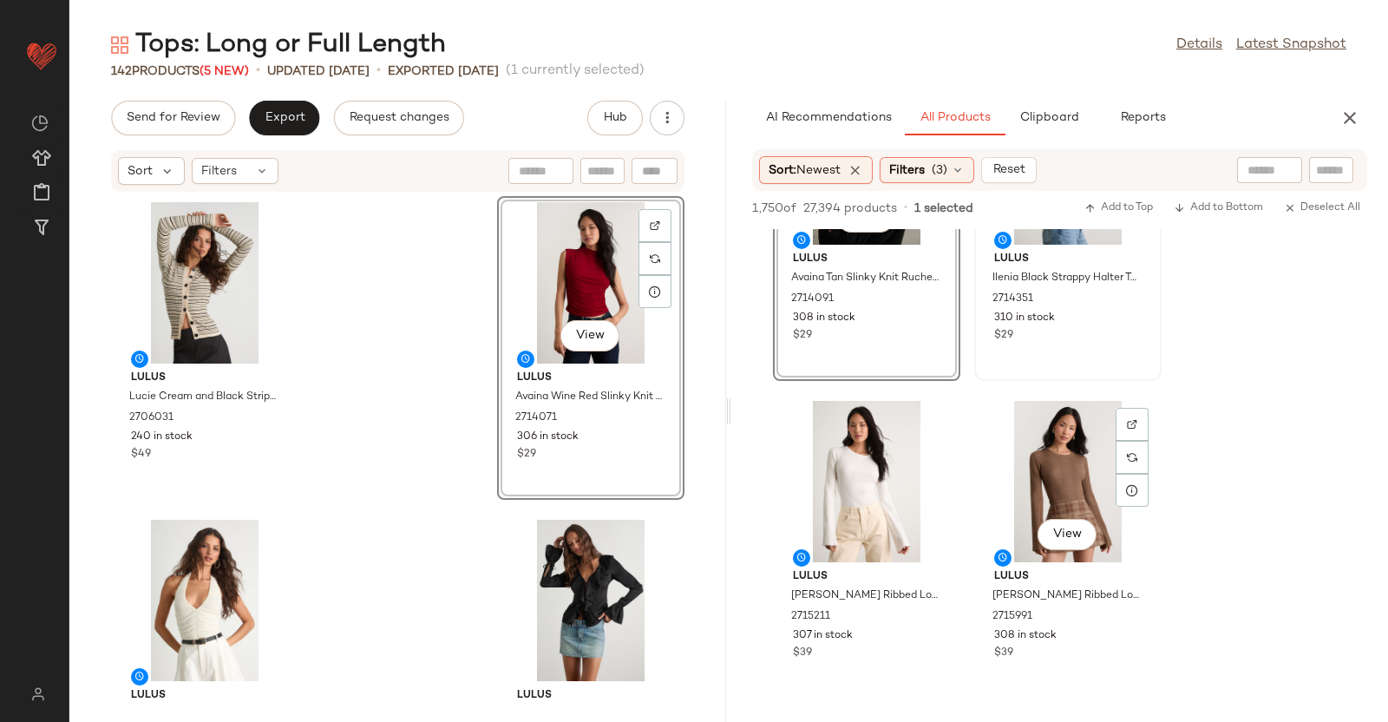
scroll to position [474, 0]
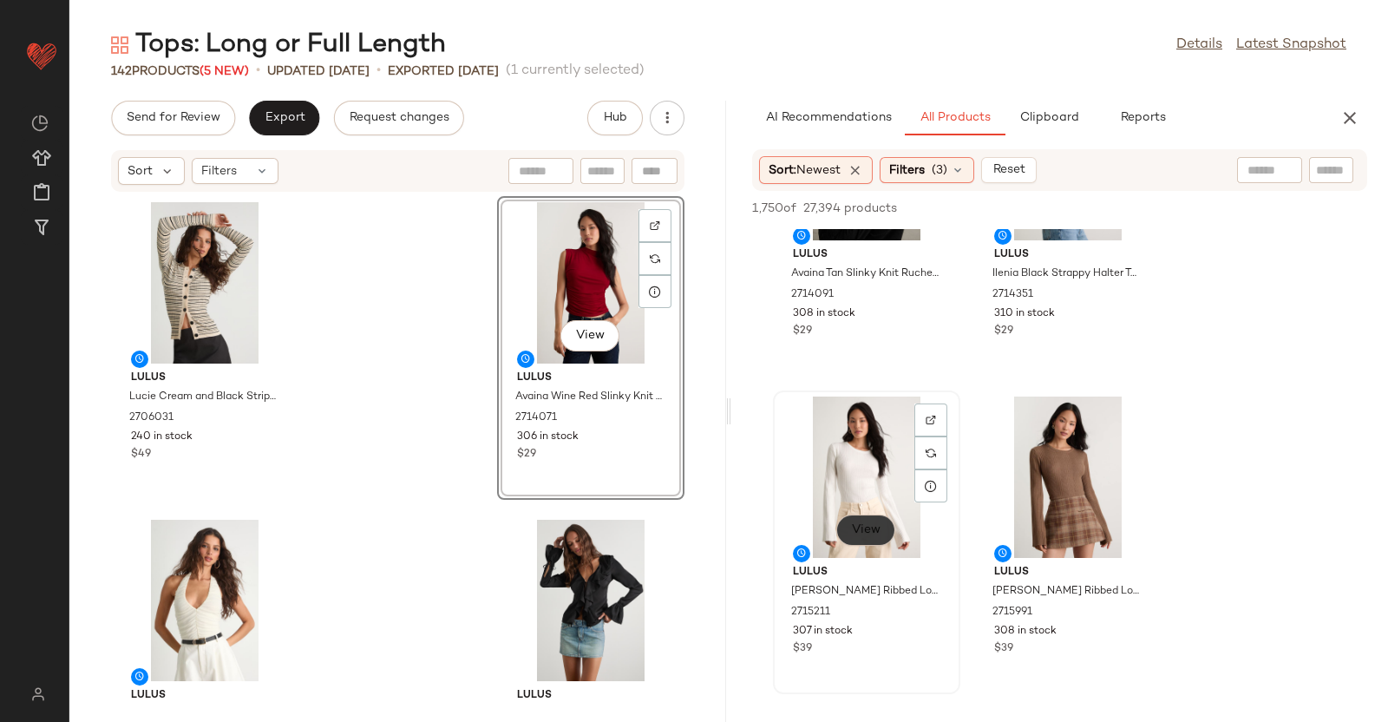
click at [857, 543] on button "View" at bounding box center [865, 530] width 59 height 31
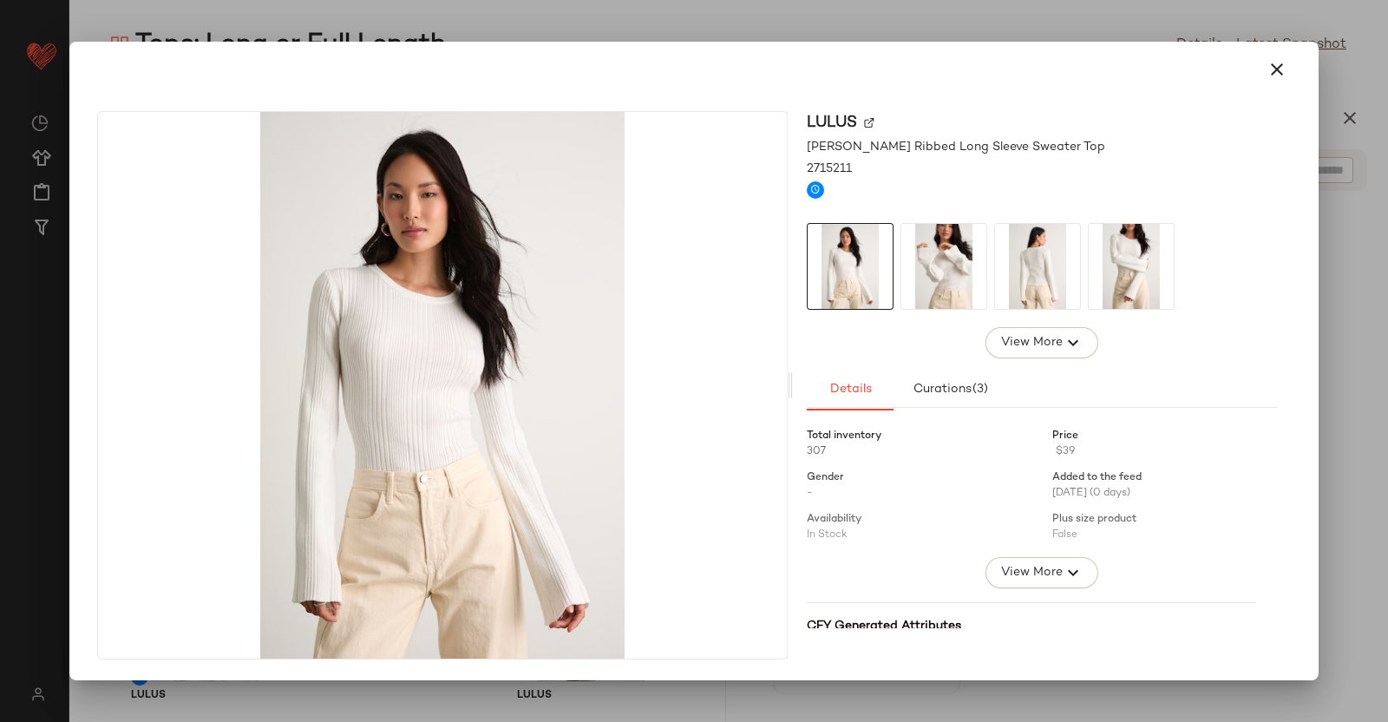
click at [1353, 378] on div at bounding box center [694, 361] width 1388 height 722
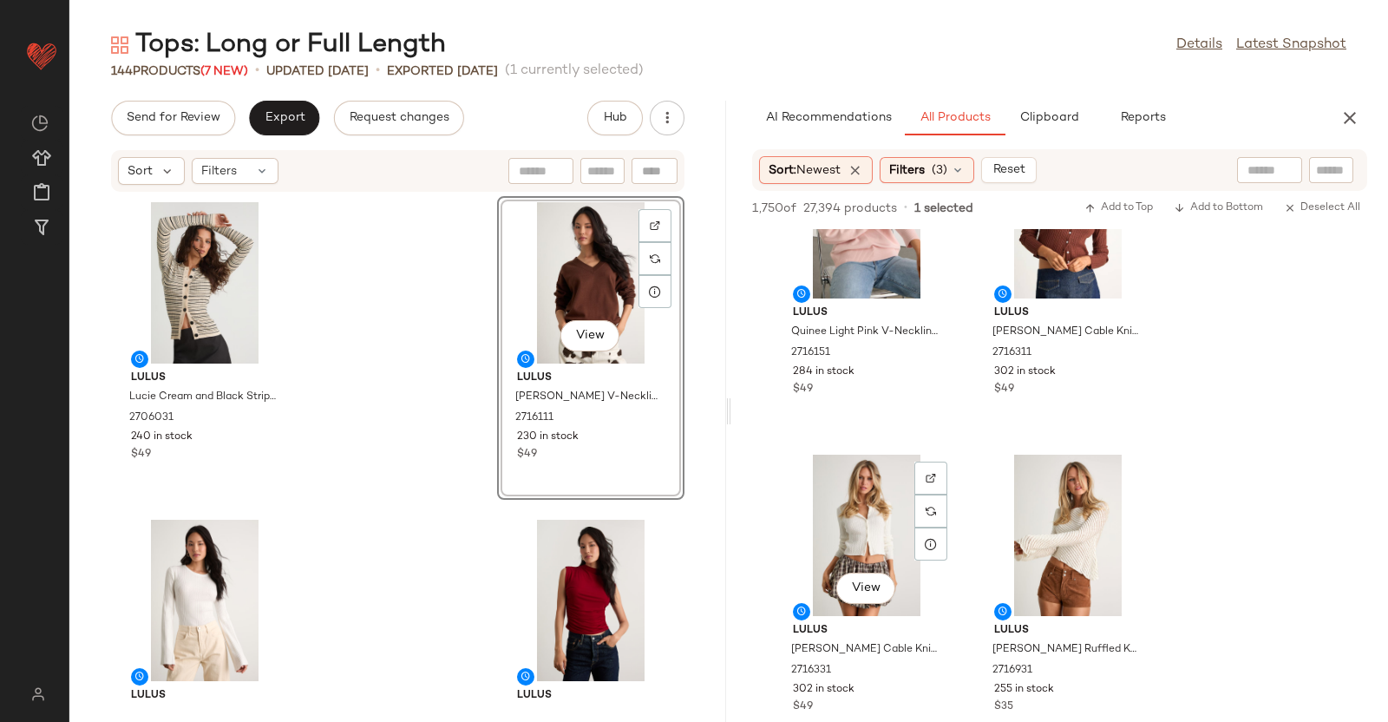
scroll to position [2288, 0]
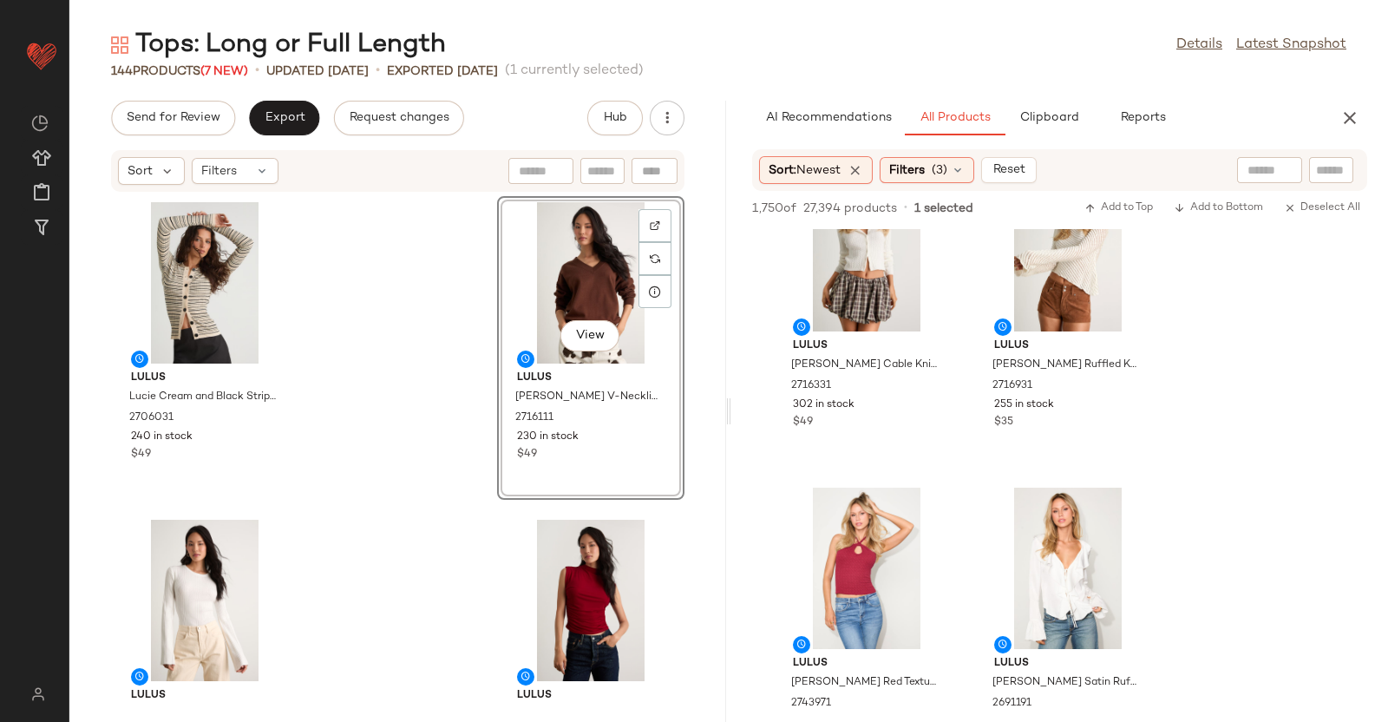
click at [1335, 103] on div "AI Recommendations All Products Clipboard Reports" at bounding box center [1059, 118] width 657 height 35
drag, startPoint x: 1335, startPoint y: 103, endPoint x: 1354, endPoint y: 129, distance: 32.3
click at [1354, 129] on div "AI Recommendations All Products Clipboard Reports" at bounding box center [1059, 118] width 657 height 35
click at [1354, 129] on button "button" at bounding box center [1350, 118] width 35 height 35
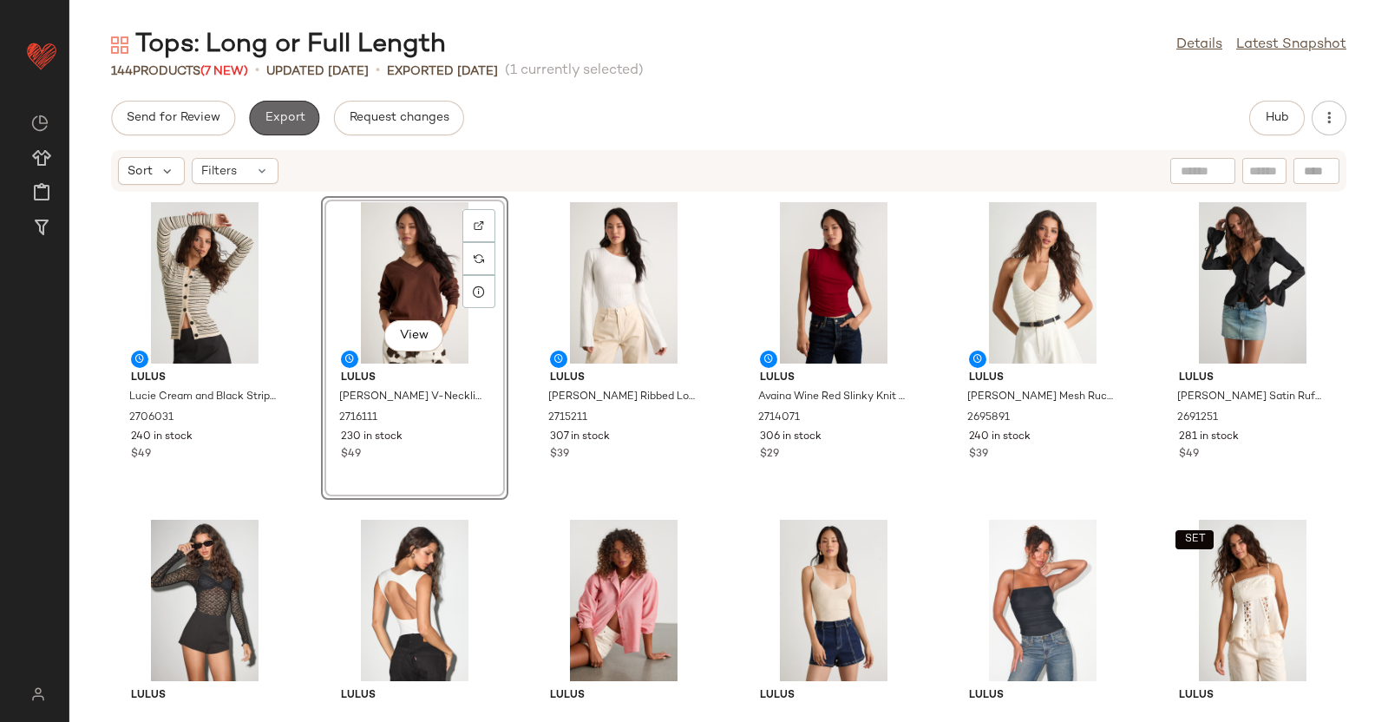
click at [271, 113] on span "Export" at bounding box center [284, 118] width 41 height 14
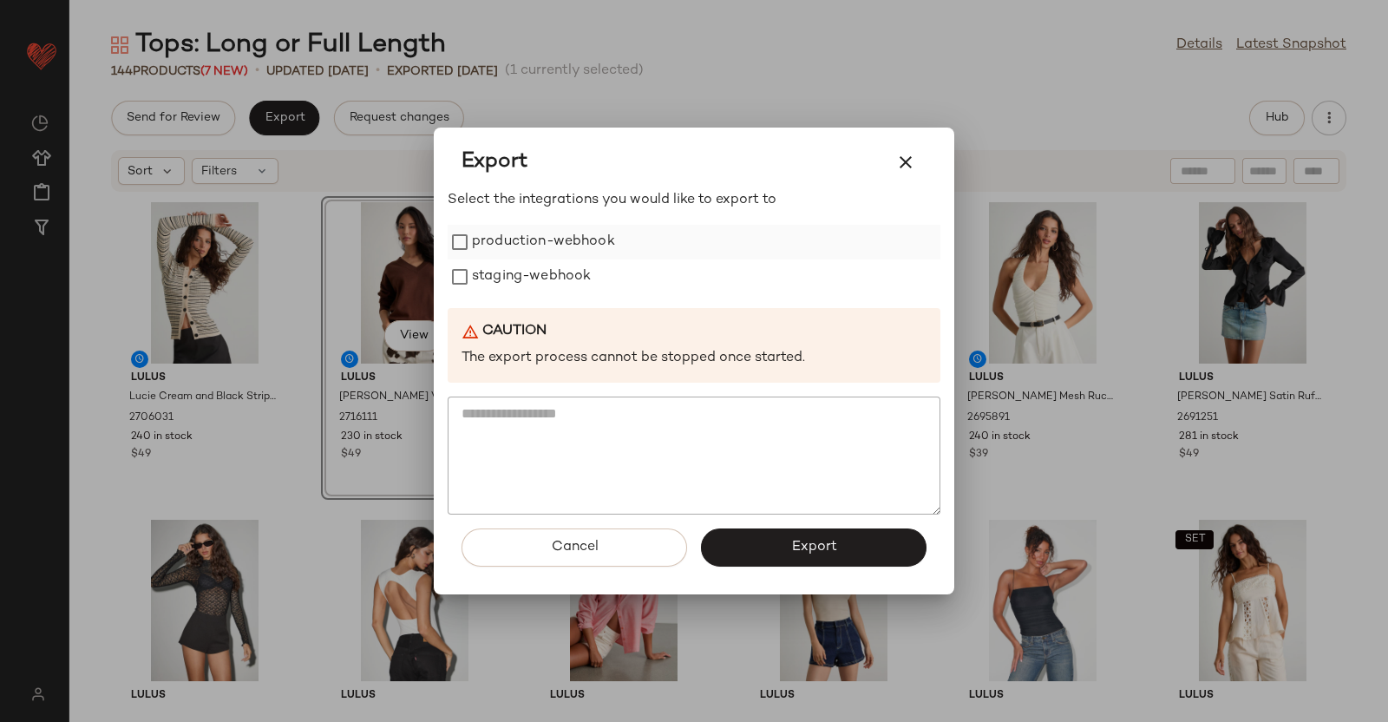
click at [577, 249] on label "production-webhook" at bounding box center [543, 242] width 143 height 35
click at [577, 275] on label "staging-webhook" at bounding box center [531, 276] width 119 height 35
click at [861, 561] on button "Export" at bounding box center [814, 547] width 226 height 38
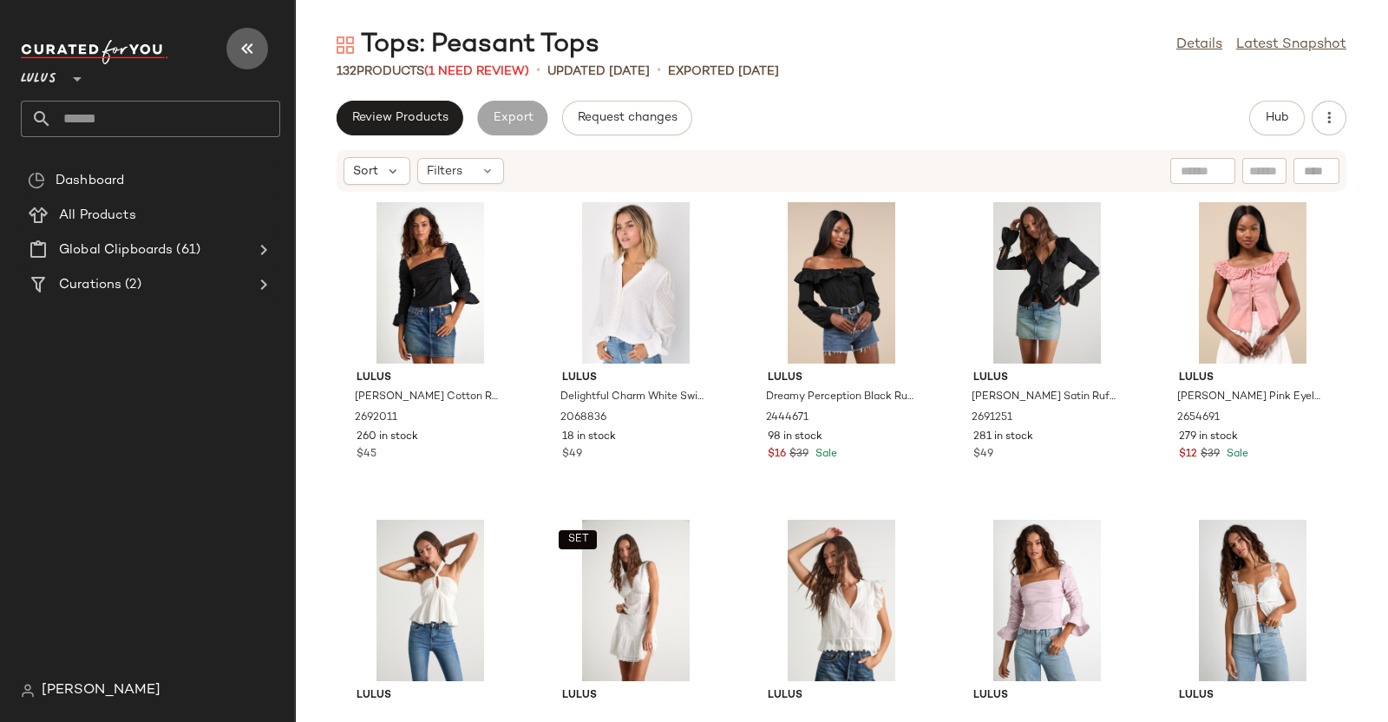
click at [246, 33] on button "button" at bounding box center [247, 49] width 42 height 42
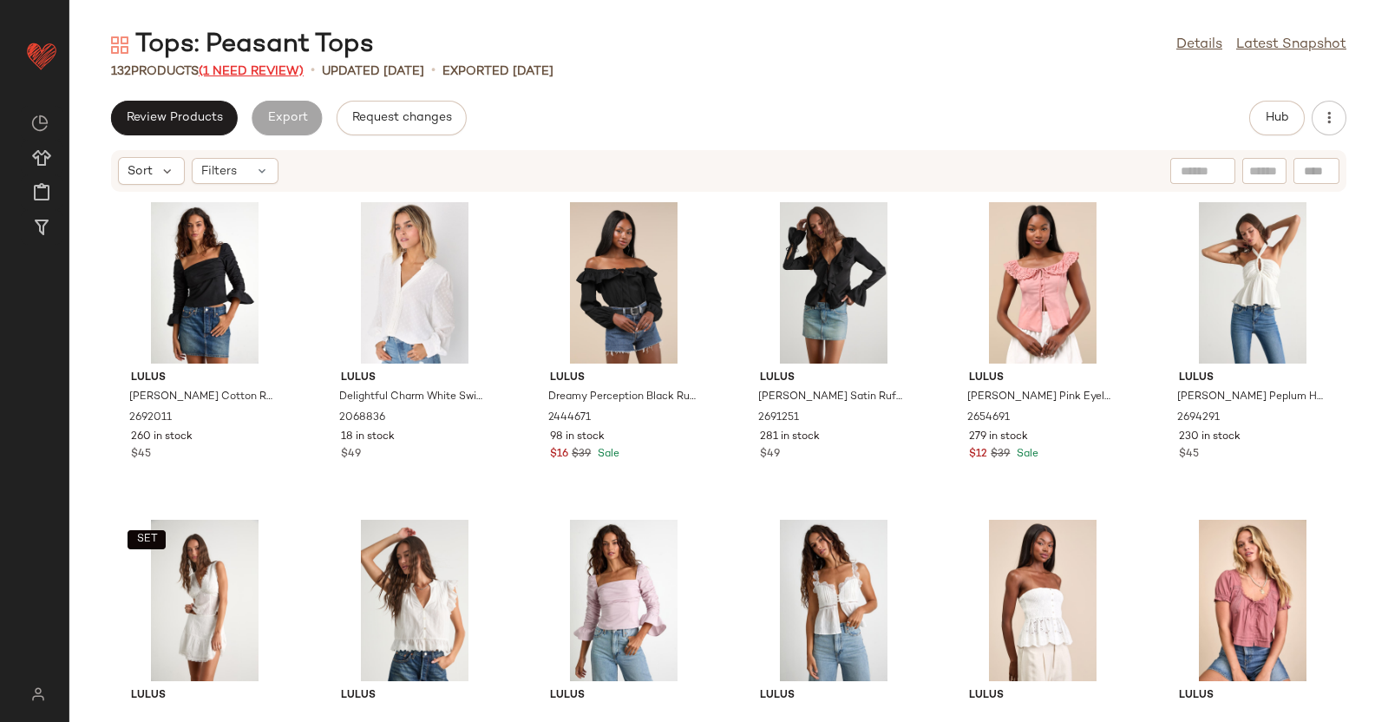
click at [288, 67] on span "(1 Need Review)" at bounding box center [251, 71] width 105 height 13
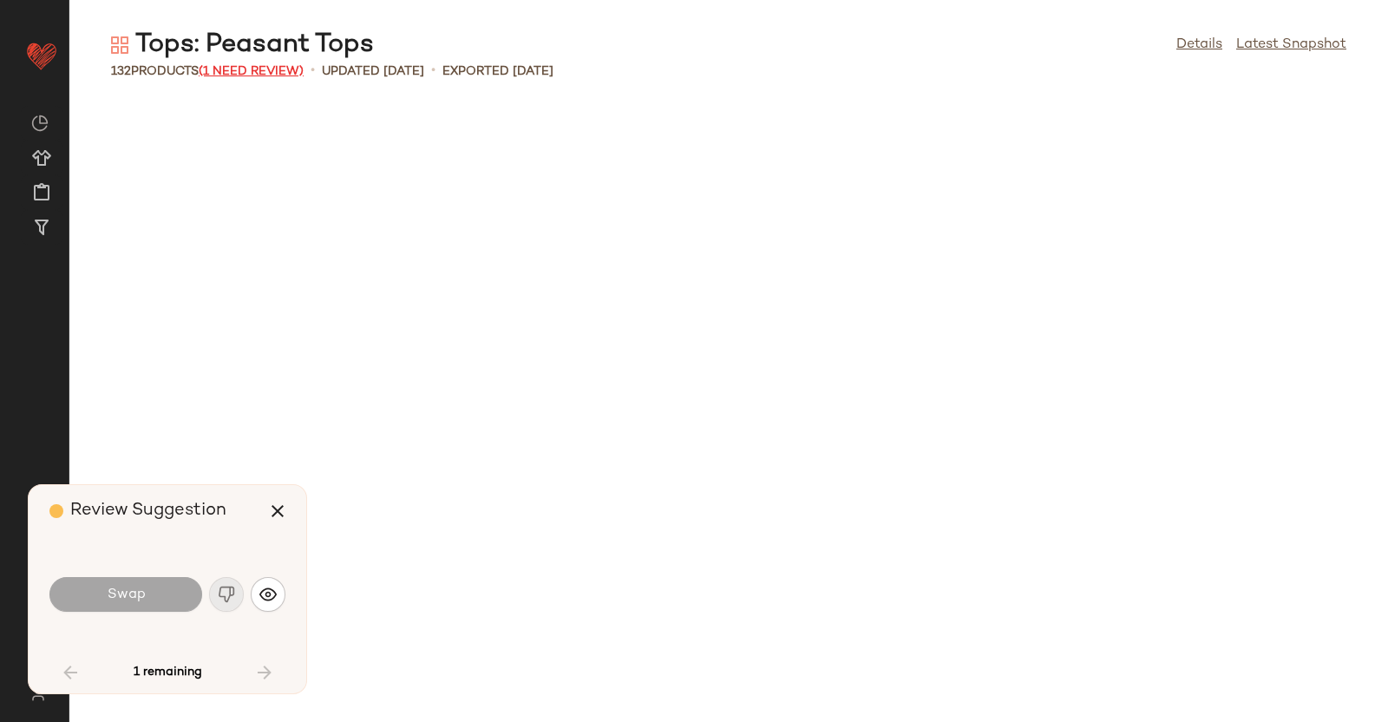
scroll to position [3492, 0]
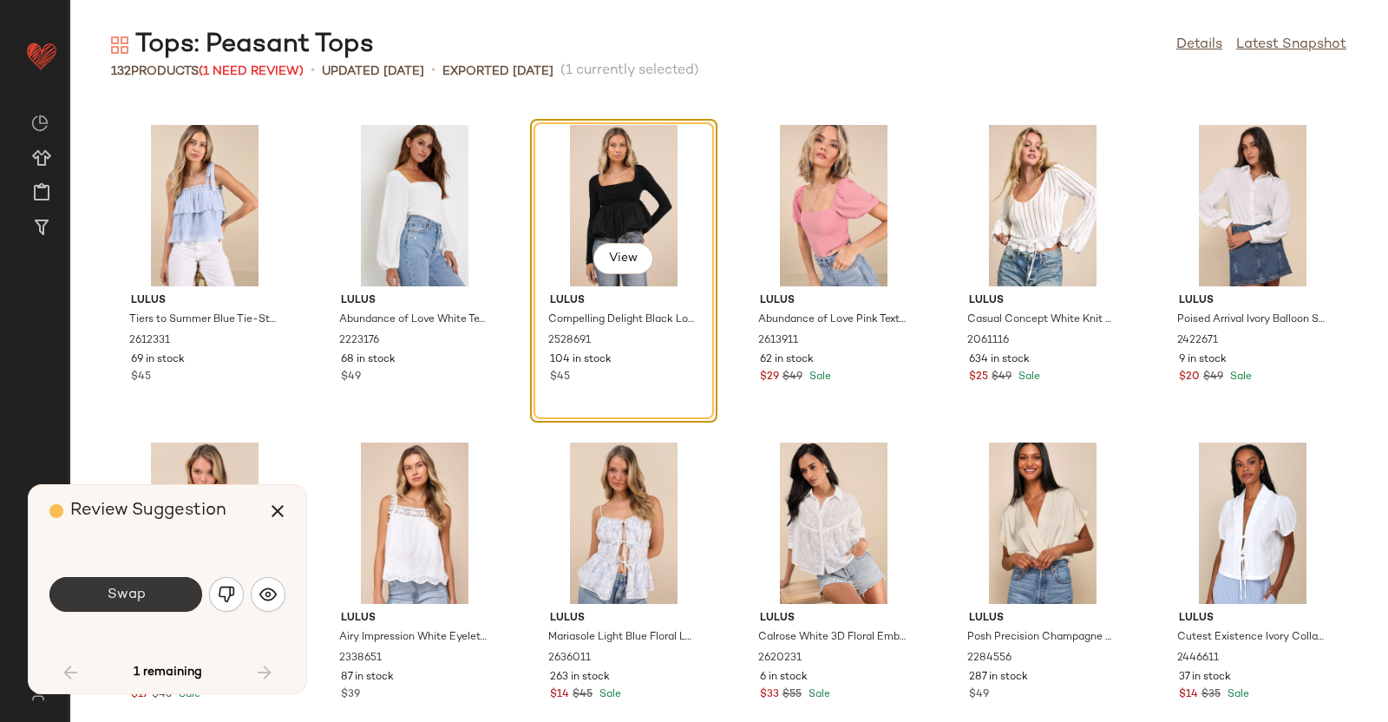
click at [141, 577] on div "Swap" at bounding box center [167, 594] width 236 height 94
click at [141, 577] on button "Swap" at bounding box center [125, 594] width 153 height 35
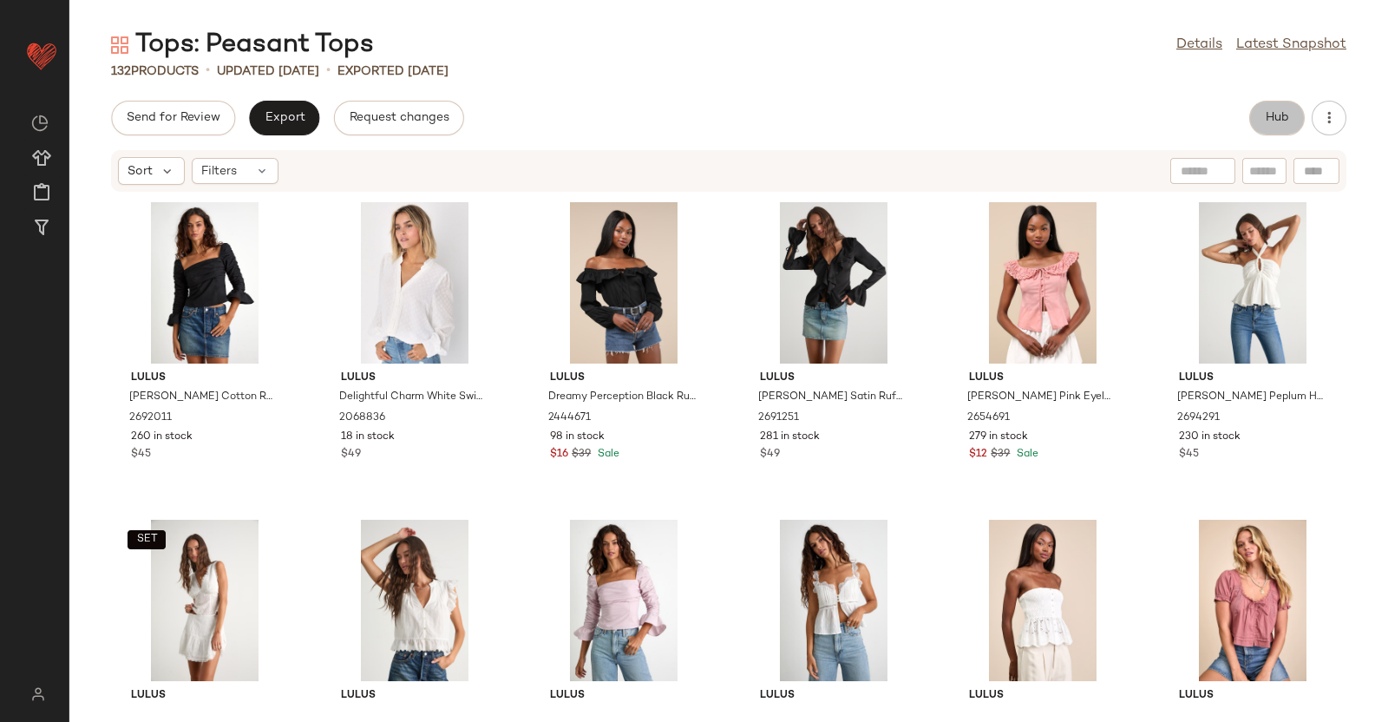
click at [1269, 119] on span "Hub" at bounding box center [1277, 118] width 24 height 14
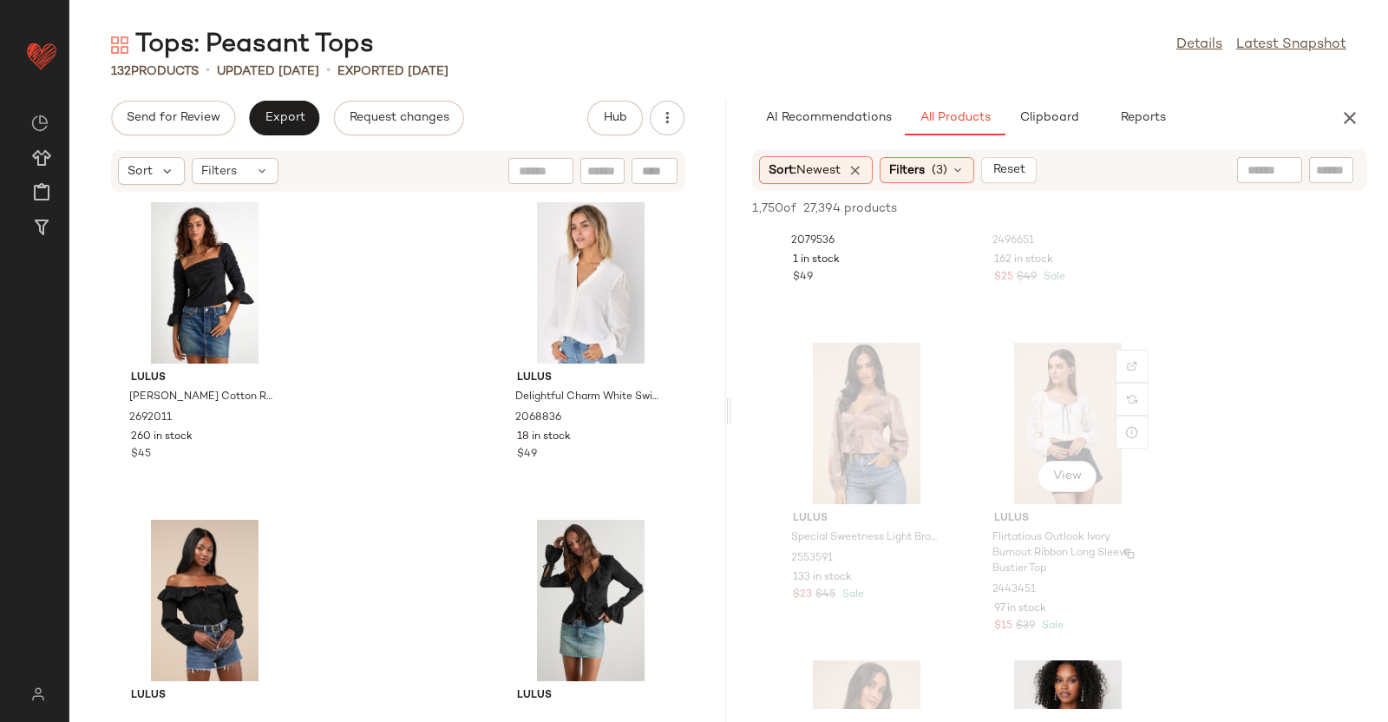
scroll to position [4767, 0]
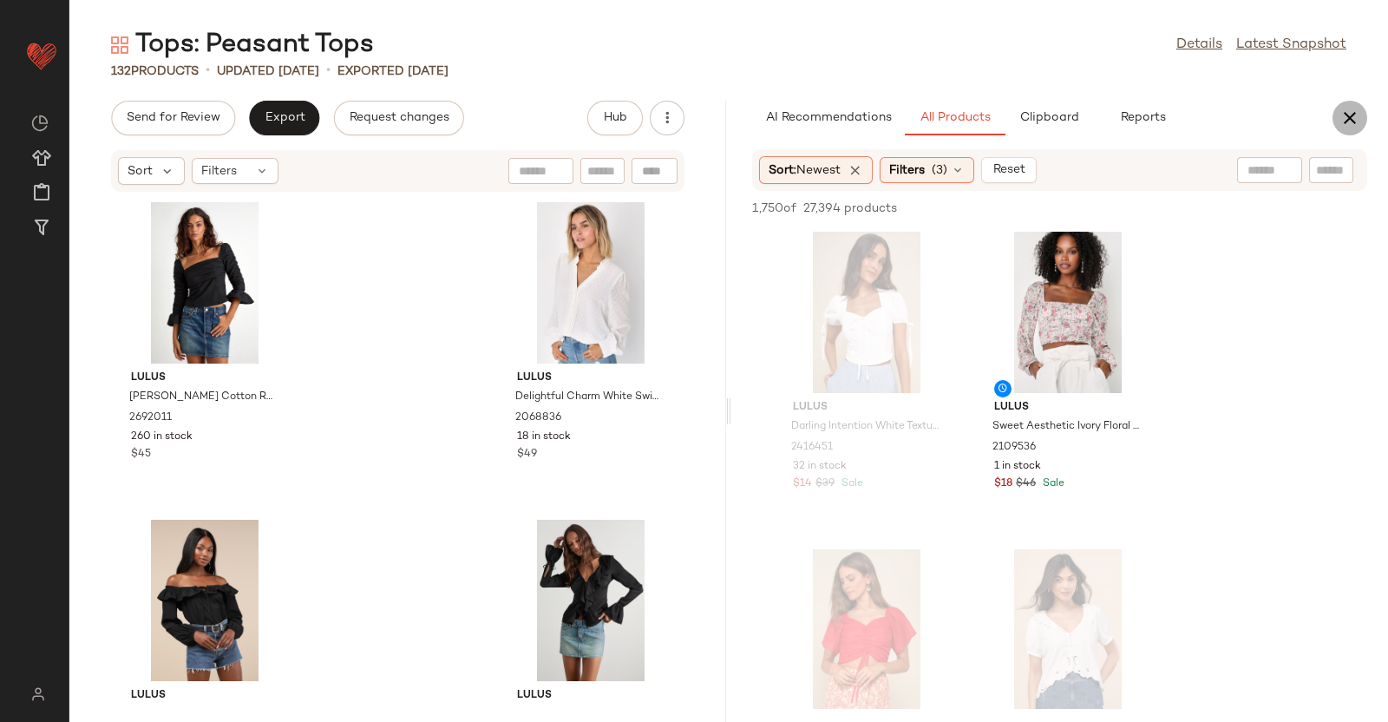
click at [1351, 119] on icon "button" at bounding box center [1350, 118] width 21 height 21
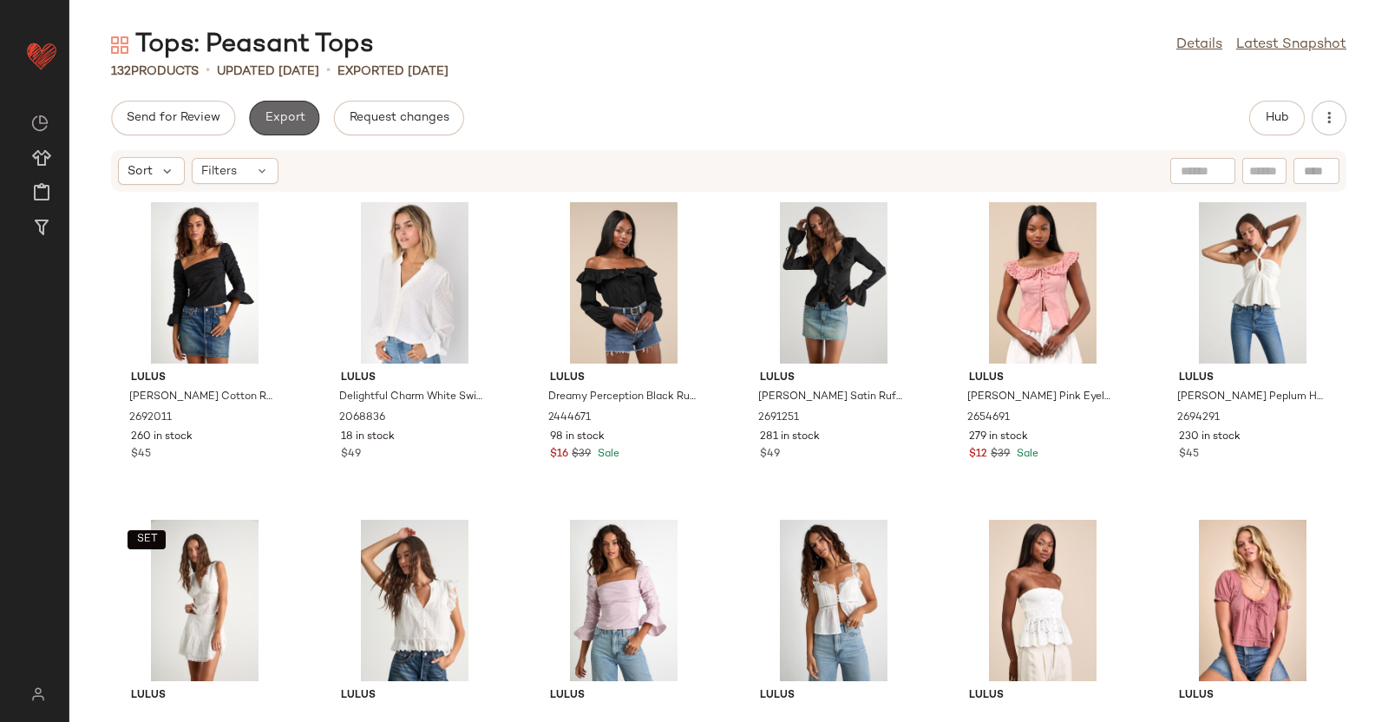
click at [274, 116] on span "Export" at bounding box center [284, 118] width 41 height 14
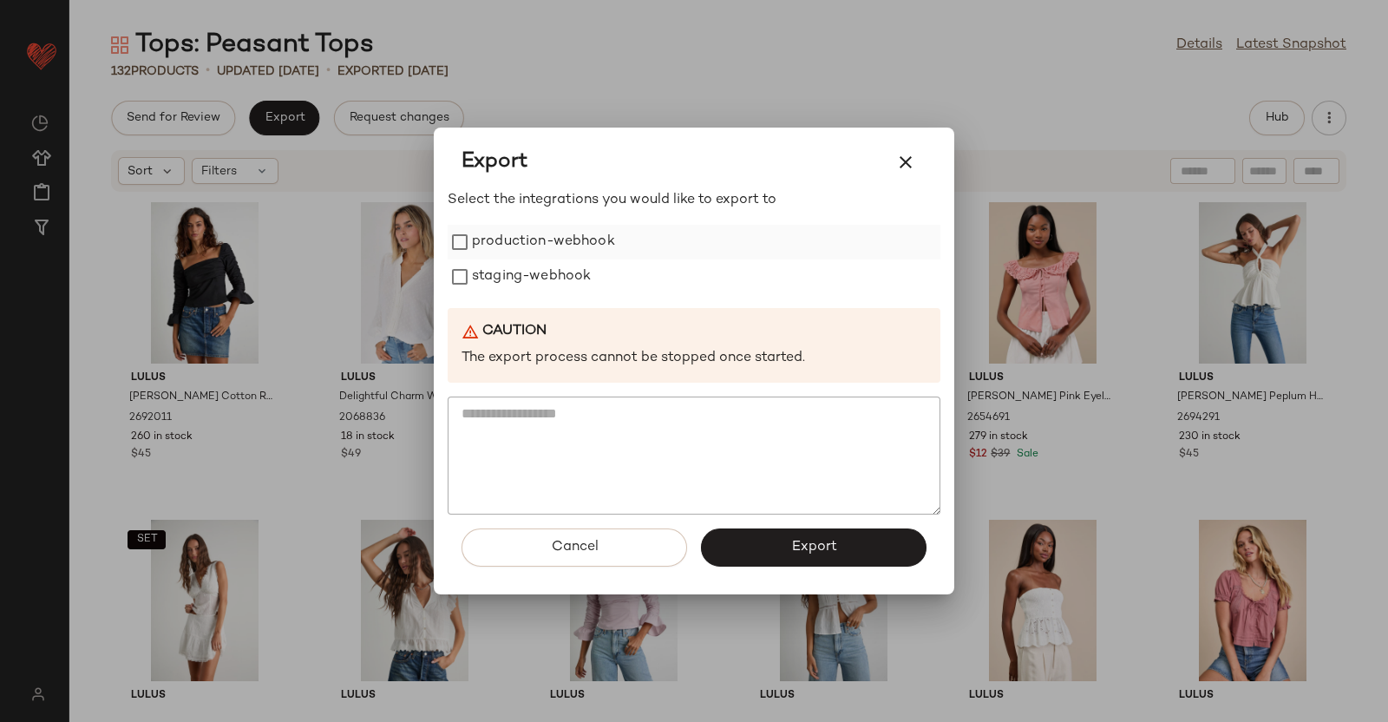
click at [532, 227] on label "production-webhook" at bounding box center [543, 242] width 143 height 35
click at [558, 288] on label "staging-webhook" at bounding box center [531, 276] width 119 height 35
click at [772, 549] on button "Export" at bounding box center [814, 547] width 226 height 38
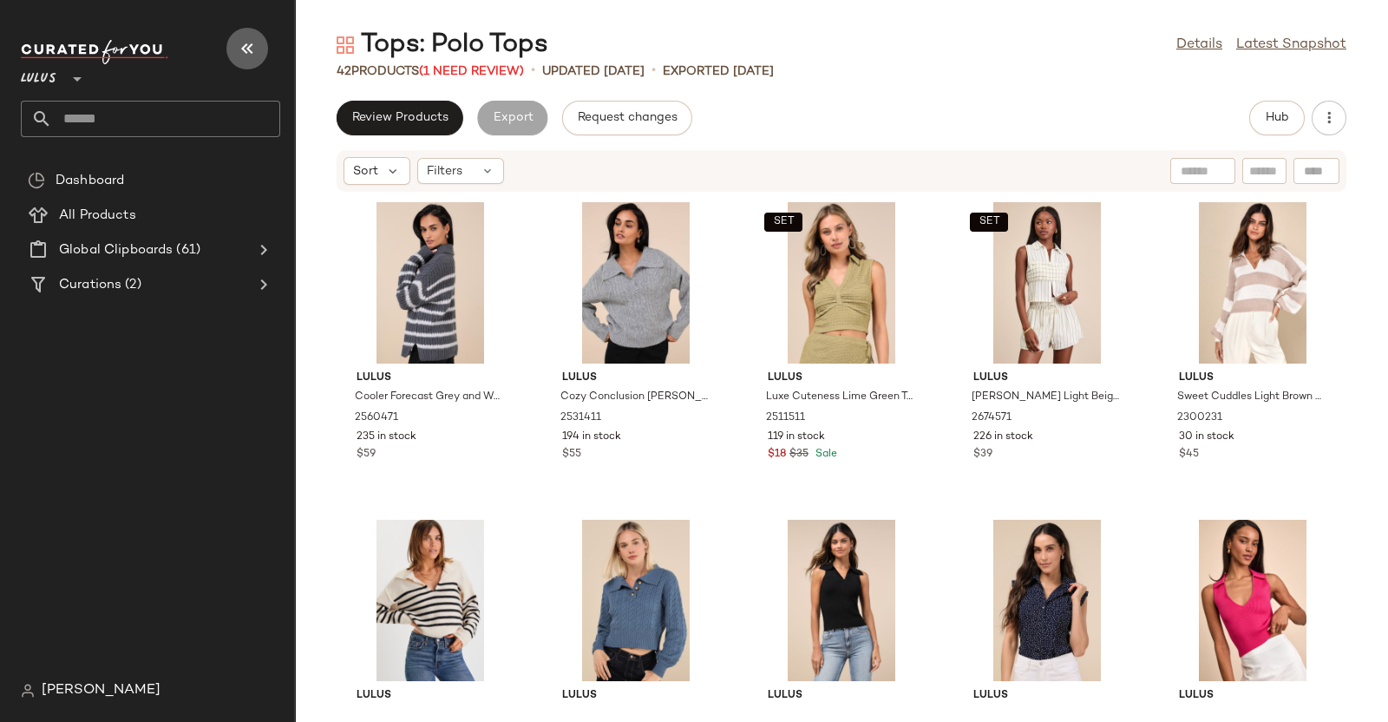
click at [252, 49] on icon "button" at bounding box center [247, 48] width 21 height 21
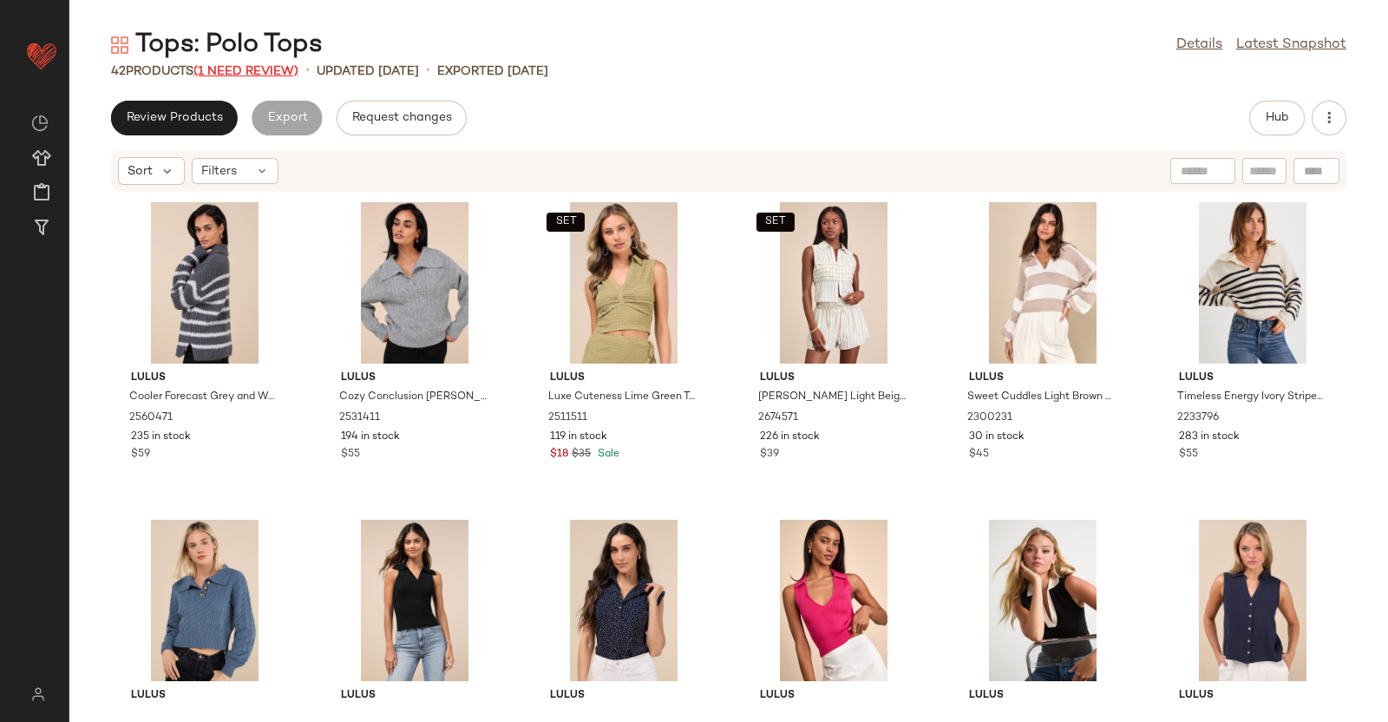
click at [270, 74] on span "(1 Need Review)" at bounding box center [245, 71] width 105 height 13
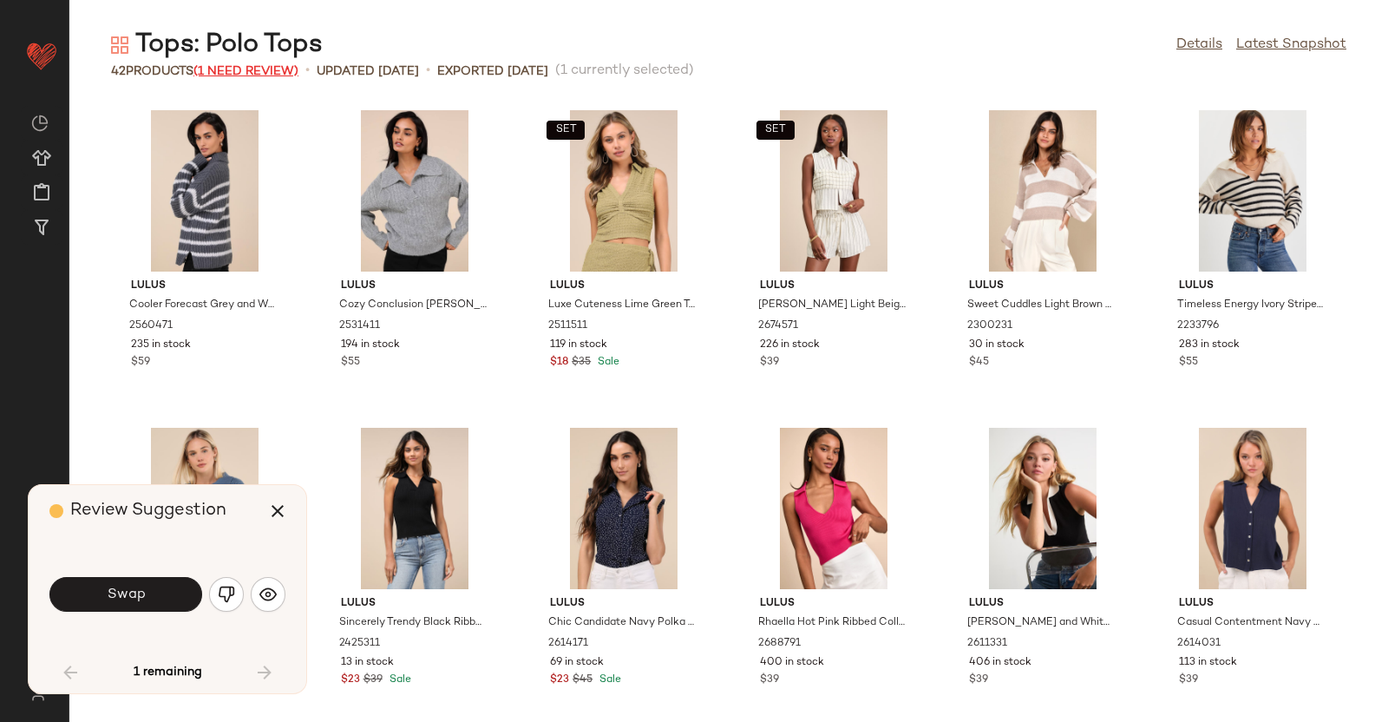
scroll to position [967, 0]
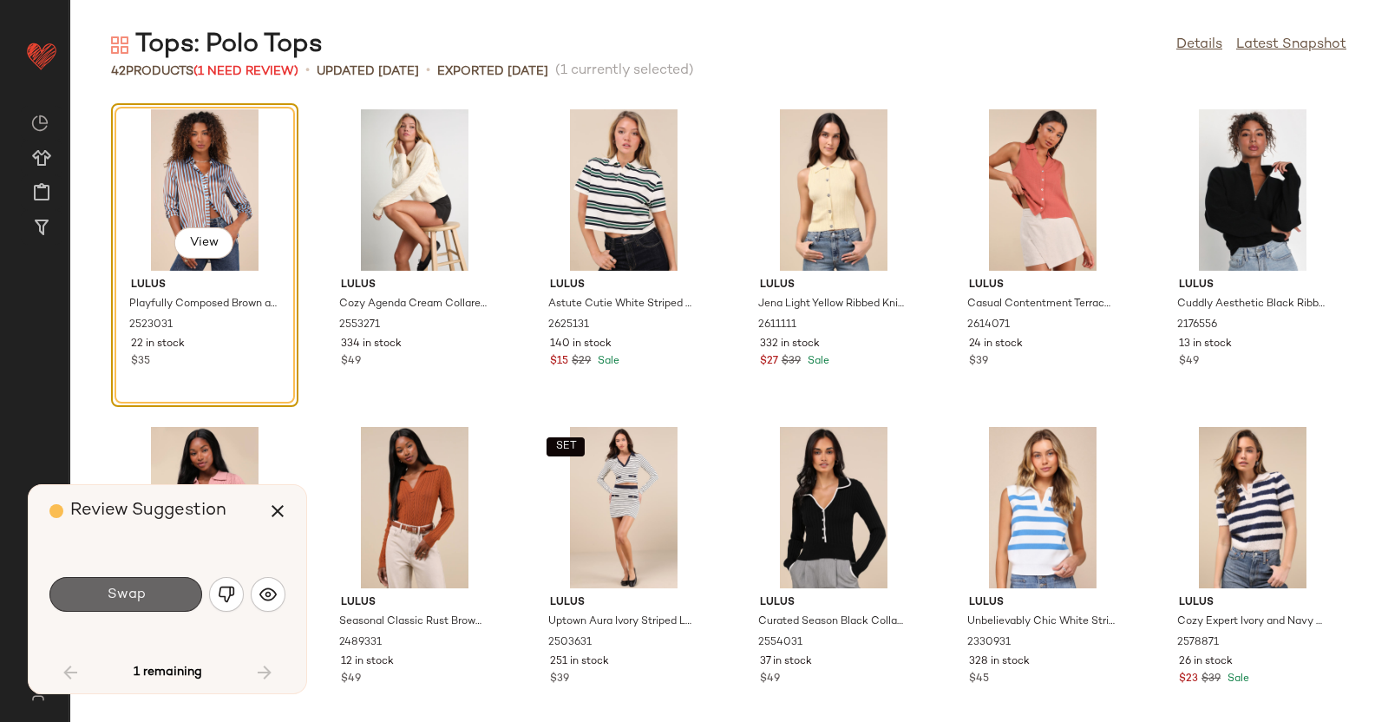
click at [169, 598] on button "Swap" at bounding box center [125, 594] width 153 height 35
click at [169, 598] on div "Swap" at bounding box center [125, 594] width 153 height 35
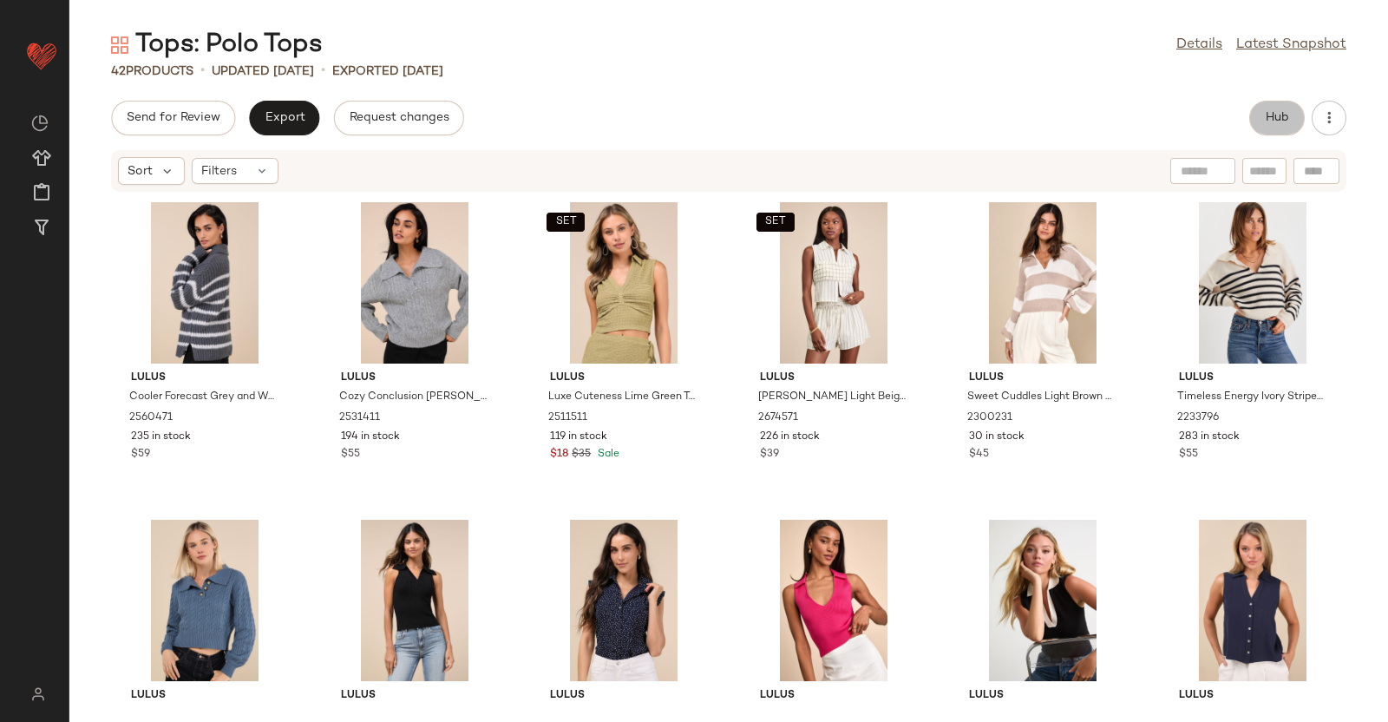
click at [1267, 130] on button "Hub" at bounding box center [1277, 118] width 56 height 35
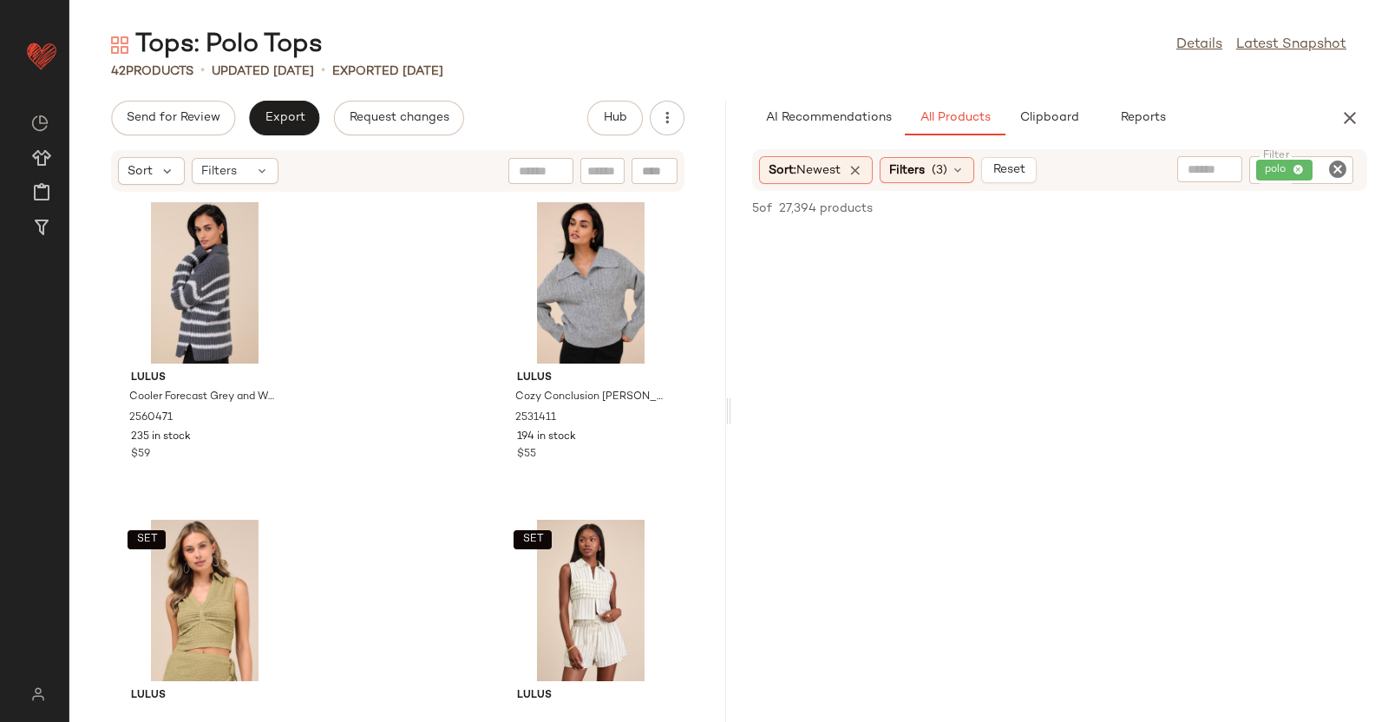
scroll to position [1091, 0]
click at [1358, 110] on icon "button" at bounding box center [1350, 118] width 21 height 21
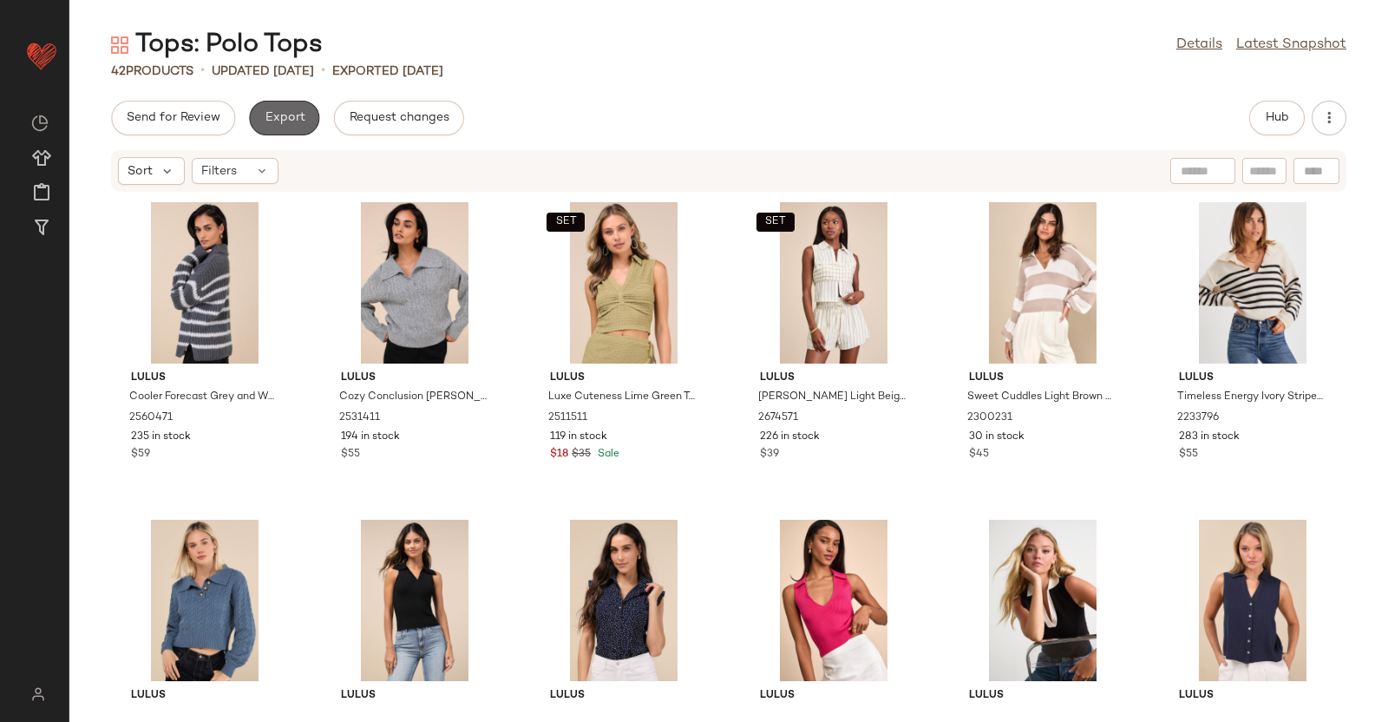
click at [282, 131] on button "Export" at bounding box center [284, 118] width 70 height 35
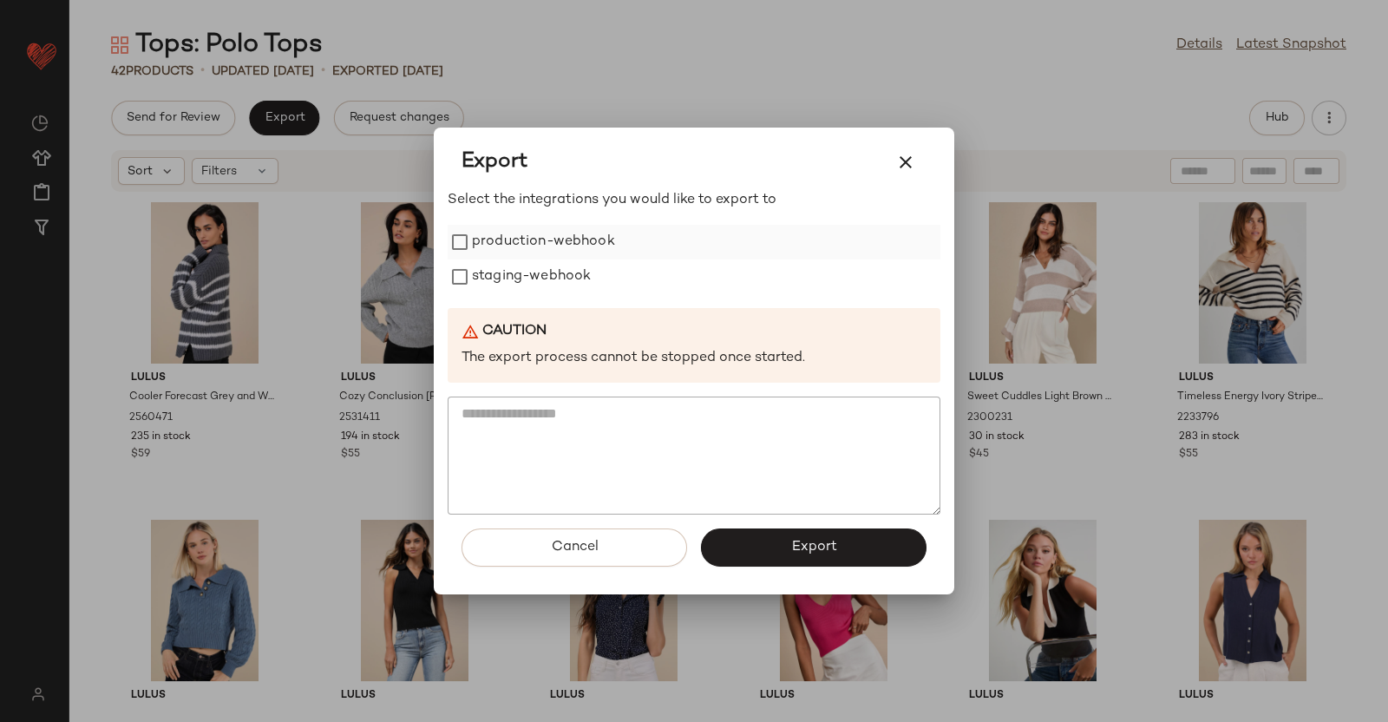
click at [514, 237] on label "production-webhook" at bounding box center [543, 242] width 143 height 35
click at [527, 269] on label "staging-webhook" at bounding box center [531, 276] width 119 height 35
click at [782, 530] on div "Cancel Export" at bounding box center [694, 555] width 493 height 80
click at [782, 530] on button "Export" at bounding box center [814, 547] width 226 height 38
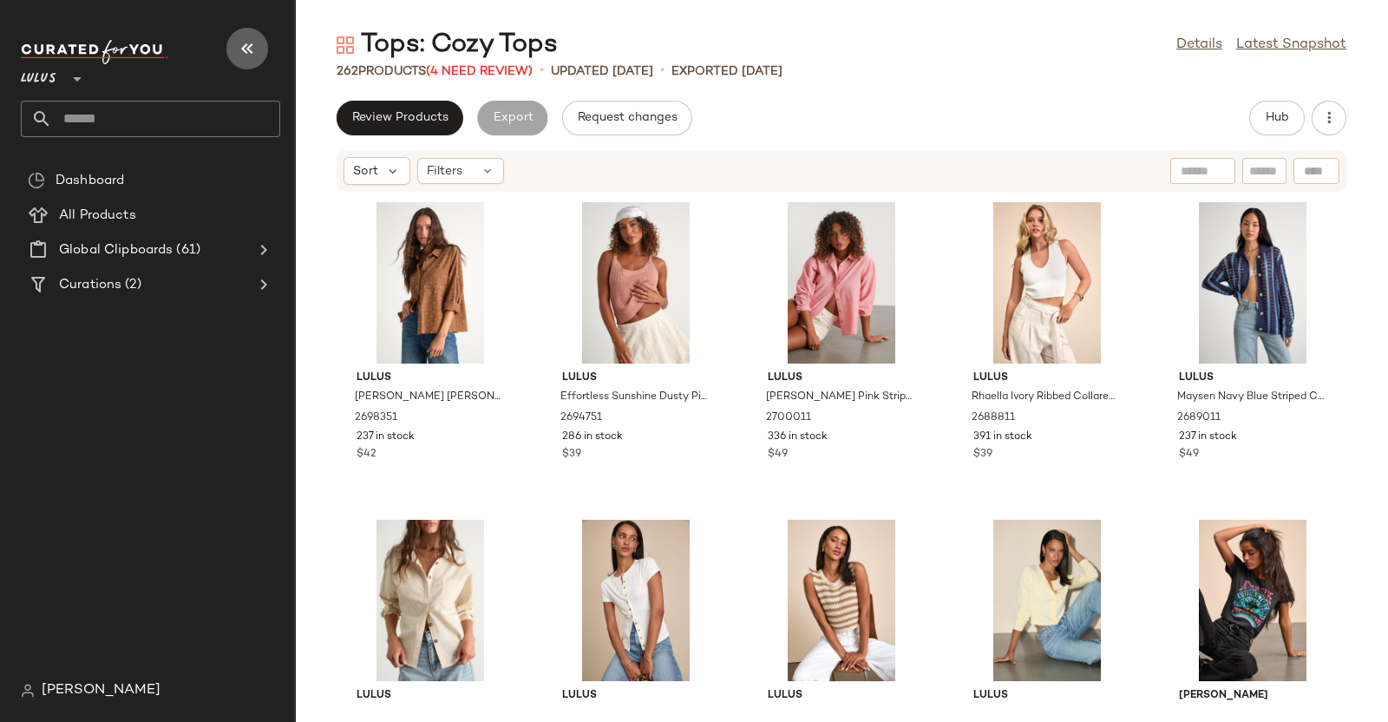
click at [250, 41] on icon "button" at bounding box center [247, 48] width 21 height 21
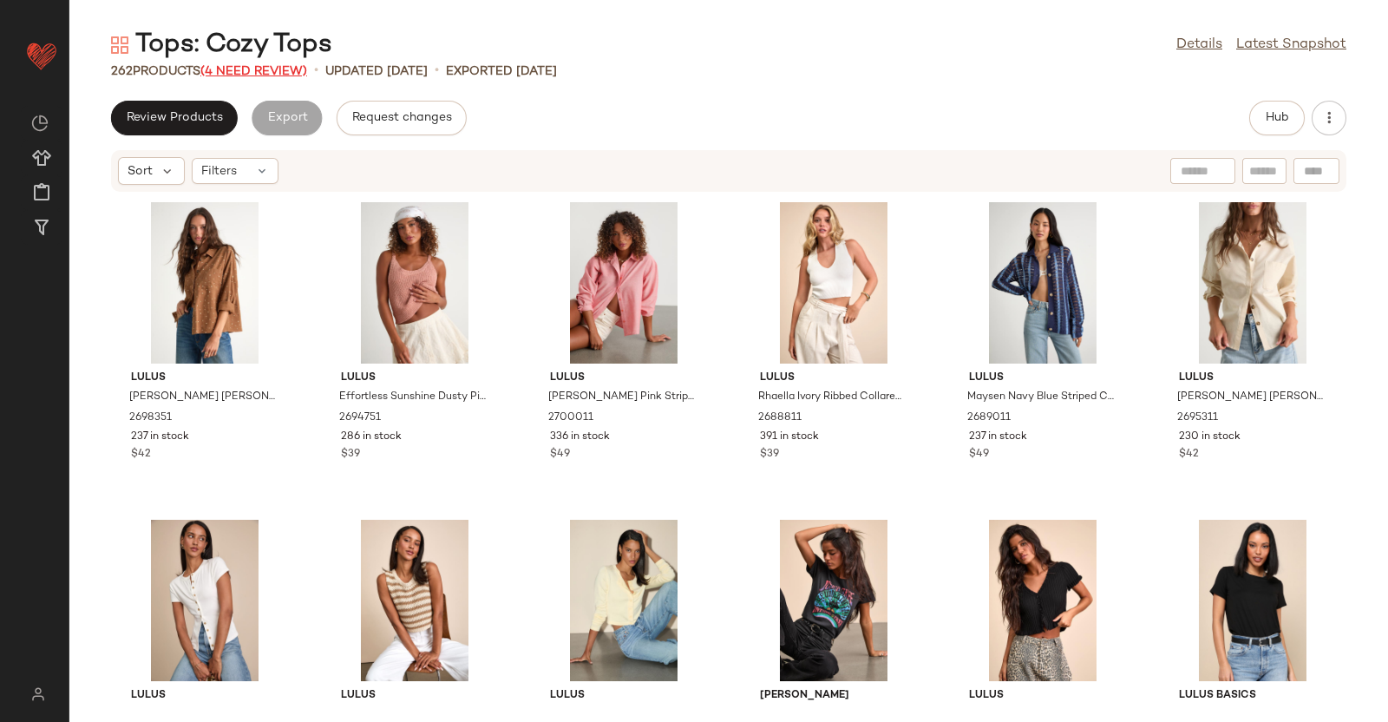
click at [285, 75] on span "(4 Need Review)" at bounding box center [253, 71] width 107 height 13
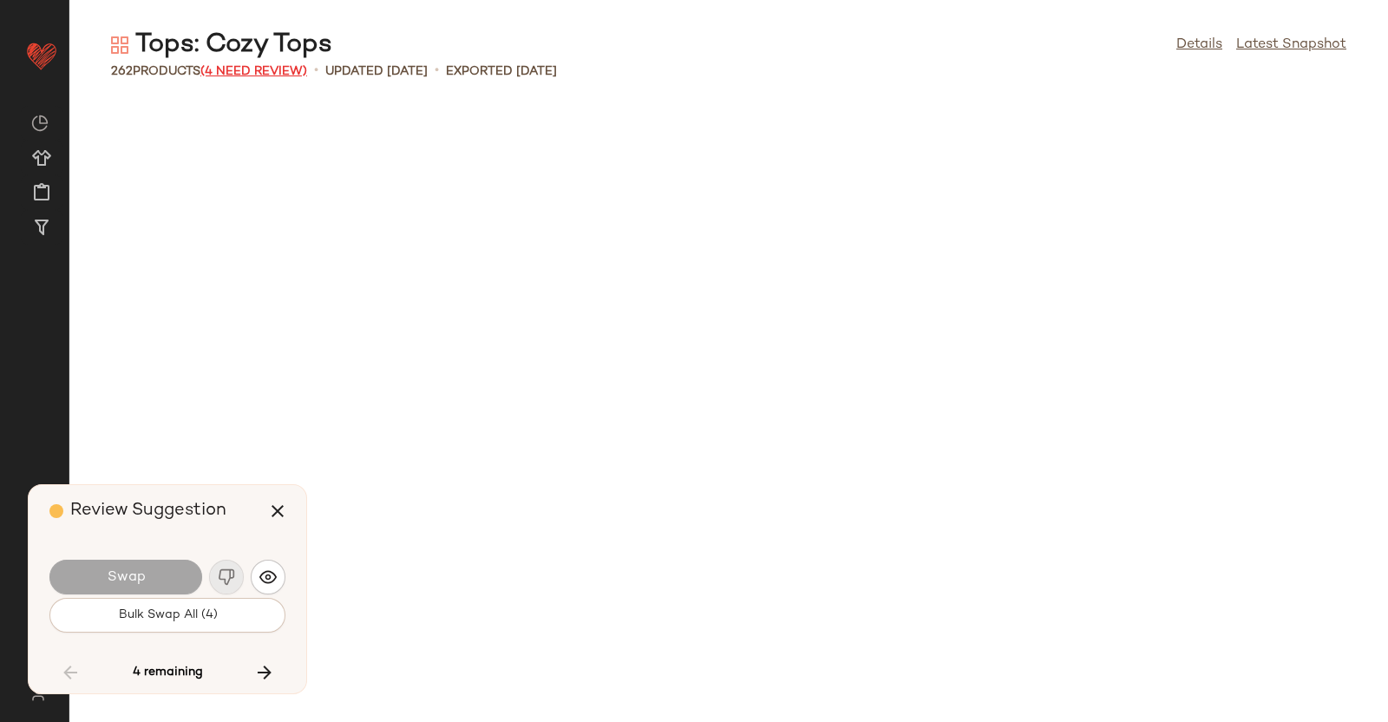
scroll to position [3810, 0]
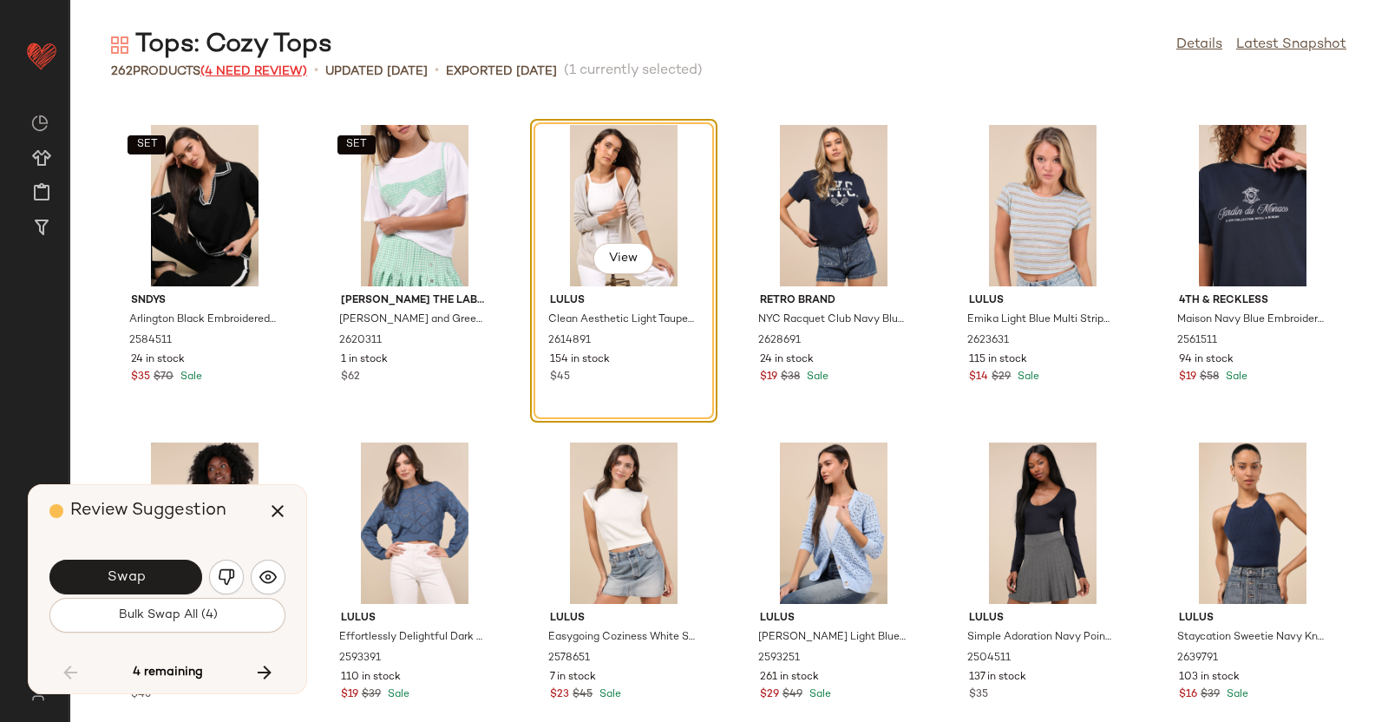
click at [285, 75] on span "(4 Need Review)" at bounding box center [253, 71] width 107 height 13
click at [272, 568] on img "button" at bounding box center [267, 576] width 17 height 17
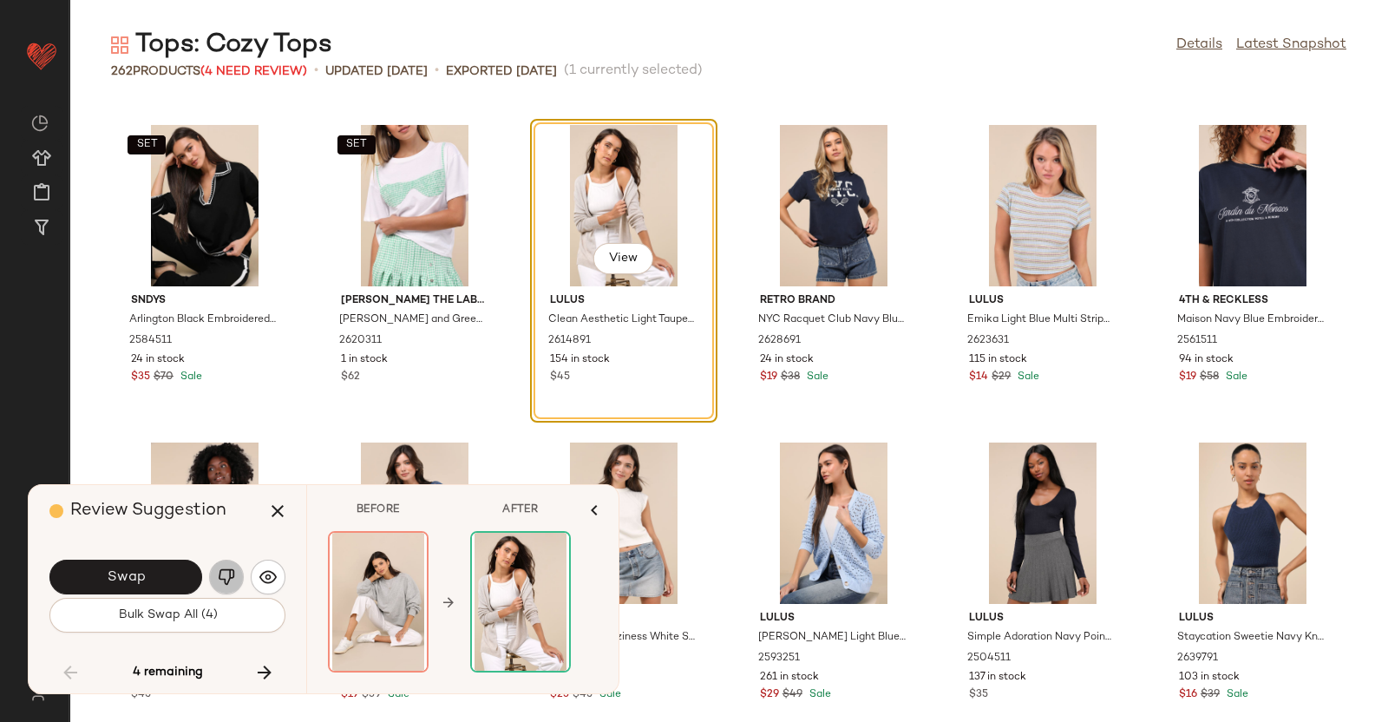
click at [239, 574] on button "button" at bounding box center [226, 577] width 35 height 35
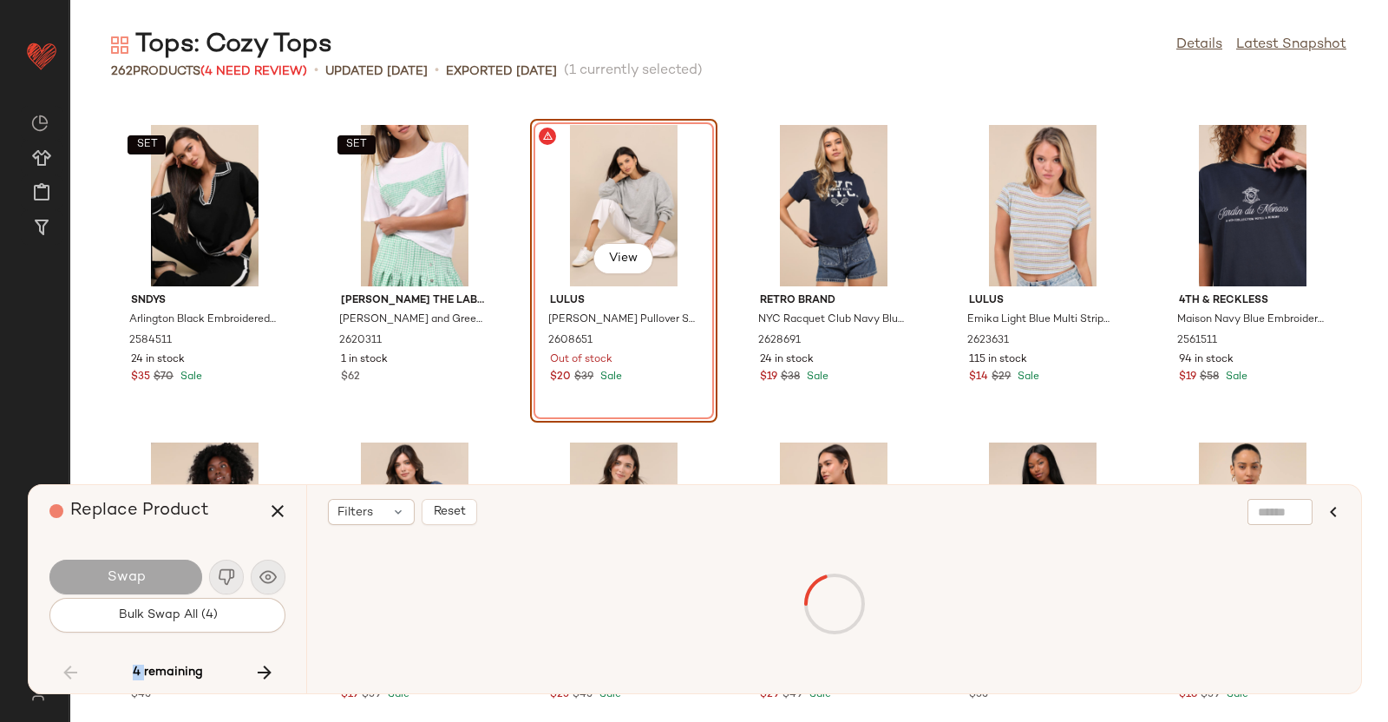
click at [239, 574] on div "Swap" at bounding box center [167, 577] width 236 height 42
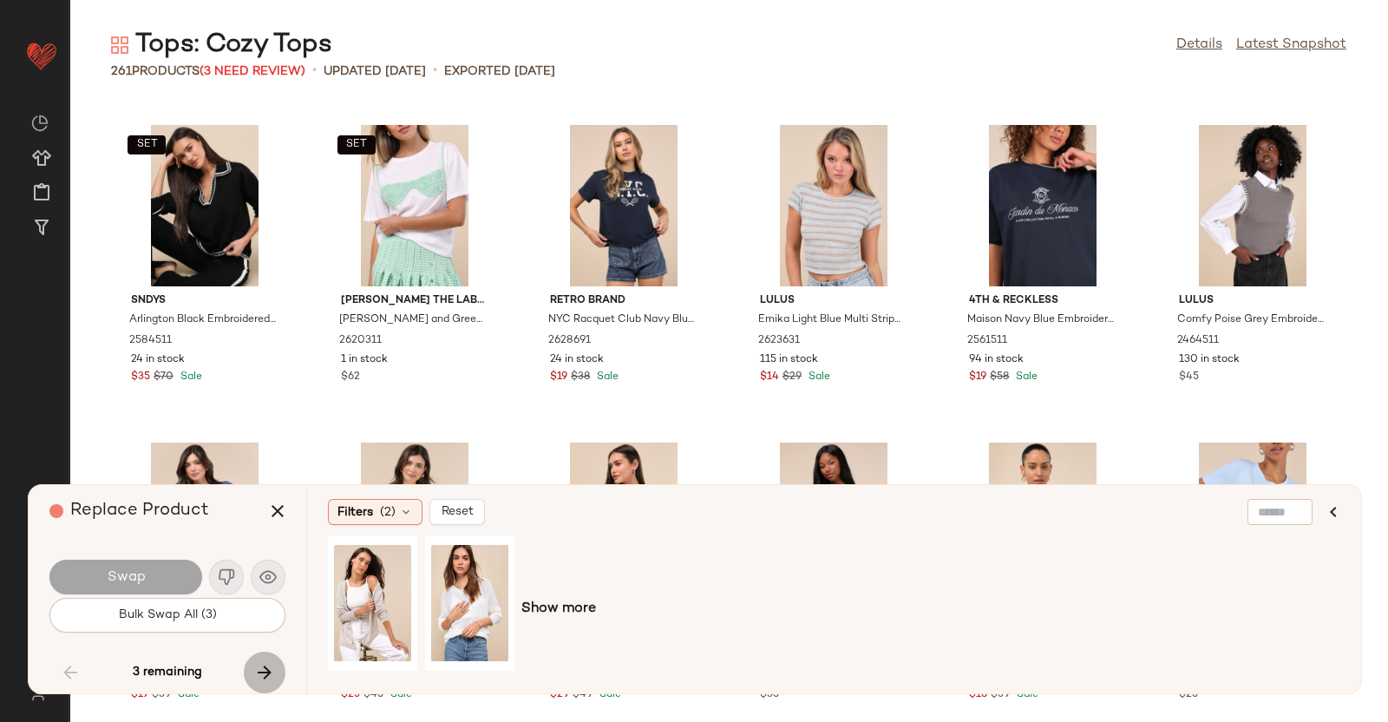
click at [269, 665] on icon "button" at bounding box center [264, 672] width 21 height 21
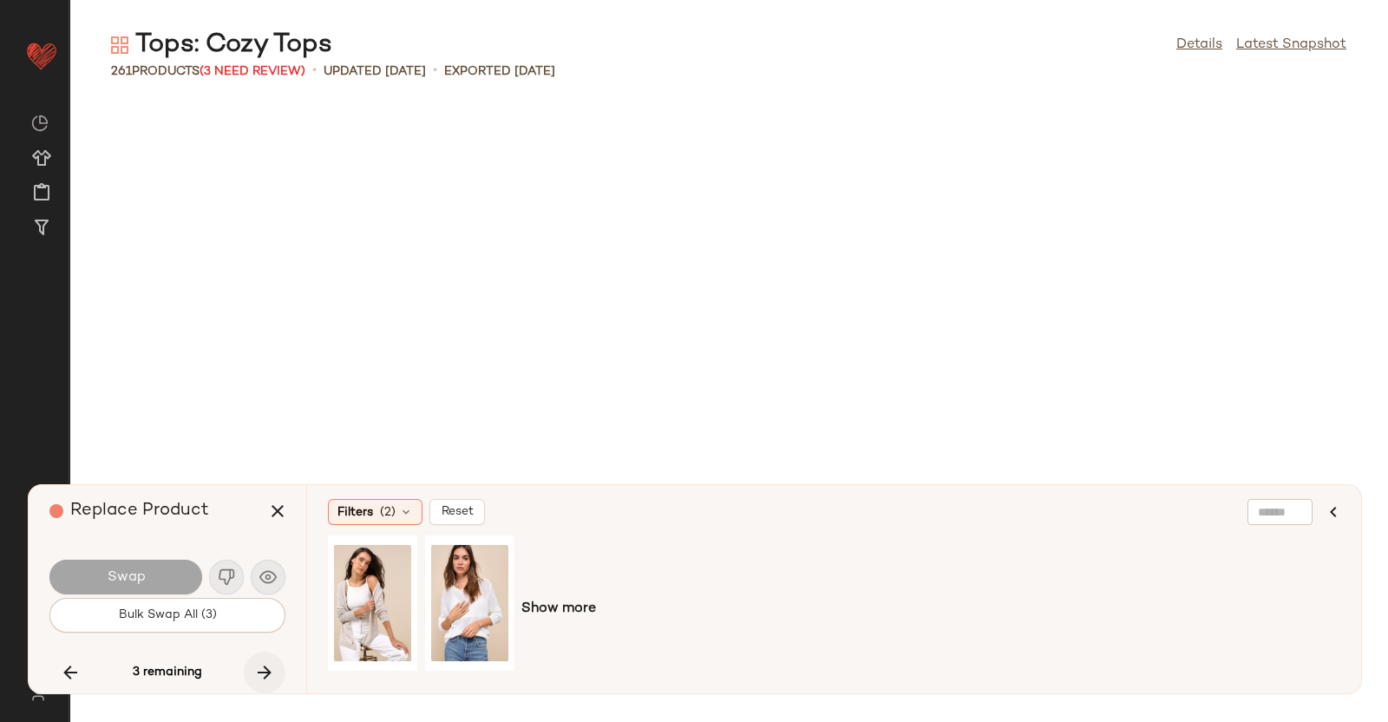
scroll to position [10161, 0]
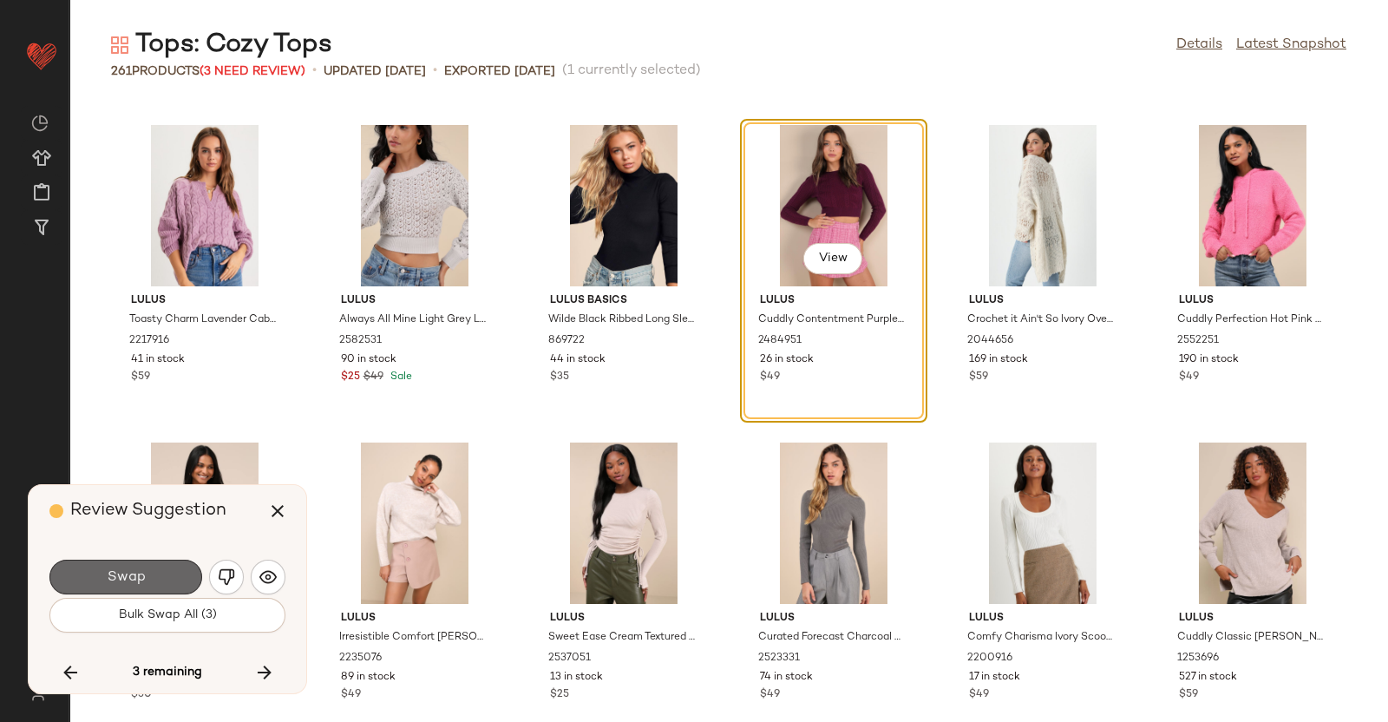
click at [178, 566] on button "Swap" at bounding box center [125, 577] width 153 height 35
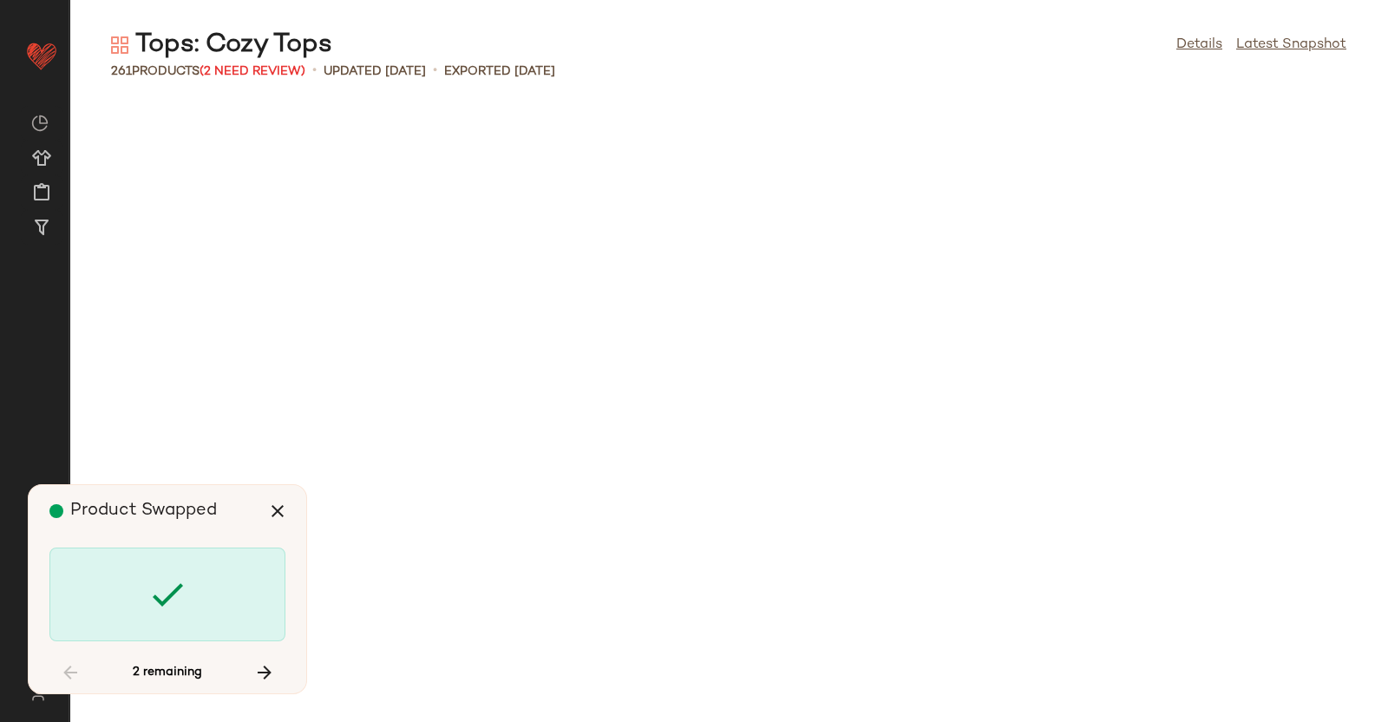
scroll to position [8573, 0]
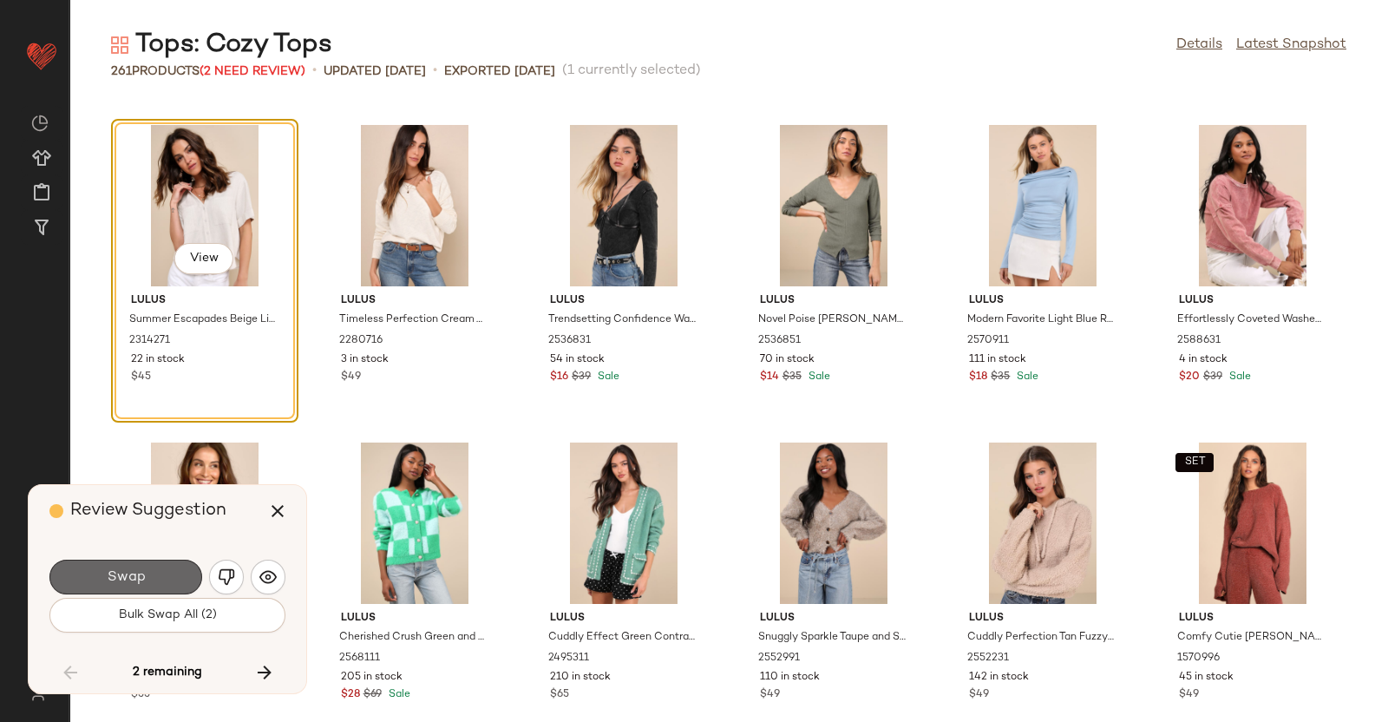
click at [147, 564] on button "Swap" at bounding box center [125, 577] width 153 height 35
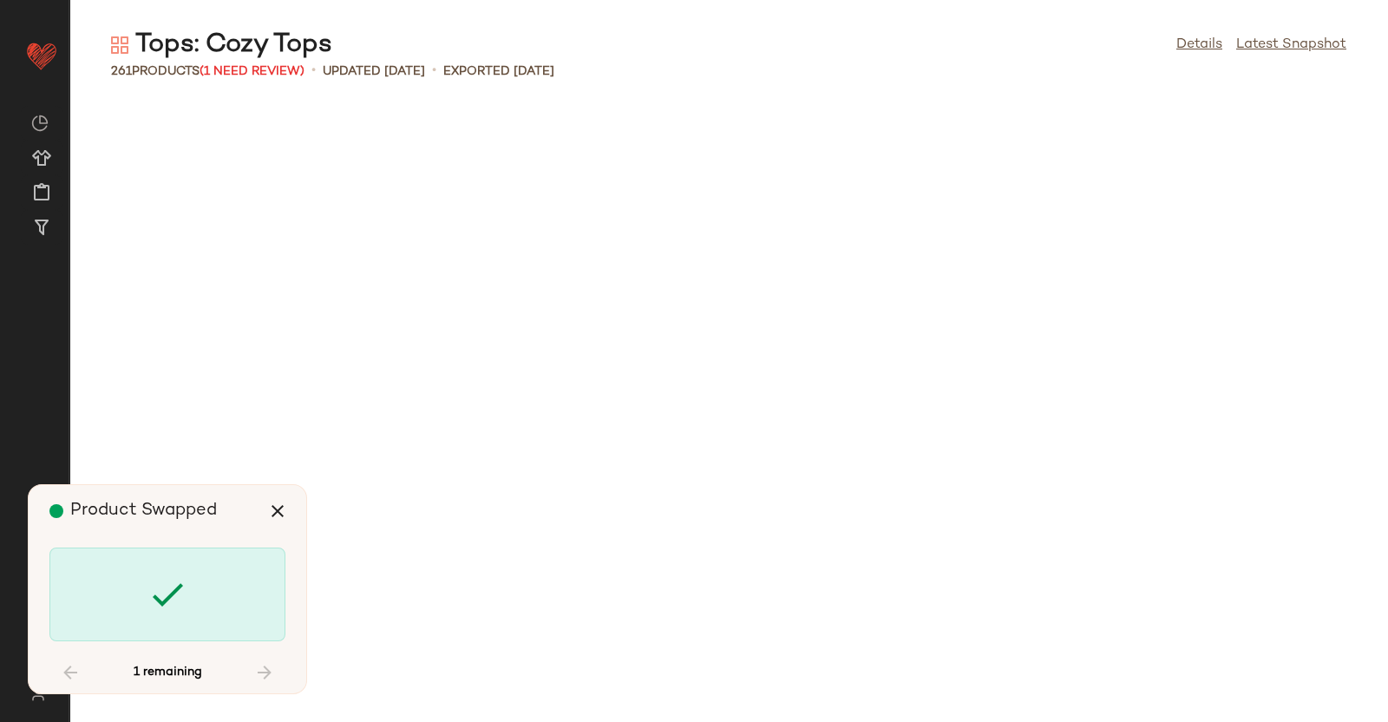
scroll to position [12701, 0]
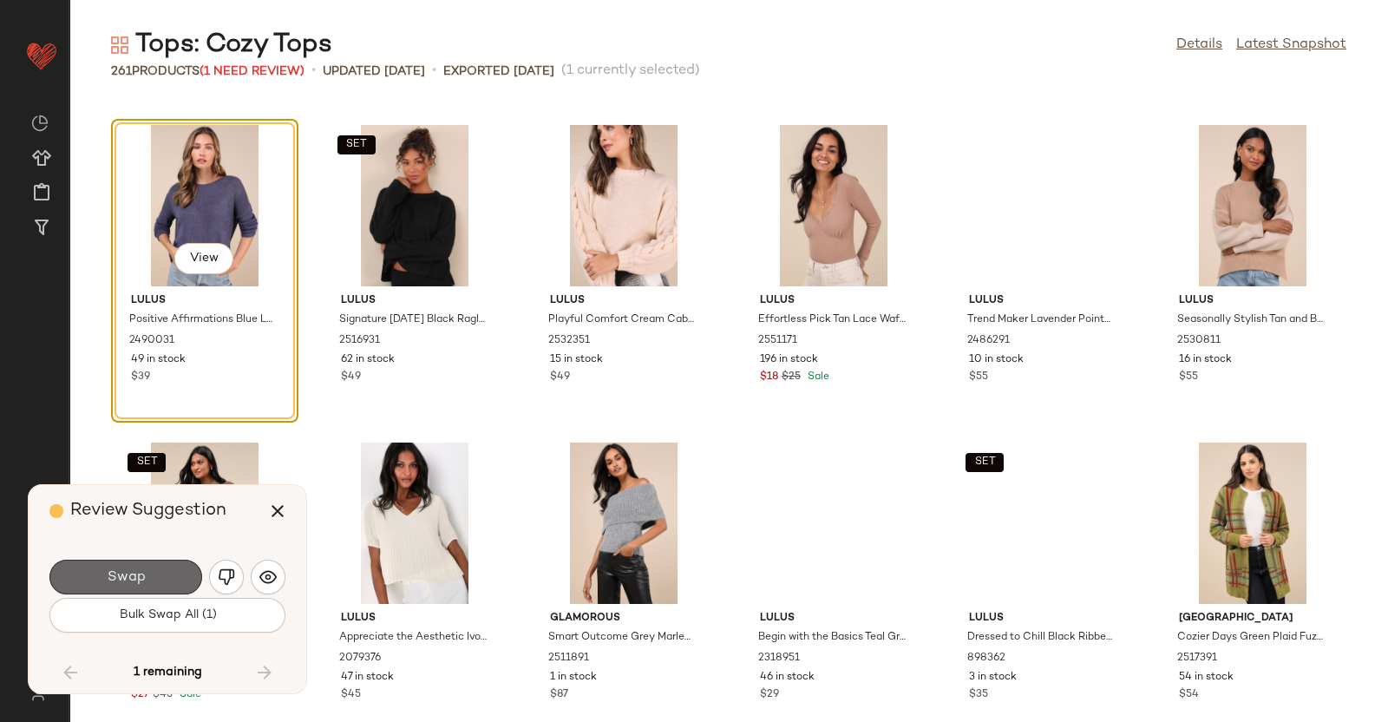
click at [108, 578] on span "Swap" at bounding box center [125, 577] width 39 height 16
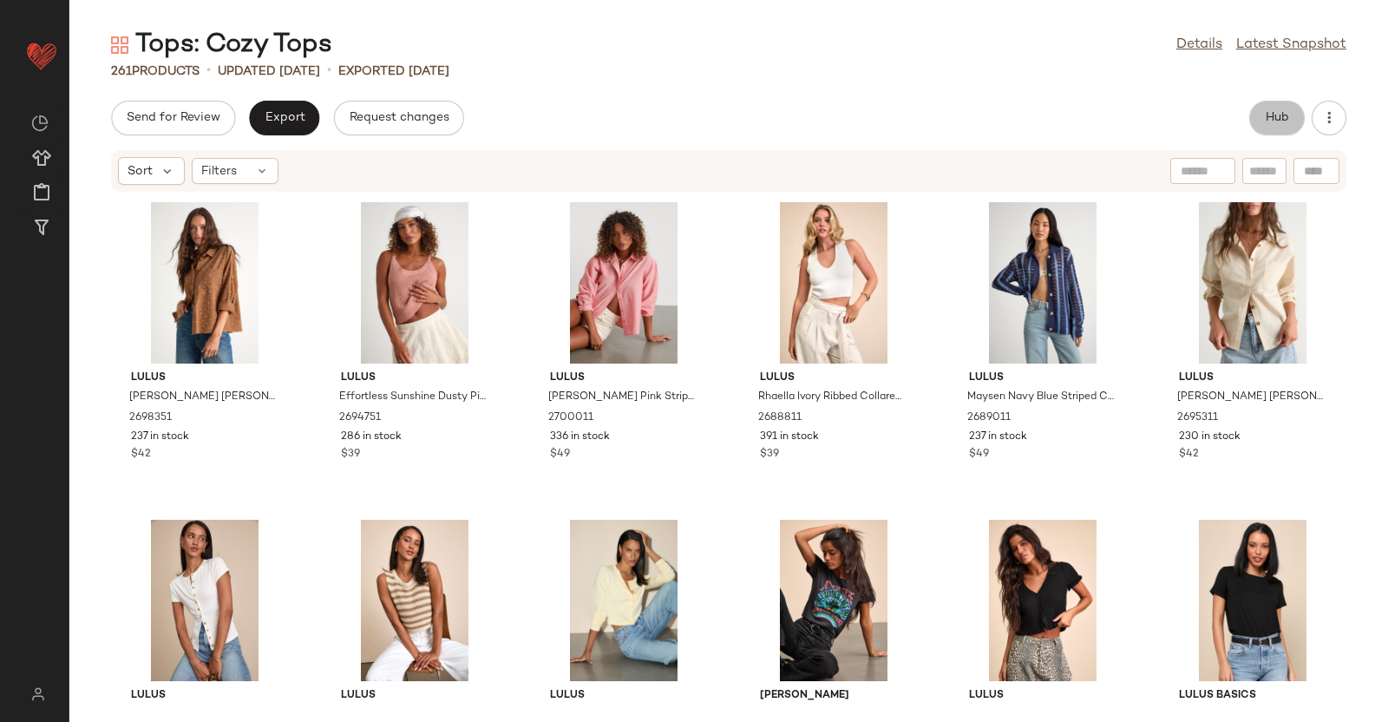
click at [1275, 123] on span "Hub" at bounding box center [1277, 118] width 24 height 14
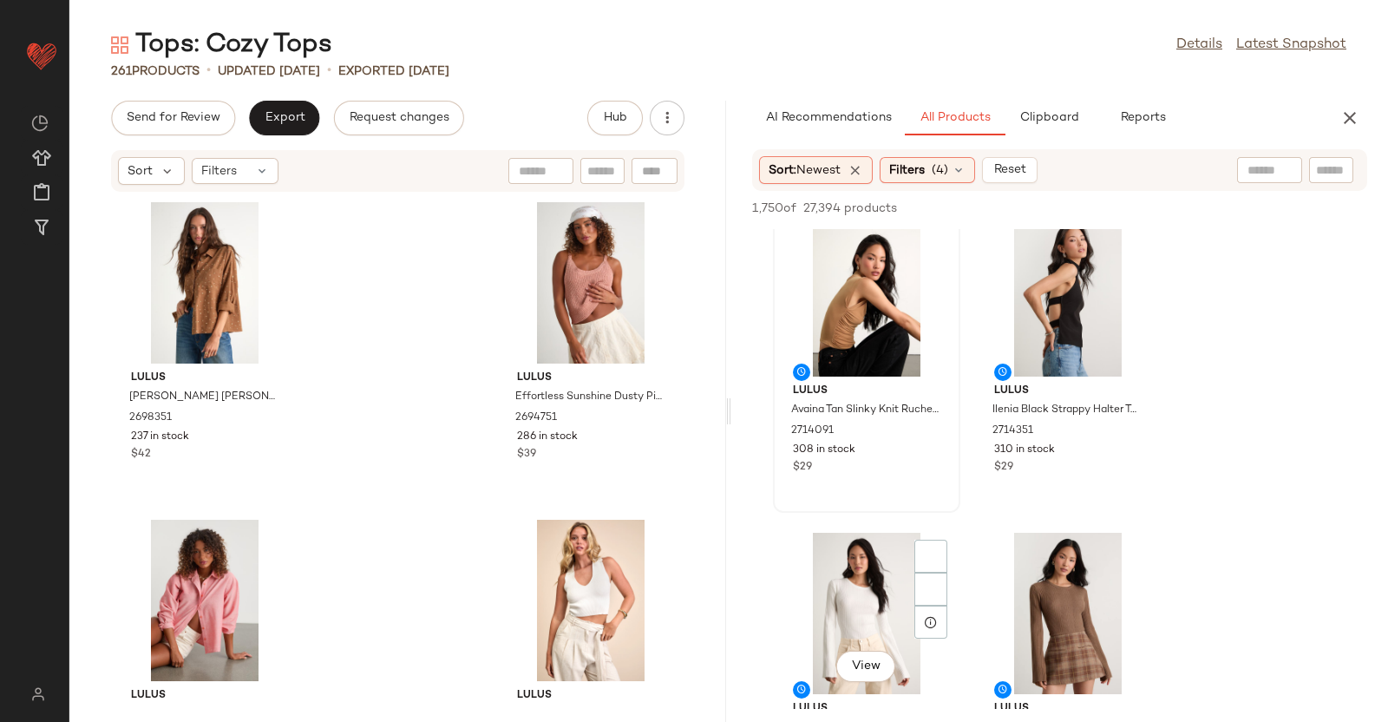
scroll to position [509, 0]
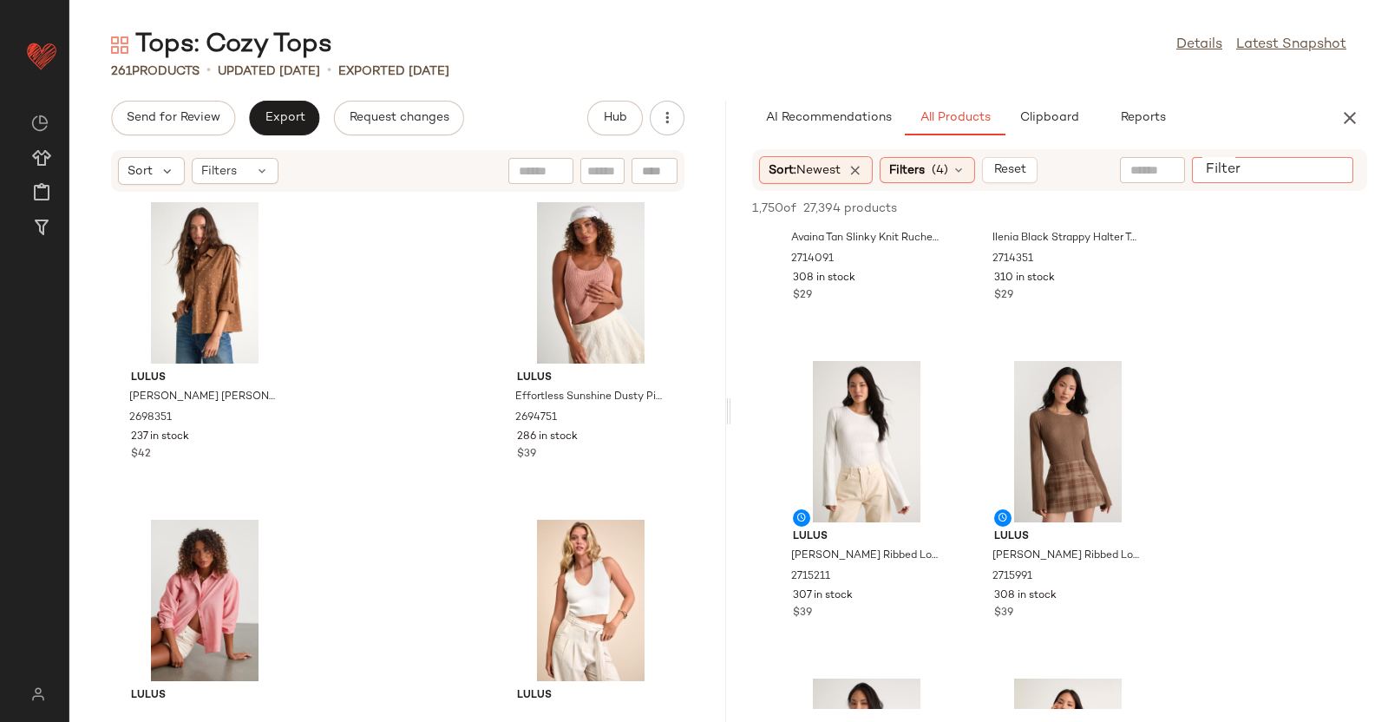
click at [1340, 158] on div at bounding box center [1272, 170] width 161 height 26
type input "*"
type input "****"
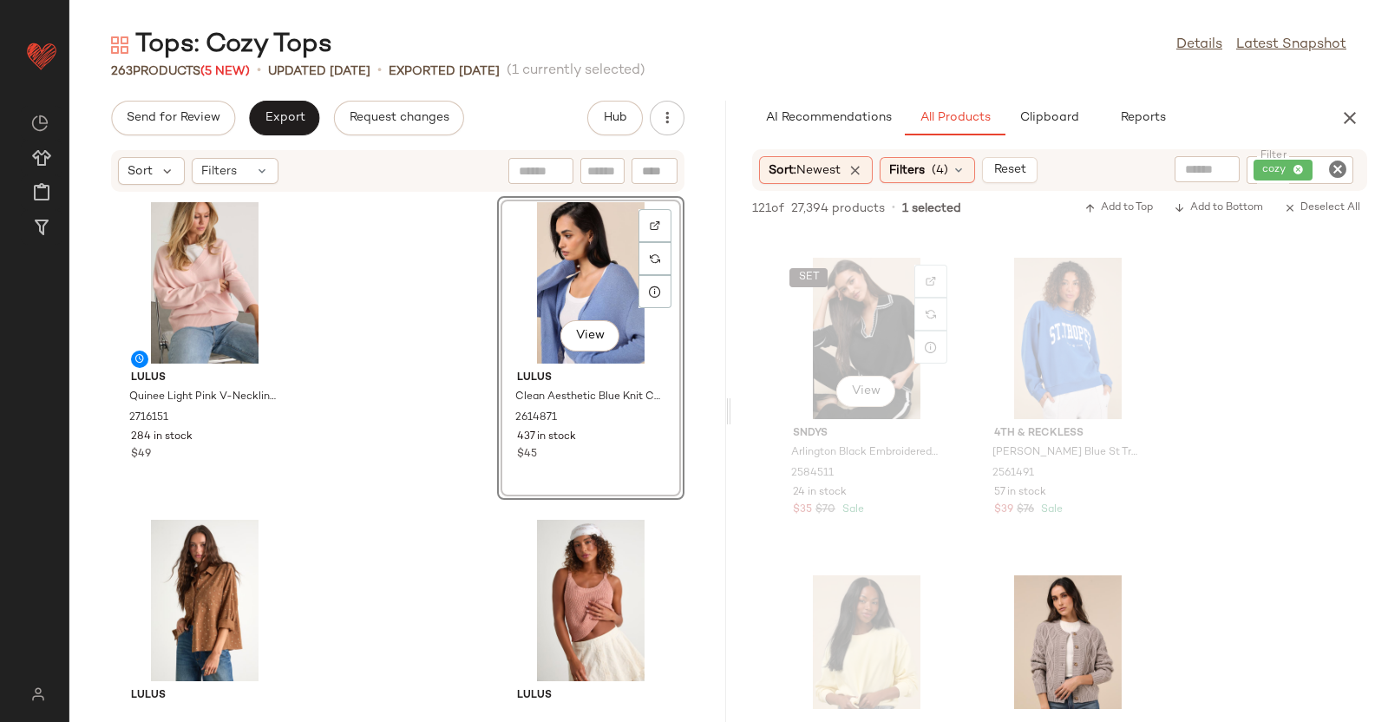
scroll to position [1884, 0]
click at [1320, 180] on div "cozy" at bounding box center [1242, 170] width 224 height 28
click at [1353, 112] on icon "button" at bounding box center [1350, 118] width 21 height 21
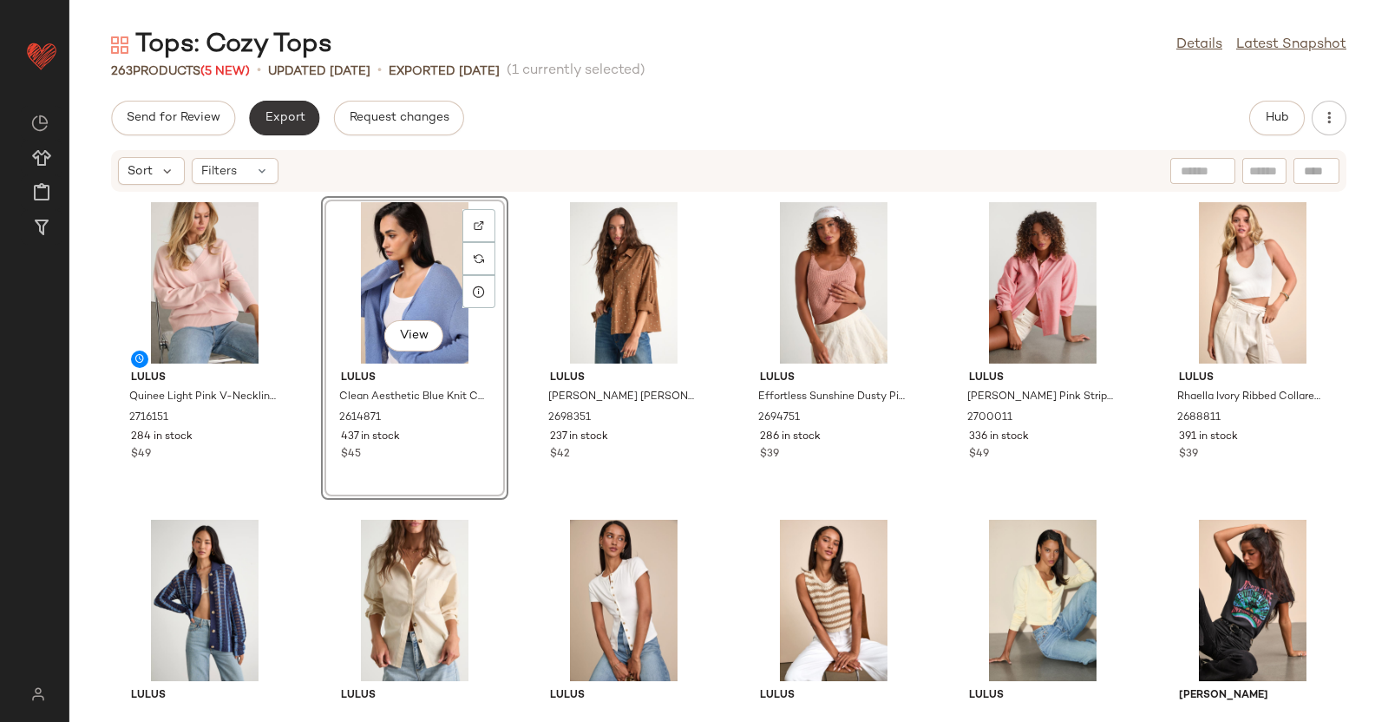
click at [282, 128] on button "Export" at bounding box center [284, 118] width 70 height 35
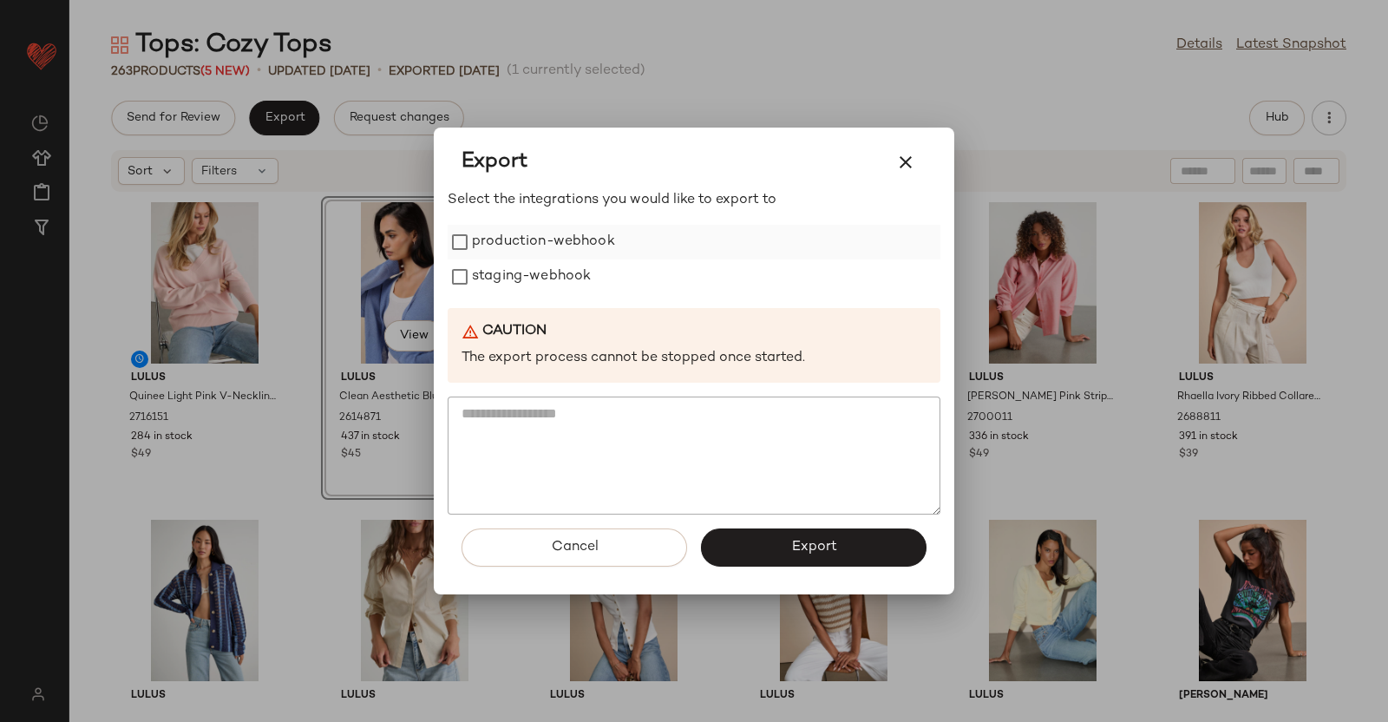
click at [497, 242] on label "production-webhook" at bounding box center [543, 242] width 143 height 35
click at [514, 271] on label "staging-webhook" at bounding box center [531, 276] width 119 height 35
click at [825, 557] on button "Export" at bounding box center [814, 547] width 226 height 38
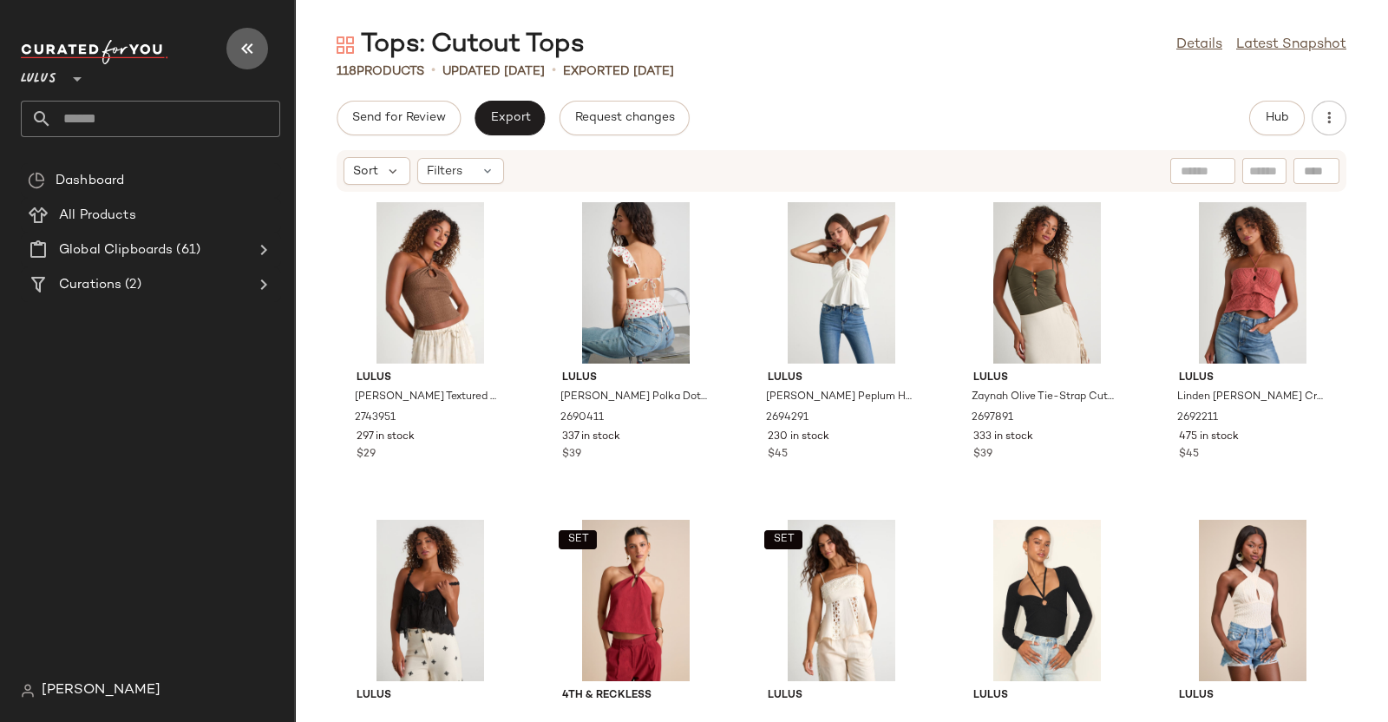
click at [228, 41] on button "button" at bounding box center [247, 49] width 42 height 42
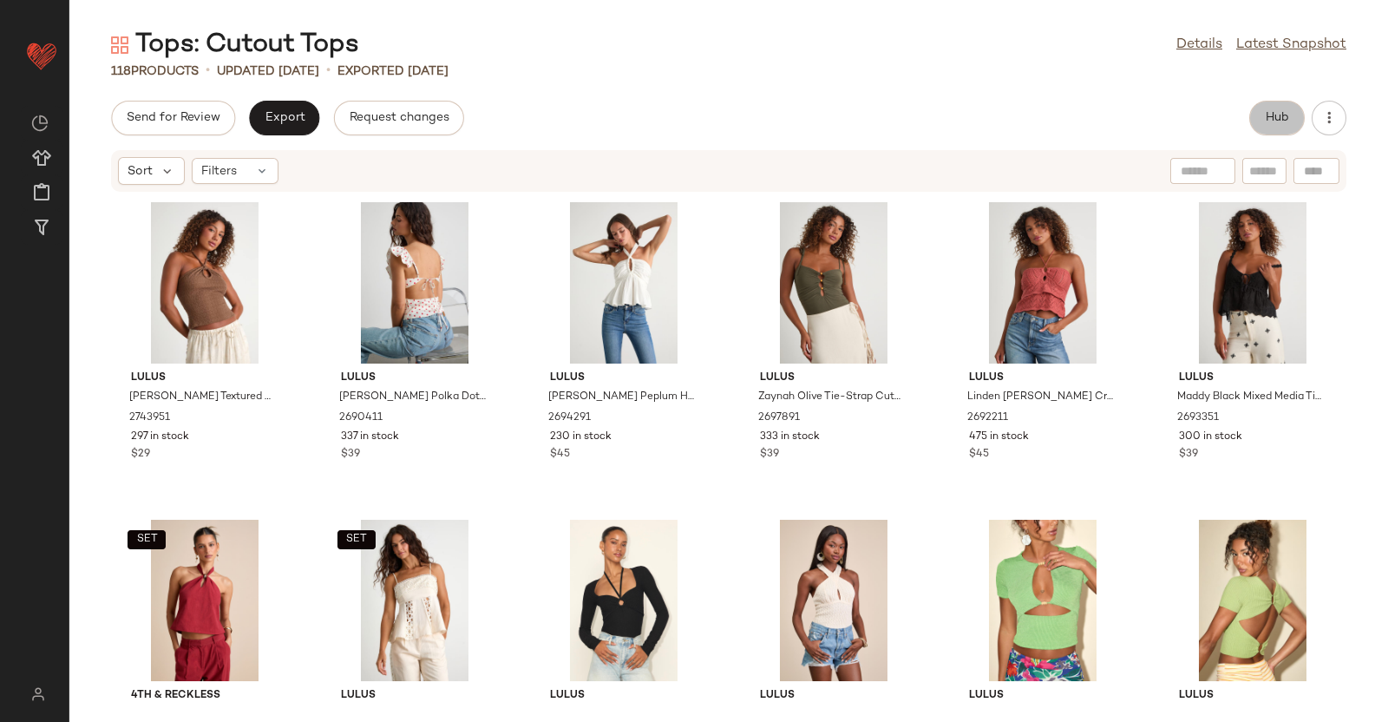
click at [1285, 118] on span "Hub" at bounding box center [1277, 118] width 24 height 14
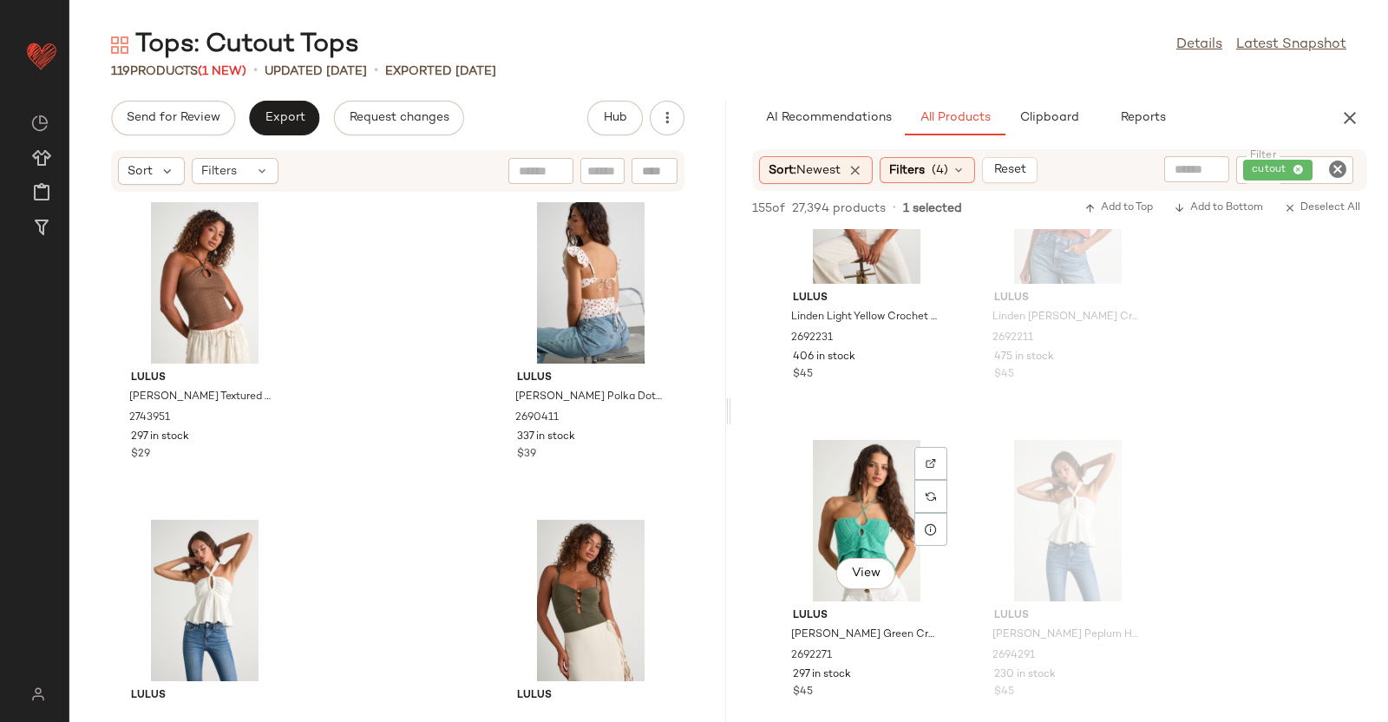
scroll to position [941, 0]
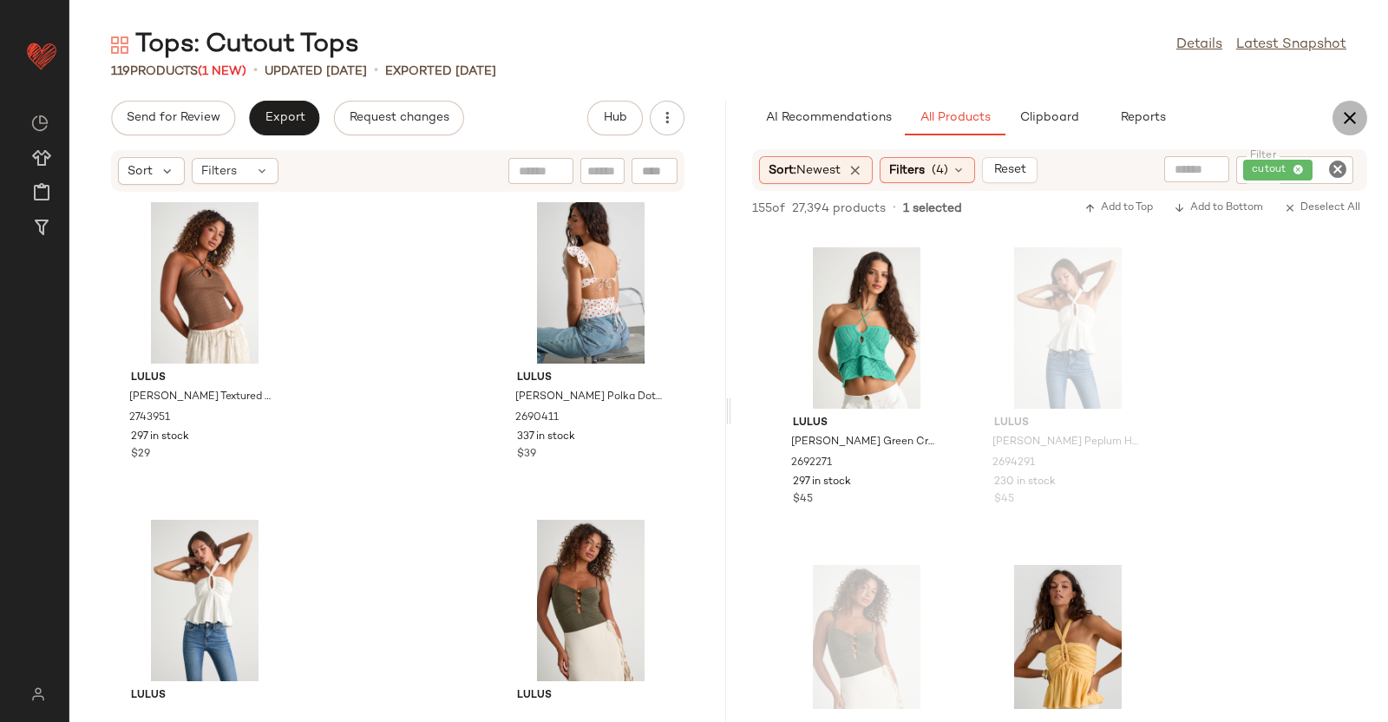
click at [1350, 115] on icon "button" at bounding box center [1350, 118] width 21 height 21
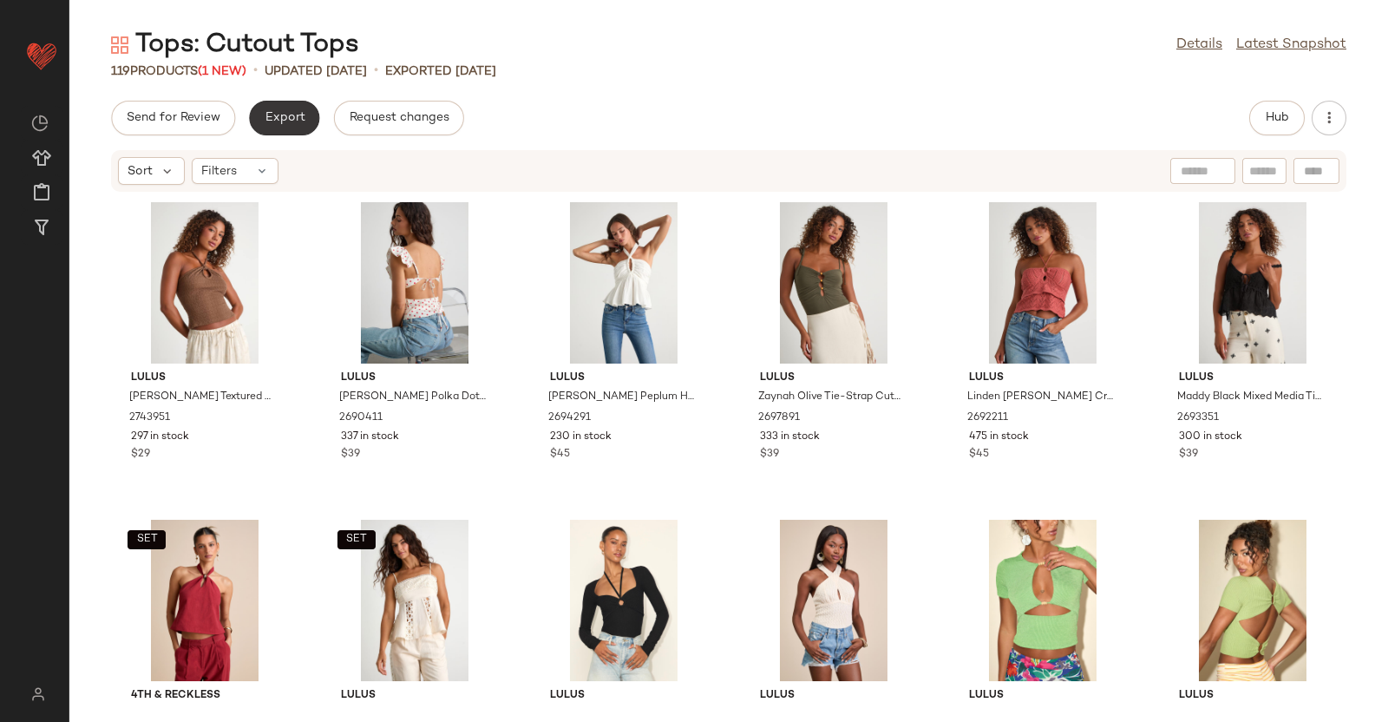
click at [291, 104] on button "Export" at bounding box center [284, 118] width 70 height 35
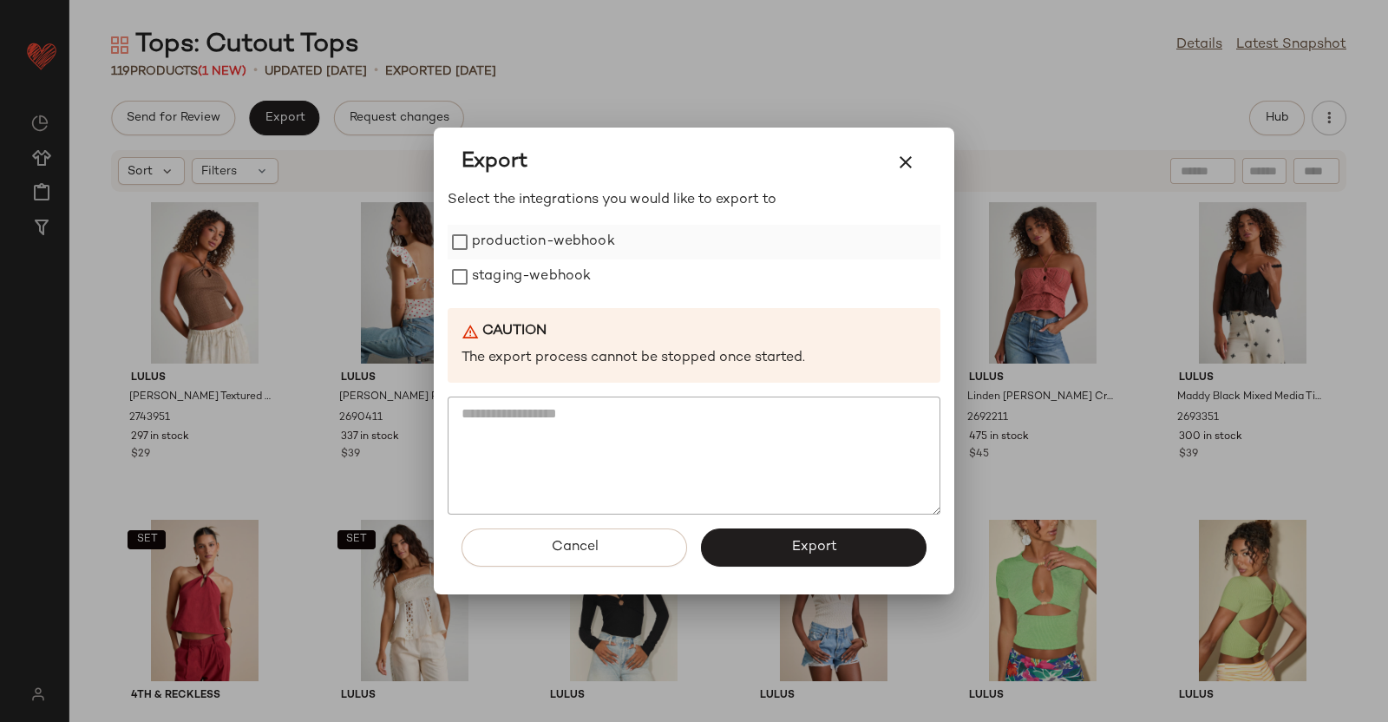
click at [509, 238] on label "production-webhook" at bounding box center [543, 242] width 143 height 35
click at [521, 271] on label "staging-webhook" at bounding box center [531, 276] width 119 height 35
click at [798, 533] on button "Export" at bounding box center [814, 547] width 226 height 38
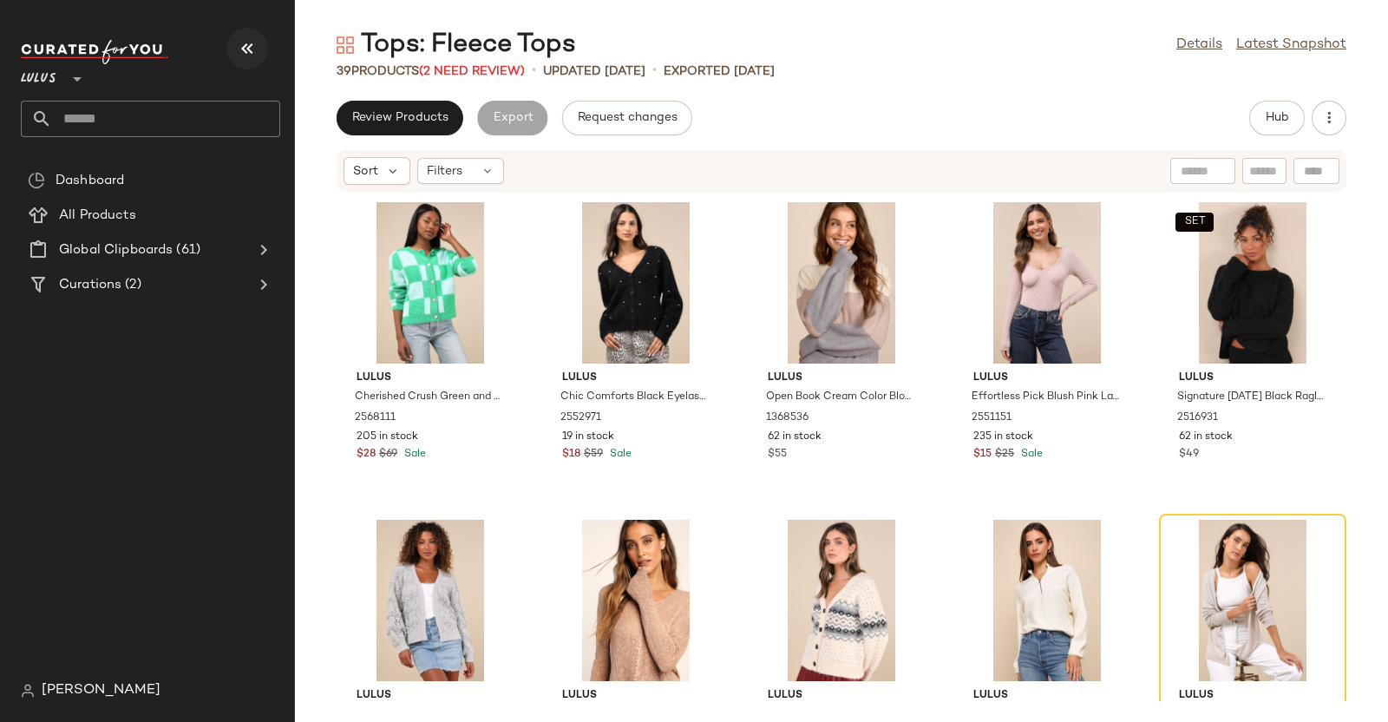
click at [250, 44] on icon "button" at bounding box center [247, 48] width 21 height 21
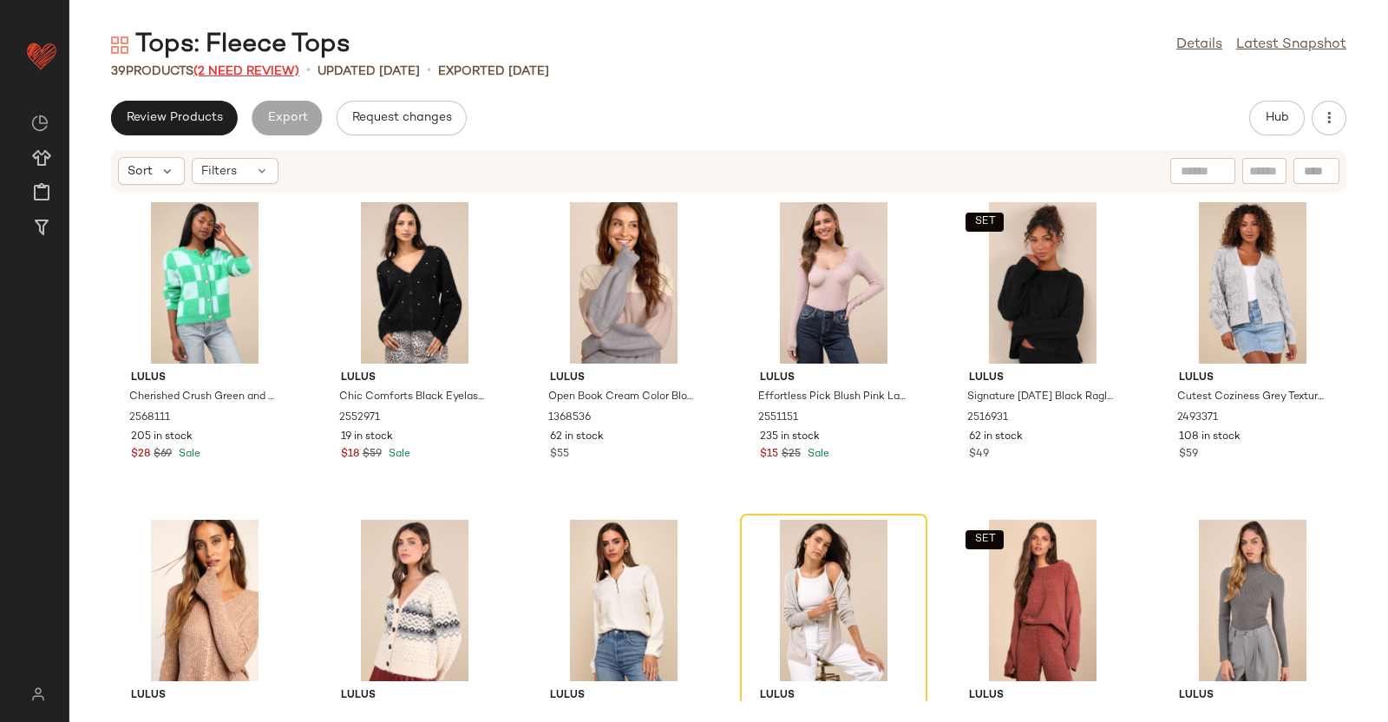
click at [265, 75] on span "(2 Need Review)" at bounding box center [246, 71] width 106 height 13
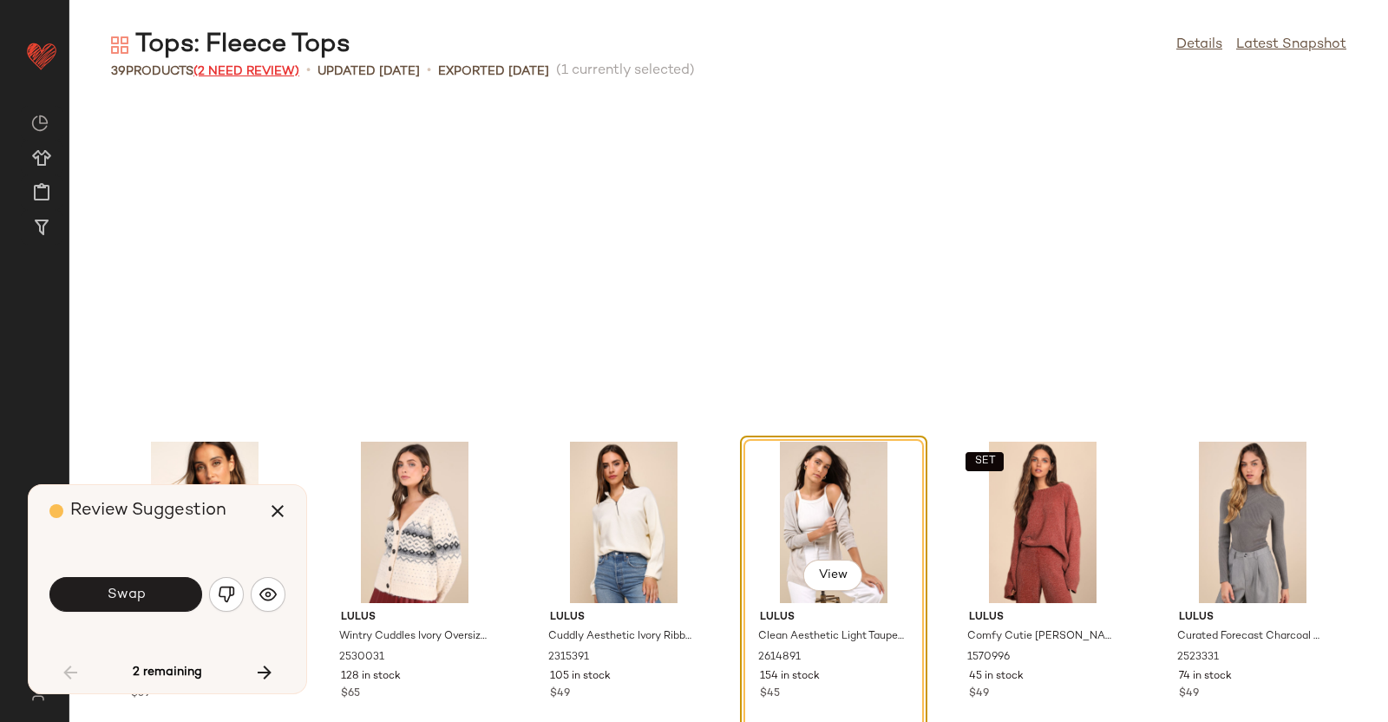
scroll to position [331, 0]
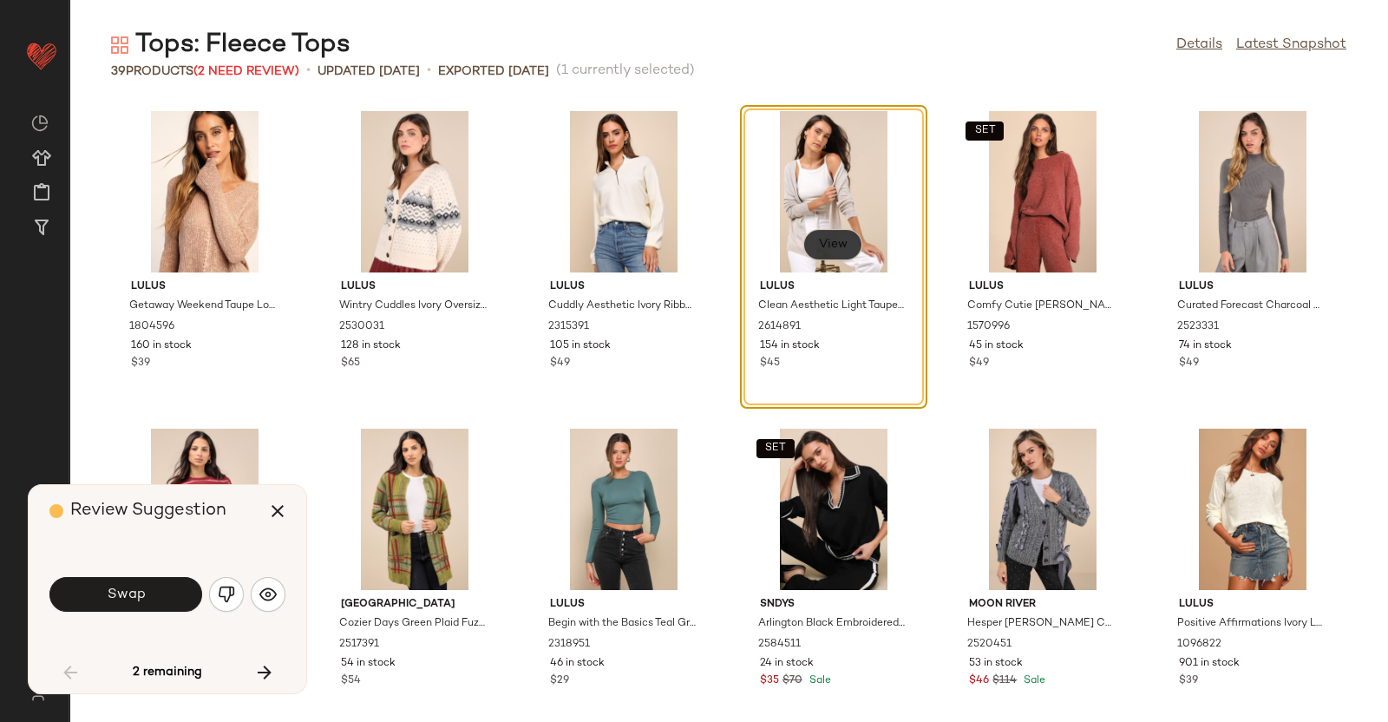
click at [854, 246] on button "View" at bounding box center [832, 244] width 59 height 31
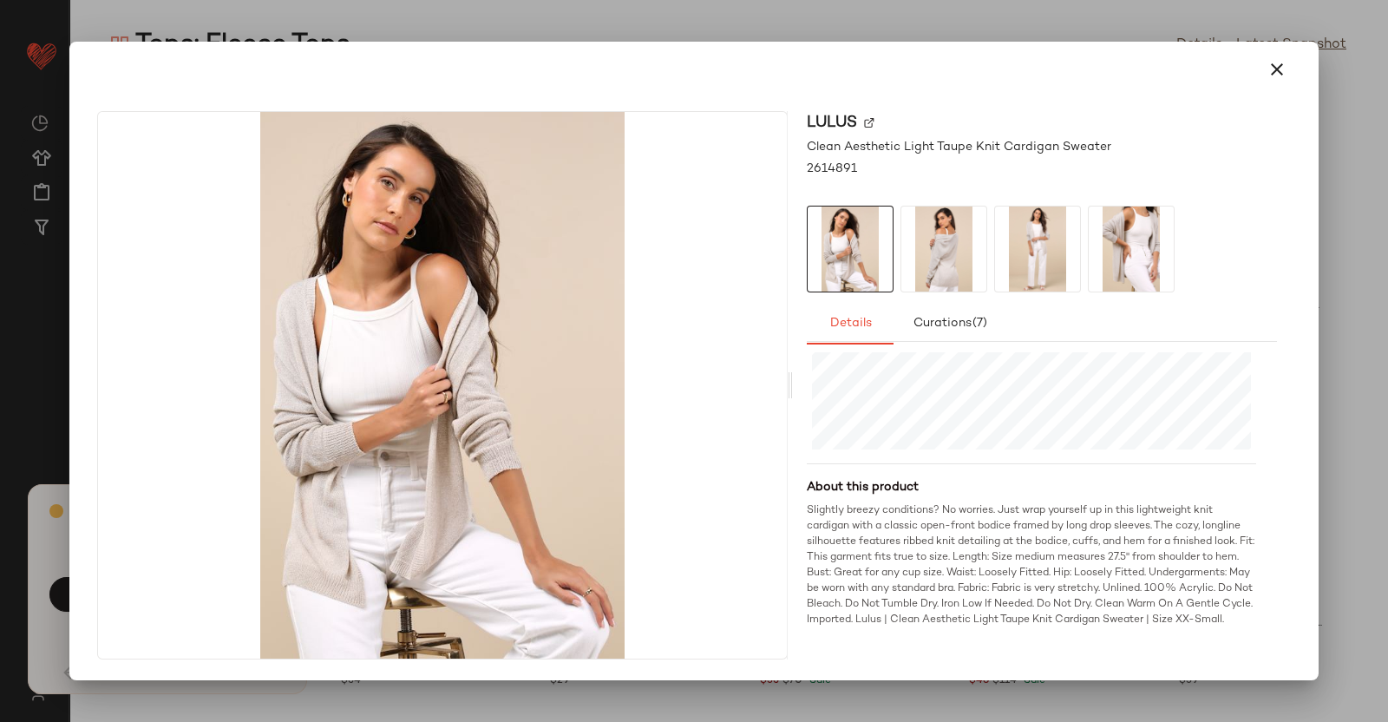
scroll to position [503, 0]
click at [1354, 470] on div at bounding box center [694, 361] width 1388 height 722
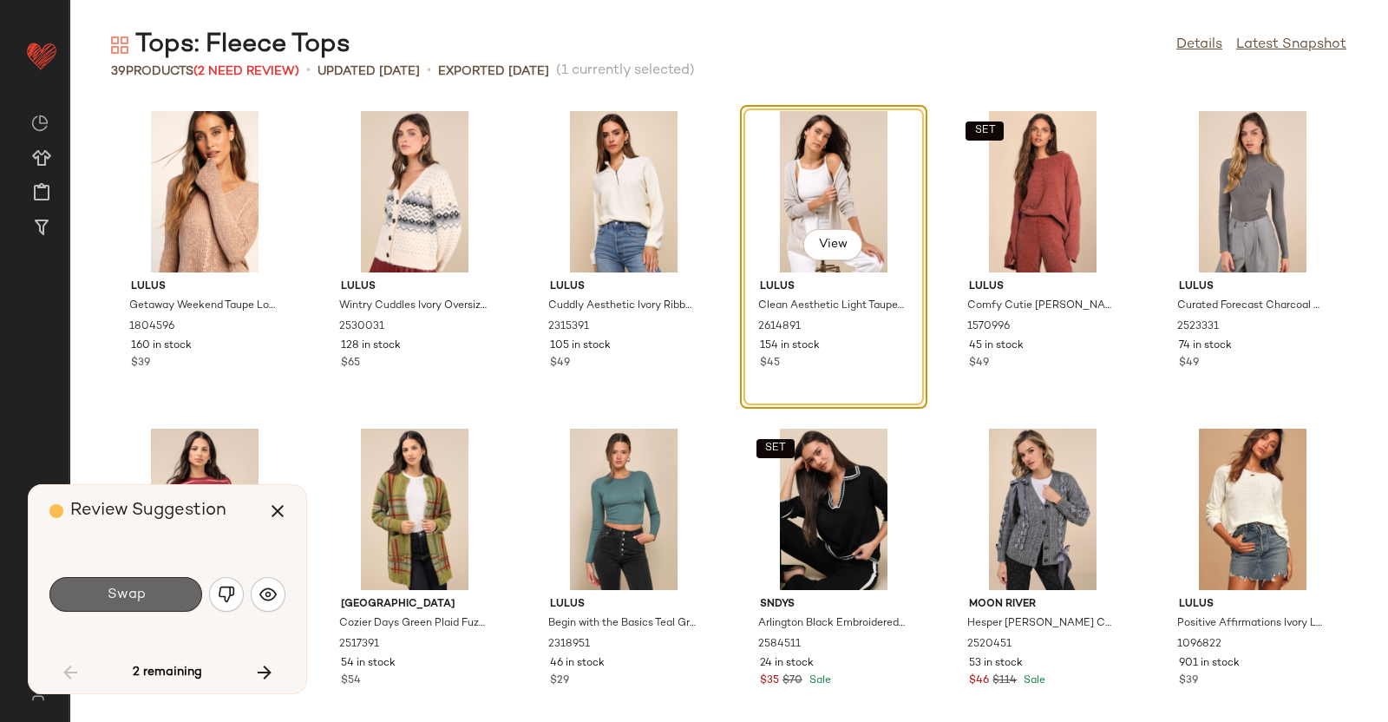
click at [168, 579] on button "Swap" at bounding box center [125, 594] width 153 height 35
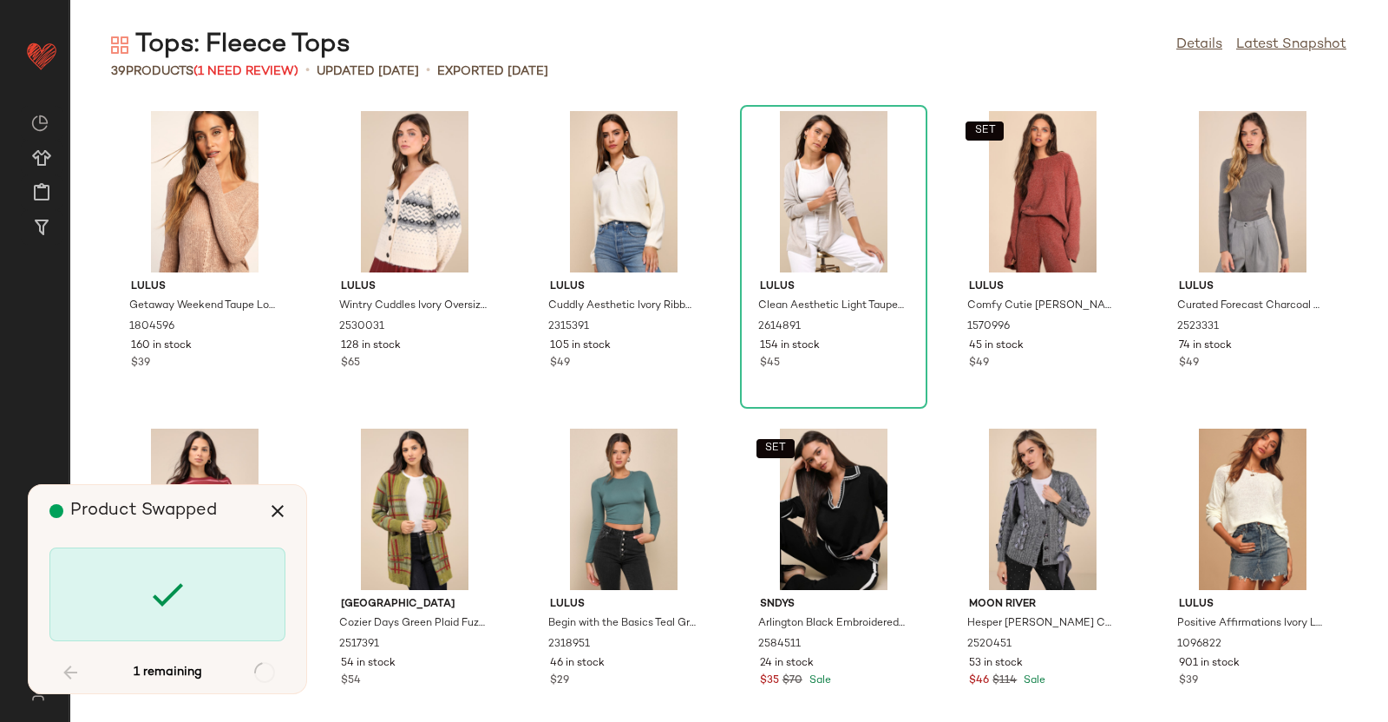
scroll to position [1604, 0]
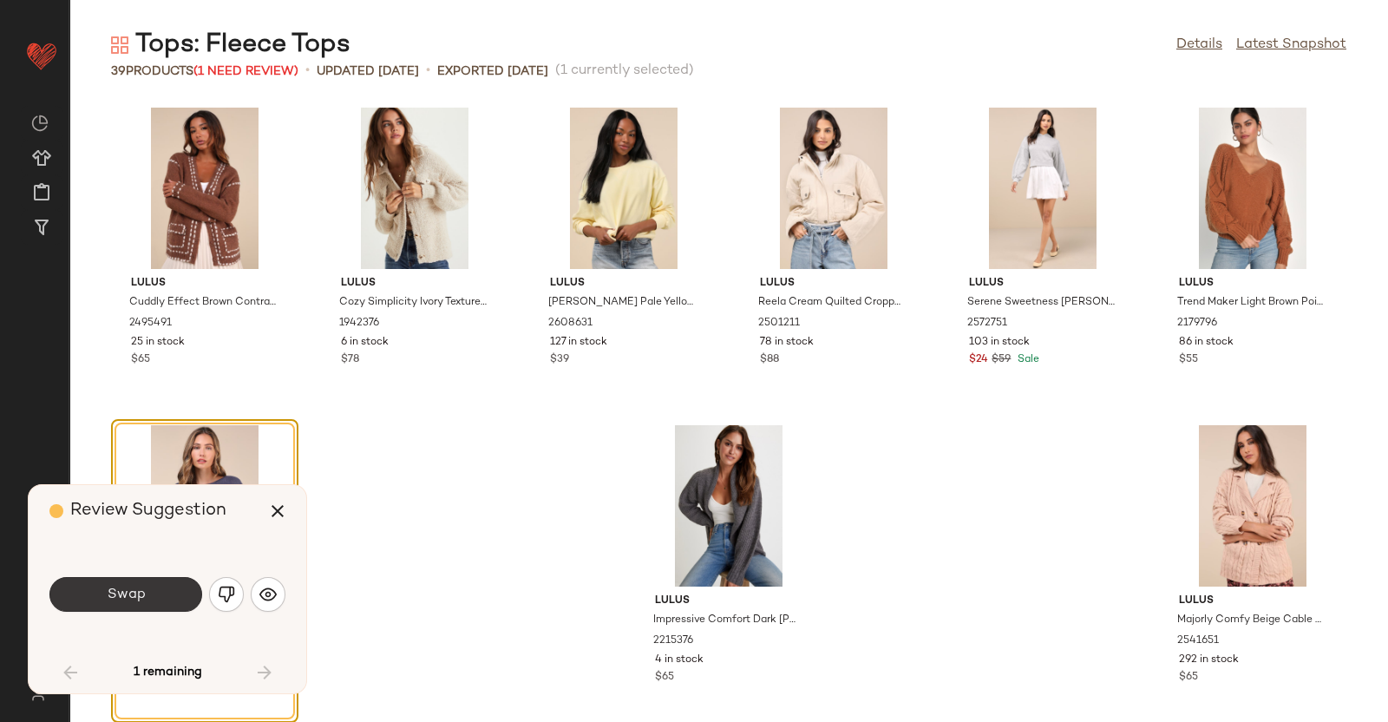
click at [157, 596] on button "Swap" at bounding box center [125, 594] width 153 height 35
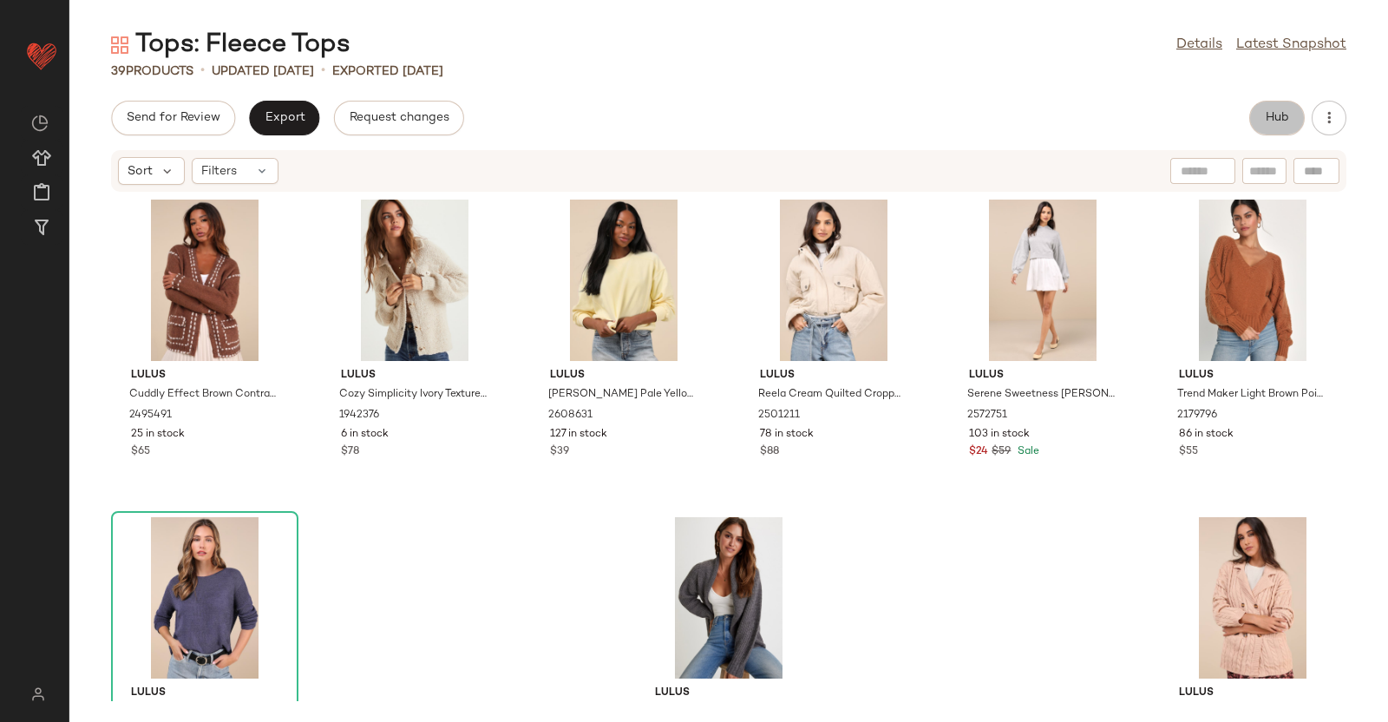
click at [1271, 107] on button "Hub" at bounding box center [1277, 118] width 56 height 35
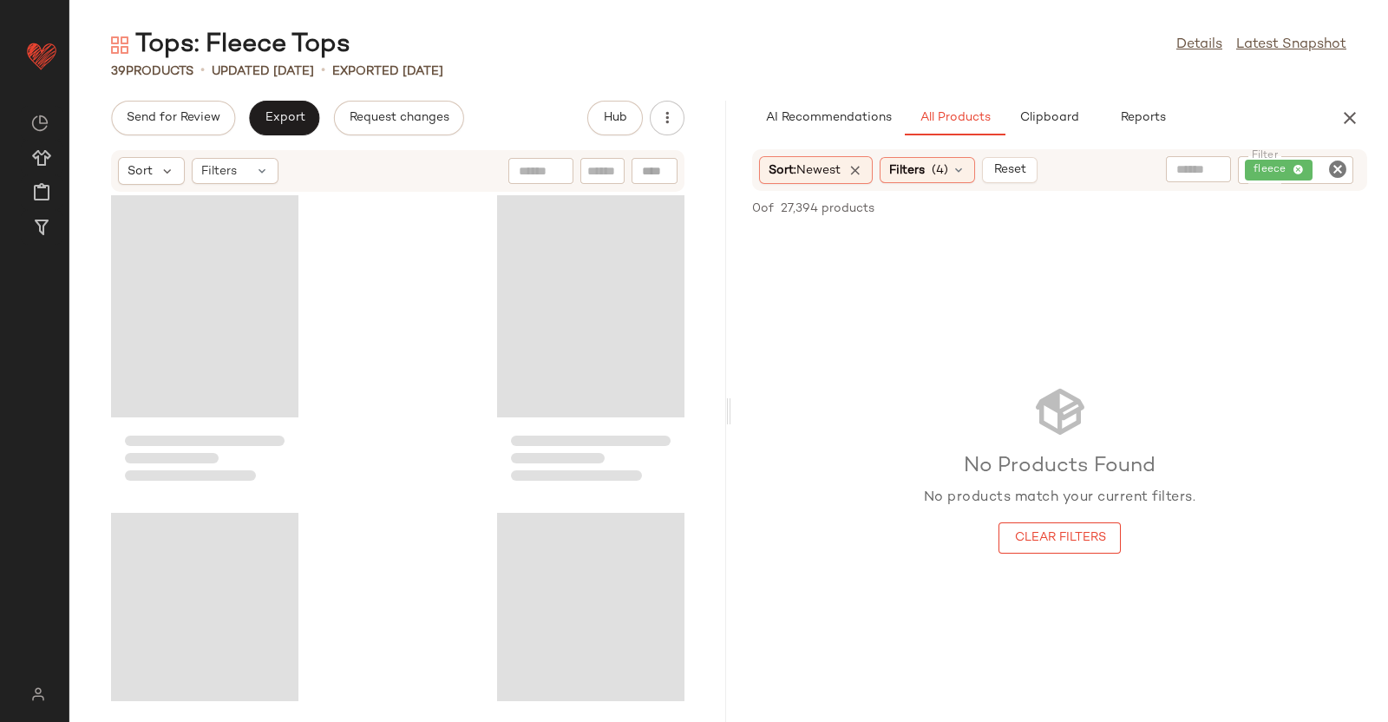
scroll to position [4763, 0]
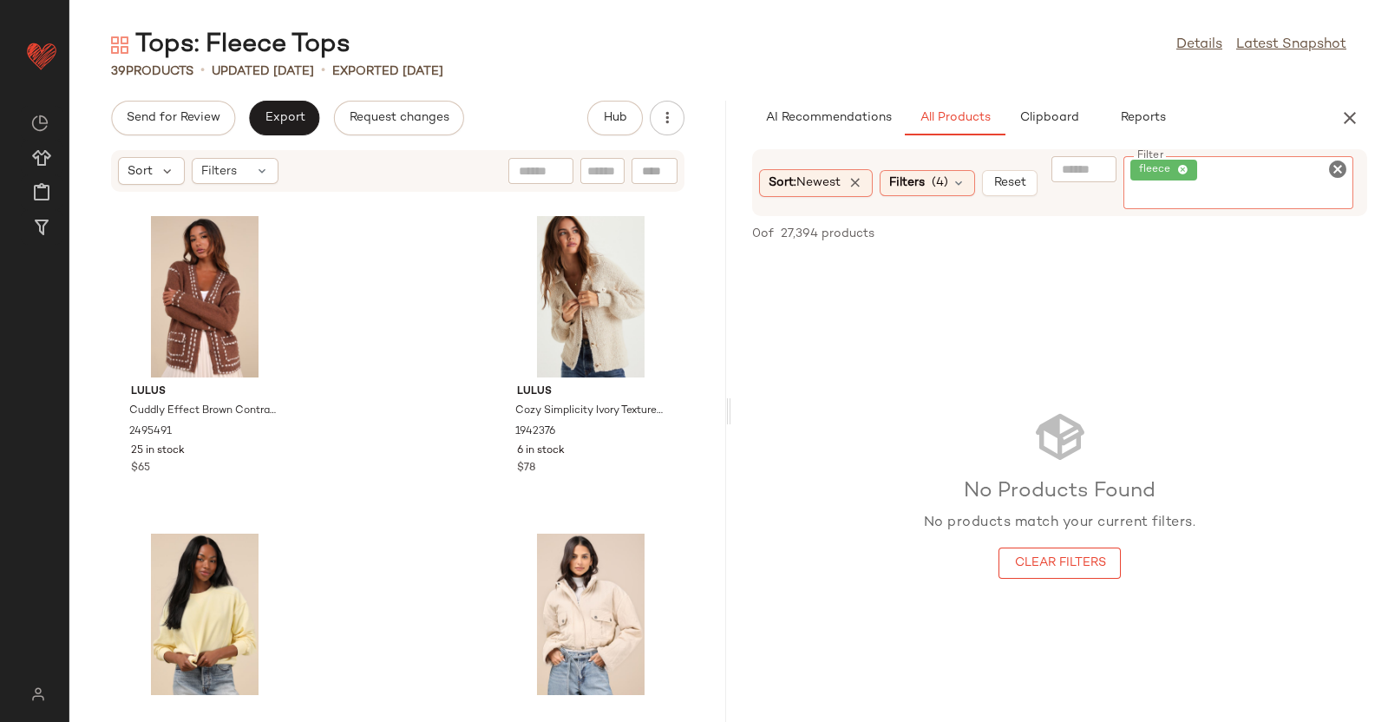
click at [1293, 174] on div "fleece" at bounding box center [1239, 182] width 231 height 53
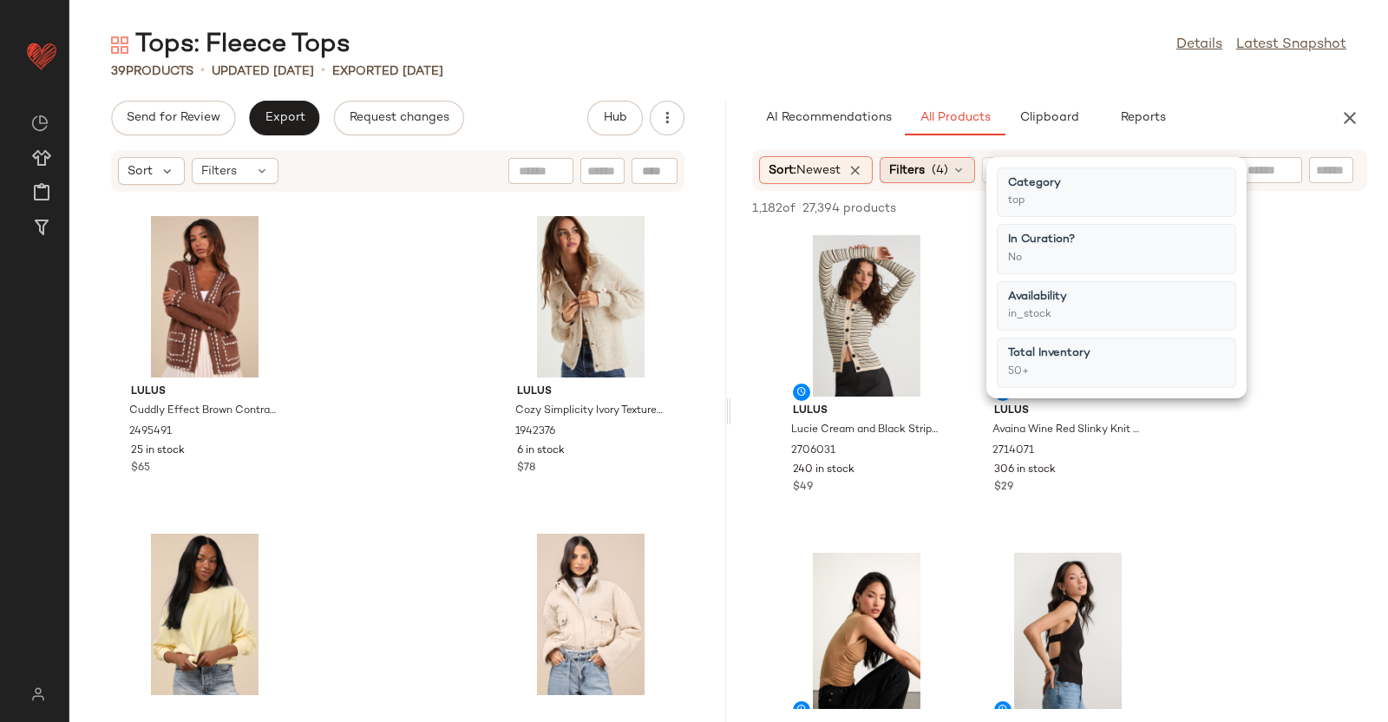
click at [956, 158] on div "Filters (4)" at bounding box center [927, 170] width 95 height 26
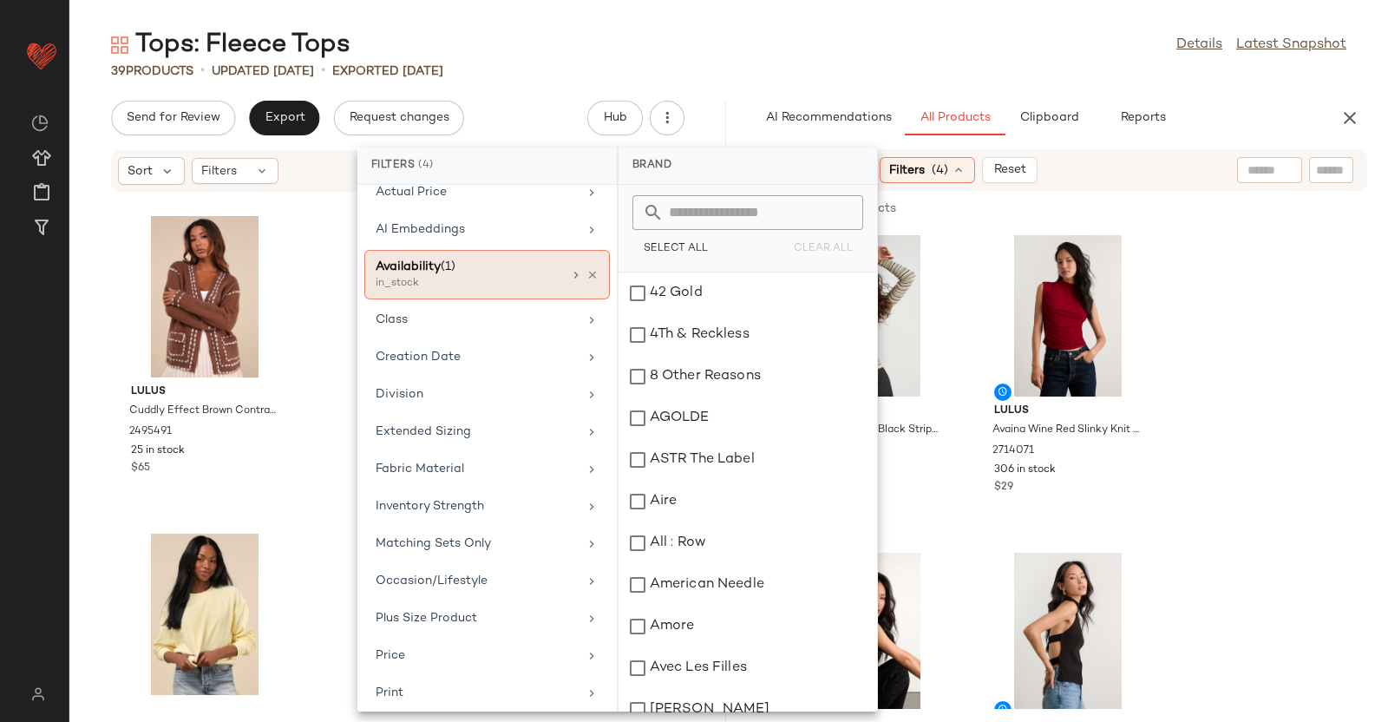
scroll to position [161, 0]
click at [459, 468] on div "Fabric Material" at bounding box center [477, 468] width 202 height 18
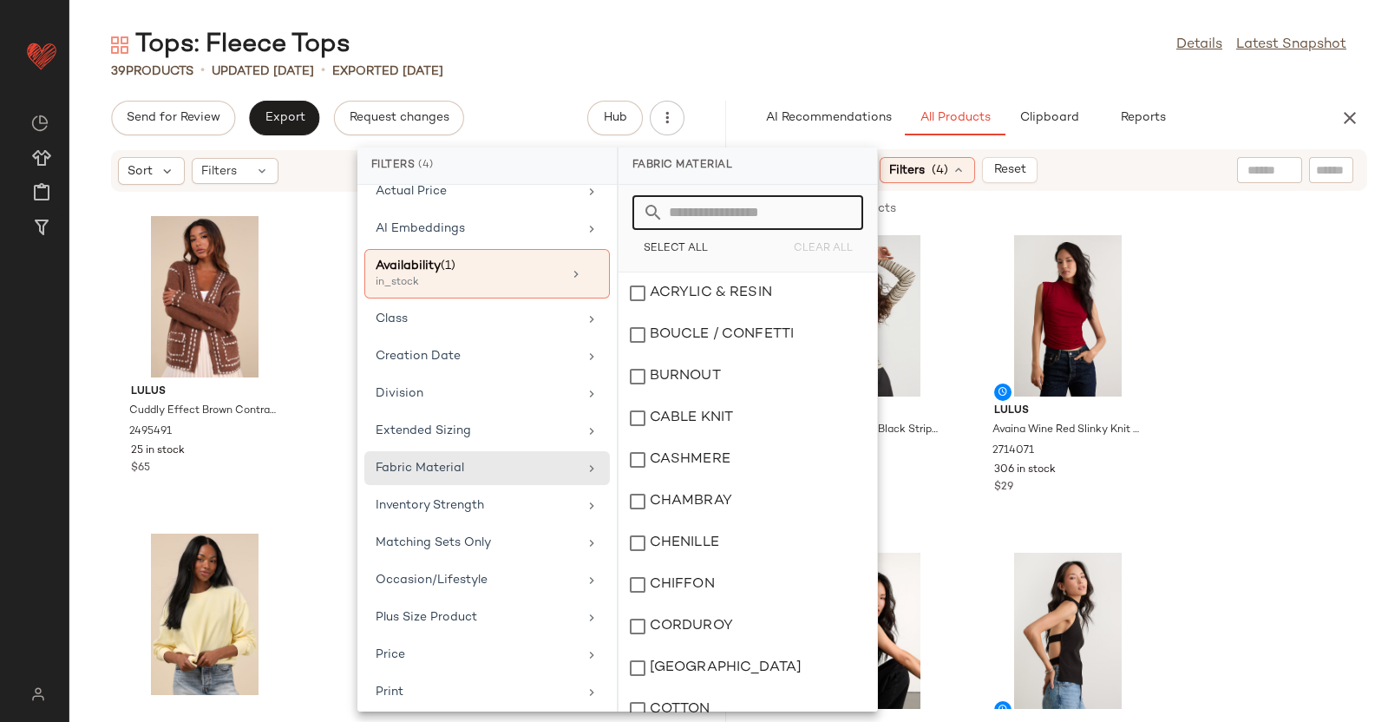
click at [731, 216] on input "text" at bounding box center [758, 212] width 189 height 35
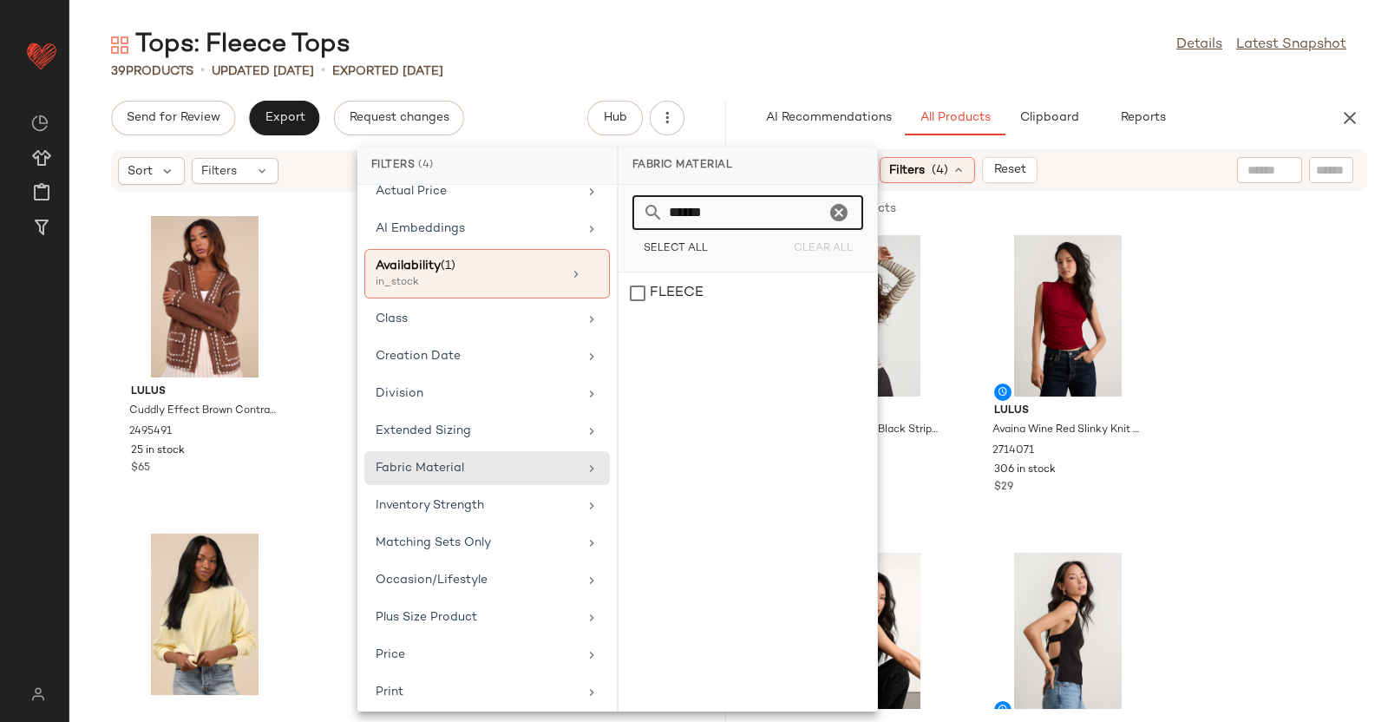
type input "******"
drag, startPoint x: 713, startPoint y: 265, endPoint x: 708, endPoint y: 285, distance: 20.6
click at [708, 285] on div "****** Select All Clear All FLEECE" at bounding box center [748, 448] width 259 height 527
click at [708, 285] on div "FLEECE" at bounding box center [748, 293] width 259 height 42
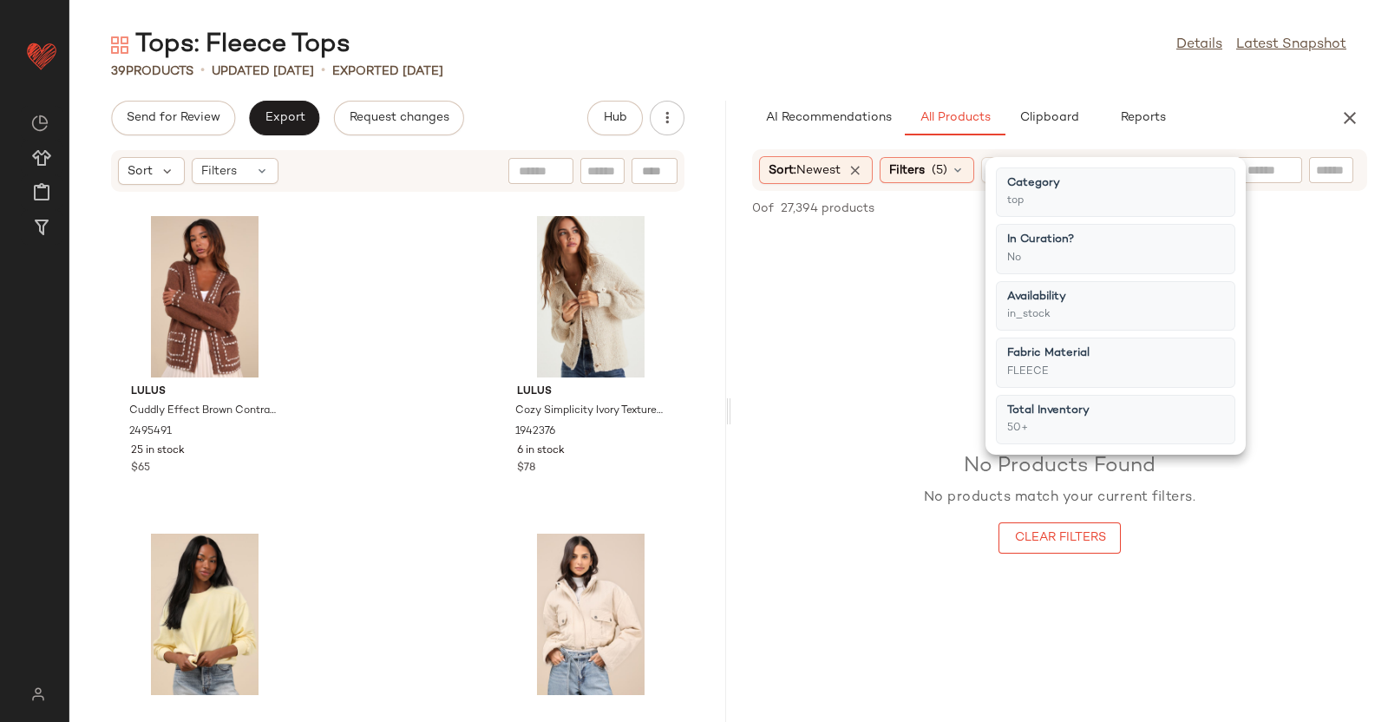
click at [1098, 52] on div "Tops: Fleece Tops Details Latest Snapshot" at bounding box center [728, 45] width 1319 height 35
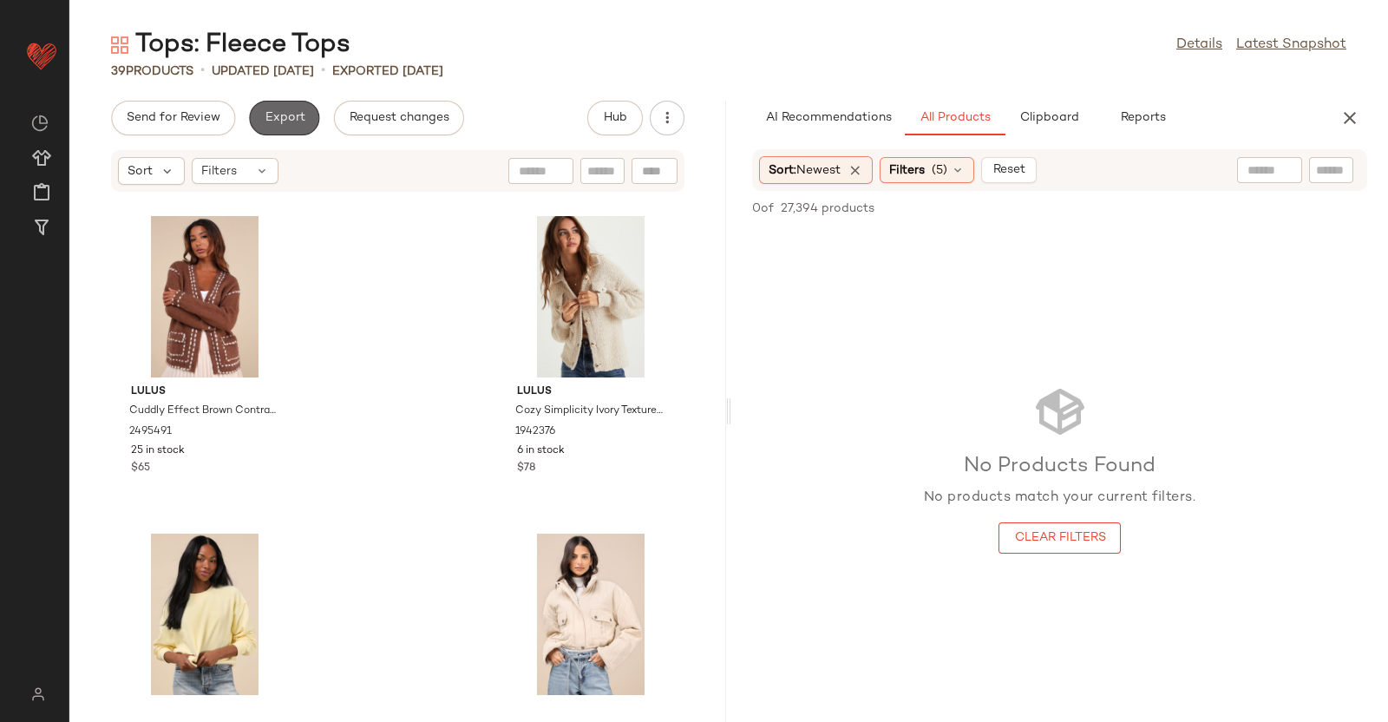
click at [264, 115] on span "Export" at bounding box center [284, 118] width 41 height 14
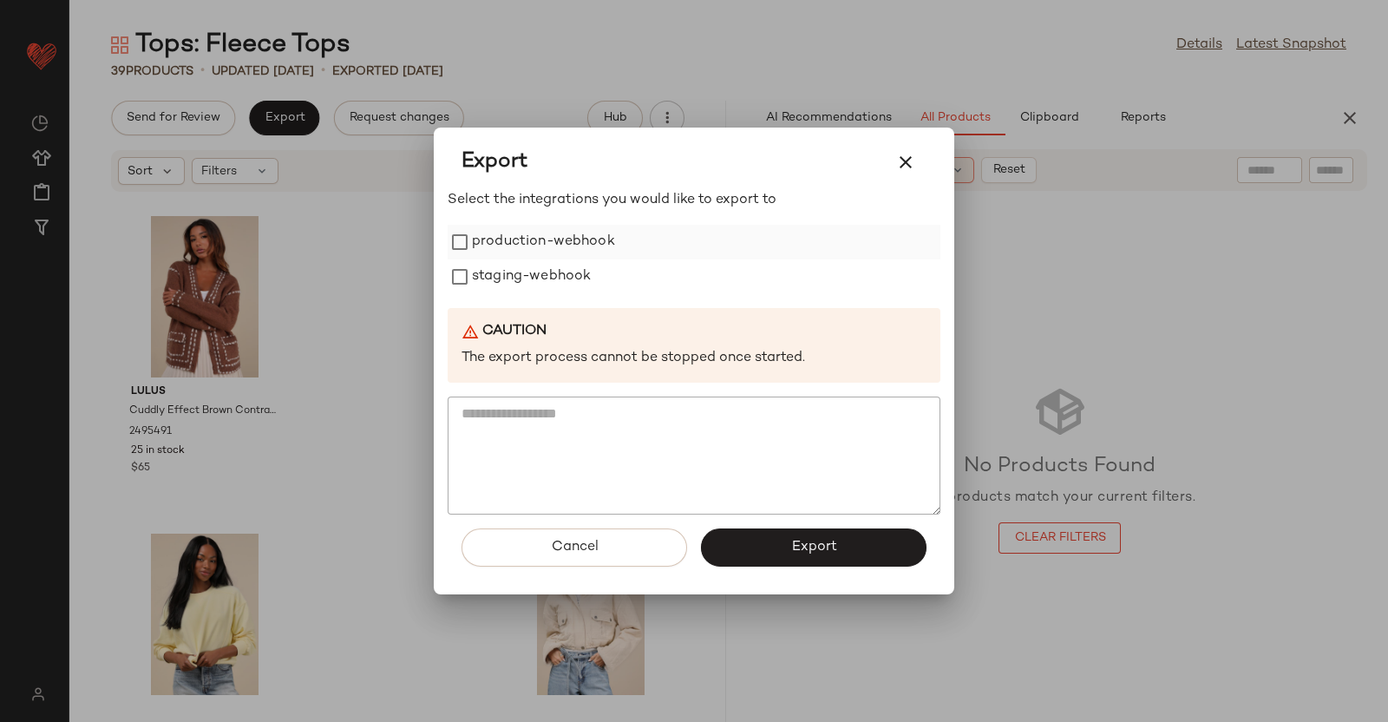
click at [499, 233] on label "production-webhook" at bounding box center [543, 242] width 143 height 35
click at [516, 269] on label "staging-webhook" at bounding box center [531, 276] width 119 height 35
click at [790, 540] on span "Export" at bounding box center [813, 547] width 46 height 16
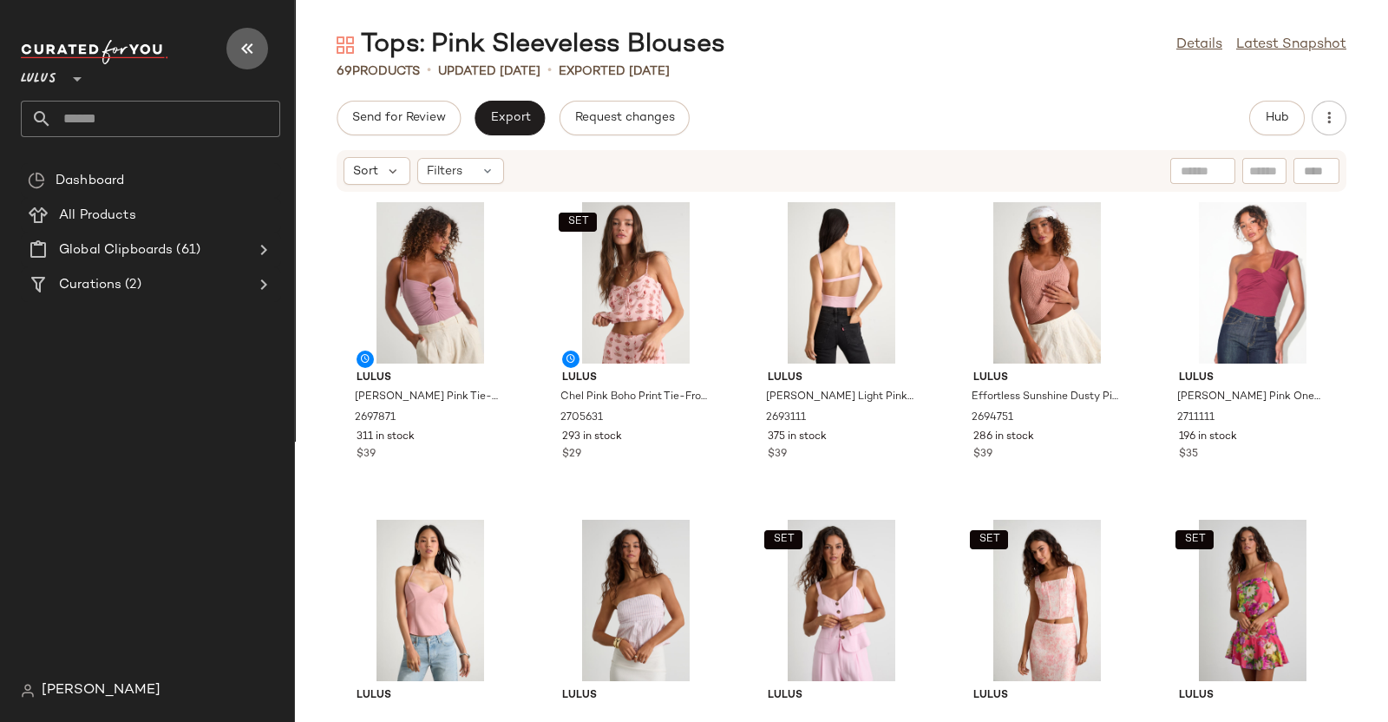
click at [247, 43] on icon "button" at bounding box center [247, 48] width 21 height 21
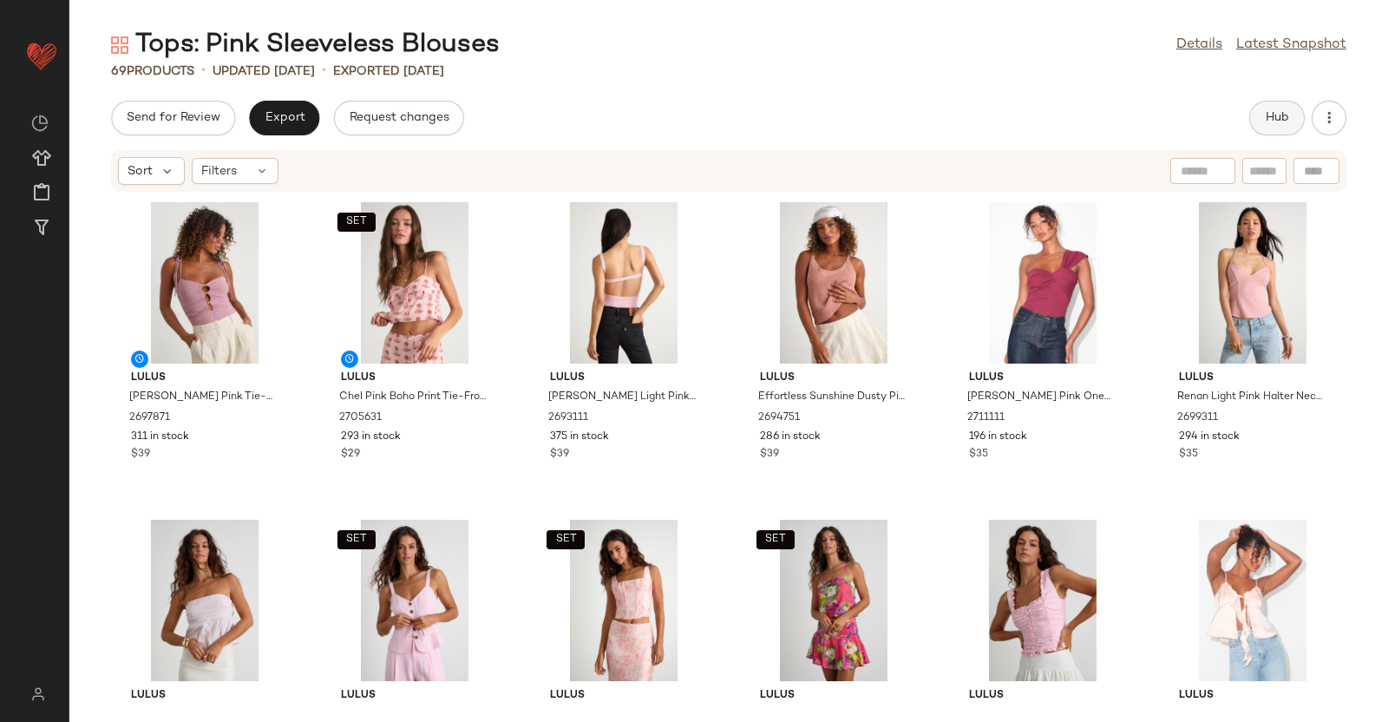
click at [1276, 114] on span "Hub" at bounding box center [1277, 118] width 24 height 14
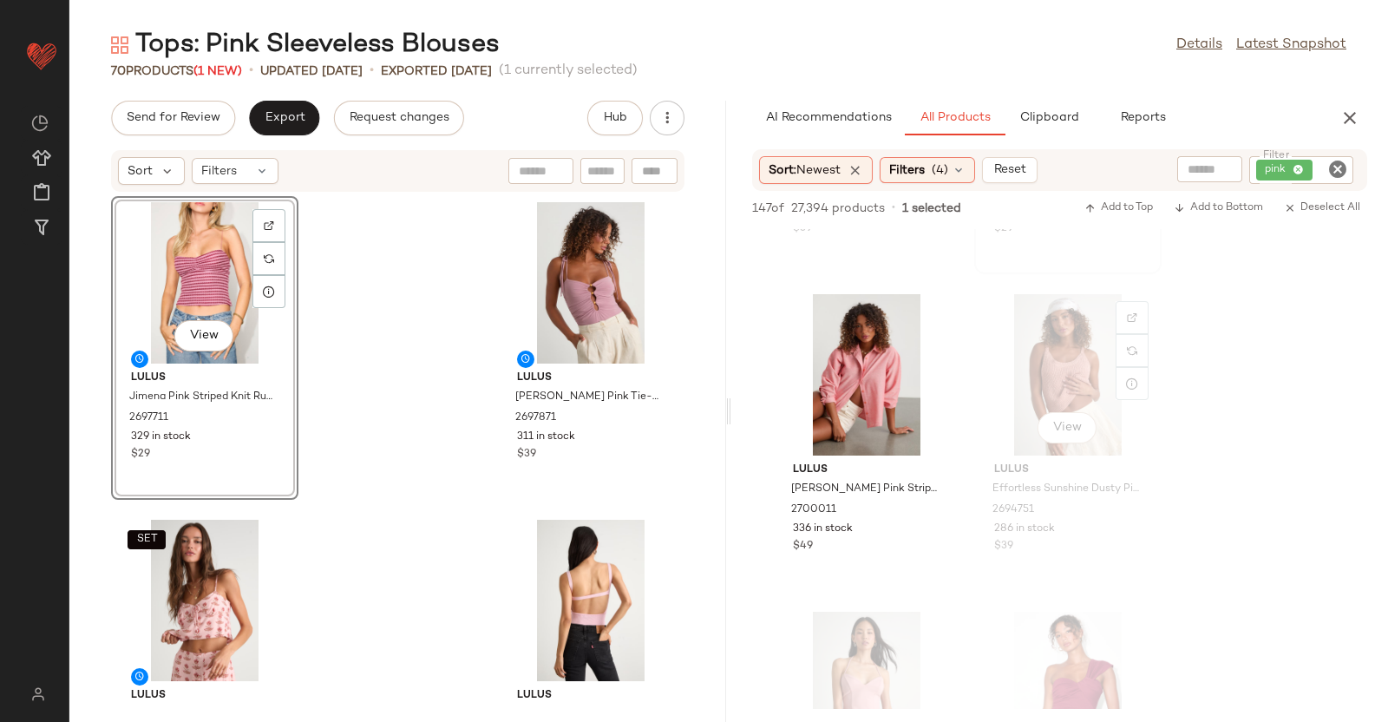
scroll to position [577, 0]
click at [1341, 120] on icon "button" at bounding box center [1350, 118] width 21 height 21
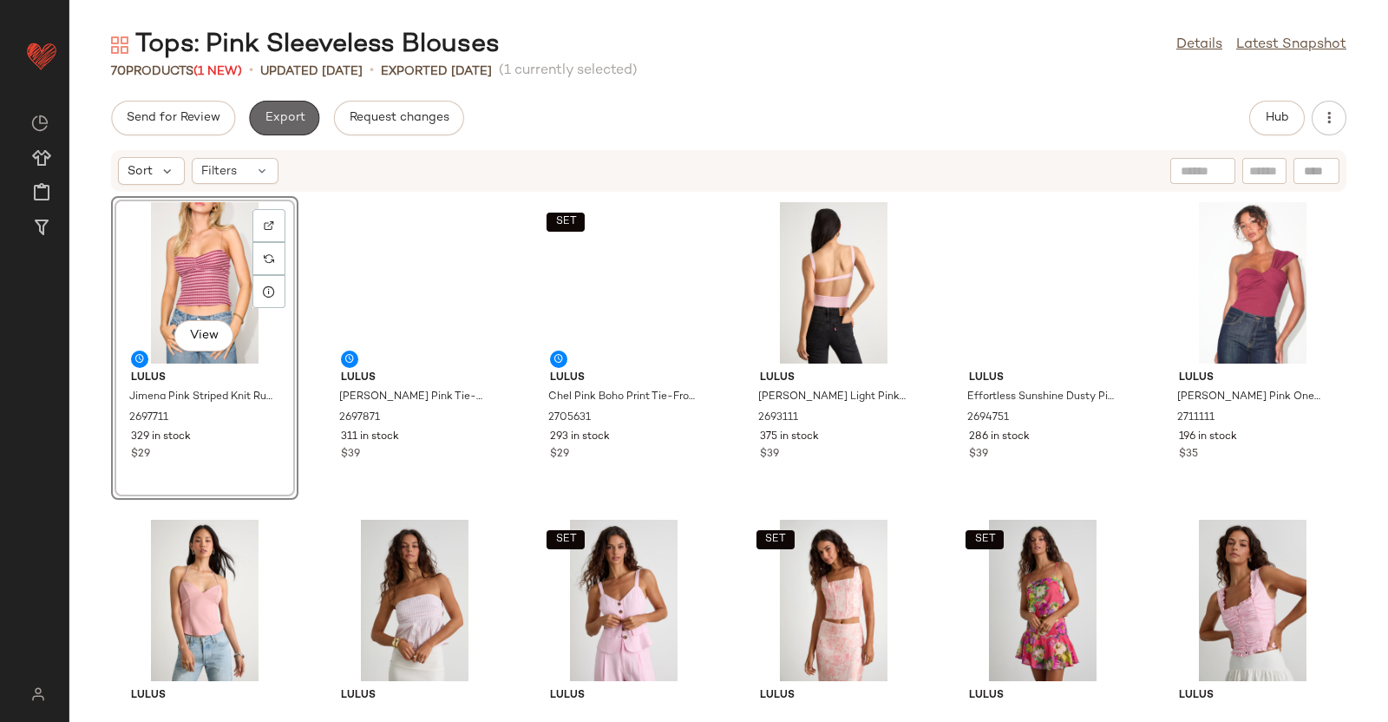
click at [295, 114] on span "Export" at bounding box center [284, 118] width 41 height 14
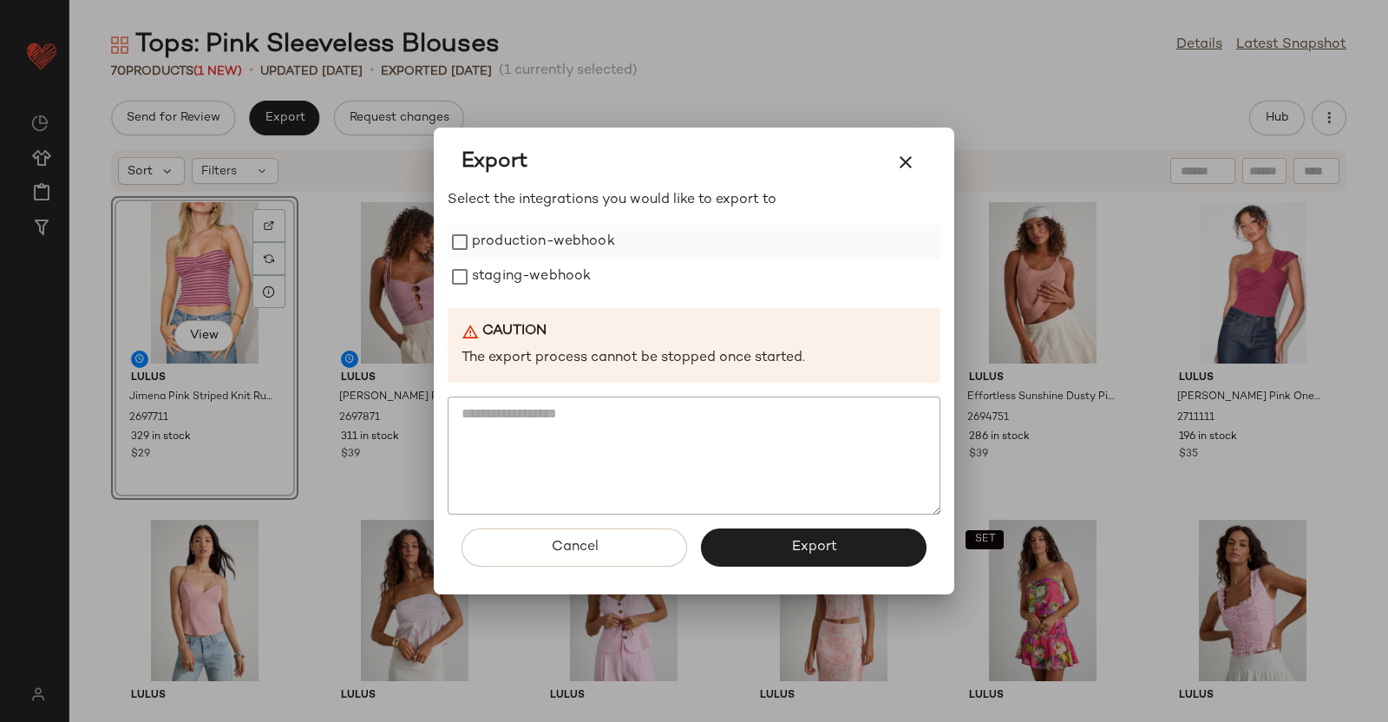
click at [547, 233] on label "production-webhook" at bounding box center [543, 242] width 143 height 35
click at [559, 272] on label "staging-webhook" at bounding box center [531, 276] width 119 height 35
click at [862, 549] on button "Export" at bounding box center [814, 547] width 226 height 38
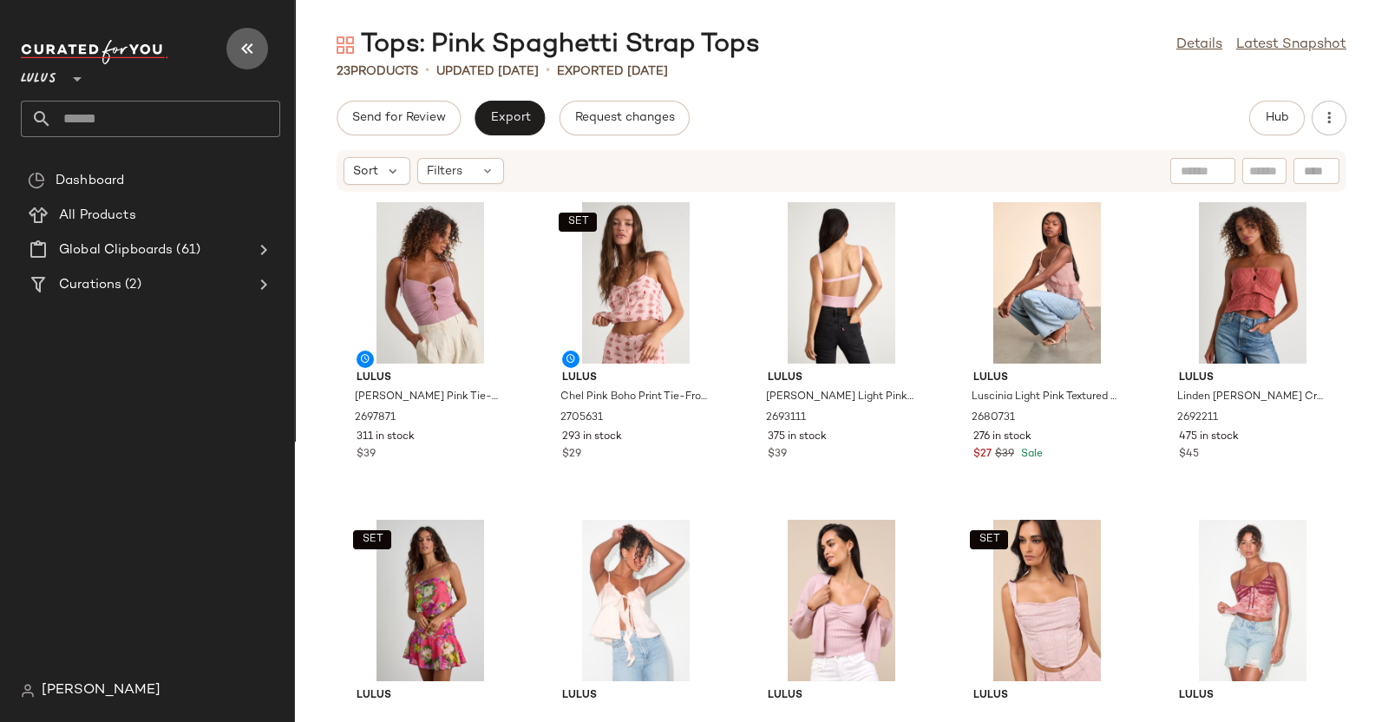
click at [244, 50] on icon "button" at bounding box center [247, 48] width 21 height 21
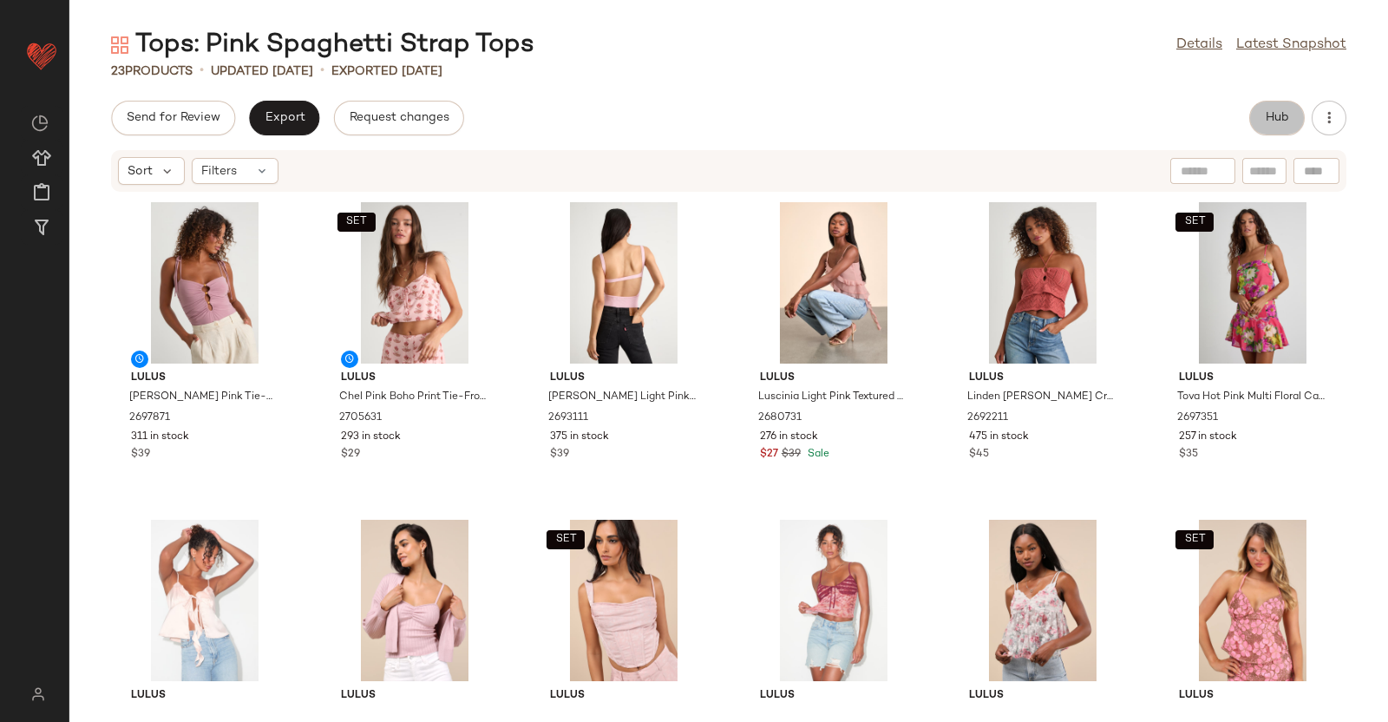
click at [1271, 119] on span "Hub" at bounding box center [1277, 118] width 24 height 14
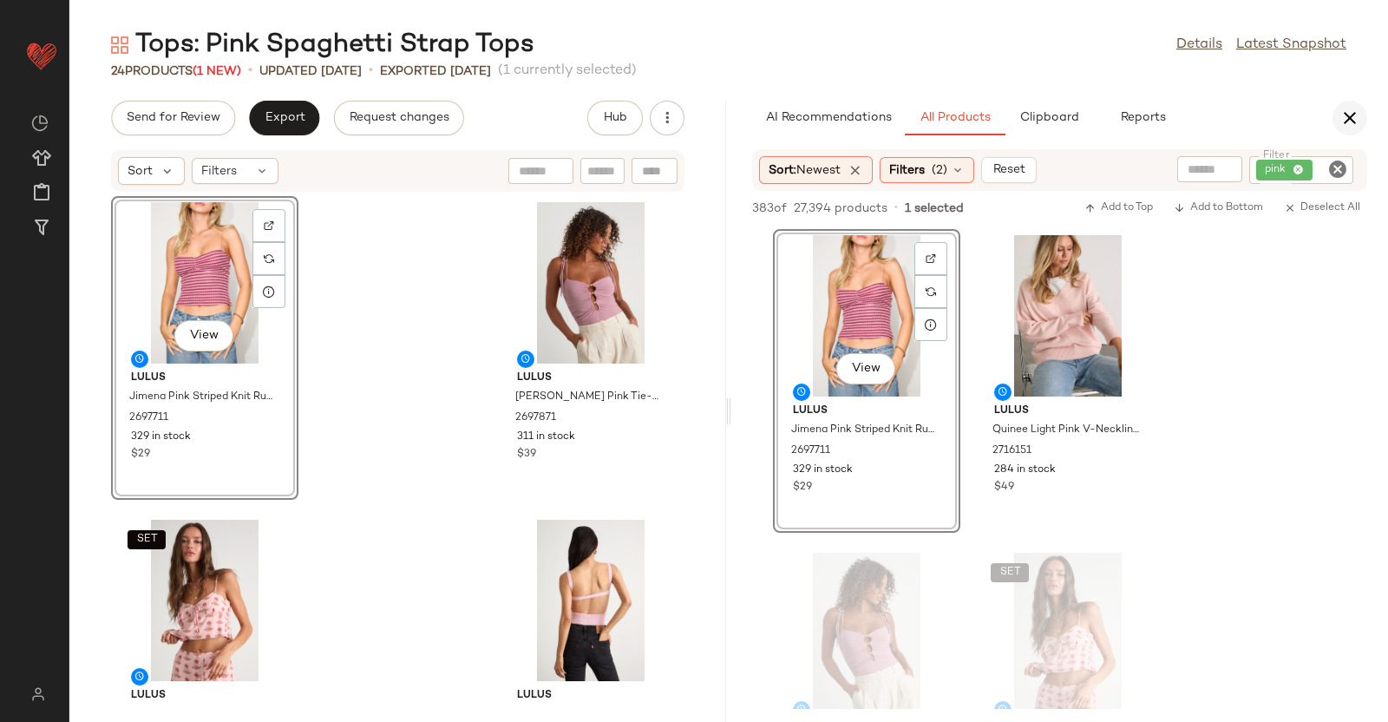
drag, startPoint x: 1365, startPoint y: 102, endPoint x: 1358, endPoint y: 108, distance: 9.2
click at [1358, 108] on div "AI Recommendations All Products Clipboard Reports" at bounding box center [1059, 118] width 657 height 35
click at [1358, 108] on icon "button" at bounding box center [1350, 118] width 21 height 21
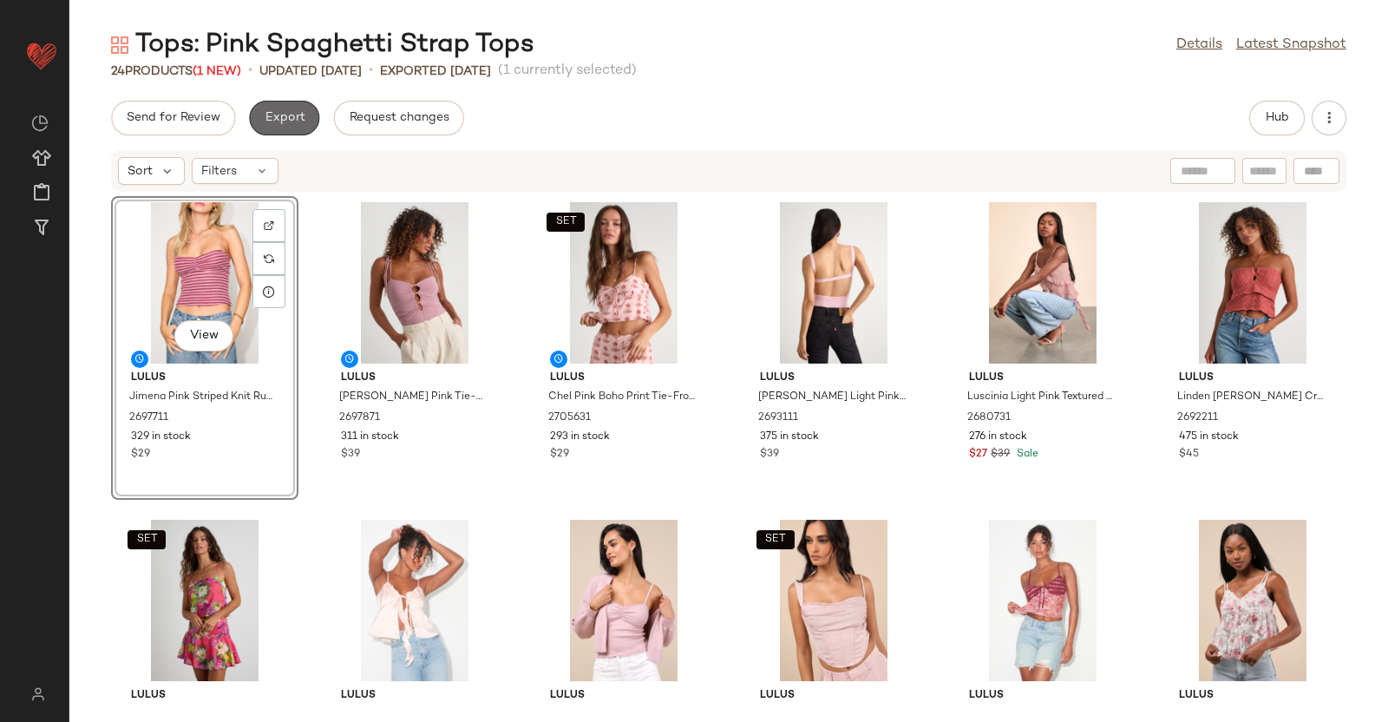
click at [292, 113] on span "Export" at bounding box center [284, 118] width 41 height 14
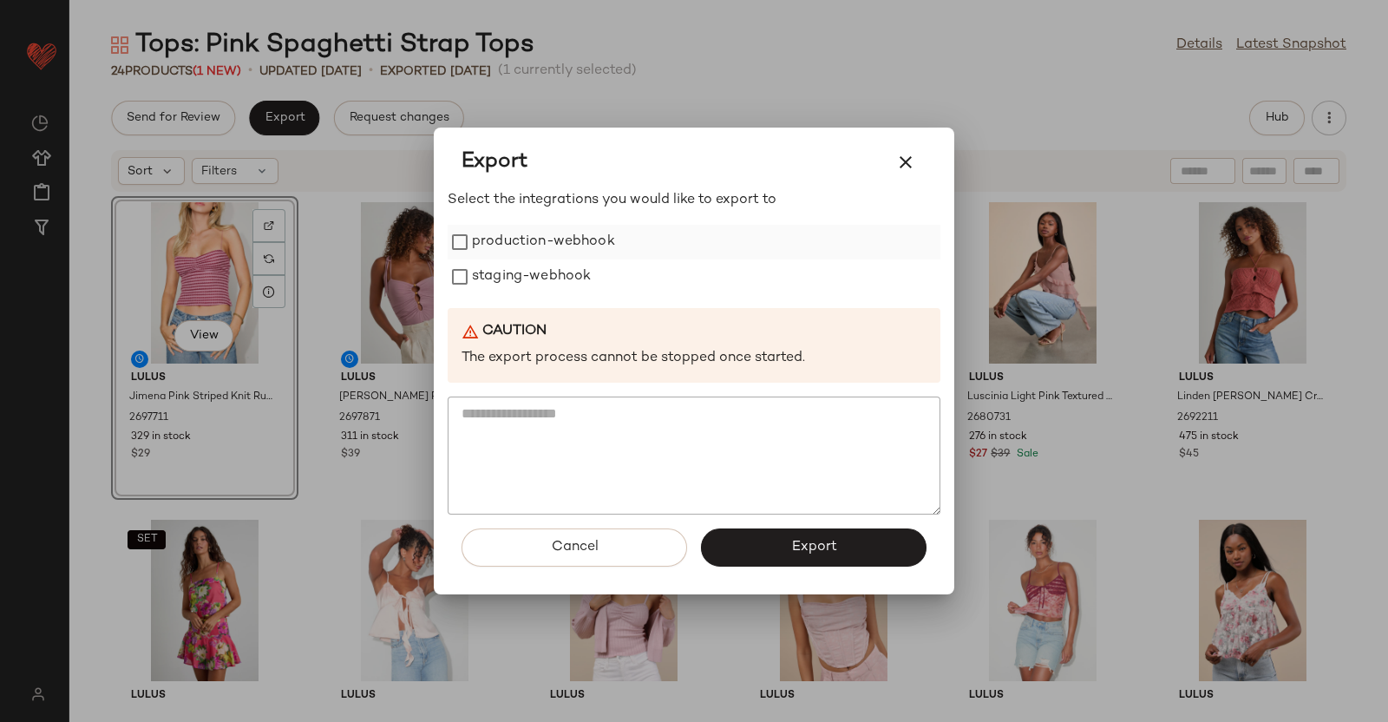
click at [483, 238] on label "production-webhook" at bounding box center [543, 242] width 143 height 35
click at [499, 286] on label "staging-webhook" at bounding box center [531, 276] width 119 height 35
drag, startPoint x: 804, startPoint y: 540, endPoint x: 627, endPoint y: 74, distance: 498.4
click at [627, 74] on div "Export Select the integrations you would like to export to production-webhook s…" at bounding box center [694, 361] width 1388 height 722
click at [818, 548] on span "Export" at bounding box center [813, 547] width 46 height 16
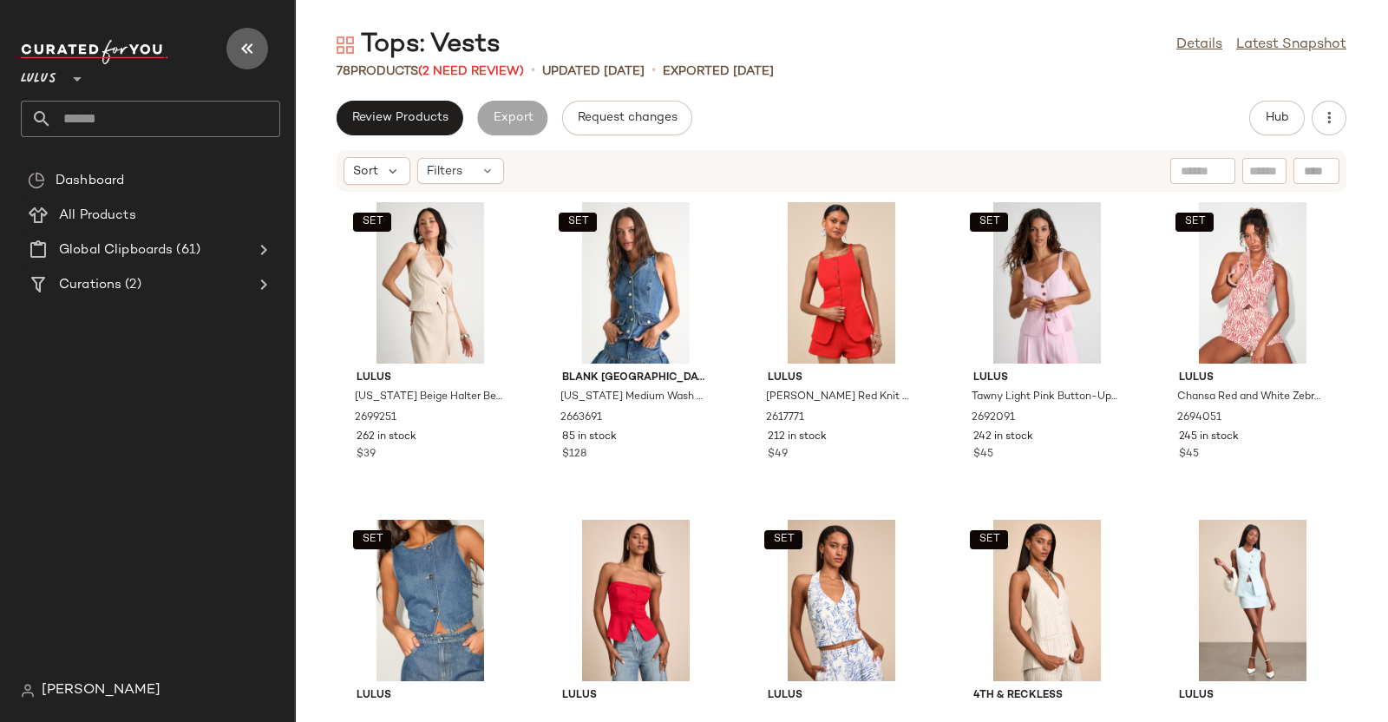
click at [243, 58] on icon "button" at bounding box center [247, 48] width 21 height 21
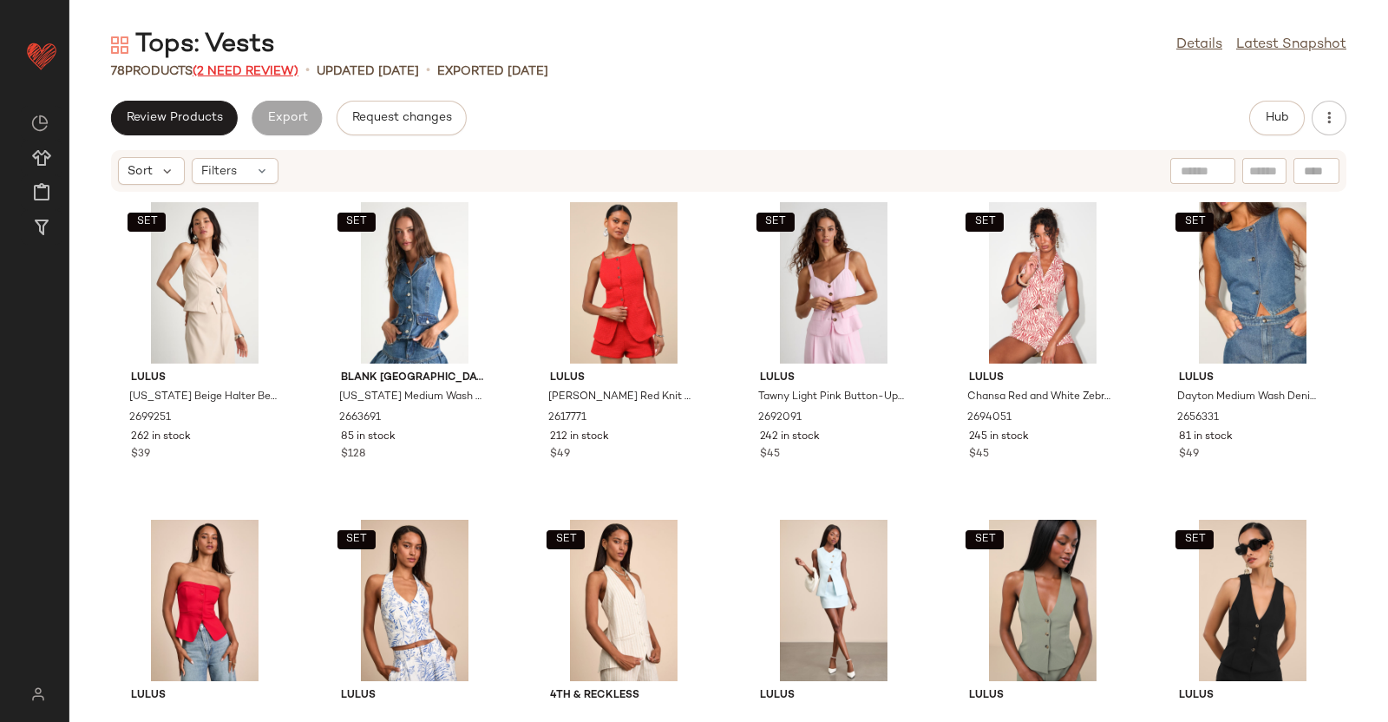
click at [239, 65] on span "(2 Need Review)" at bounding box center [246, 71] width 106 height 13
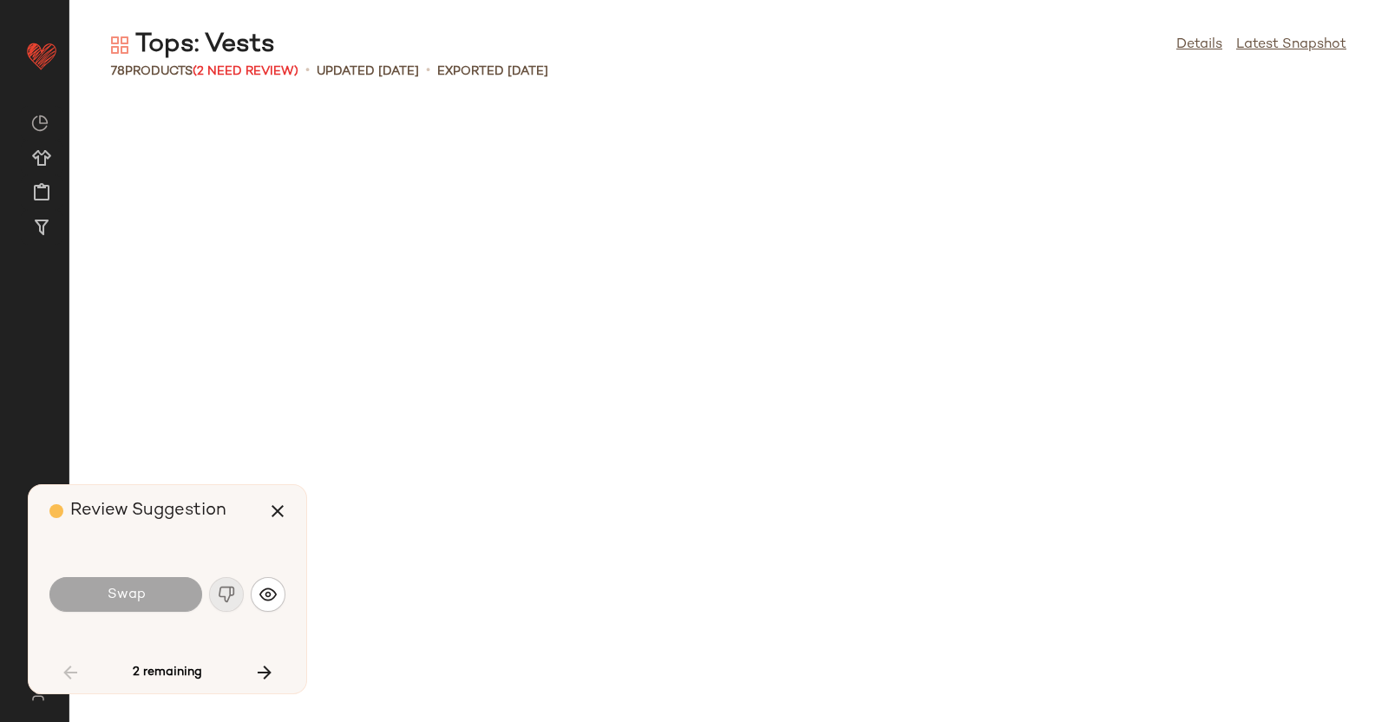
scroll to position [1270, 0]
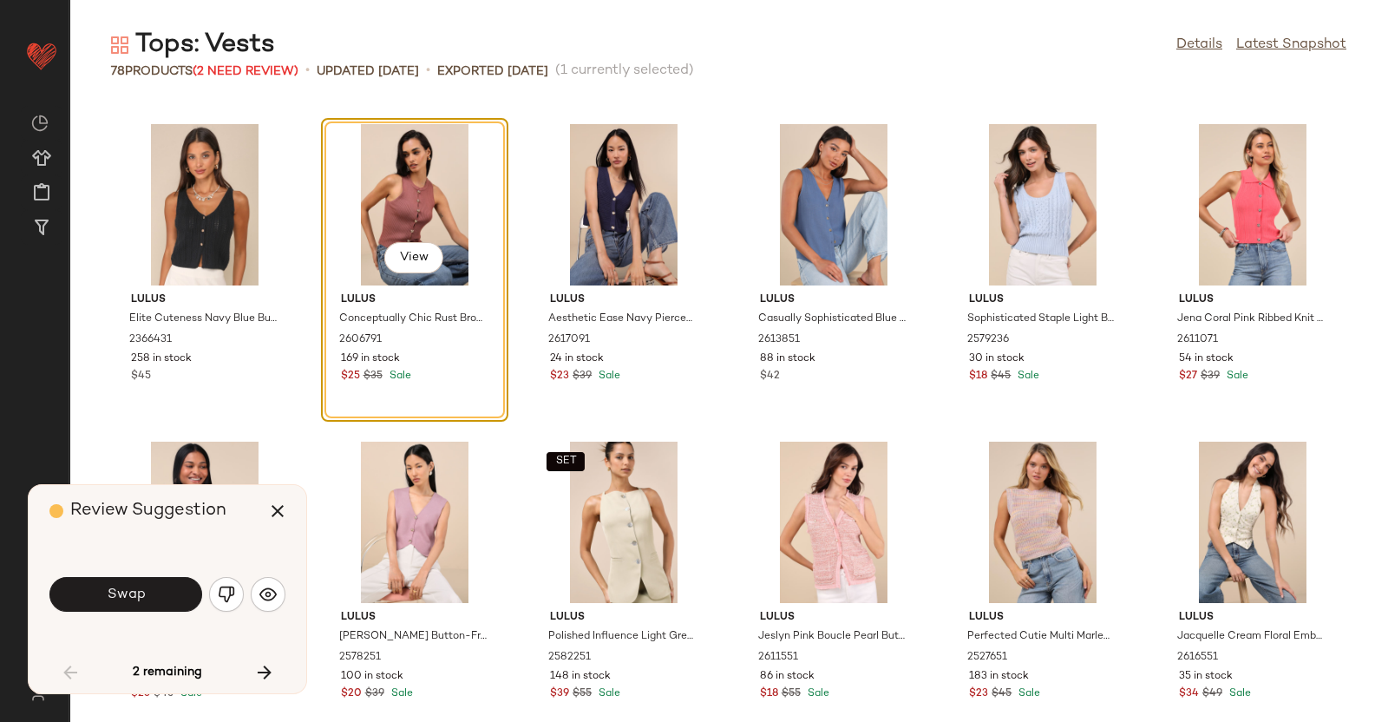
click at [152, 561] on div "Swap" at bounding box center [167, 594] width 236 height 94
click at [147, 583] on button "Swap" at bounding box center [125, 594] width 153 height 35
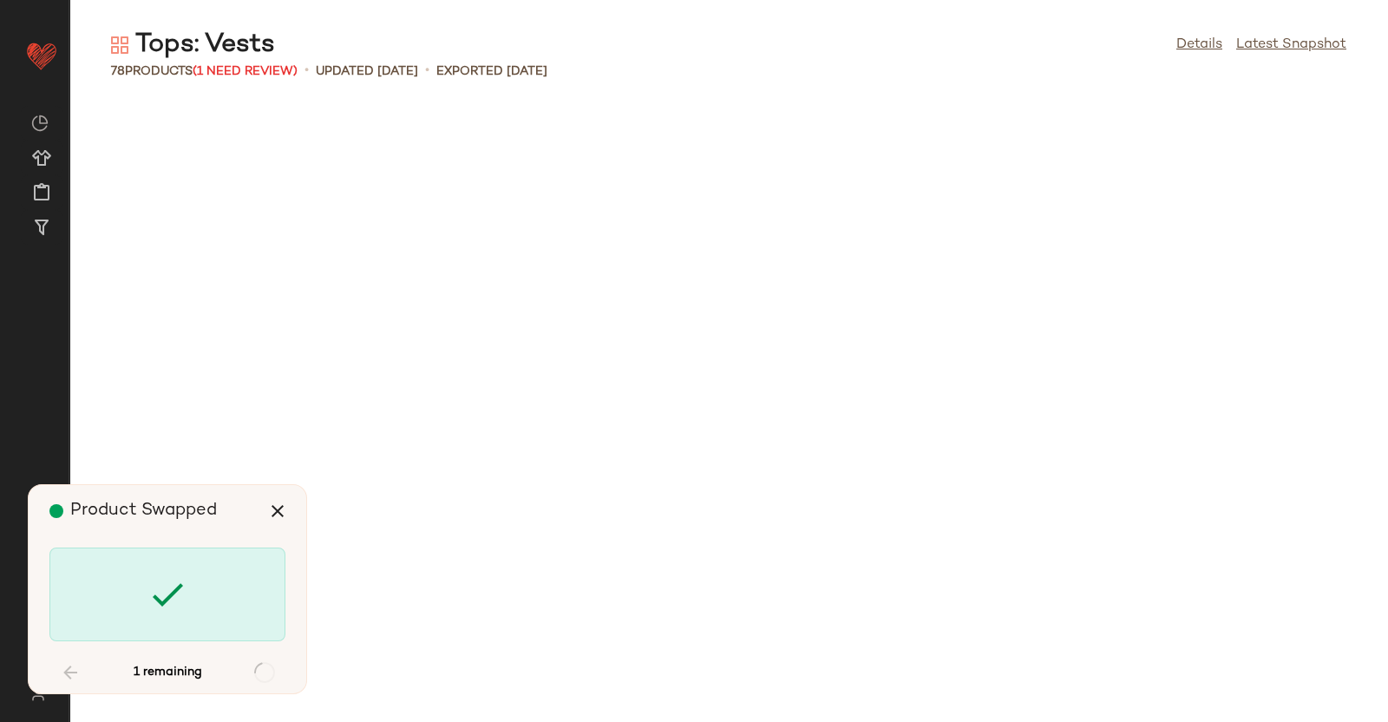
scroll to position [3510, 0]
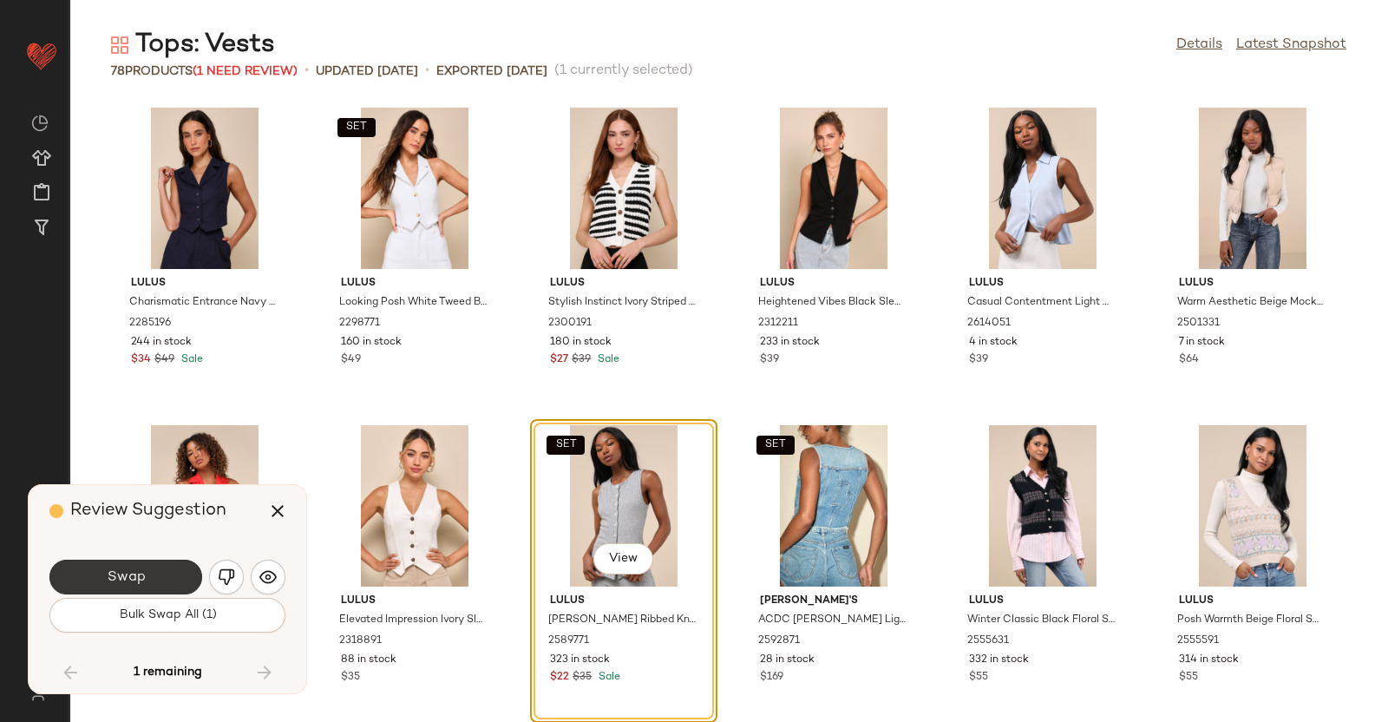
click at [124, 583] on span "Swap" at bounding box center [125, 577] width 39 height 16
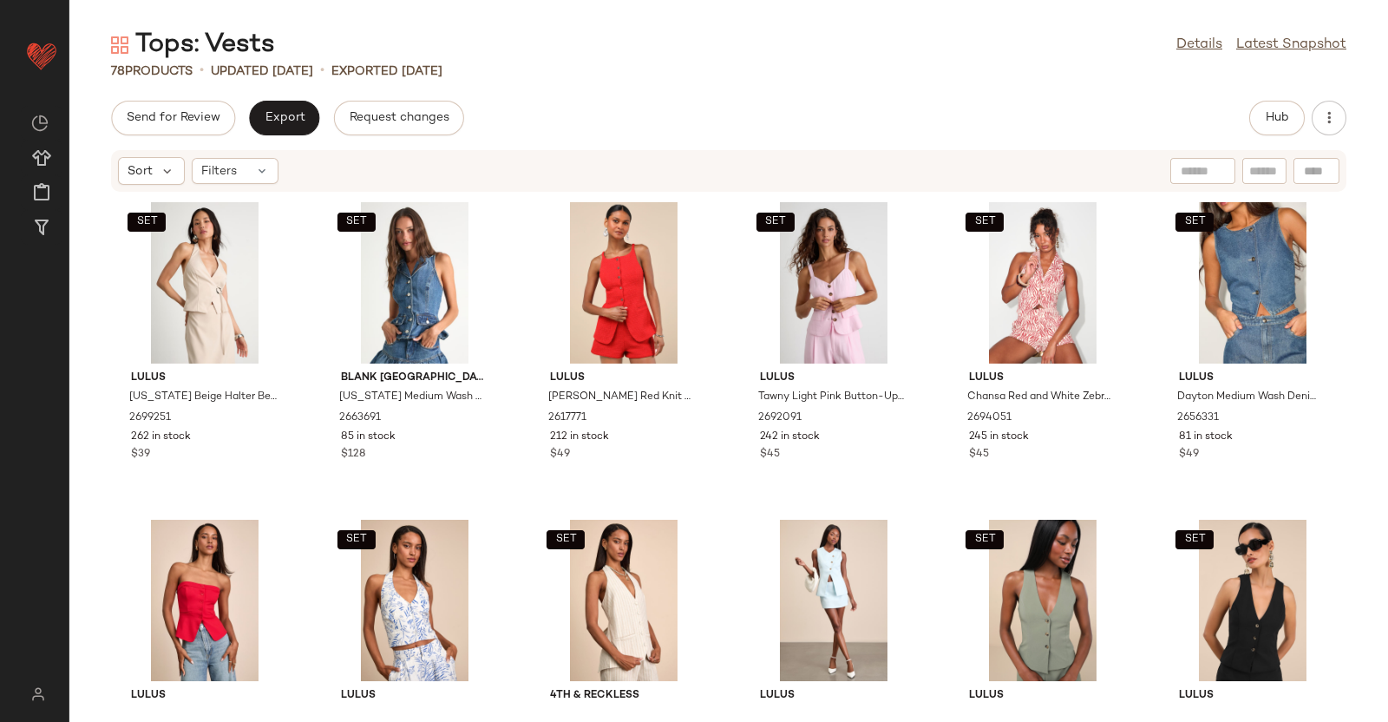
click at [1270, 140] on div "Send for Review Export Request changes Hub Sort Filters SET Lulus [US_STATE] Be…" at bounding box center [728, 411] width 1319 height 621
click at [1282, 118] on span "Hub" at bounding box center [1277, 118] width 24 height 14
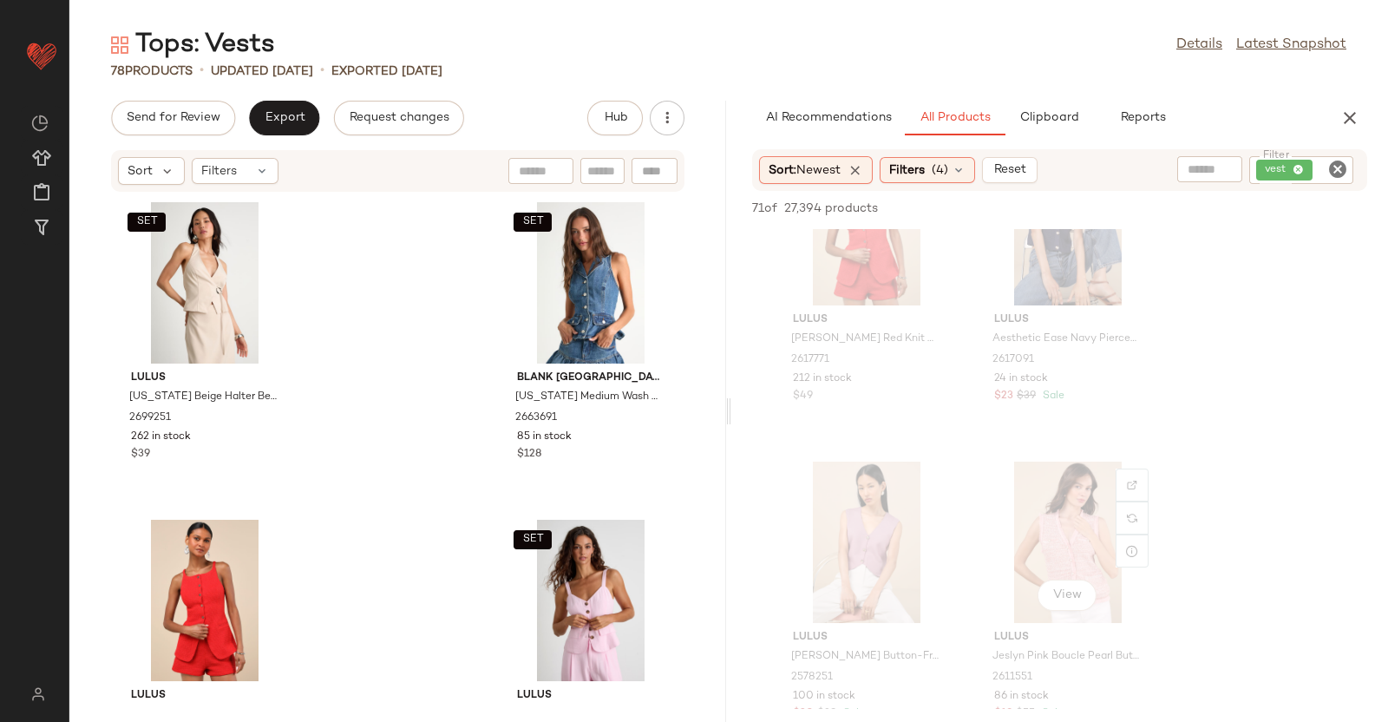
scroll to position [4029, 0]
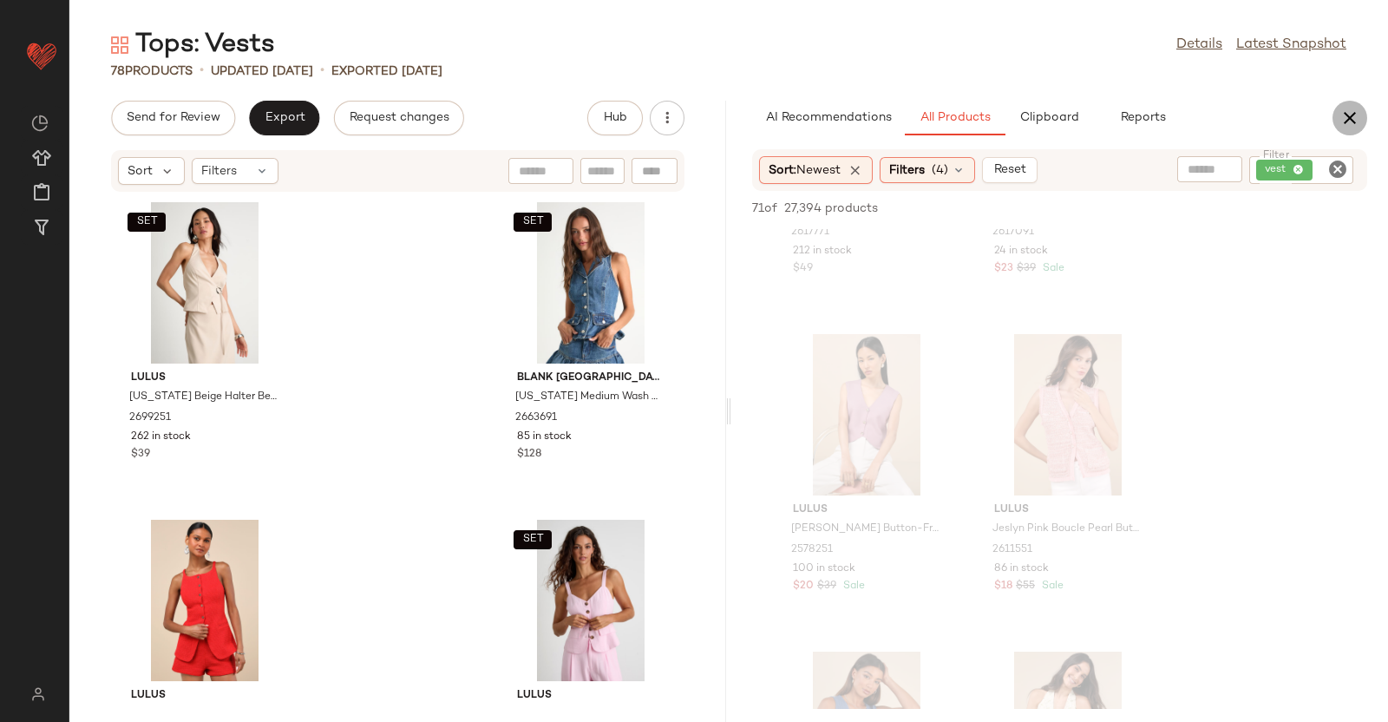
click at [1346, 102] on button "button" at bounding box center [1350, 118] width 35 height 35
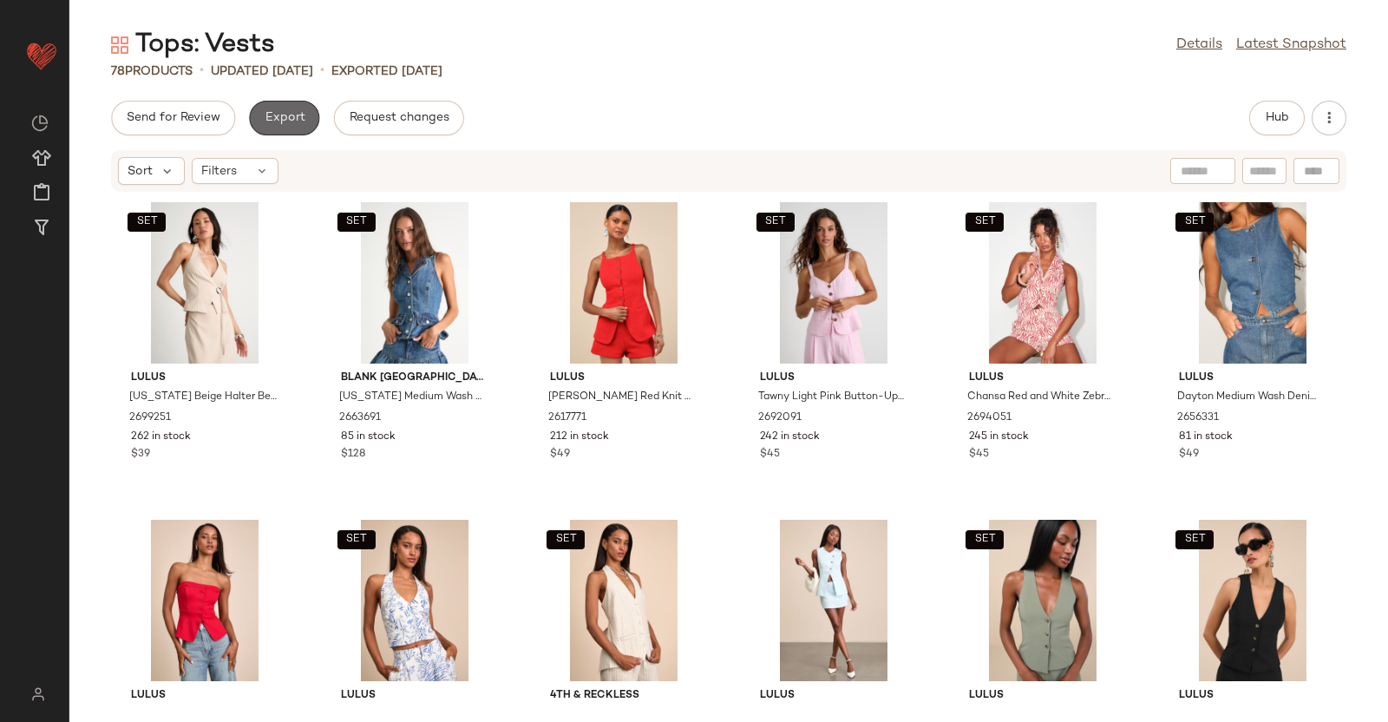
click at [282, 123] on span "Export" at bounding box center [284, 118] width 41 height 14
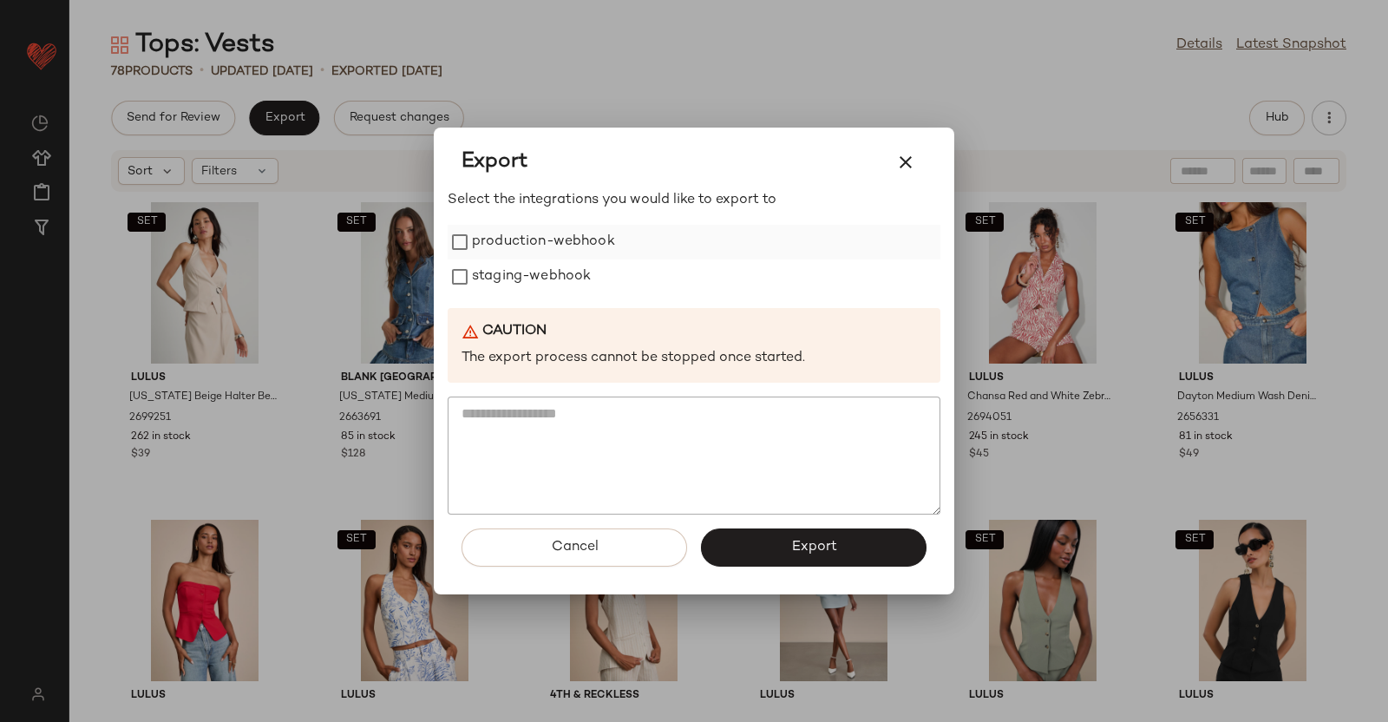
click at [564, 232] on label "production-webhook" at bounding box center [543, 242] width 143 height 35
click at [568, 290] on label "staging-webhook" at bounding box center [531, 276] width 119 height 35
click at [816, 548] on span "Export" at bounding box center [813, 547] width 46 height 16
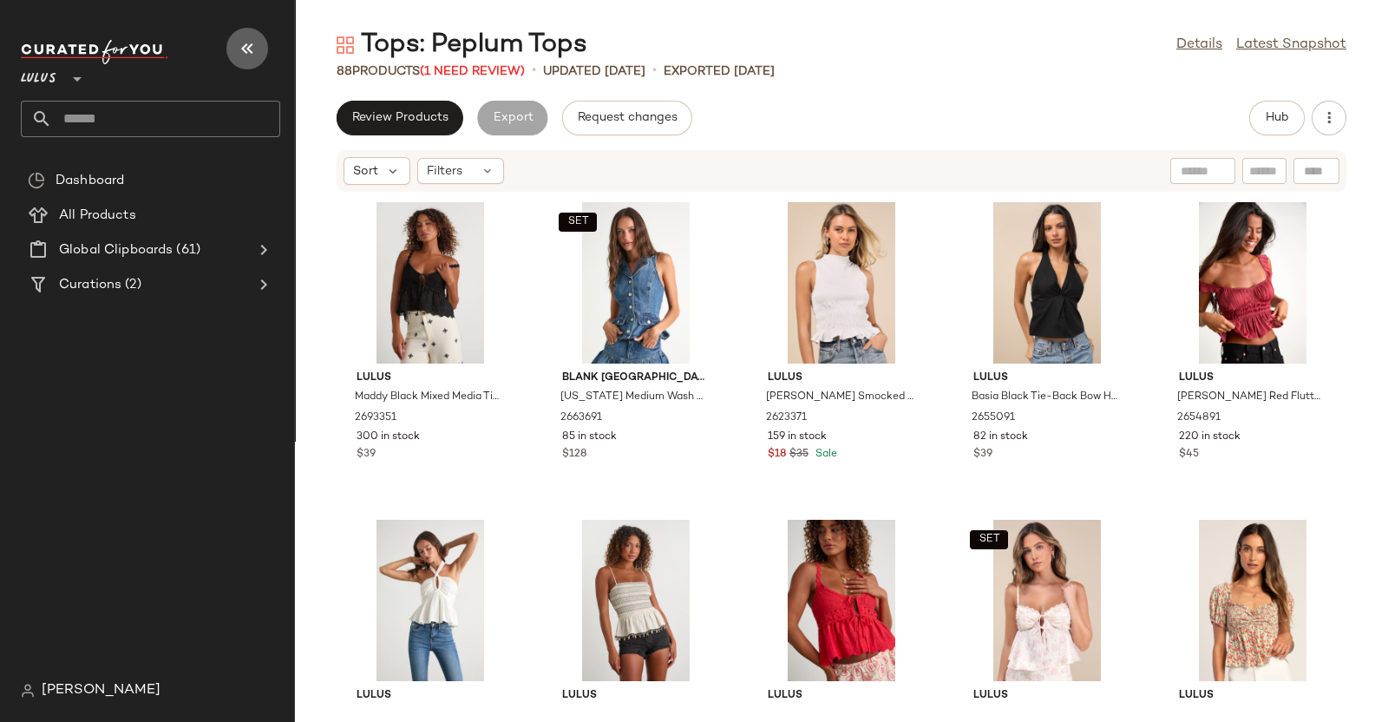
click at [239, 36] on button "button" at bounding box center [247, 49] width 42 height 42
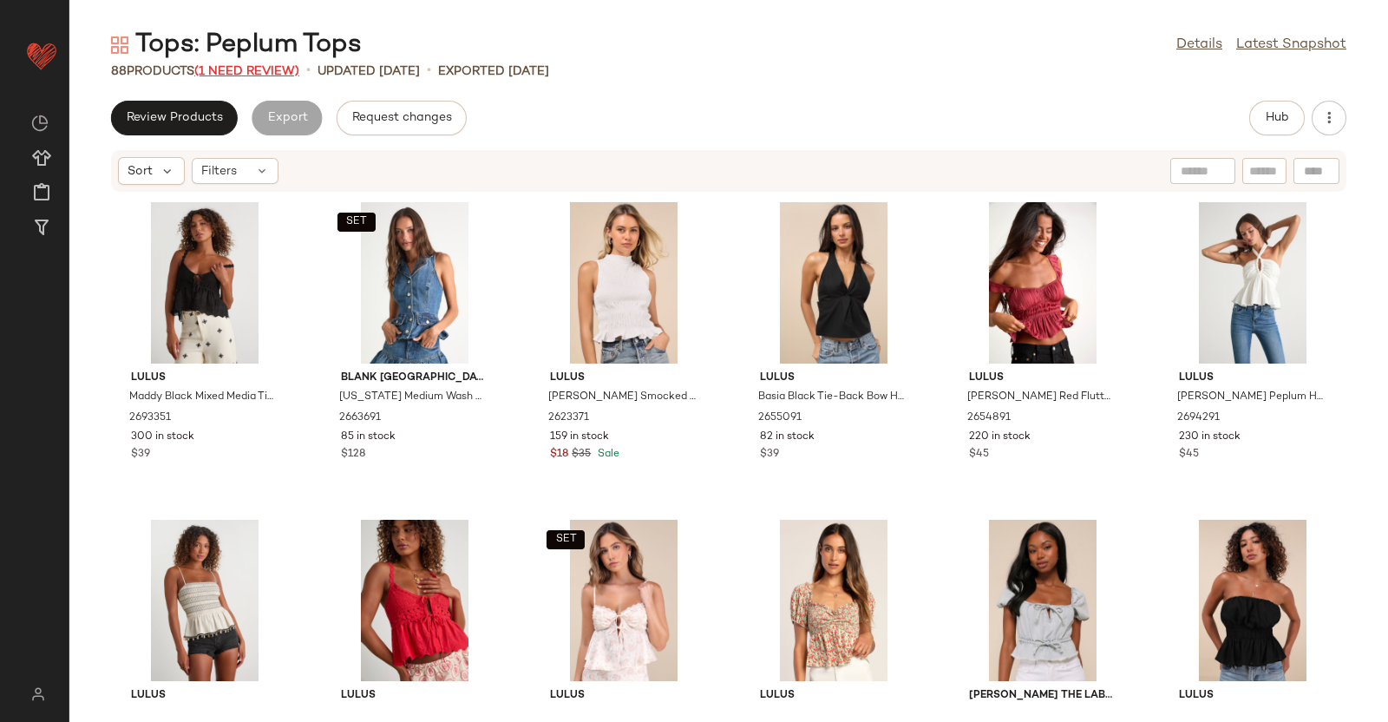
click at [259, 68] on span "(1 Need Review)" at bounding box center [246, 71] width 105 height 13
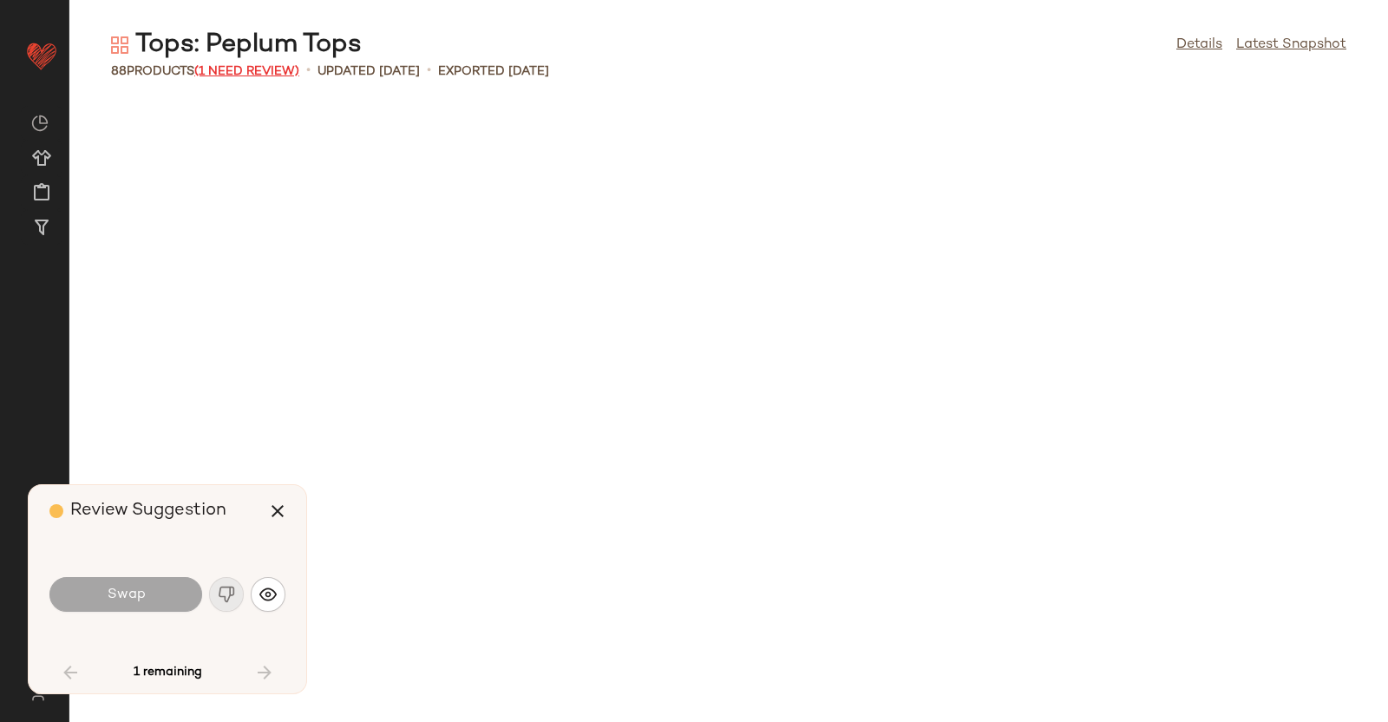
scroll to position [3175, 0]
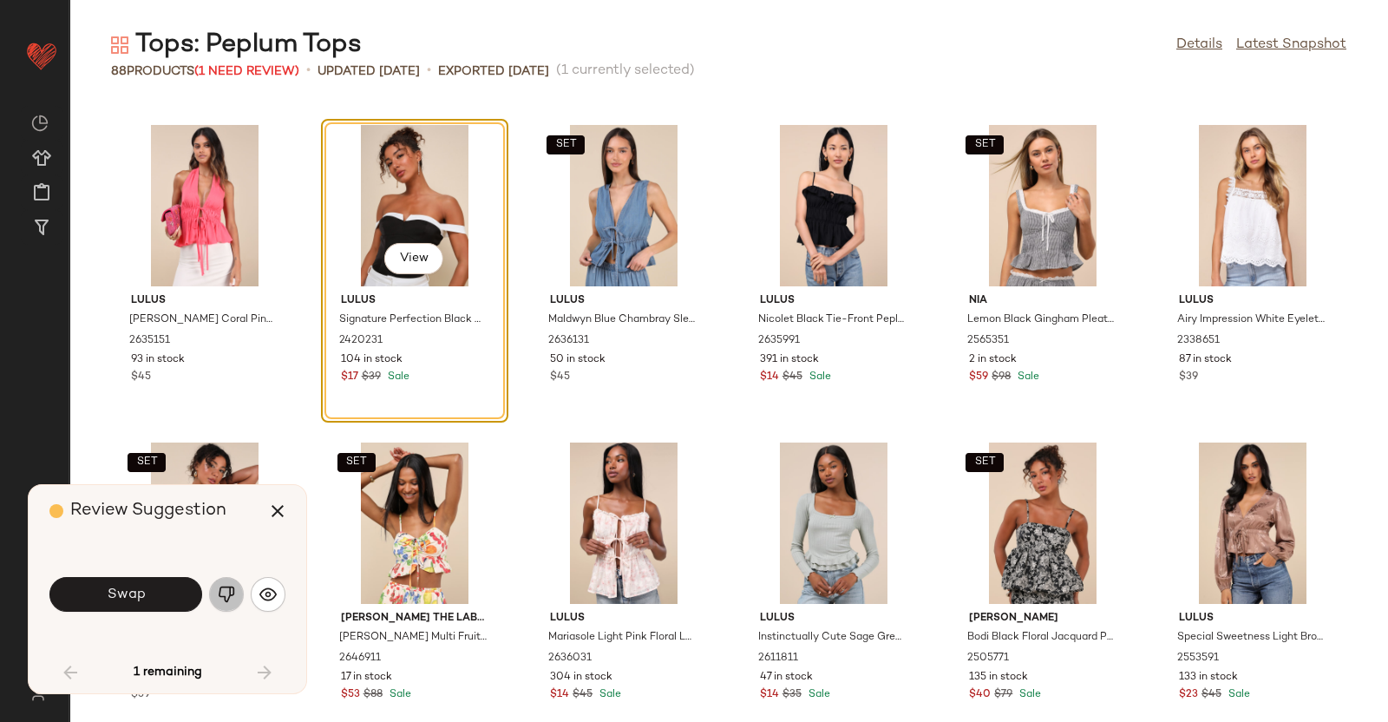
click at [231, 594] on img "button" at bounding box center [226, 594] width 17 height 17
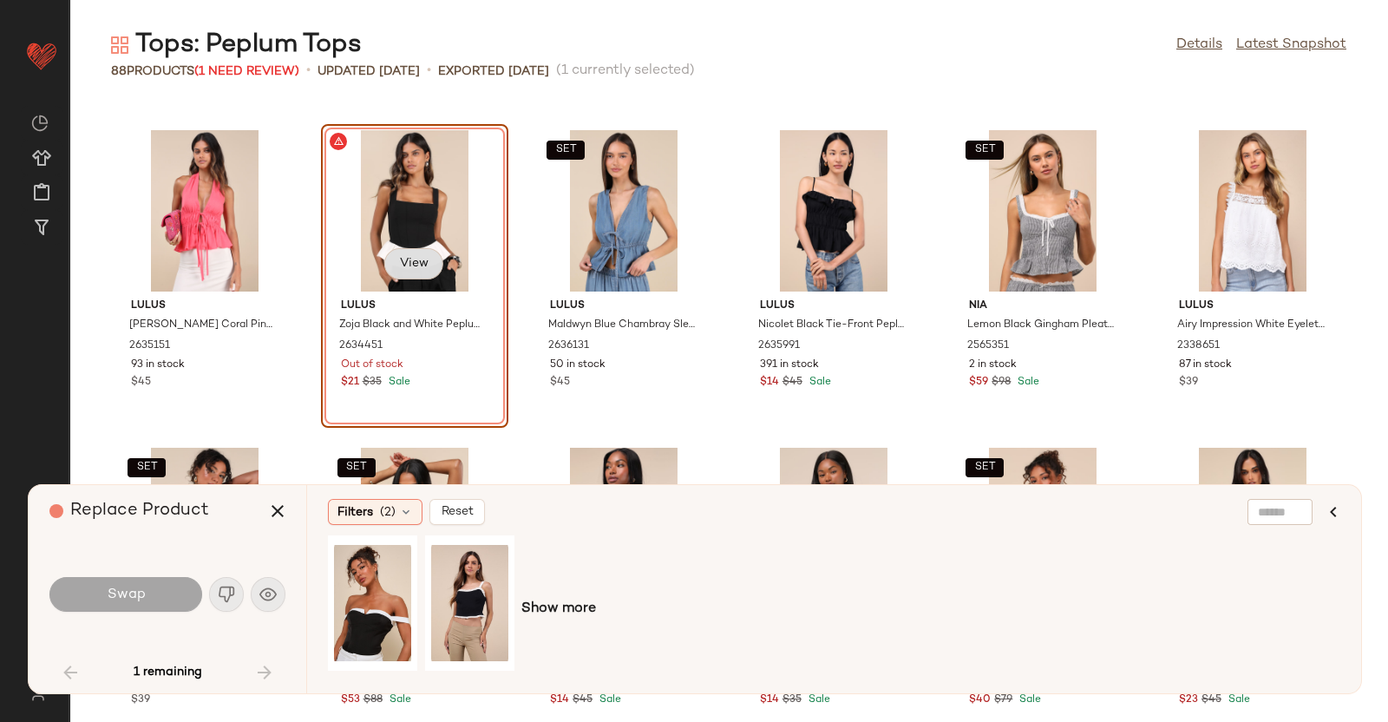
scroll to position [3167, 0]
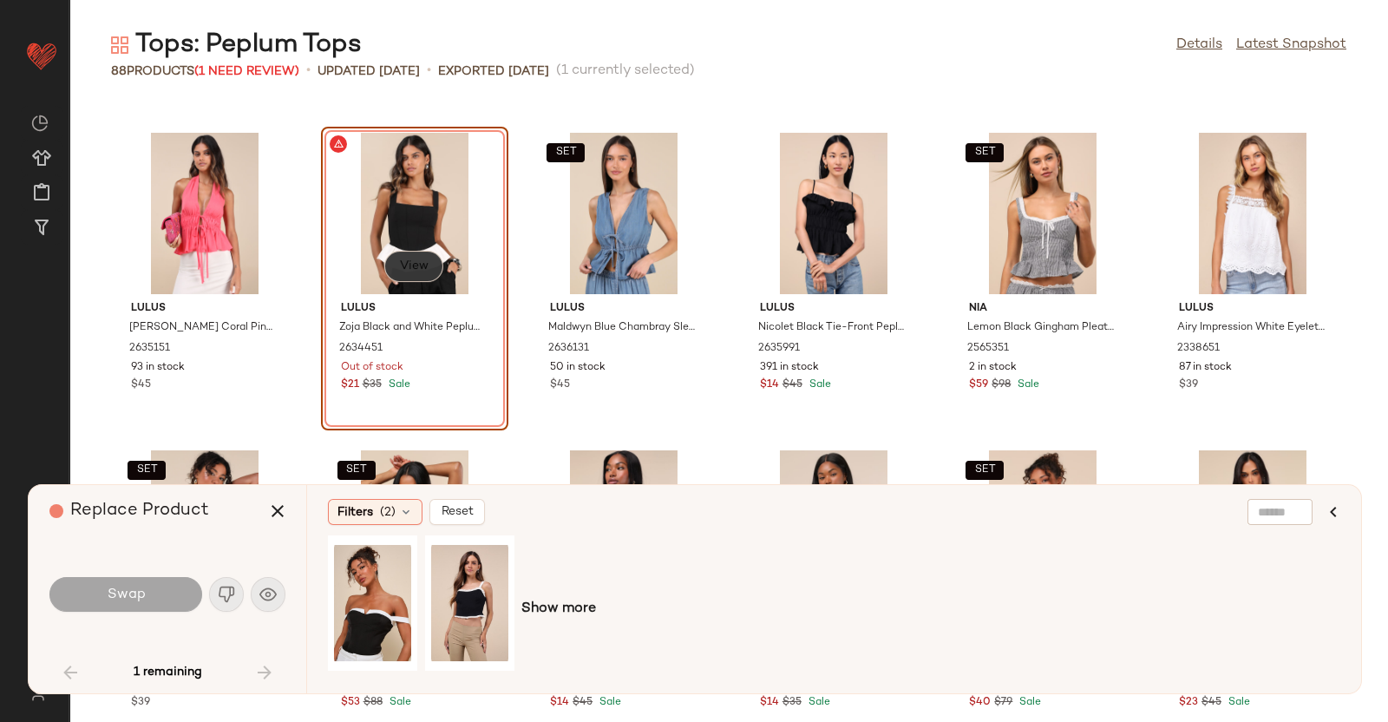
click at [423, 251] on button "View" at bounding box center [413, 266] width 59 height 31
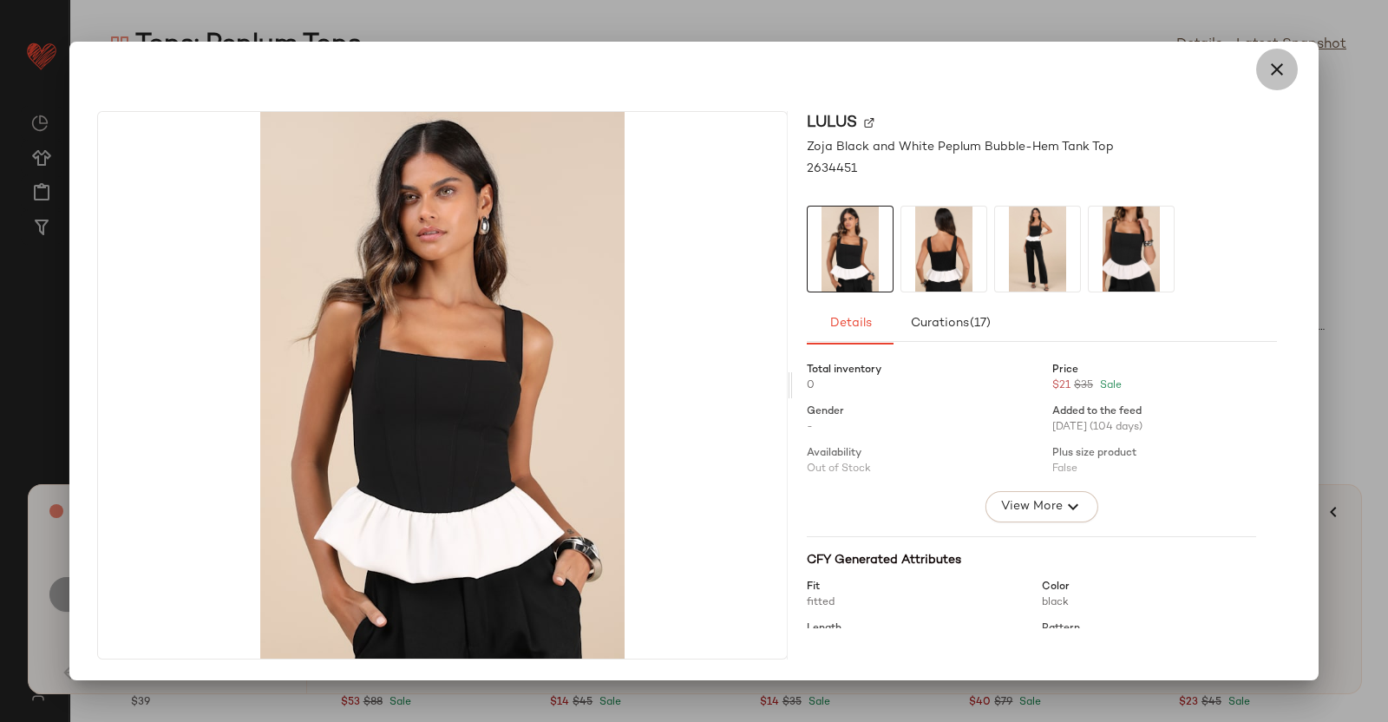
click at [1272, 68] on icon "button" at bounding box center [1277, 69] width 21 height 21
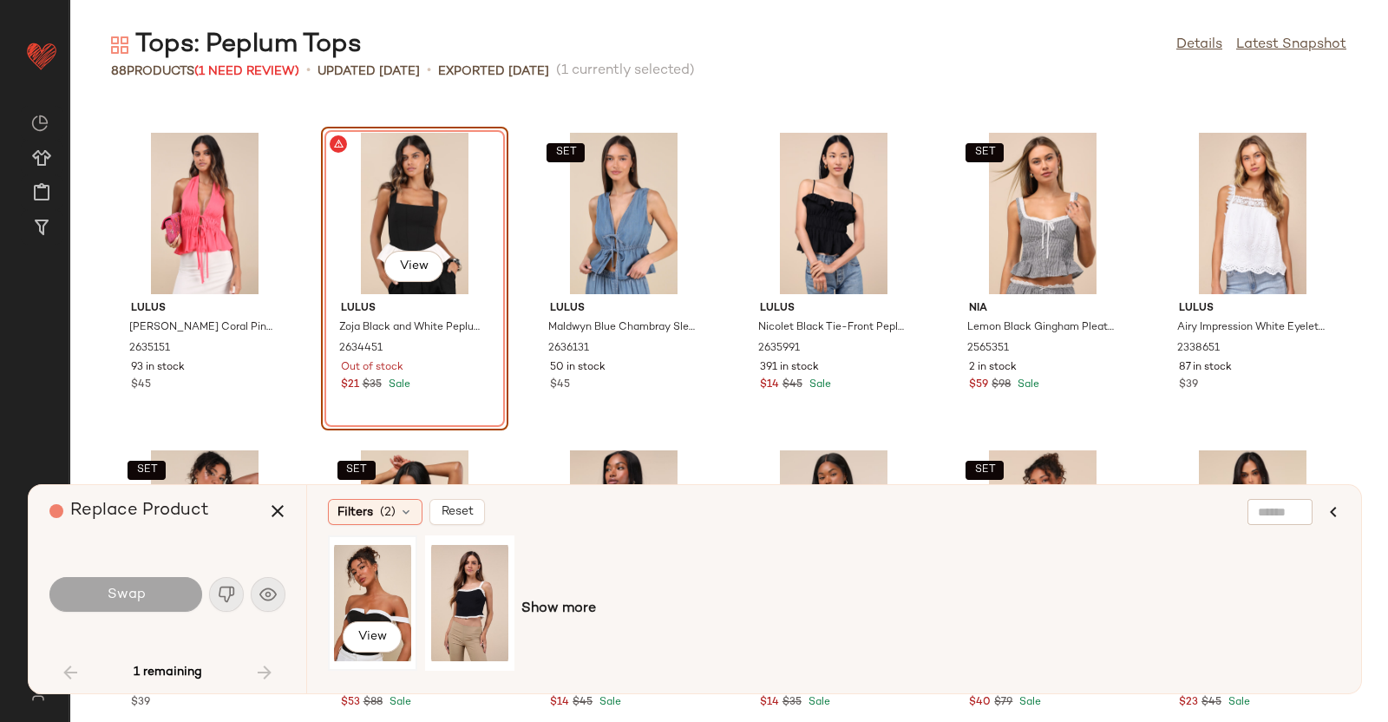
click at [405, 574] on div "View" at bounding box center [372, 602] width 77 height 123
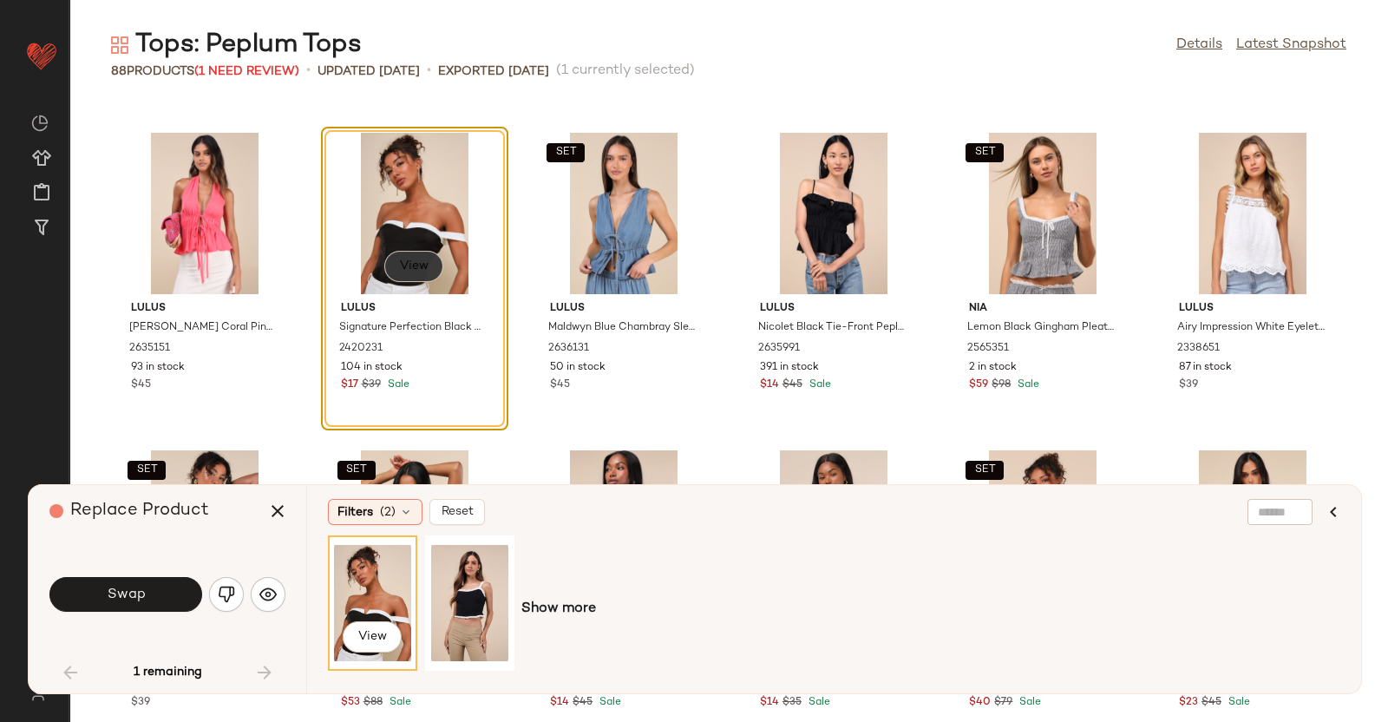
click at [420, 259] on span "View" at bounding box center [413, 266] width 29 height 14
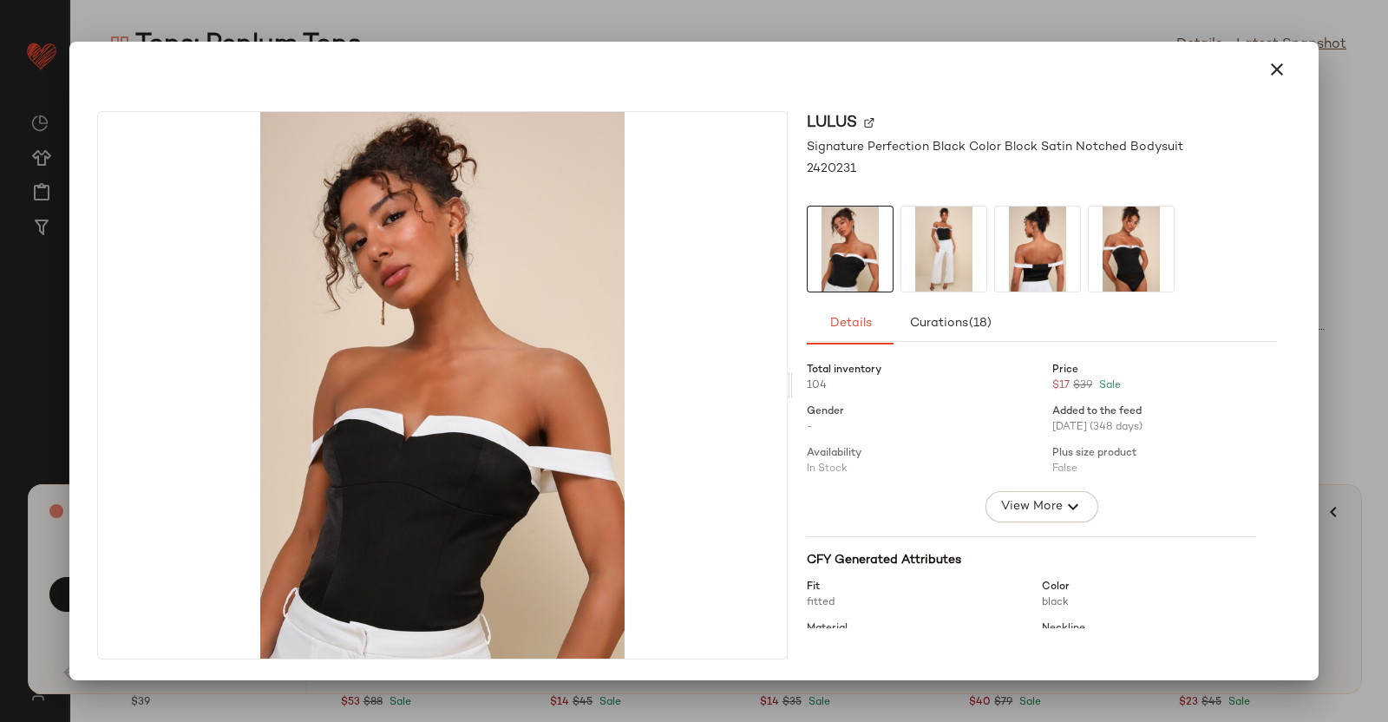
click at [997, 219] on img at bounding box center [1037, 248] width 85 height 85
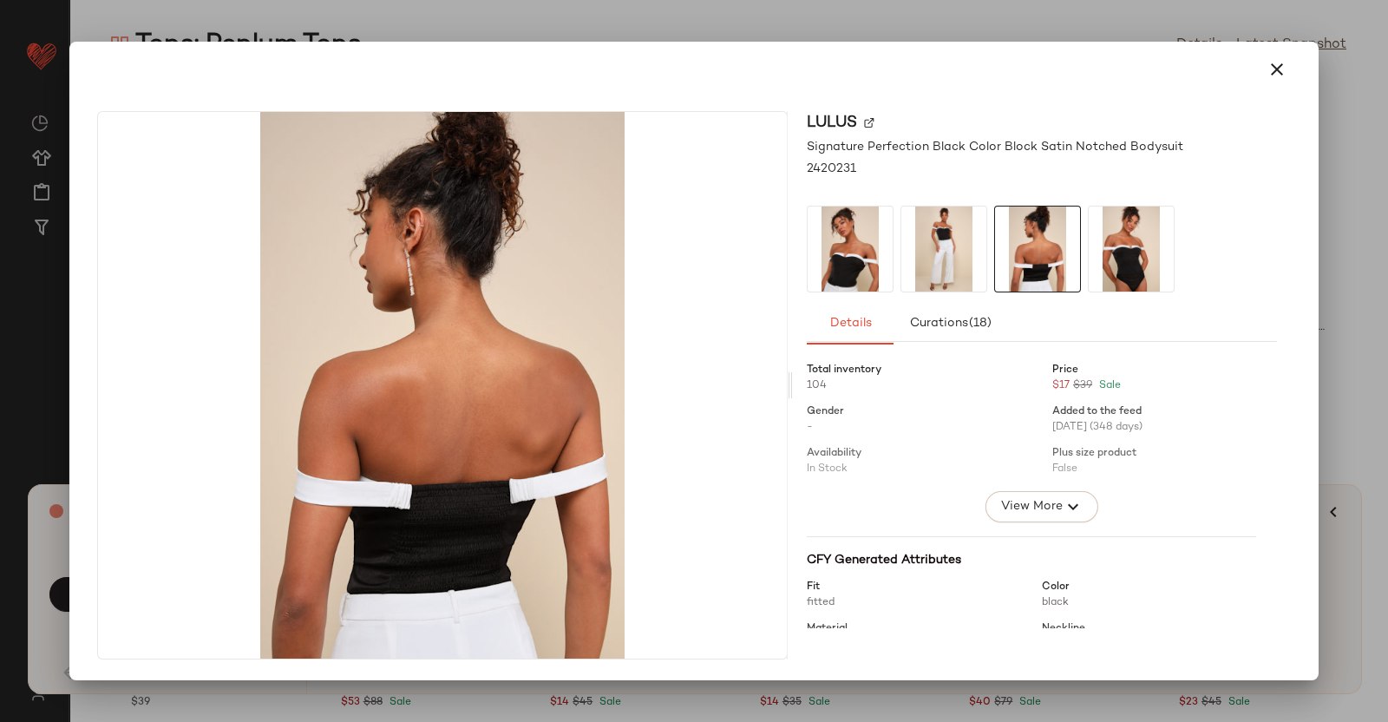
click at [983, 219] on img at bounding box center [943, 248] width 85 height 85
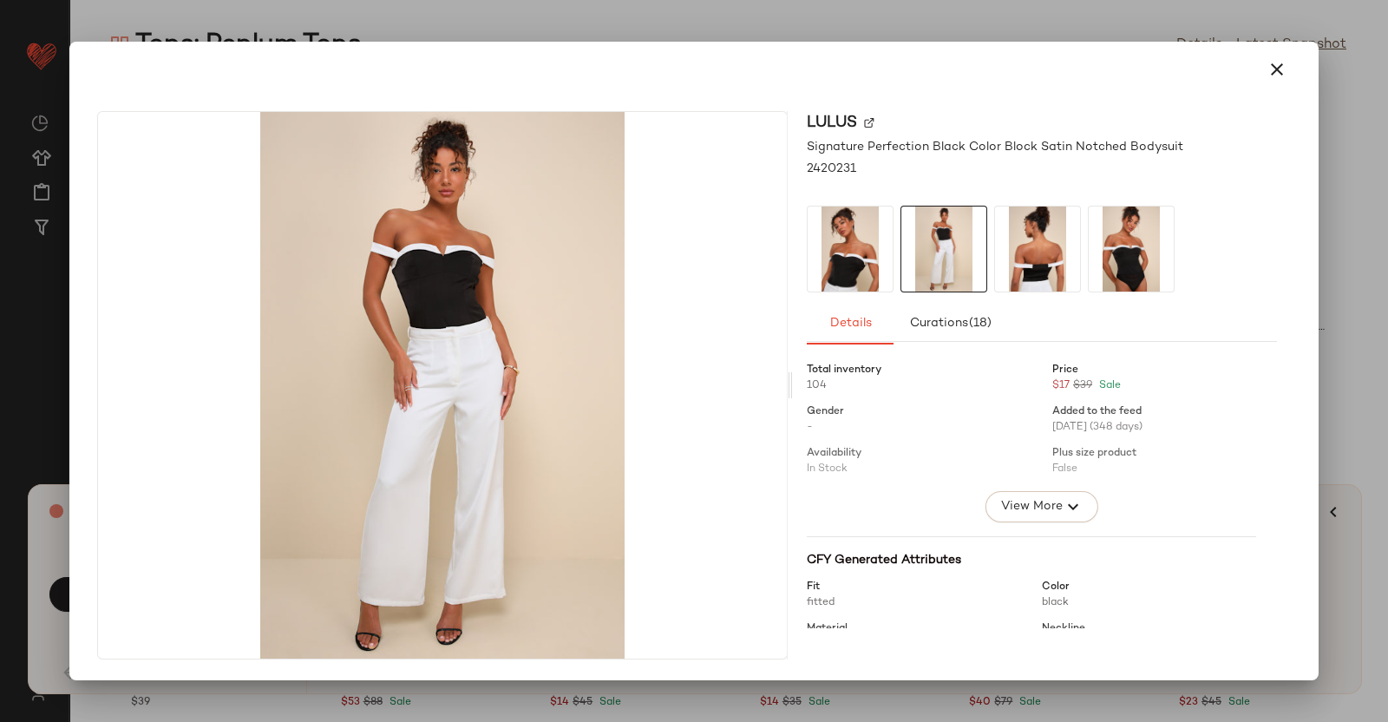
click at [1386, 276] on div at bounding box center [694, 361] width 1388 height 722
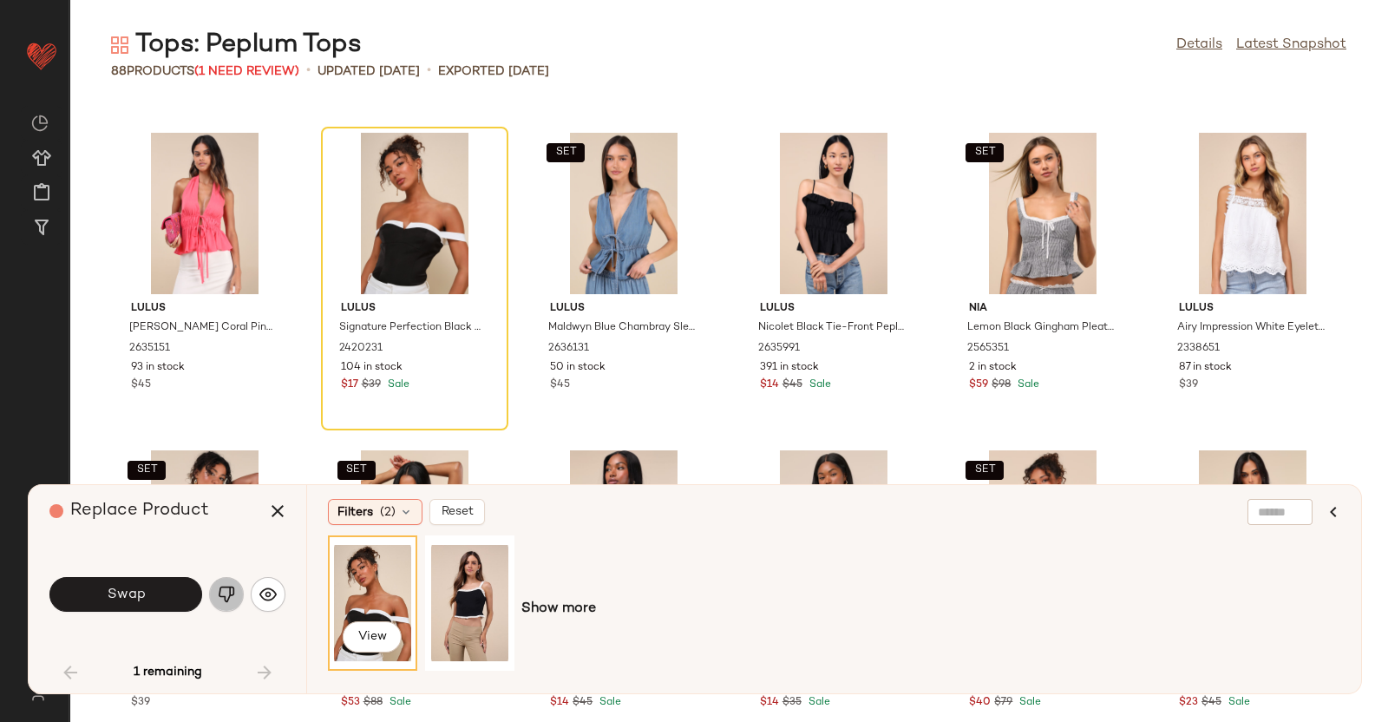
click at [220, 581] on button "button" at bounding box center [226, 594] width 35 height 35
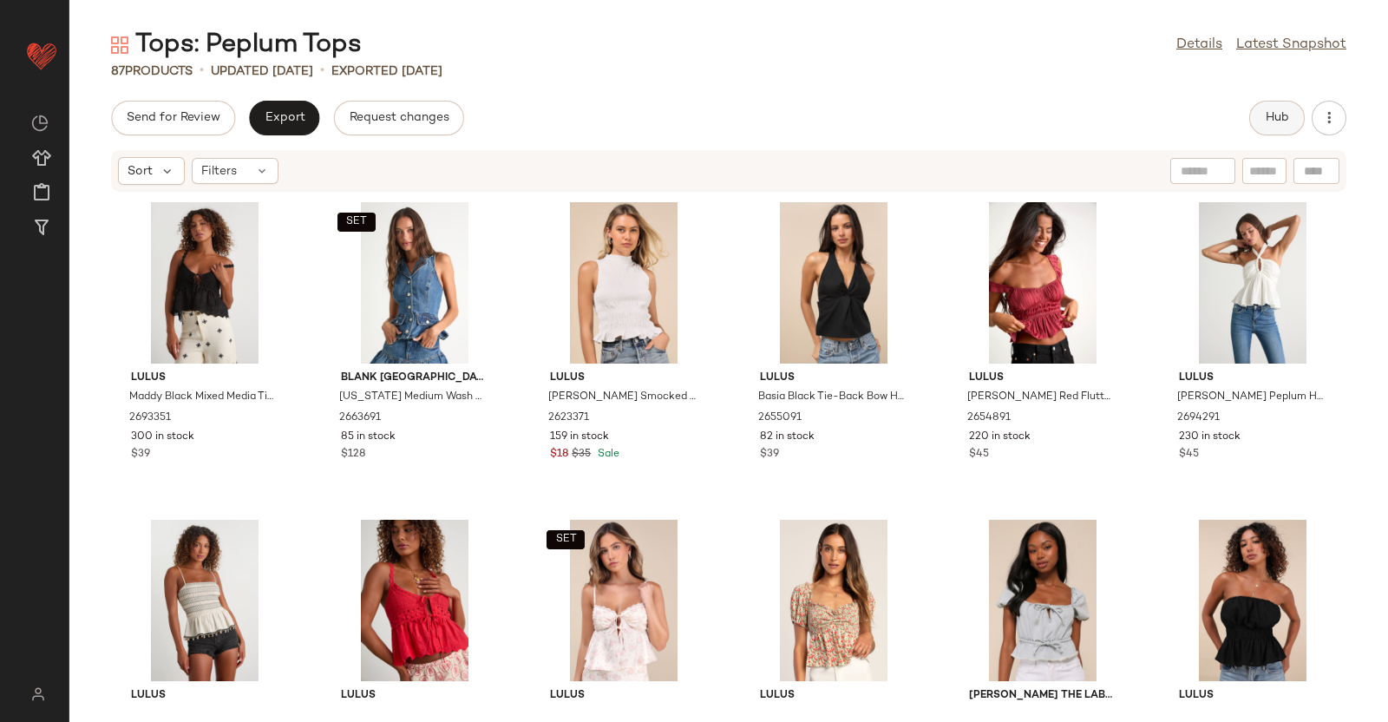
click at [1277, 108] on button "Hub" at bounding box center [1277, 118] width 56 height 35
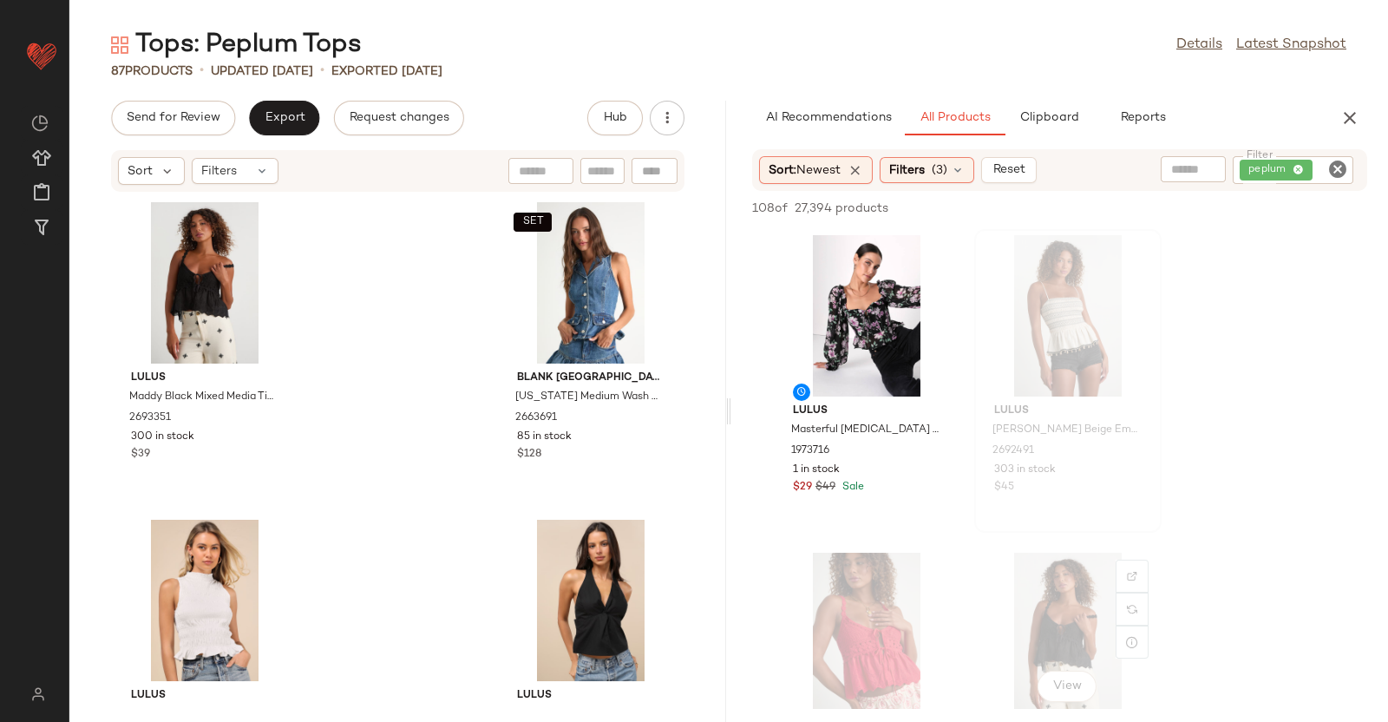
scroll to position [41, 0]
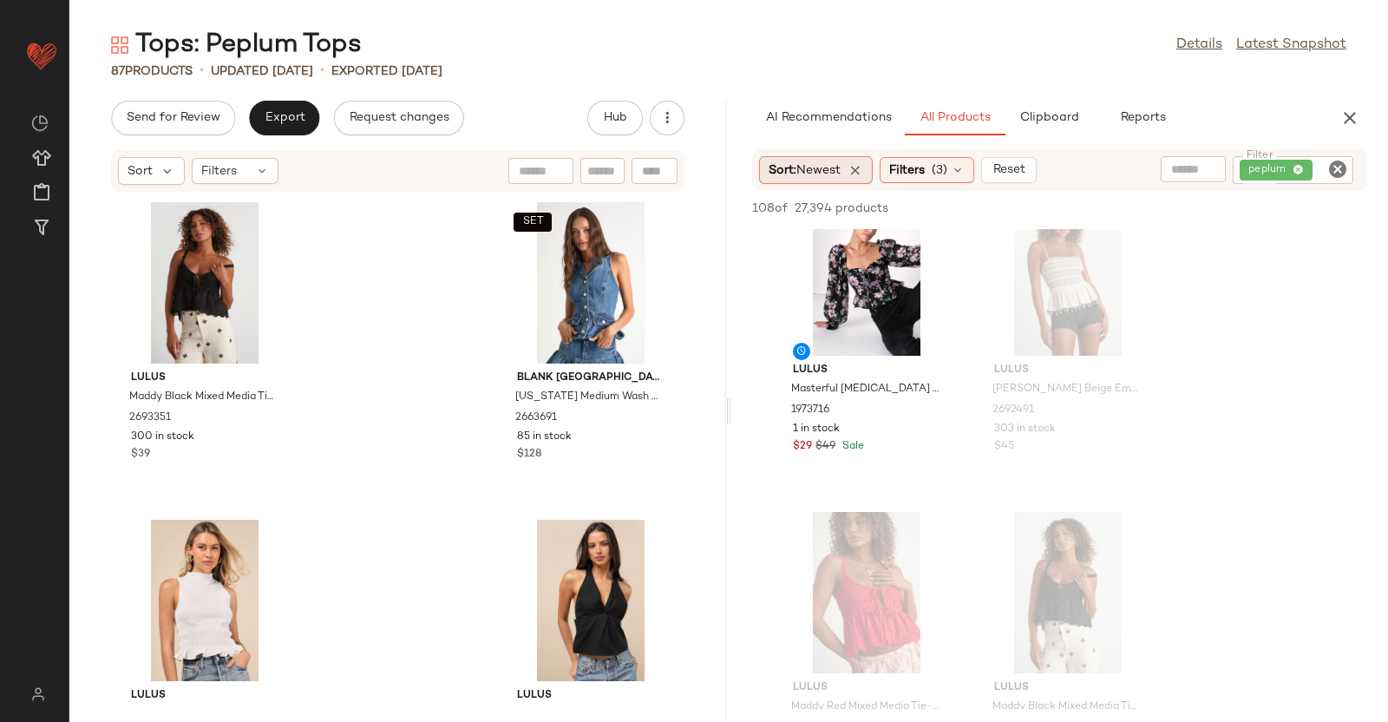
click at [836, 170] on span "Newest" at bounding box center [818, 170] width 44 height 13
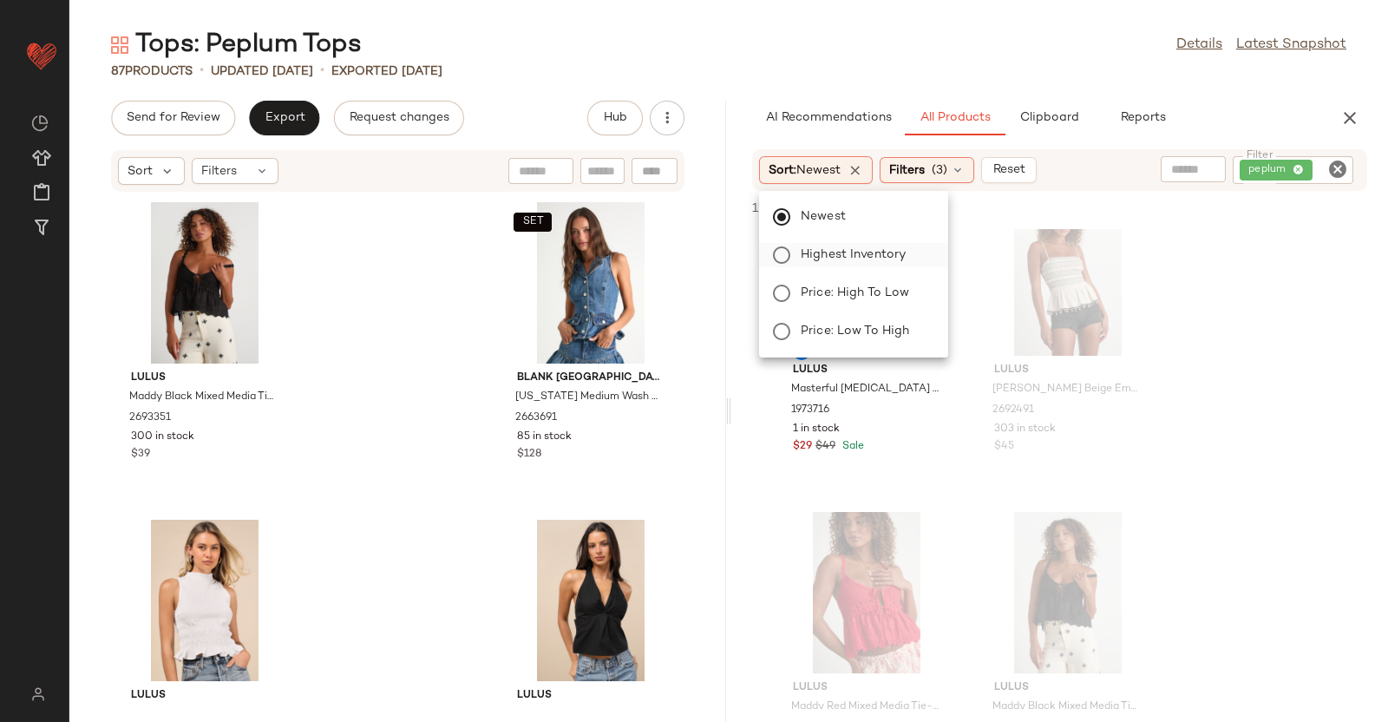
click at [865, 252] on span "Highest Inventory" at bounding box center [853, 255] width 105 height 18
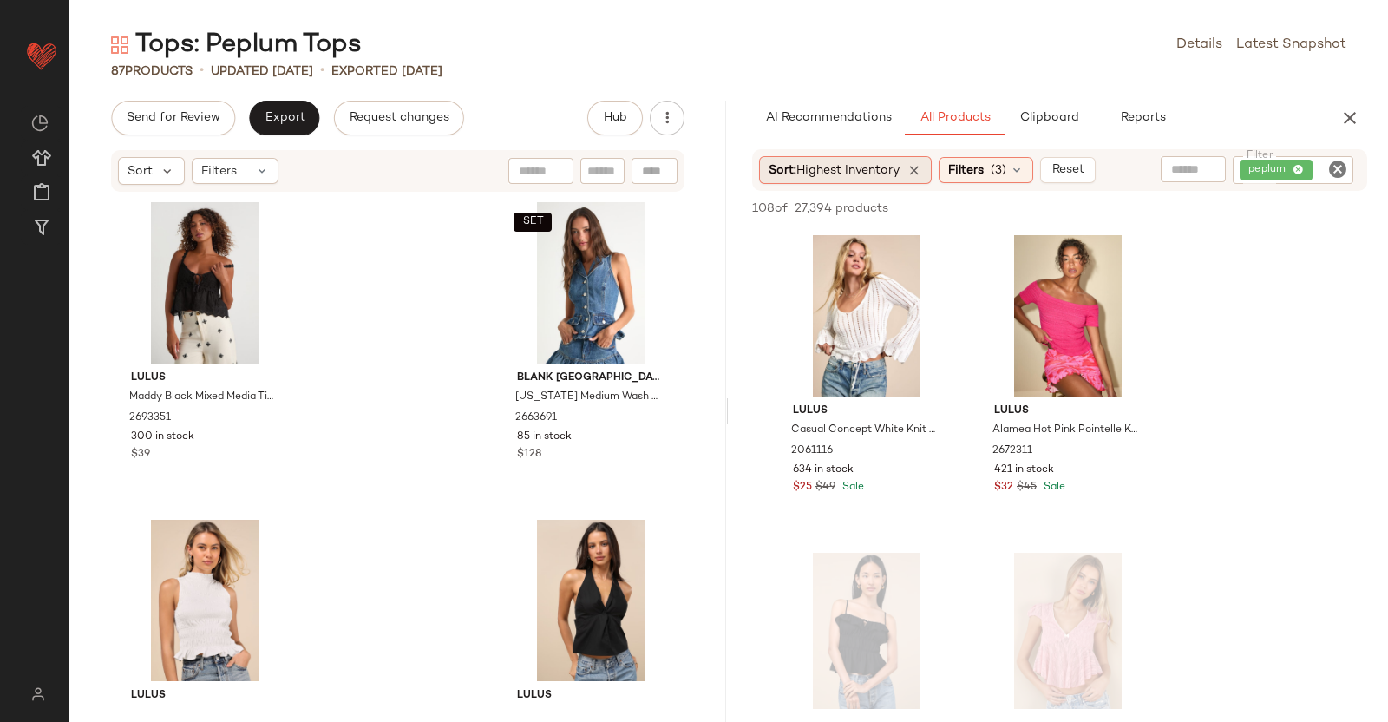
click at [880, 172] on span "Highest Inventory" at bounding box center [847, 170] width 103 height 13
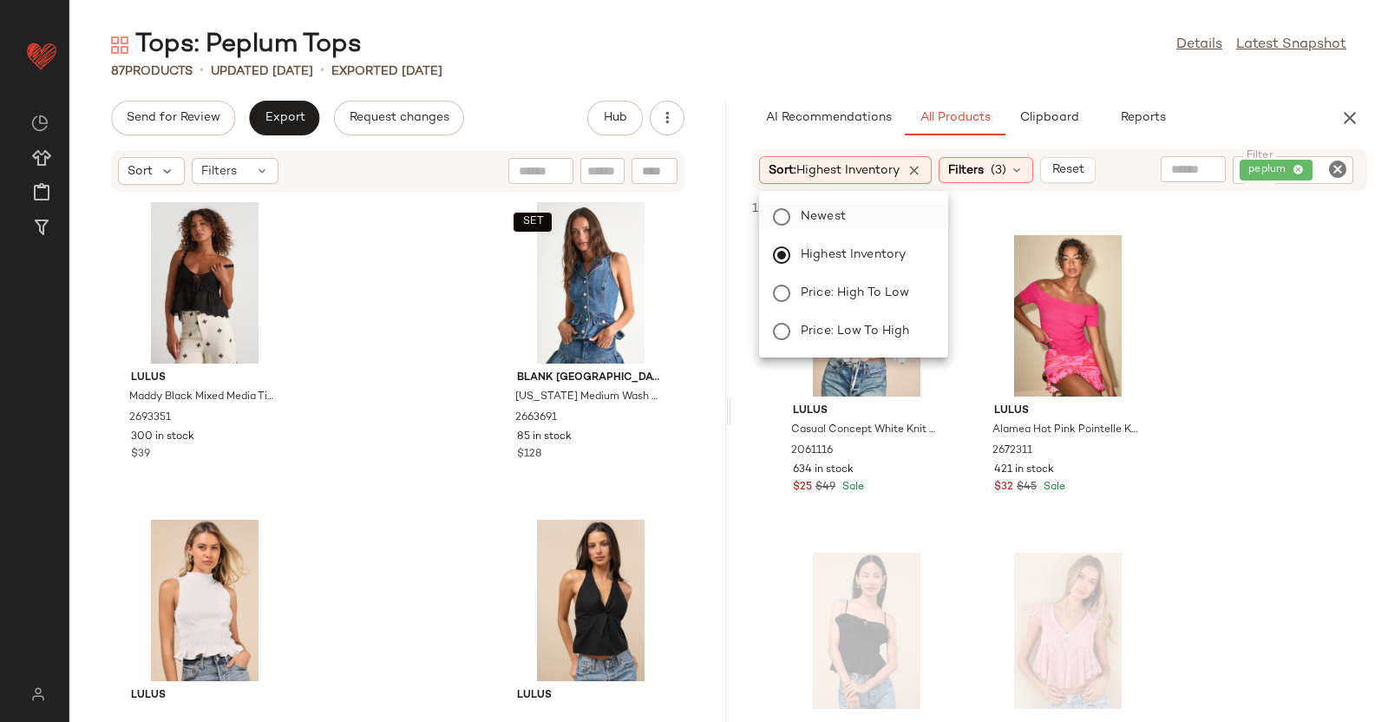
click at [841, 219] on span "Newest" at bounding box center [823, 216] width 45 height 18
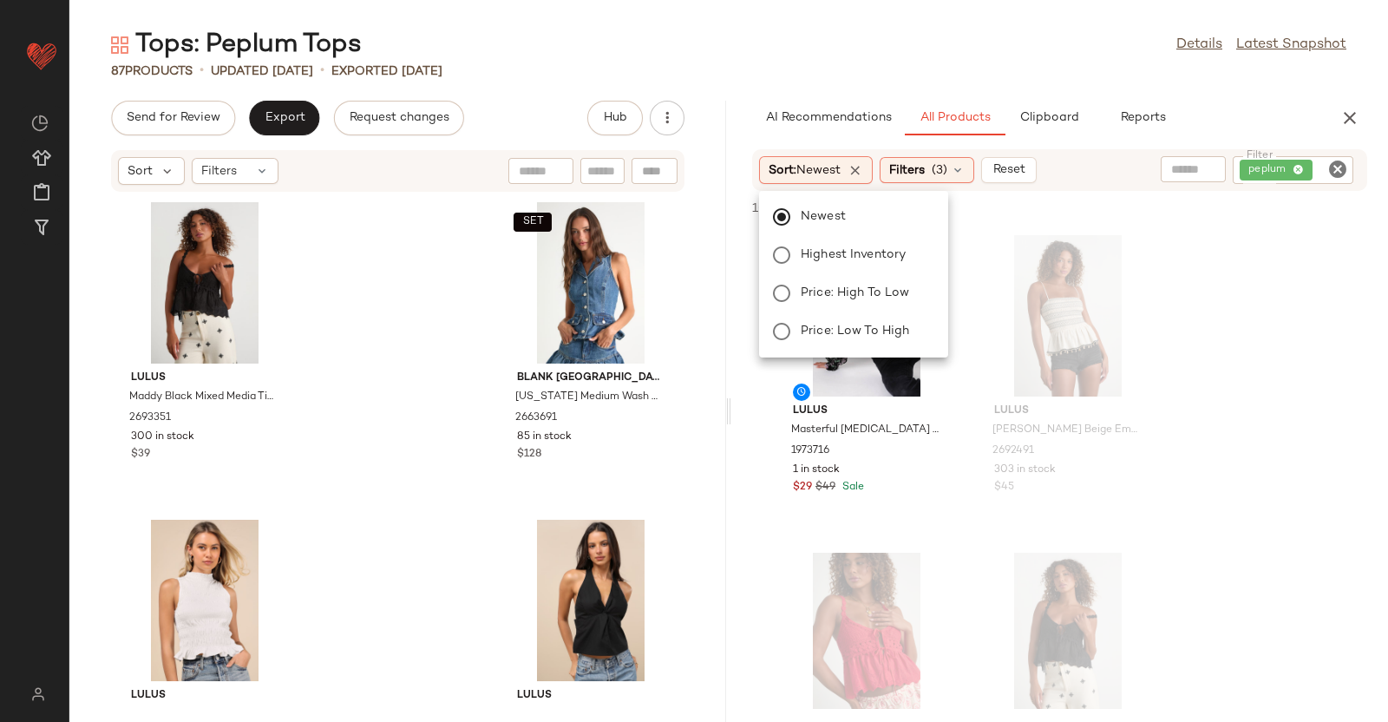
click at [1078, 59] on div "Tops: Peplum Tops Details Latest Snapshot" at bounding box center [728, 45] width 1319 height 35
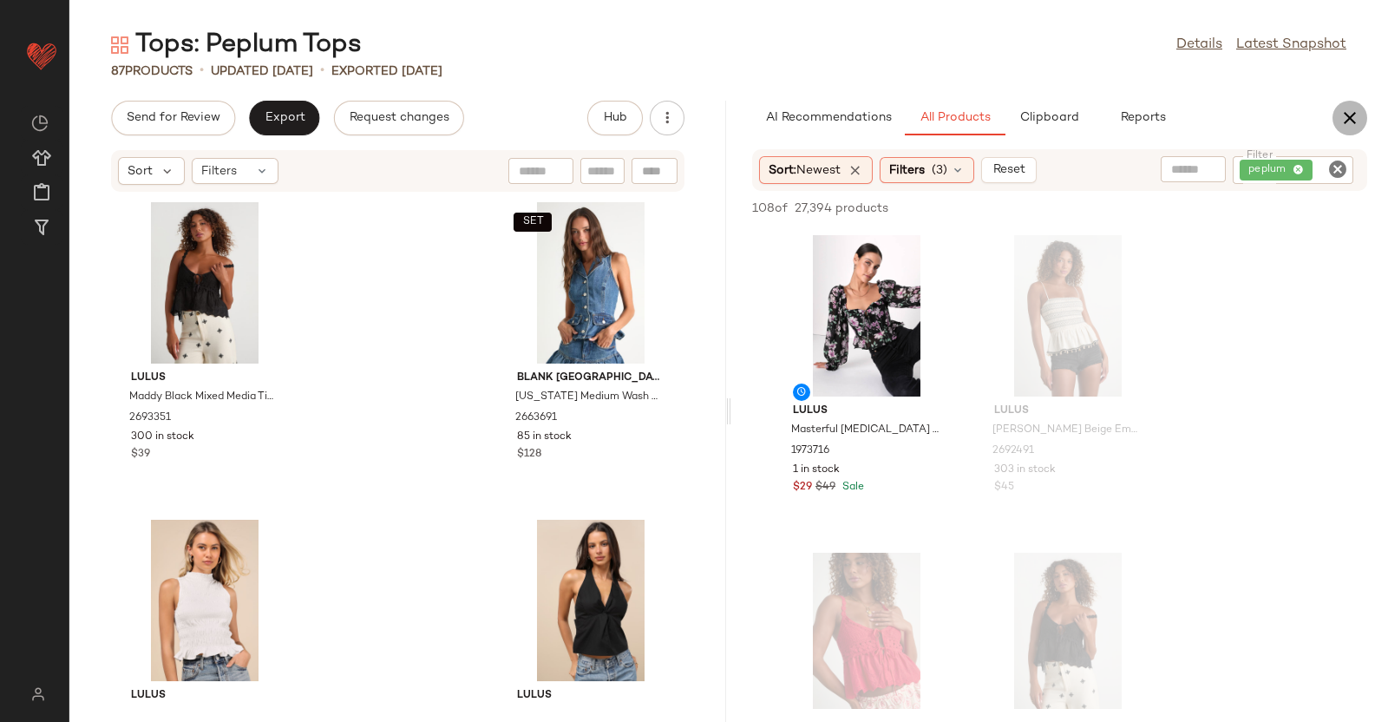
click at [1345, 110] on icon "button" at bounding box center [1350, 118] width 21 height 21
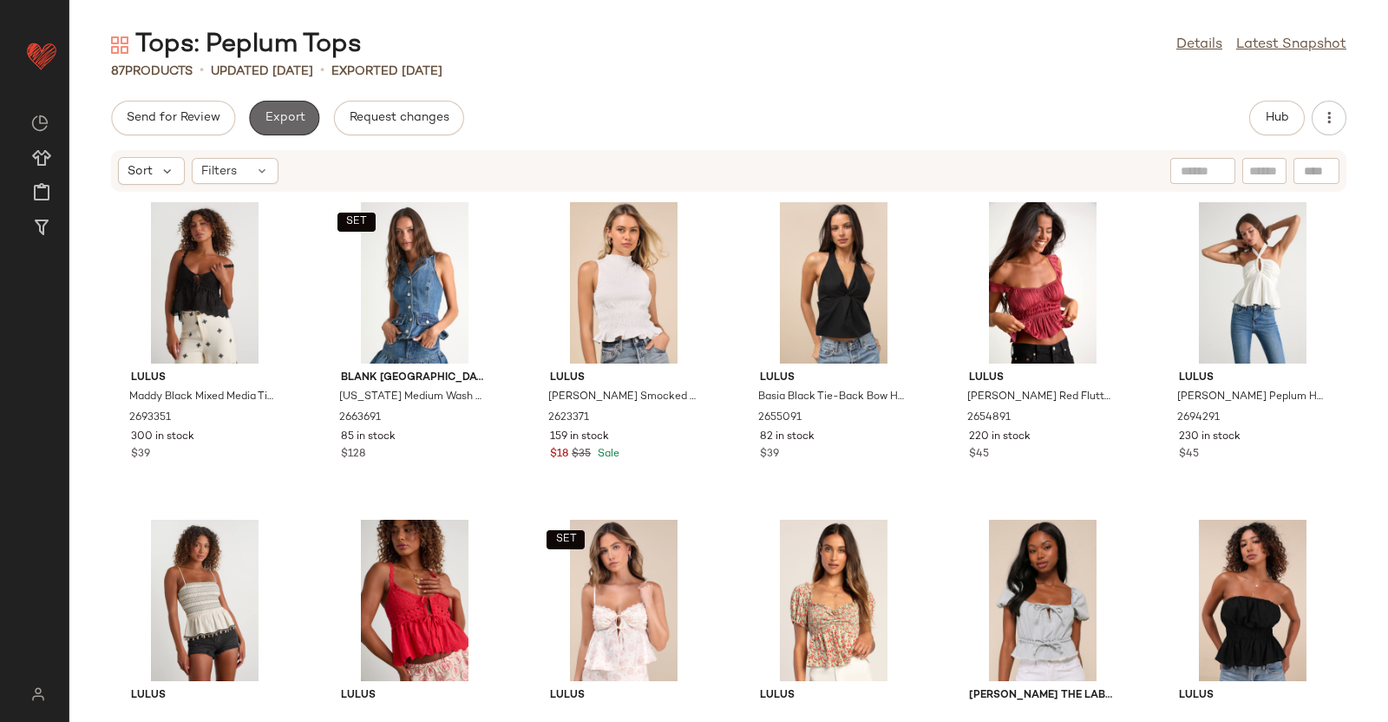
click at [281, 115] on span "Export" at bounding box center [284, 118] width 41 height 14
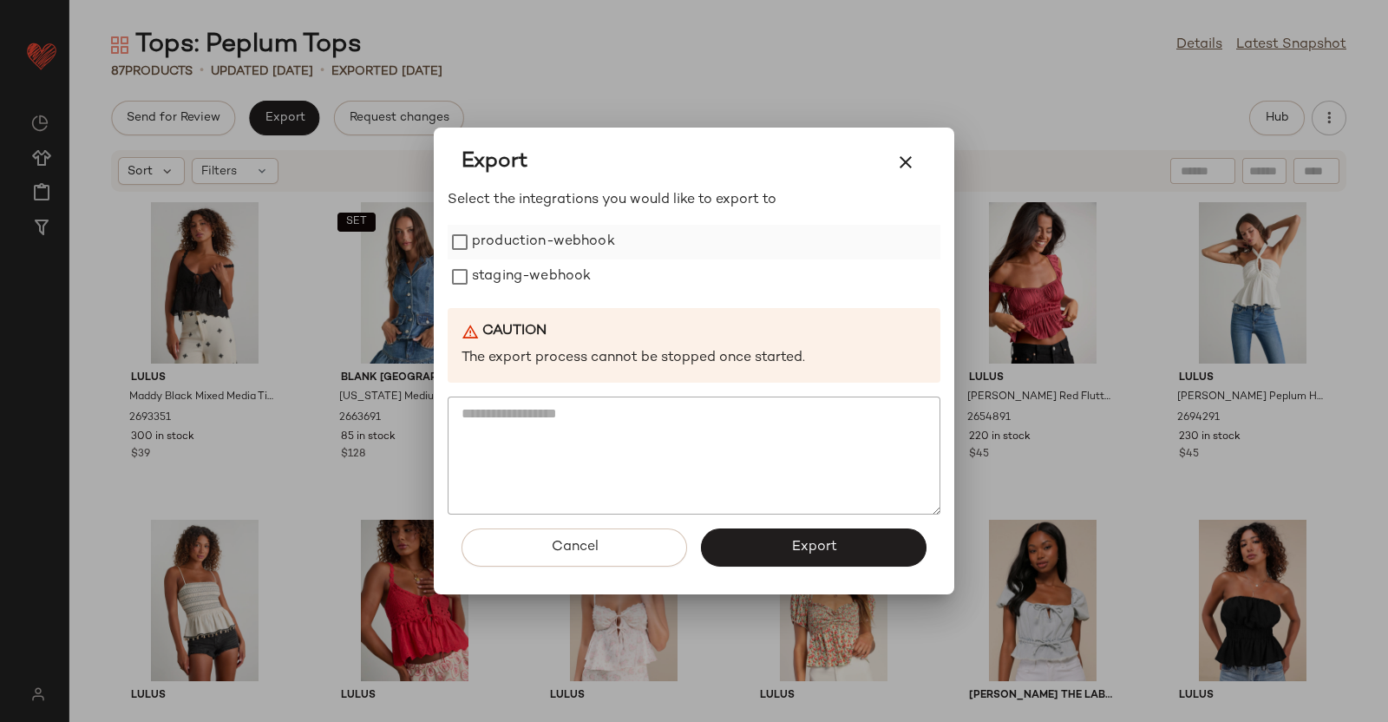
click at [542, 250] on label "production-webhook" at bounding box center [543, 242] width 143 height 35
click at [542, 287] on label "staging-webhook" at bounding box center [531, 276] width 119 height 35
click at [817, 554] on span "Export" at bounding box center [813, 547] width 46 height 16
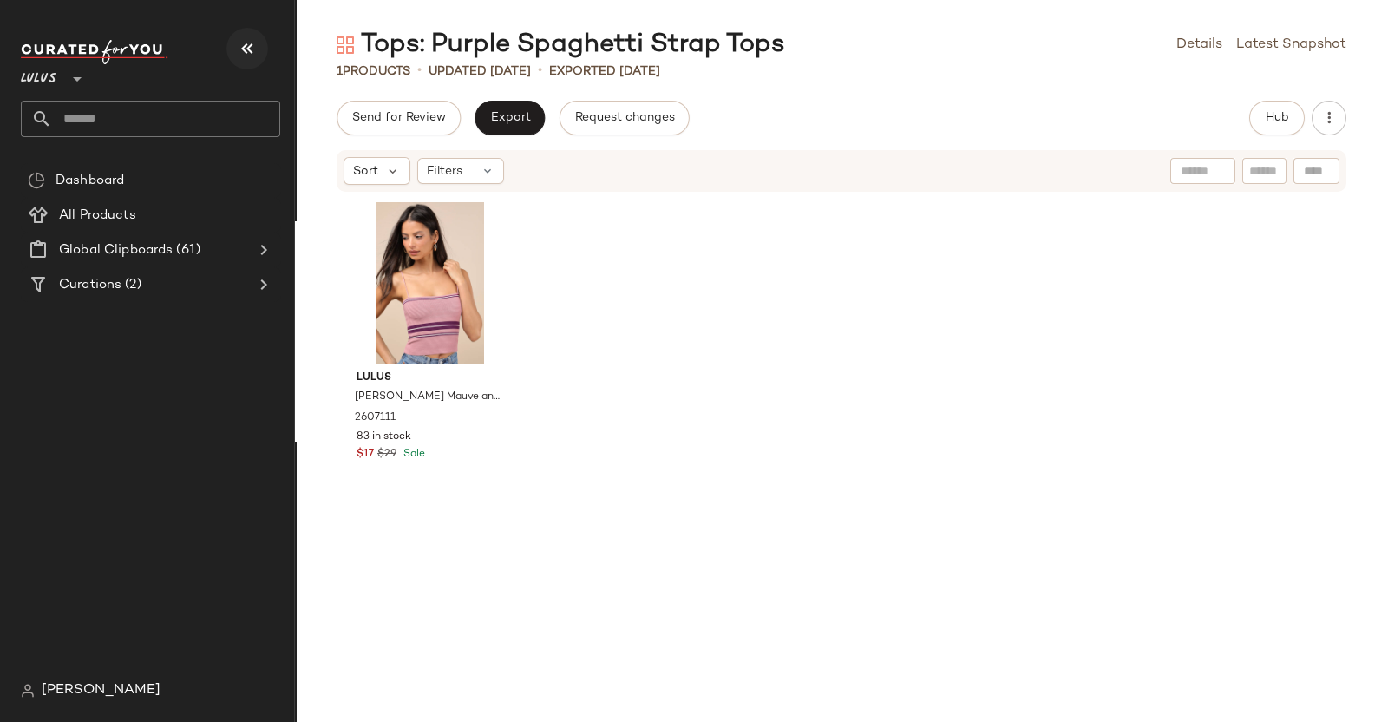
click at [239, 36] on button "button" at bounding box center [247, 49] width 42 height 42
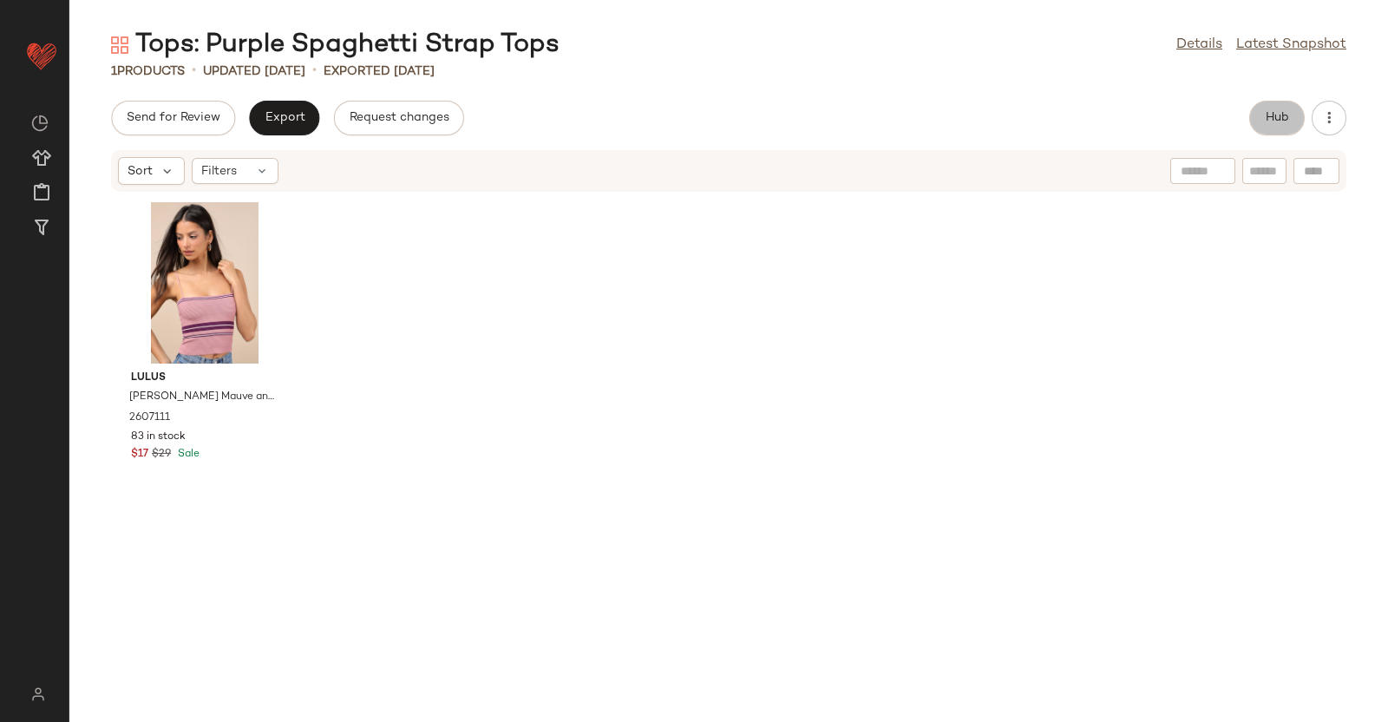
click at [1252, 124] on button "Hub" at bounding box center [1277, 118] width 56 height 35
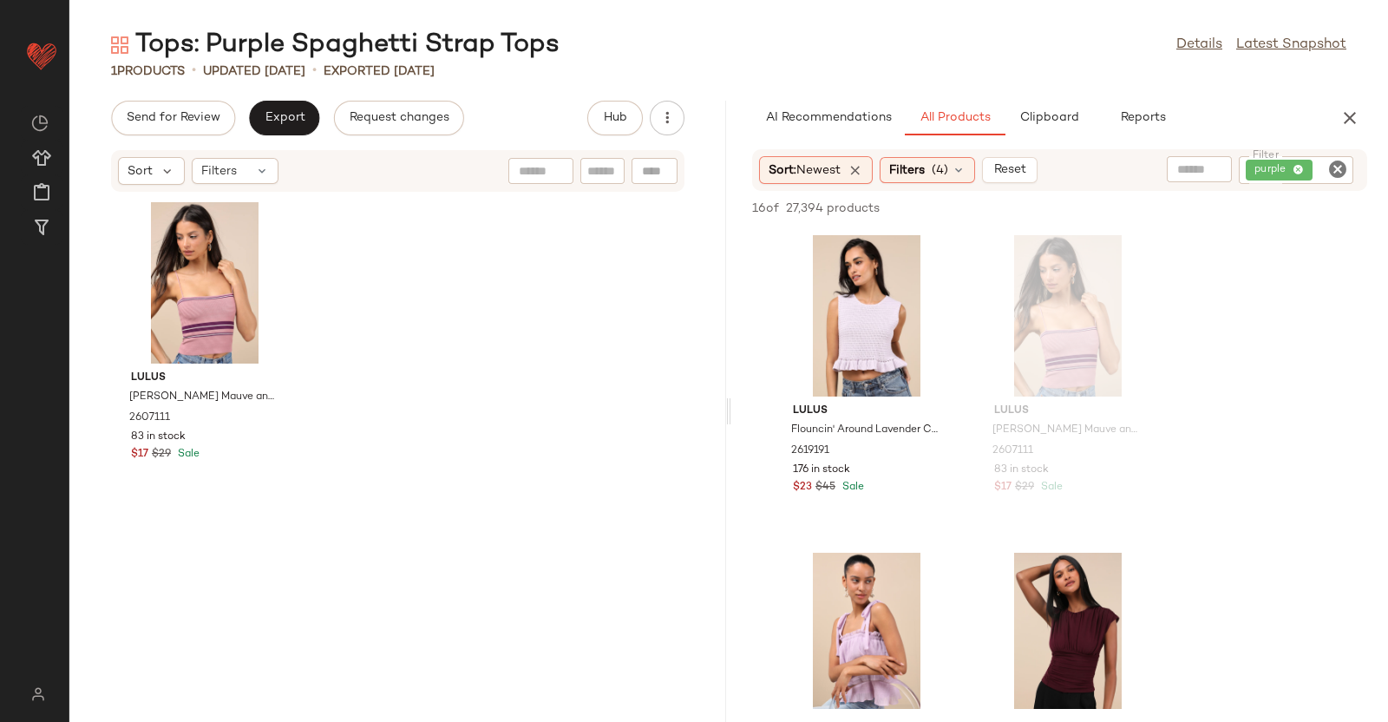
click at [1326, 116] on div "AI Recommendations All Products Clipboard Reports" at bounding box center [1031, 118] width 601 height 35
click at [1367, 120] on div "AI Recommendations All Products Clipboard Reports" at bounding box center [1059, 118] width 657 height 35
click at [1362, 121] on button "button" at bounding box center [1350, 118] width 35 height 35
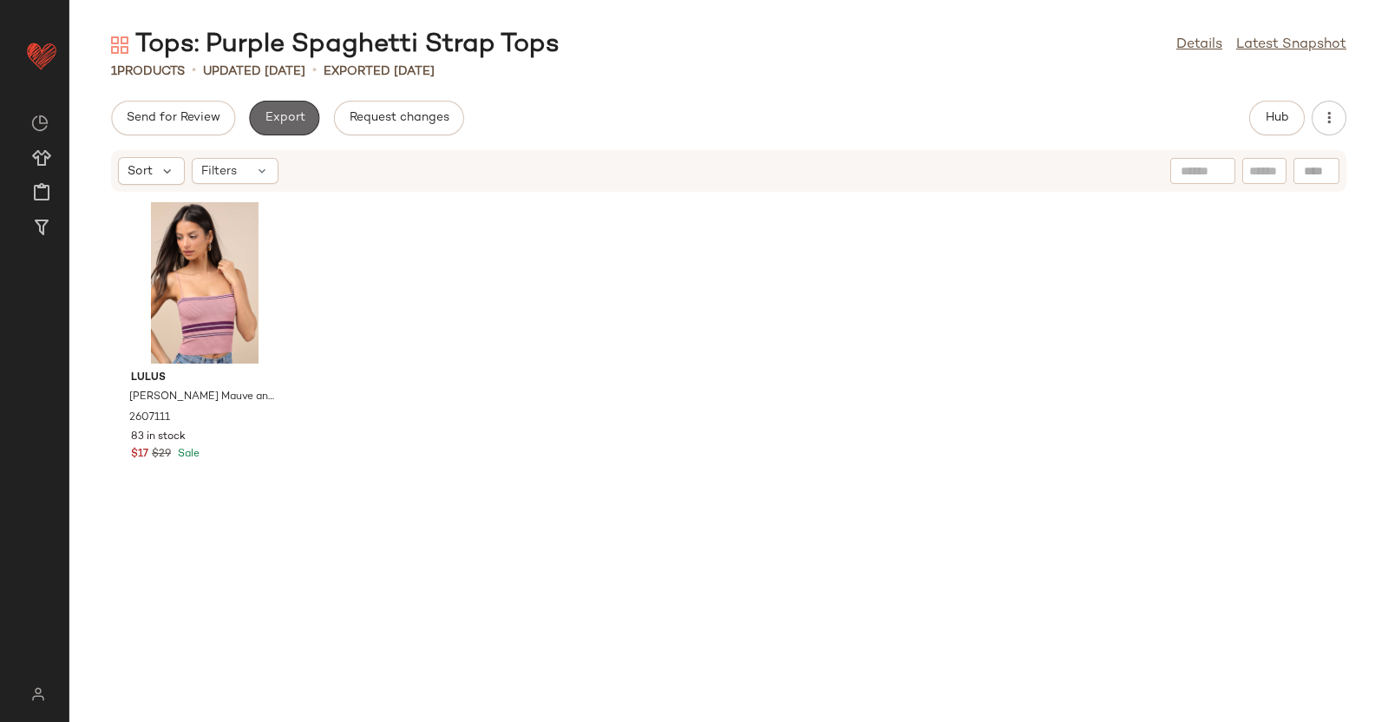
click at [282, 118] on span "Export" at bounding box center [284, 118] width 41 height 14
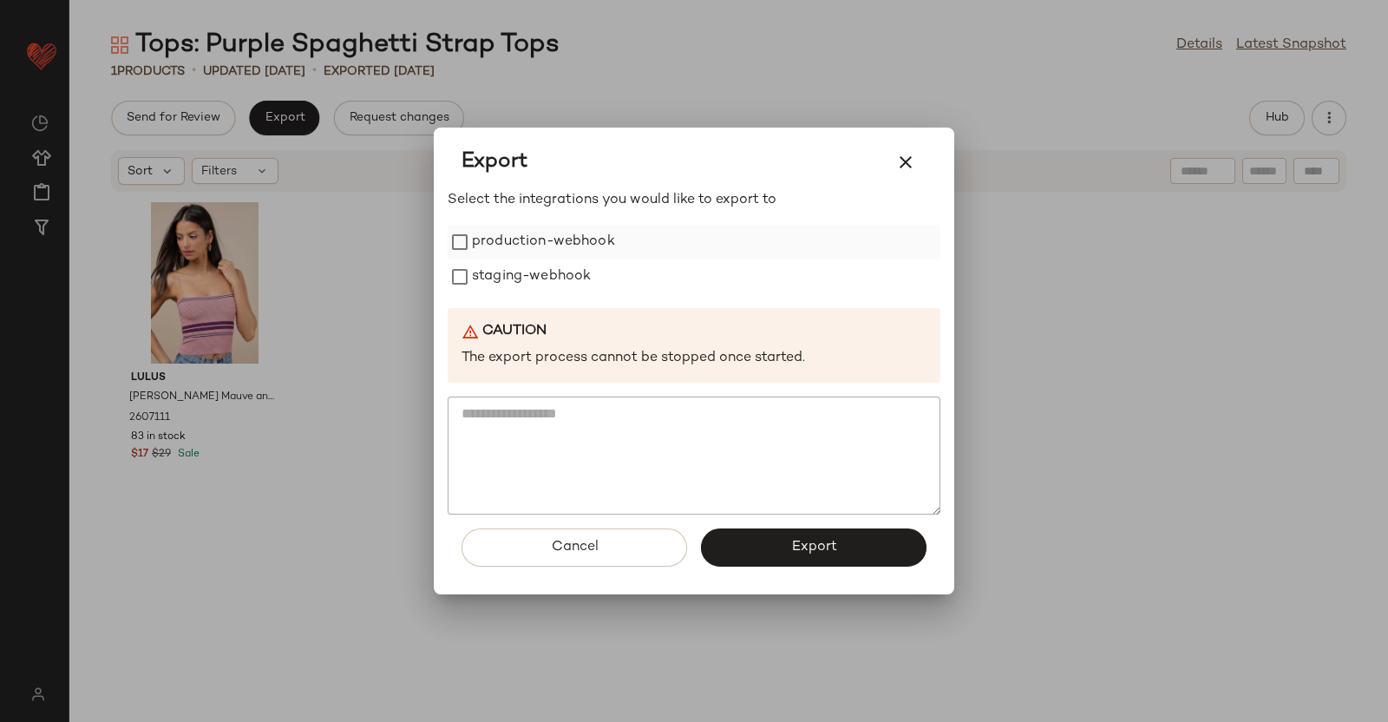
click at [547, 253] on label "production-webhook" at bounding box center [543, 242] width 143 height 35
click at [550, 282] on label "staging-webhook" at bounding box center [531, 276] width 119 height 35
click at [842, 558] on button "Export" at bounding box center [814, 547] width 226 height 38
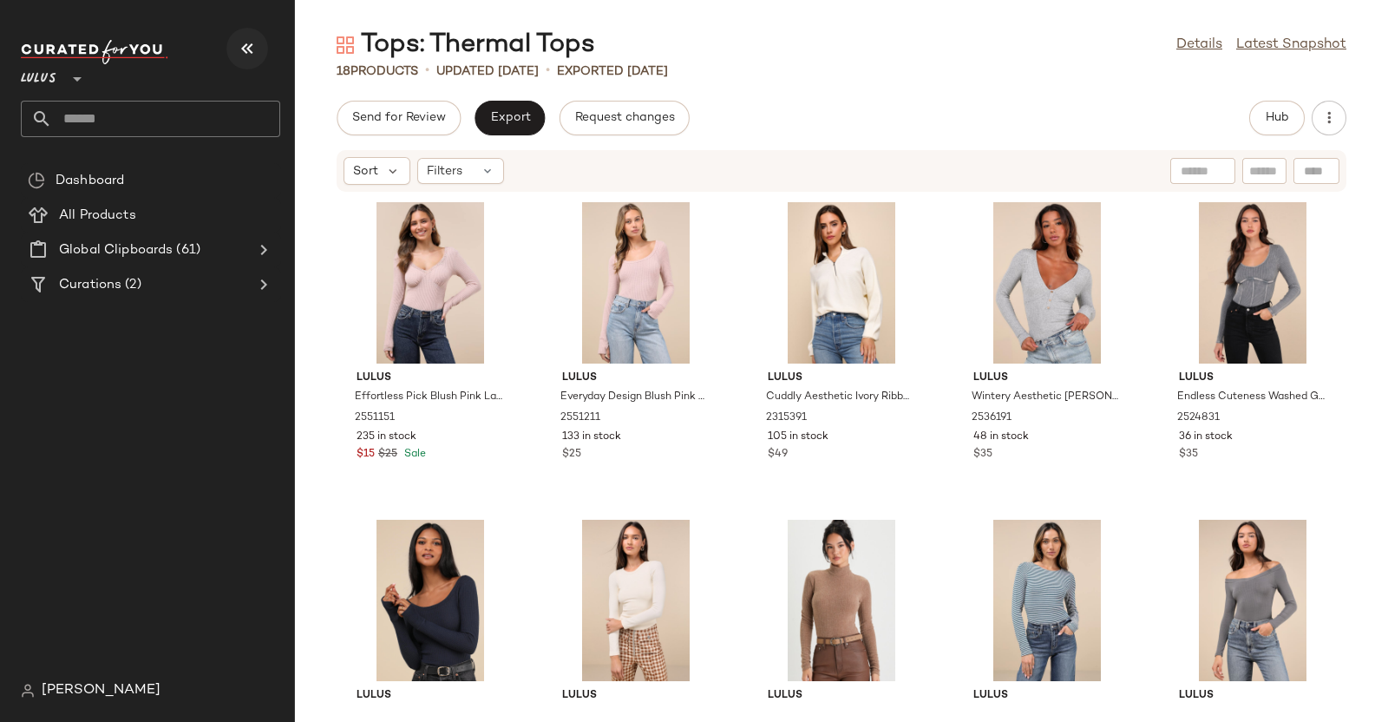
click at [241, 50] on icon "button" at bounding box center [247, 48] width 21 height 21
